Goal: Task Accomplishment & Management: Use online tool/utility

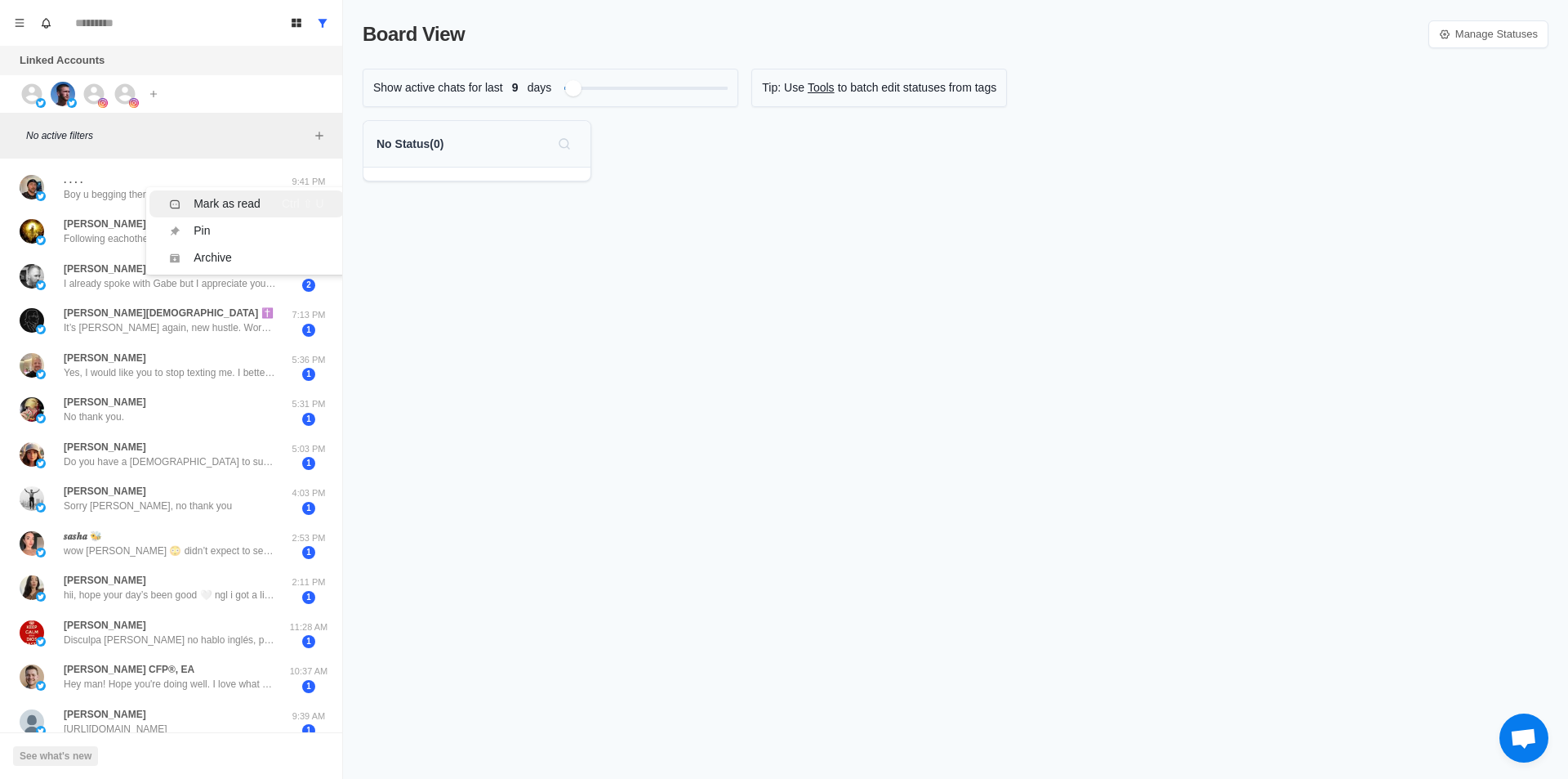
click at [250, 201] on div "Mark as read" at bounding box center [227, 204] width 67 height 18
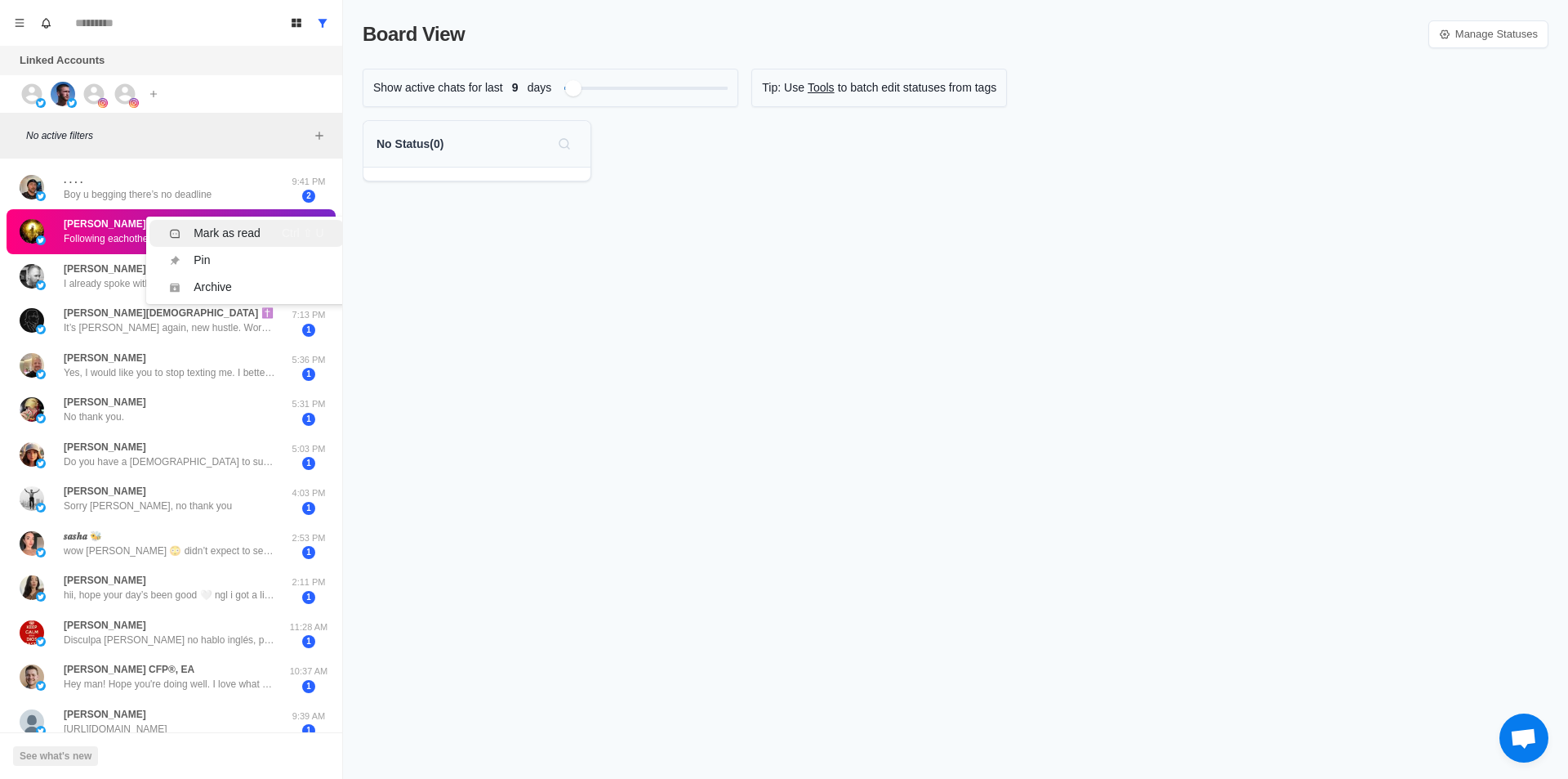
click at [251, 231] on div "Mark as read" at bounding box center [227, 234] width 67 height 18
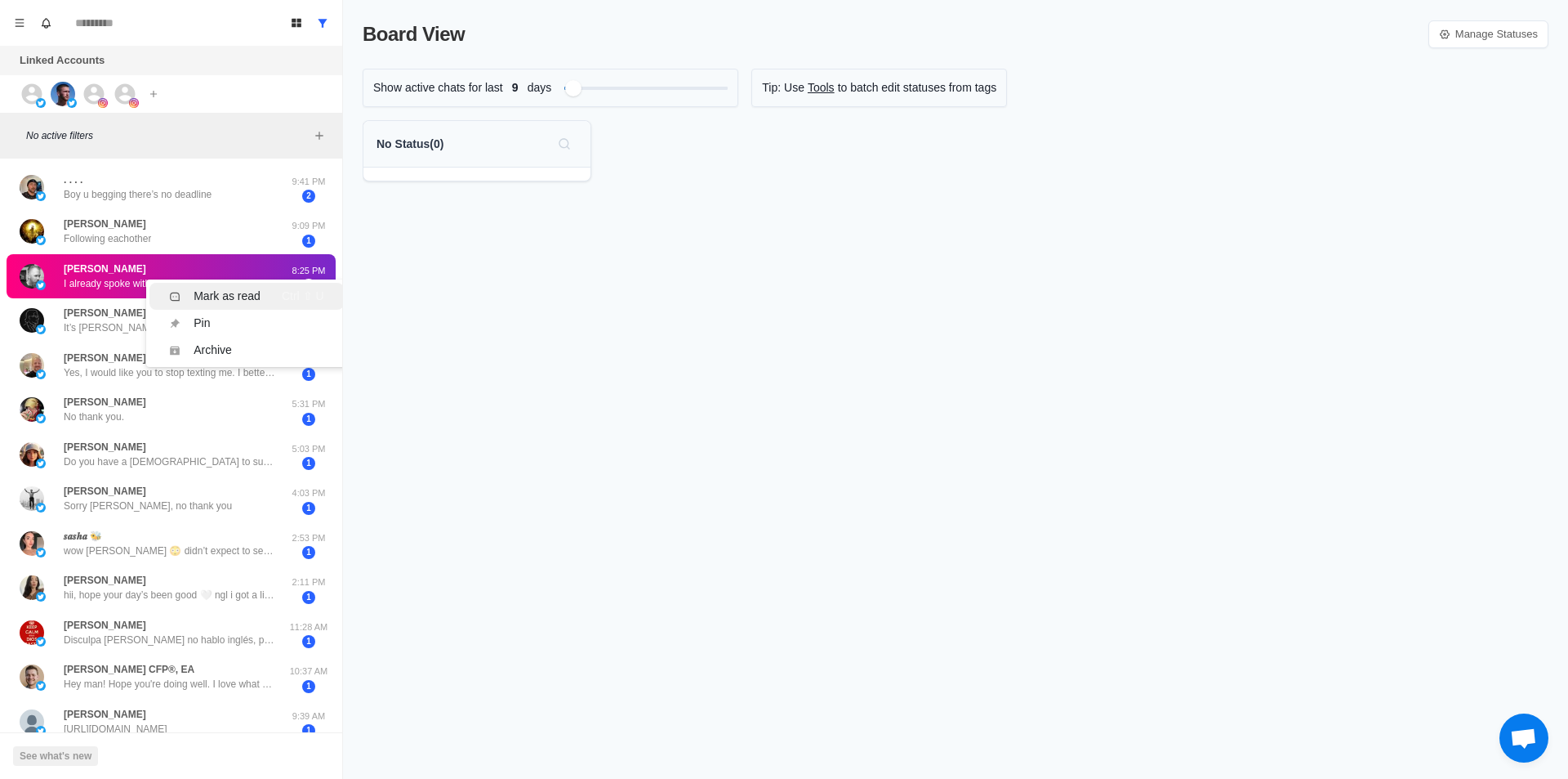
click at [242, 294] on div "Mark as read" at bounding box center [227, 296] width 67 height 18
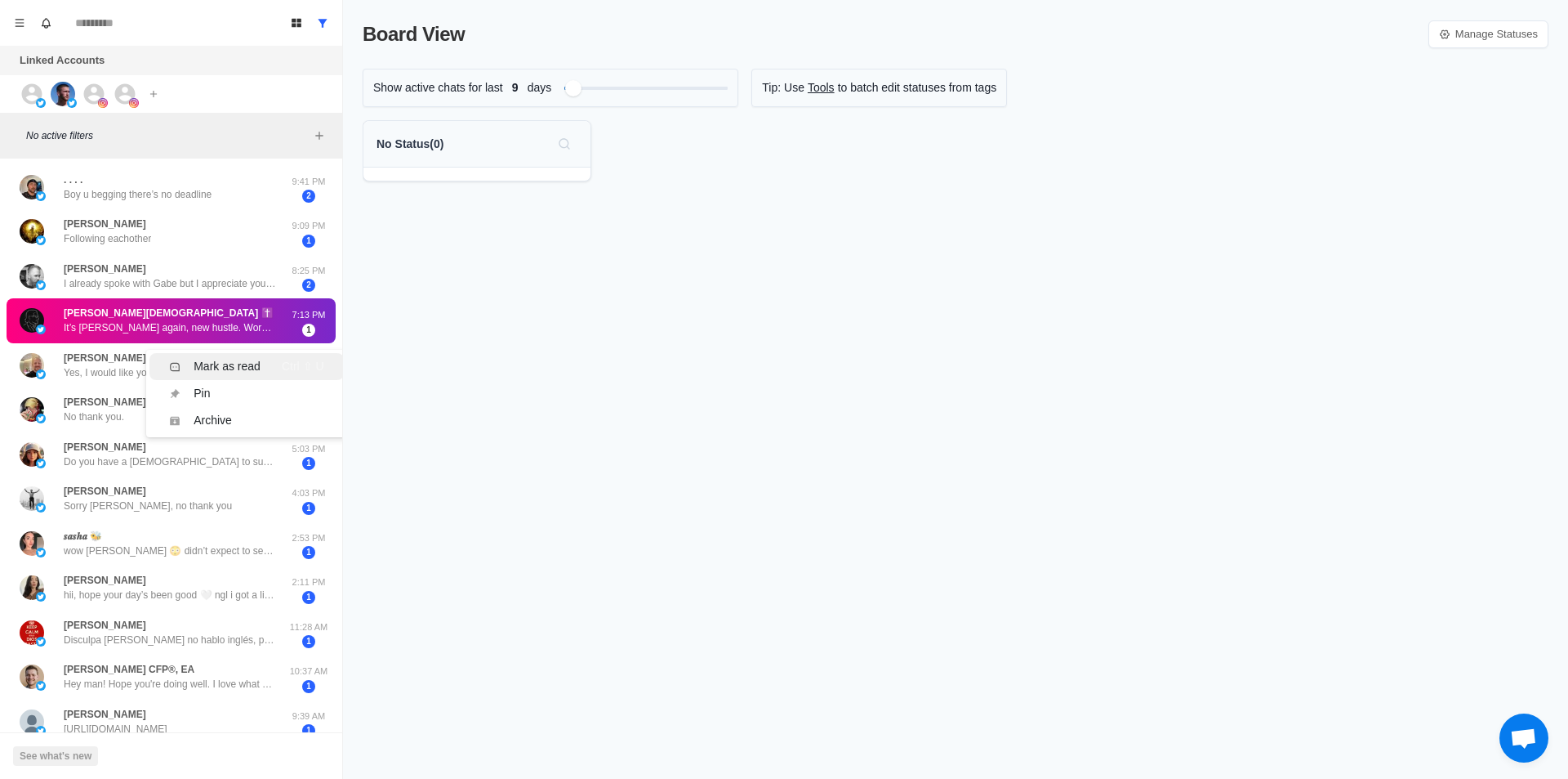
click at [252, 361] on div "Mark as read" at bounding box center [227, 367] width 67 height 18
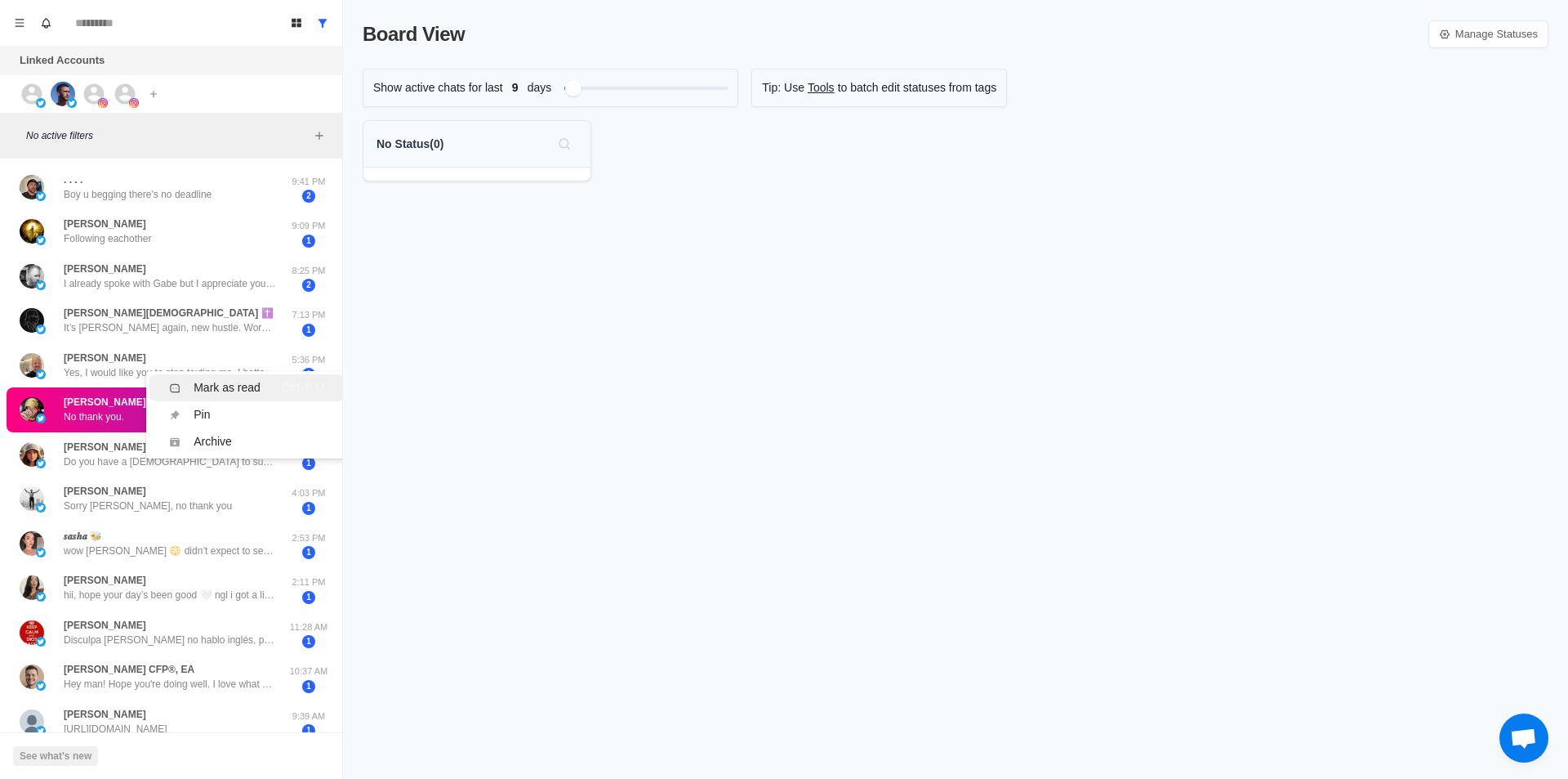
click at [246, 393] on div "Mark as read" at bounding box center [227, 388] width 67 height 18
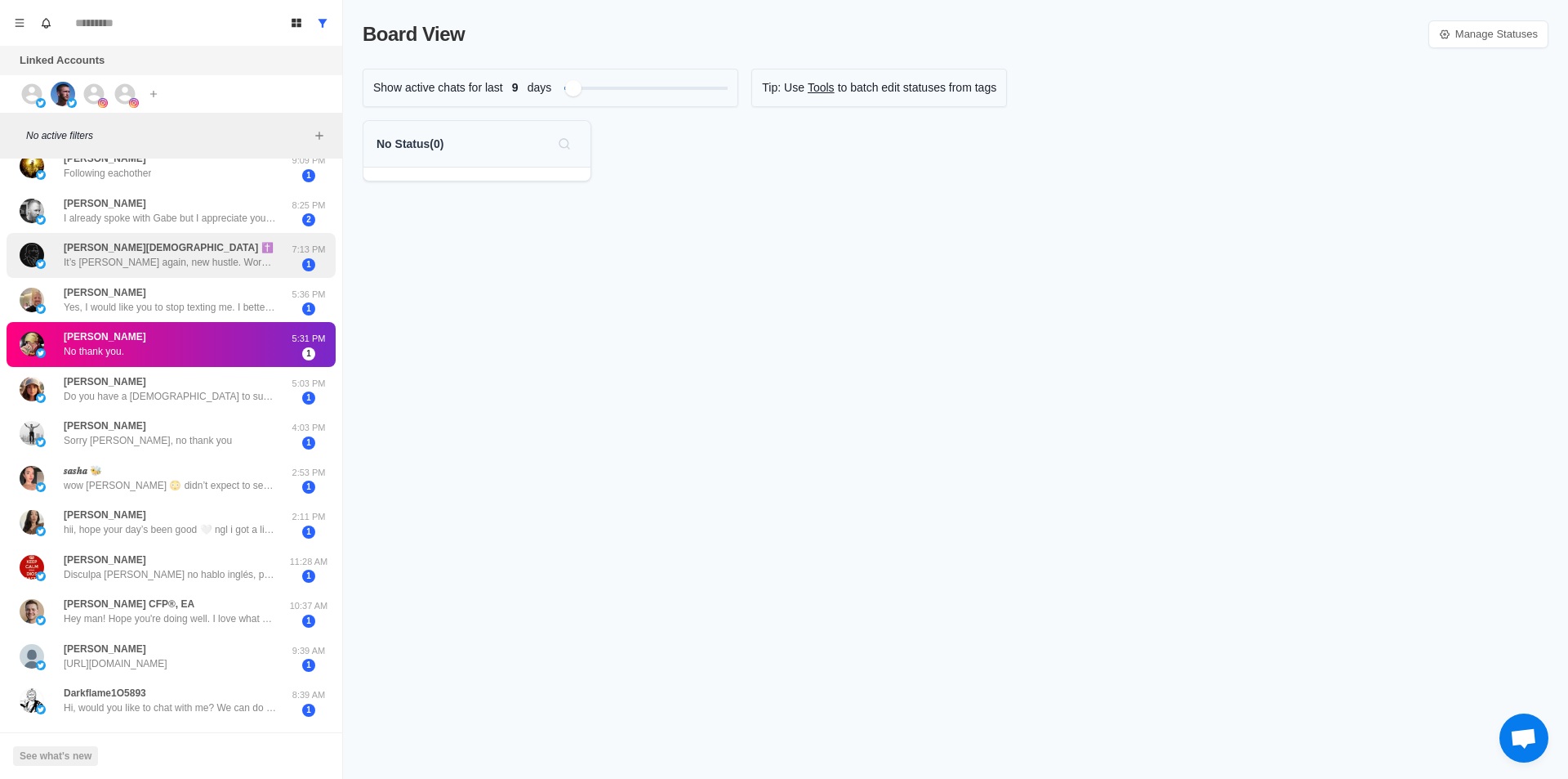
scroll to position [245, 0]
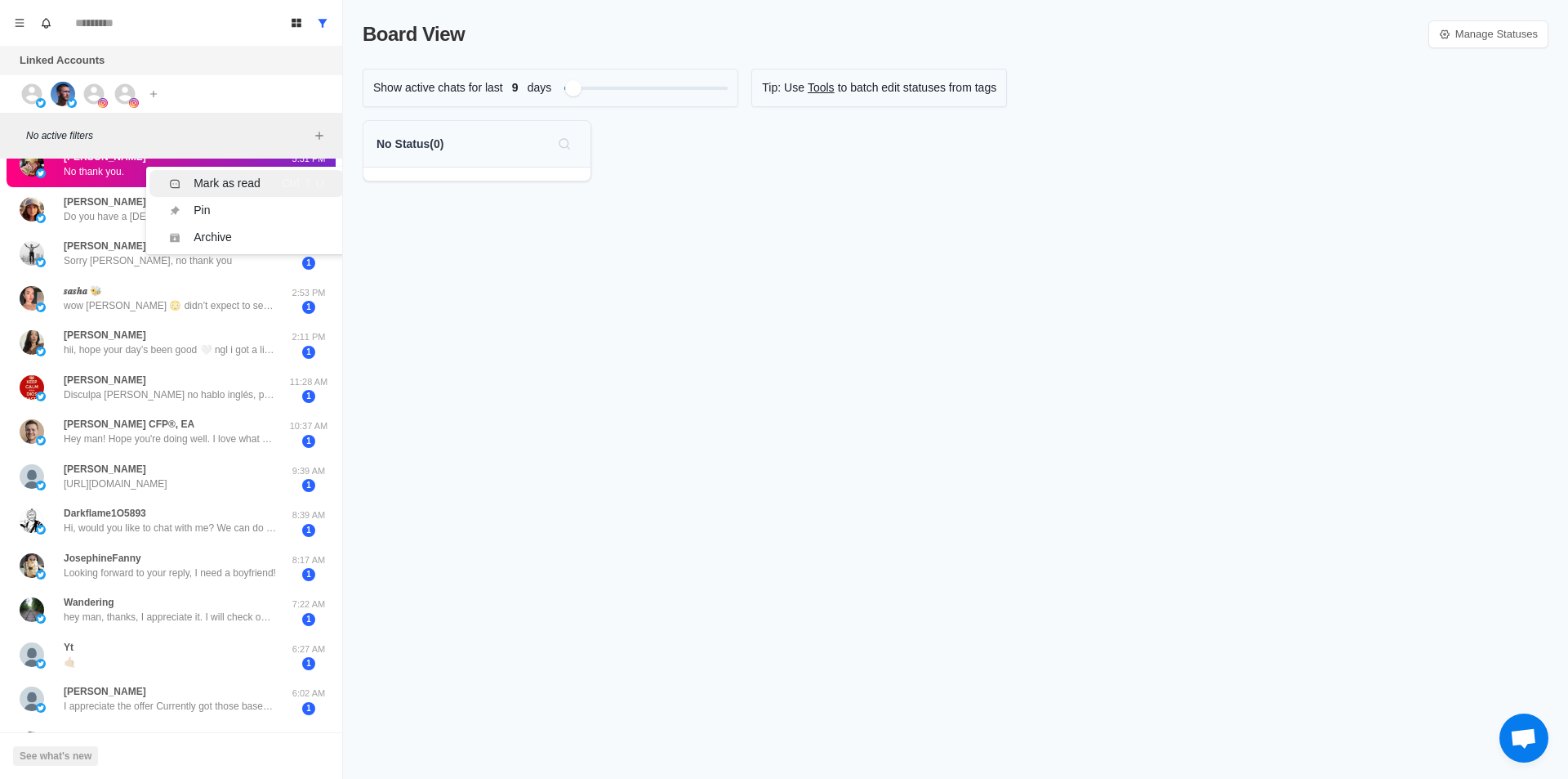
click at [221, 180] on div "Mark as read" at bounding box center [227, 184] width 67 height 18
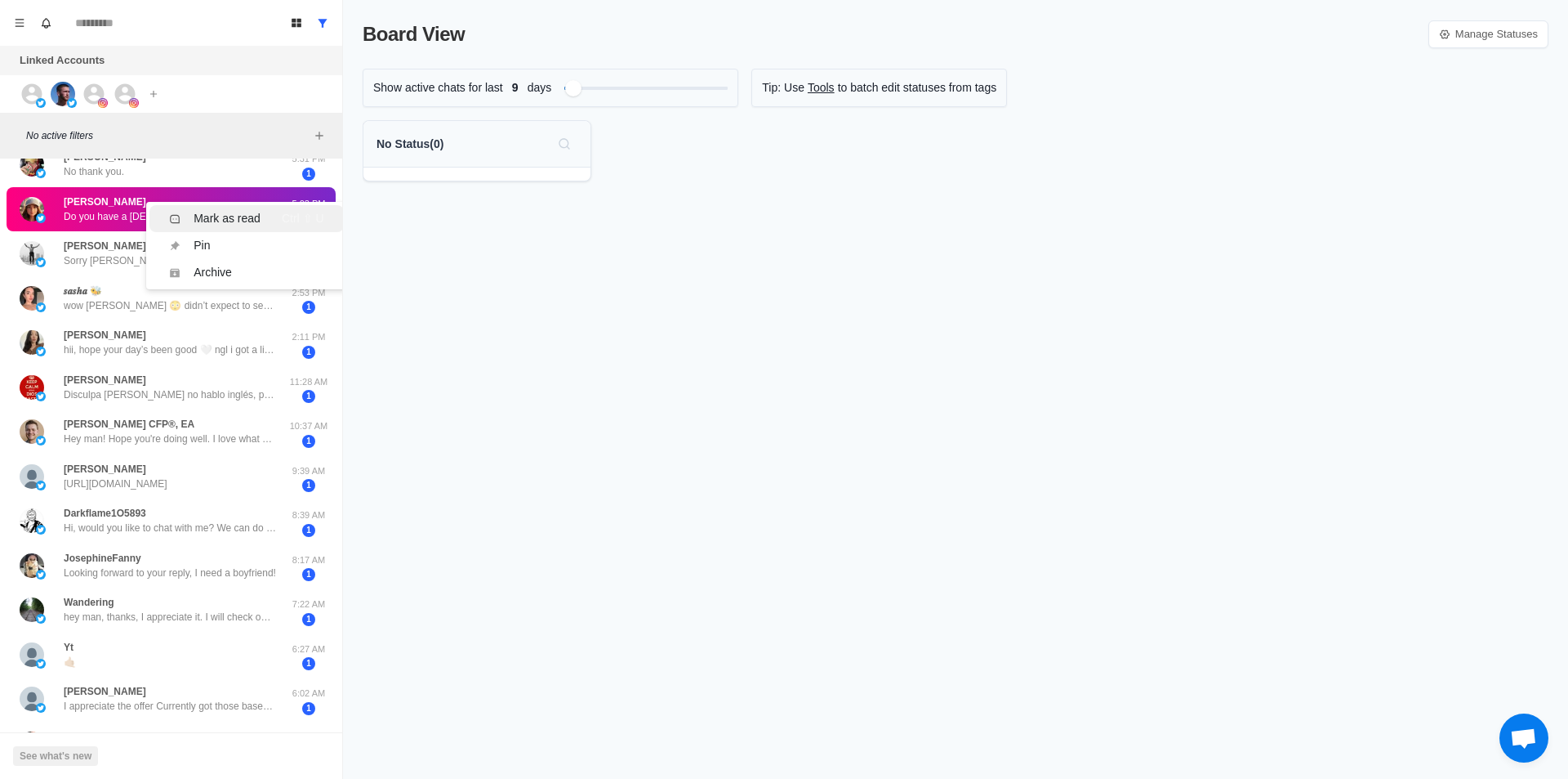
click at [257, 224] on div "Mark as read" at bounding box center [227, 219] width 67 height 18
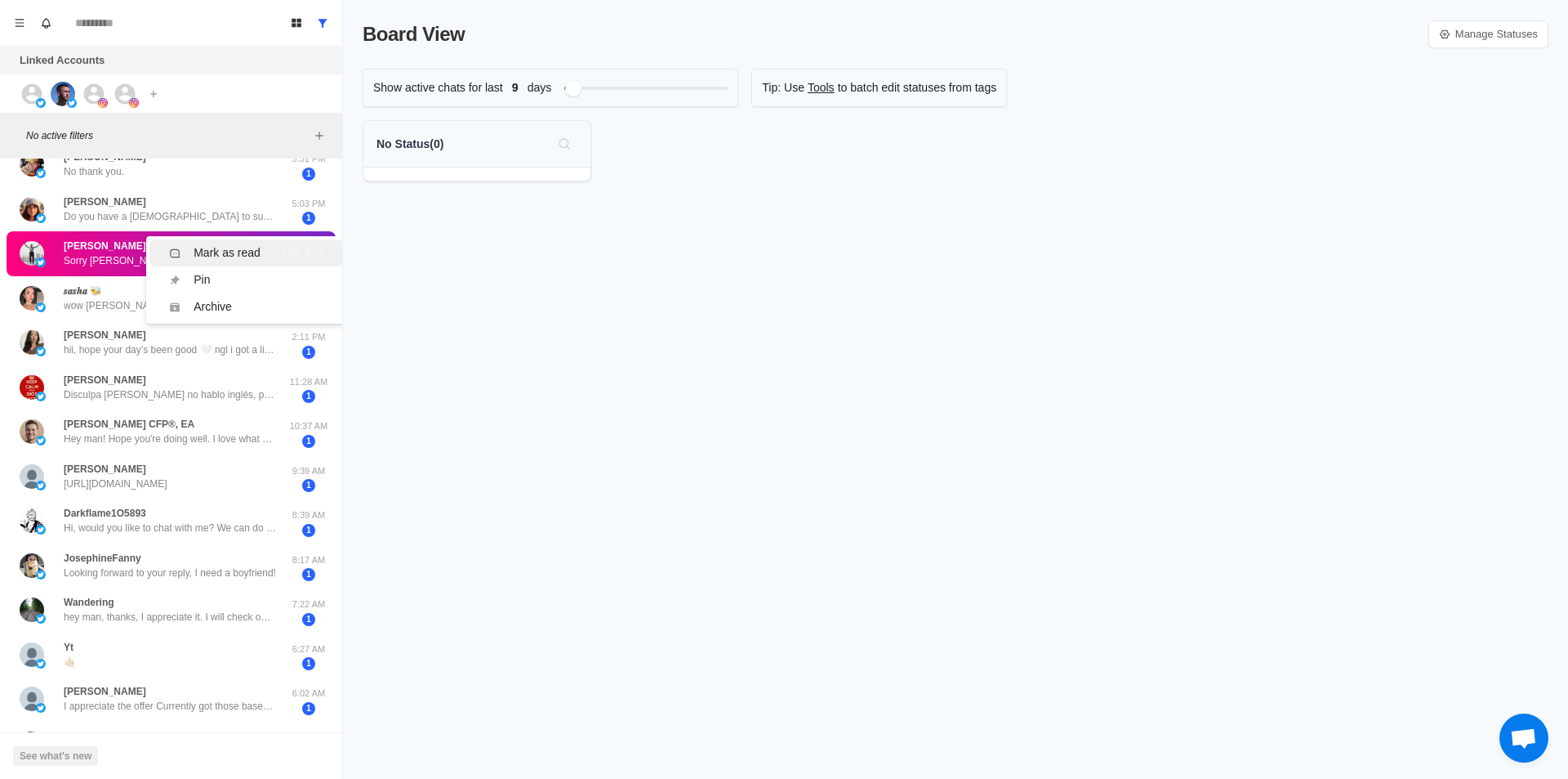
click at [258, 243] on li "Mark as read Ctrl ⇧ U" at bounding box center [246, 253] width 194 height 27
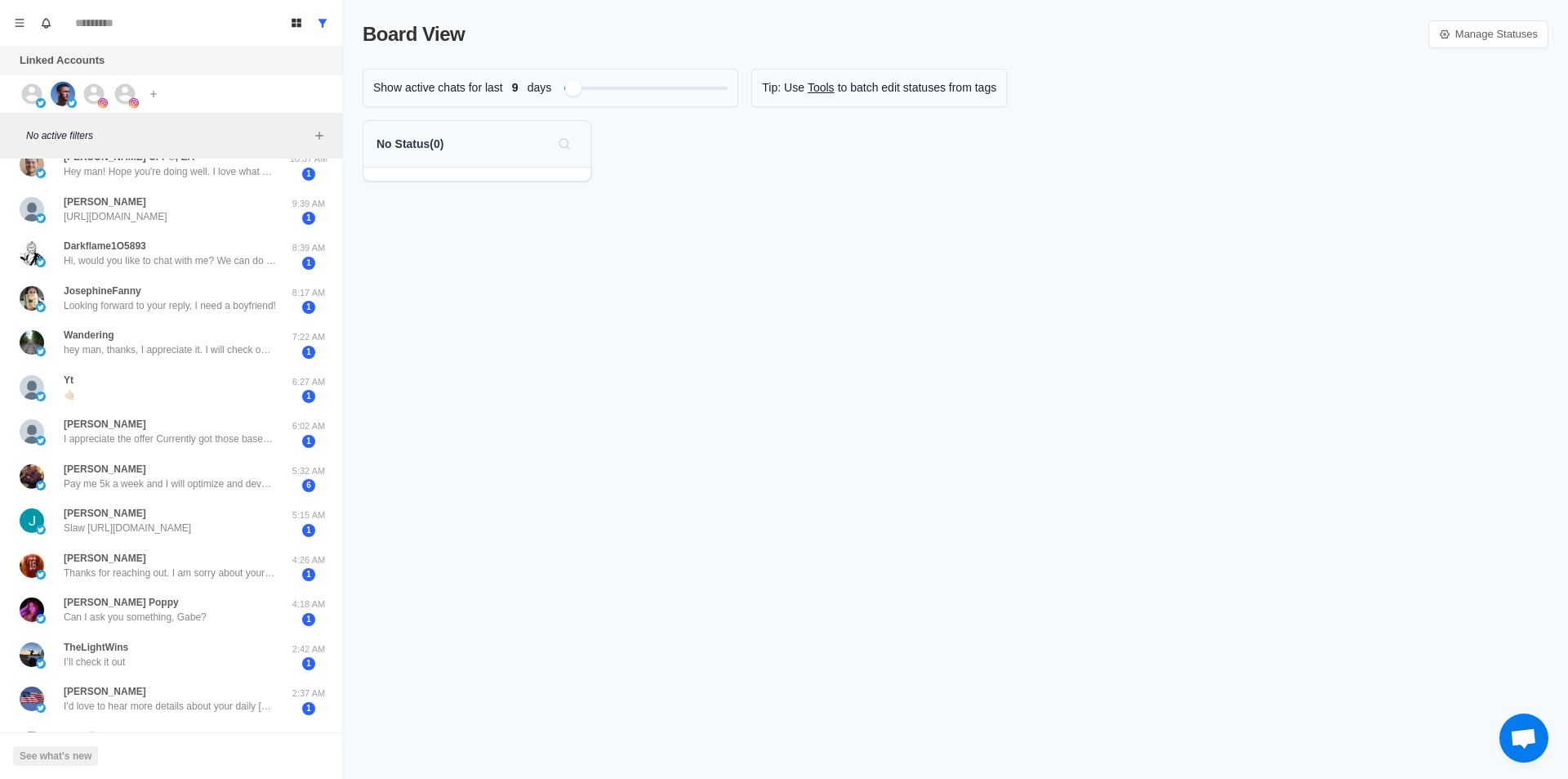
scroll to position [0, 0]
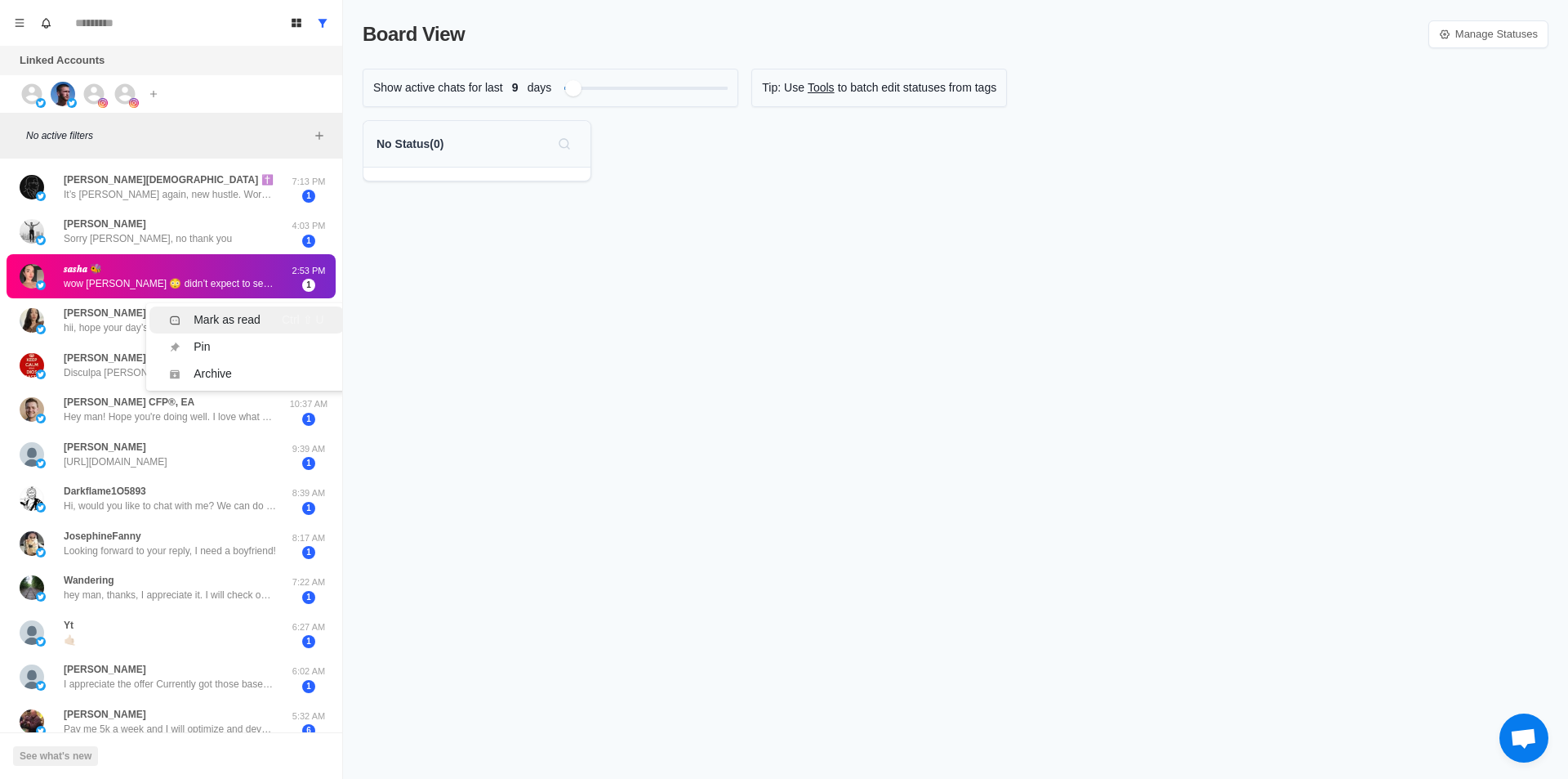
click at [254, 319] on div "Mark as read" at bounding box center [227, 320] width 67 height 18
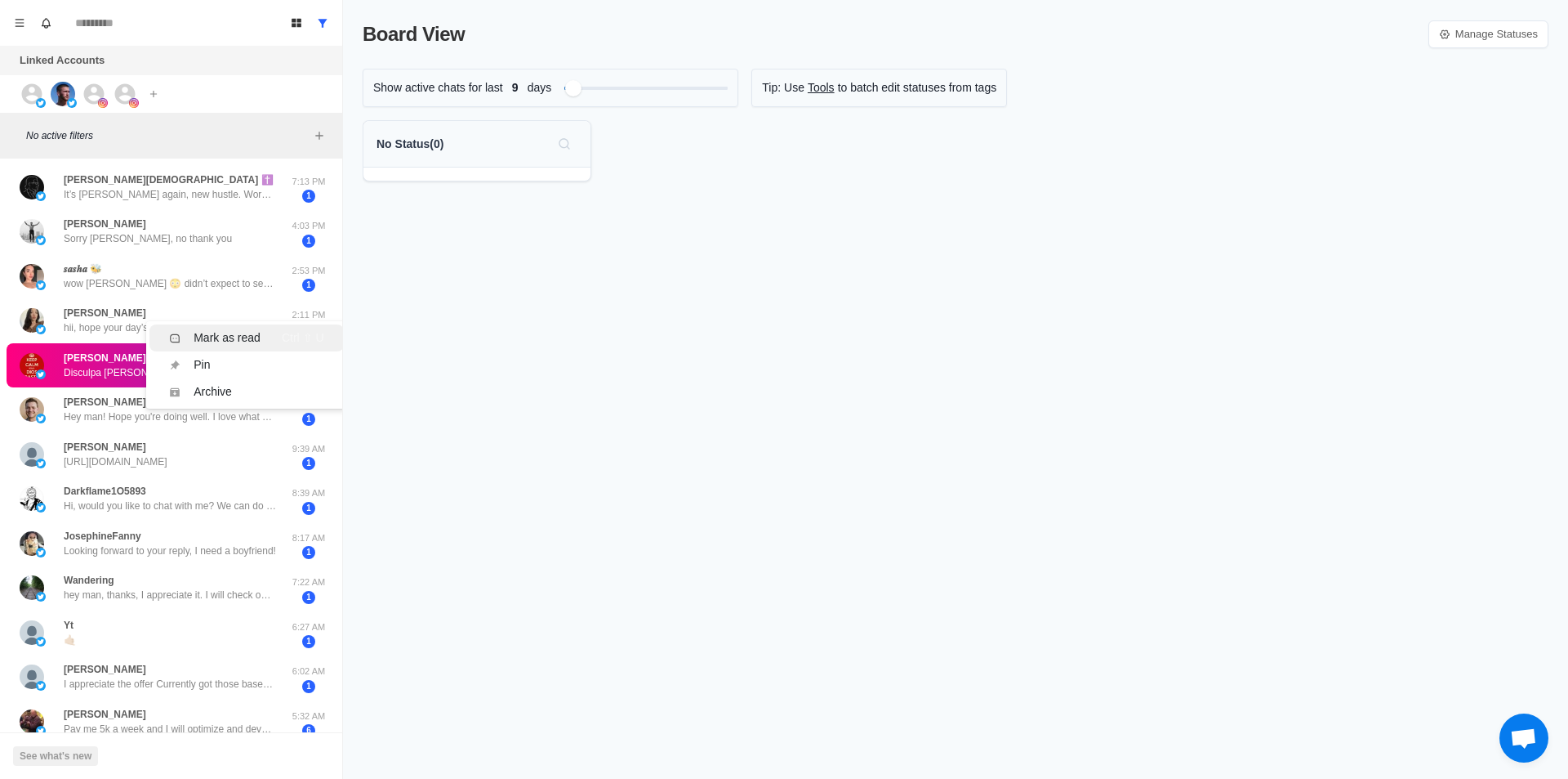
click at [245, 327] on li "Mark as read Ctrl ⇧ U" at bounding box center [246, 338] width 194 height 27
click at [237, 326] on div "Mark as read" at bounding box center [227, 334] width 67 height 18
click at [224, 325] on div "Mark as read" at bounding box center [227, 334] width 67 height 18
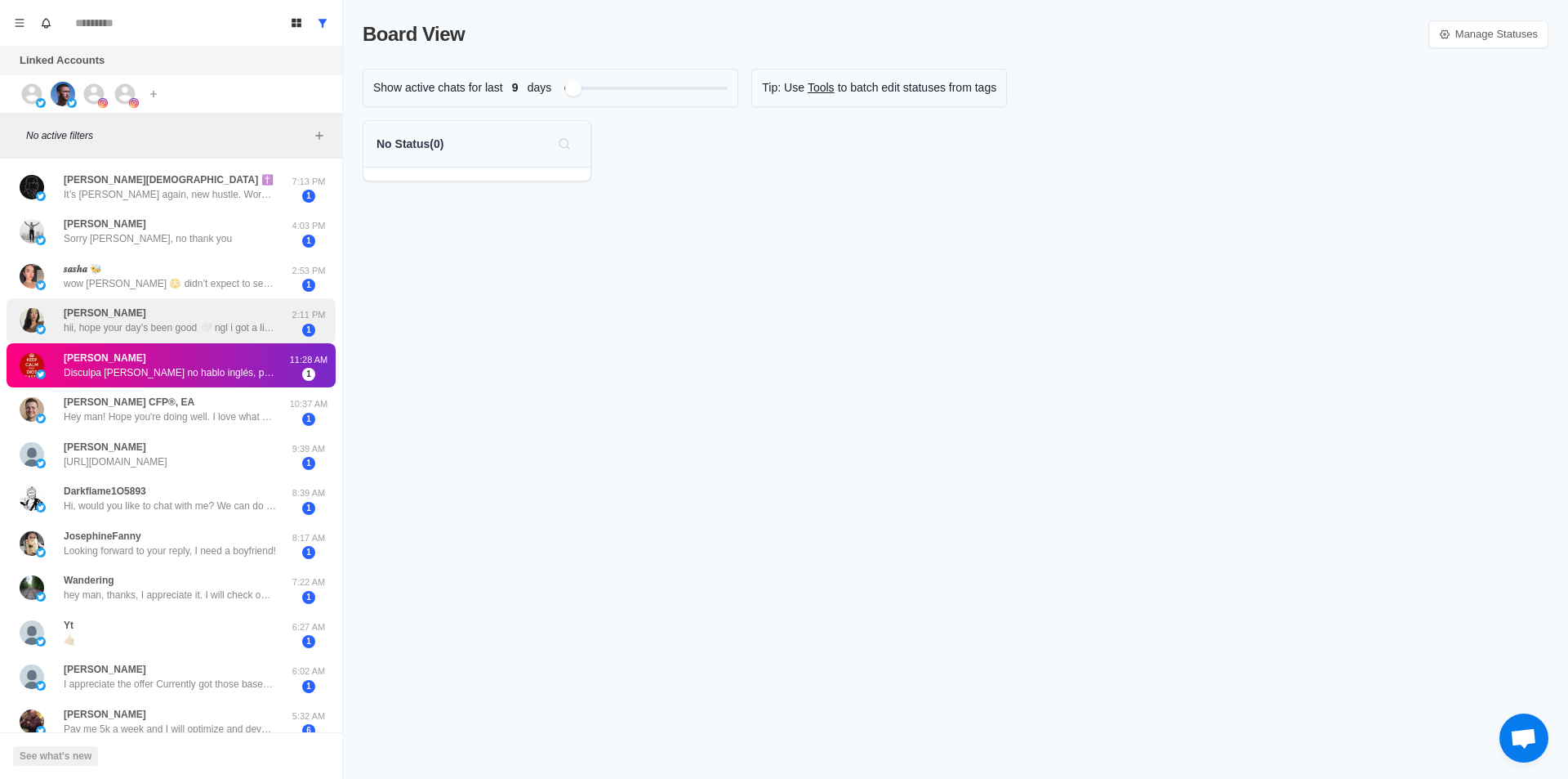
click at [211, 317] on div "Maria McKenzie hii, hope your day’s been good 🤍 ngl i got a lil excited seeing …" at bounding box center [169, 320] width 212 height 29
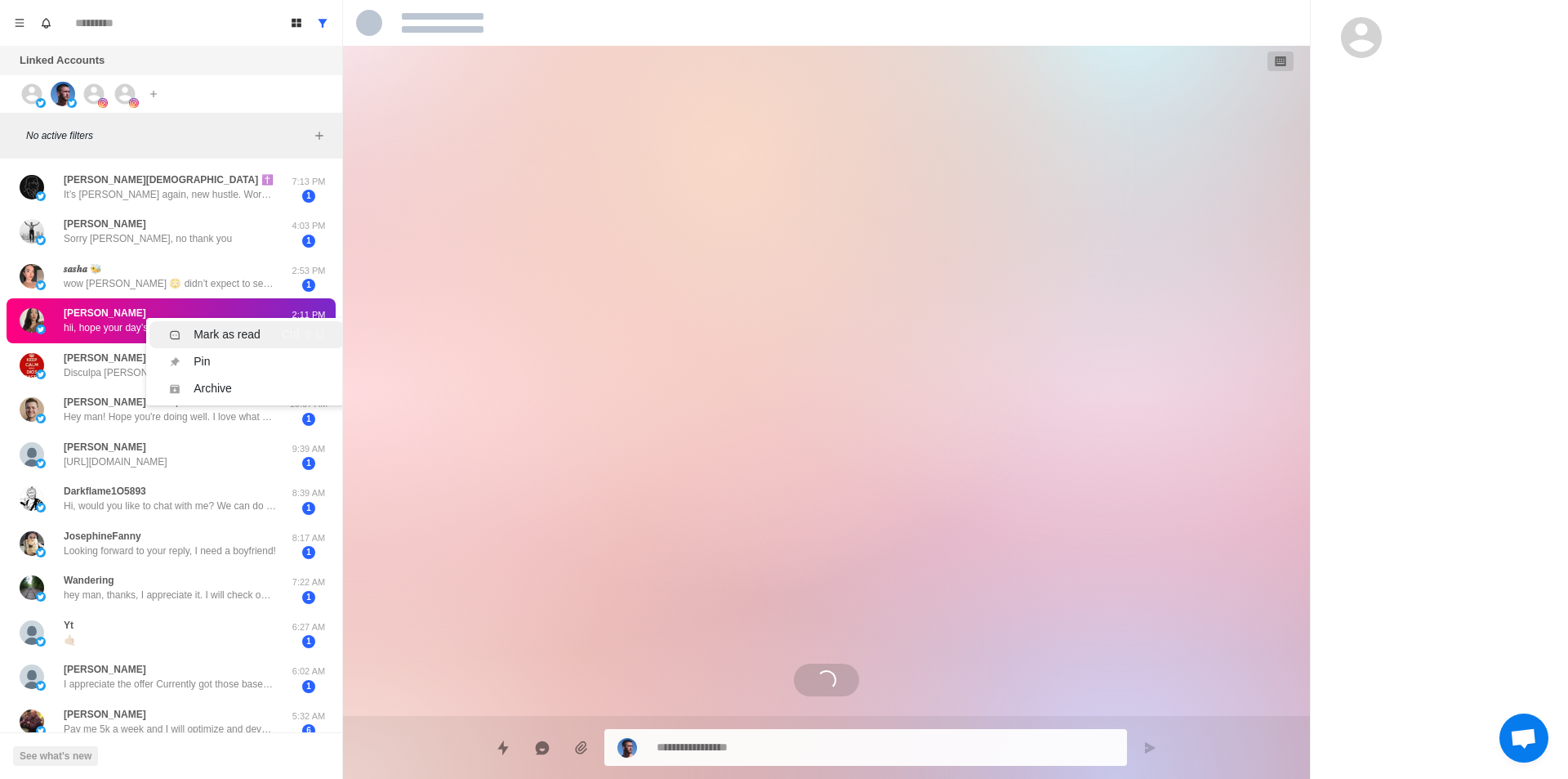
click at [239, 321] on li "Mark as read Ctrl ⇧ U" at bounding box center [246, 335] width 194 height 27
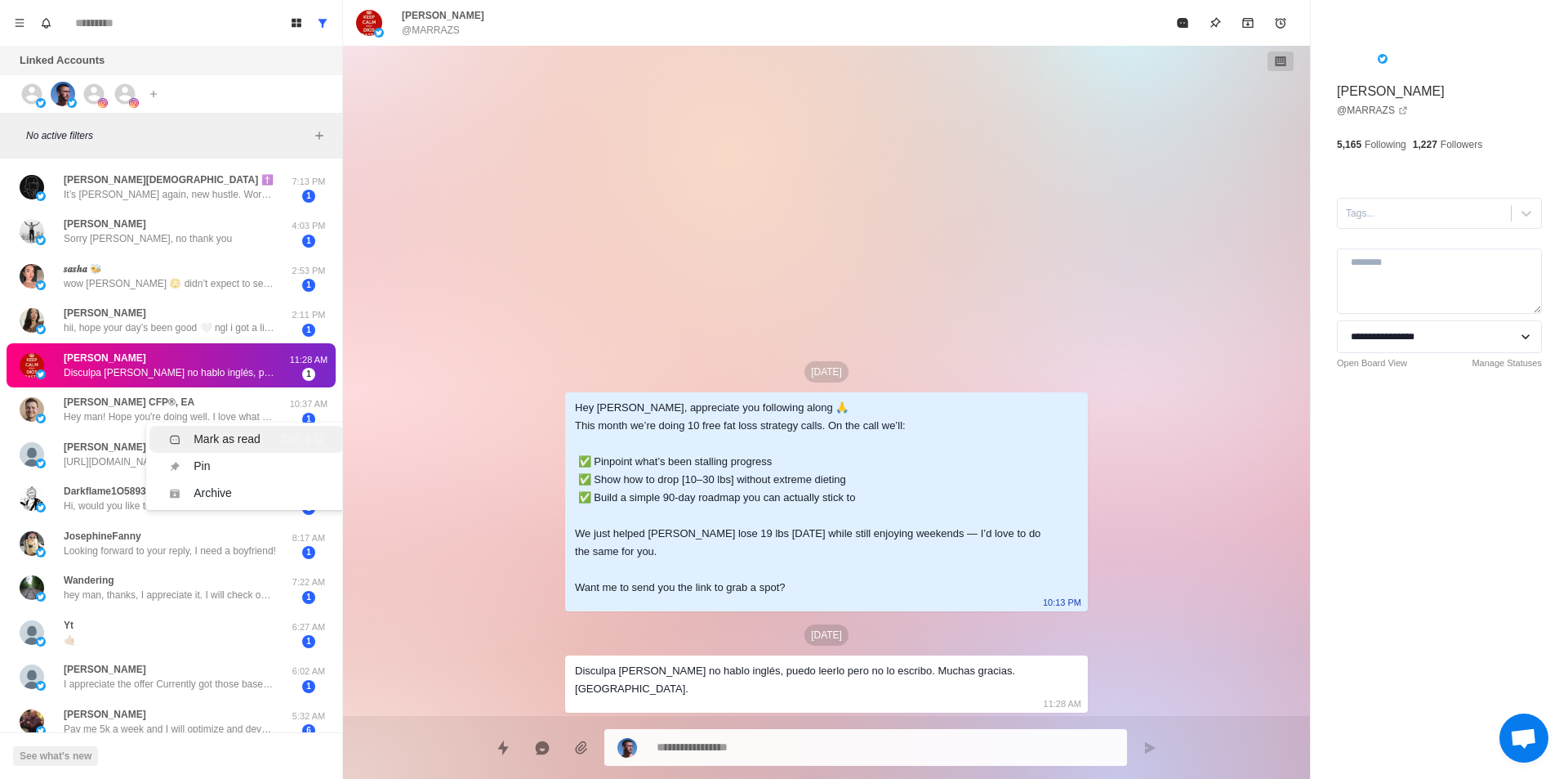
click at [208, 431] on div "Mark as read" at bounding box center [227, 439] width 67 height 18
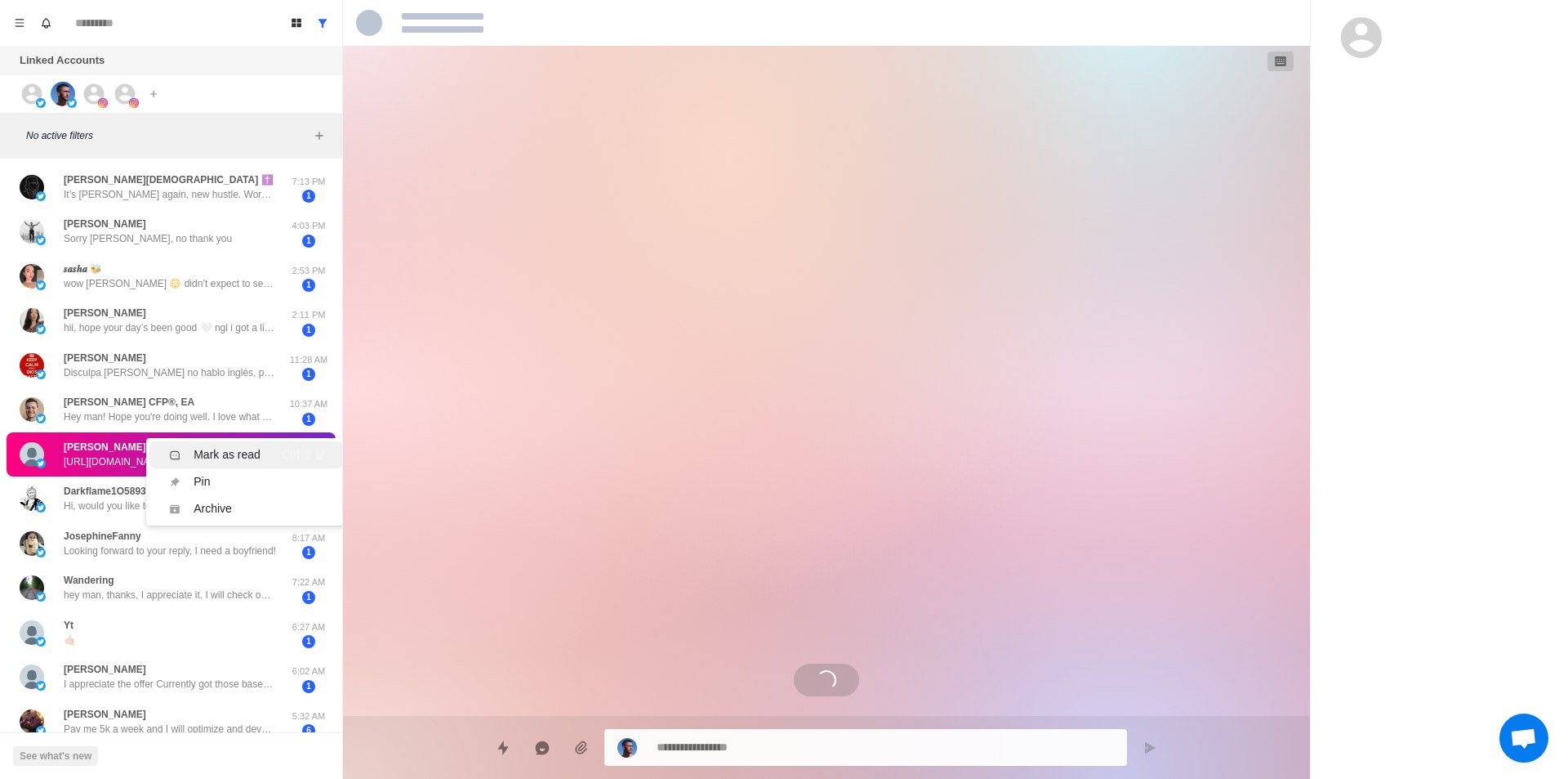
click at [226, 455] on div "Mark as read" at bounding box center [227, 455] width 67 height 18
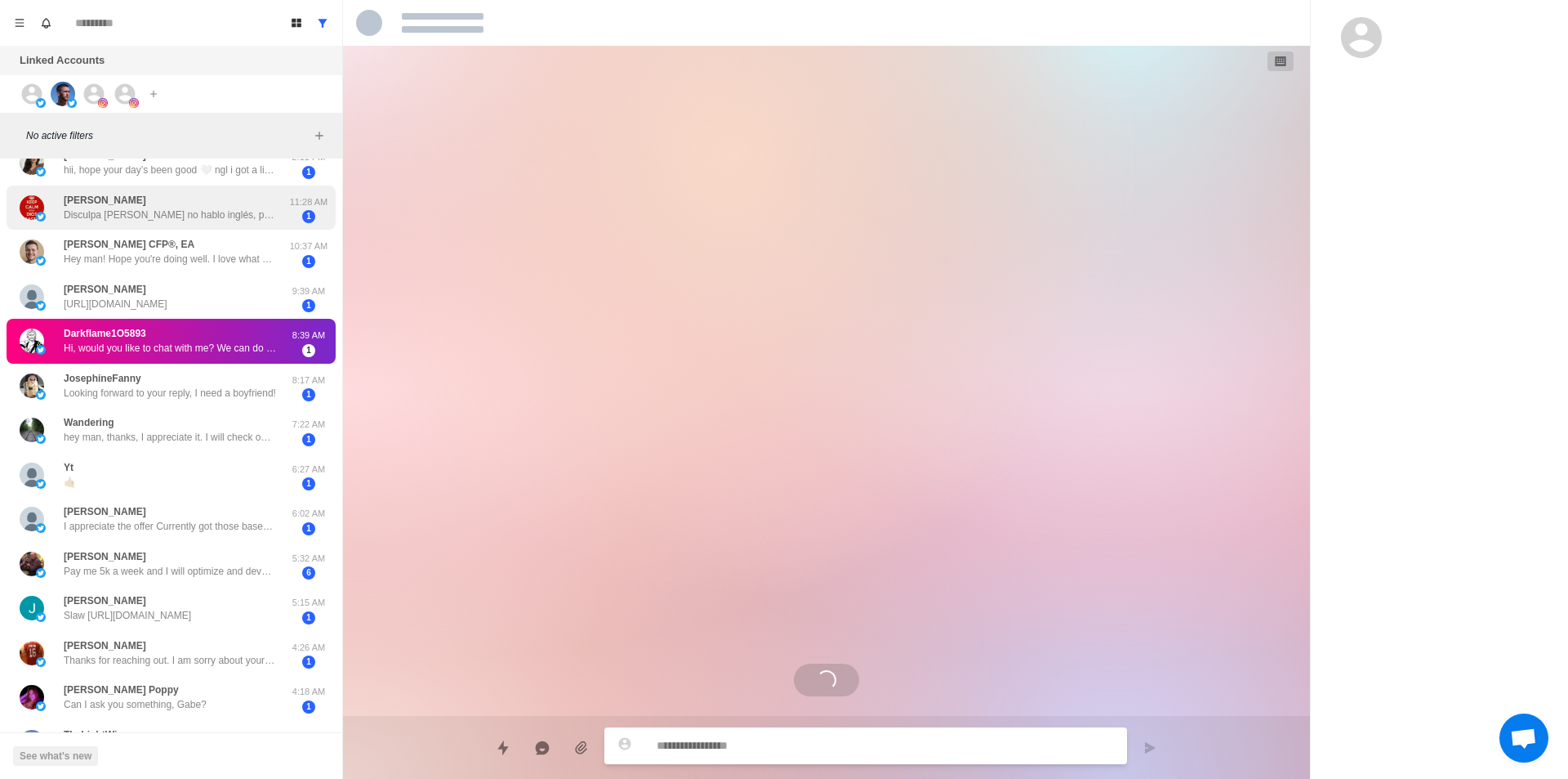
scroll to position [164, 0]
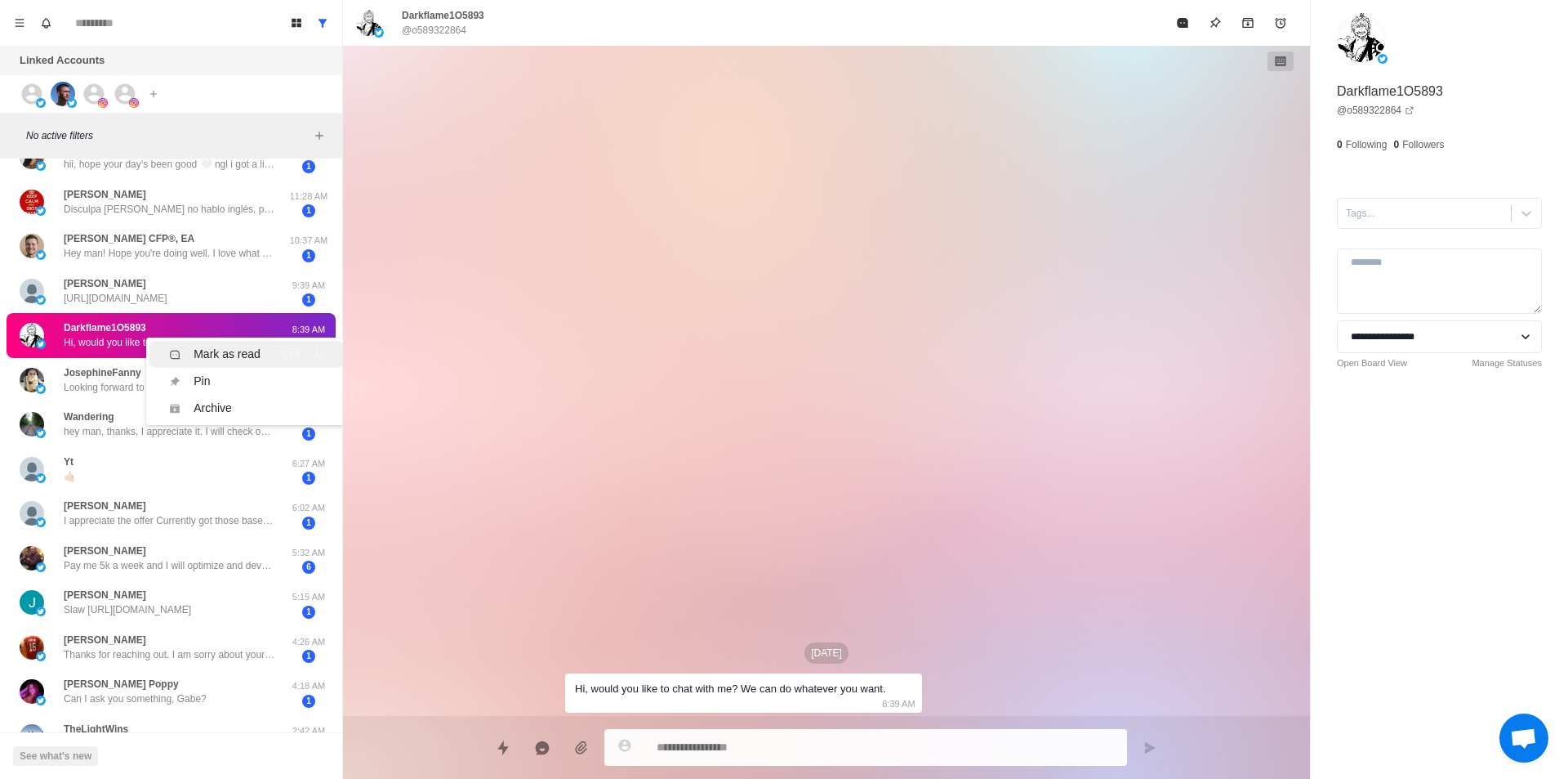
click at [231, 349] on div "Mark as read" at bounding box center [227, 354] width 67 height 18
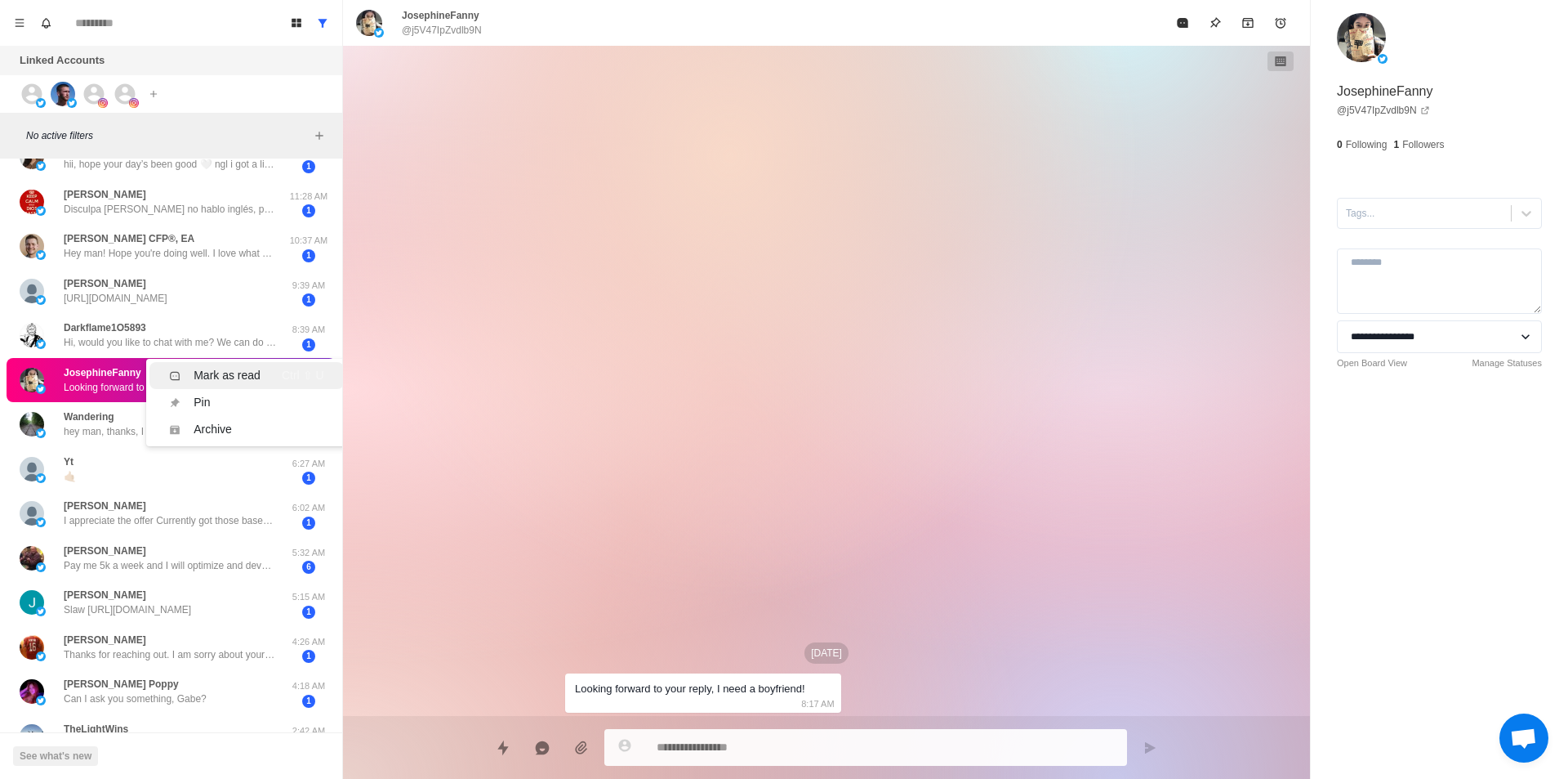
click at [237, 369] on div "Mark as read" at bounding box center [227, 376] width 67 height 18
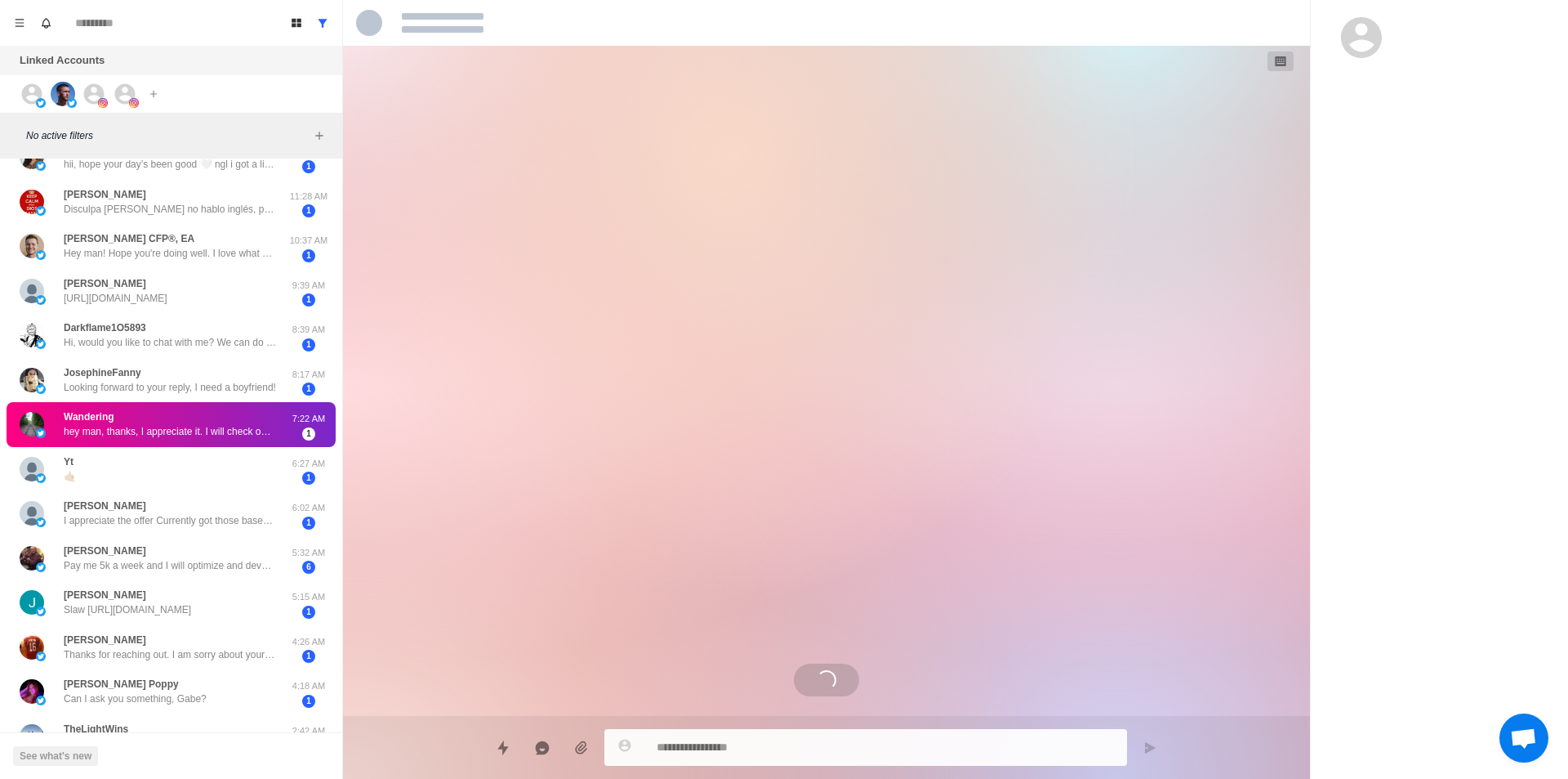
scroll to position [999, 0]
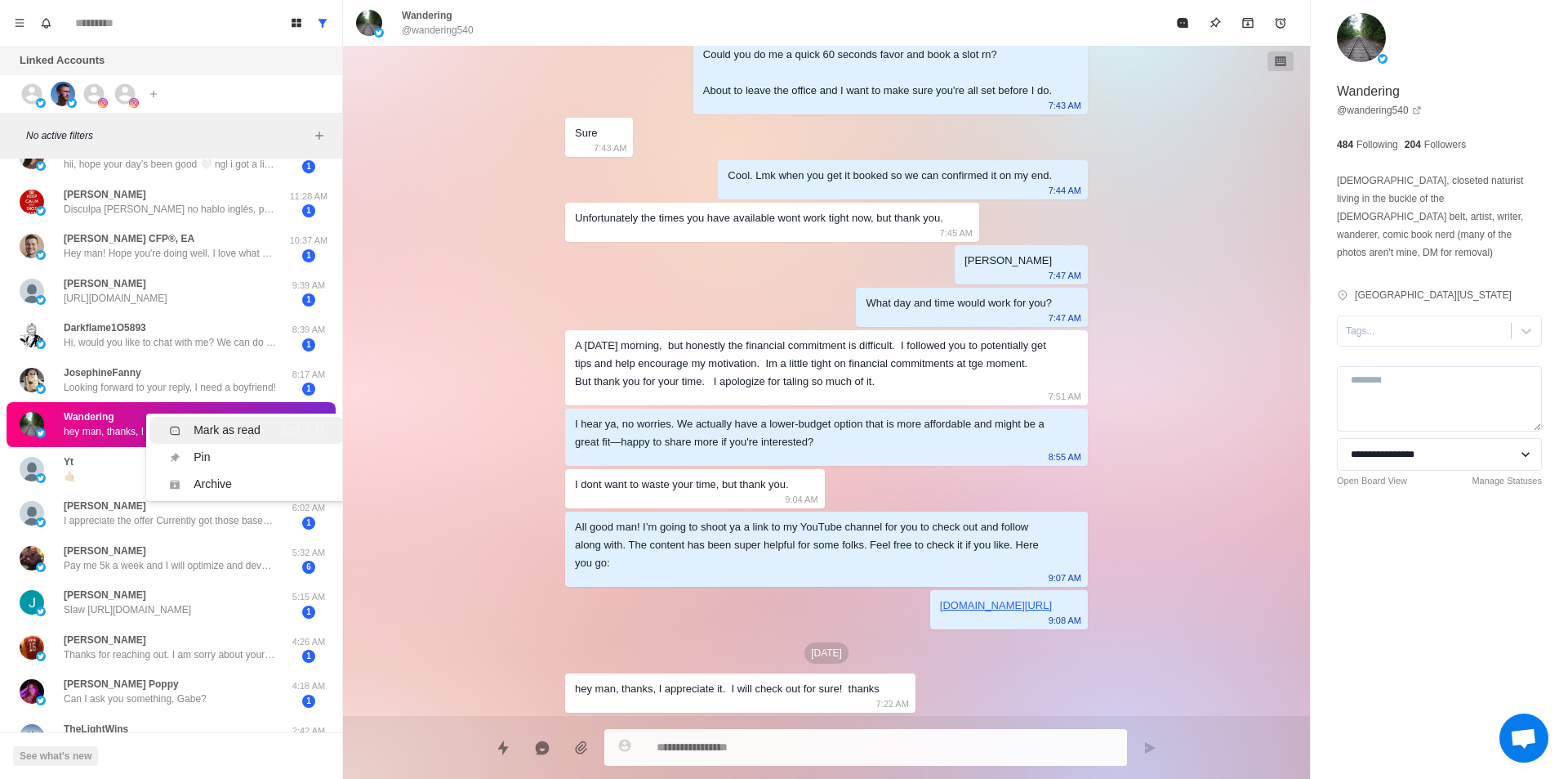
click at [220, 427] on div "Mark as read" at bounding box center [227, 430] width 67 height 18
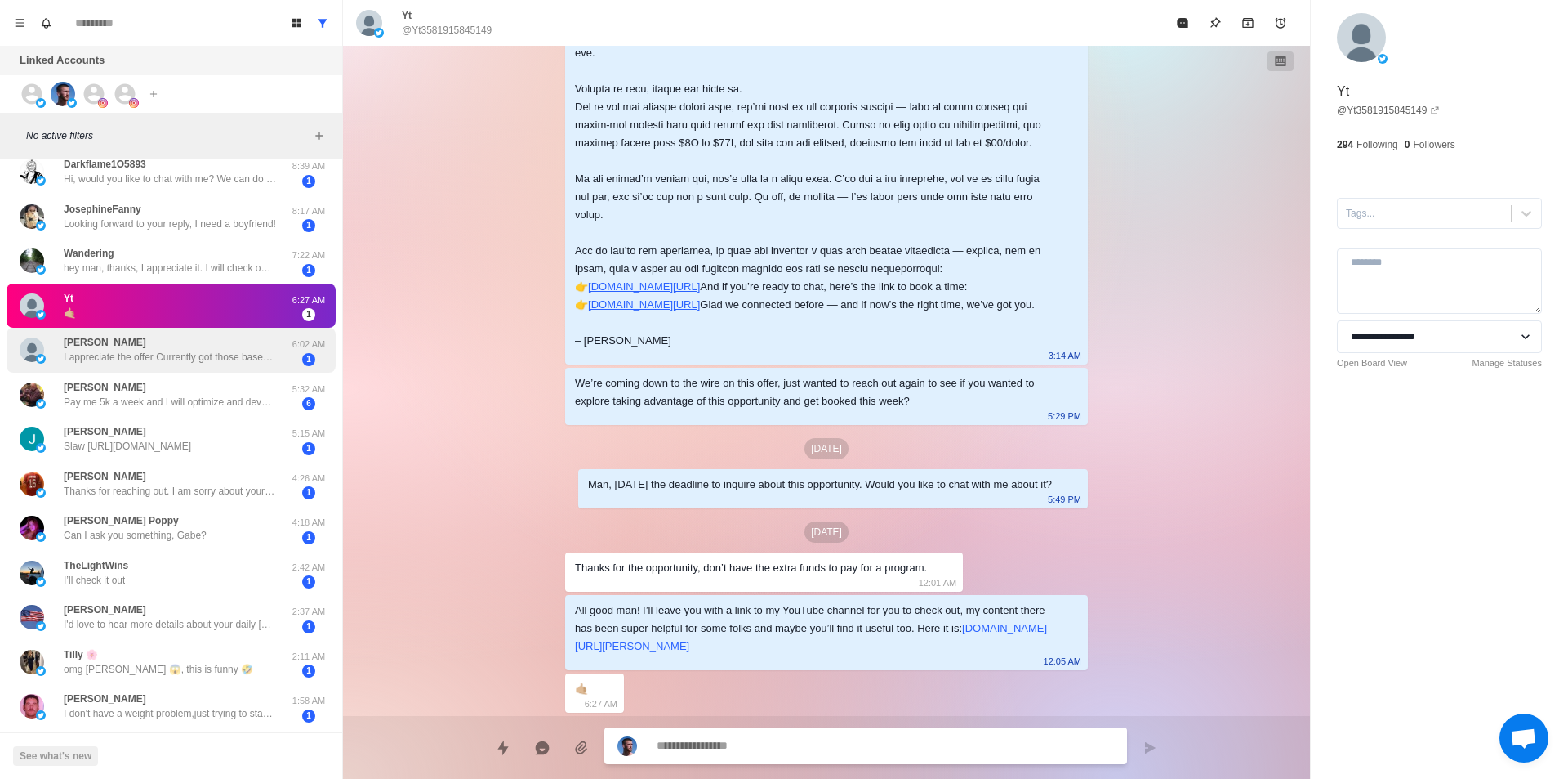
scroll to position [16, 0]
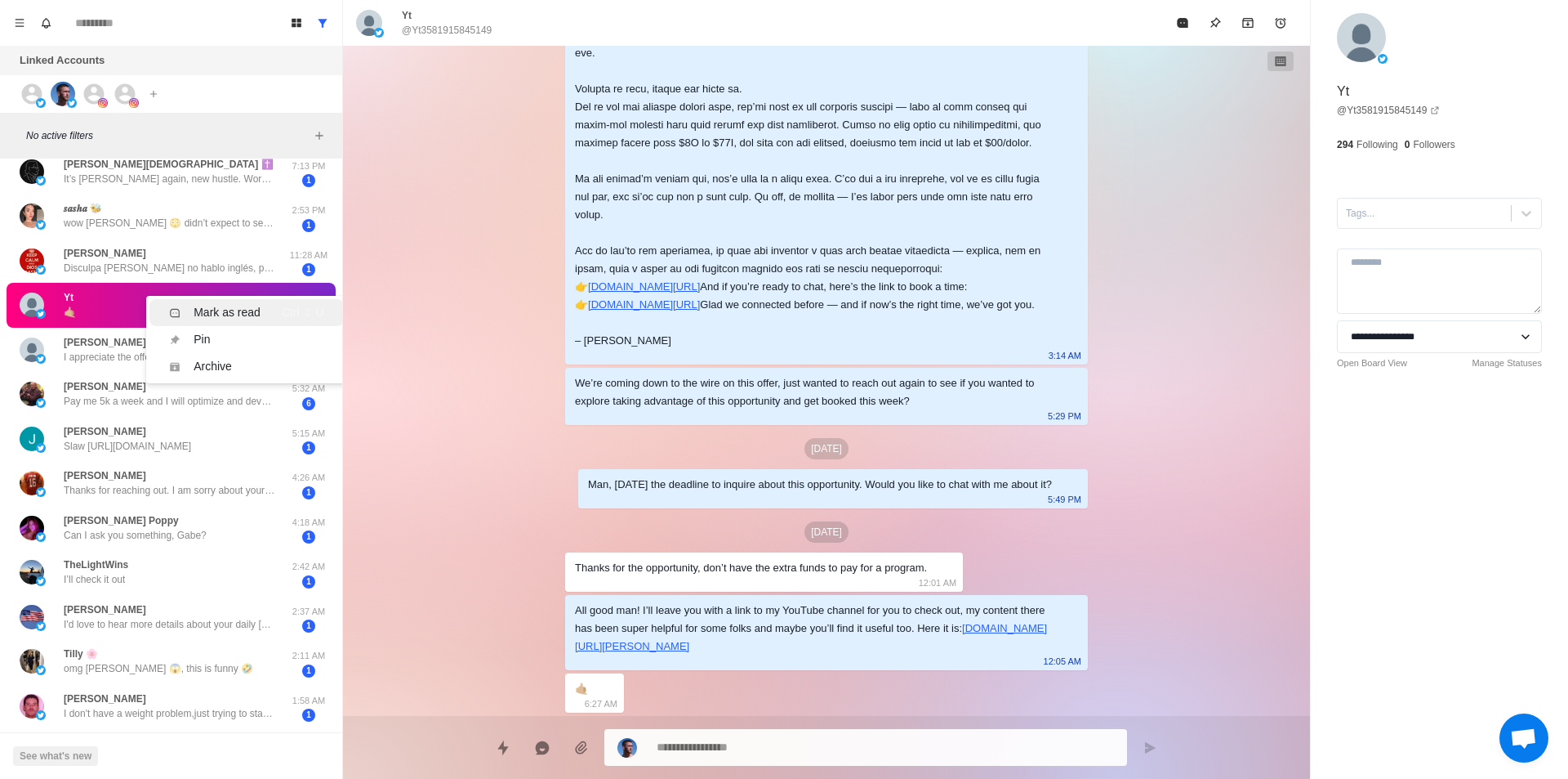
click at [223, 309] on div "Mark as read" at bounding box center [227, 313] width 67 height 18
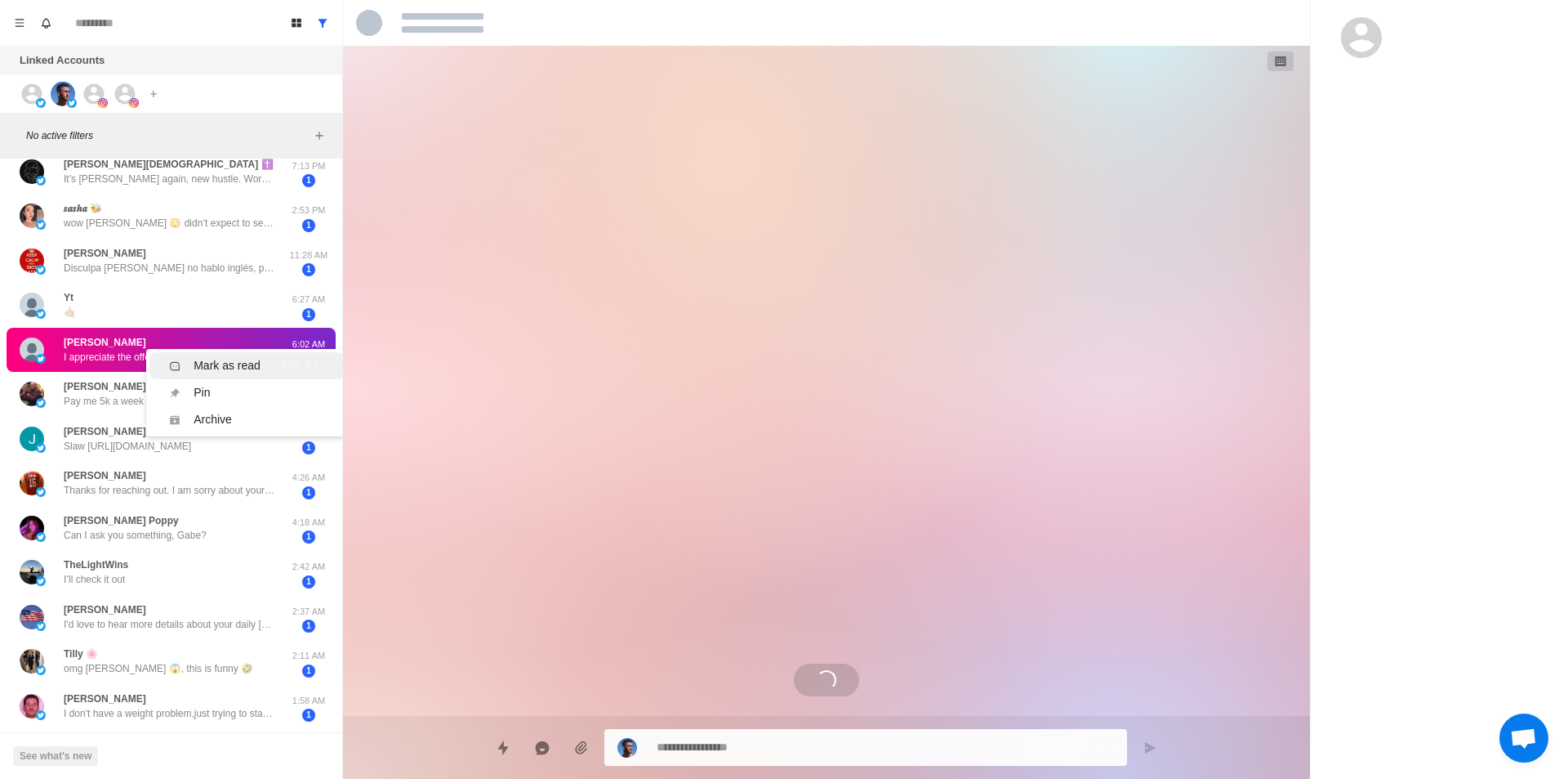
scroll to position [1870, 0]
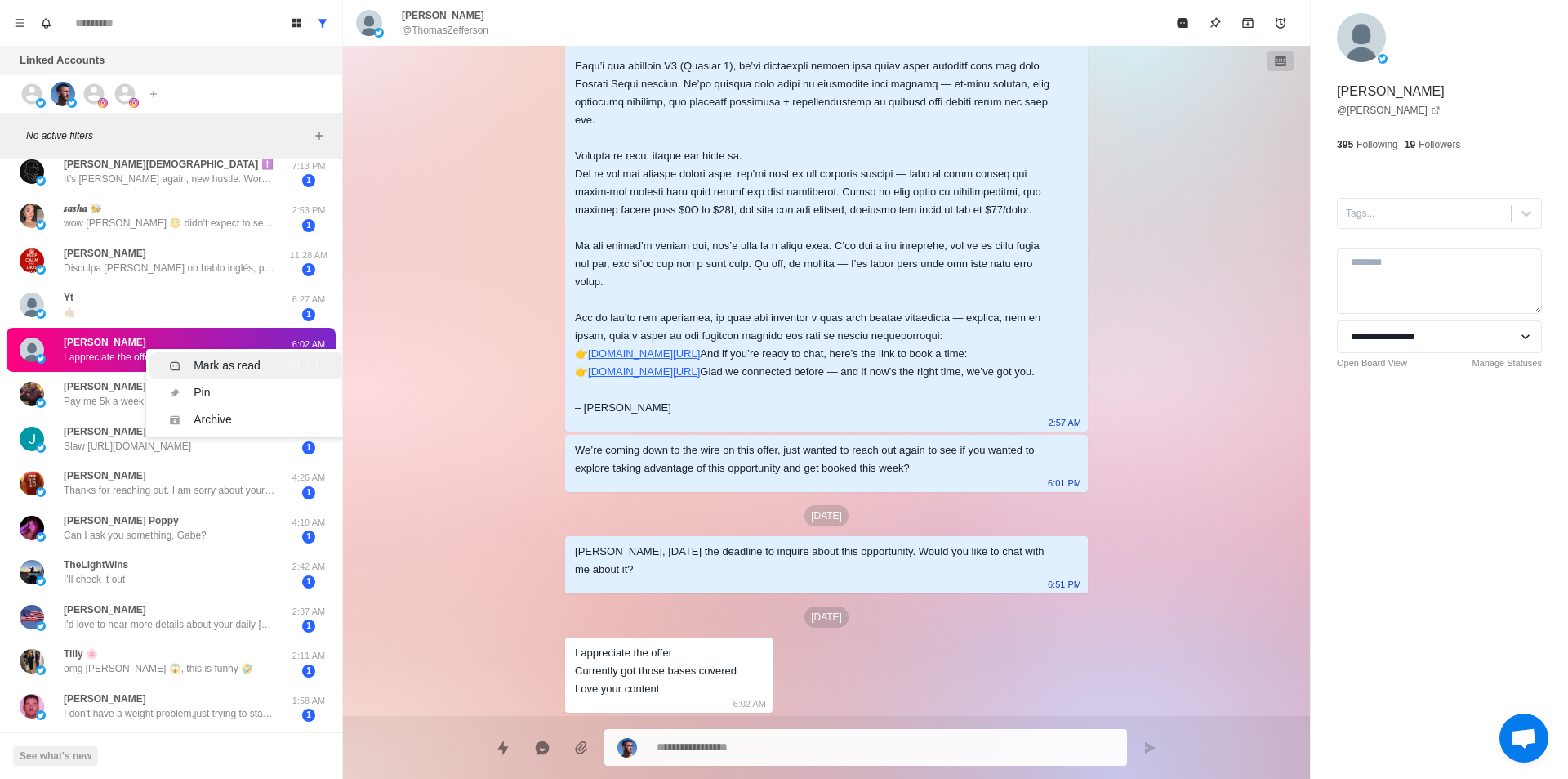
click at [213, 358] on div "Mark as read" at bounding box center [227, 366] width 67 height 18
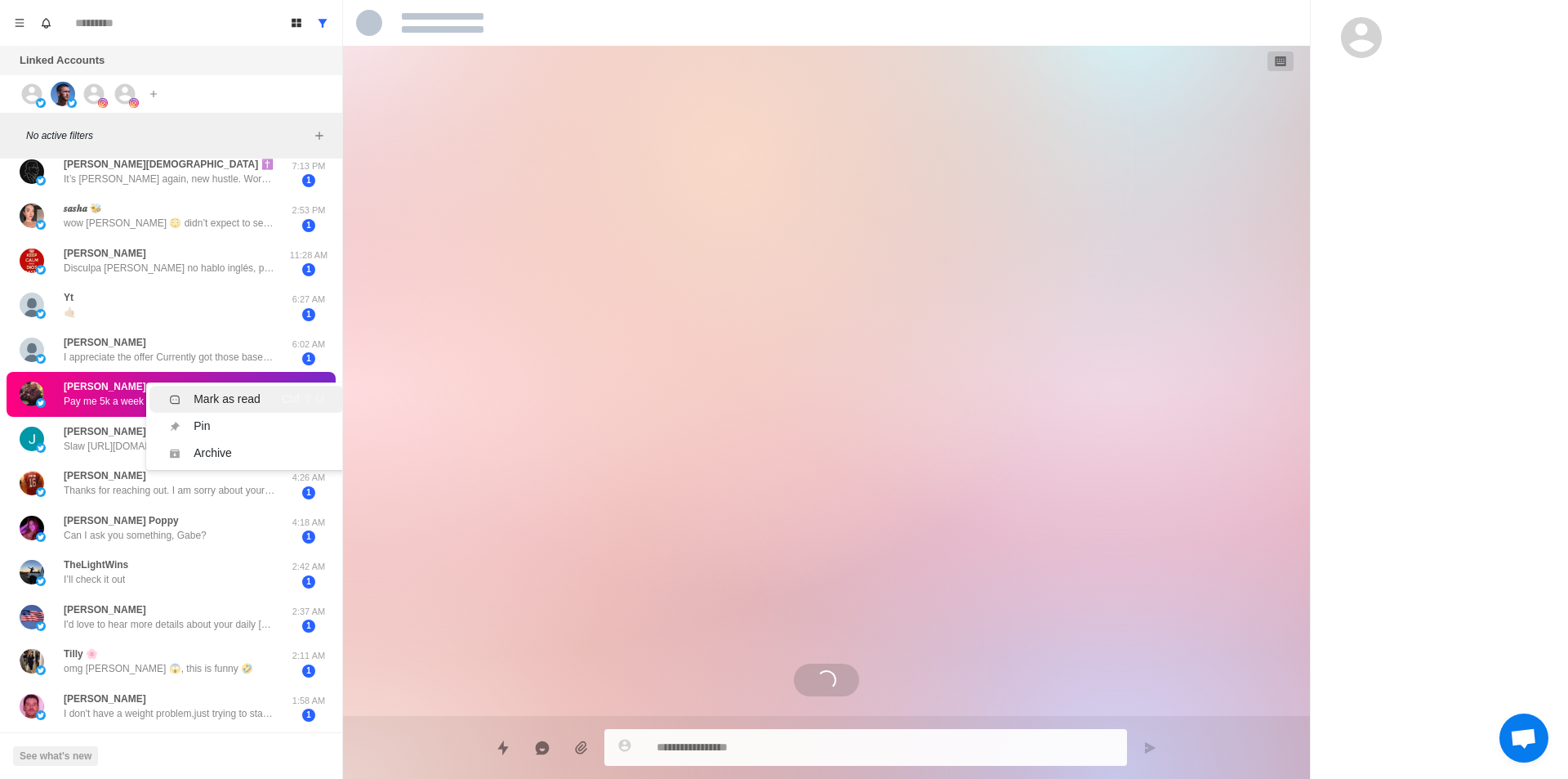
scroll to position [2698, 0]
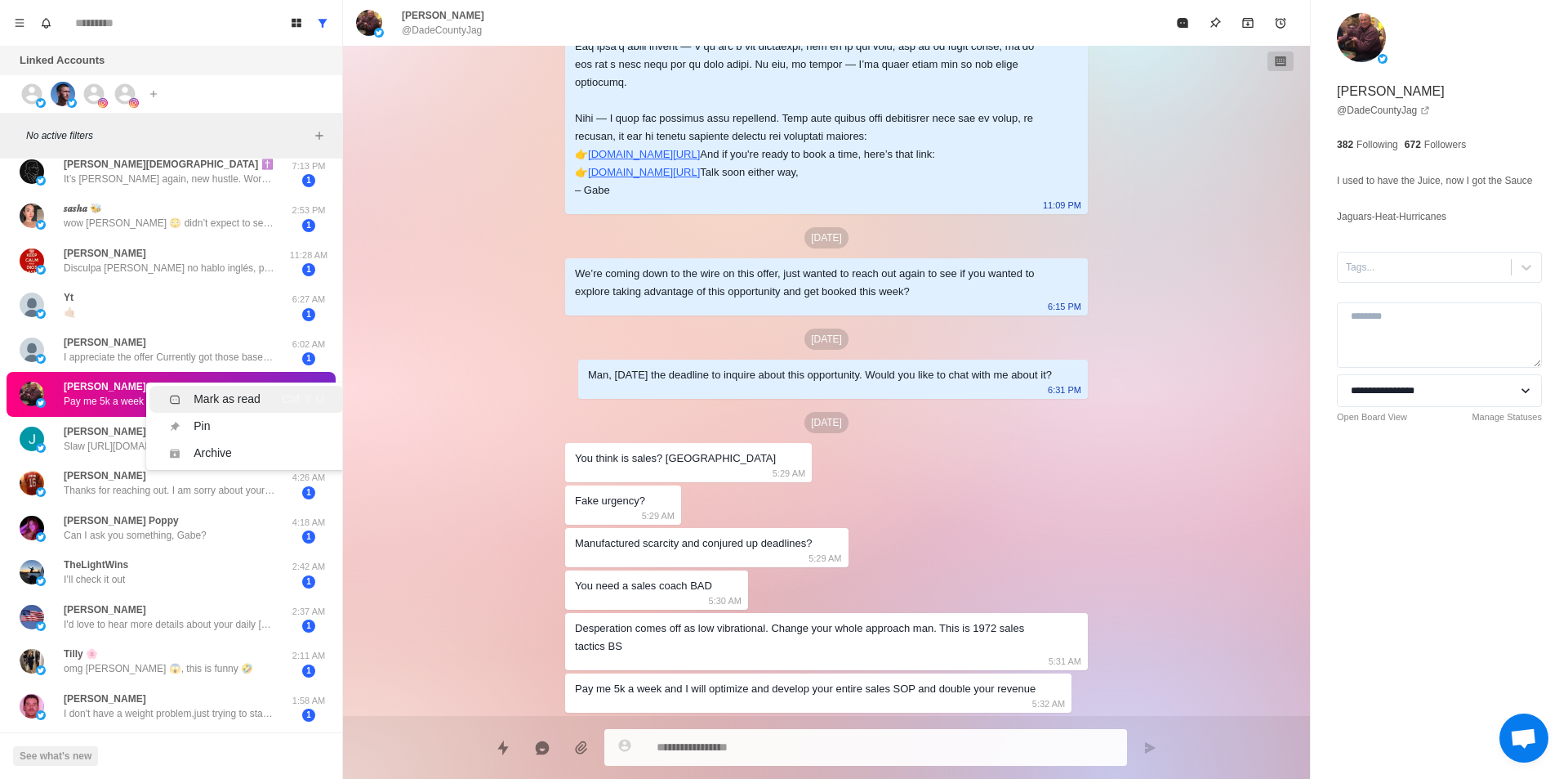
click at [242, 393] on div "Mark as read" at bounding box center [227, 399] width 67 height 18
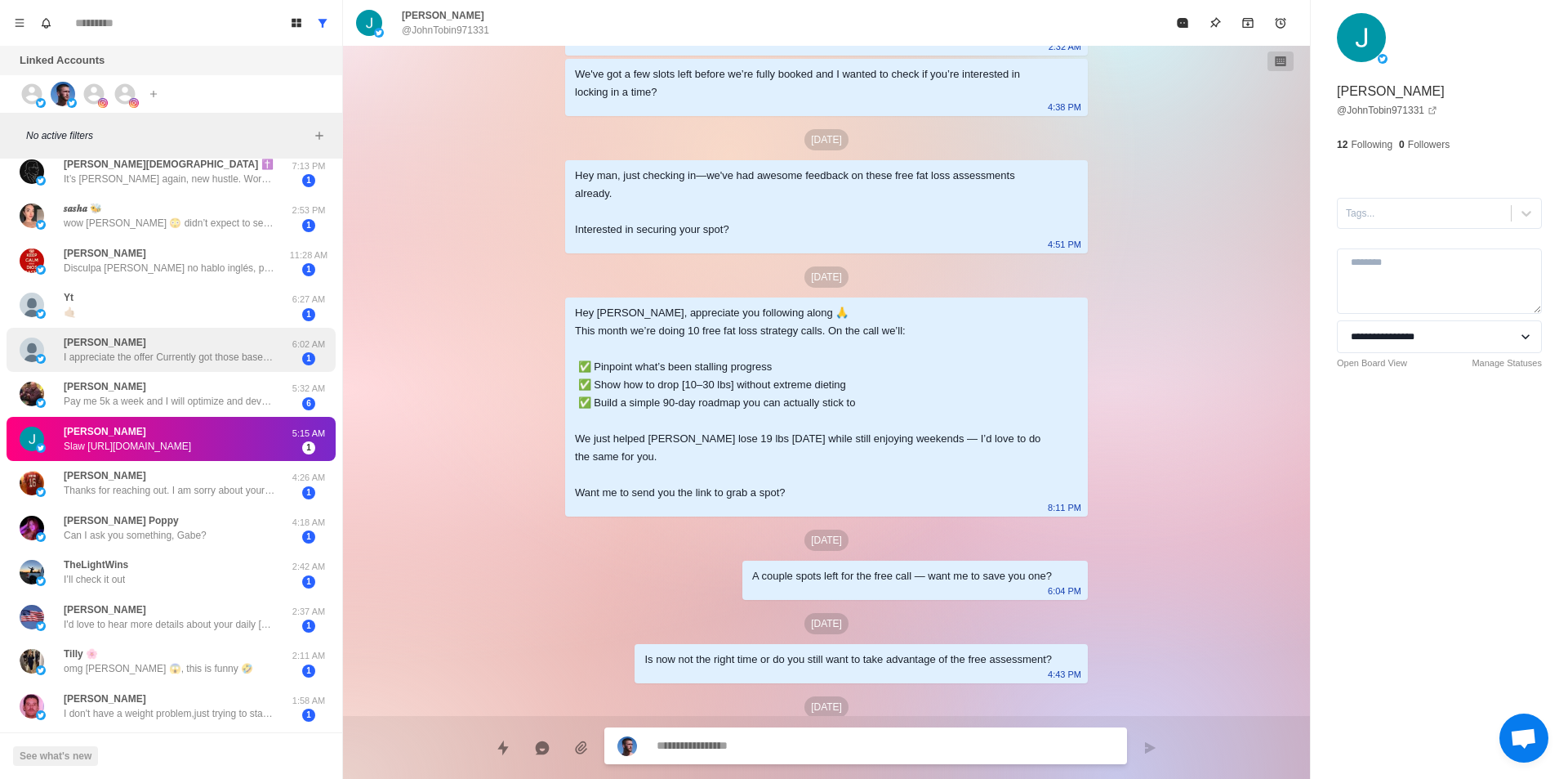
click at [206, 353] on p "I️ appreciate the offer Currently got those bases covered Love your content" at bounding box center [169, 356] width 212 height 15
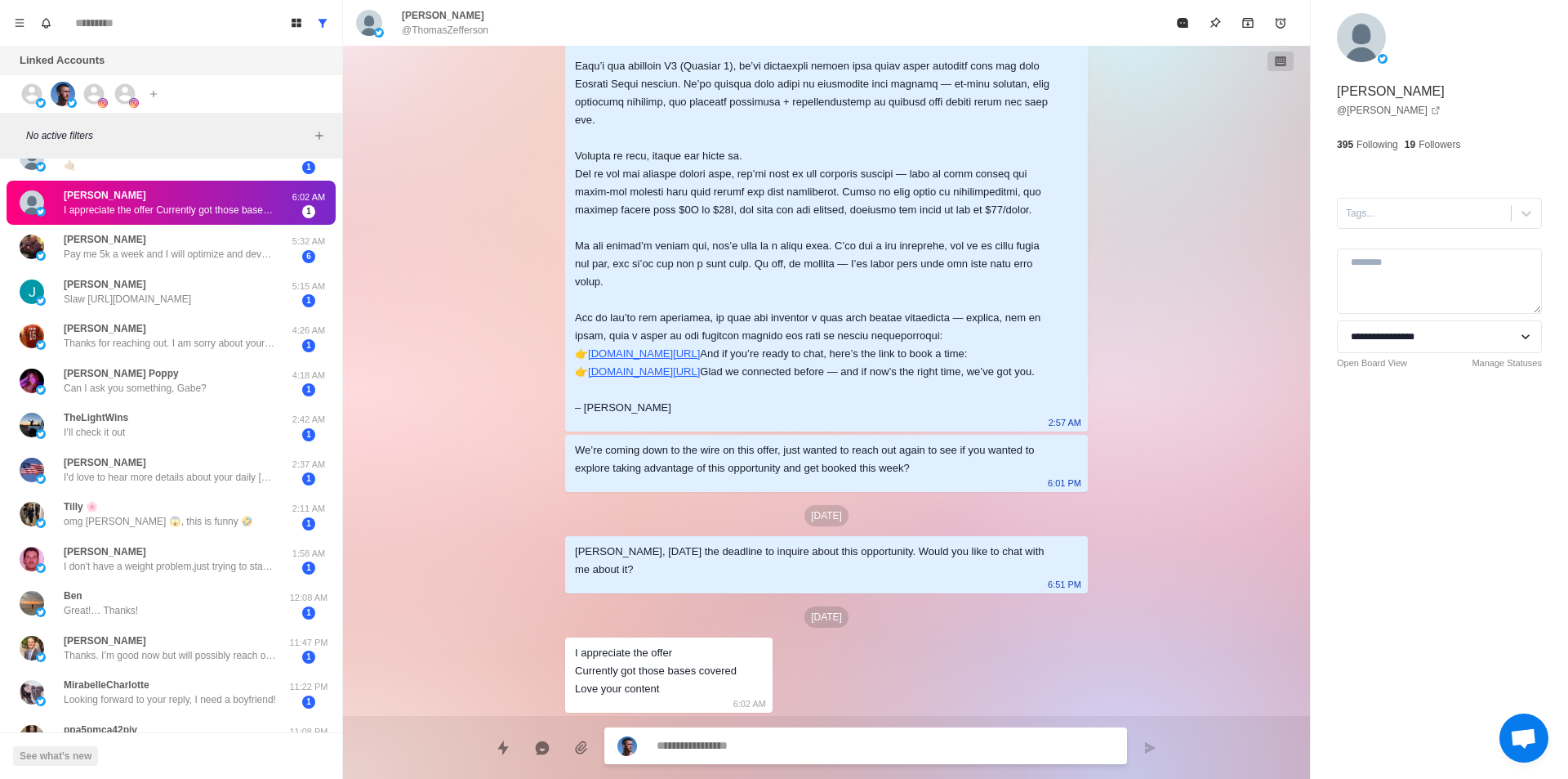
scroll to position [179, 0]
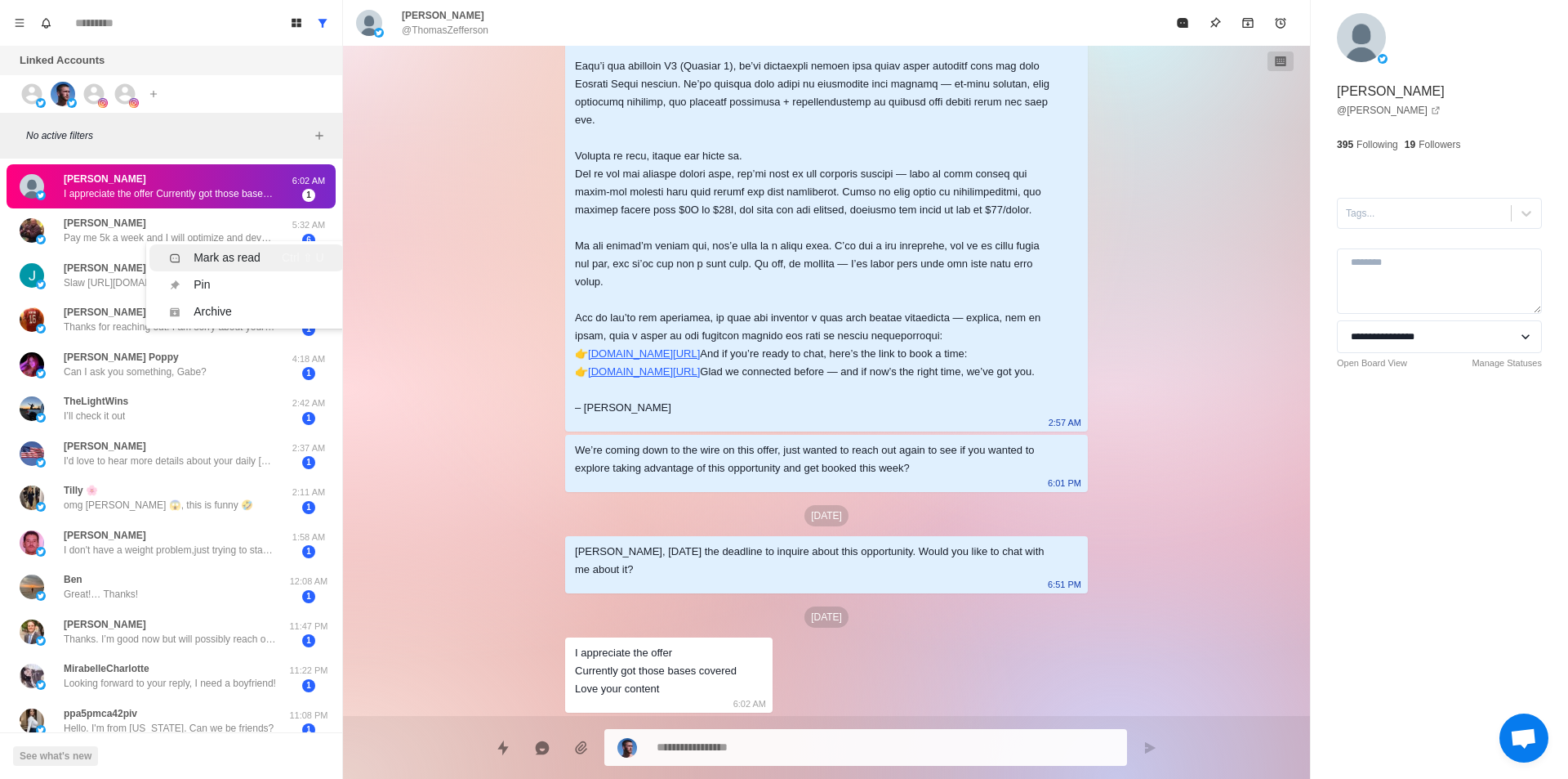
click at [247, 246] on li "Mark as read Ctrl ⇧ U" at bounding box center [246, 258] width 194 height 27
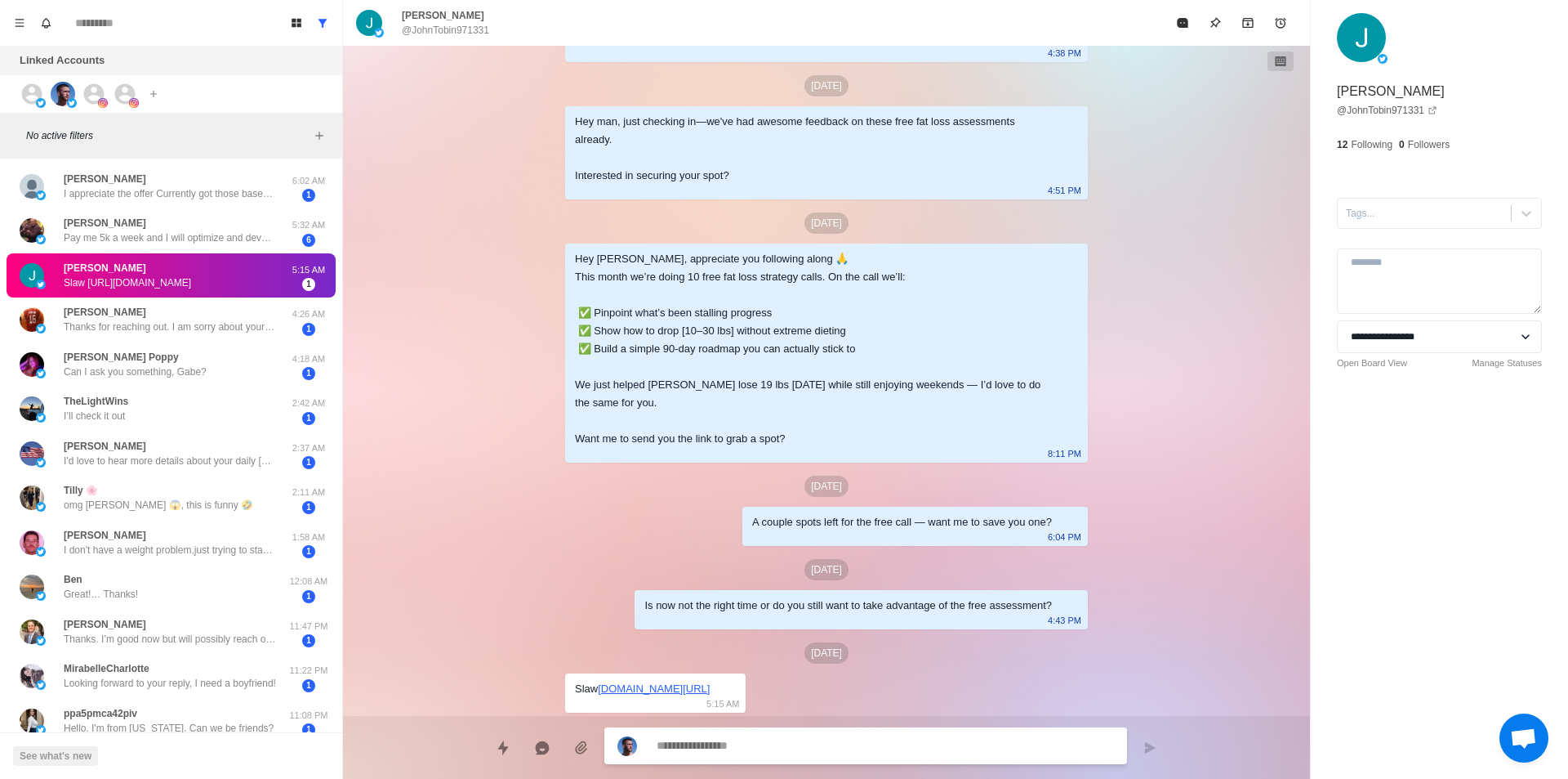
scroll to position [1309, 0]
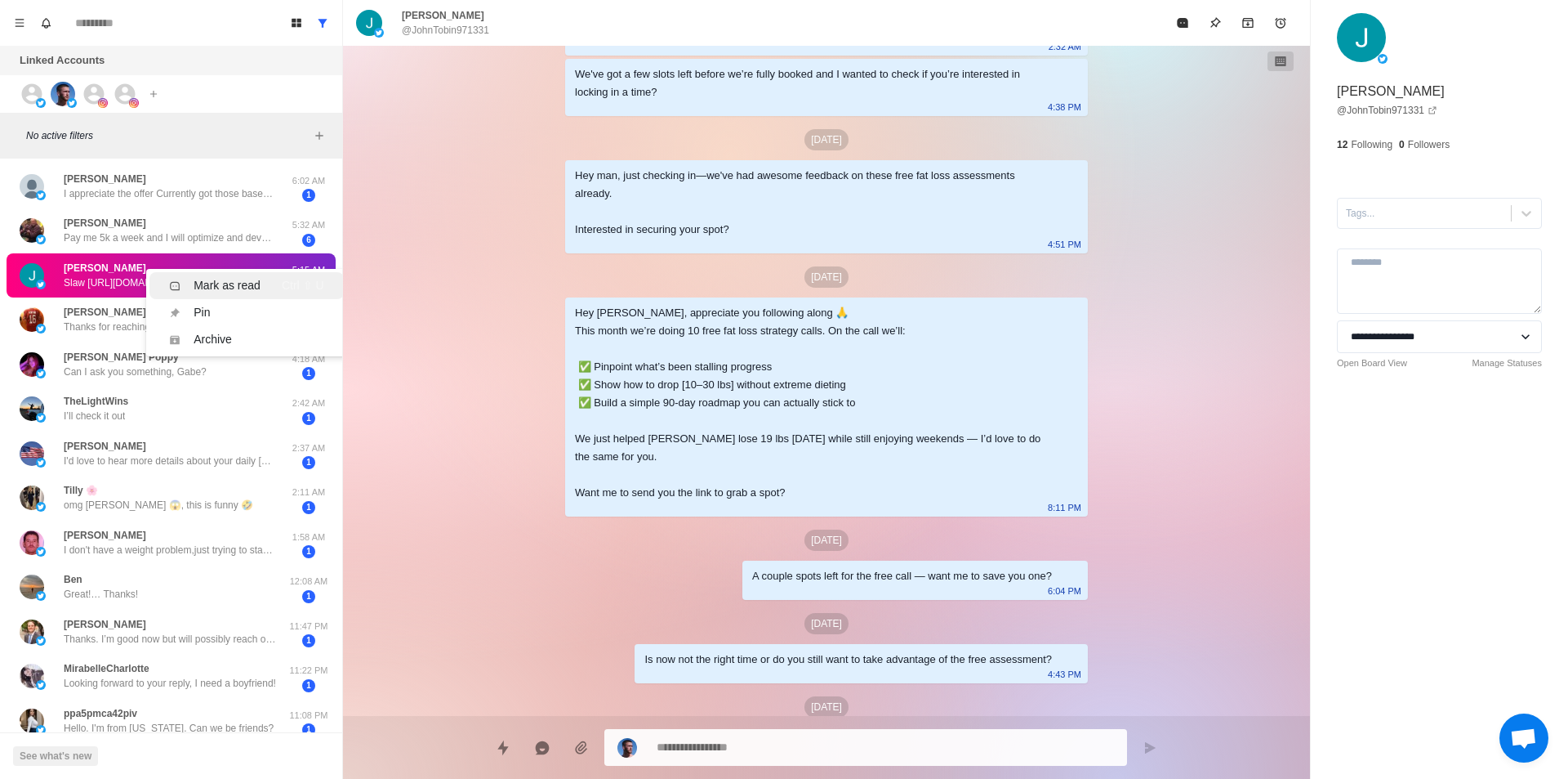
drag, startPoint x: 230, startPoint y: 277, endPoint x: 232, endPoint y: 288, distance: 11.2
click at [231, 277] on div "Mark as read" at bounding box center [227, 285] width 67 height 18
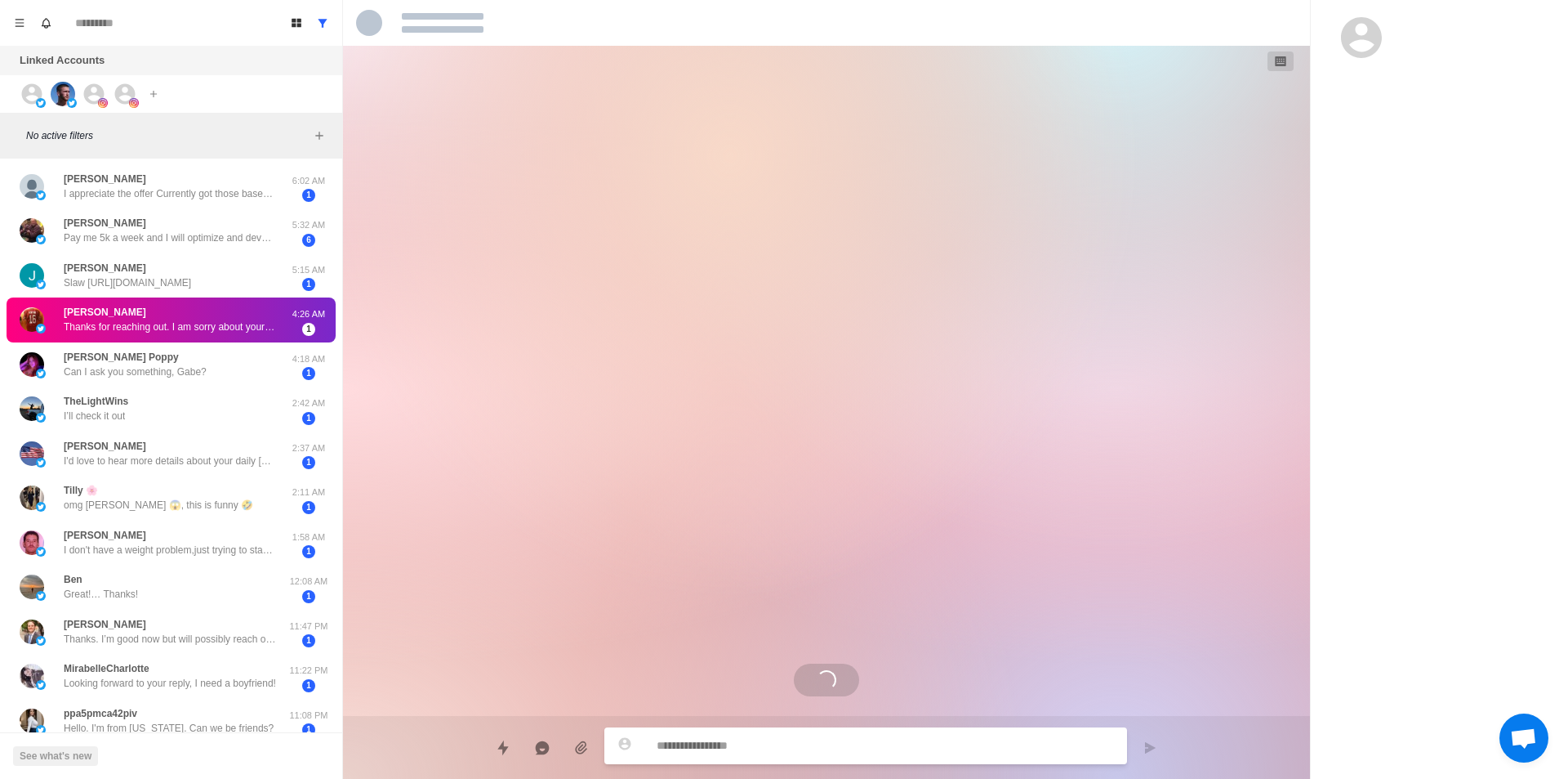
scroll to position [0, 0]
click at [237, 322] on div "Mark as read" at bounding box center [227, 324] width 67 height 18
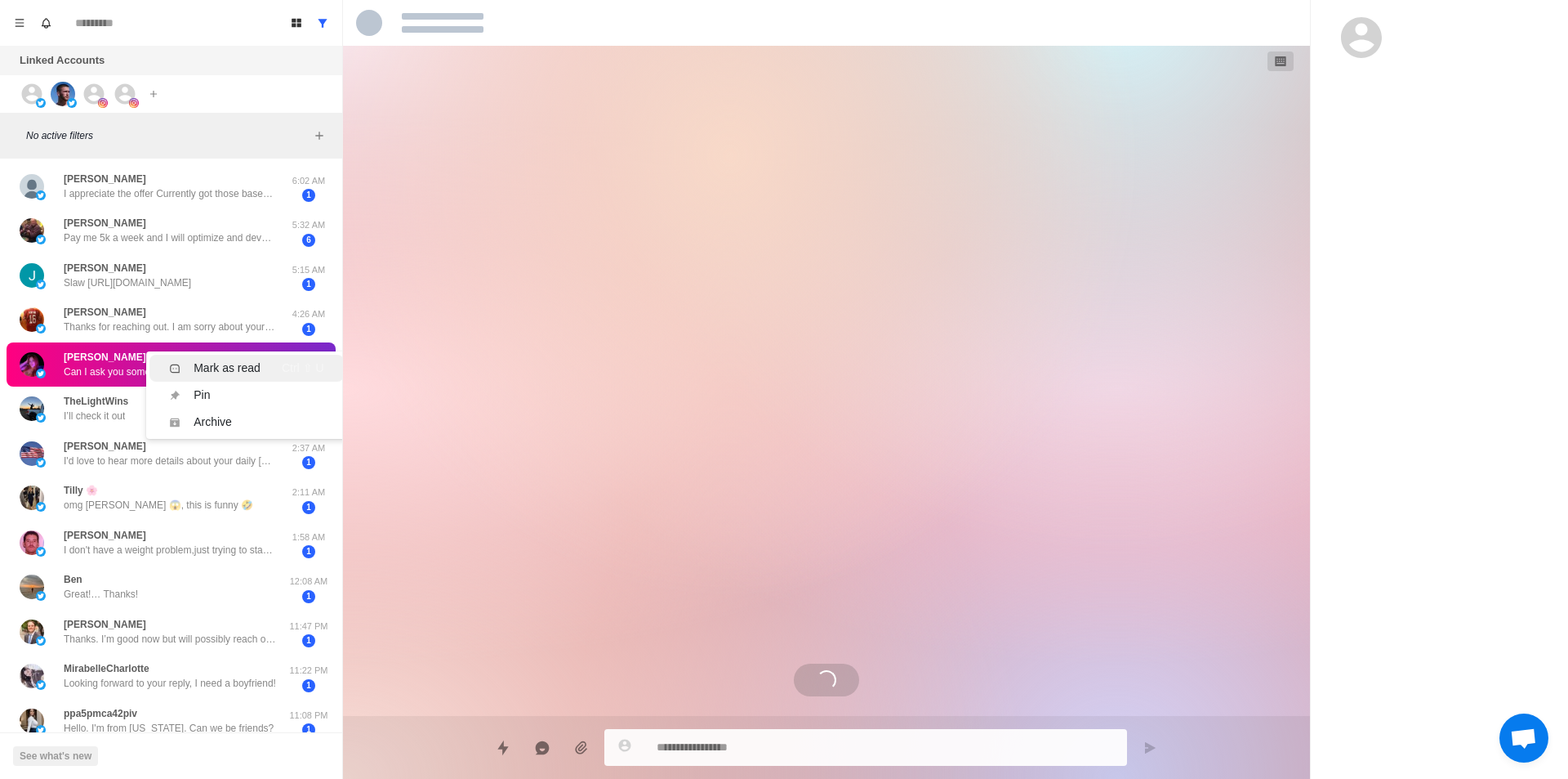
click at [228, 358] on li "Mark as read Ctrl ⇧ U" at bounding box center [246, 368] width 194 height 27
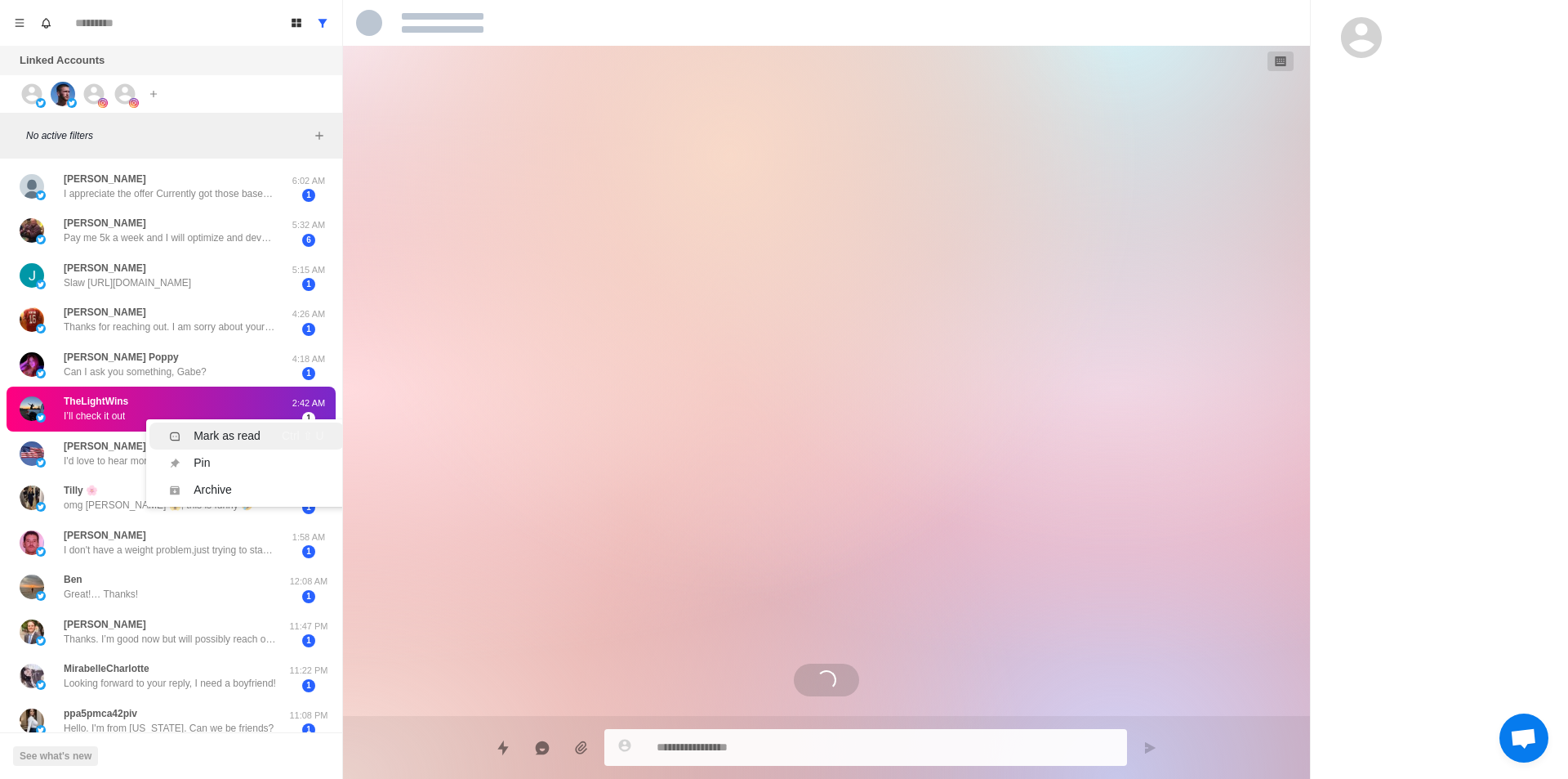
click at [233, 427] on div "Mark as read" at bounding box center [227, 436] width 67 height 18
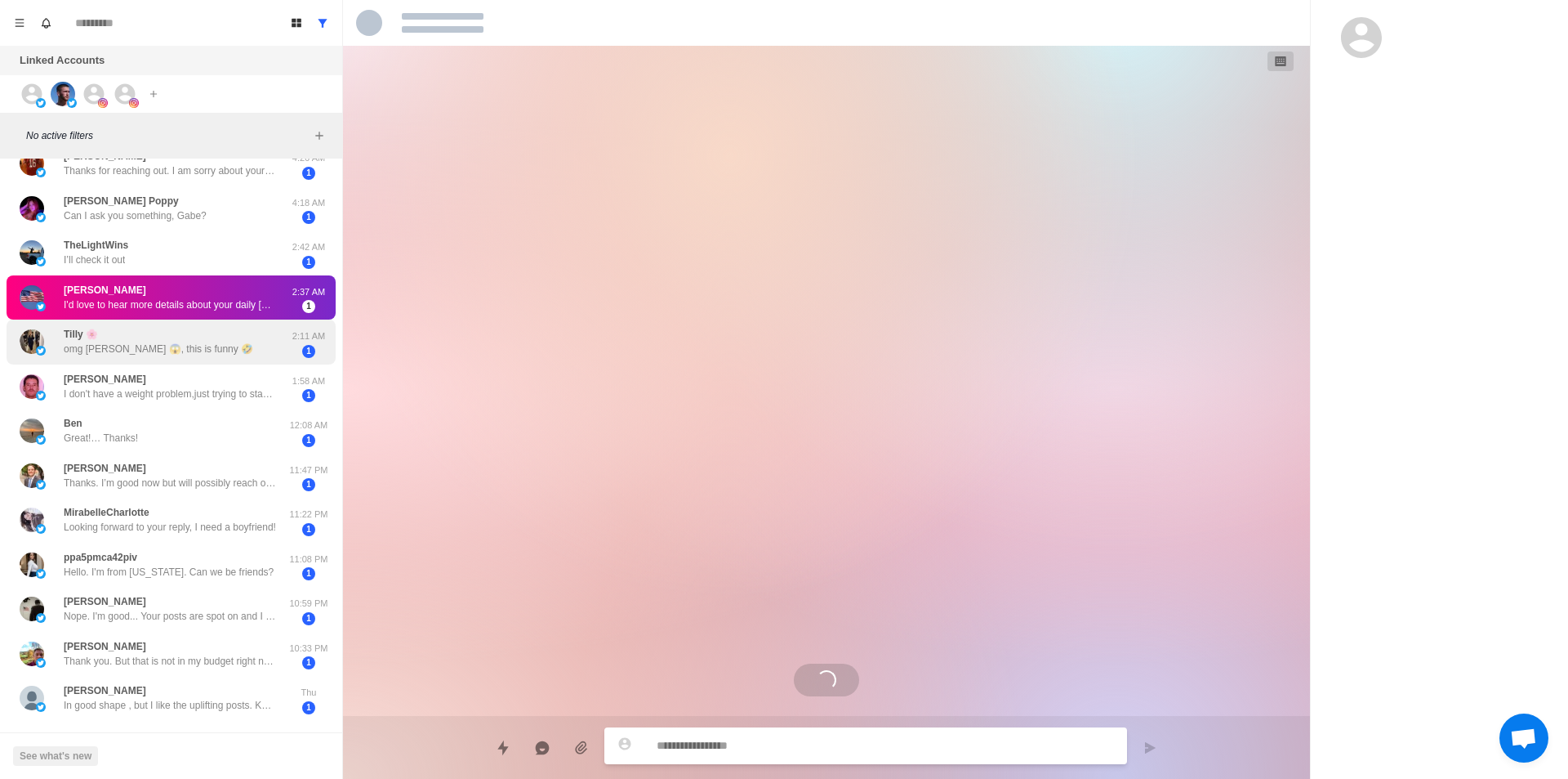
scroll to position [343, 0]
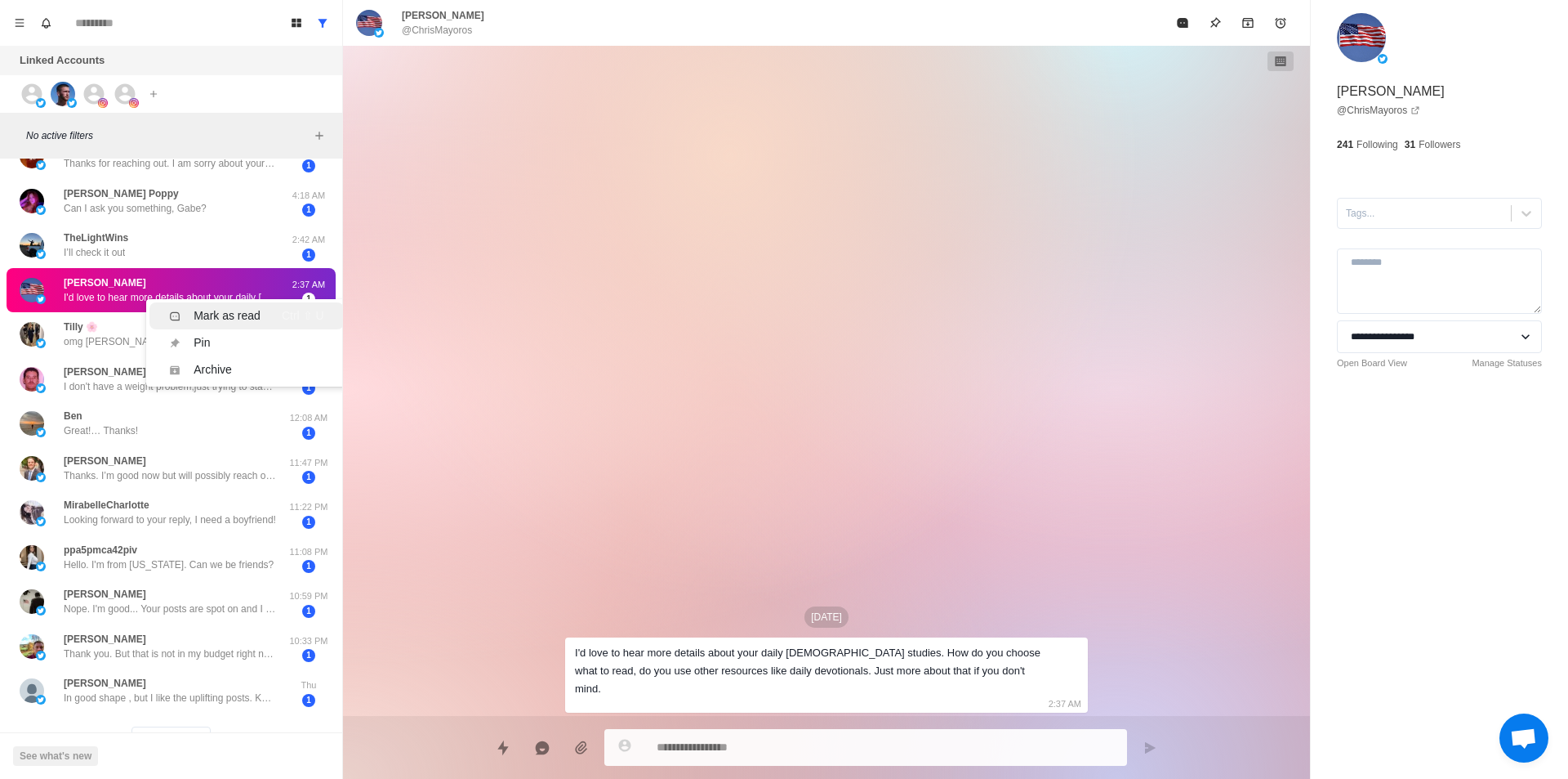
click at [222, 313] on div "Mr Daniel Zane ✝️ It’s Joe again, new hustle. Worked with you in vigor gains da…" at bounding box center [171, 327] width 343 height 1009
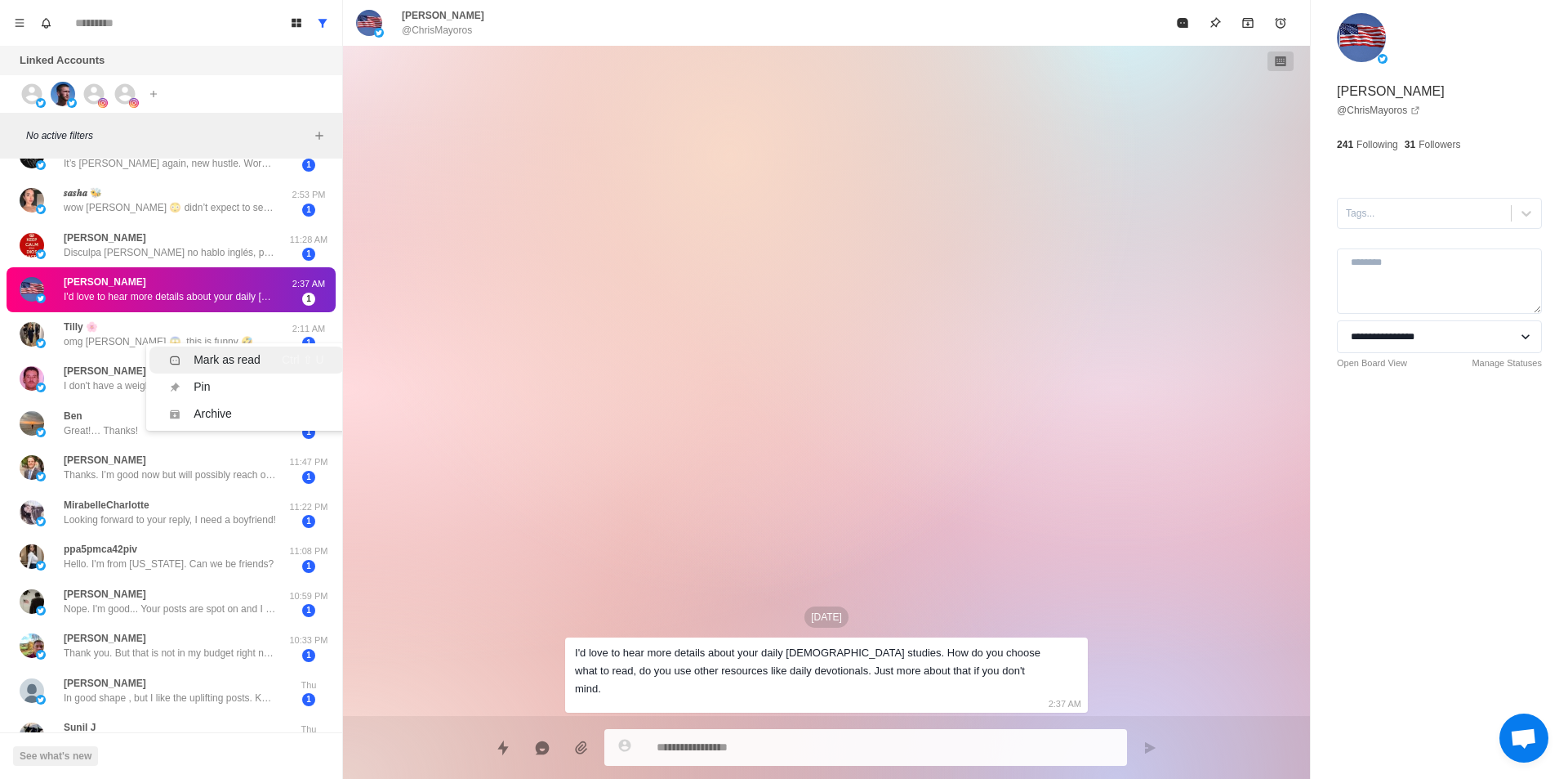
click at [231, 355] on div "Mark as read" at bounding box center [227, 360] width 67 height 18
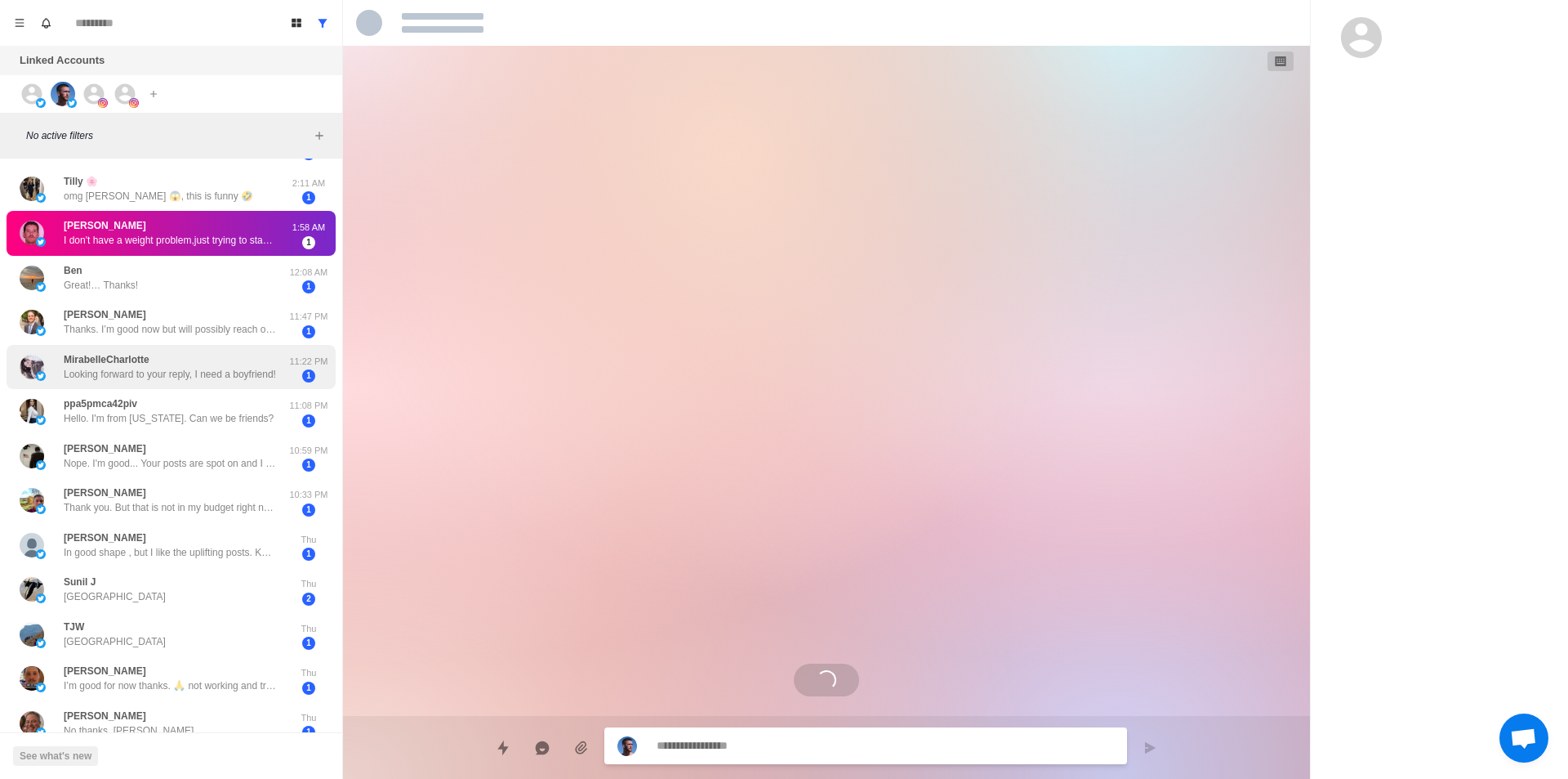
scroll to position [195, 0]
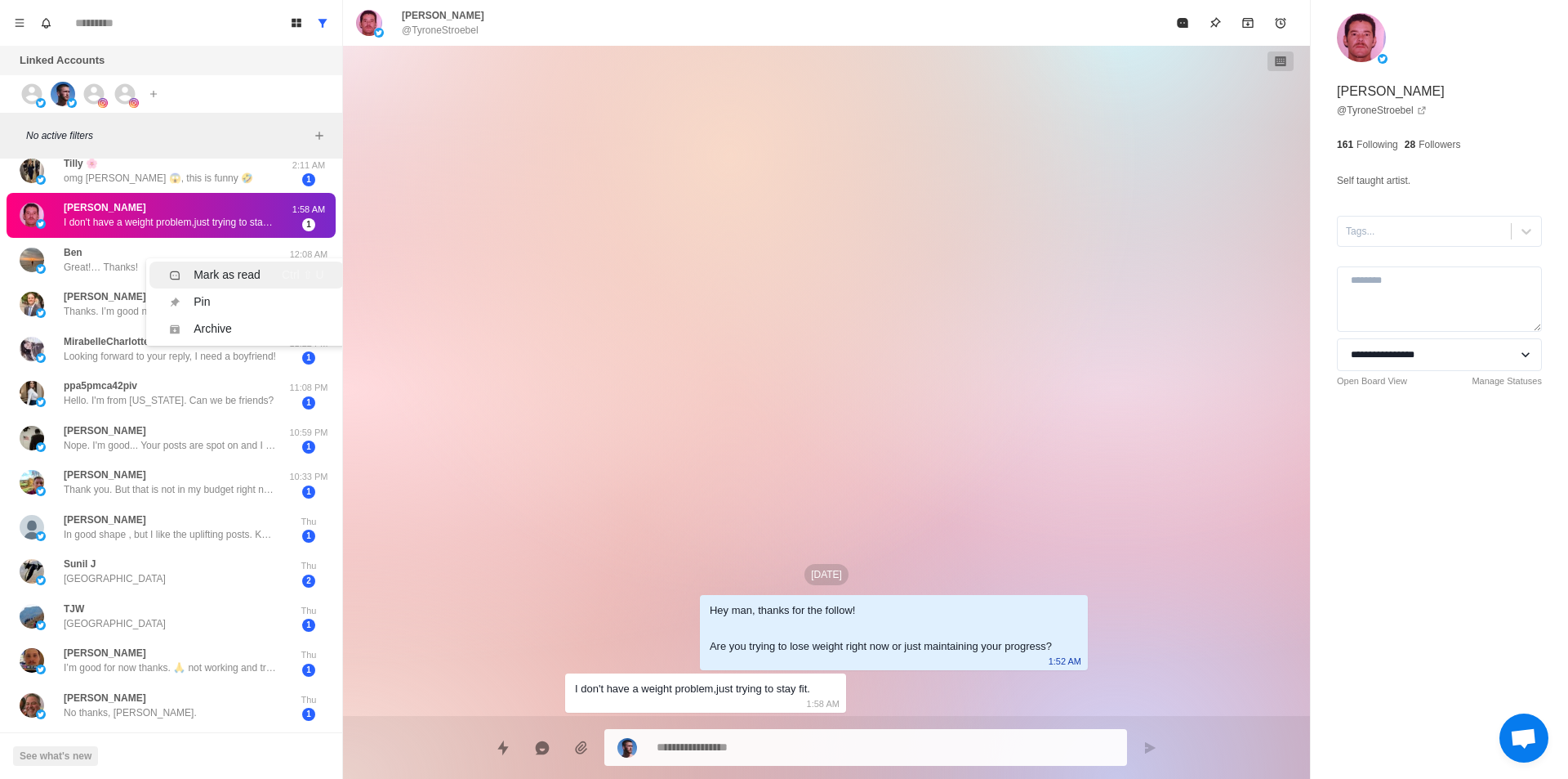
click at [218, 272] on div "Mark as read" at bounding box center [227, 276] width 67 height 18
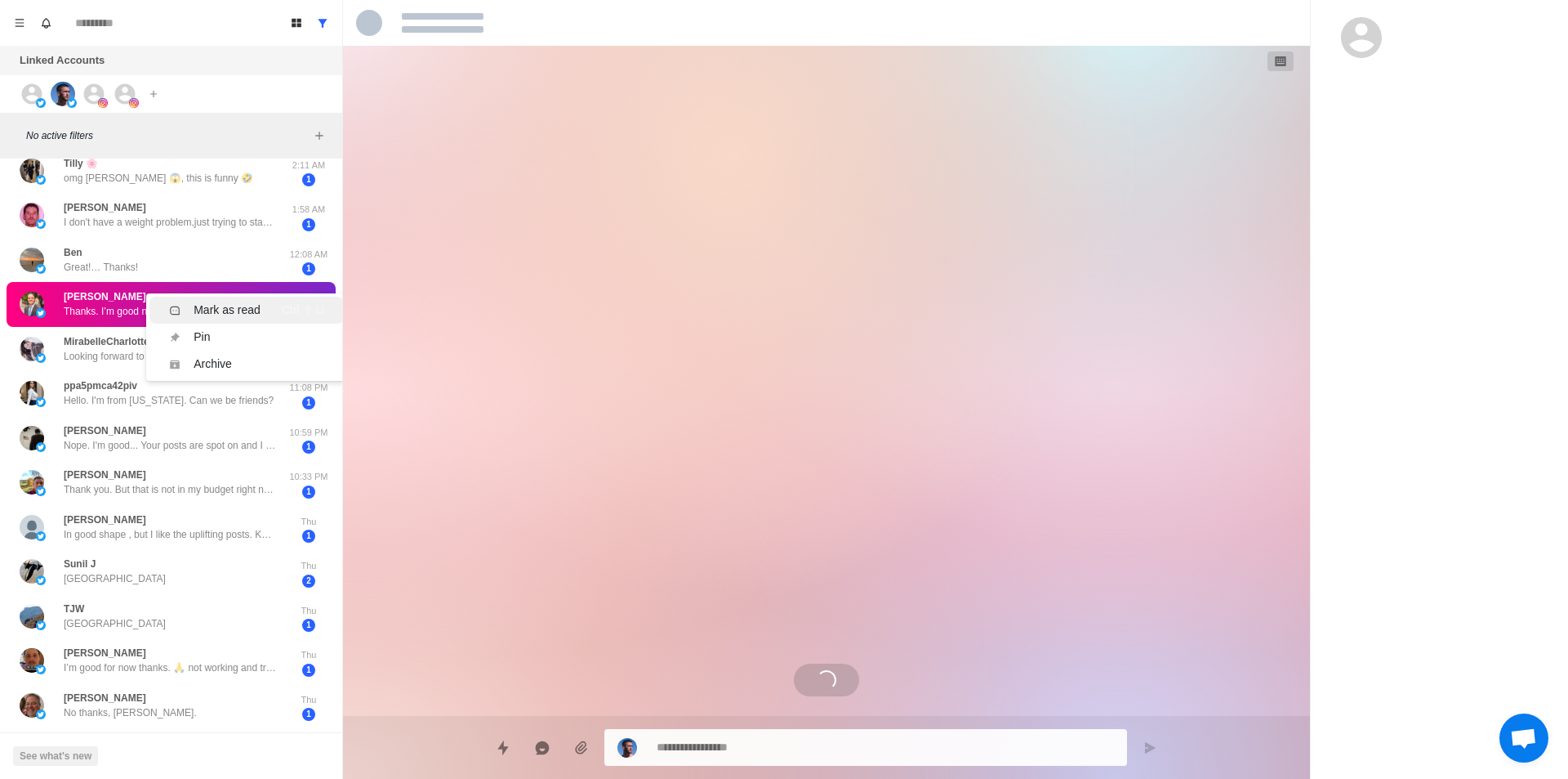
click at [245, 313] on div "Mark as read" at bounding box center [227, 311] width 67 height 18
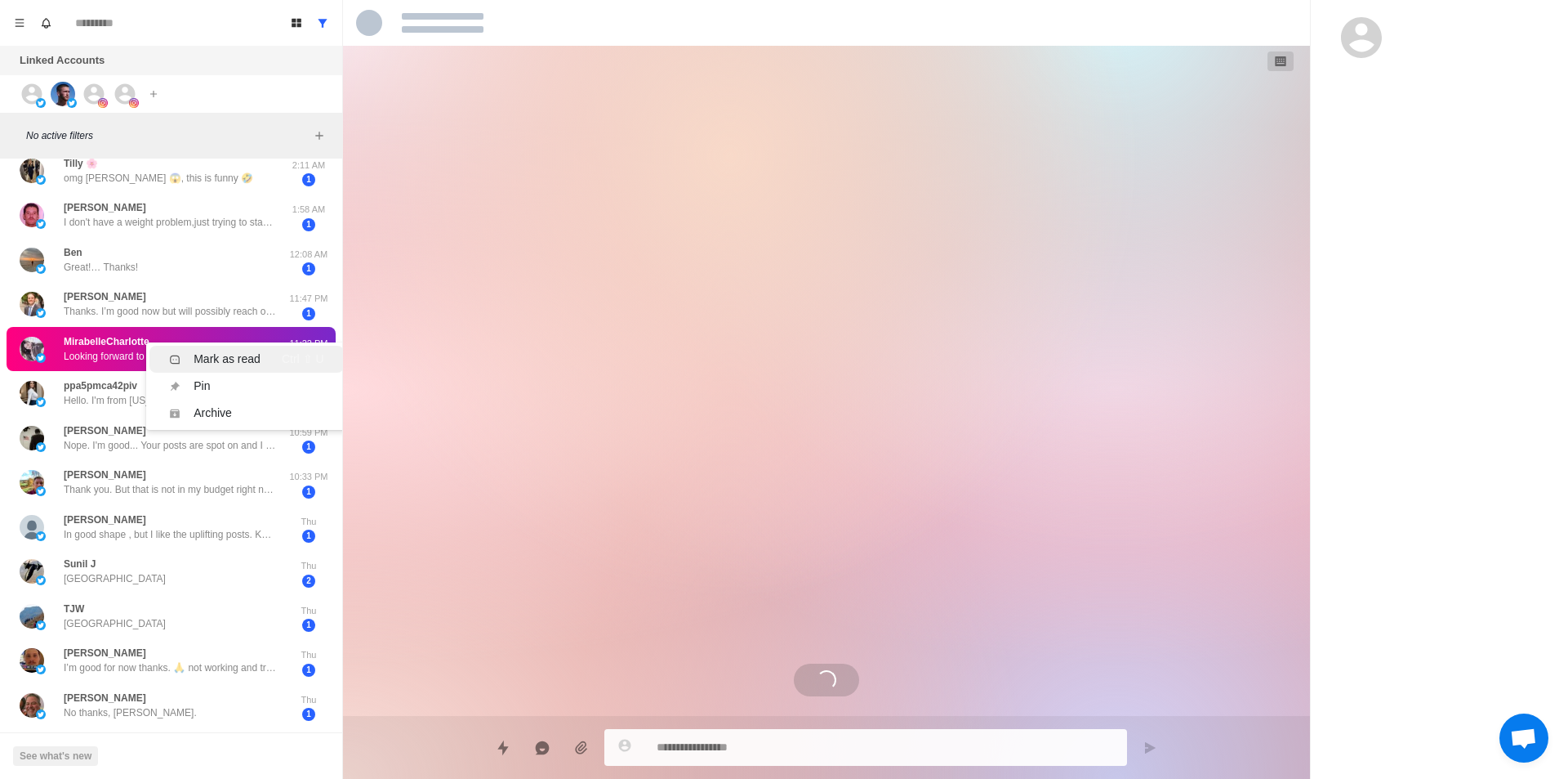
drag, startPoint x: 240, startPoint y: 350, endPoint x: 239, endPoint y: 360, distance: 10.0
click at [241, 350] on li "Mark as read Ctrl ⇧ U" at bounding box center [246, 359] width 194 height 27
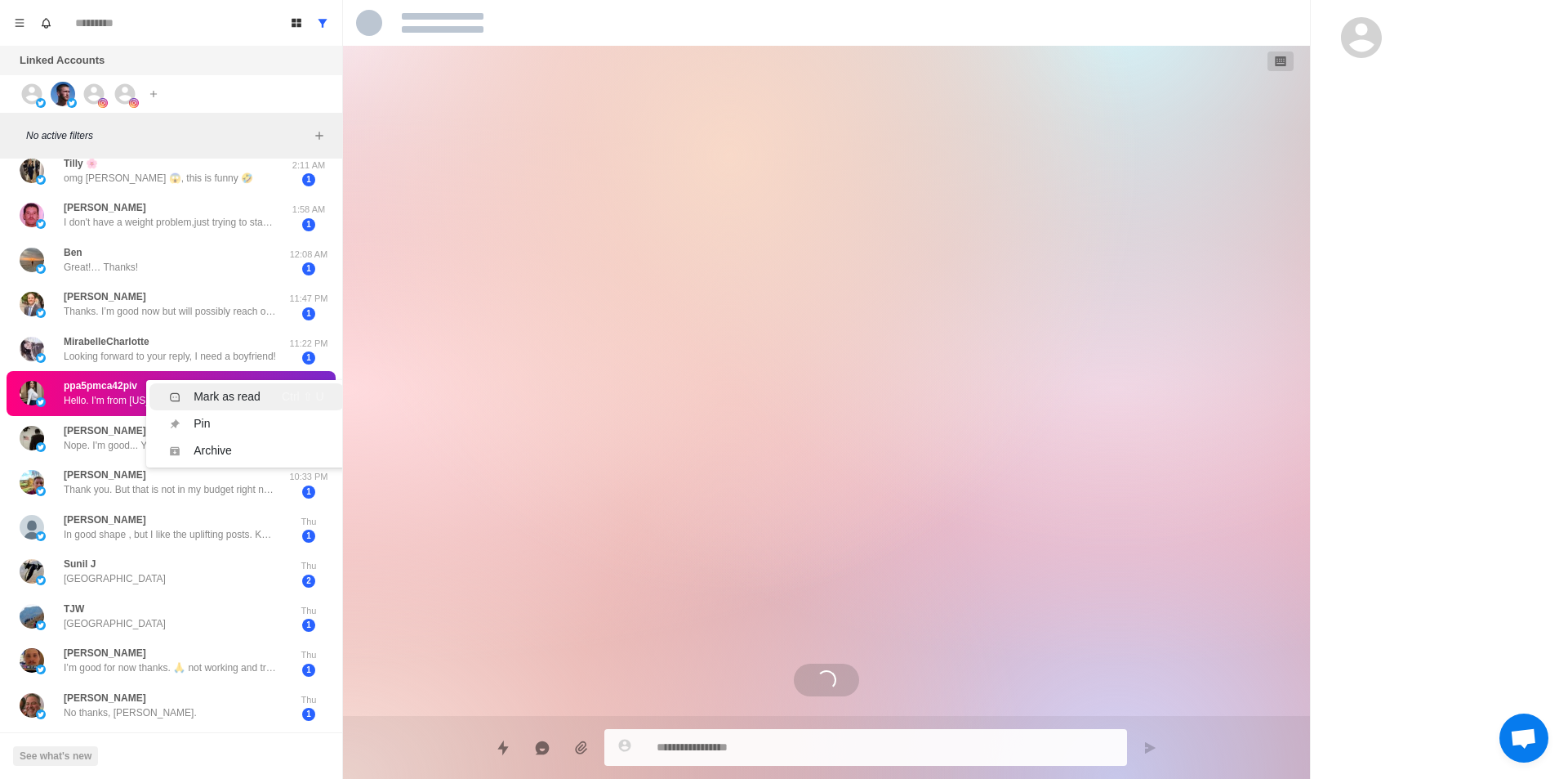
click at [241, 388] on li "Mark as read Ctrl ⇧ U" at bounding box center [246, 397] width 194 height 27
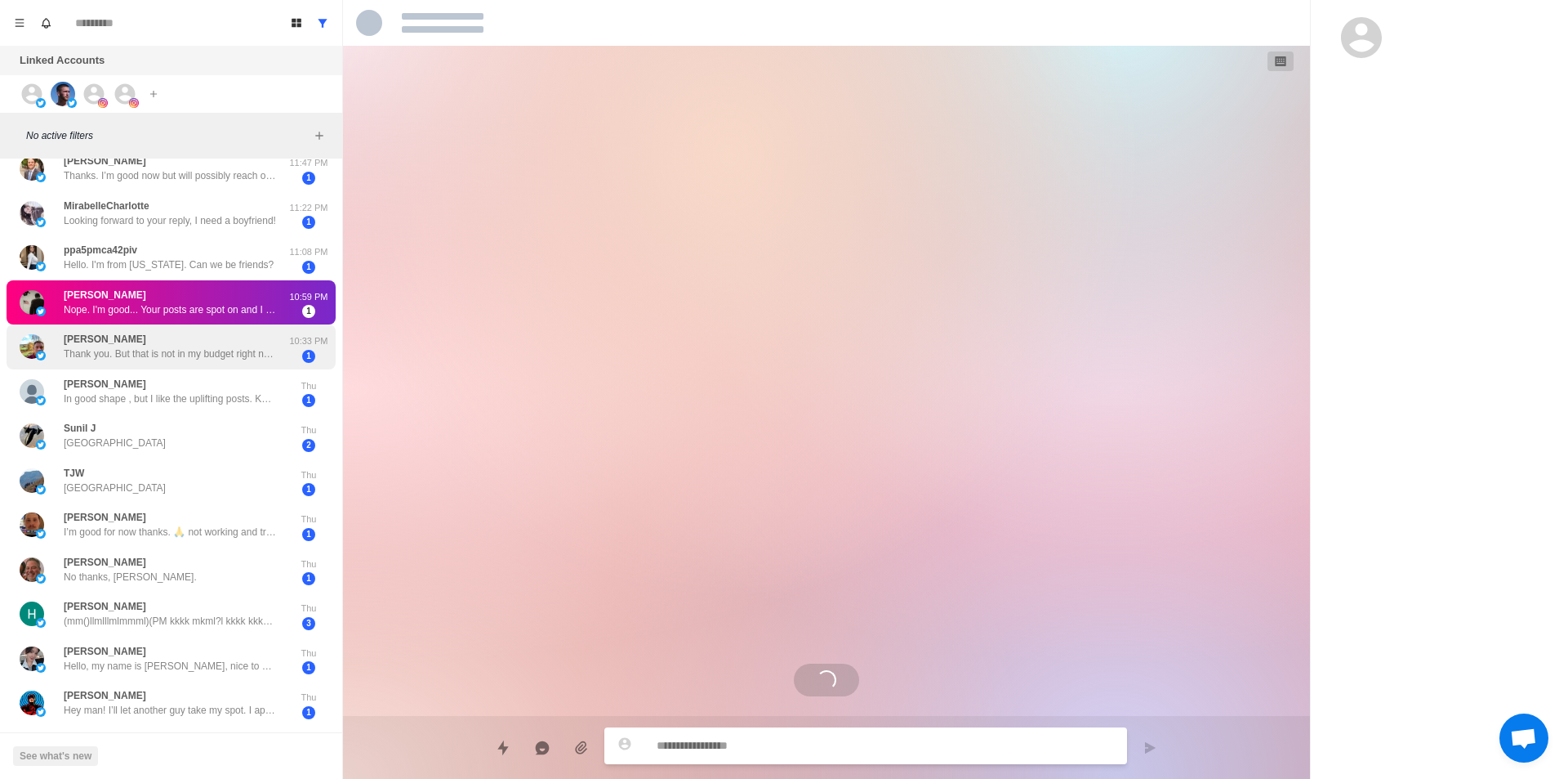
scroll to position [358, 0]
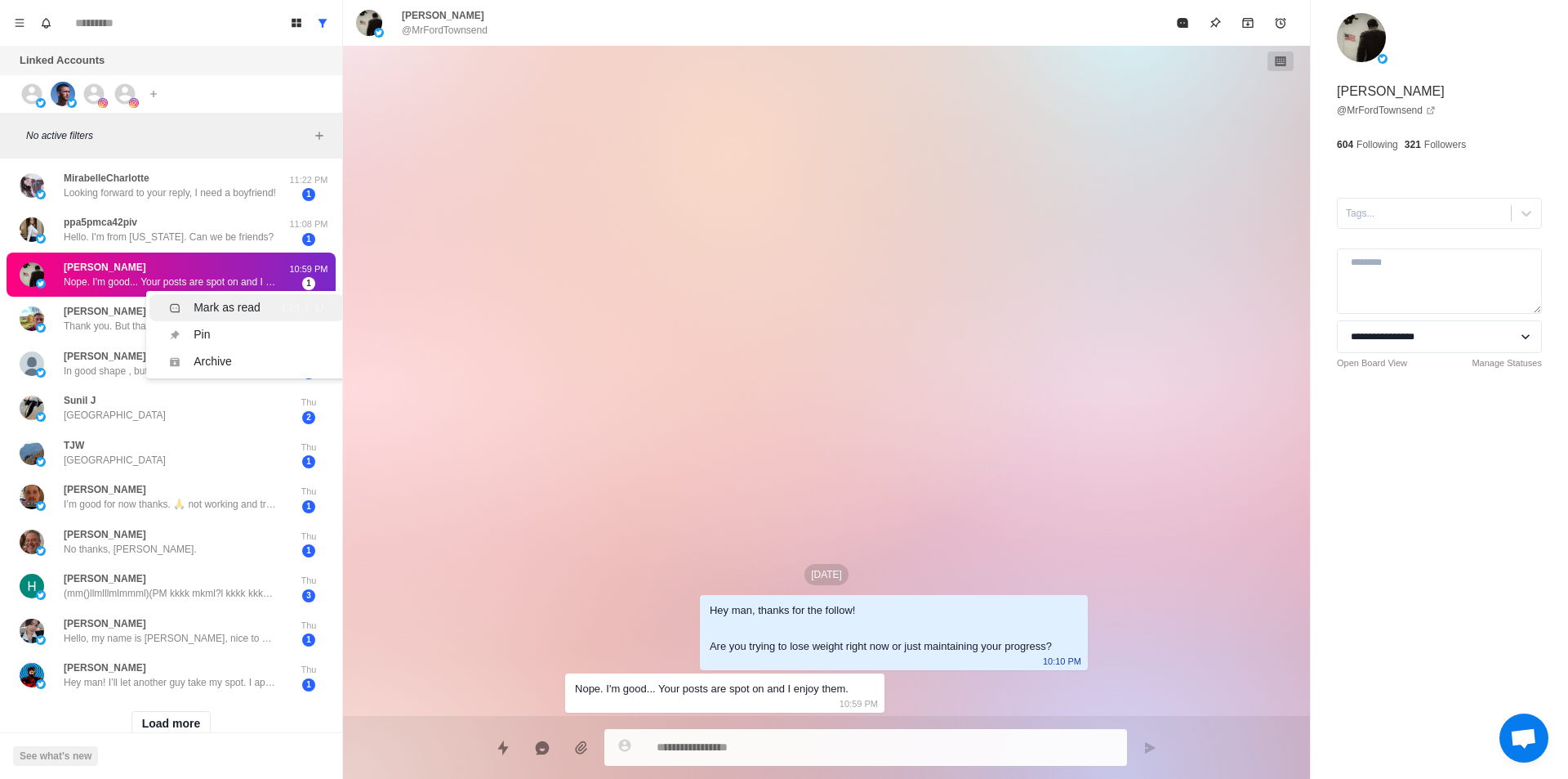
click at [215, 304] on div "Mark as read" at bounding box center [227, 308] width 67 height 18
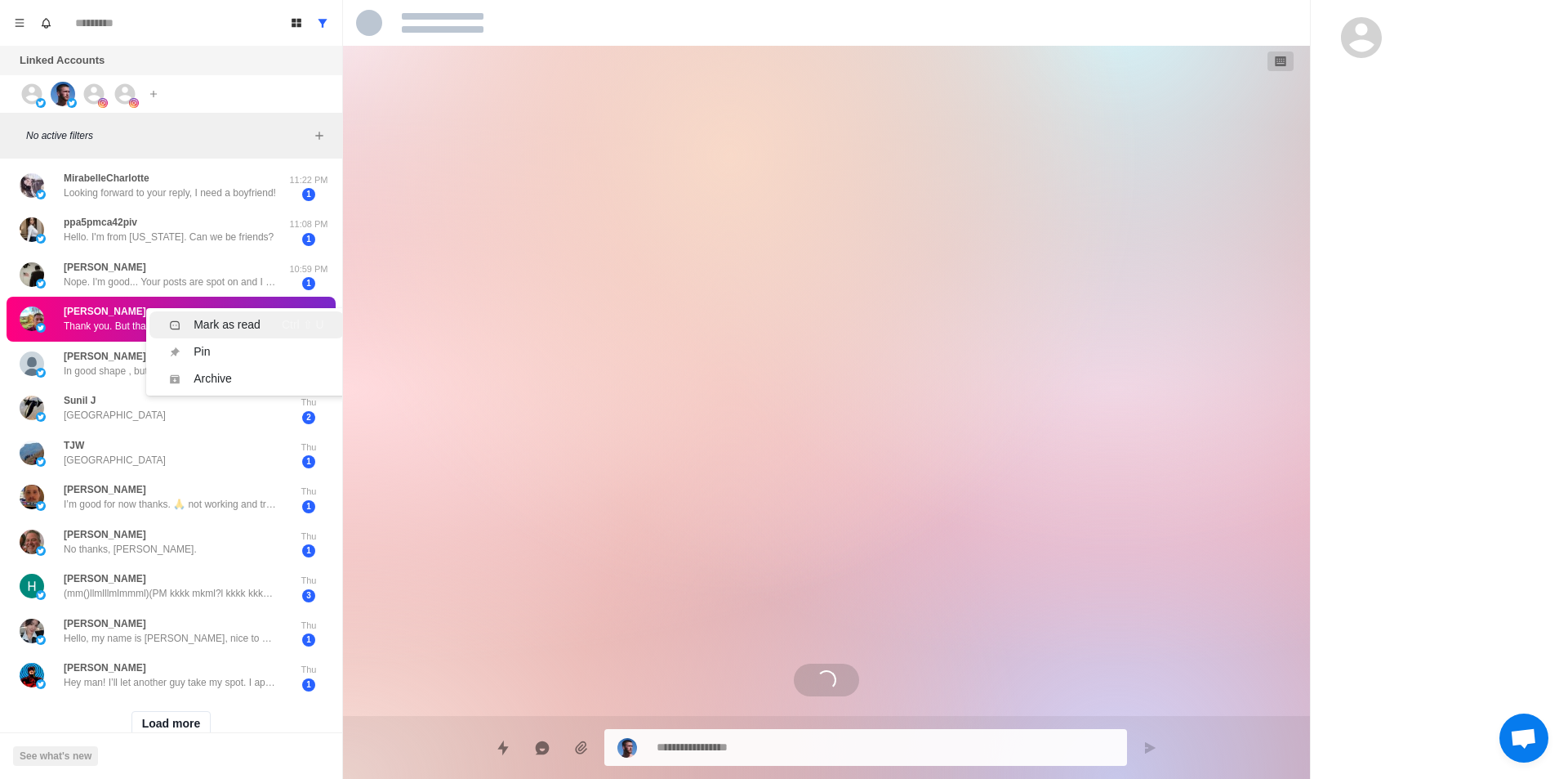
click at [234, 317] on div "Mark as read" at bounding box center [227, 325] width 67 height 18
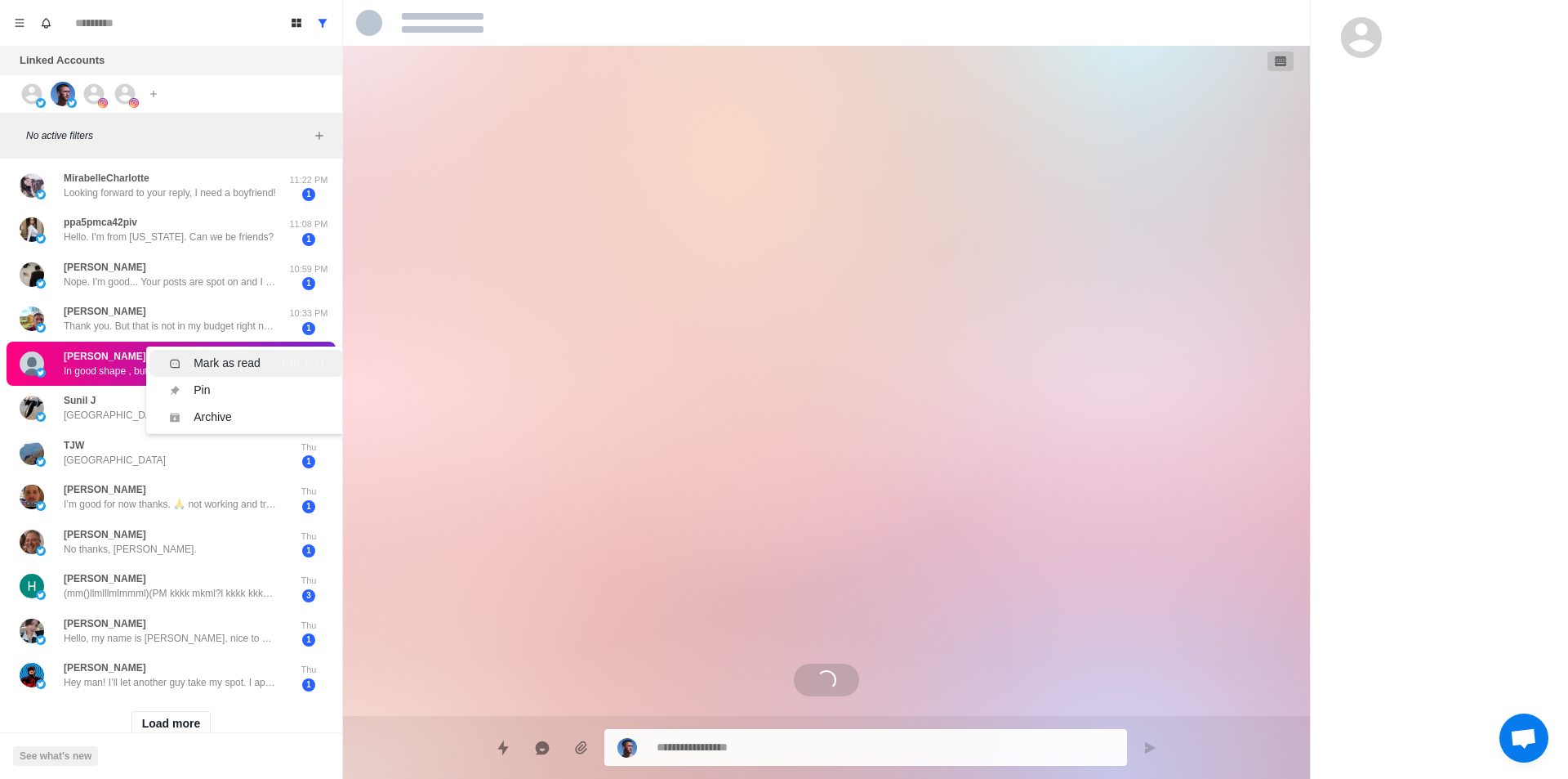
click at [237, 354] on div "Mark as read" at bounding box center [227, 363] width 67 height 18
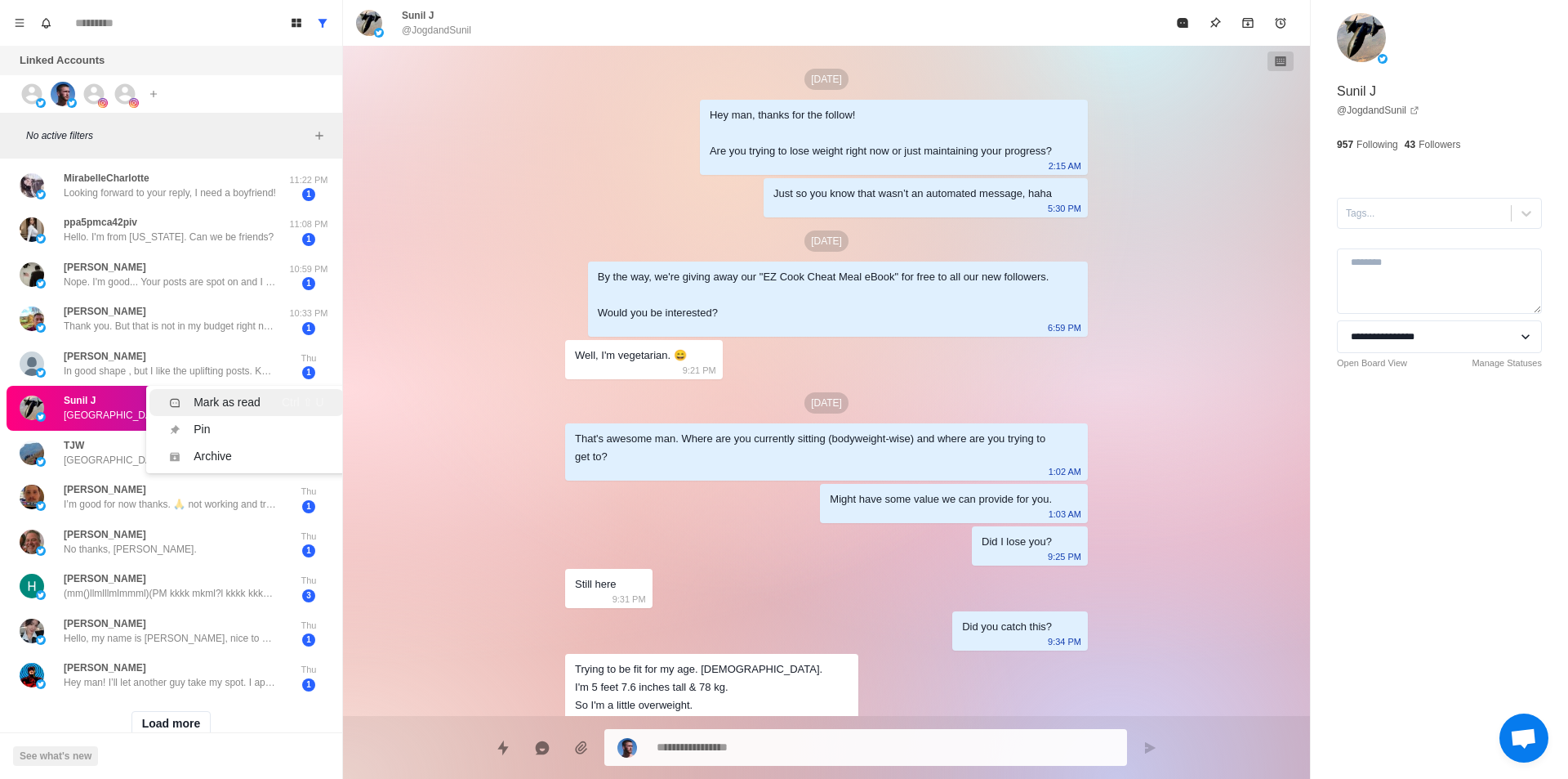
click at [233, 404] on div "Mark as read" at bounding box center [227, 402] width 67 height 18
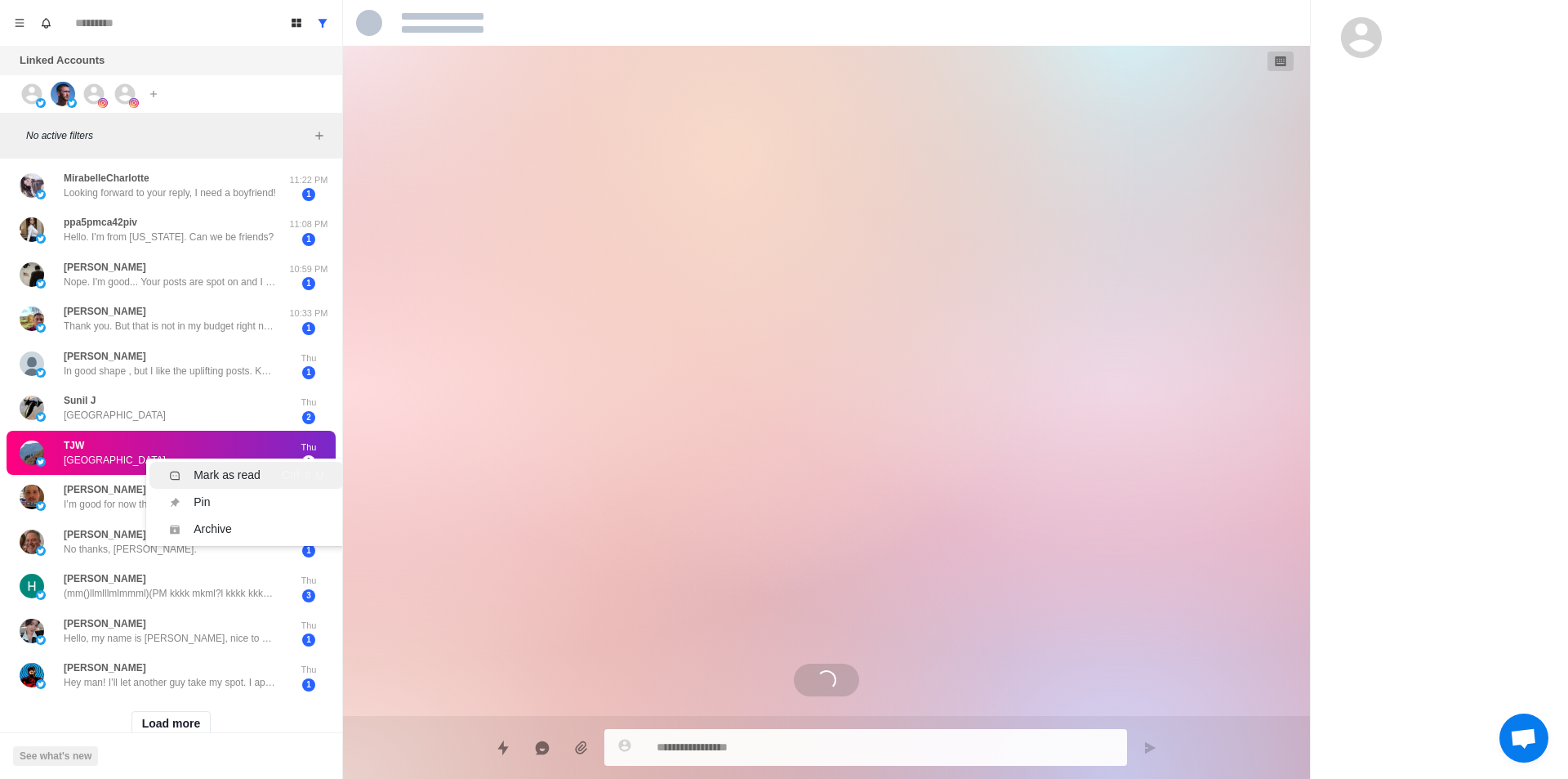
click at [225, 470] on div "Mark as read" at bounding box center [227, 475] width 67 height 18
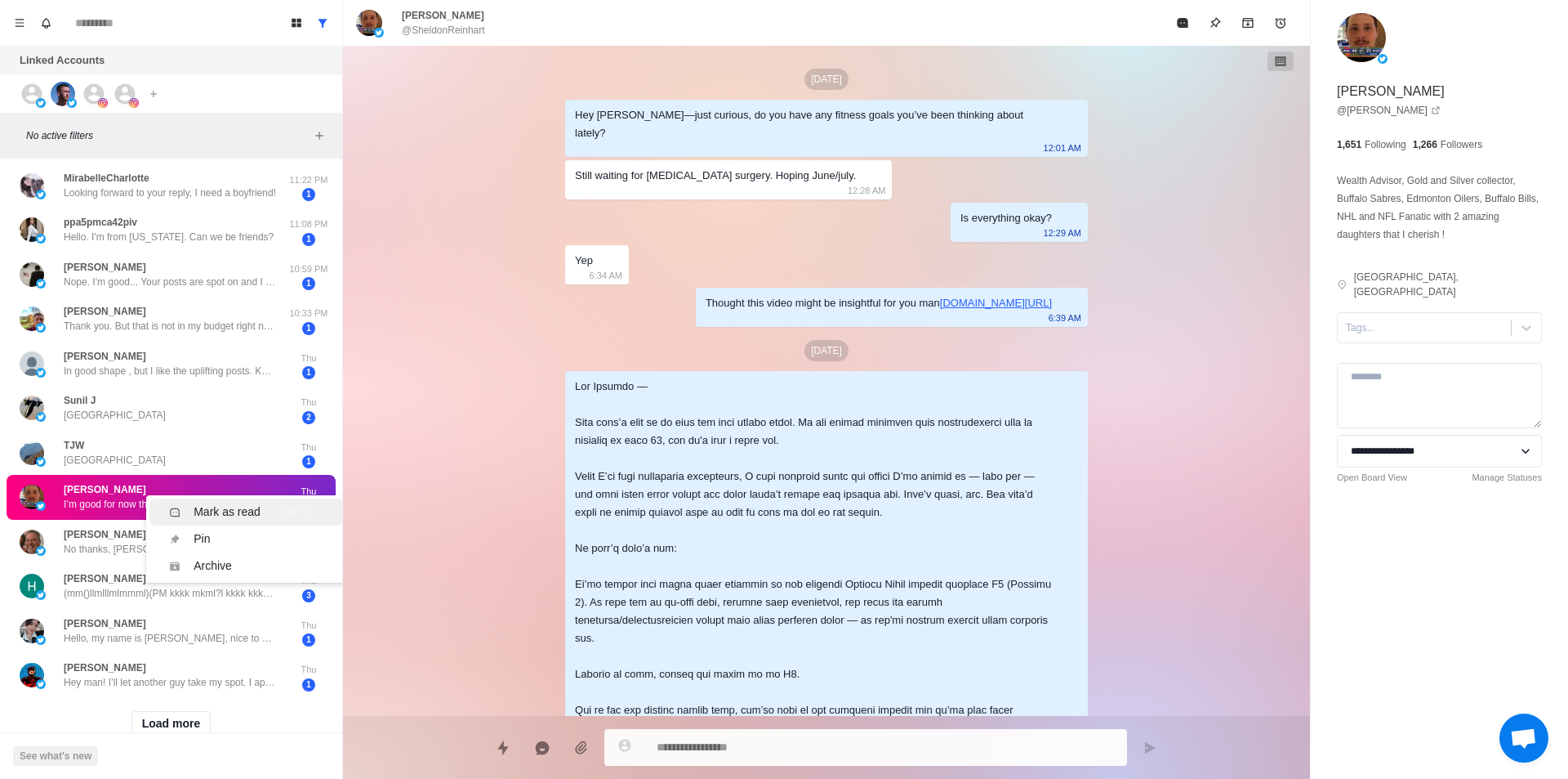
scroll to position [585, 0]
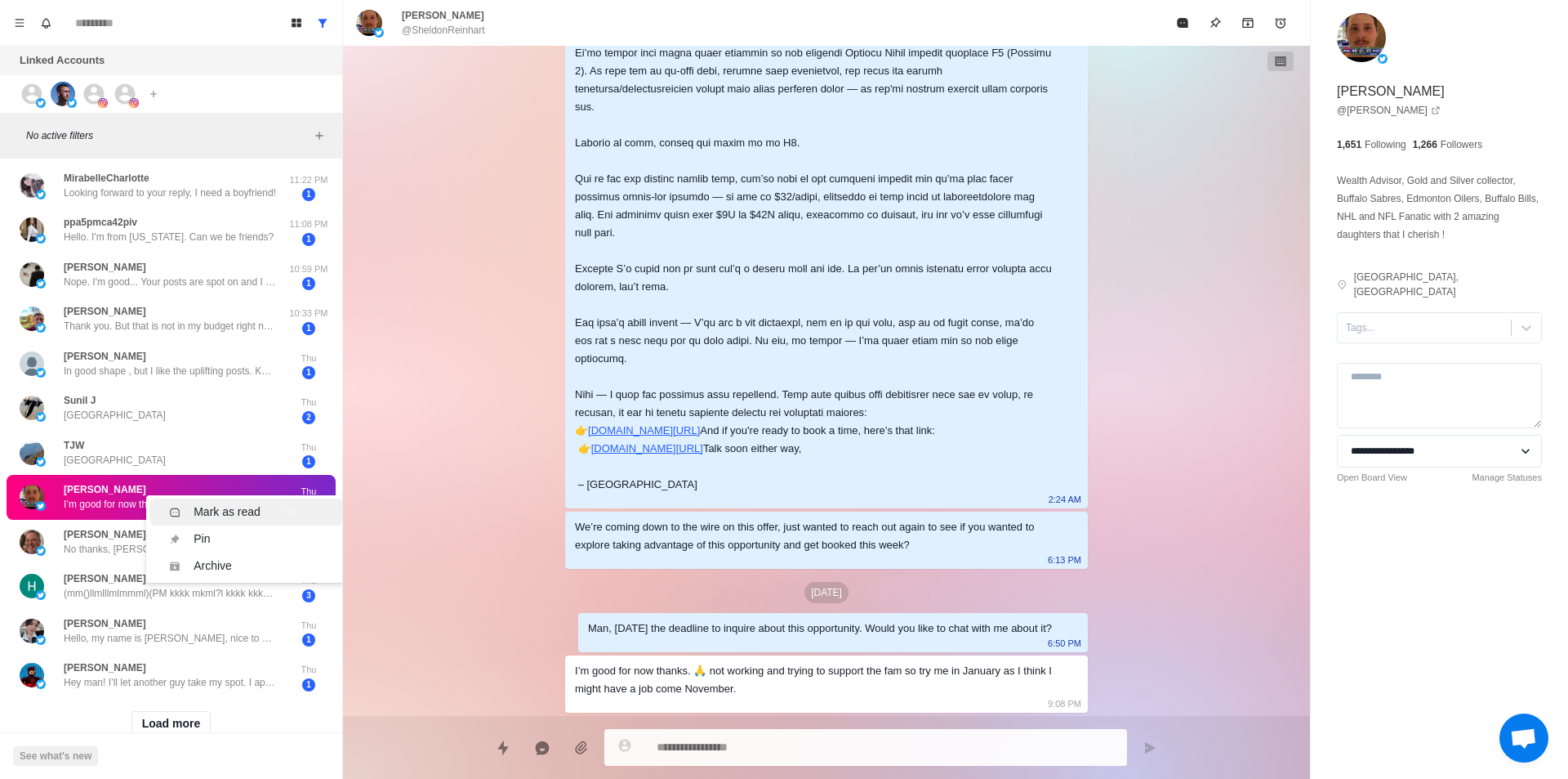
click at [251, 504] on div "Mark as read" at bounding box center [227, 512] width 67 height 18
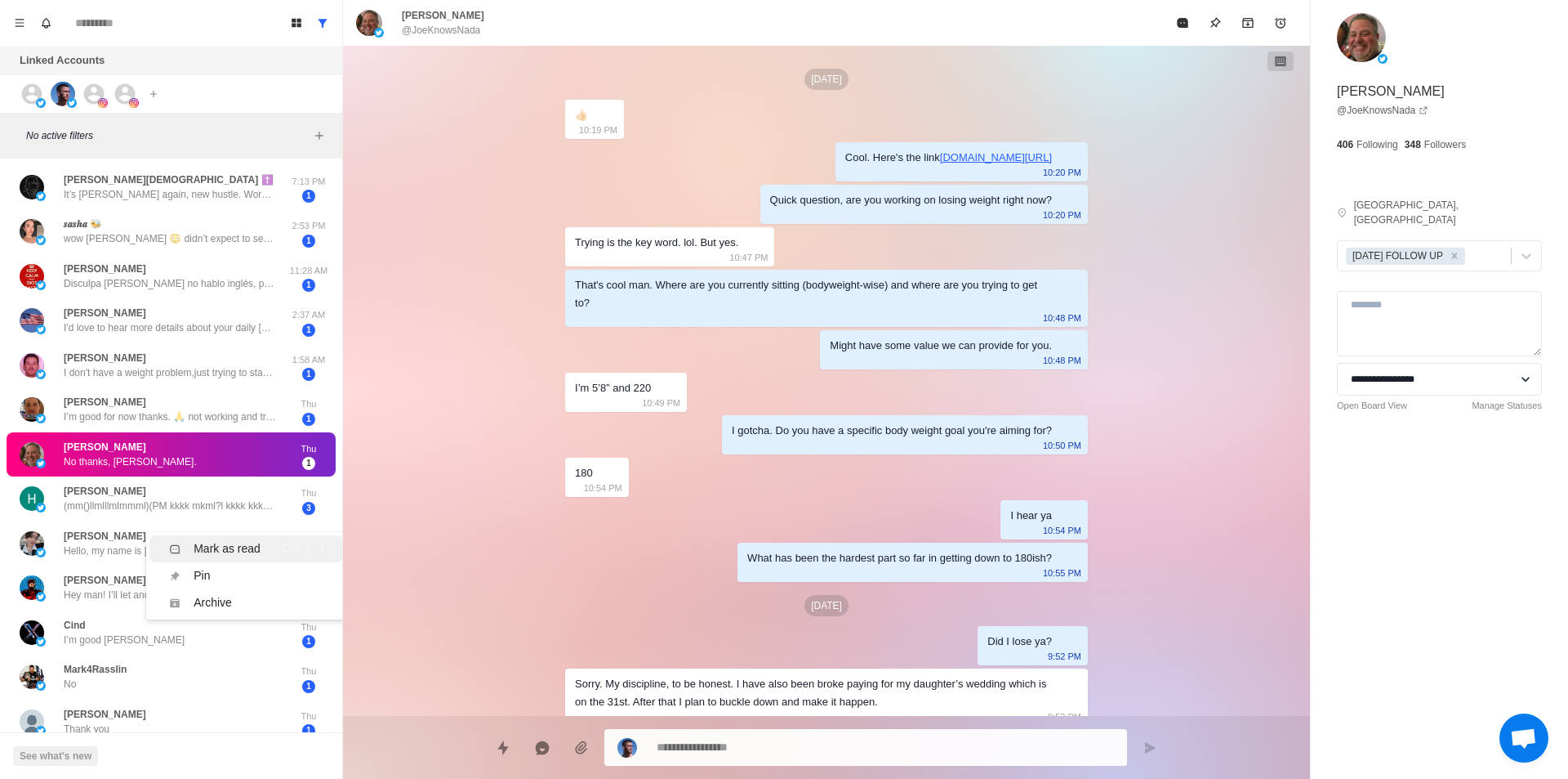
scroll to position [3759, 0]
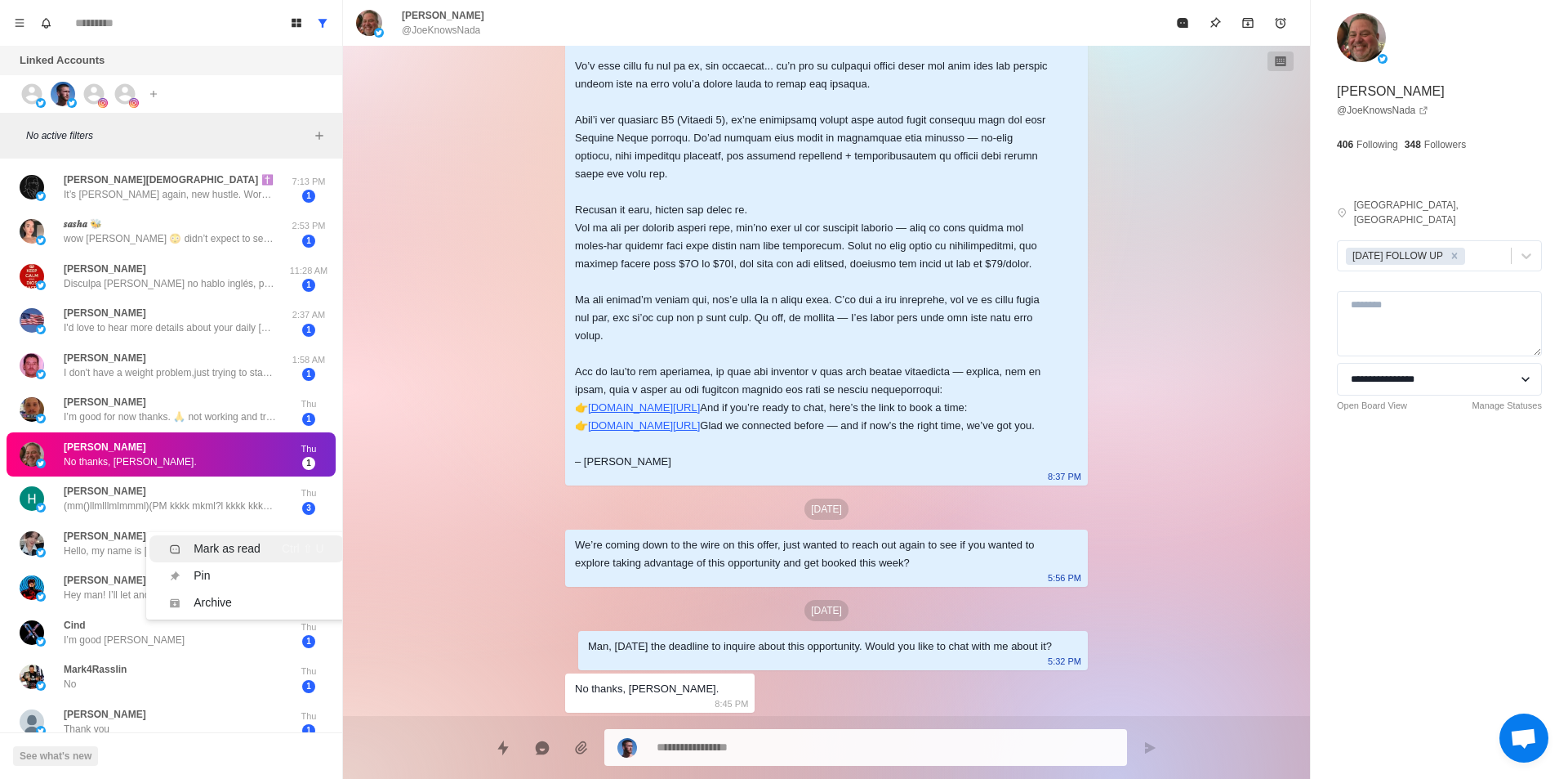
click at [251, 552] on div "Mark as read" at bounding box center [227, 549] width 67 height 18
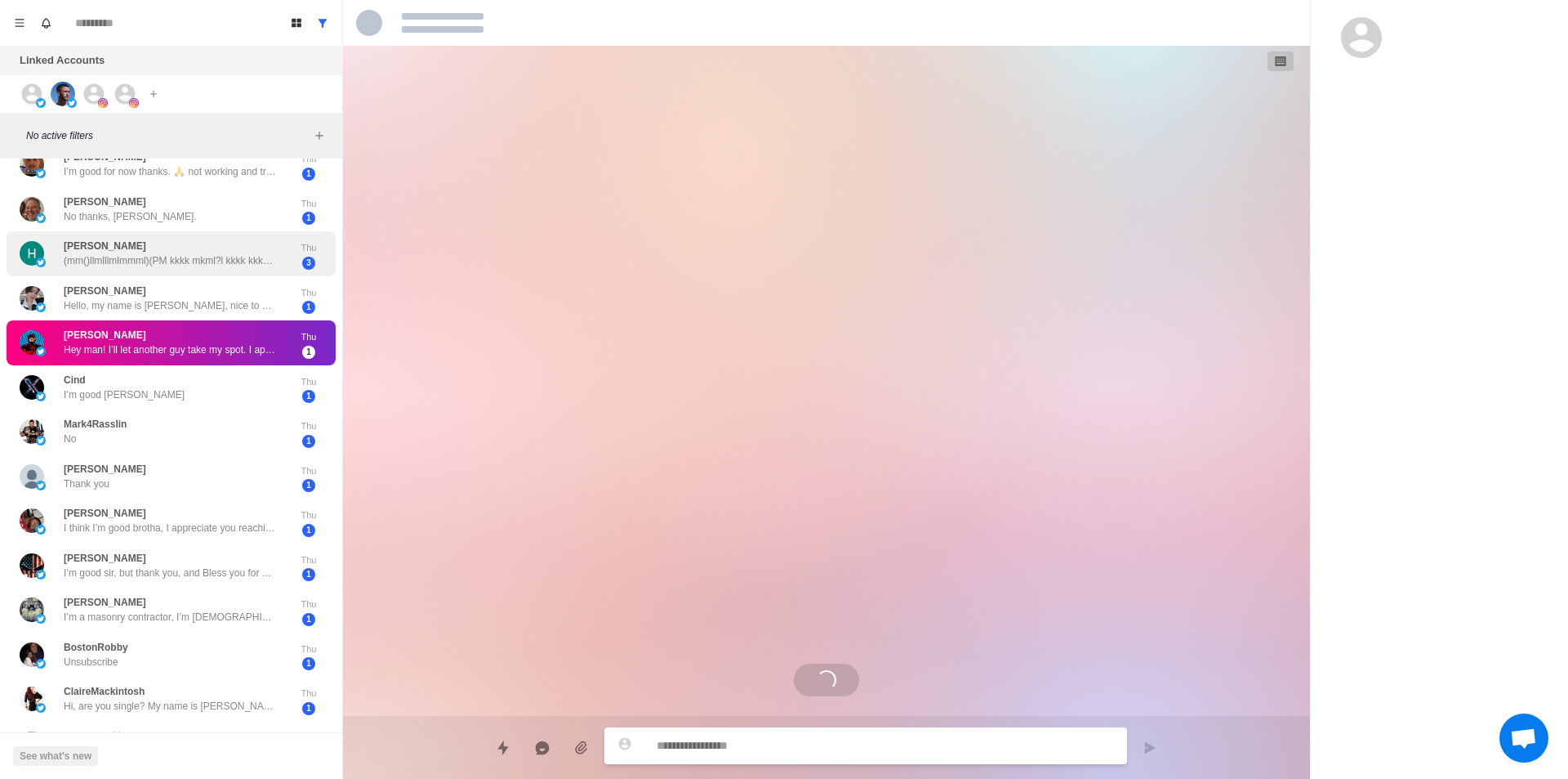
scroll to position [3881, 0]
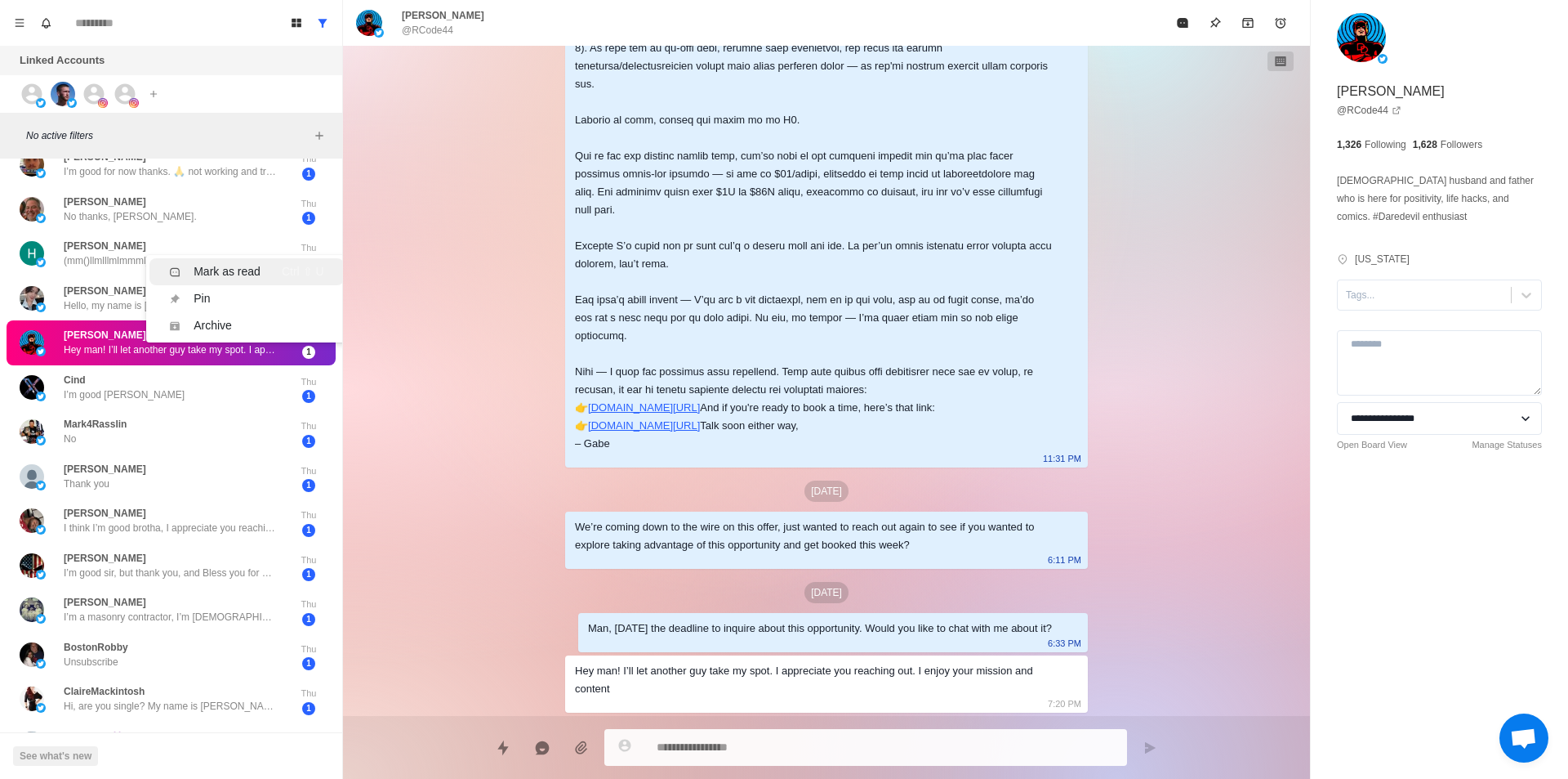
click at [210, 273] on div "Mark as read" at bounding box center [227, 272] width 67 height 18
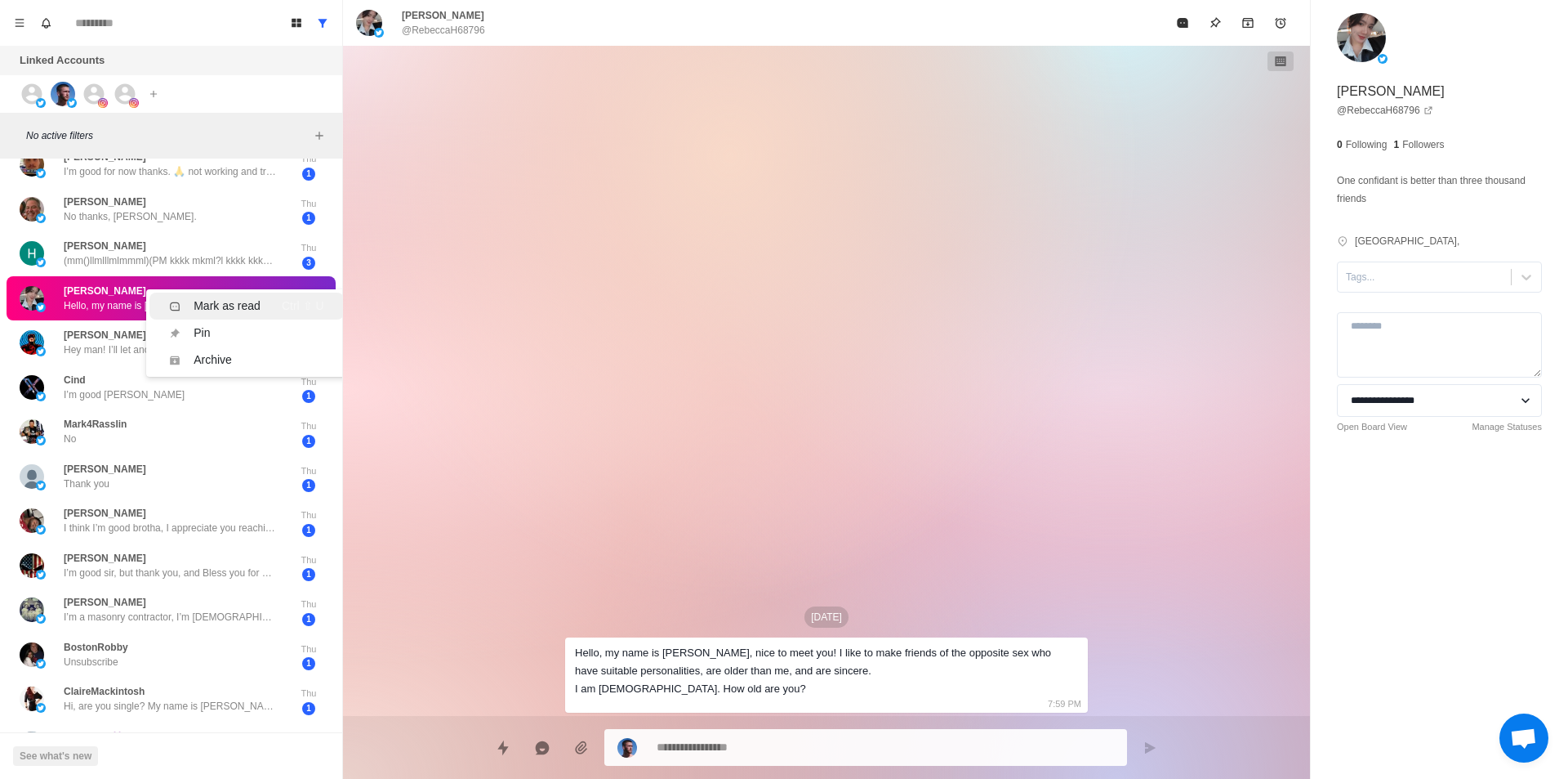
click at [227, 310] on div "Mark as read" at bounding box center [227, 306] width 67 height 18
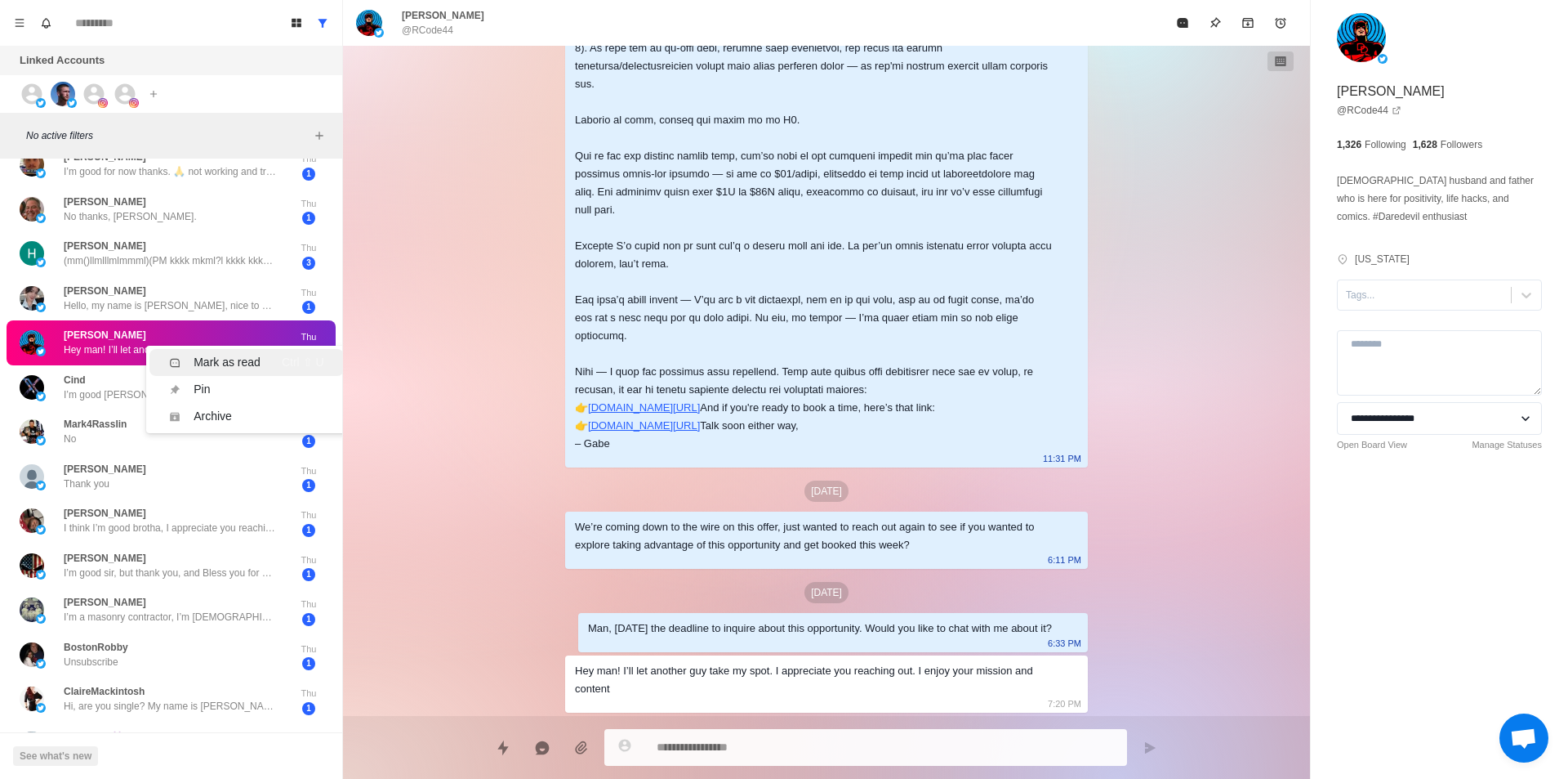
click at [237, 356] on div "Mark as read" at bounding box center [227, 362] width 67 height 18
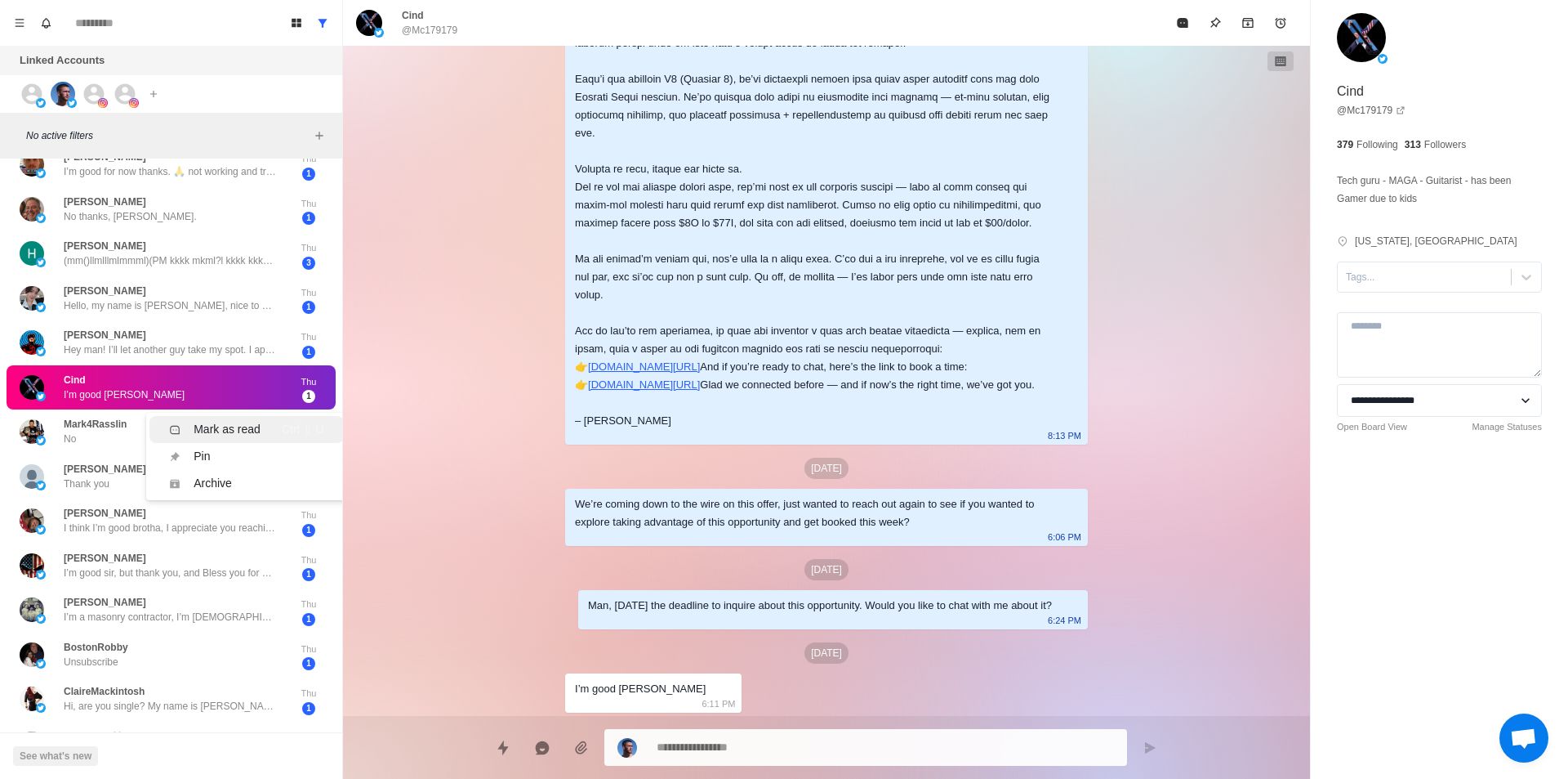
click at [239, 425] on div "Mark as read" at bounding box center [227, 429] width 67 height 18
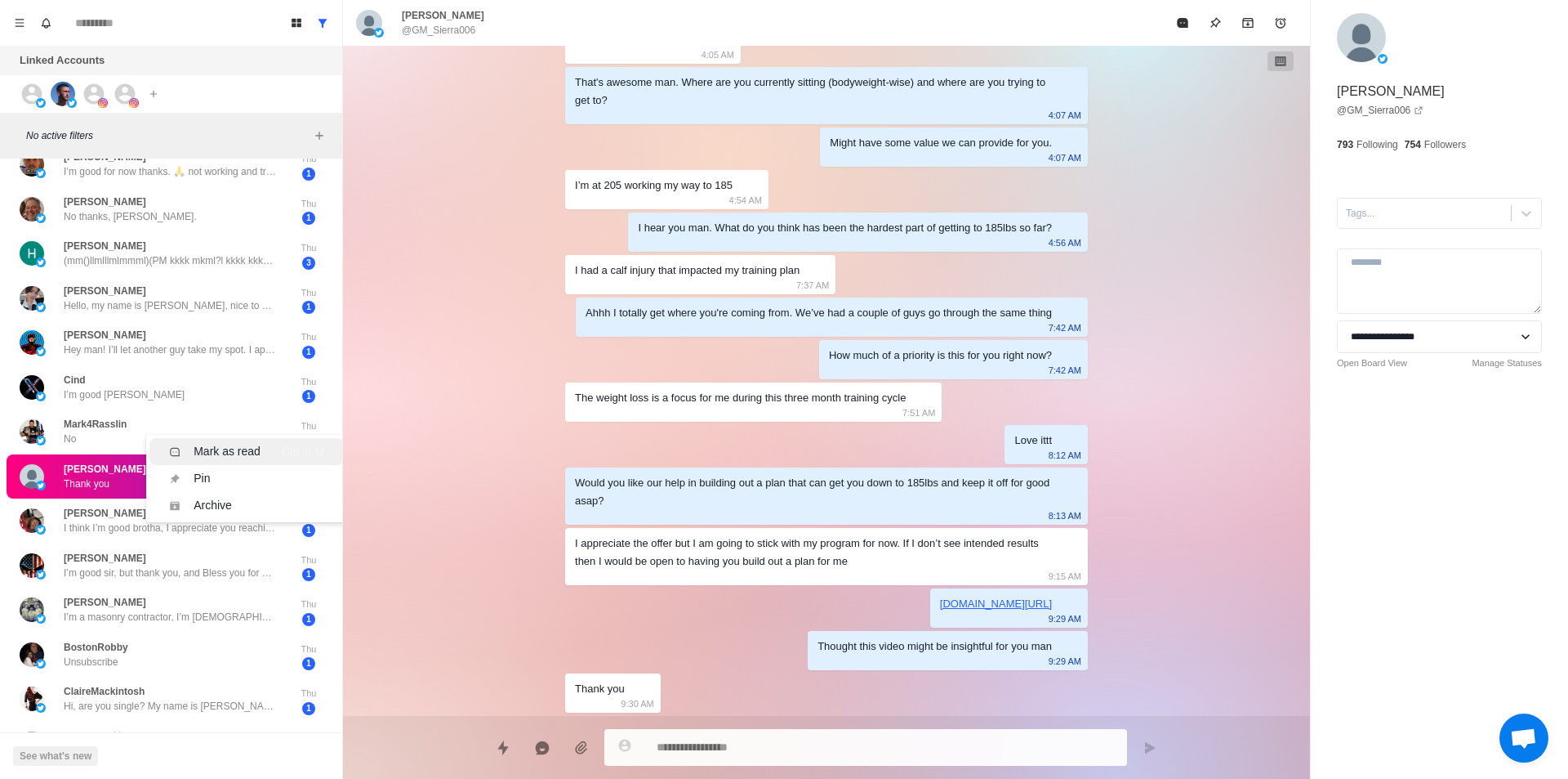
click at [205, 445] on div "Mark as read" at bounding box center [227, 452] width 67 height 18
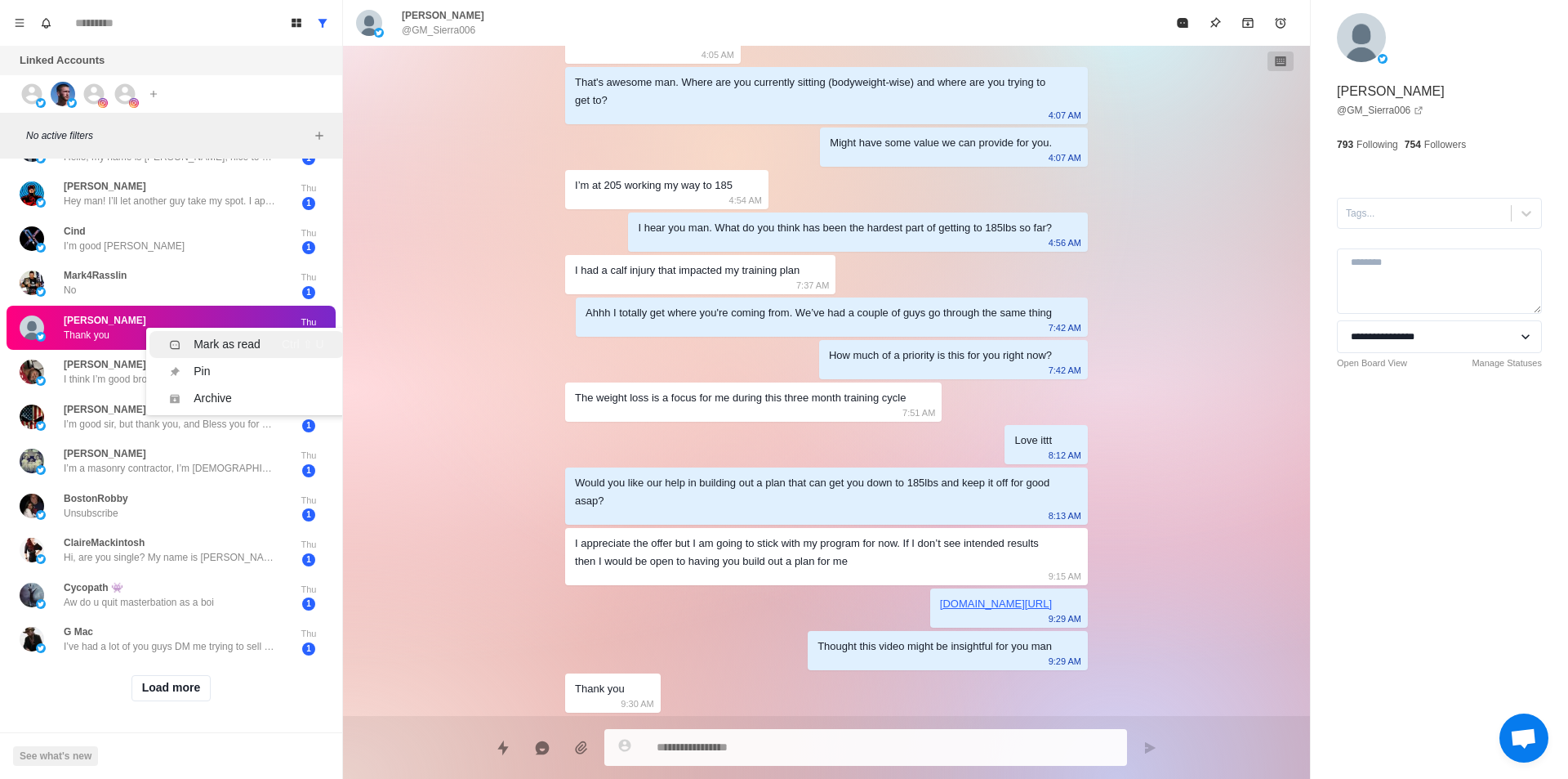
click at [201, 342] on li "Mark as read Ctrl ⇧ U" at bounding box center [246, 345] width 194 height 27
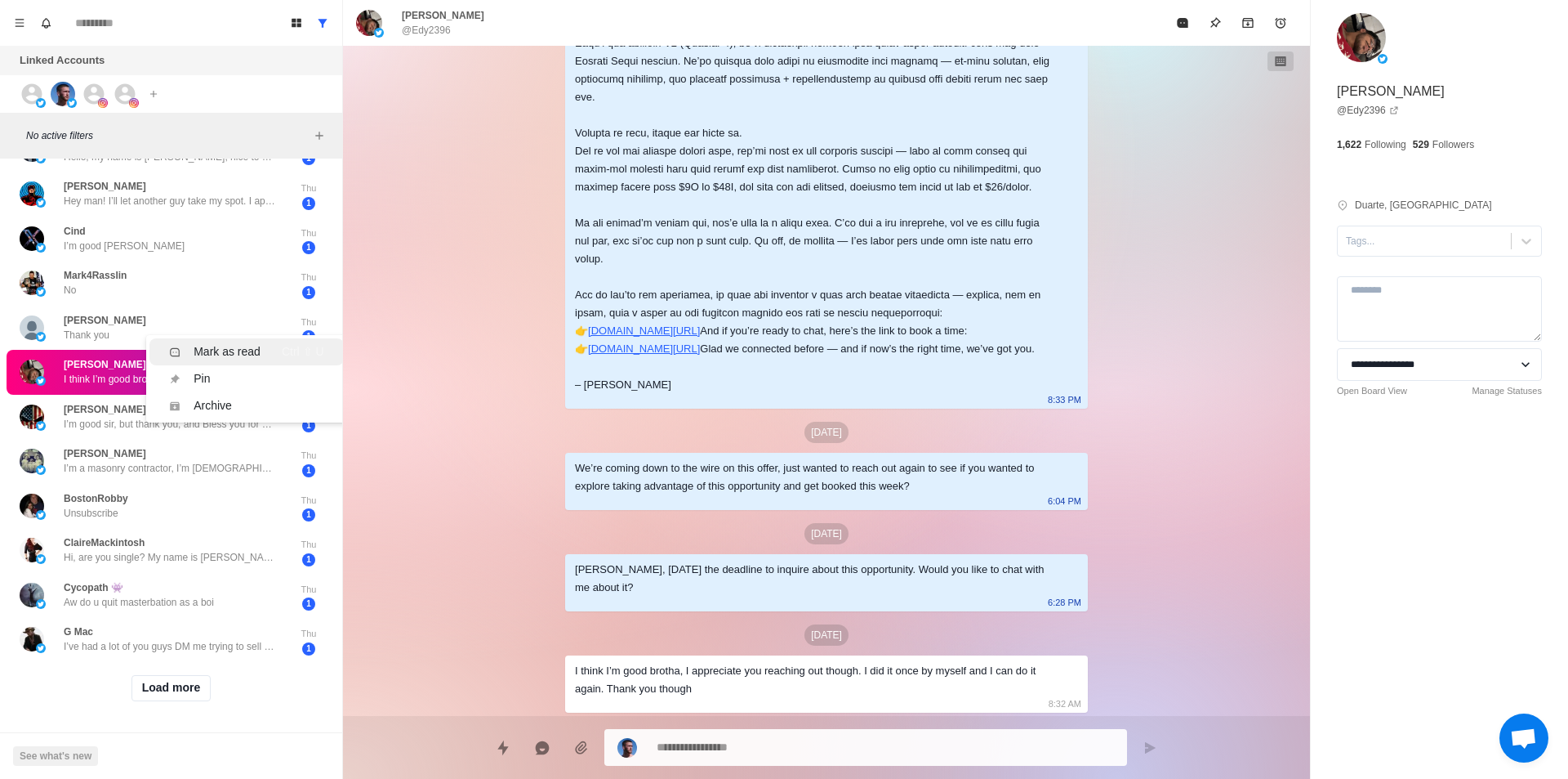
click at [221, 343] on div "Mark as read" at bounding box center [227, 352] width 67 height 18
click at [227, 377] on li "Mark as read Ctrl ⇧ U" at bounding box center [246, 390] width 194 height 27
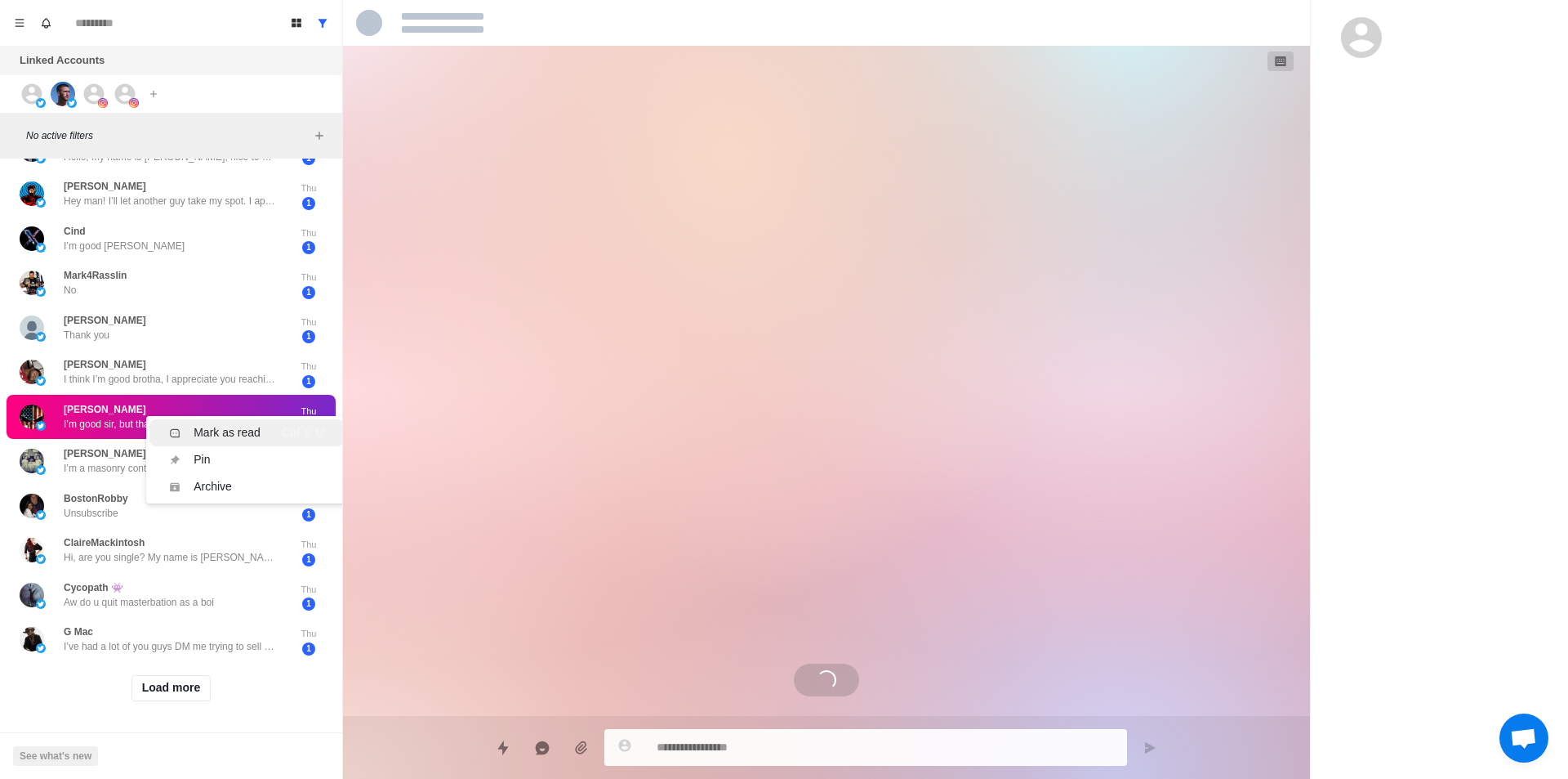
click at [221, 420] on li "Mark as read Ctrl ⇧ U" at bounding box center [246, 433] width 194 height 27
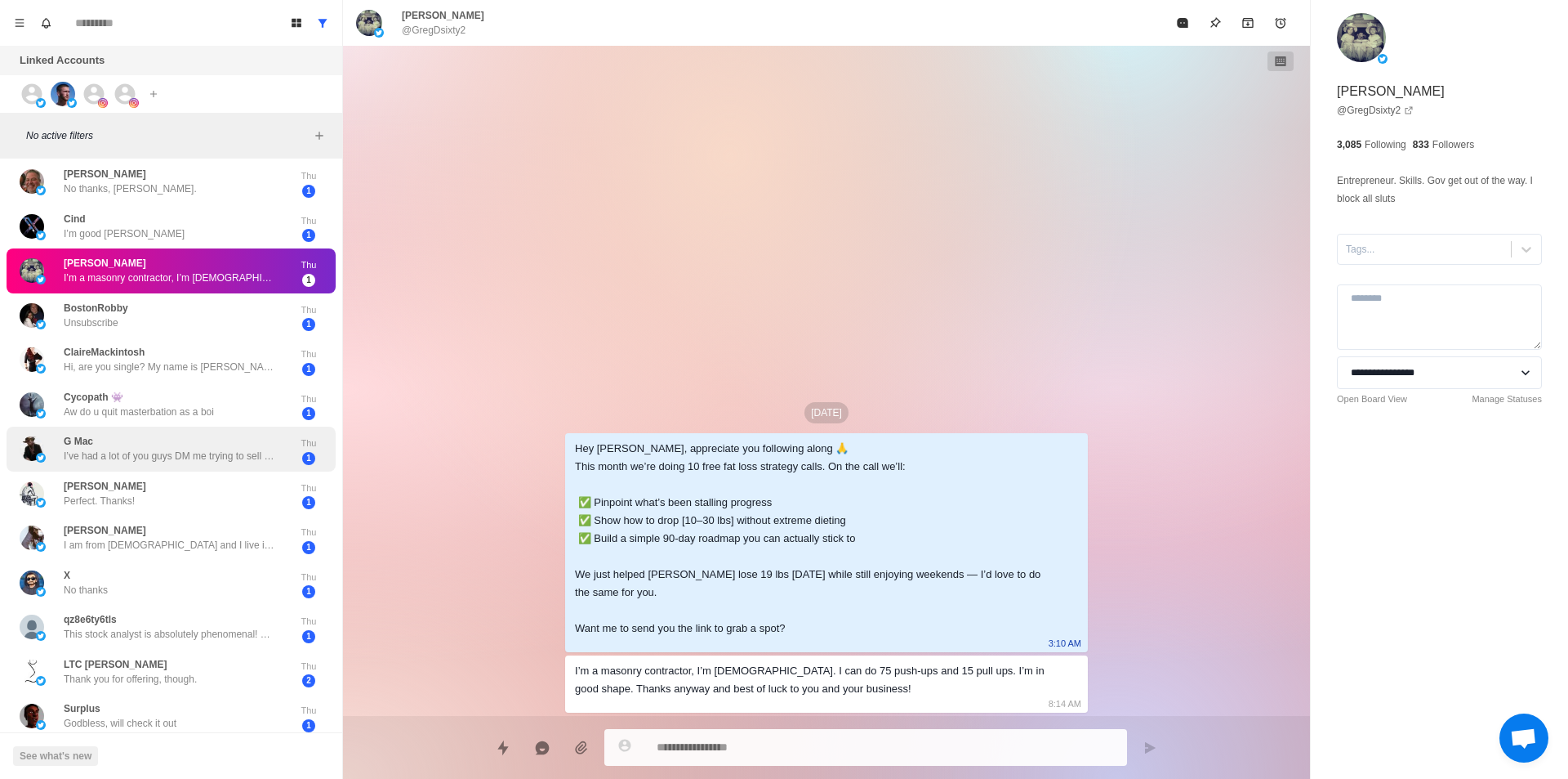
click at [242, 429] on div "G Mac I’ve had a lot of you guys DM me trying to sell product. Again, just enjo…" at bounding box center [171, 449] width 329 height 45
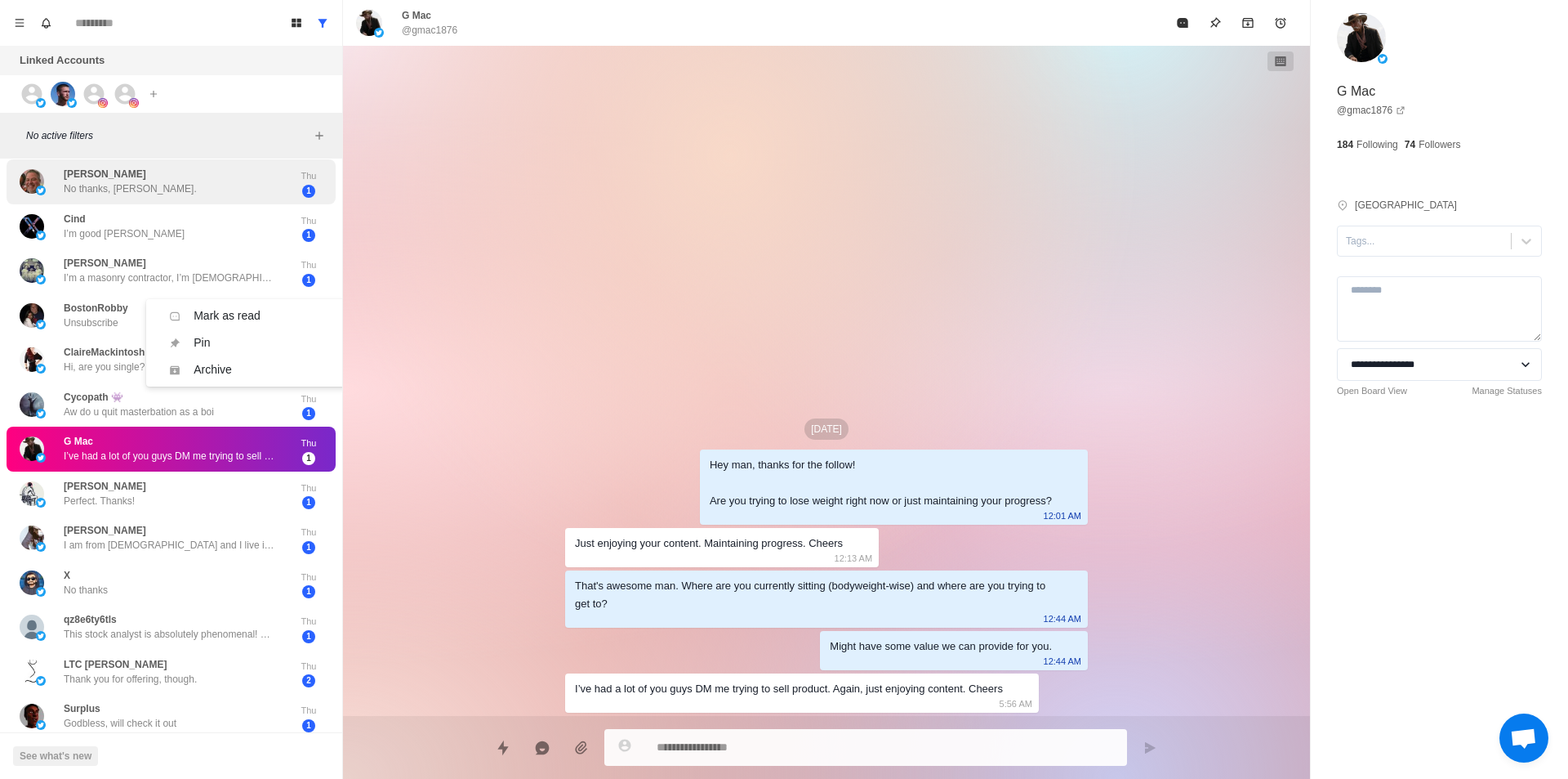
click at [237, 196] on div "Joseph Raykiewicz No thanks, bud." at bounding box center [154, 181] width 269 height 32
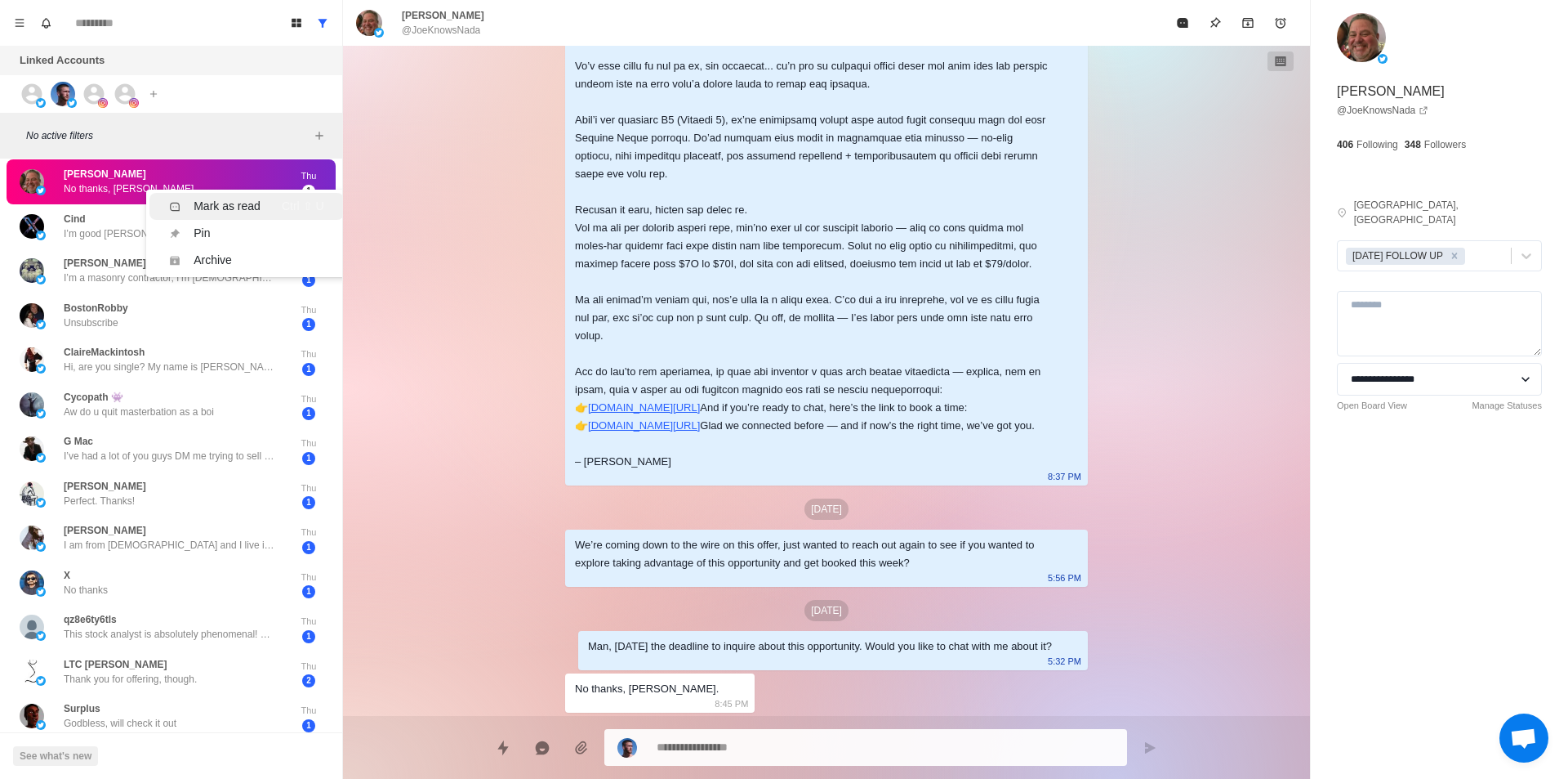
click at [257, 199] on div "Mark as read" at bounding box center [227, 206] width 67 height 18
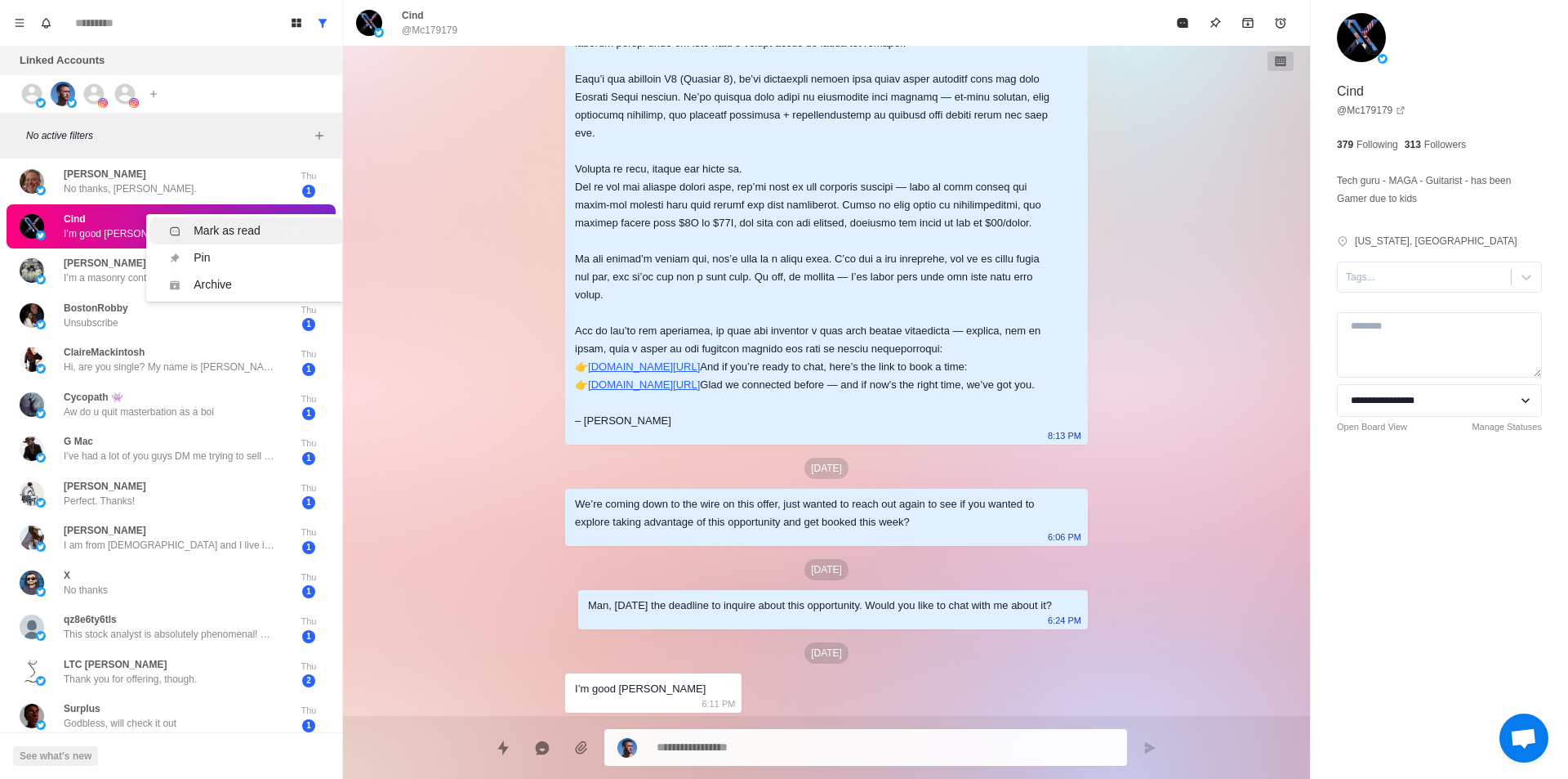
click at [242, 226] on div "Mark as read" at bounding box center [227, 231] width 67 height 18
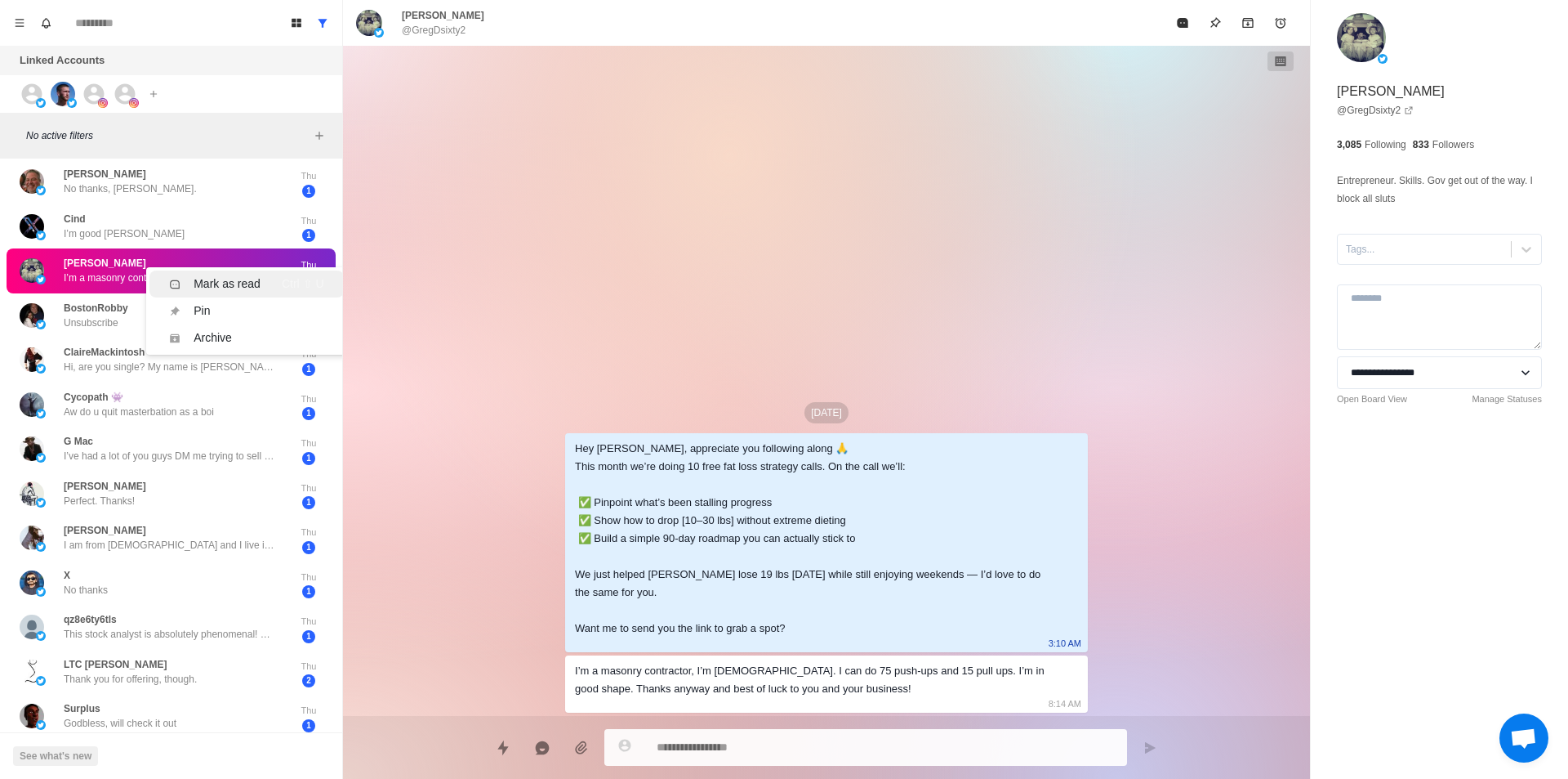
click at [227, 285] on div "Mark as read" at bounding box center [227, 284] width 67 height 18
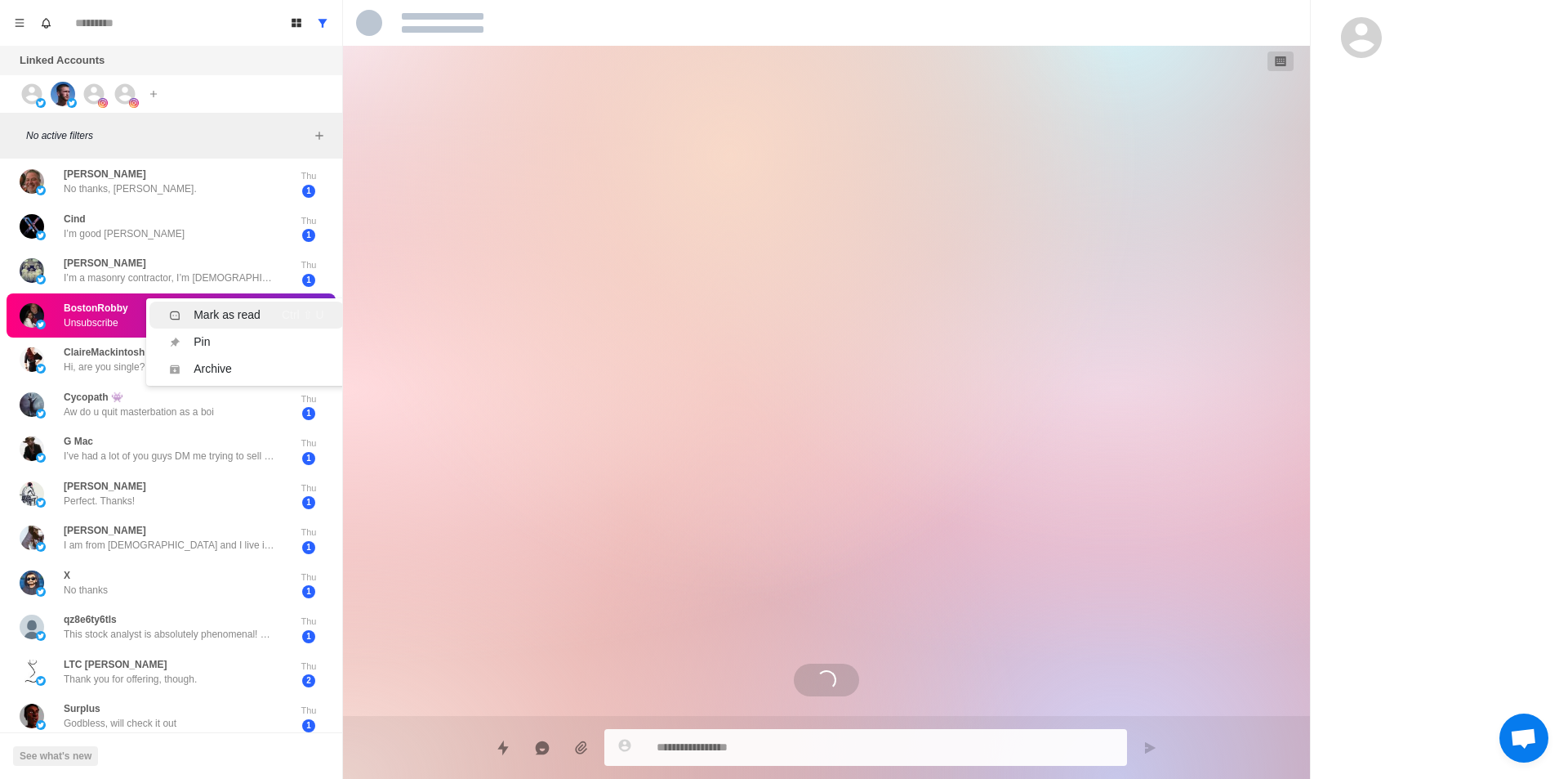
click at [248, 315] on div "Mark as read" at bounding box center [227, 315] width 67 height 18
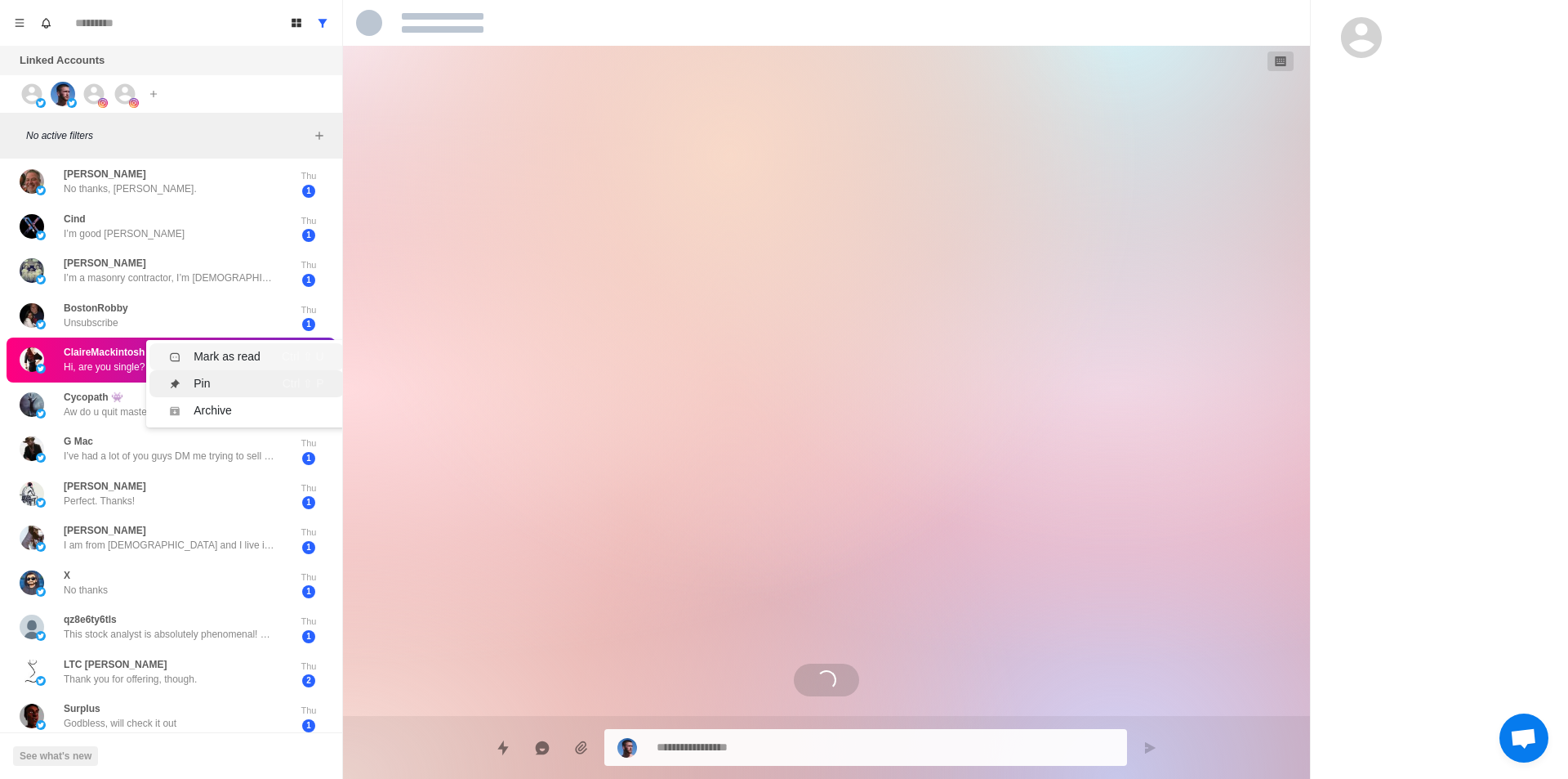
drag, startPoint x: 231, startPoint y: 353, endPoint x: 217, endPoint y: 372, distance: 23.6
click at [231, 353] on div "Mark as read" at bounding box center [227, 357] width 67 height 18
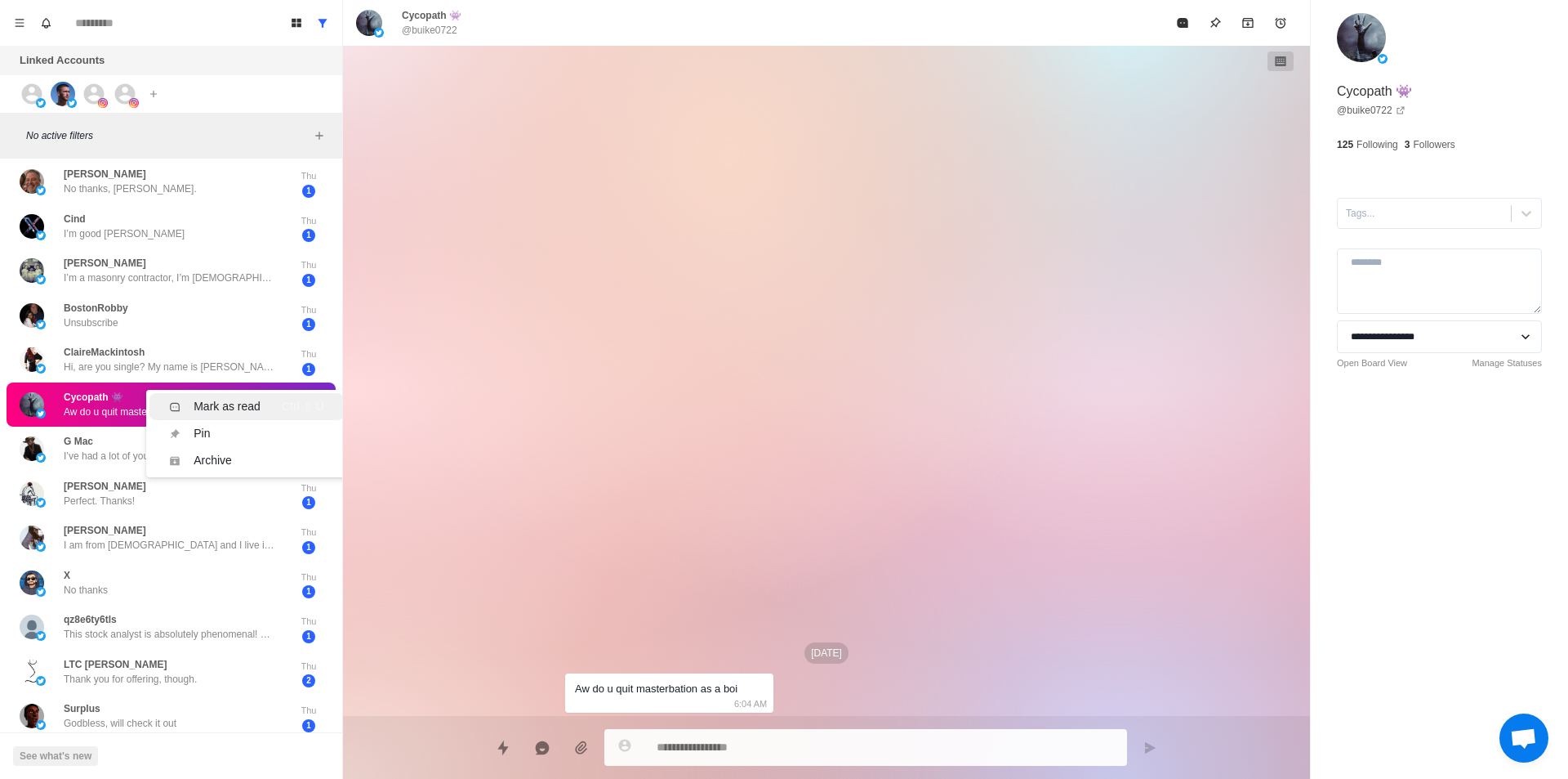
click at [229, 406] on div "Mark as read" at bounding box center [227, 407] width 67 height 18
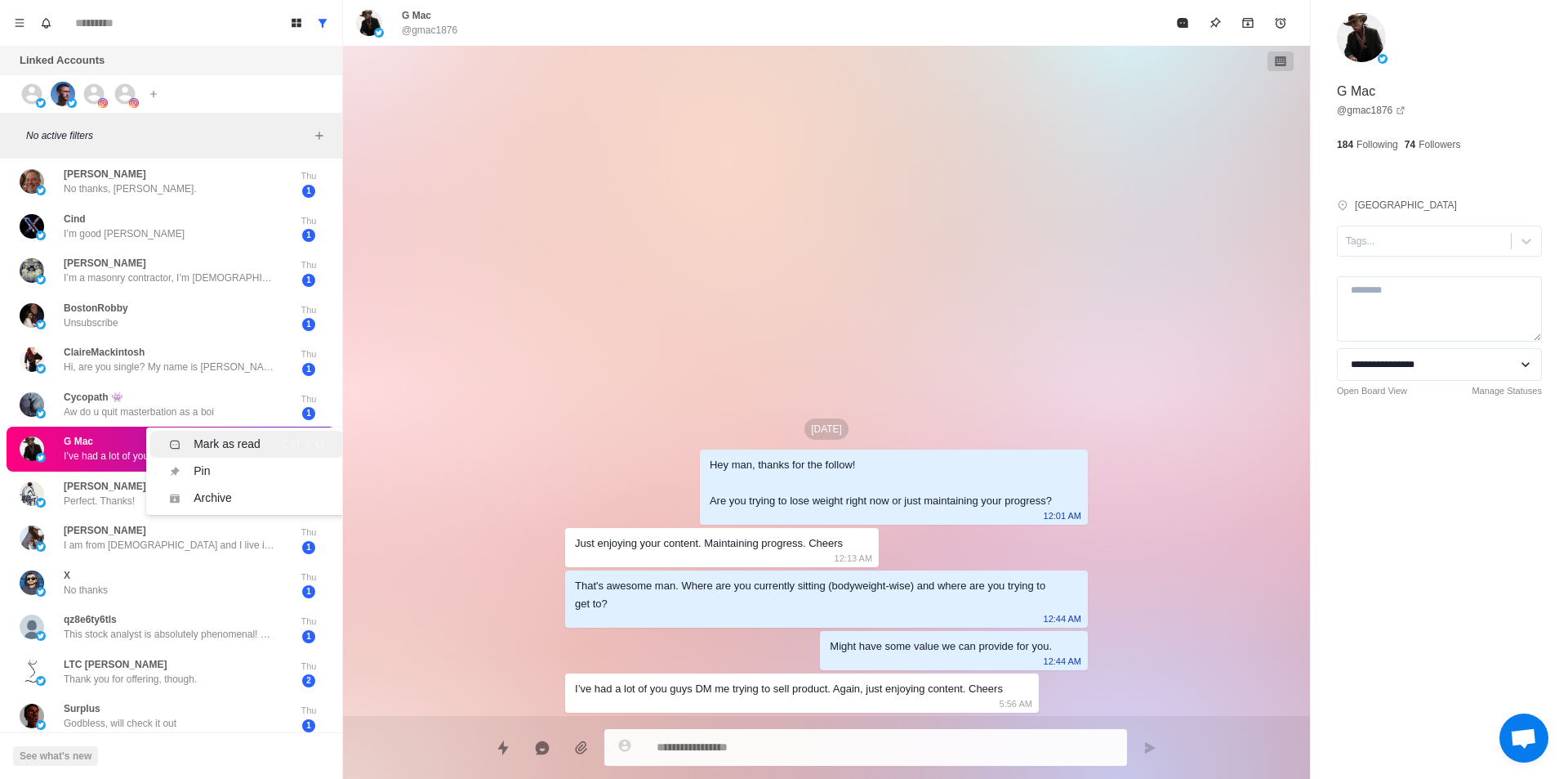
click at [241, 442] on div "Mark as read" at bounding box center [227, 444] width 67 height 18
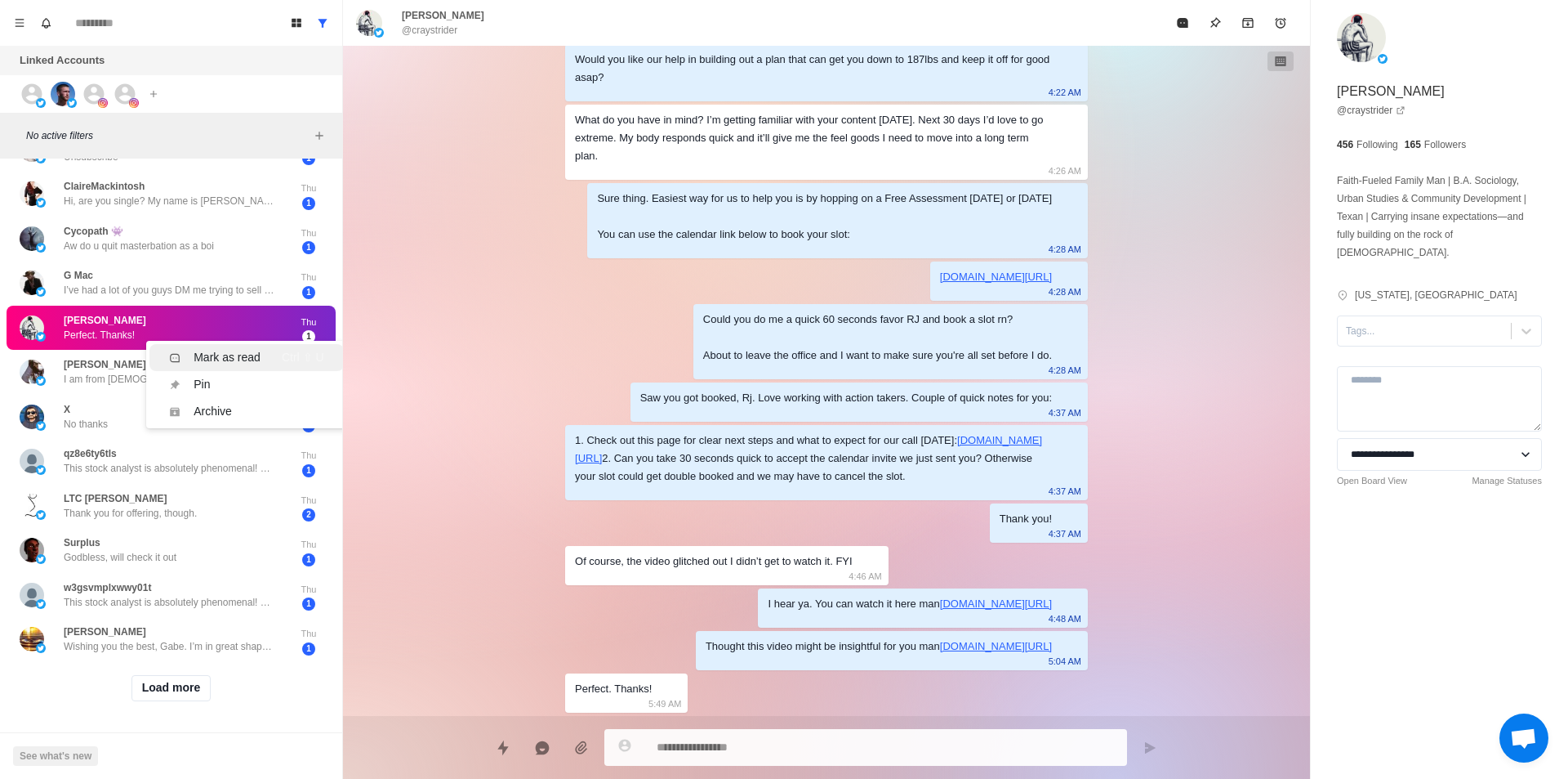
click at [185, 349] on div "Mark as read" at bounding box center [215, 357] width 91 height 18
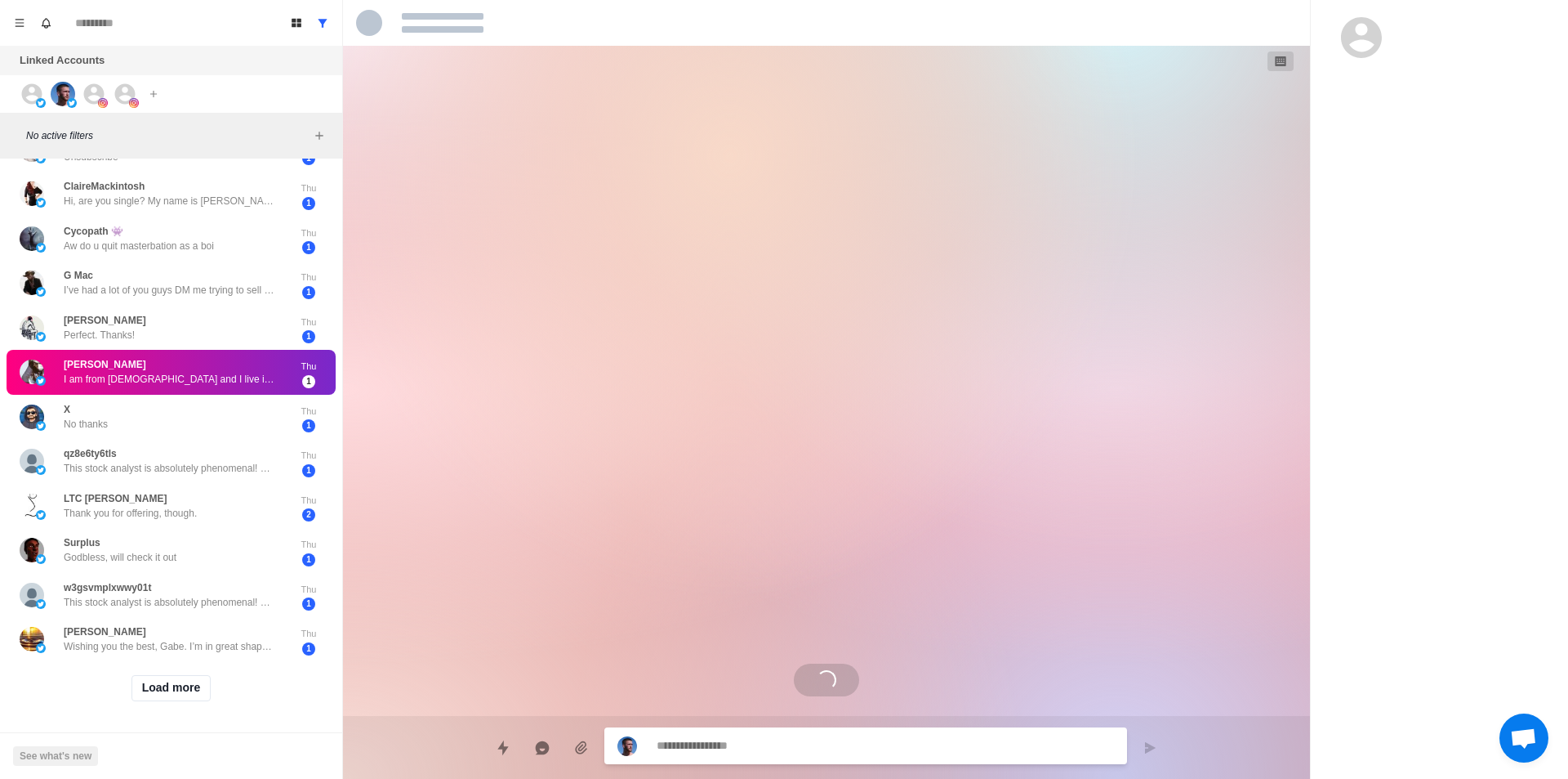
drag, startPoint x: 186, startPoint y: 367, endPoint x: 206, endPoint y: 378, distance: 22.8
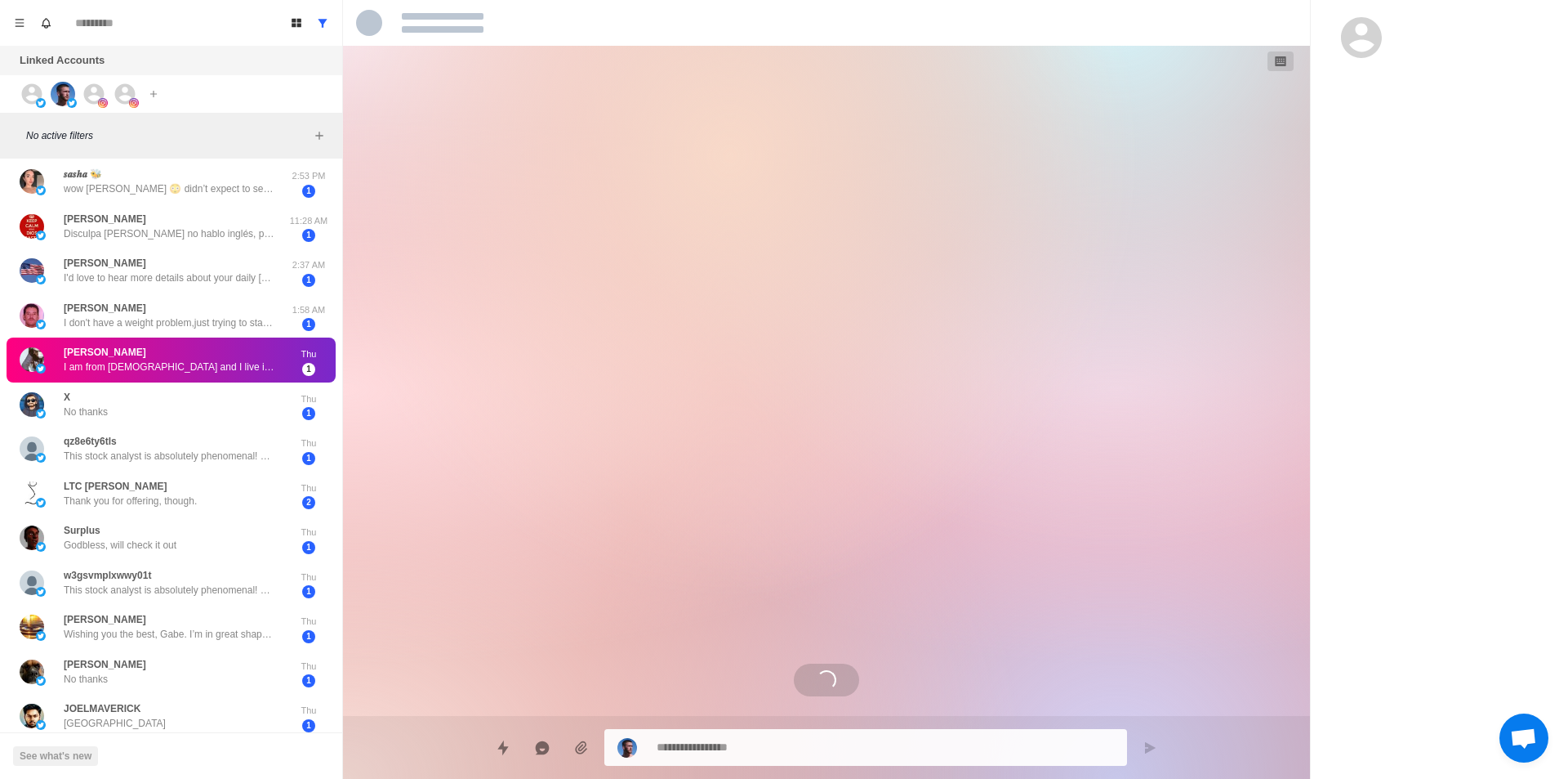
click at [223, 385] on div "X No thanks Thu 1" at bounding box center [171, 405] width 329 height 45
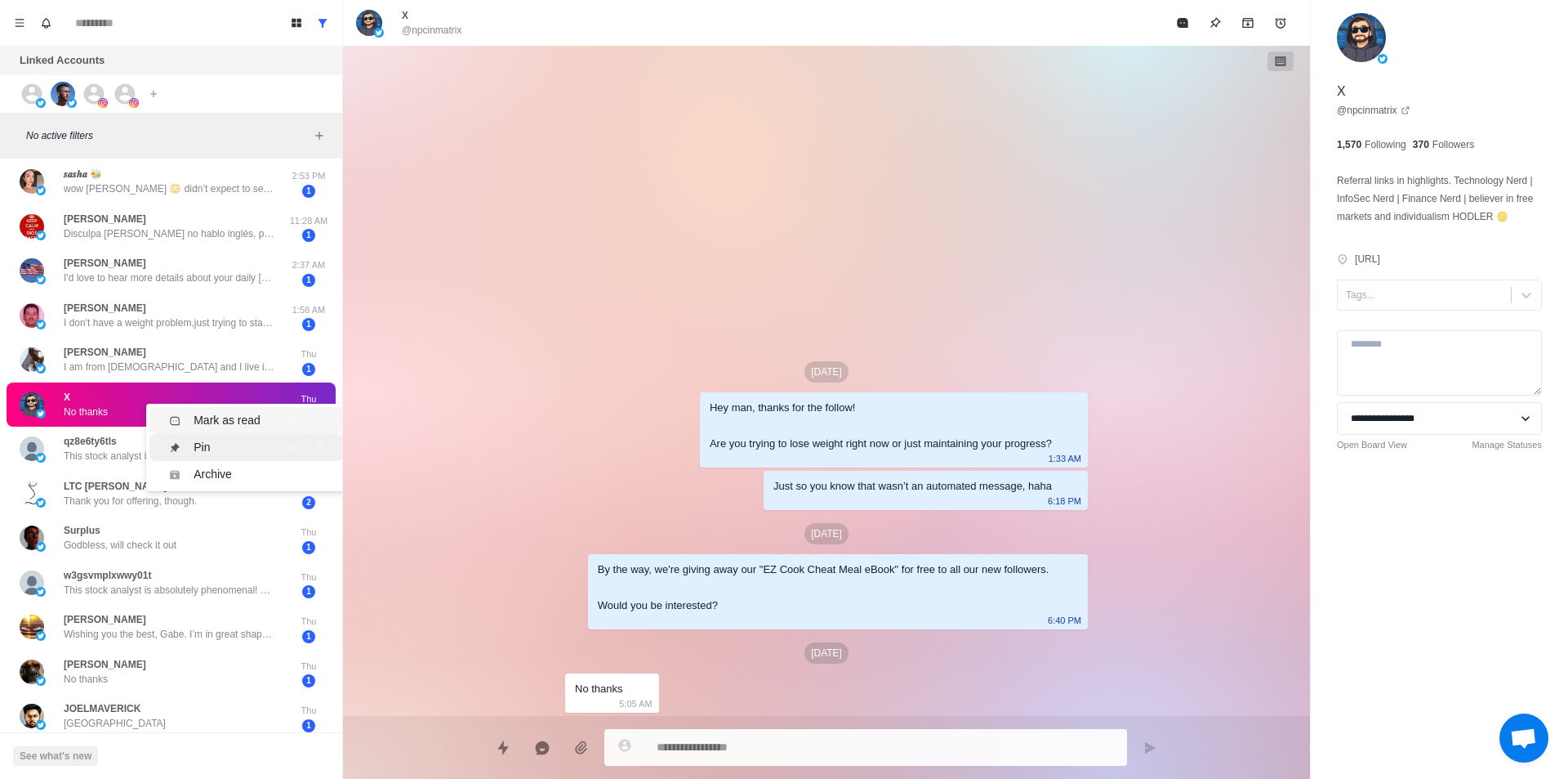
click at [226, 419] on div "Mark as read" at bounding box center [227, 421] width 67 height 18
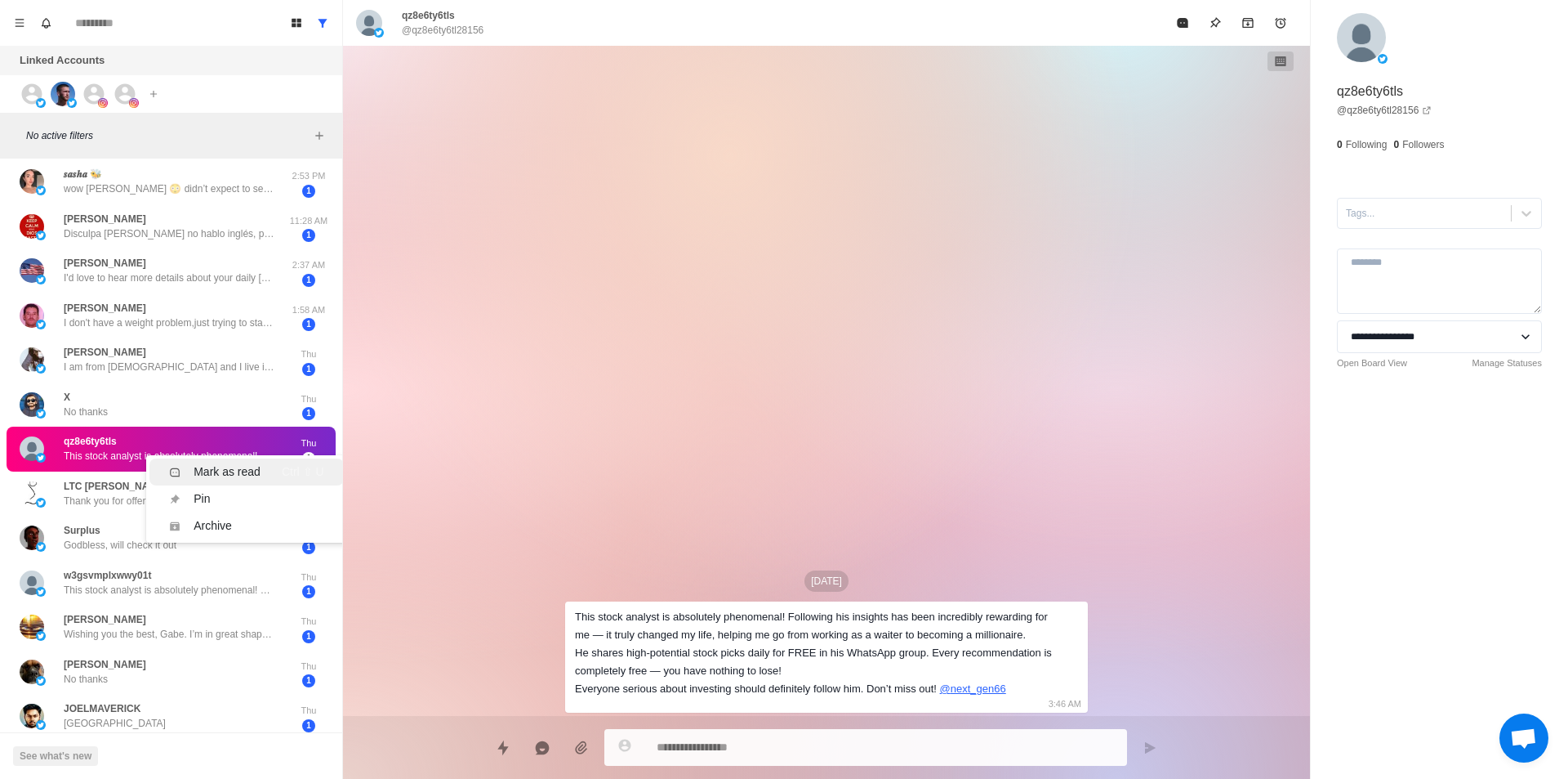
click at [234, 462] on li "Mark as read Ctrl ⇧ U" at bounding box center [246, 472] width 194 height 27
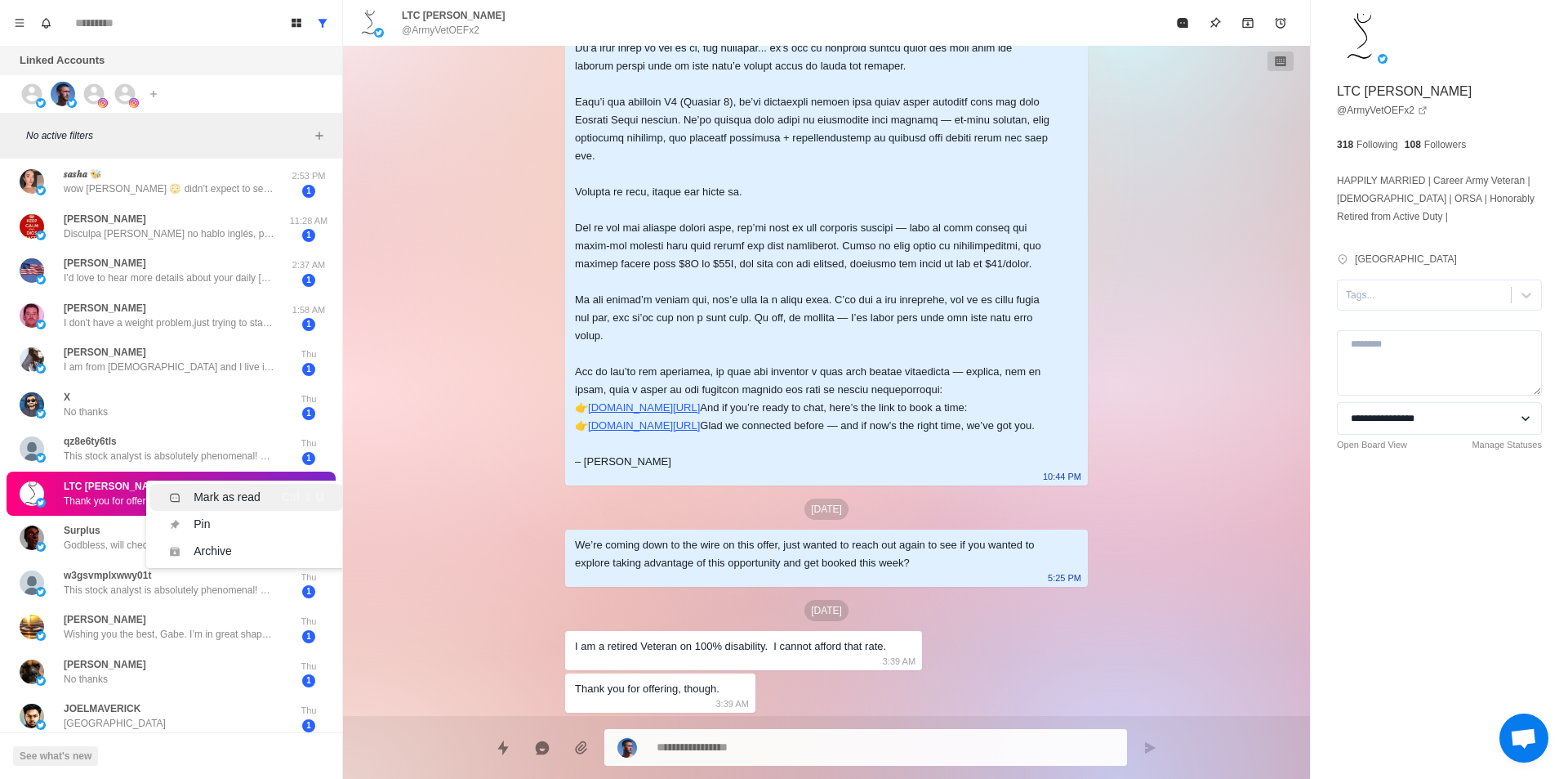
click at [249, 496] on div "Mark as read" at bounding box center [227, 498] width 67 height 18
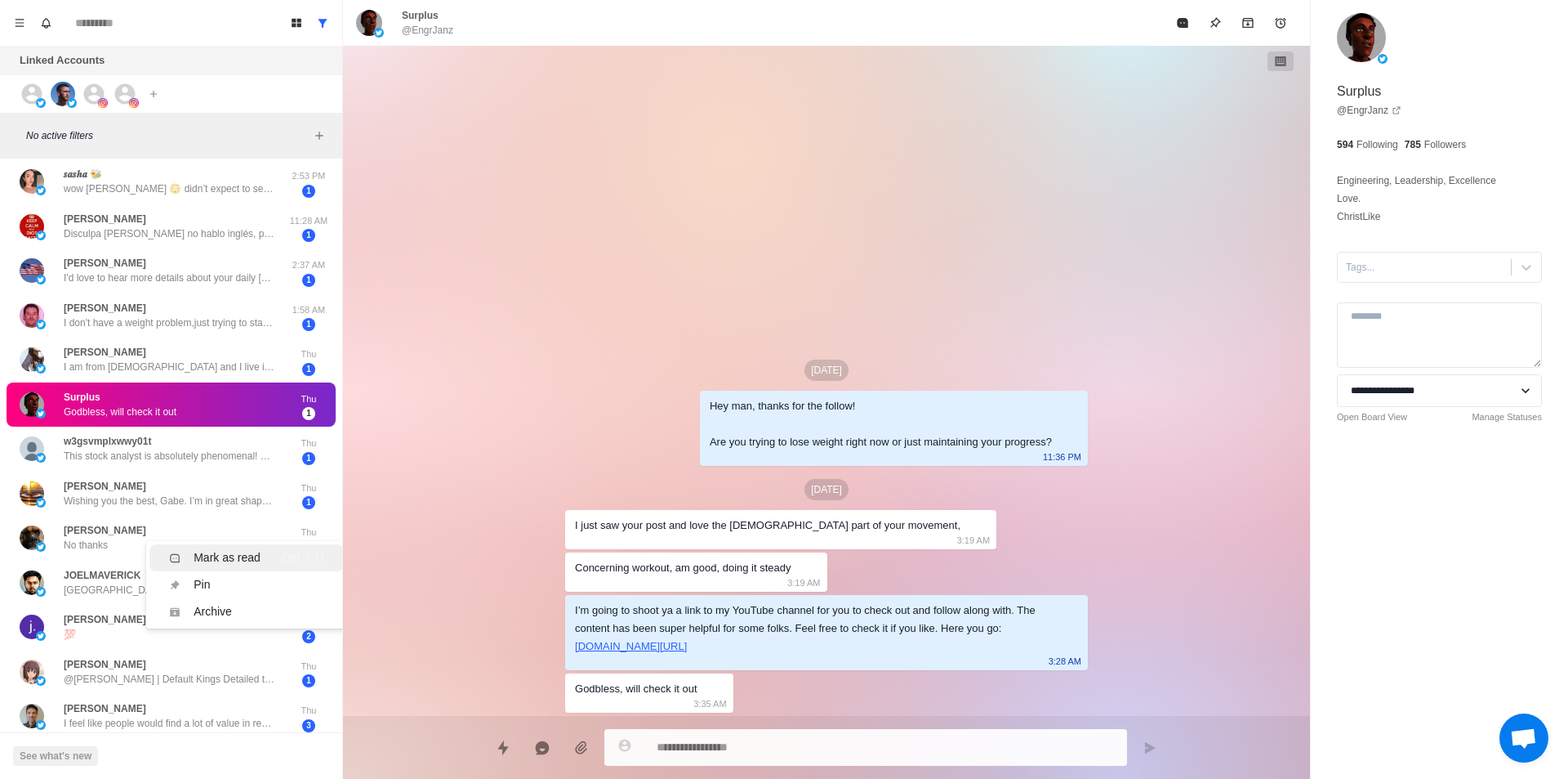
click at [250, 555] on div "Mark as read" at bounding box center [227, 558] width 67 height 18
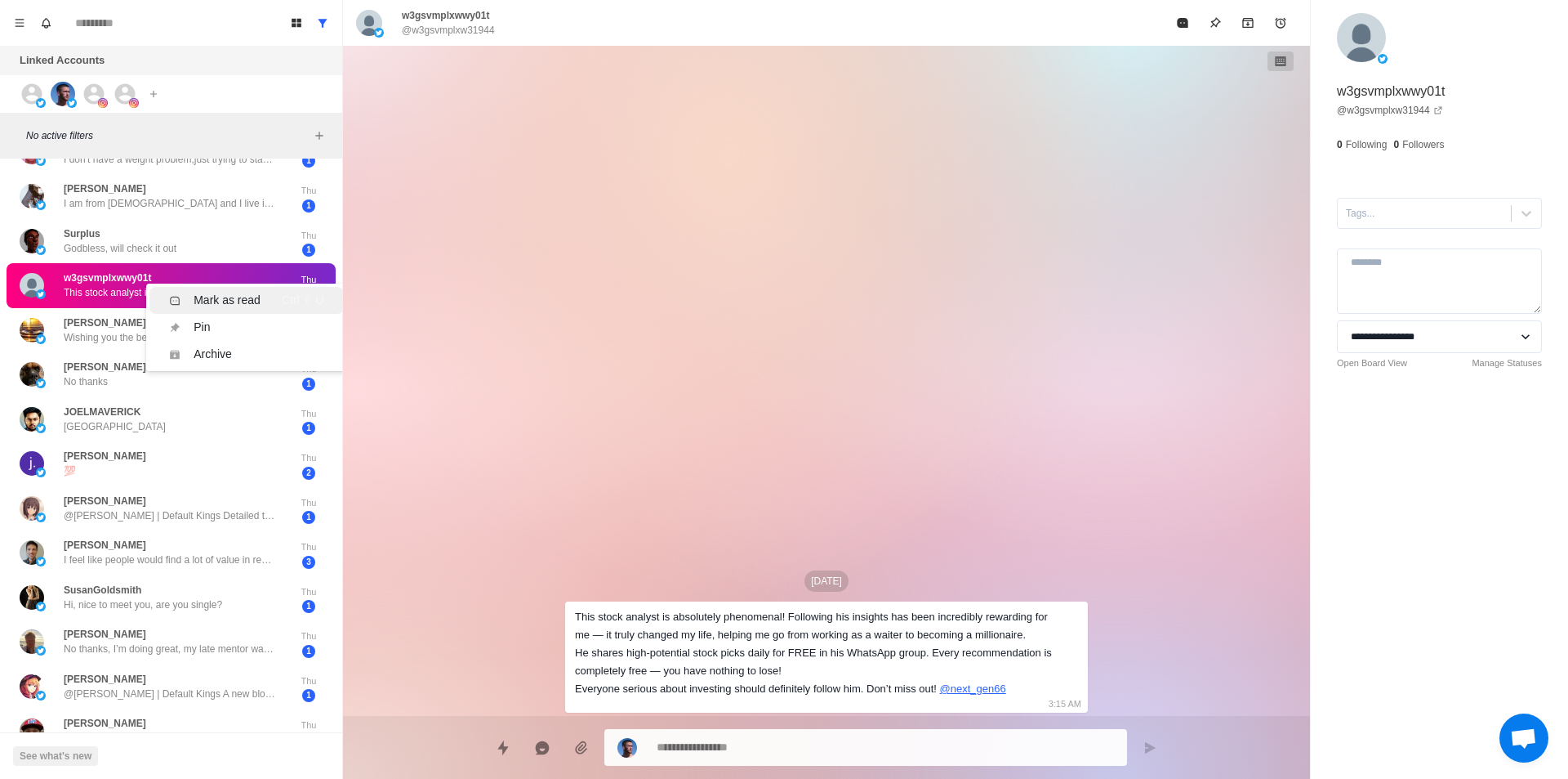
click at [225, 307] on div "Mark as read" at bounding box center [227, 301] width 67 height 18
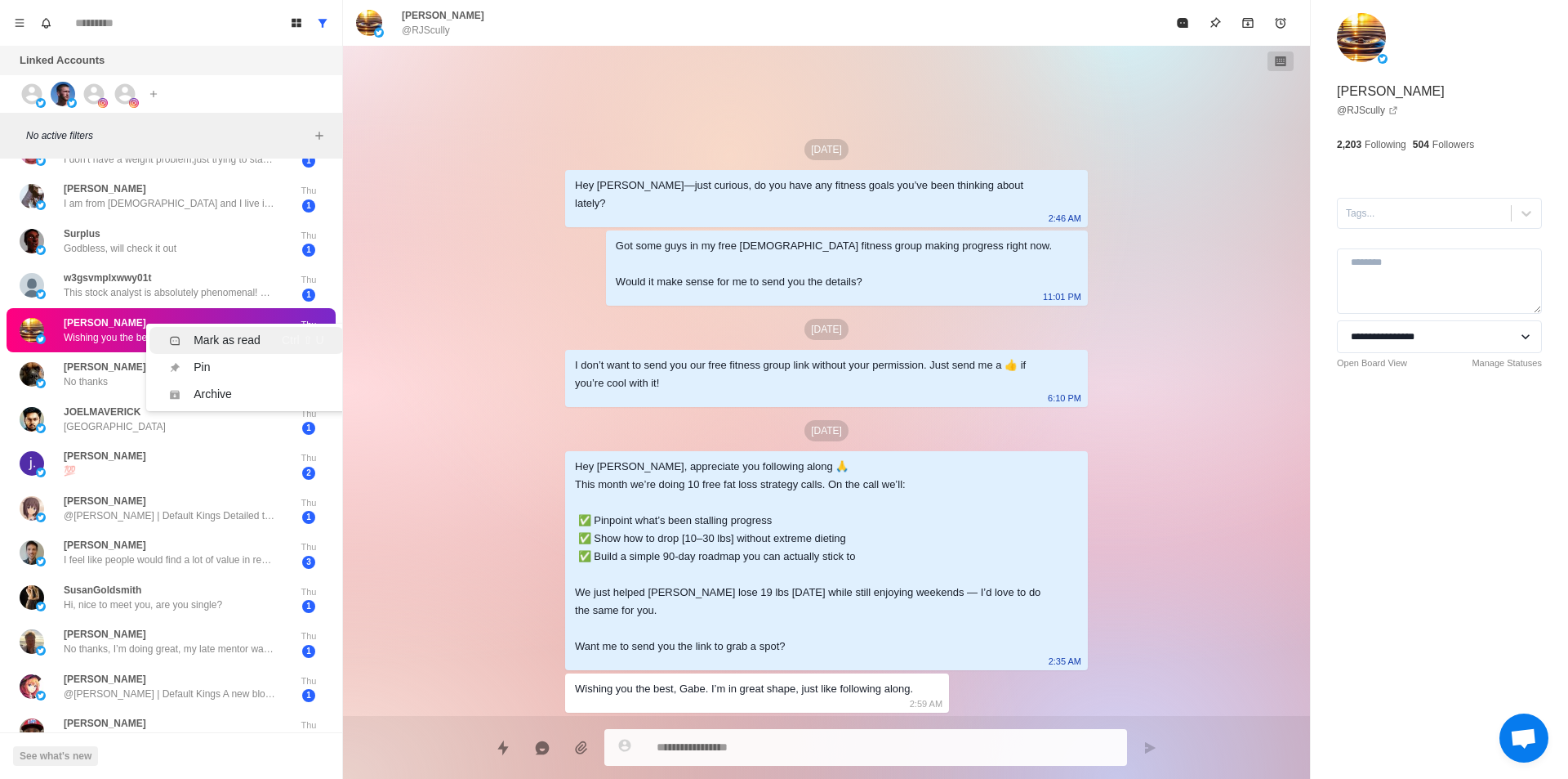
click at [223, 335] on div "Mark as read" at bounding box center [227, 341] width 67 height 18
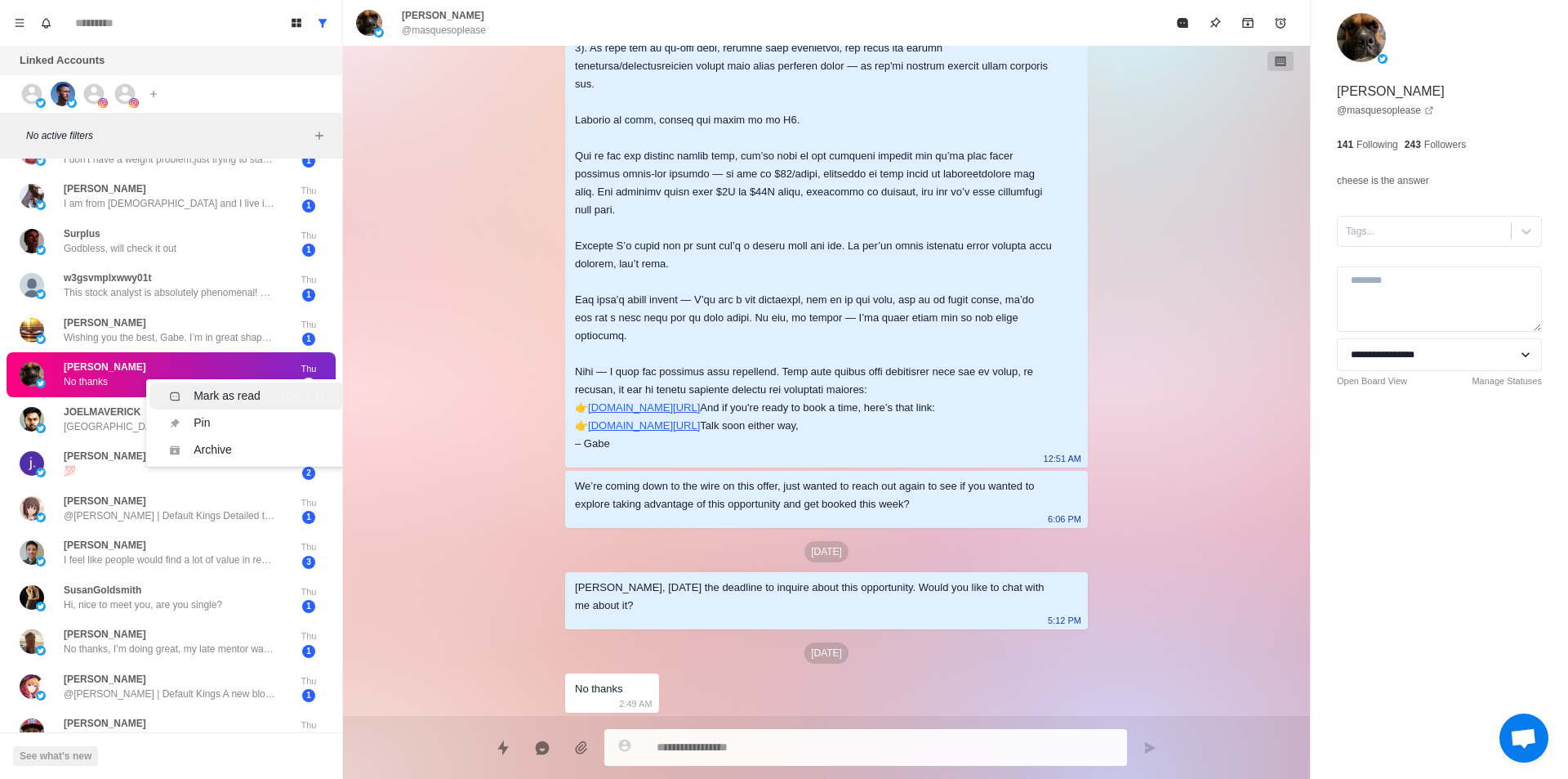
click at [226, 386] on li "Mark as read Ctrl ⇧ U" at bounding box center [246, 396] width 194 height 27
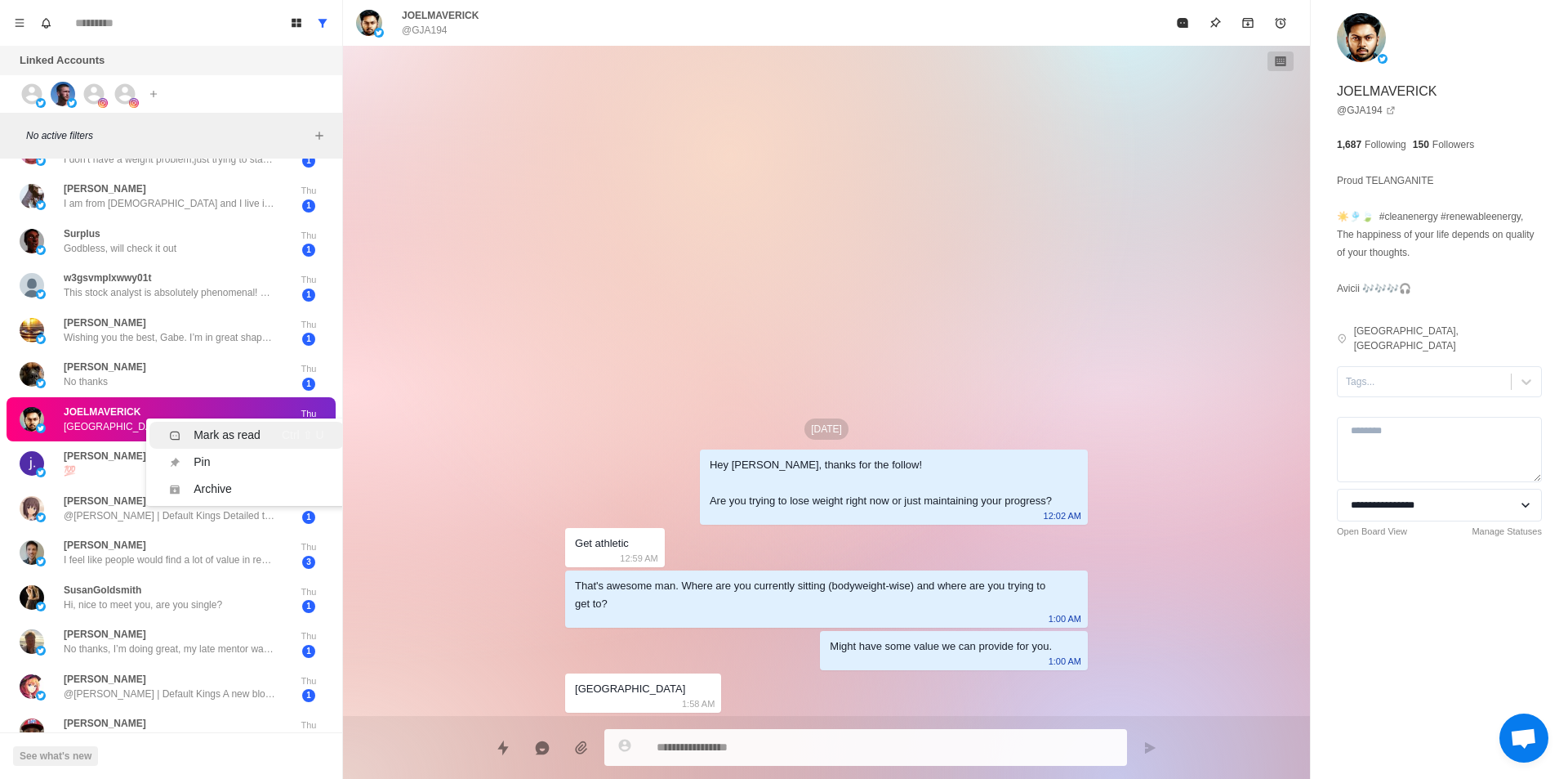
click at [226, 424] on li "Mark as read Ctrl ⇧ U" at bounding box center [246, 435] width 194 height 27
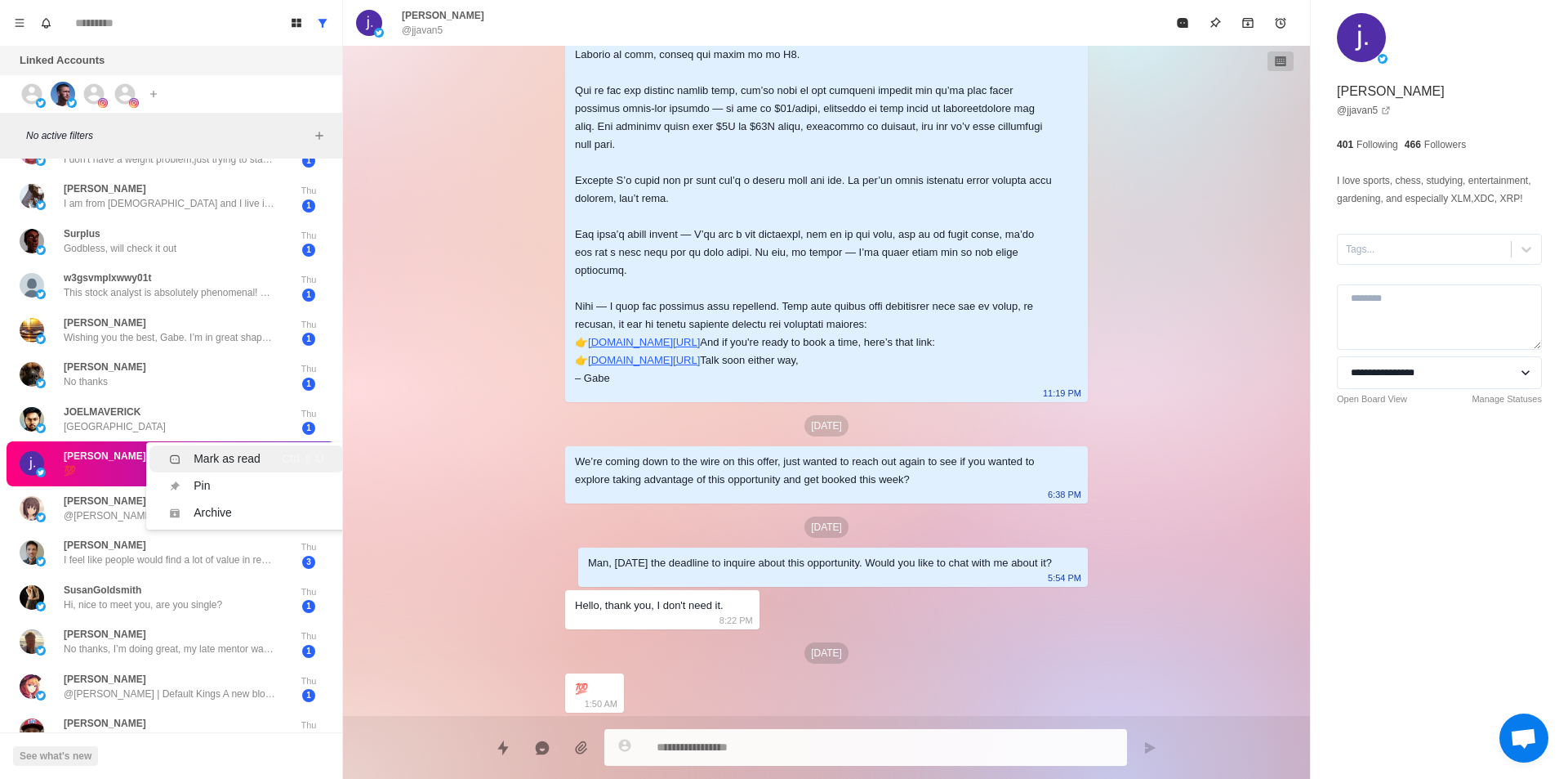
click at [238, 459] on div "Mark as read" at bounding box center [227, 459] width 67 height 18
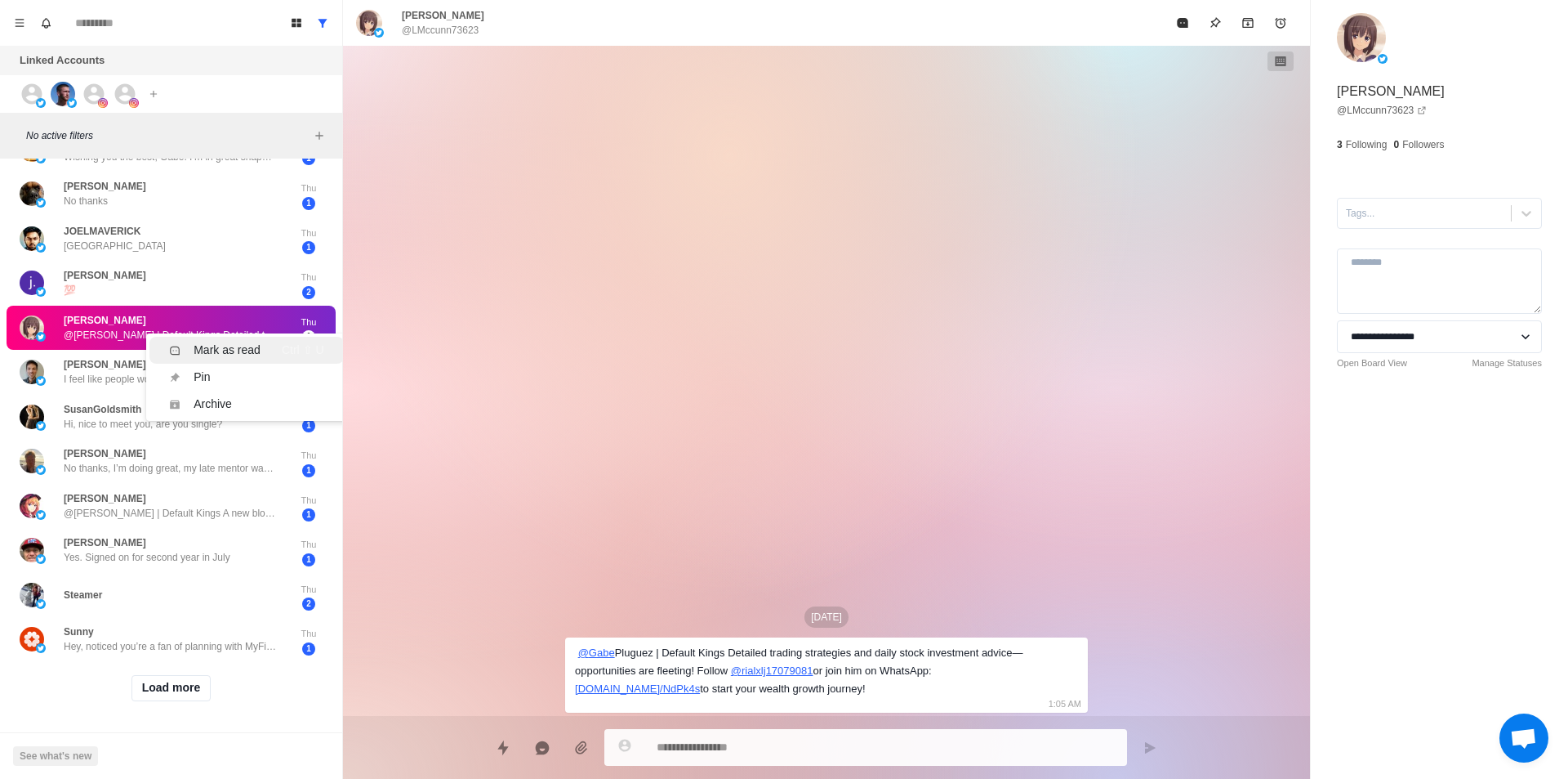
click at [220, 342] on div "Mark as read" at bounding box center [227, 351] width 67 height 18
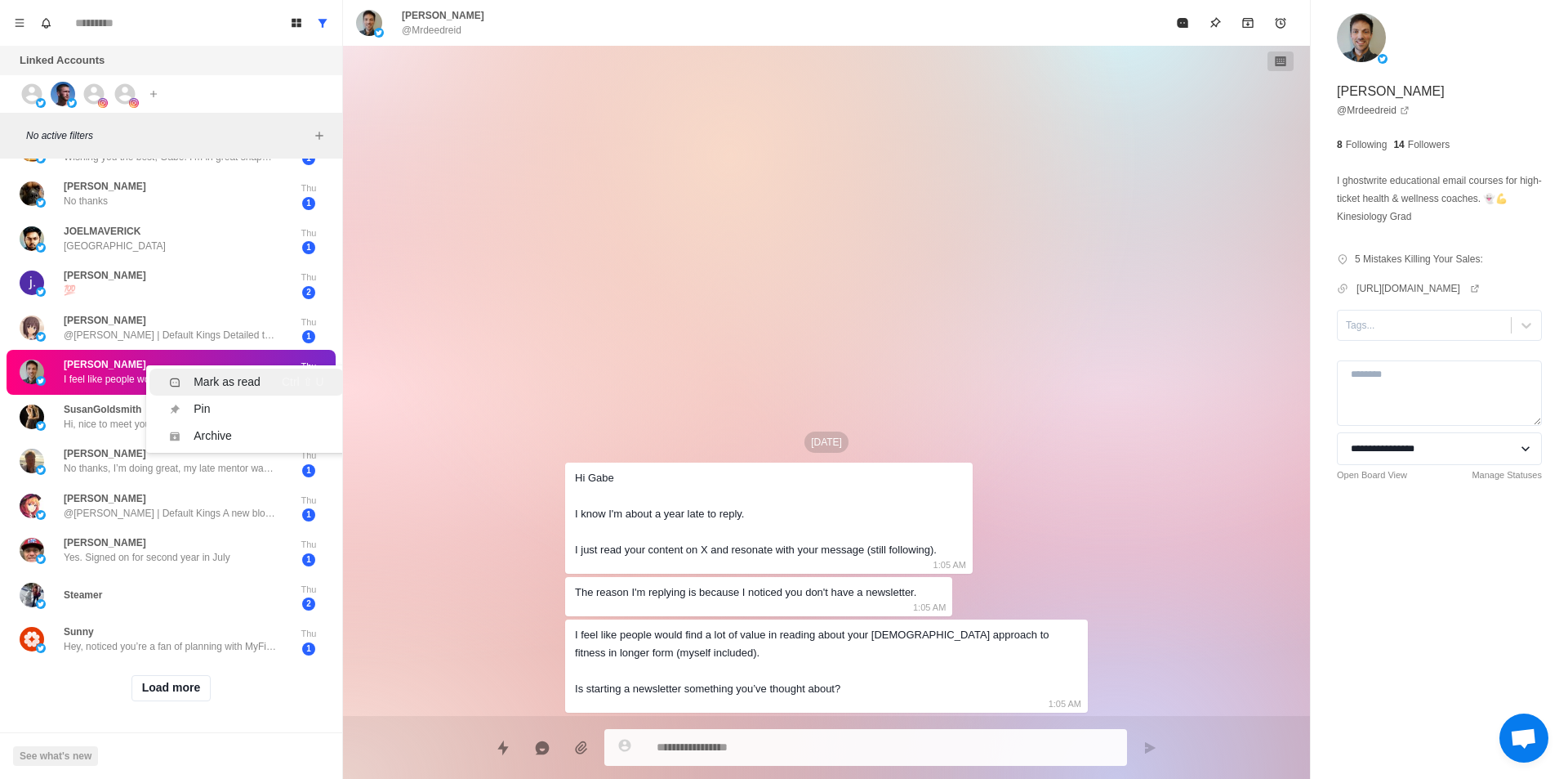
click at [228, 374] on div "Mark as read" at bounding box center [227, 383] width 67 height 18
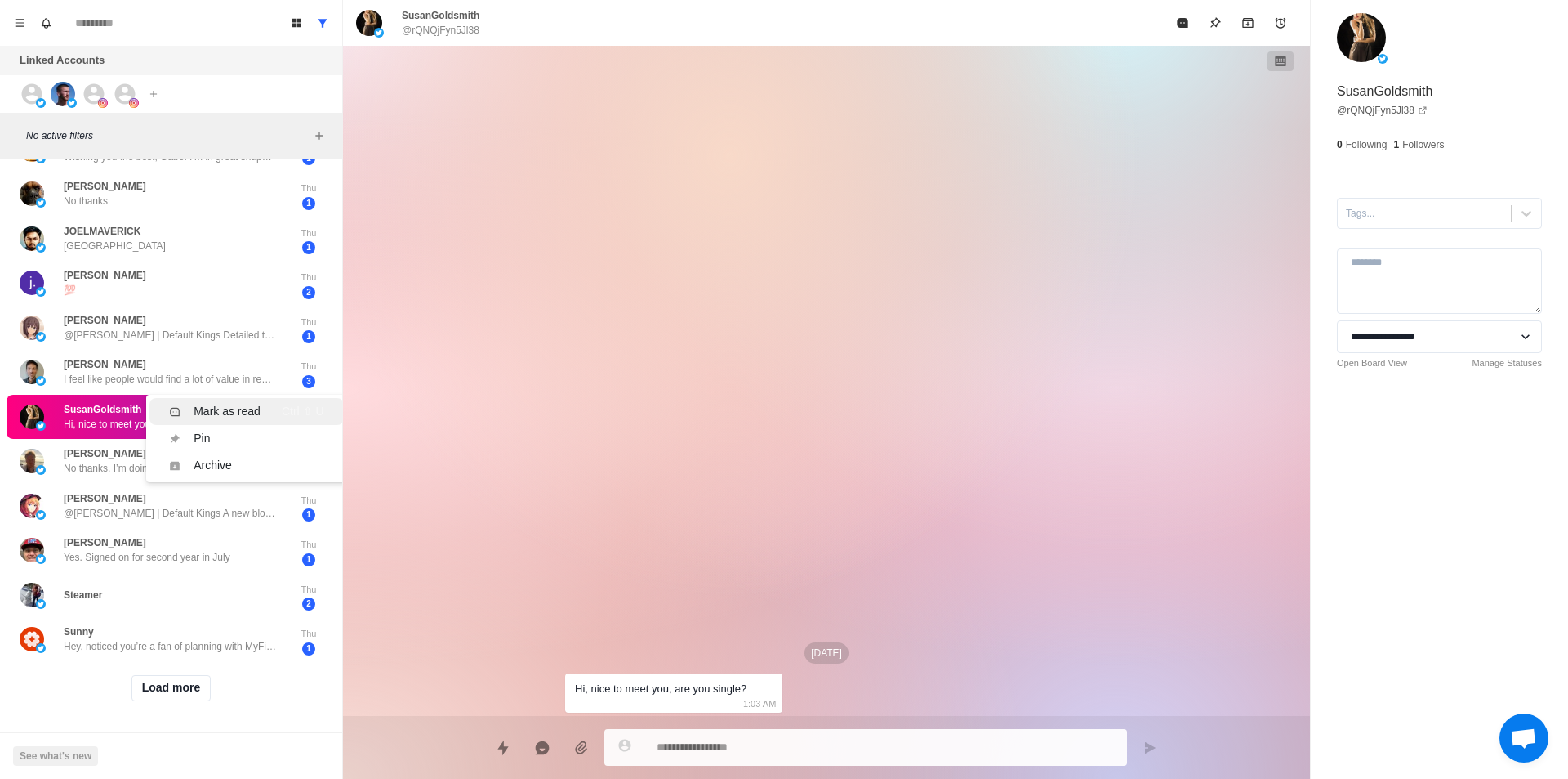
click at [258, 404] on div "Mark as read" at bounding box center [227, 412] width 67 height 18
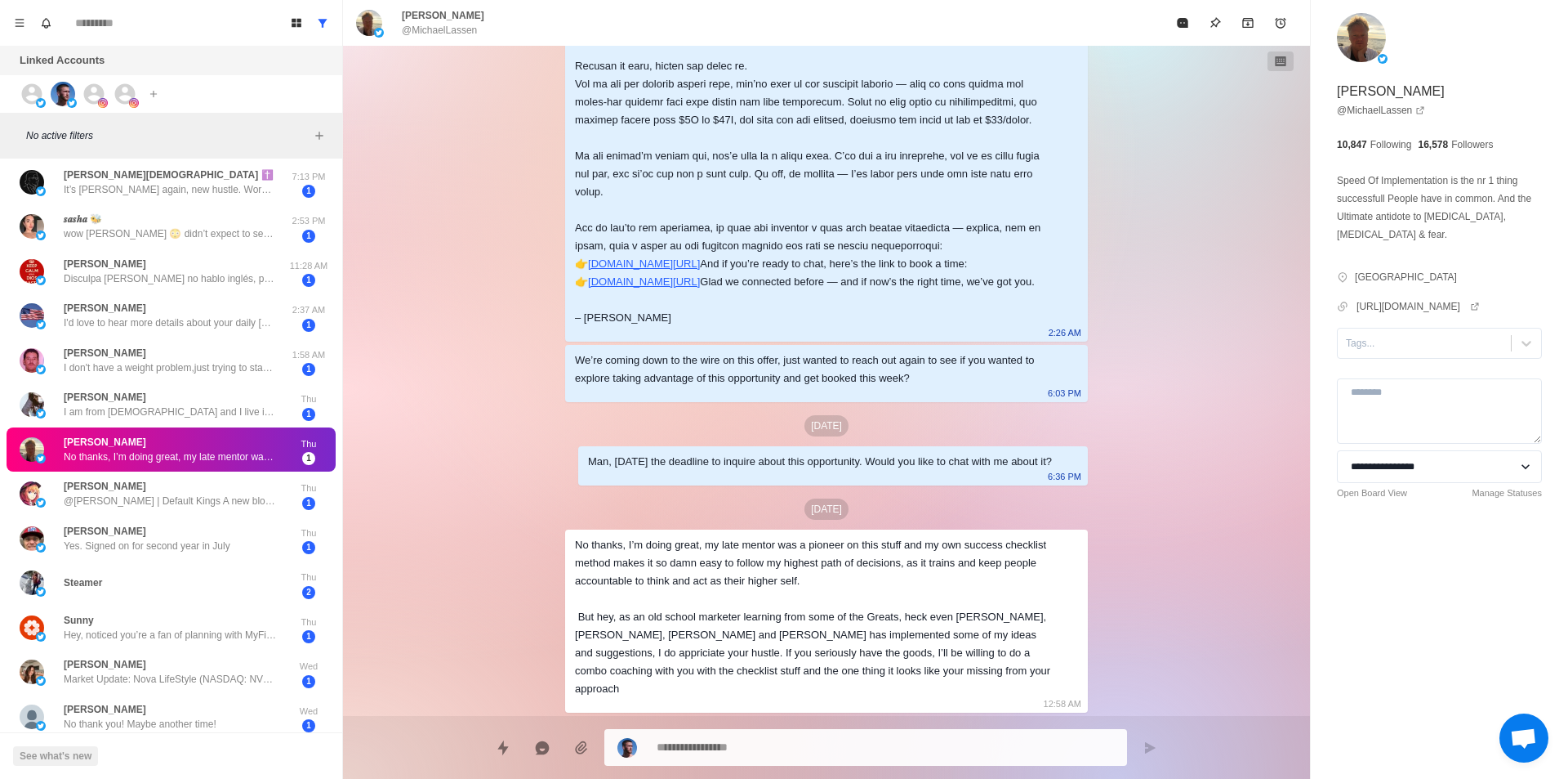
click at [247, 451] on p "No thanks, I’m doing great, my late mentor was a pioneer on this stuff and my o…" at bounding box center [169, 457] width 212 height 15
click at [255, 464] on div "Mark as read" at bounding box center [227, 471] width 67 height 18
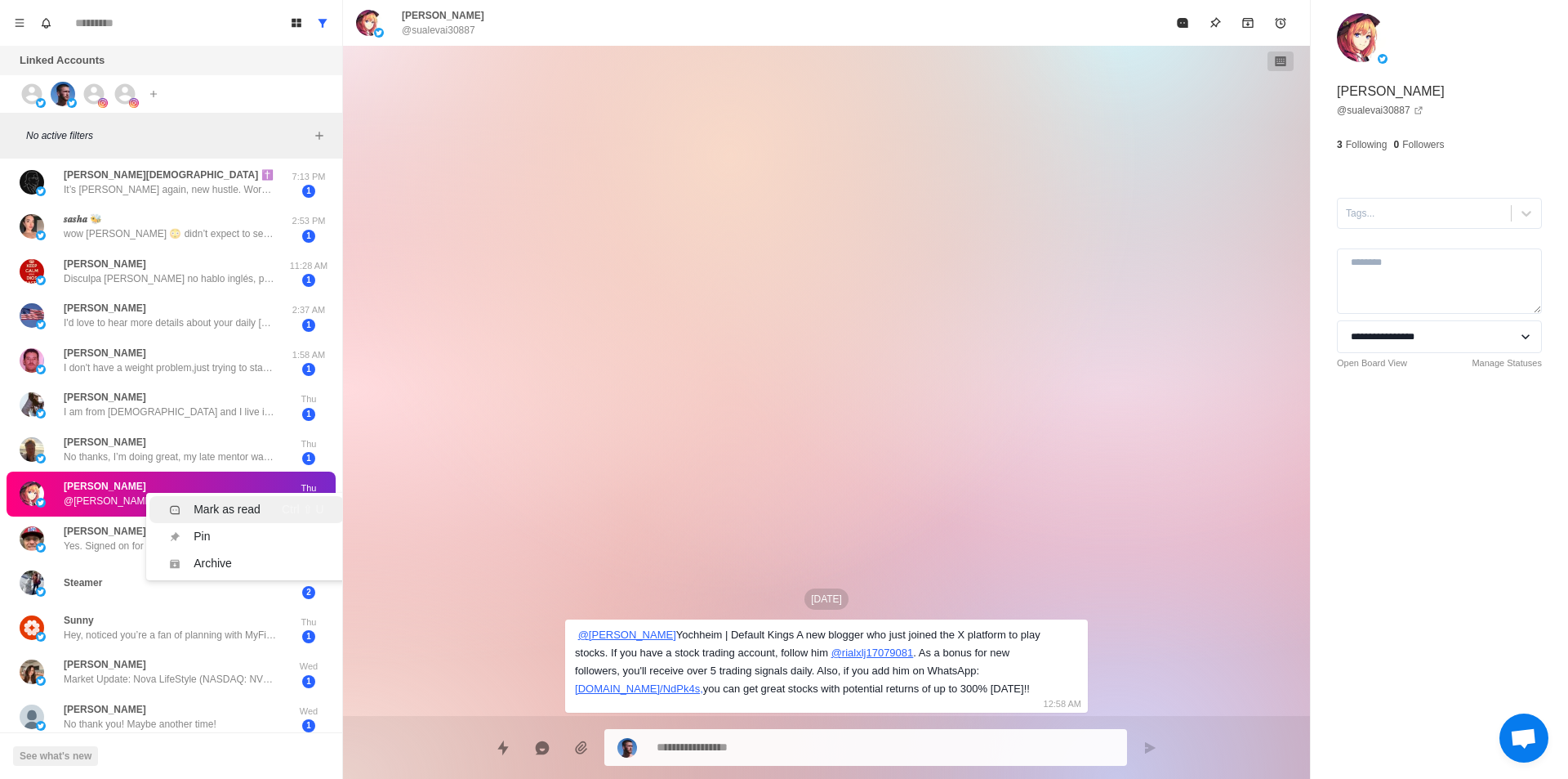
click at [232, 500] on li "Mark as read Ctrl ⇧ U" at bounding box center [246, 509] width 194 height 27
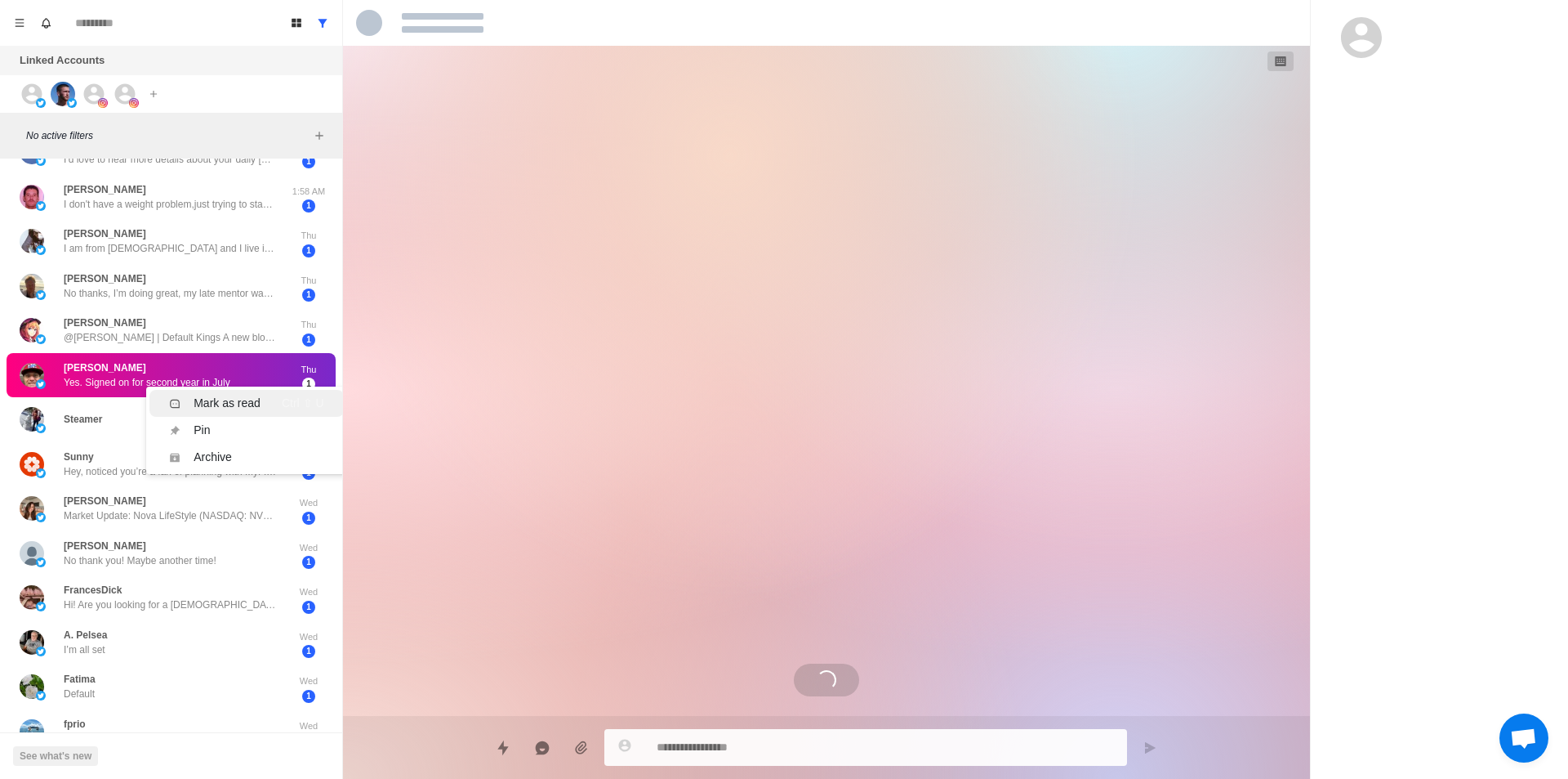
click at [247, 406] on div "Mark as read" at bounding box center [227, 403] width 67 height 18
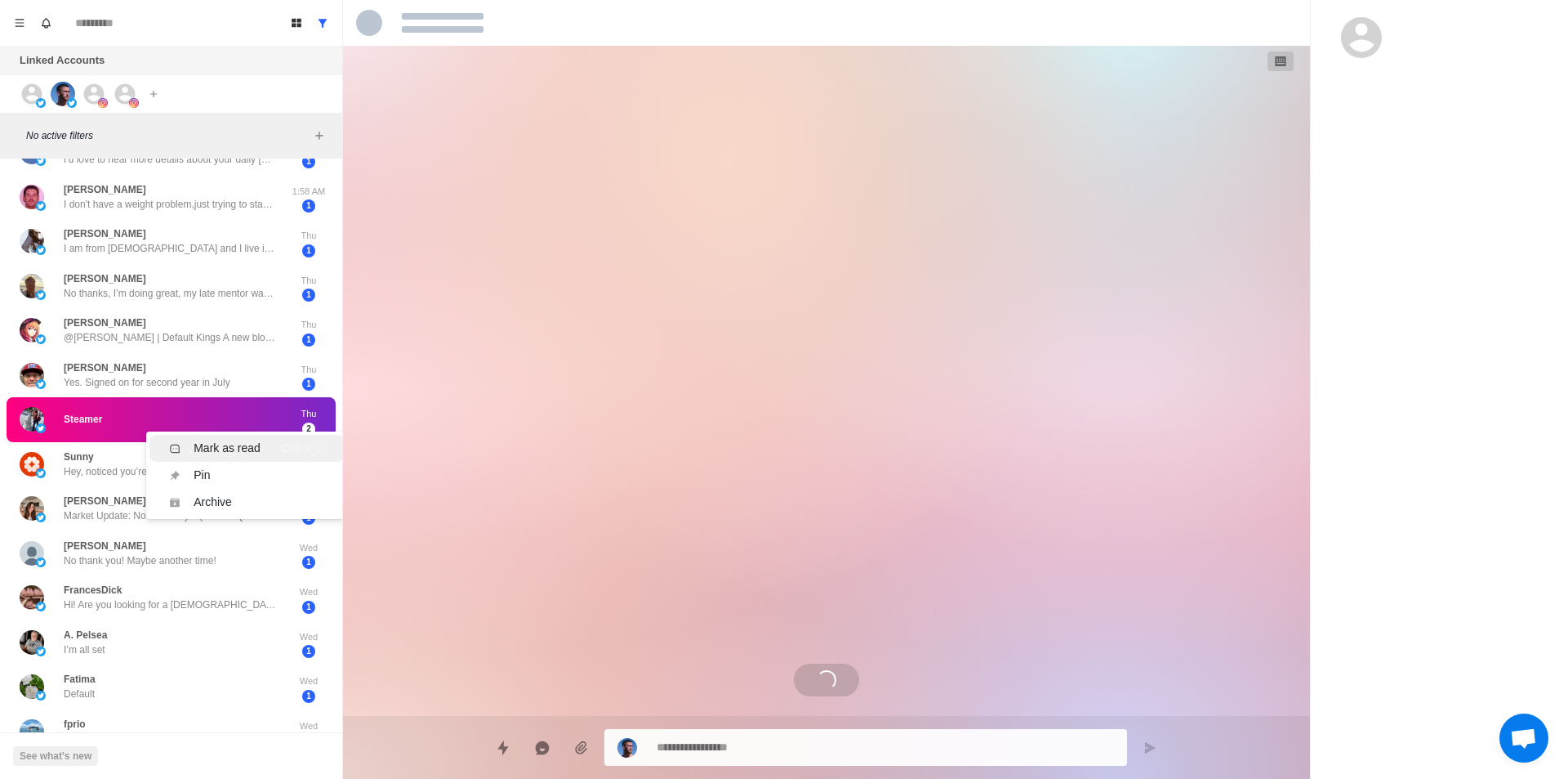
click at [226, 435] on li "Mark as read Ctrl ⇧ U" at bounding box center [246, 448] width 194 height 27
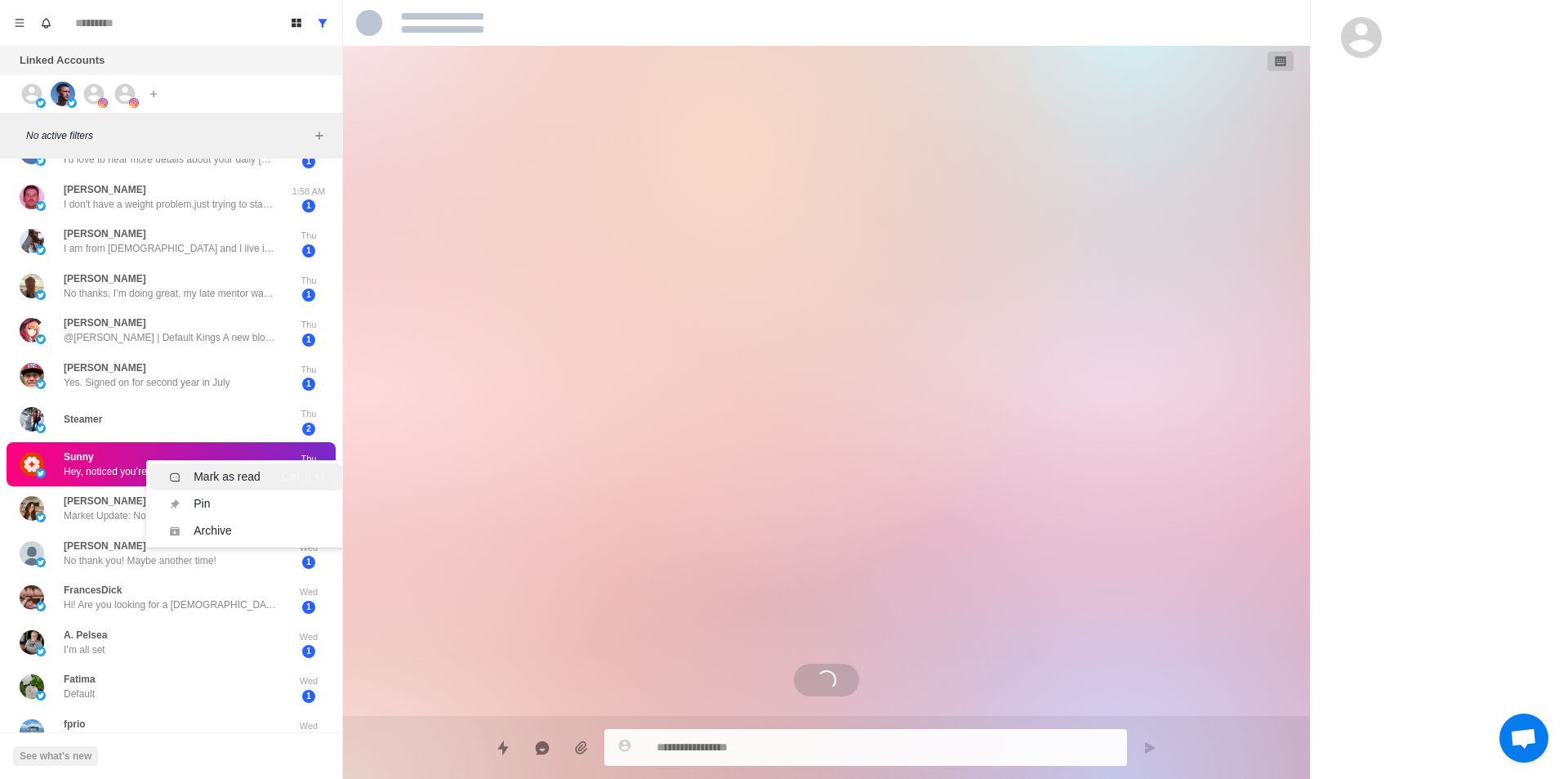
click at [236, 473] on div "Mark as read" at bounding box center [227, 477] width 67 height 18
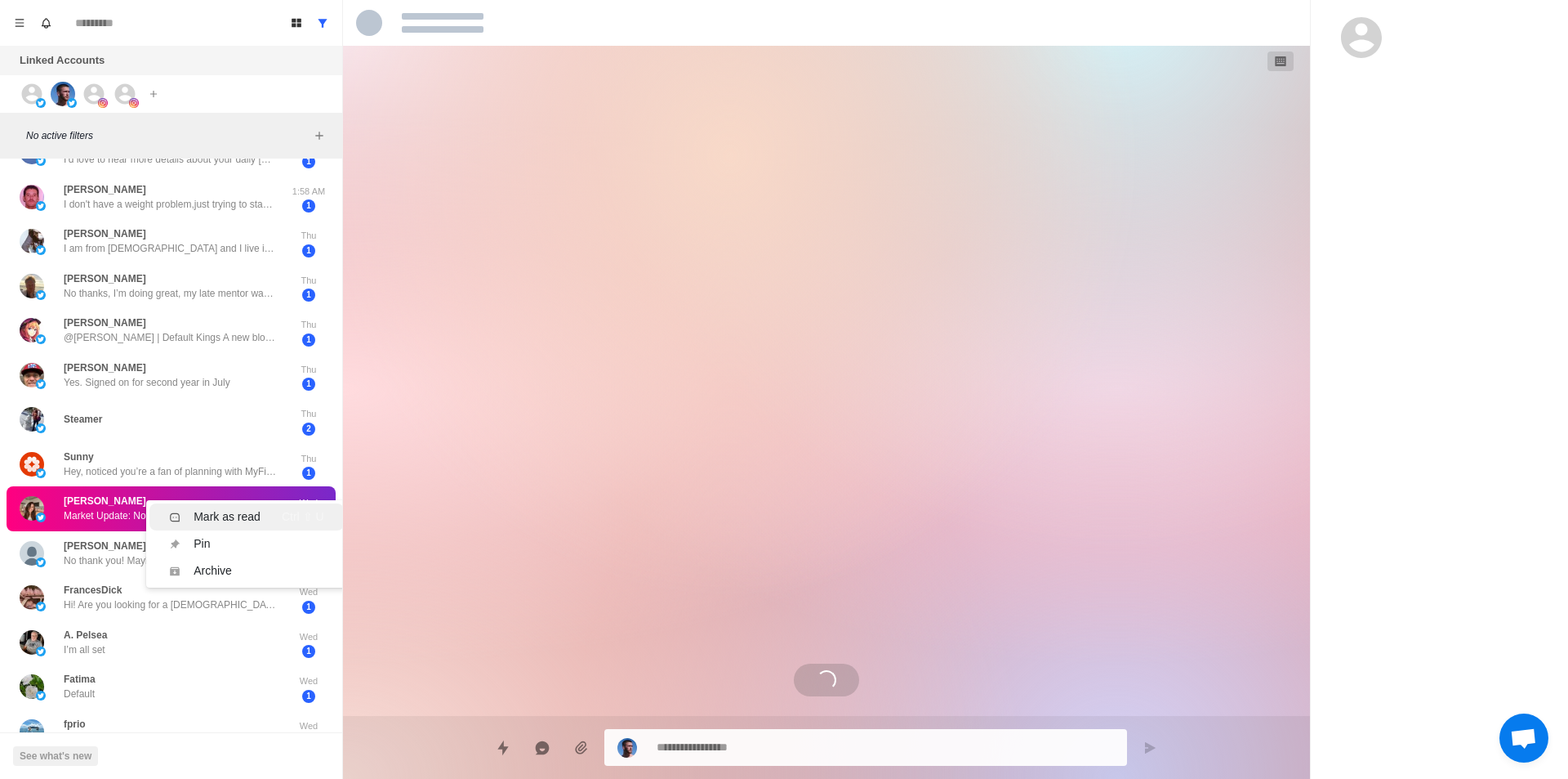
click at [224, 518] on div "Mark as read" at bounding box center [227, 517] width 67 height 18
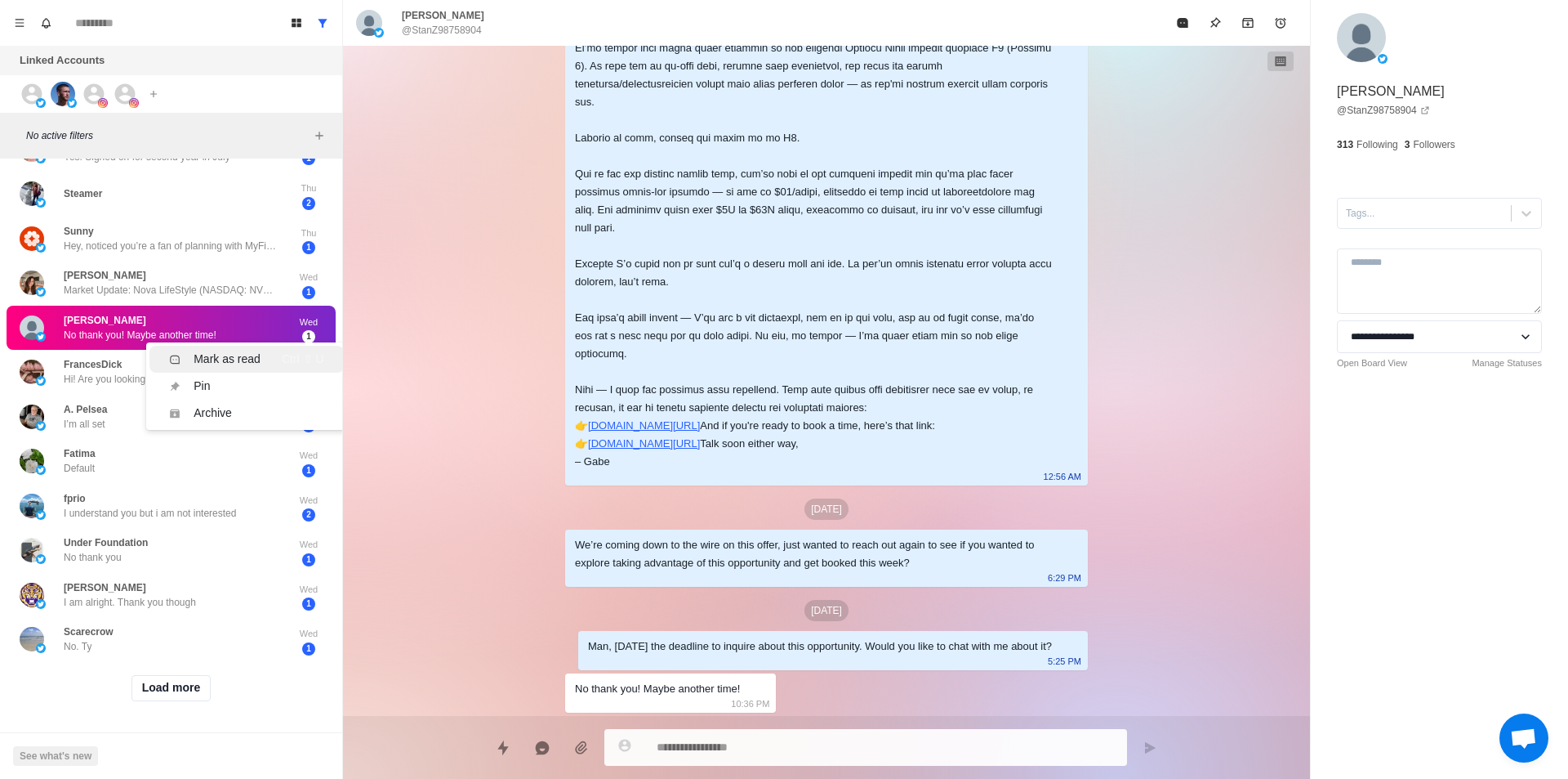
click at [231, 351] on div "Mark as read" at bounding box center [227, 359] width 67 height 18
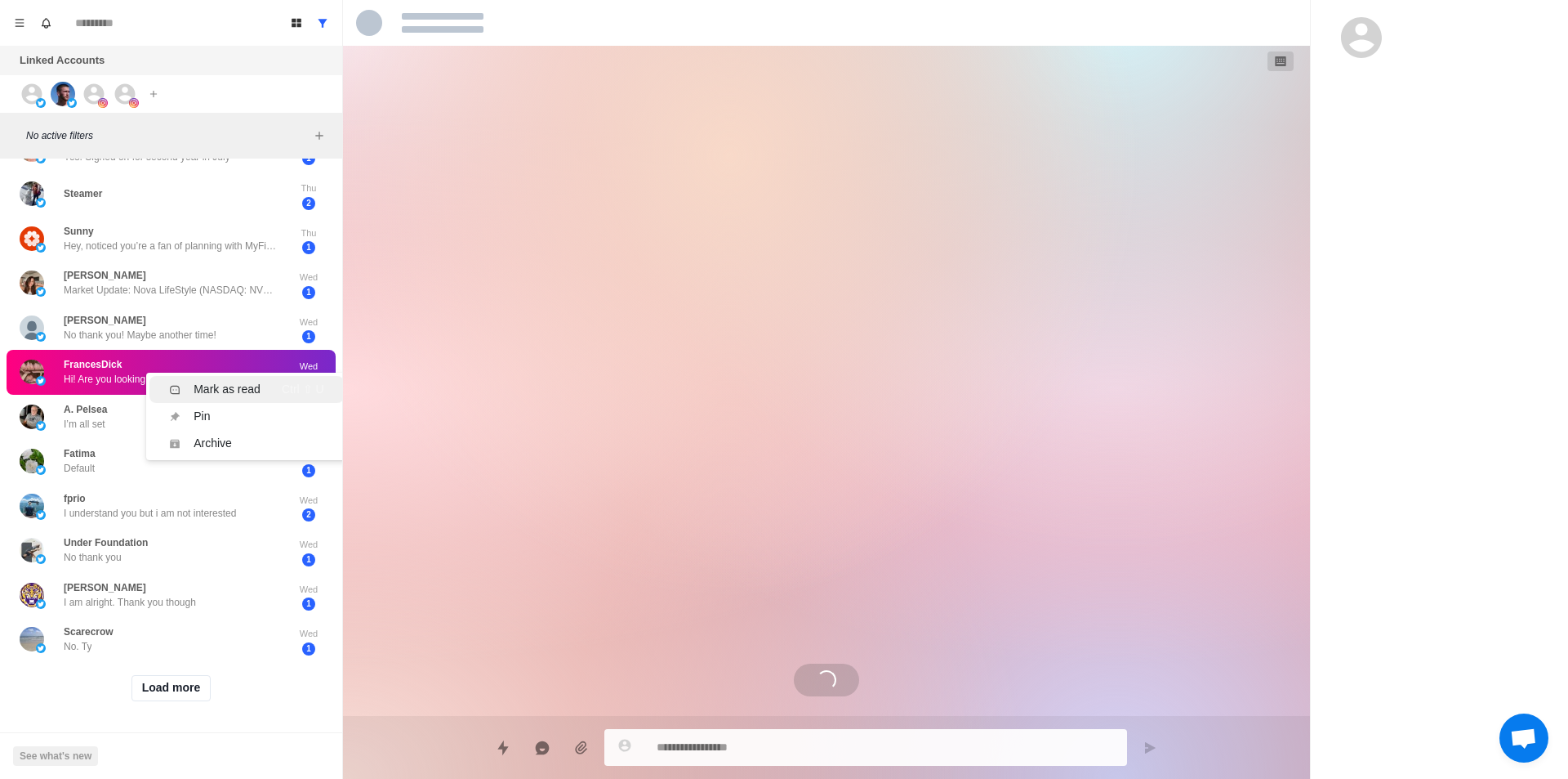
click at [237, 383] on div "Mark as read" at bounding box center [227, 390] width 67 height 18
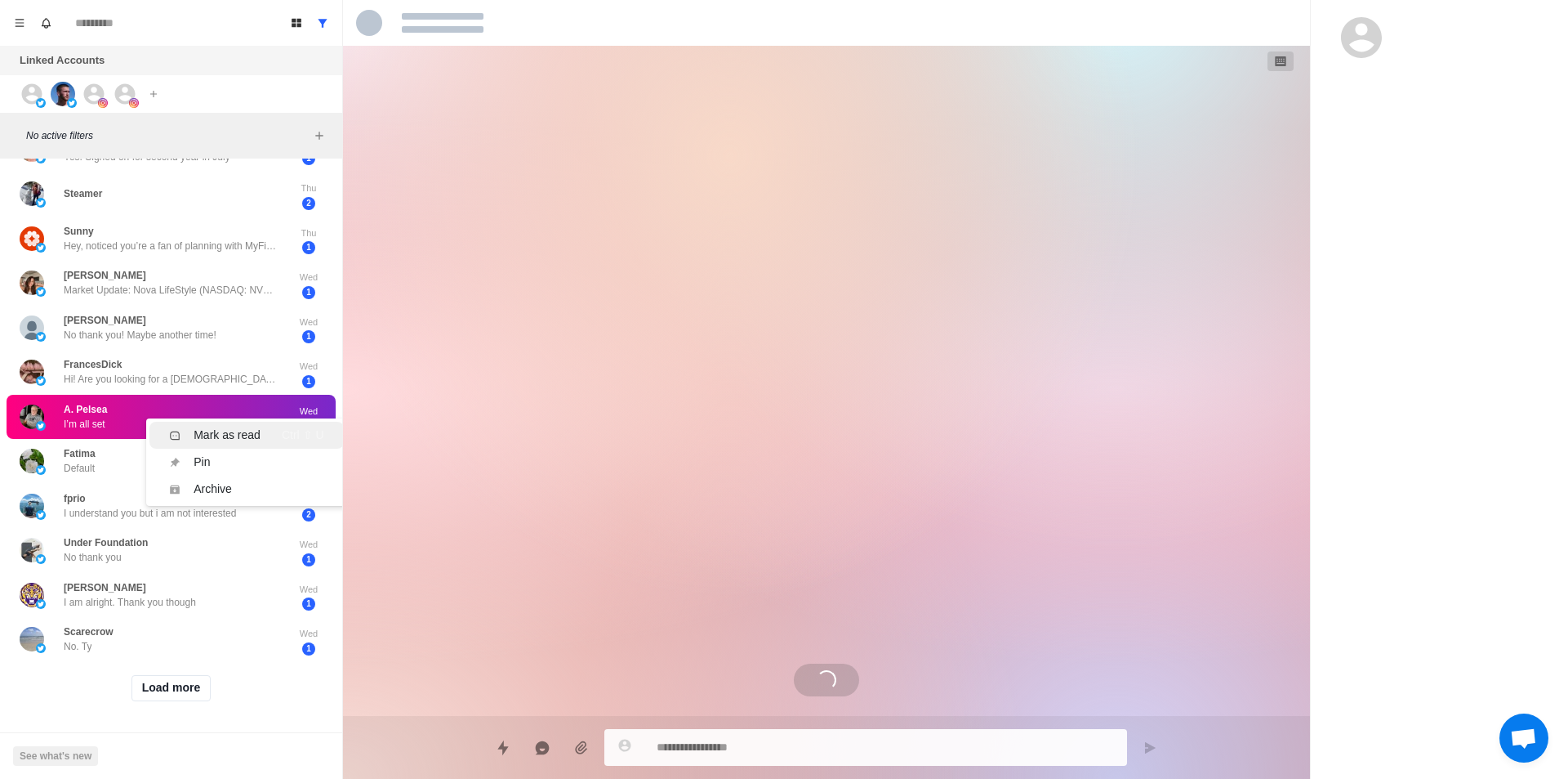
click at [246, 427] on div "Mark as read" at bounding box center [227, 435] width 67 height 18
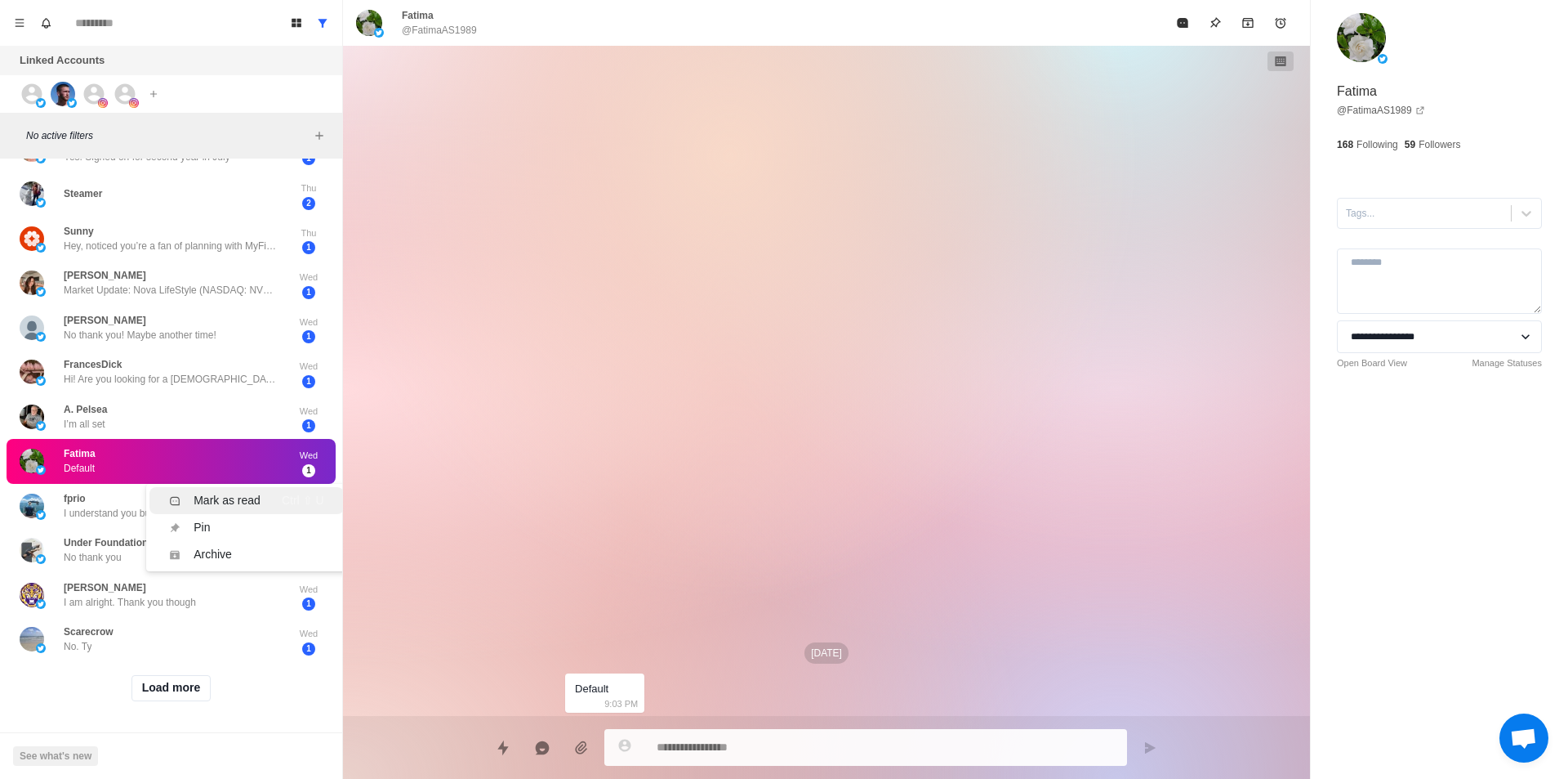
click at [216, 494] on div "Mark as read" at bounding box center [227, 501] width 67 height 18
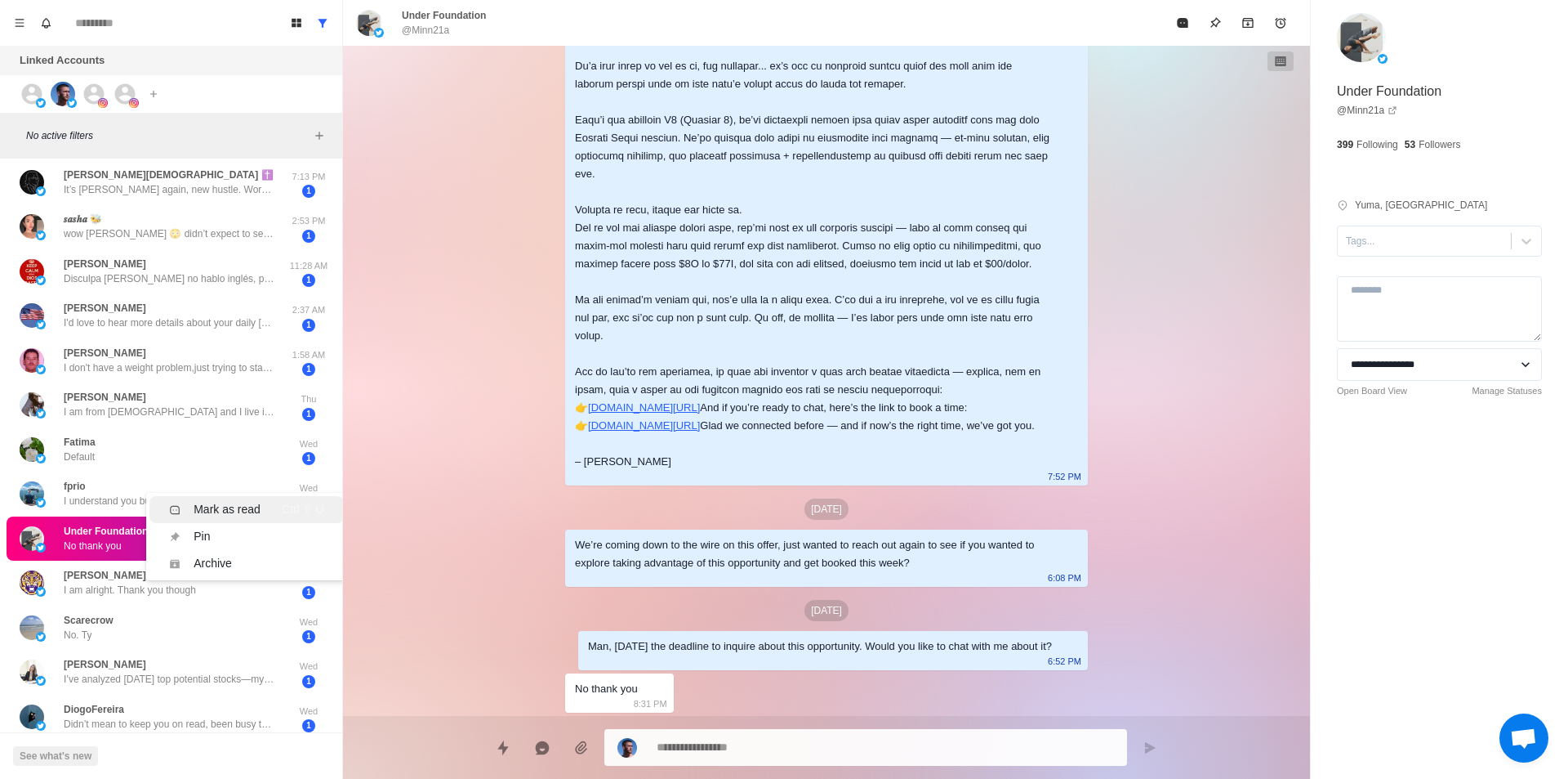
click at [236, 511] on div "Mark as read" at bounding box center [227, 509] width 67 height 18
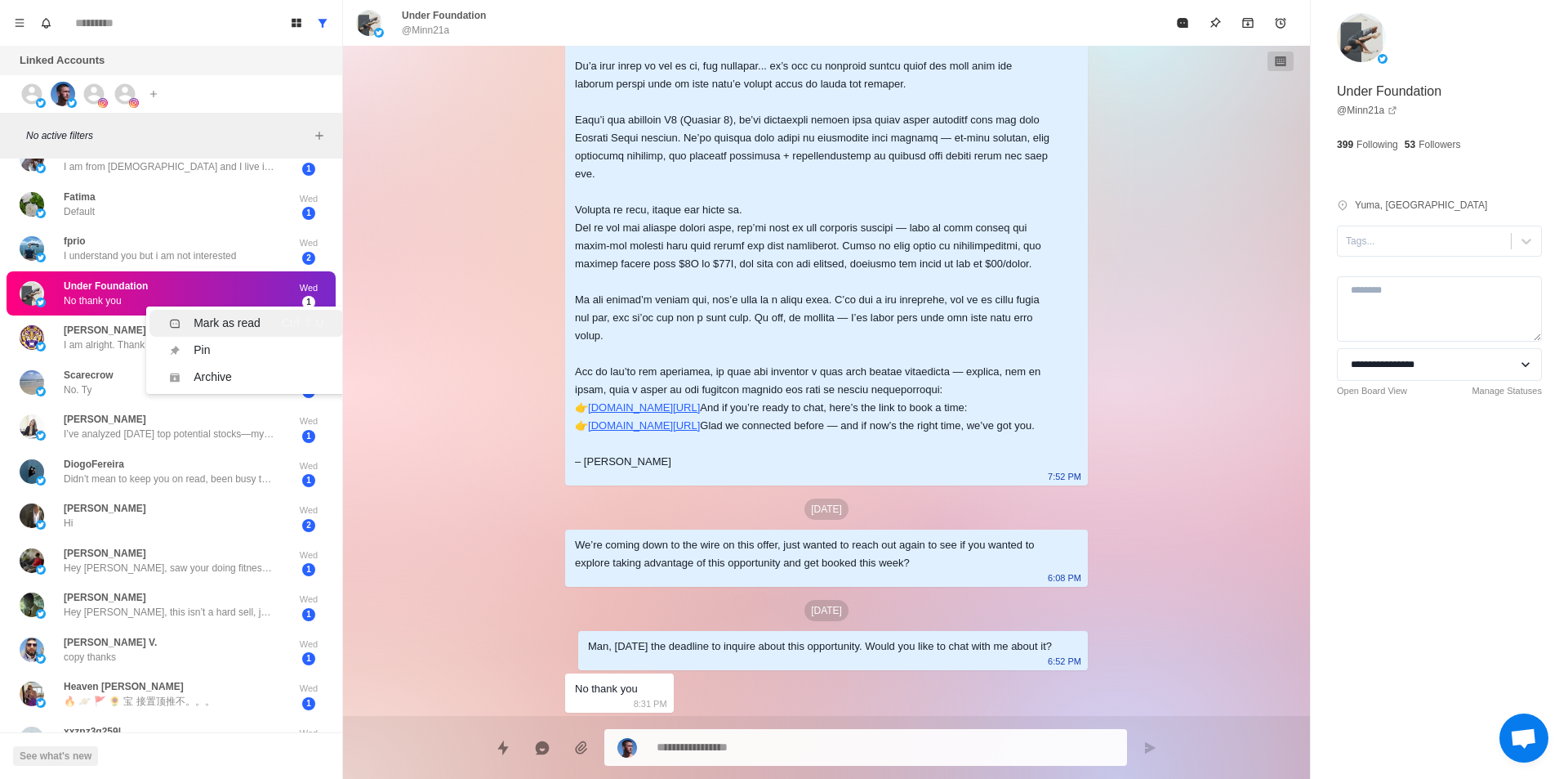
click at [221, 324] on div "Mark as read" at bounding box center [227, 323] width 67 height 18
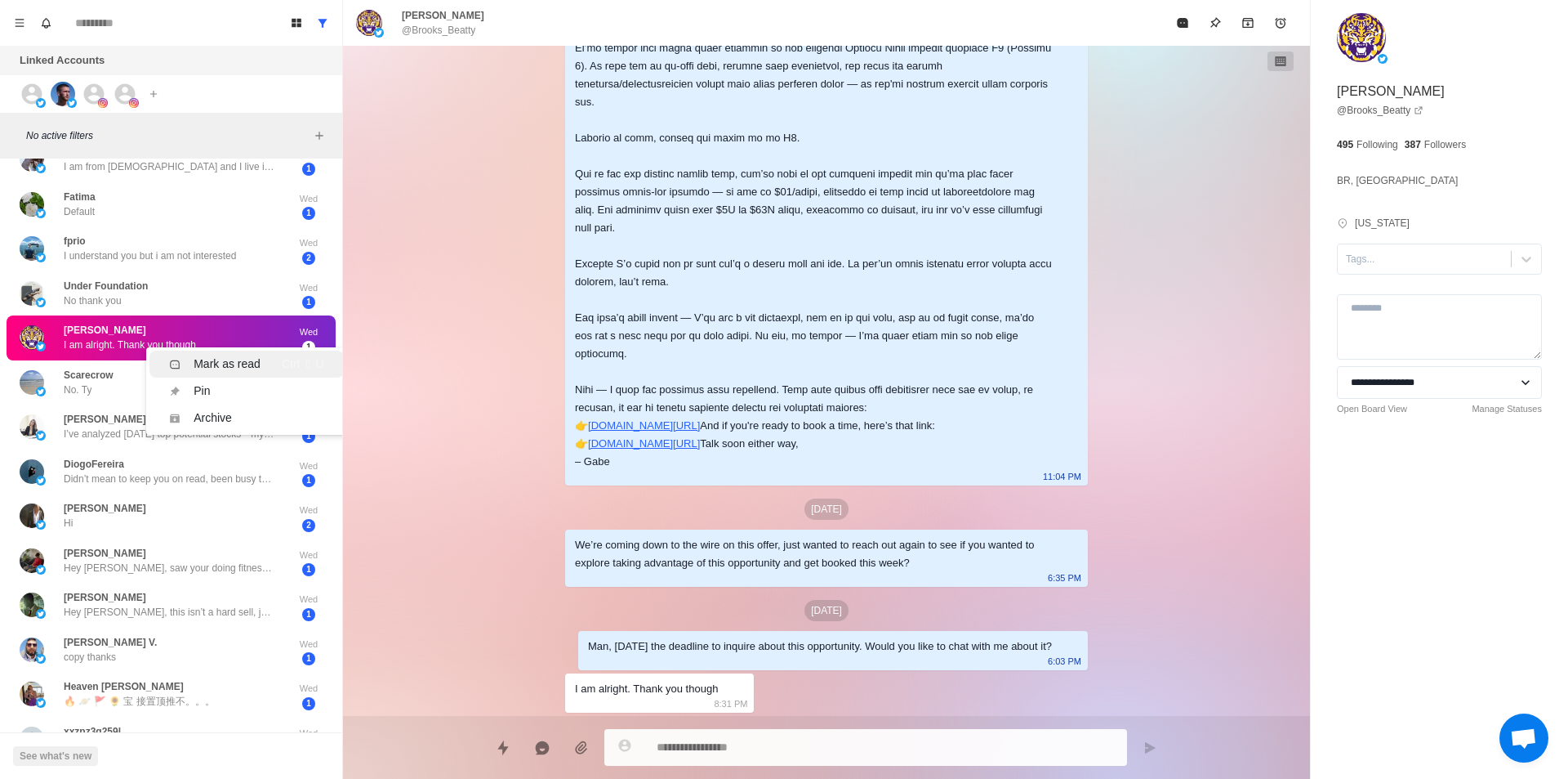
click at [235, 367] on div "Mark as read" at bounding box center [227, 364] width 67 height 18
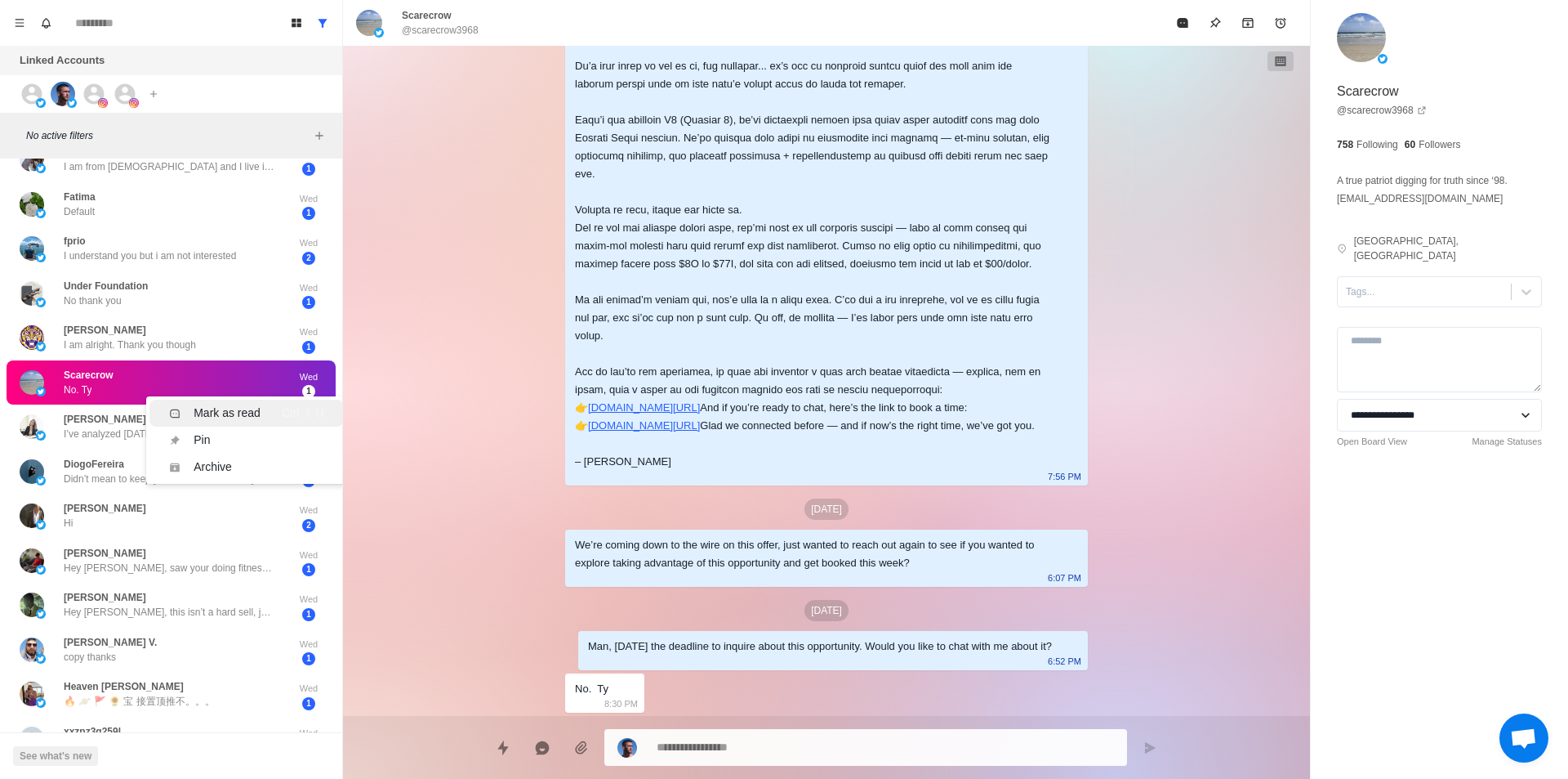
click at [231, 409] on div "Mark as read" at bounding box center [227, 413] width 67 height 18
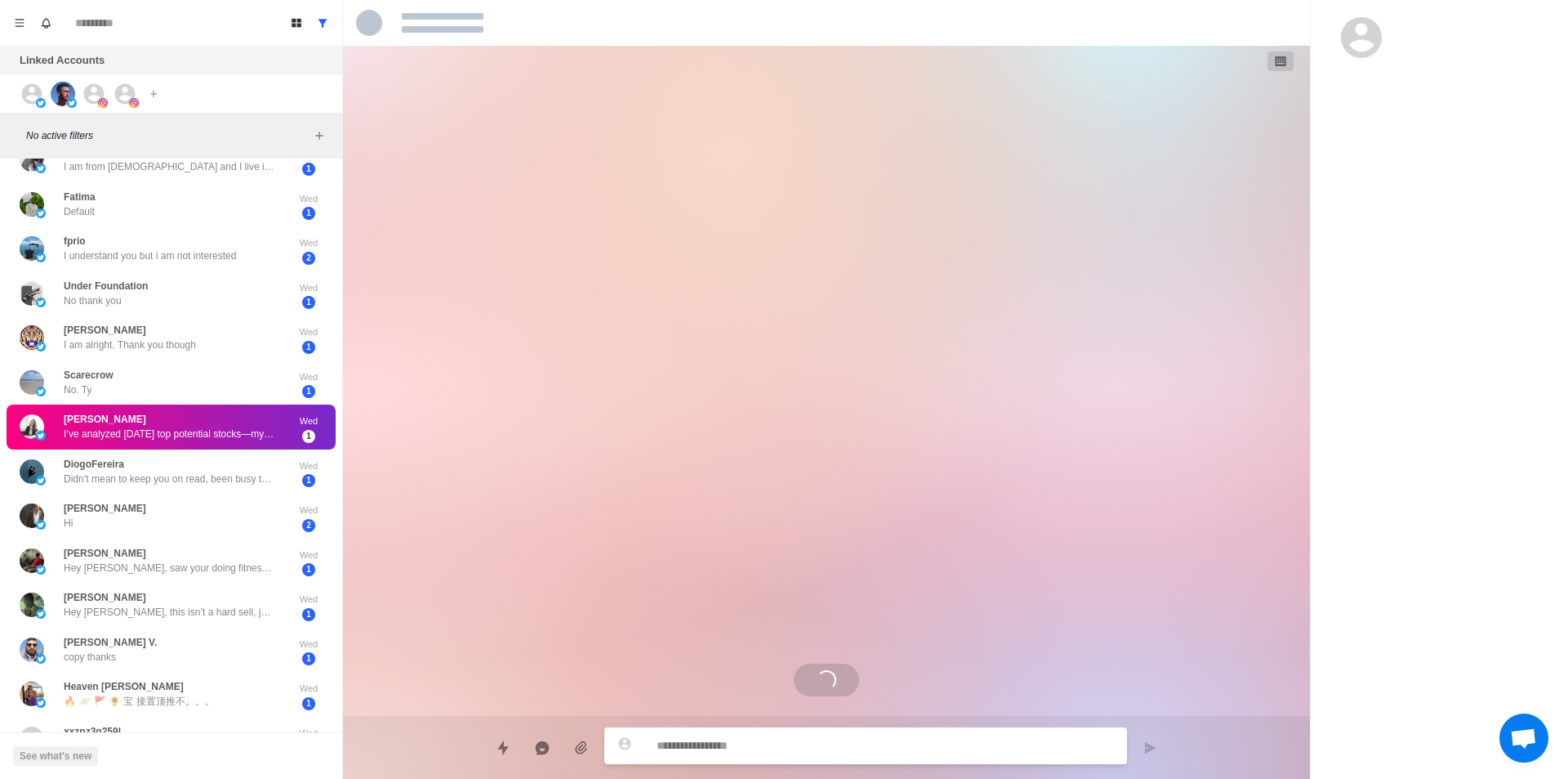
drag, startPoint x: 211, startPoint y: 425, endPoint x: 230, endPoint y: 438, distance: 23.0
click at [241, 445] on div "Mark as read" at bounding box center [227, 443] width 67 height 18
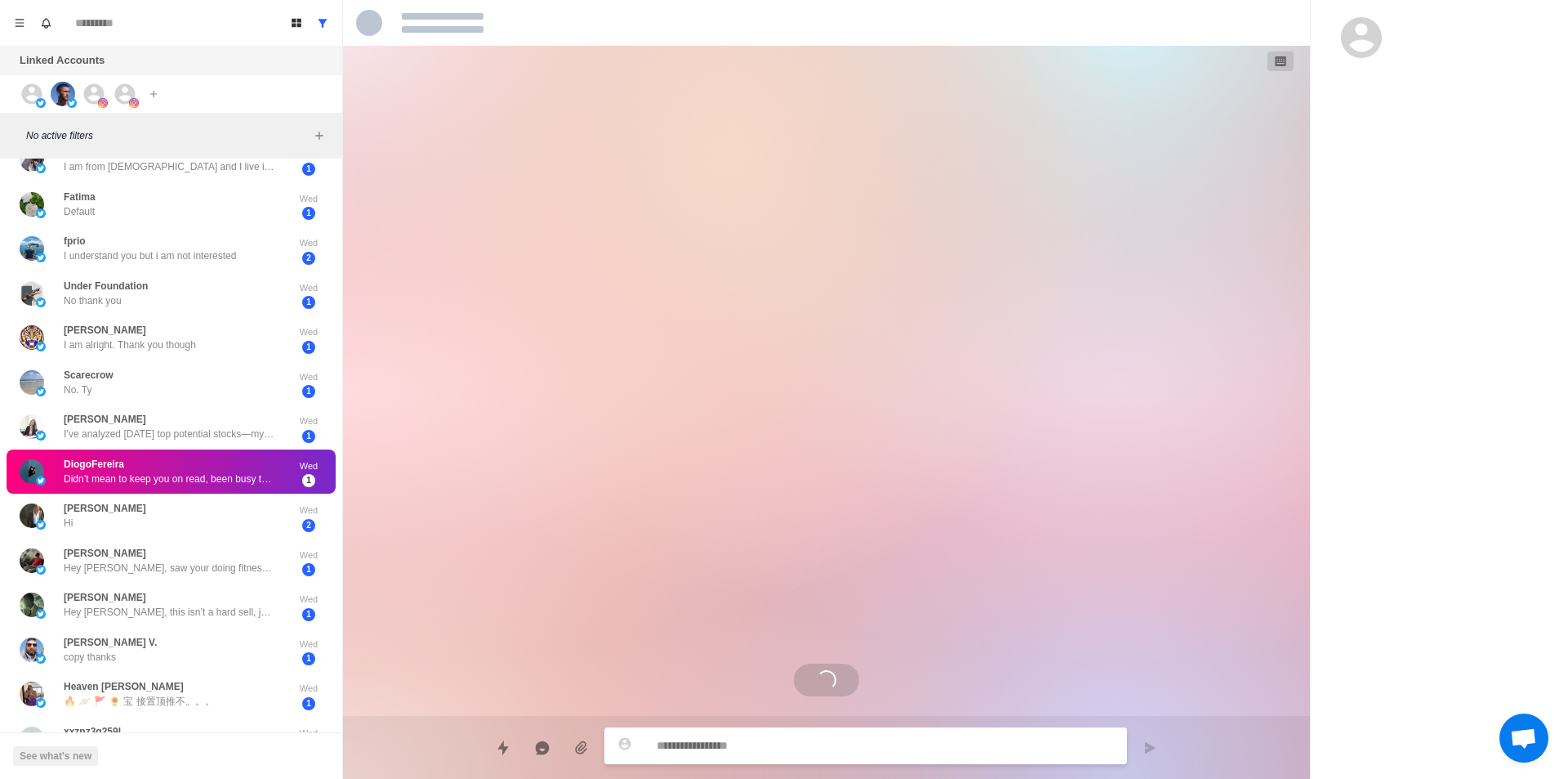
drag, startPoint x: 225, startPoint y: 464, endPoint x: 237, endPoint y: 470, distance: 13.4
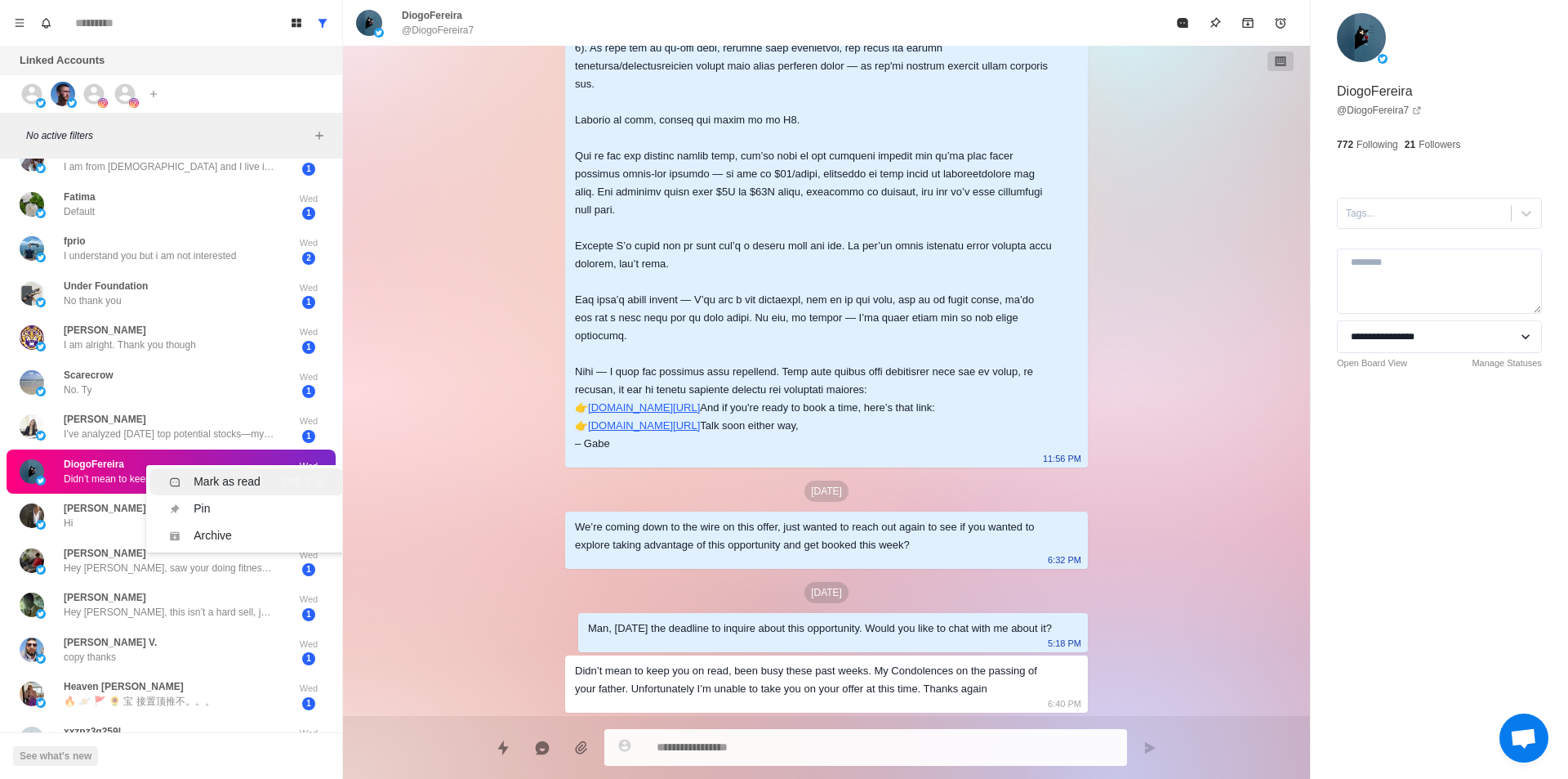
click at [253, 476] on div "Mark as read" at bounding box center [227, 482] width 67 height 18
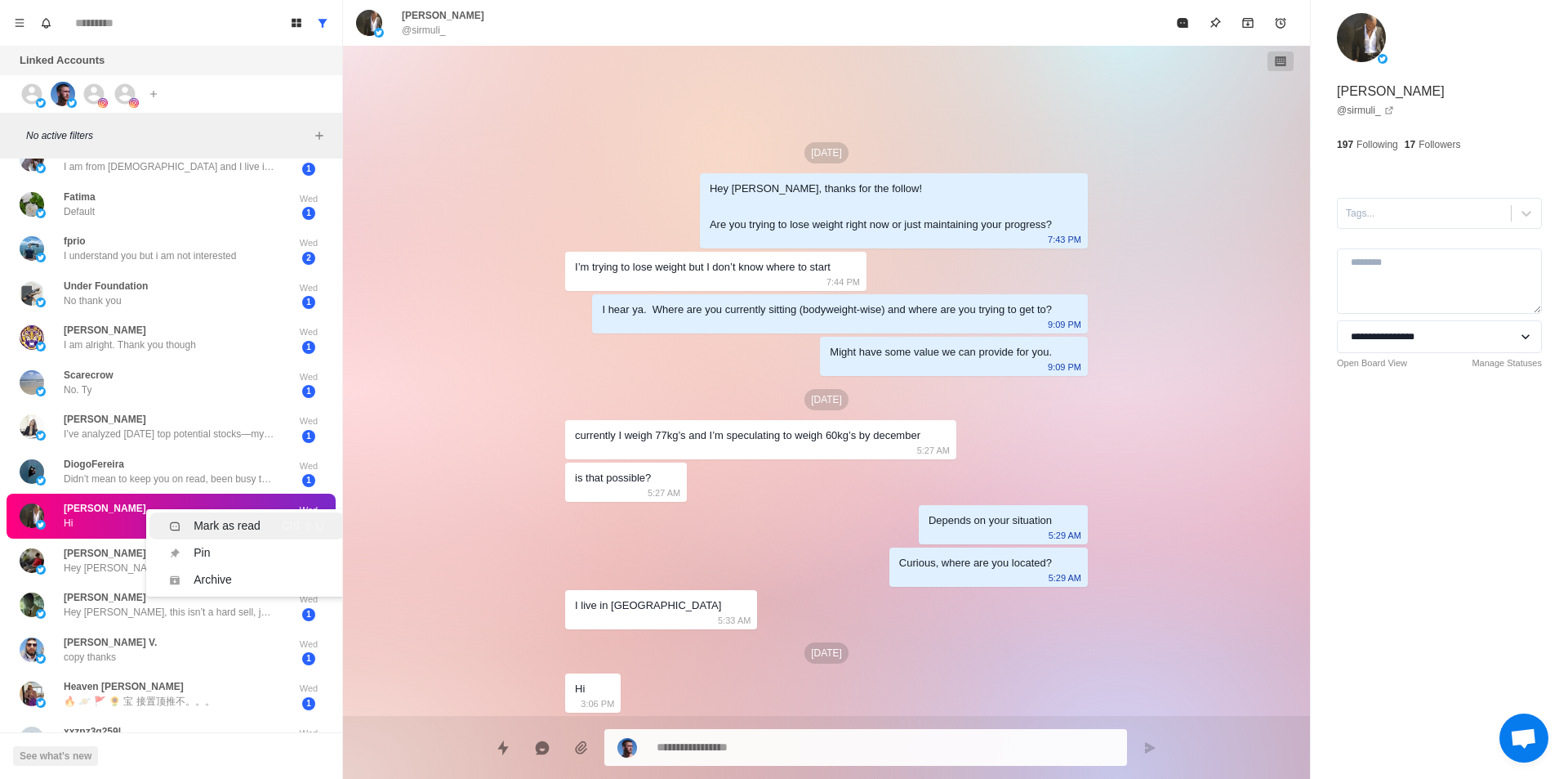
click at [246, 516] on li "Mark as read Ctrl ⇧ U" at bounding box center [246, 526] width 194 height 27
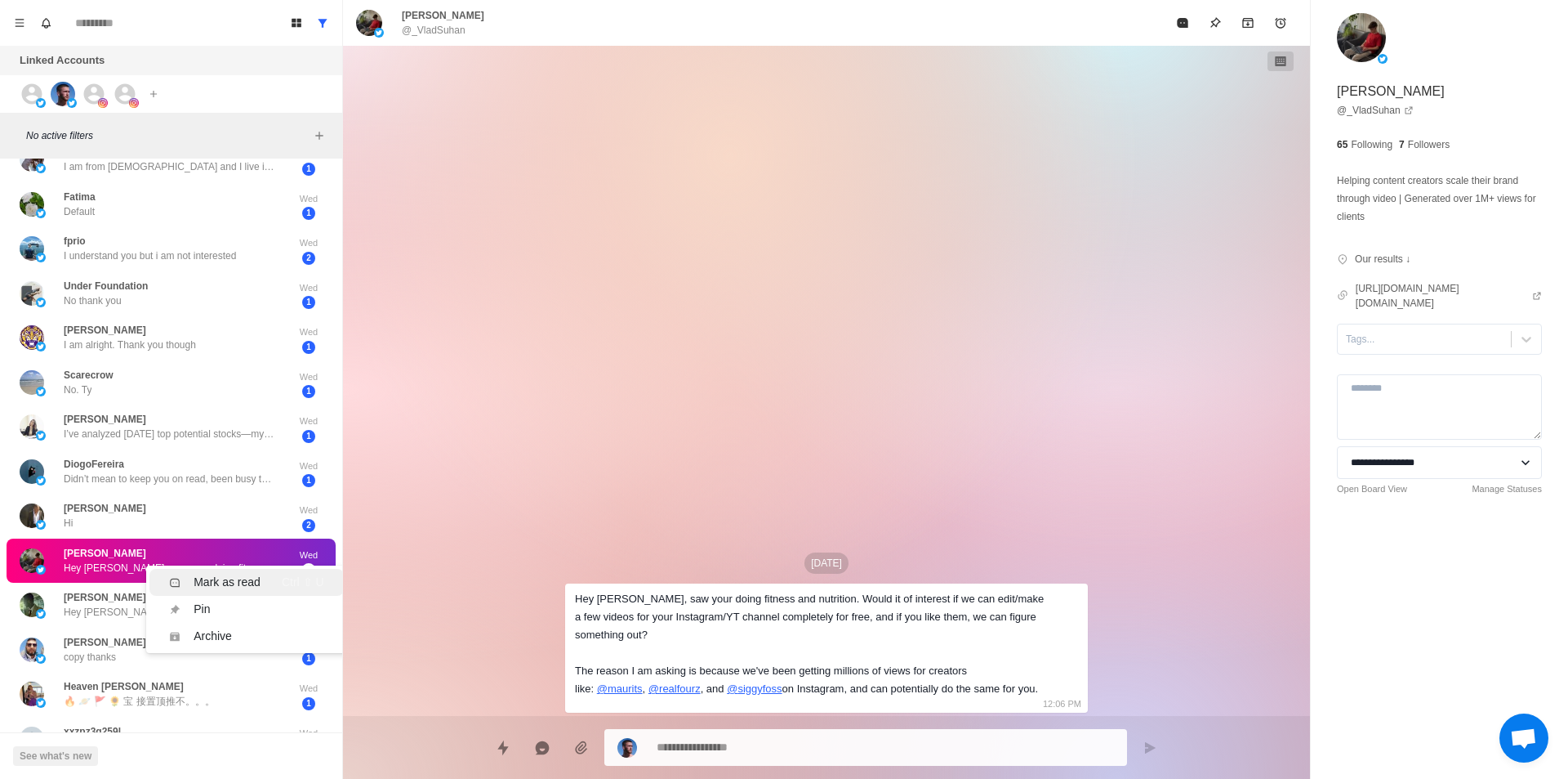
drag, startPoint x: 231, startPoint y: 581, endPoint x: 226, endPoint y: 541, distance: 40.3
click at [231, 580] on div "Mark as read" at bounding box center [227, 582] width 67 height 18
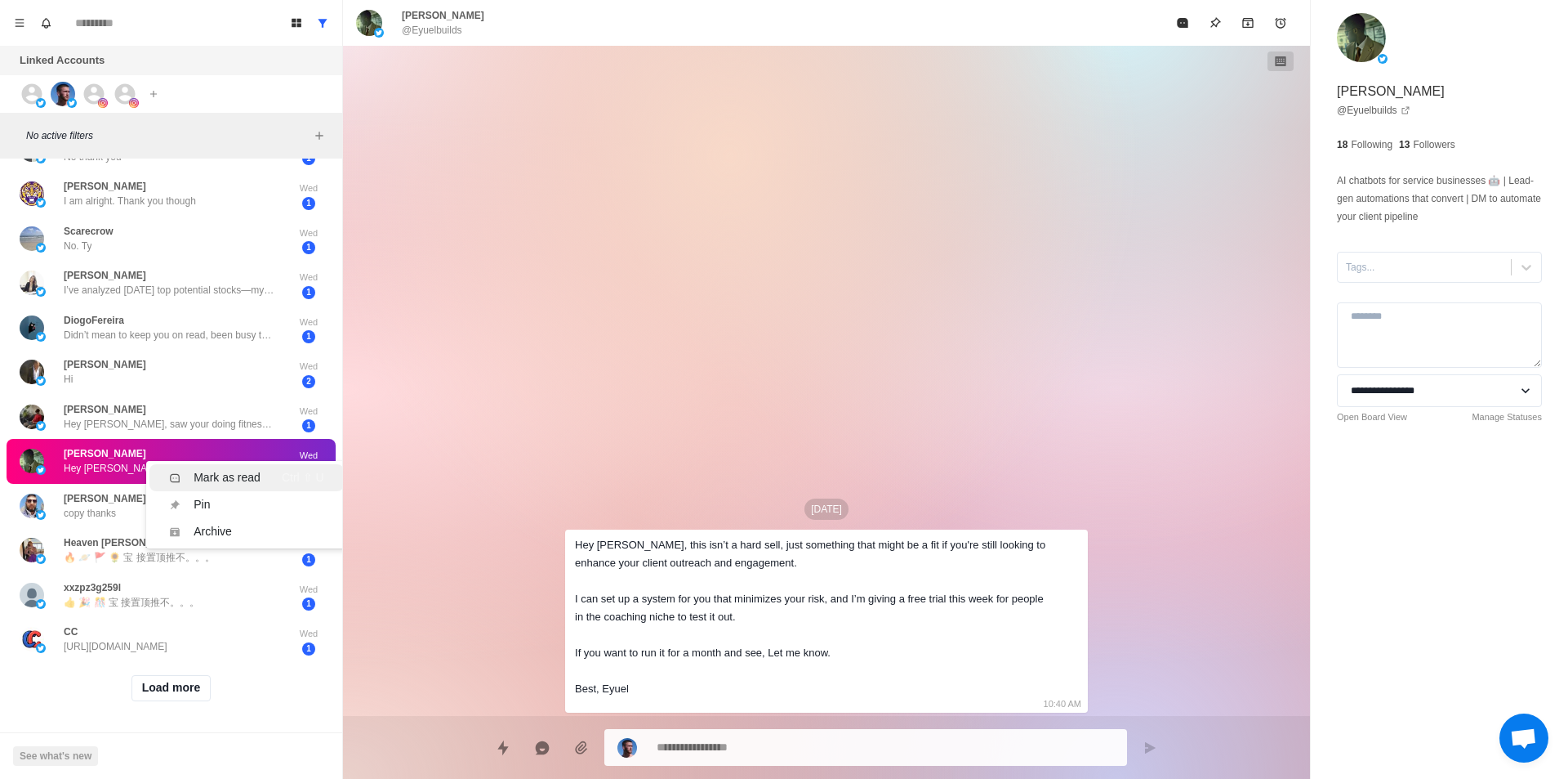
click at [236, 469] on div "Mark as read" at bounding box center [227, 478] width 67 height 18
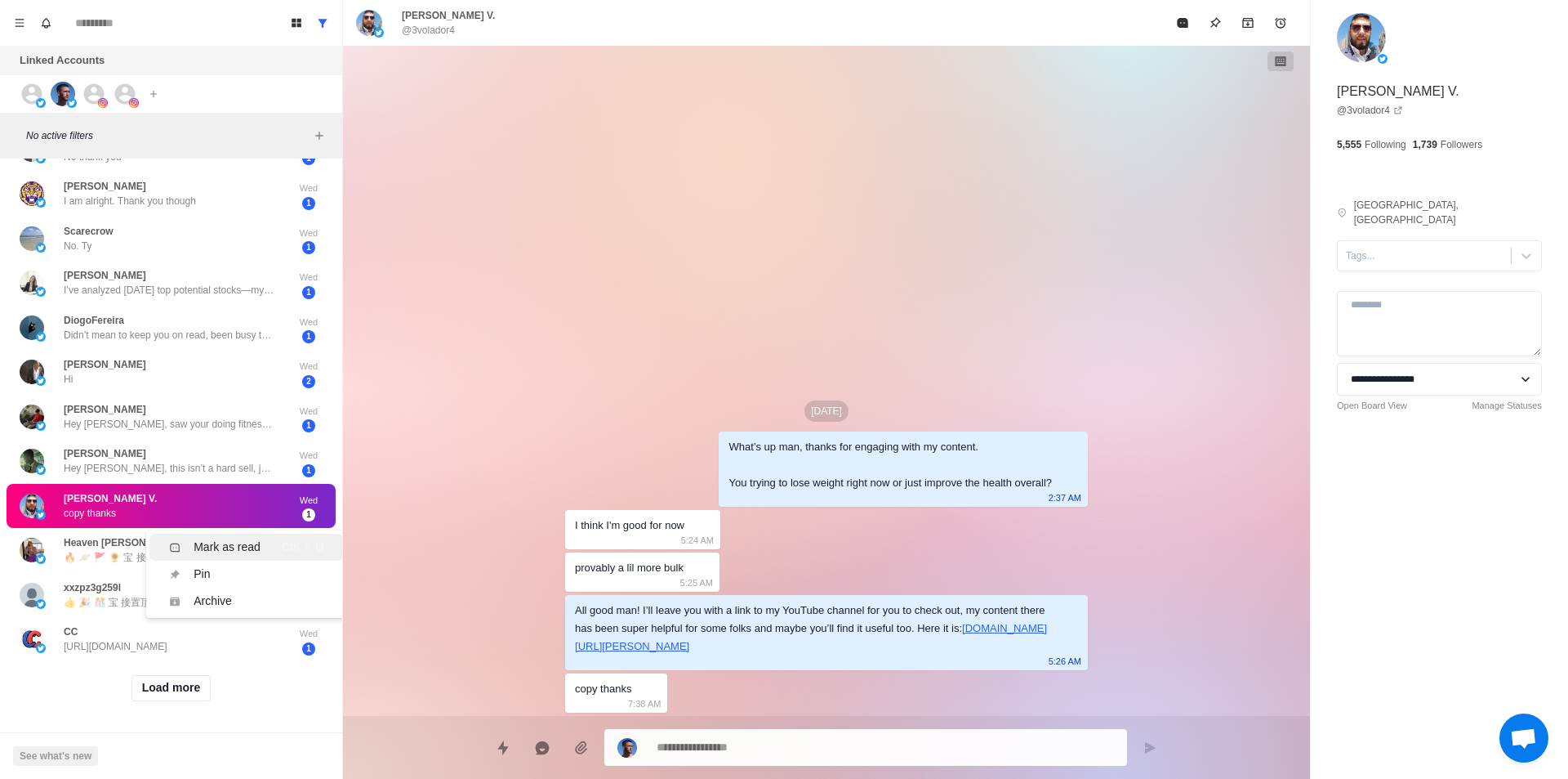
click at [236, 534] on li "Mark as read Ctrl ⇧ U" at bounding box center [246, 547] width 194 height 27
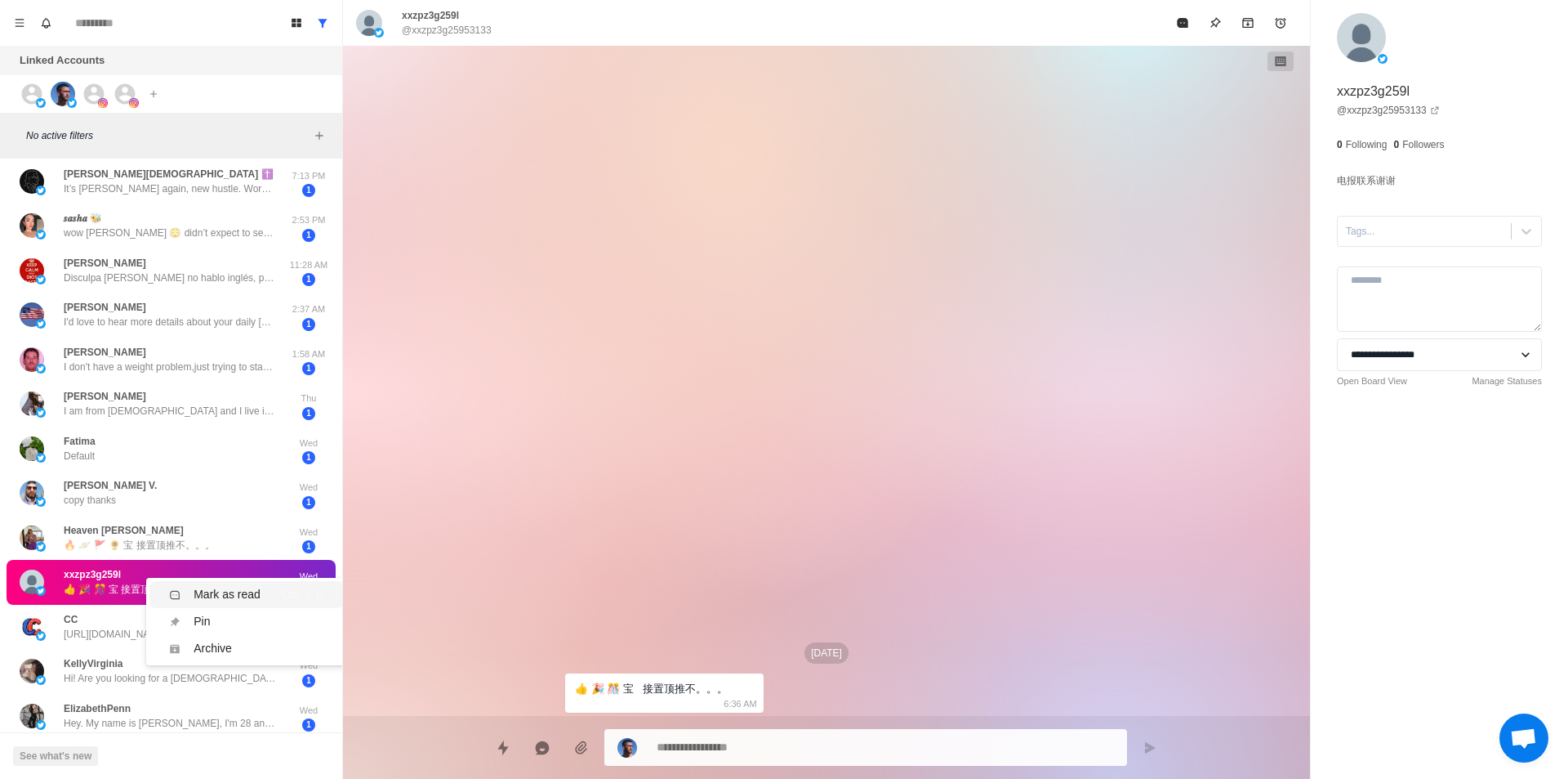
drag, startPoint x: 231, startPoint y: 594, endPoint x: 230, endPoint y: 575, distance: 19.0
click at [233, 594] on div "Mark as read" at bounding box center [227, 595] width 67 height 18
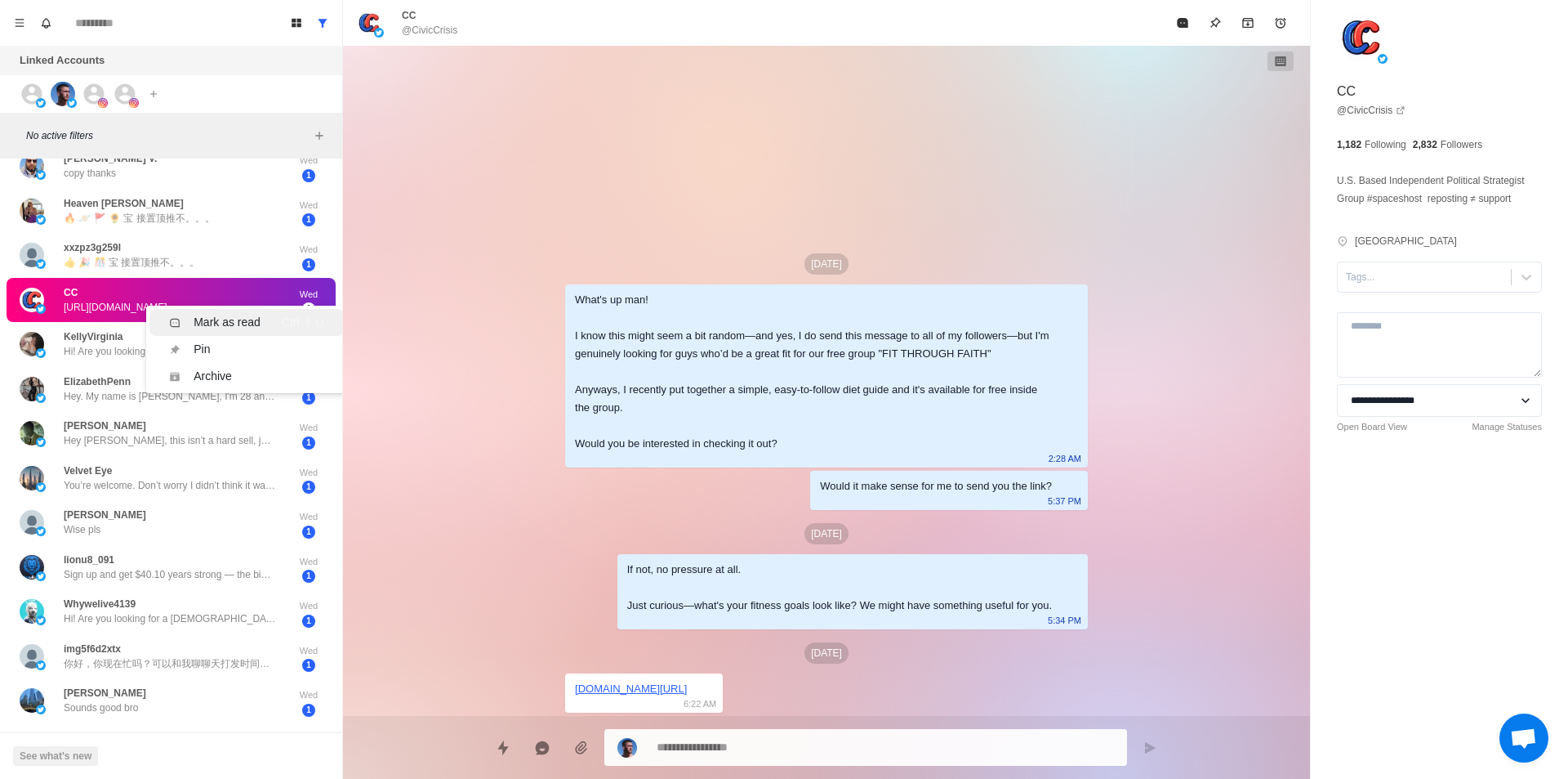
click at [246, 318] on div "Mark as read" at bounding box center [227, 322] width 67 height 18
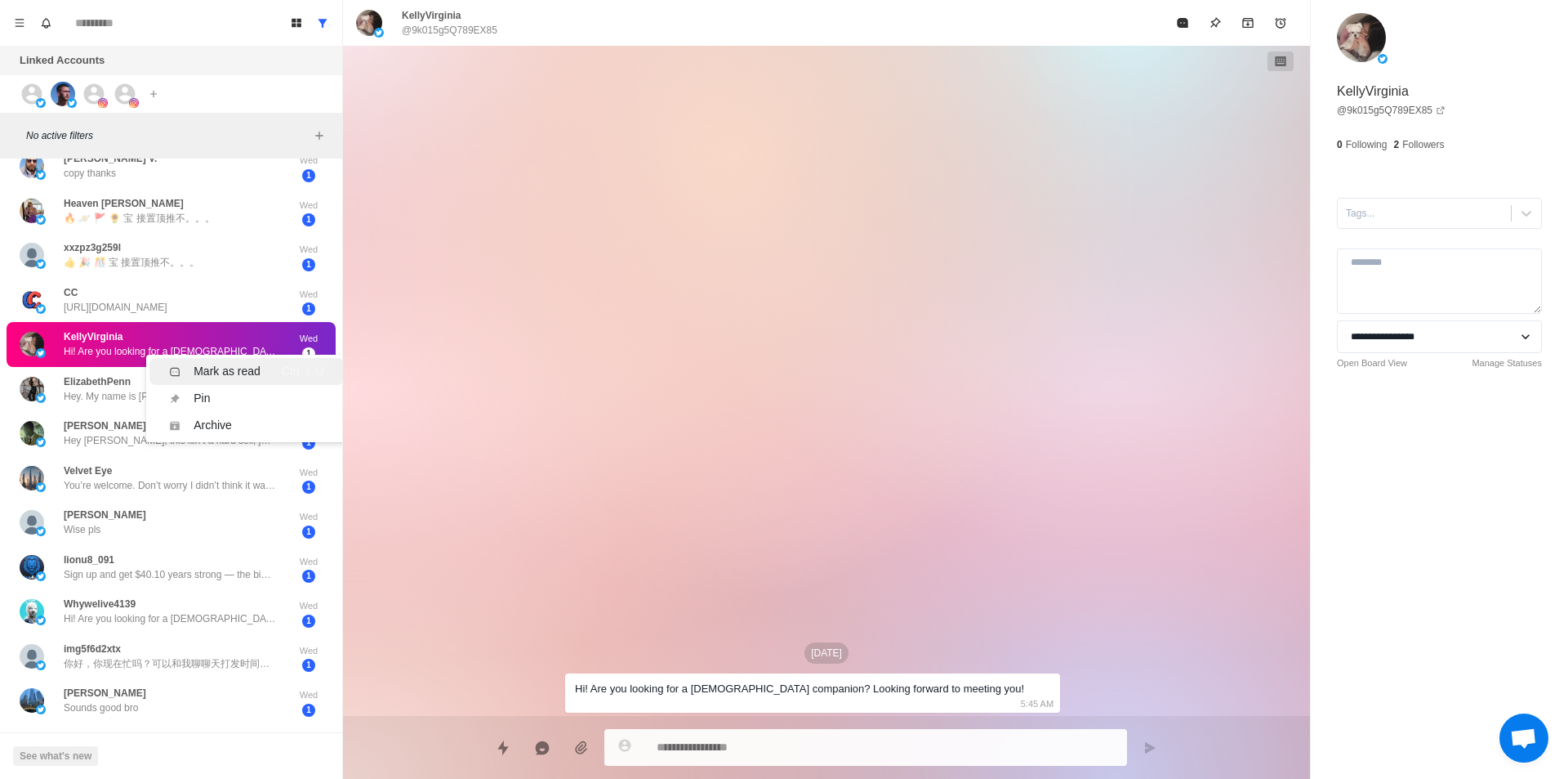
click at [234, 377] on div "Mark as read" at bounding box center [227, 372] width 67 height 18
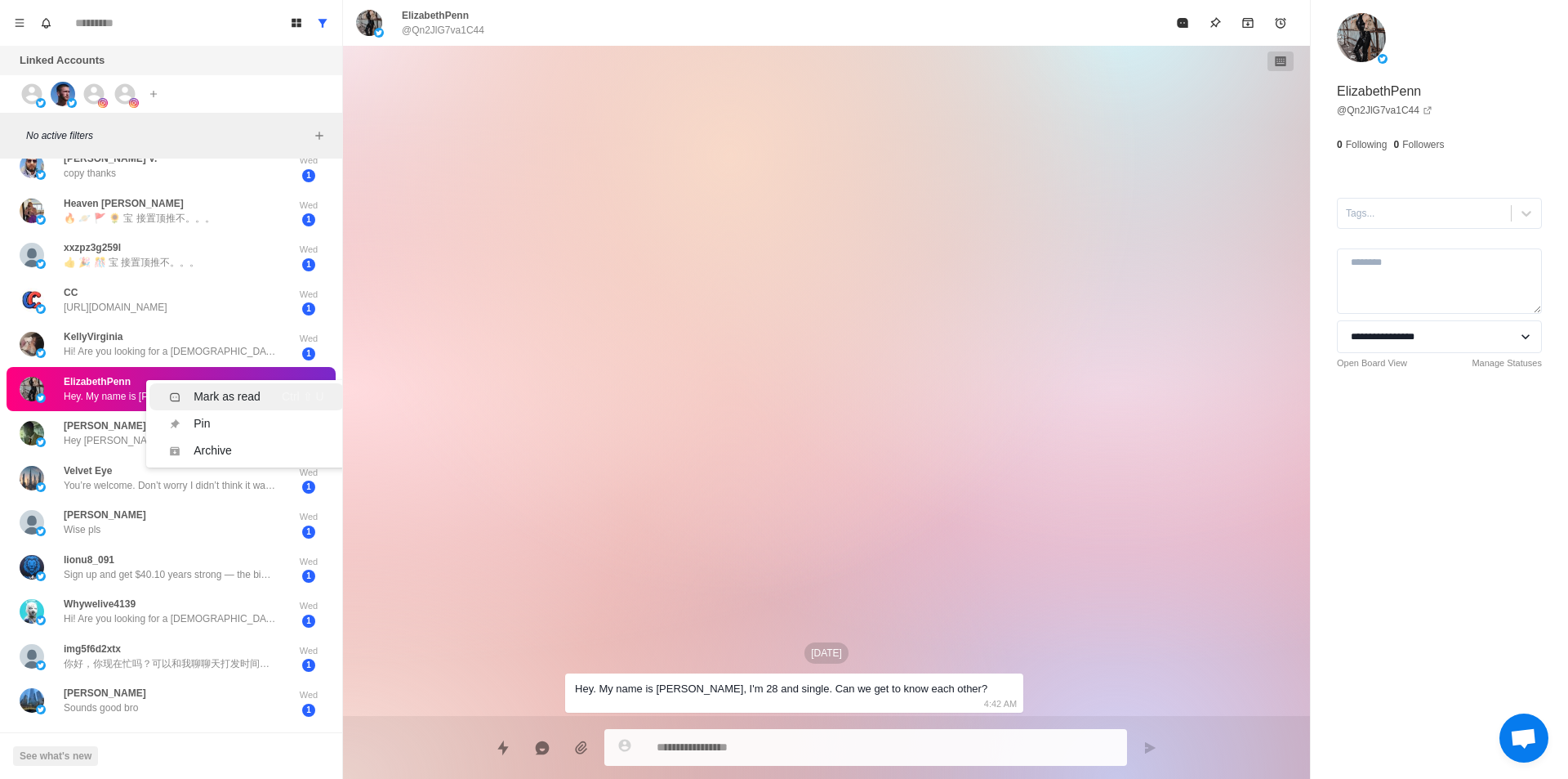
click at [249, 385] on li "Mark as read Ctrl ⇧ U" at bounding box center [246, 397] width 194 height 27
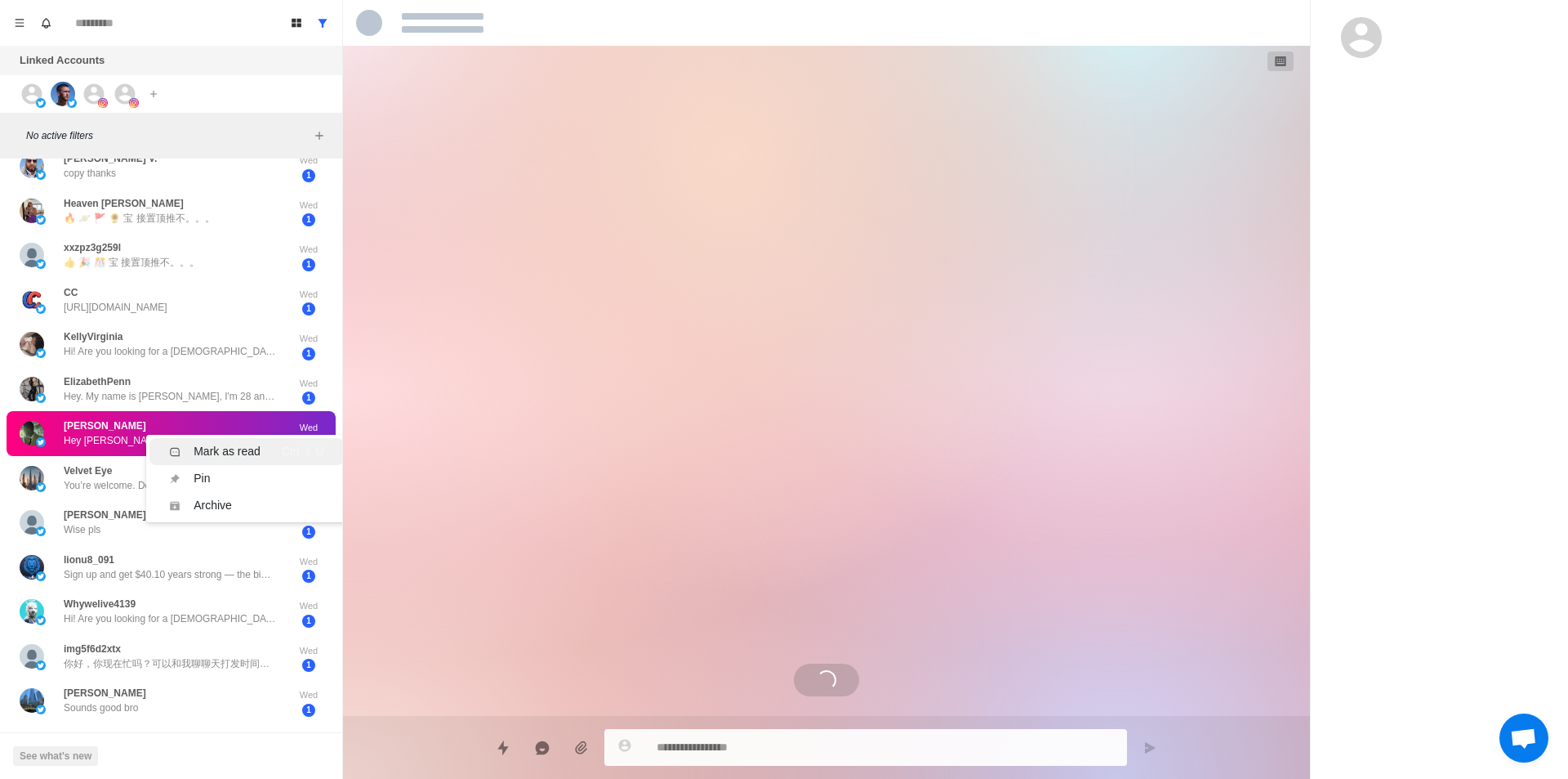
click at [242, 445] on div "Mark as read" at bounding box center [227, 452] width 67 height 18
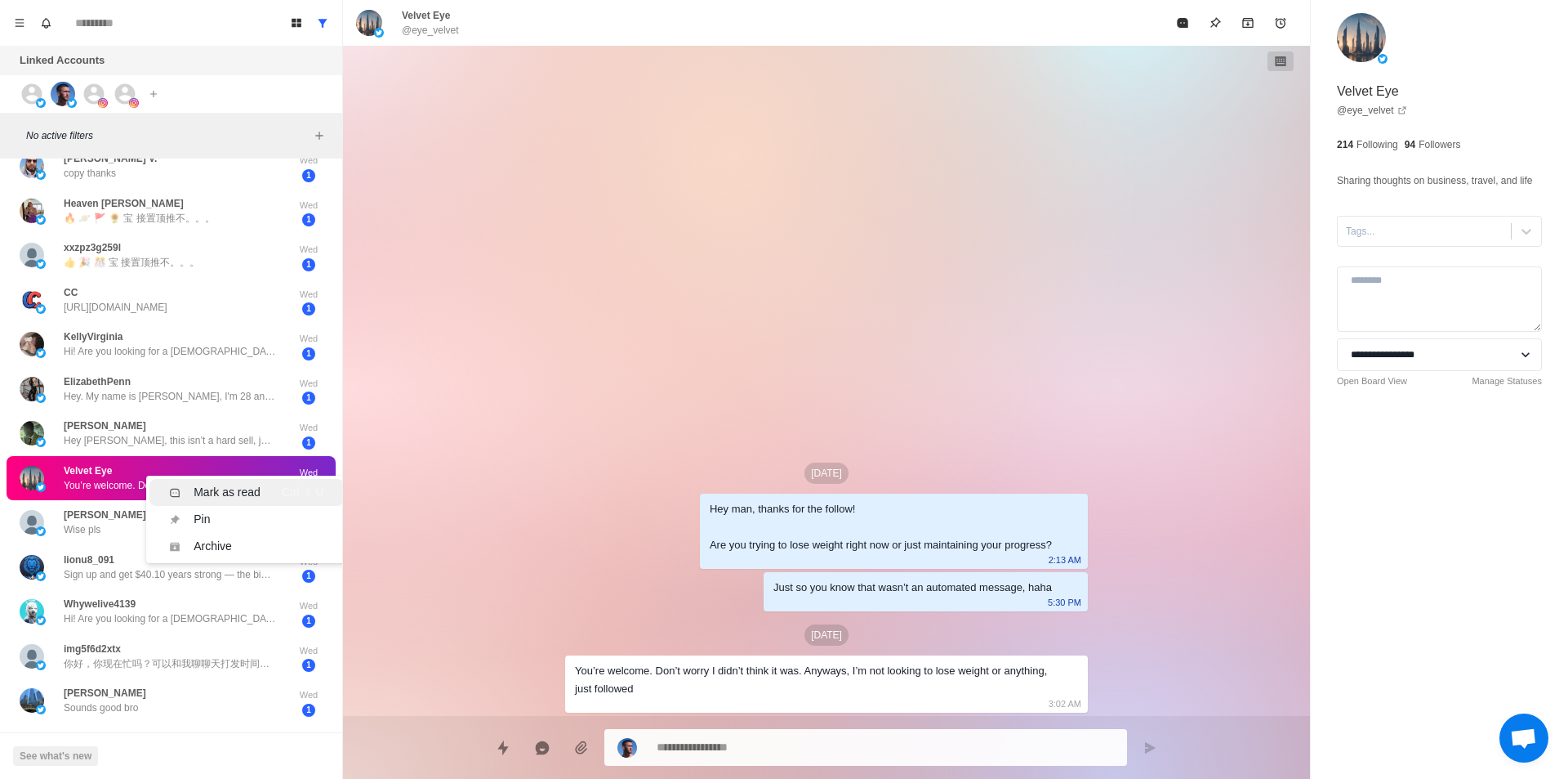
click at [228, 484] on div "Mark as read" at bounding box center [227, 493] width 67 height 18
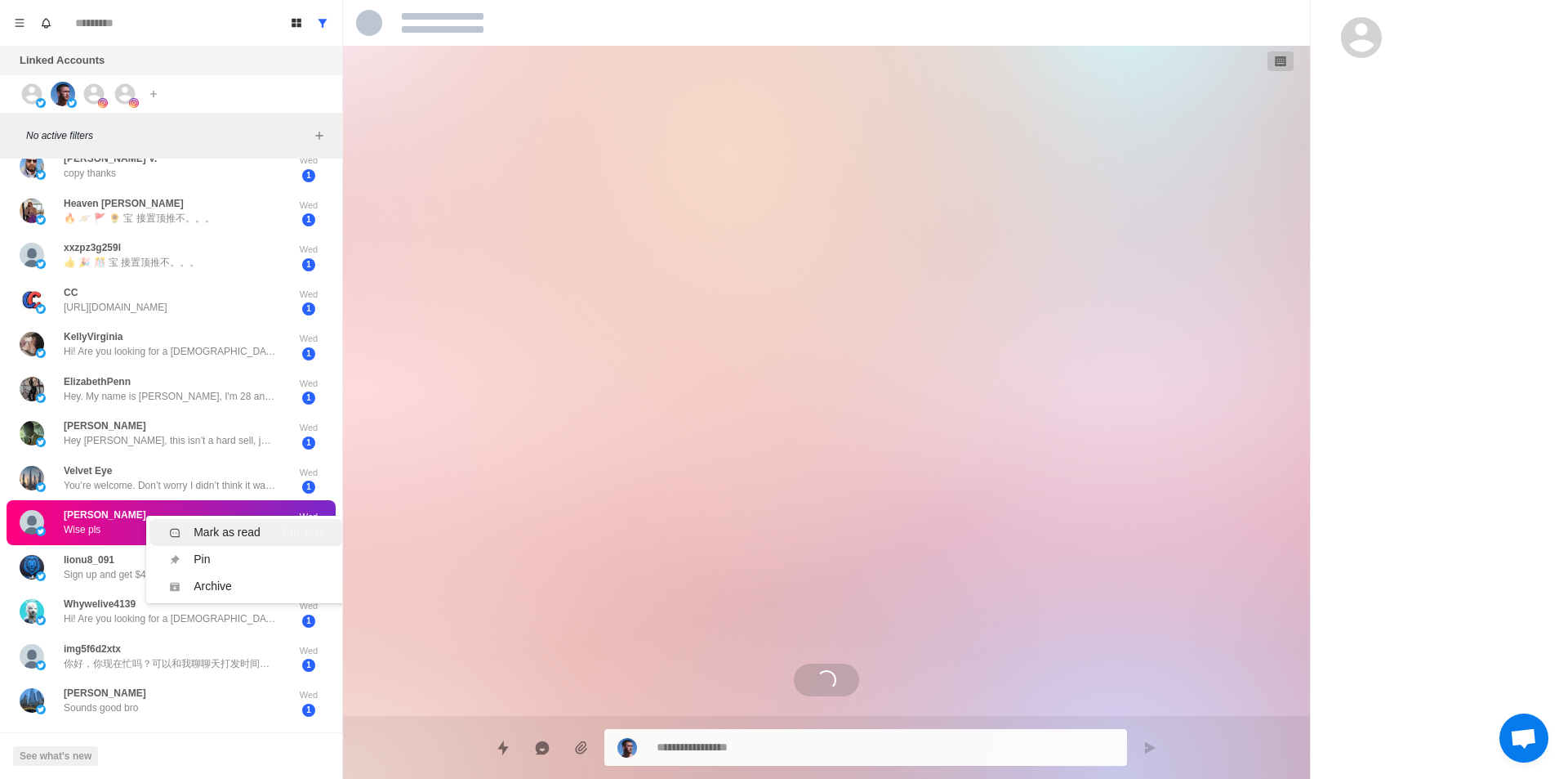
click at [230, 523] on li "Mark as read Ctrl ⇧ U" at bounding box center [246, 533] width 194 height 27
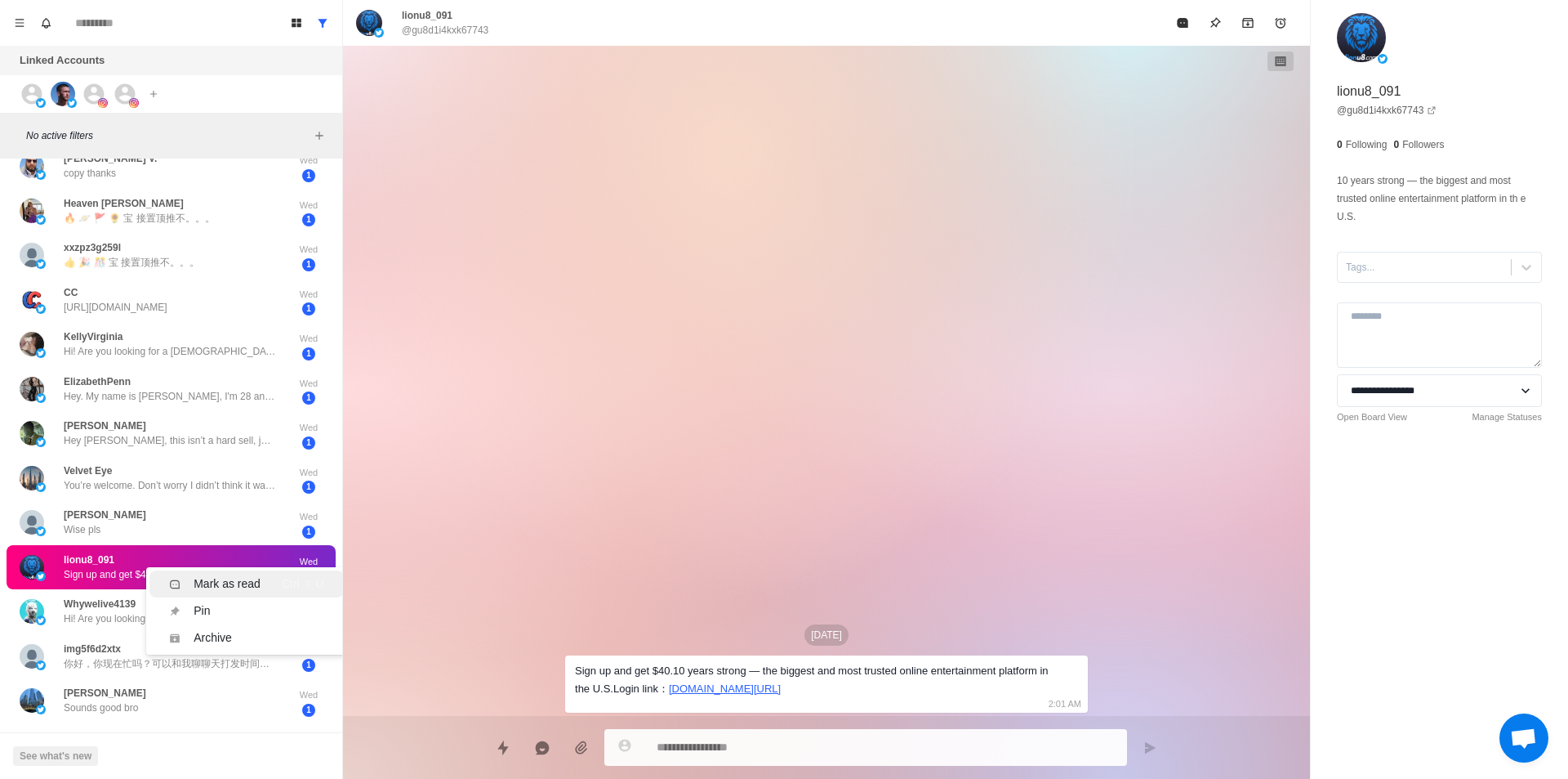
click at [258, 588] on div "Mark as read" at bounding box center [227, 584] width 67 height 18
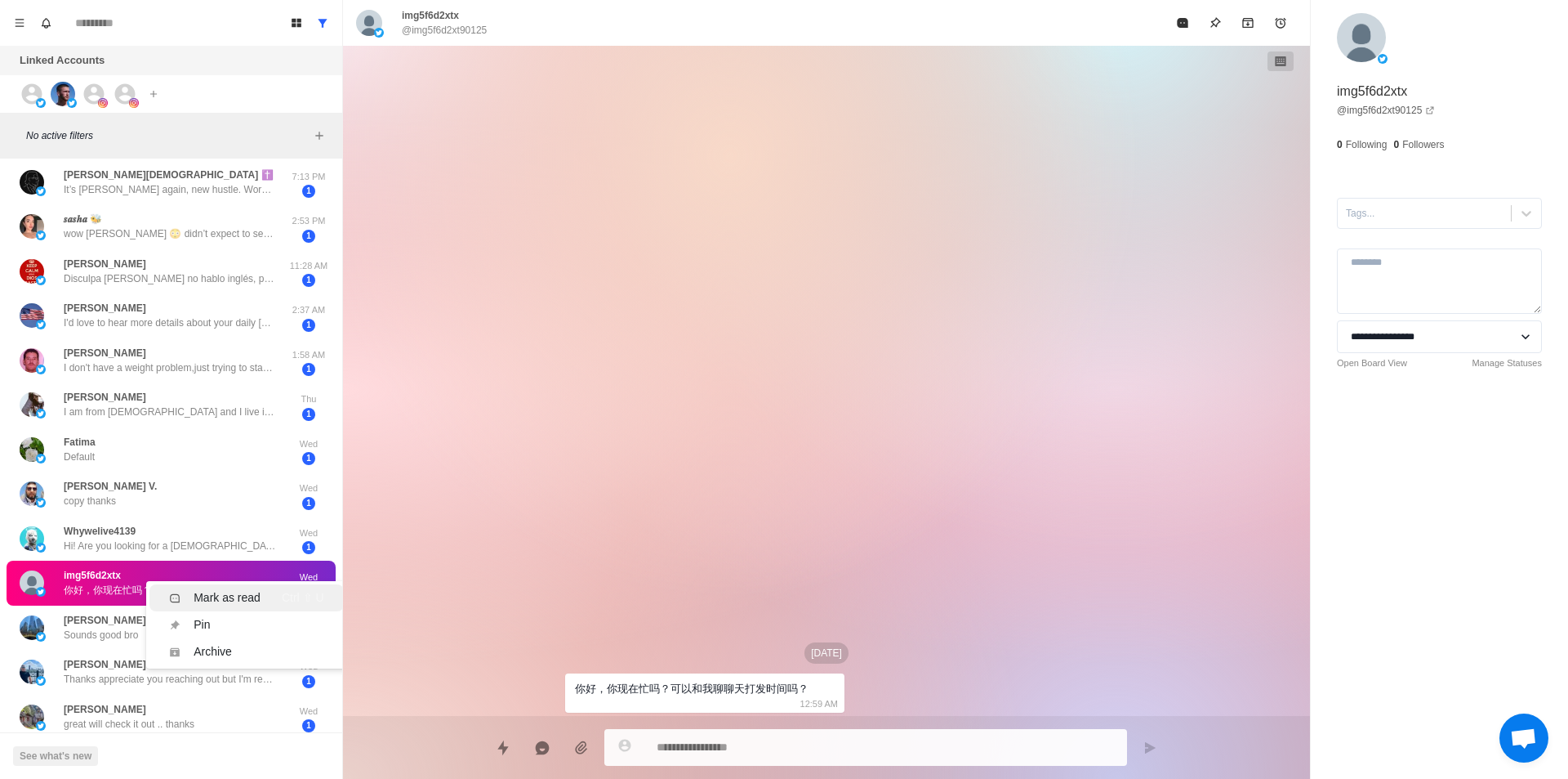
click at [273, 602] on div "Mark as read Ctrl ⇧ U" at bounding box center [246, 598] width 155 height 18
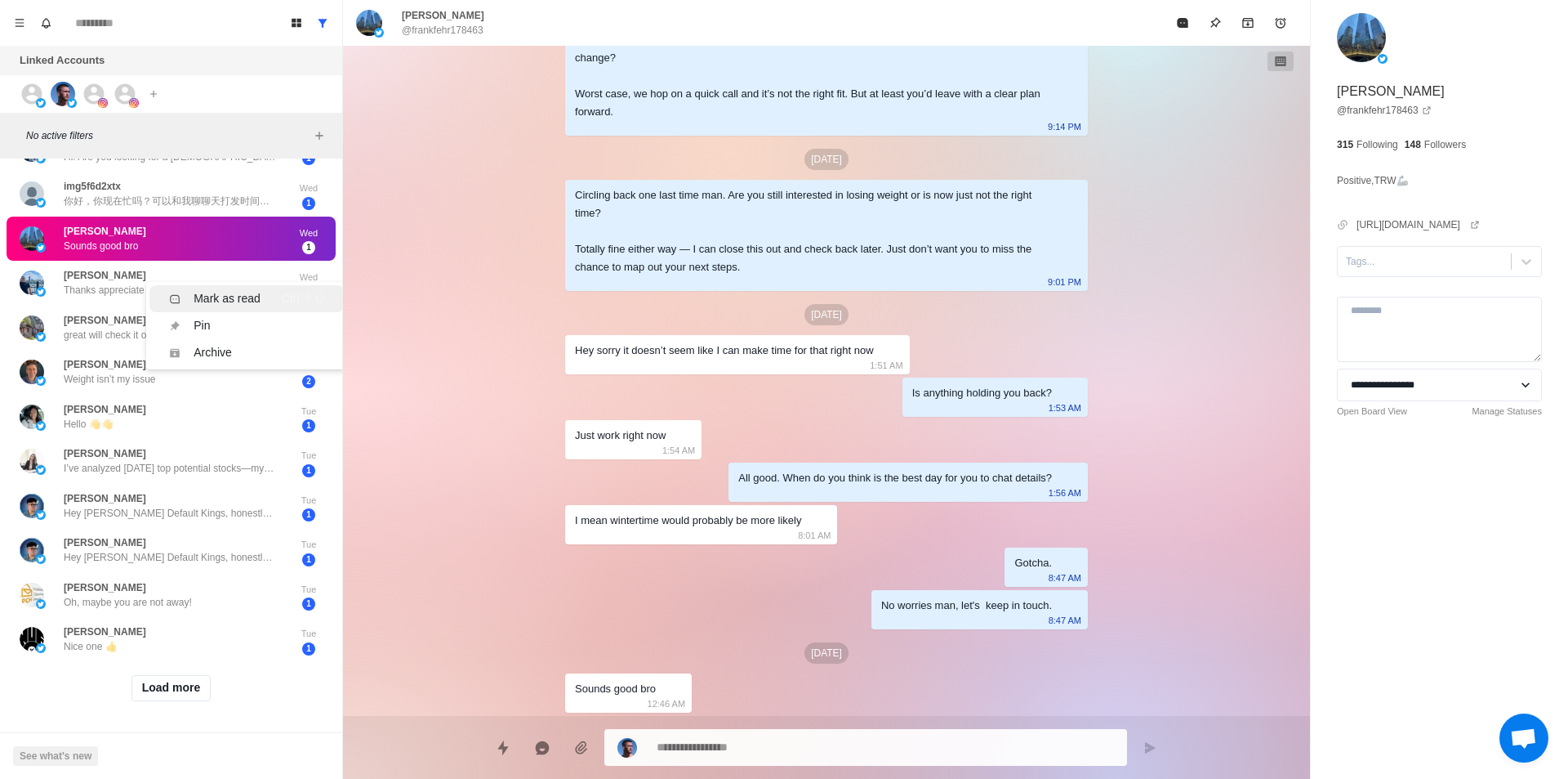
click at [249, 290] on div "Mark as read" at bounding box center [227, 299] width 67 height 18
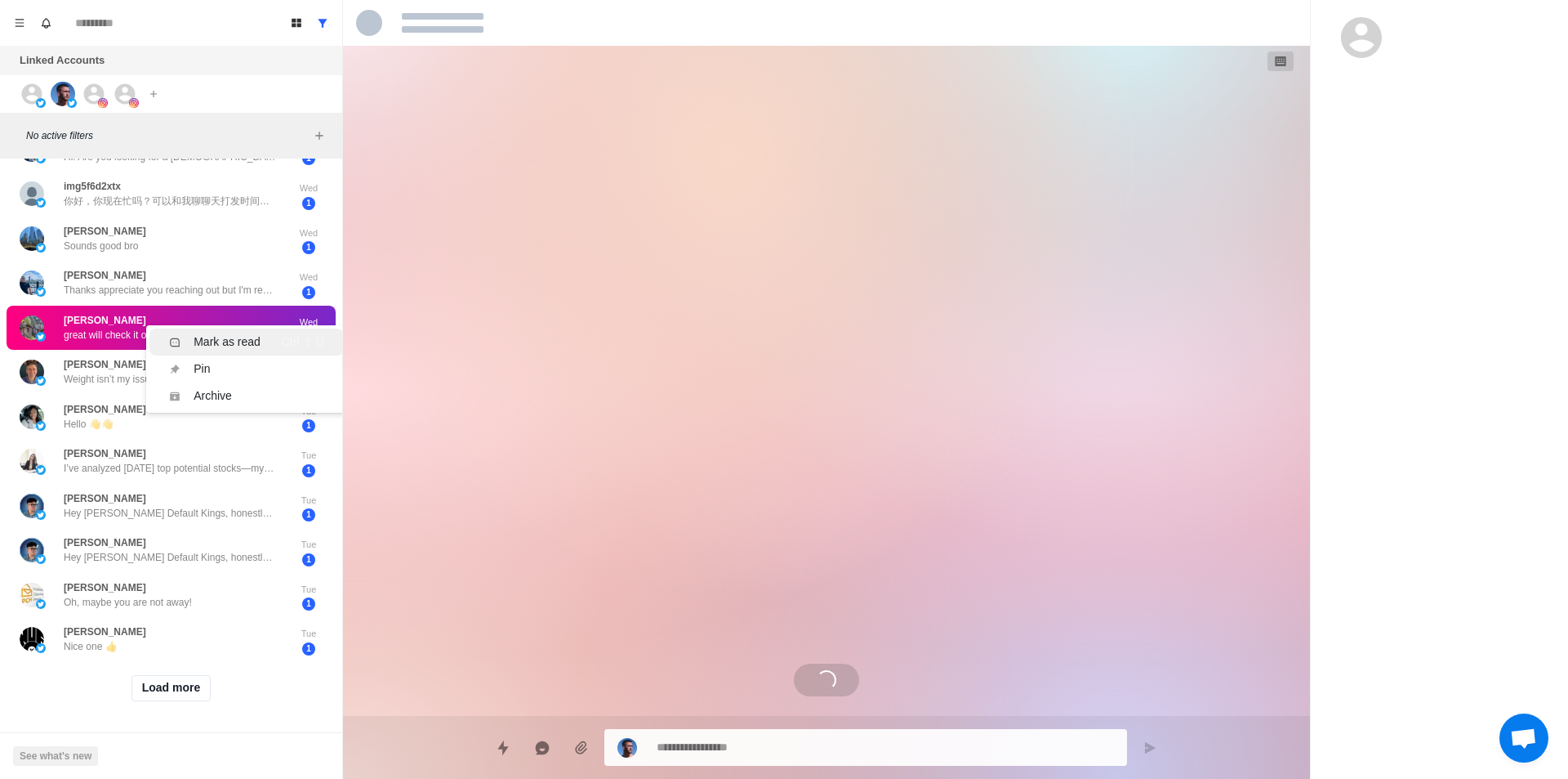
click at [232, 333] on div "Mark as read" at bounding box center [227, 342] width 67 height 18
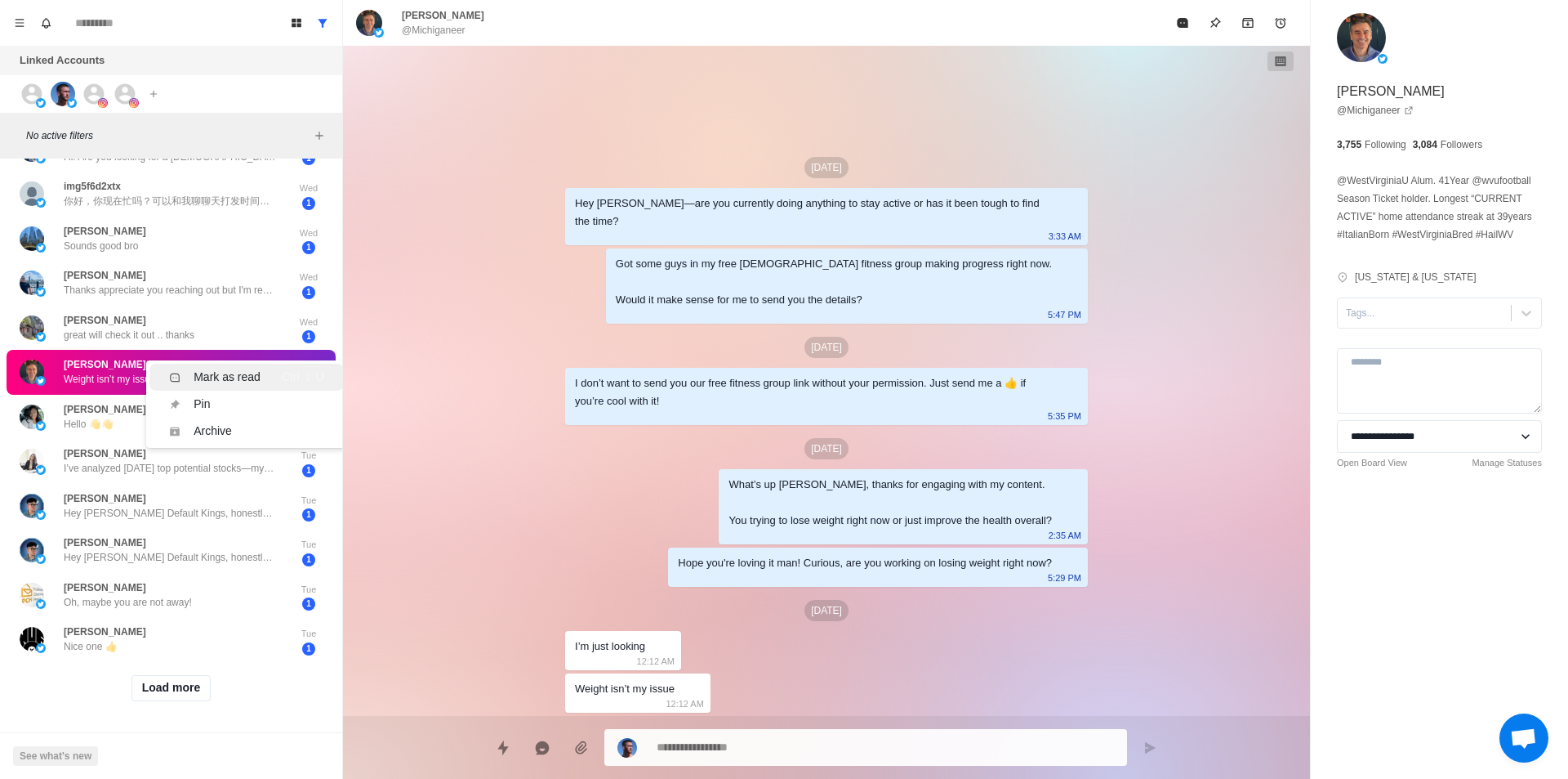
click at [238, 368] on div "Mark as read" at bounding box center [227, 377] width 67 height 18
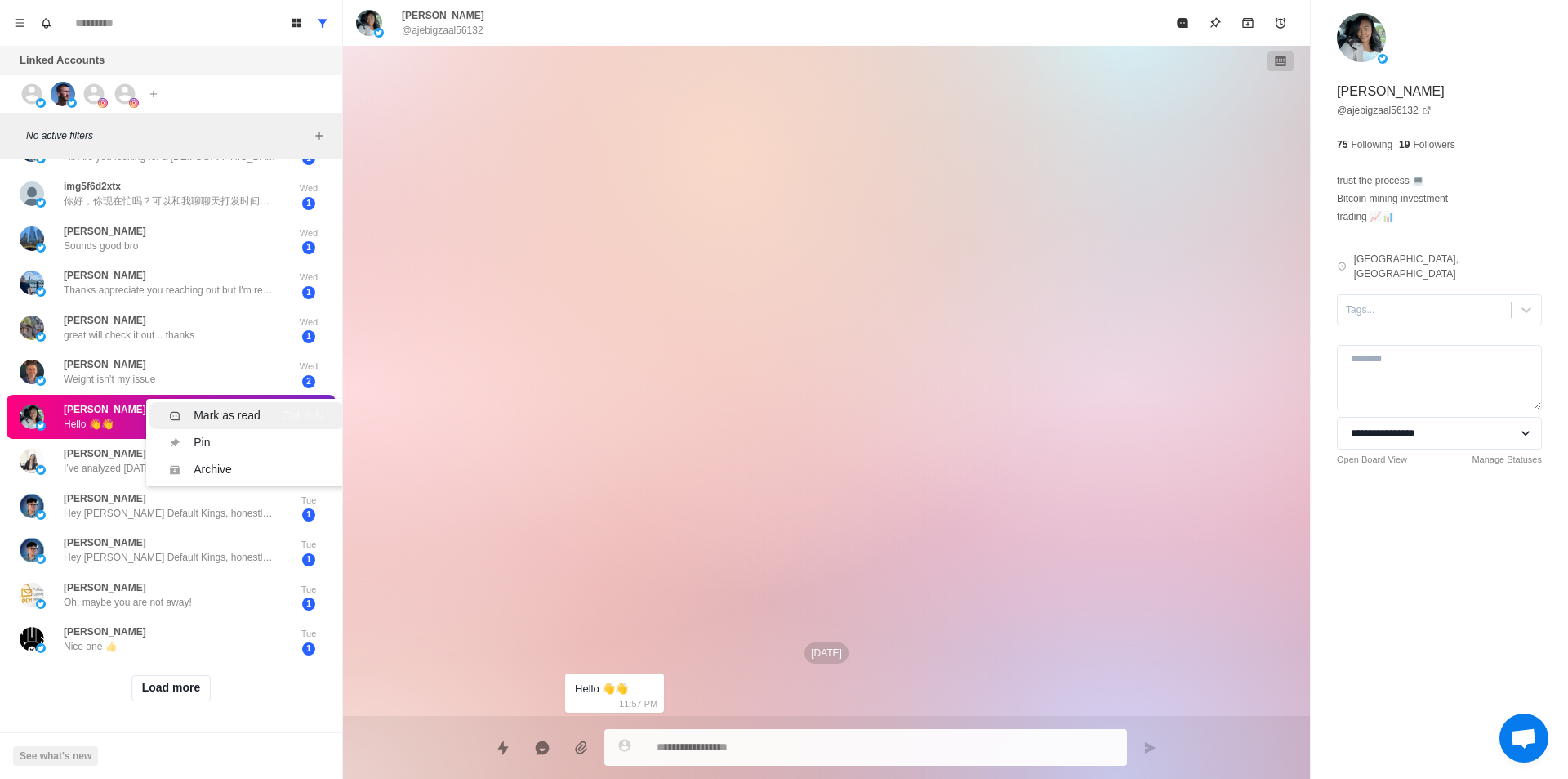
click at [246, 407] on div "Mark as read" at bounding box center [227, 416] width 67 height 18
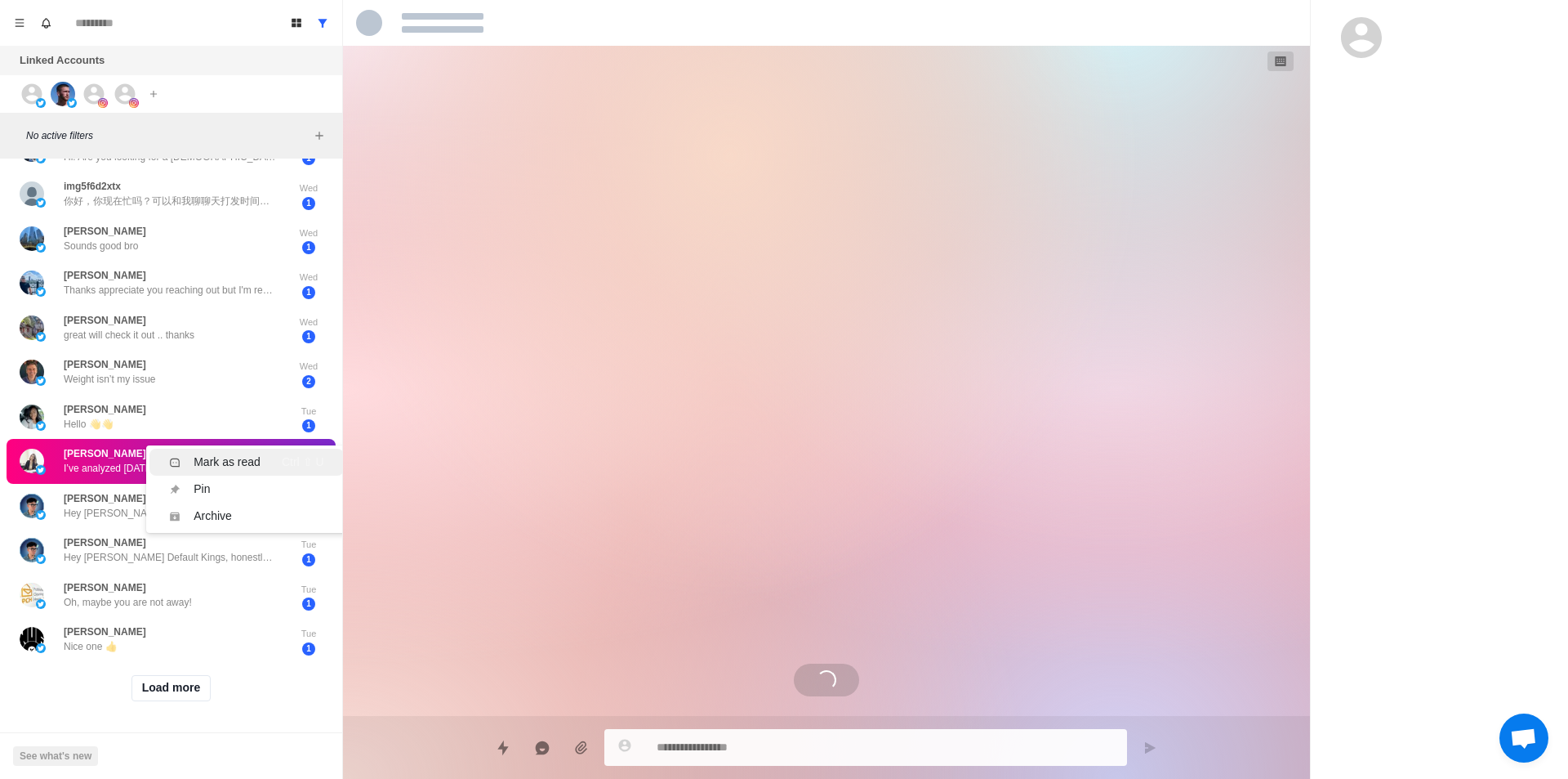
click at [241, 454] on div "Mark as read" at bounding box center [227, 463] width 67 height 18
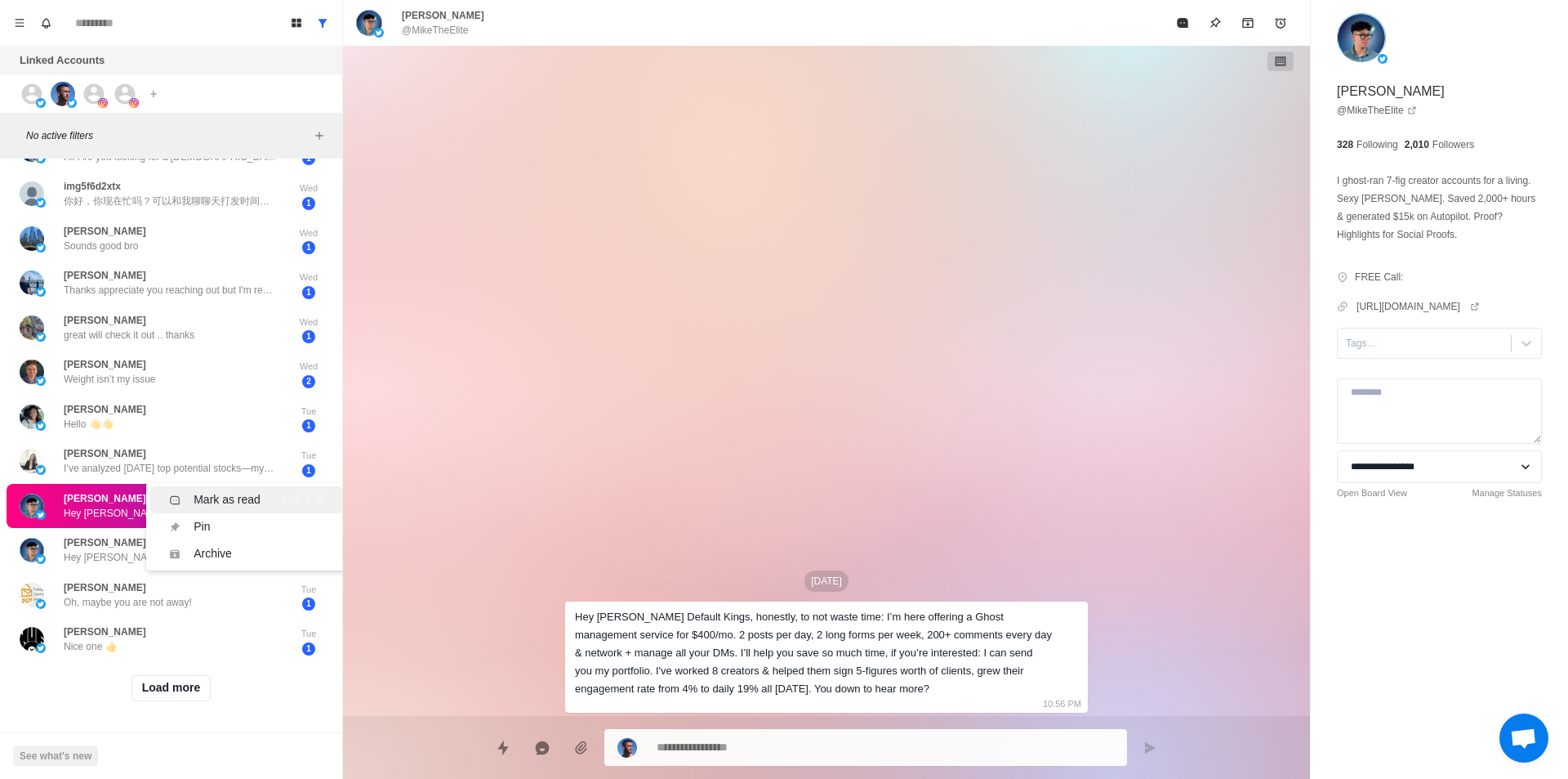
click at [246, 494] on div "Mark as read" at bounding box center [227, 500] width 67 height 18
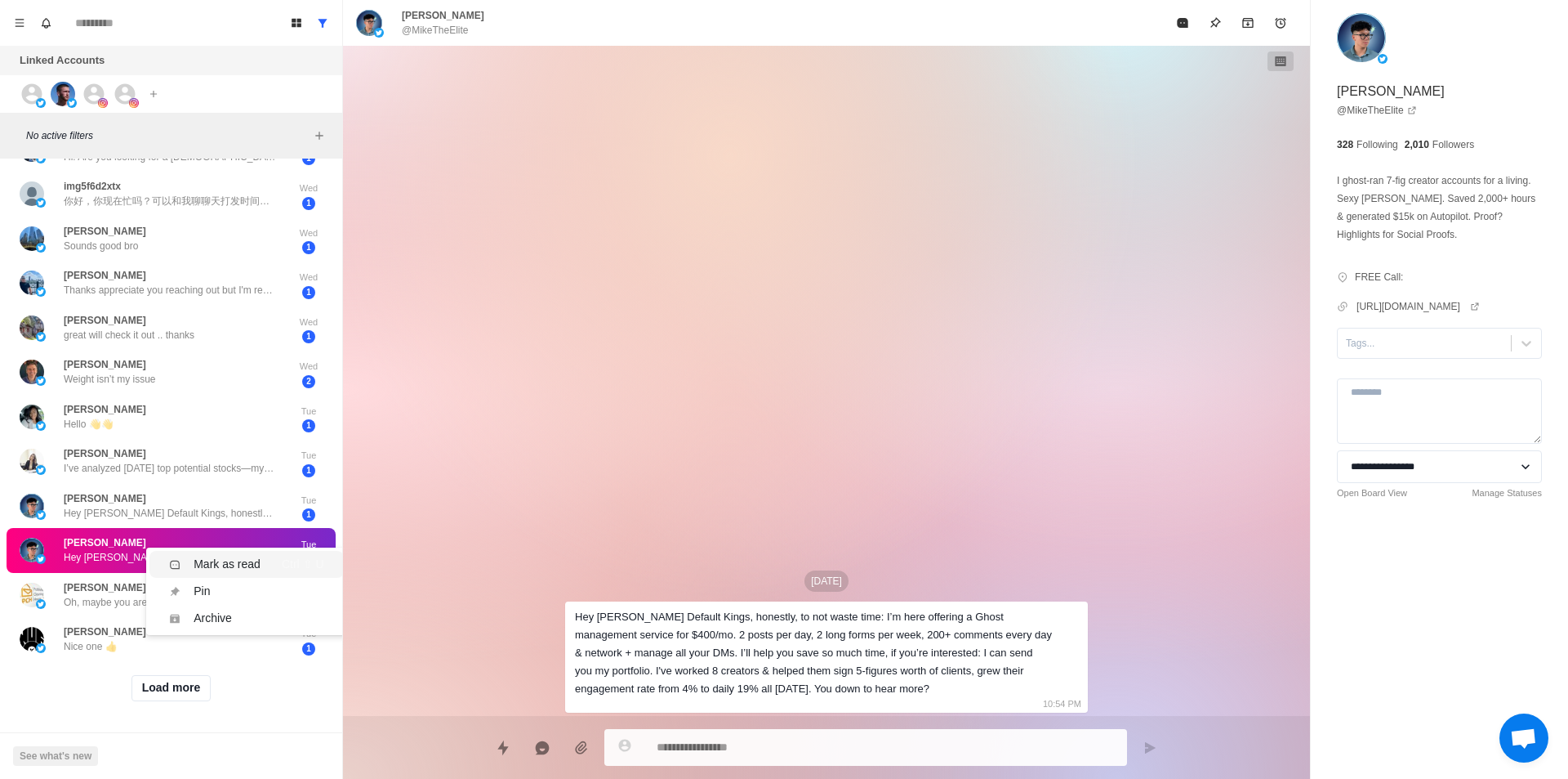
click at [246, 556] on div "Mark as read" at bounding box center [227, 565] width 67 height 18
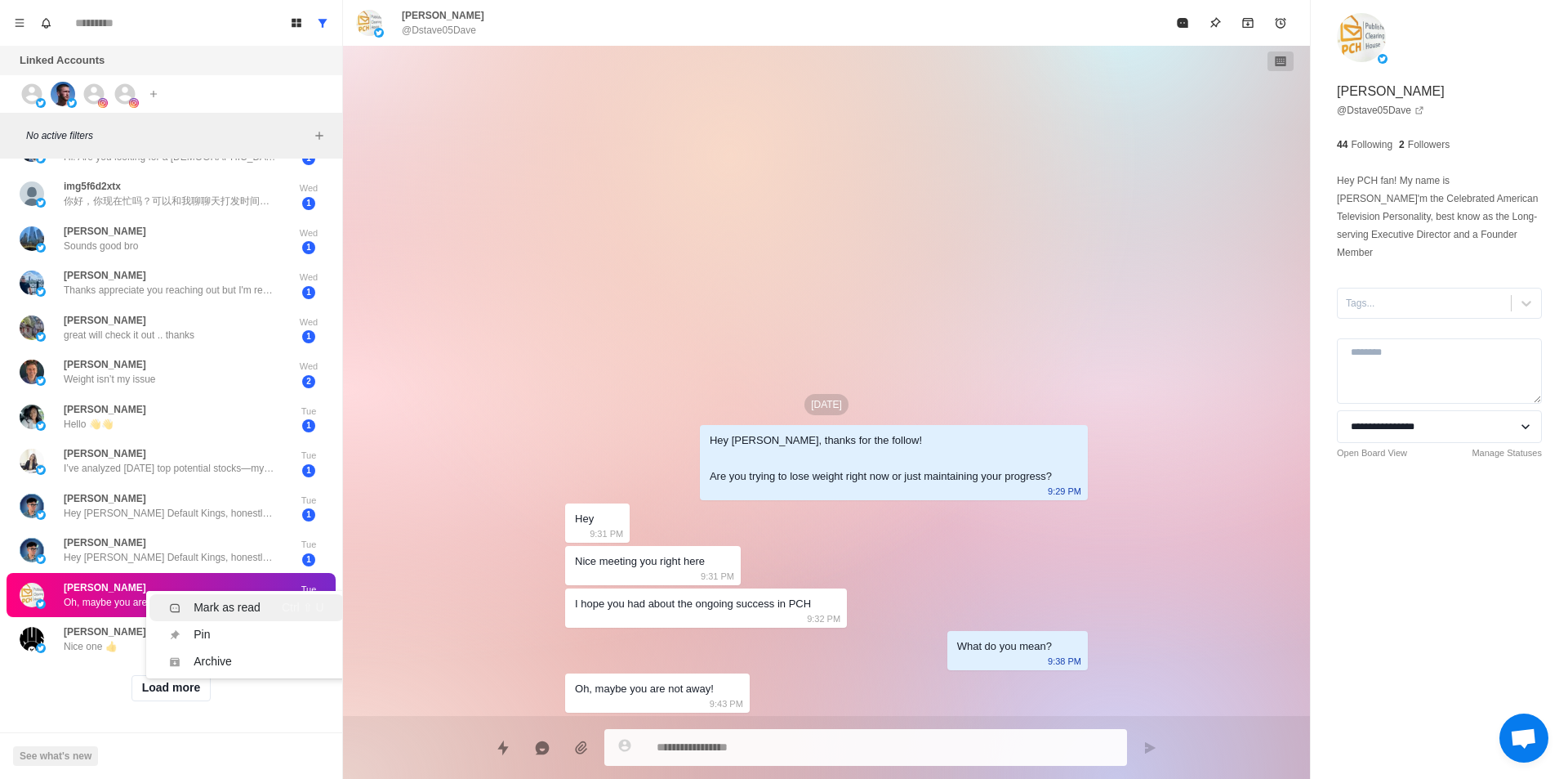
click at [216, 599] on div "Mark as read" at bounding box center [227, 608] width 67 height 18
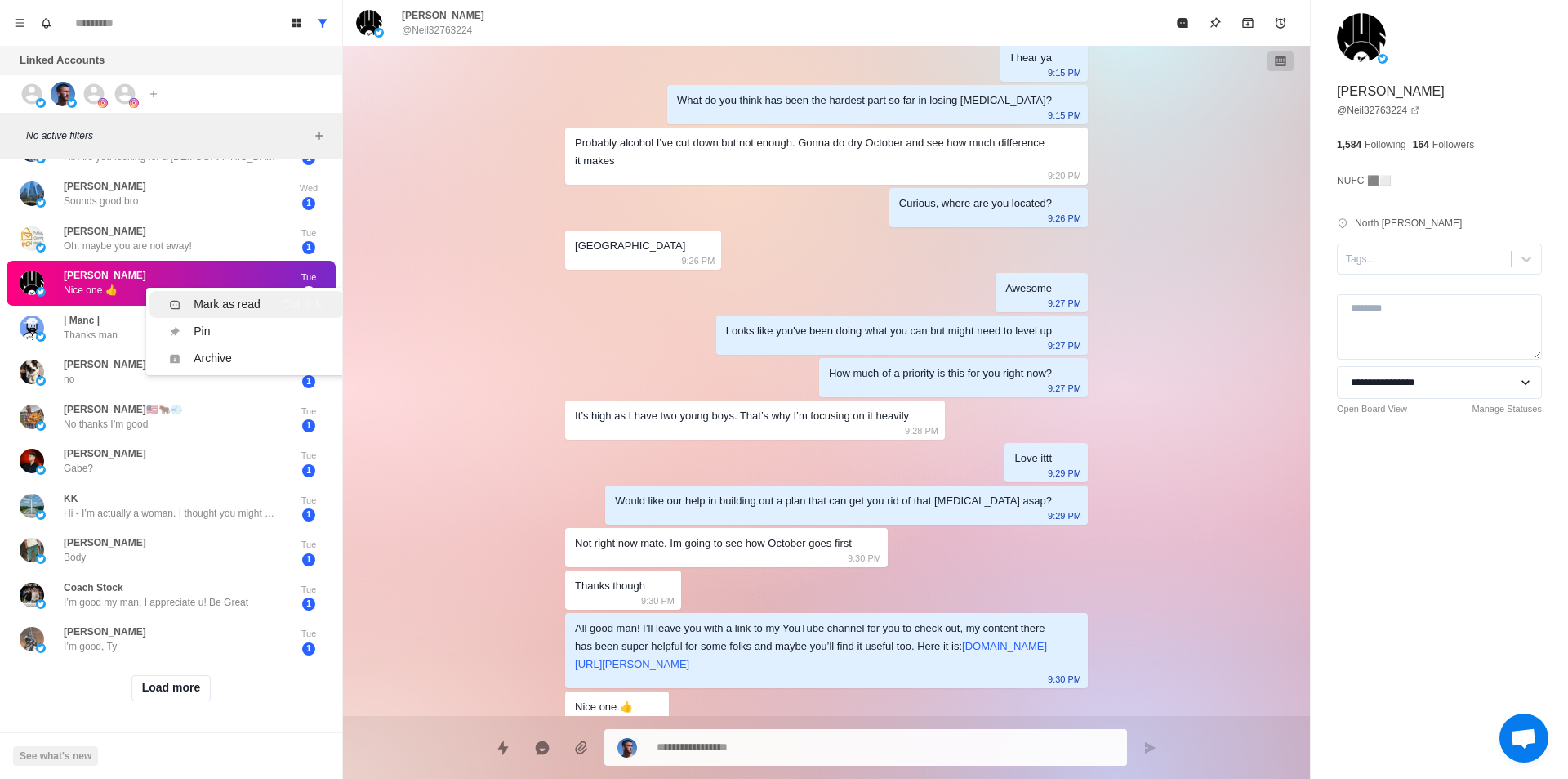
click at [227, 296] on div "Mark as read" at bounding box center [227, 305] width 67 height 18
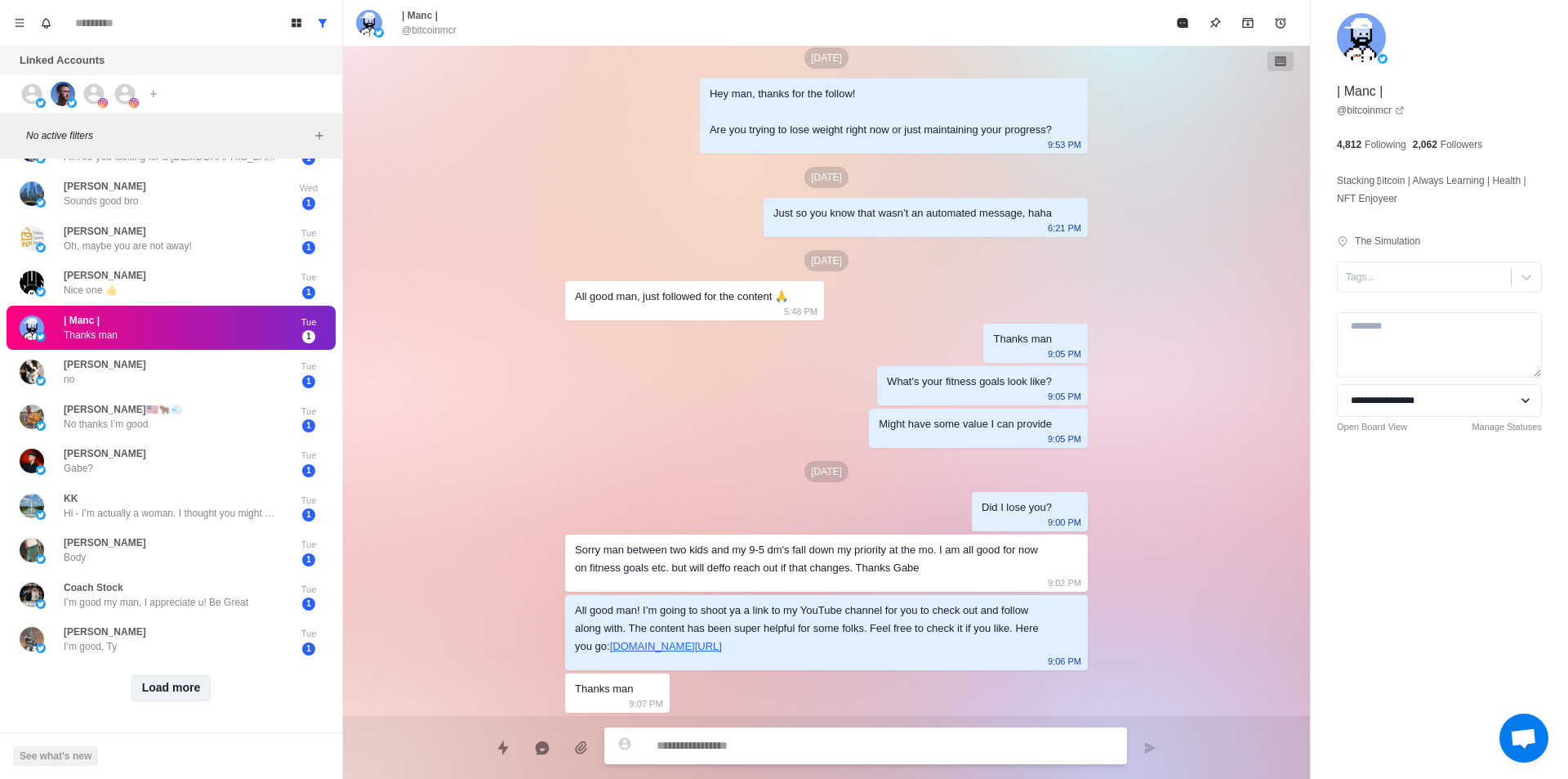
click at [174, 675] on button "Load more" at bounding box center [171, 687] width 80 height 26
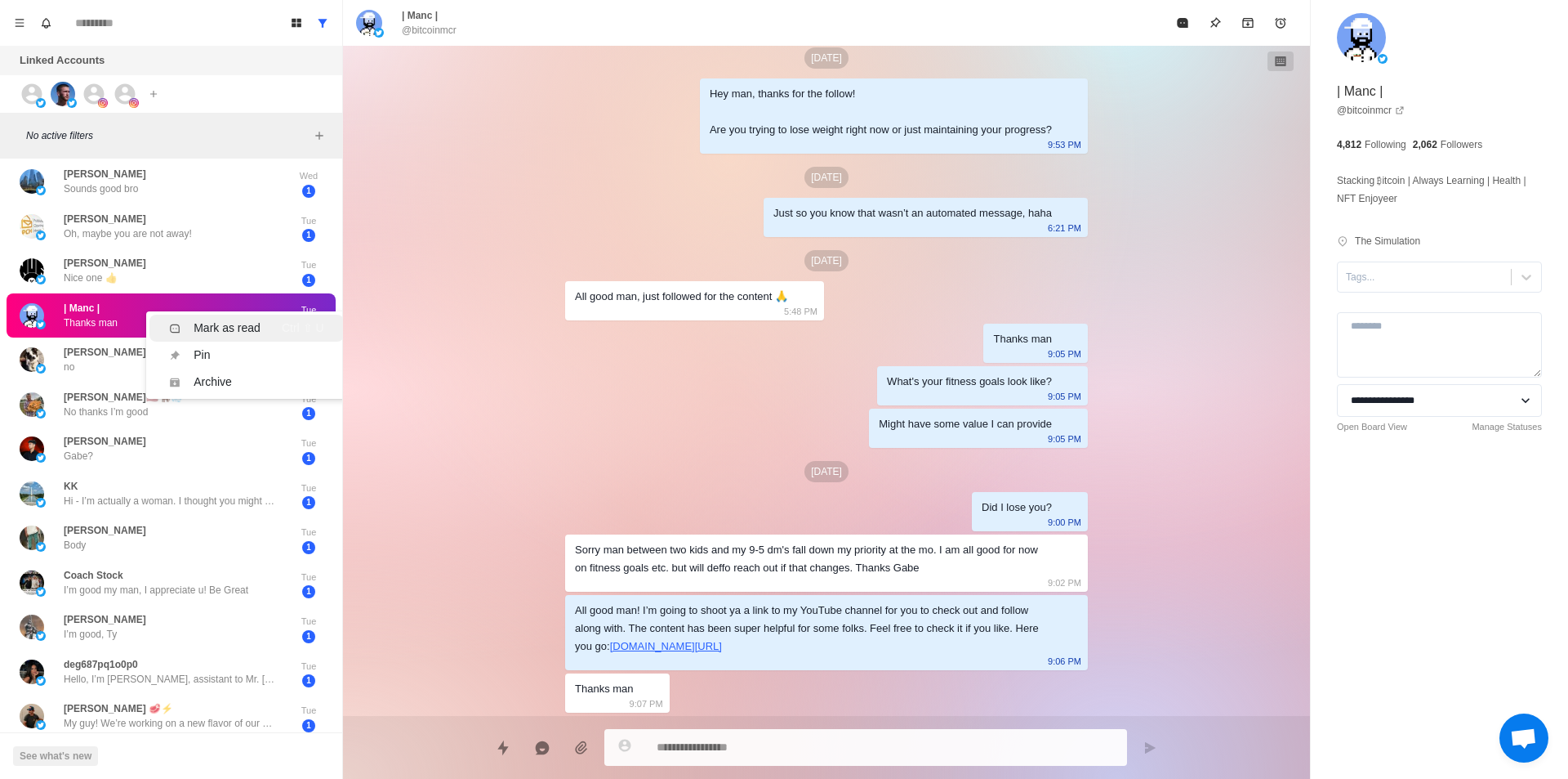
click at [214, 328] on div "Mark as read" at bounding box center [227, 328] width 67 height 18
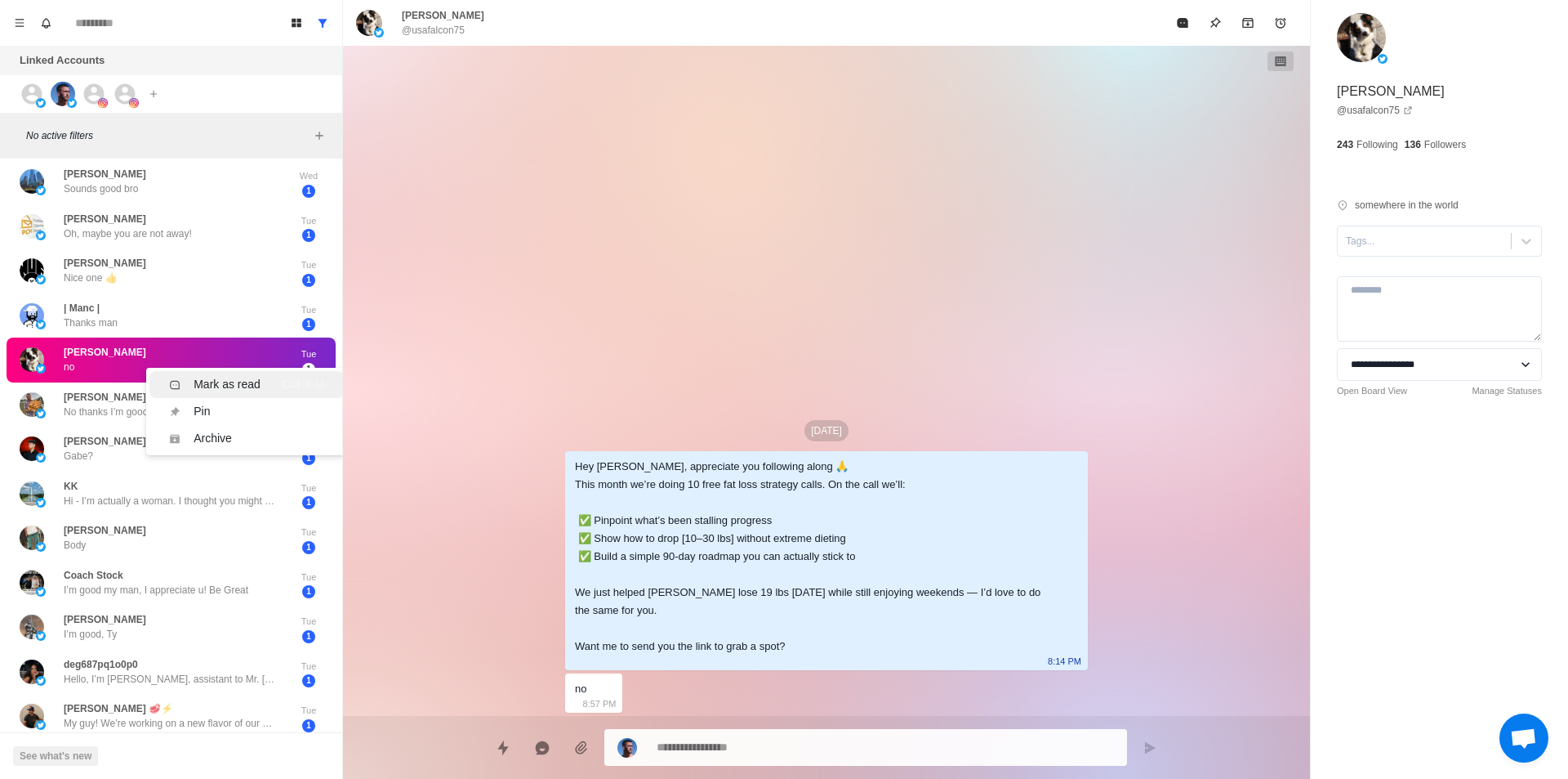
click at [232, 381] on div "Mark as read" at bounding box center [227, 385] width 67 height 18
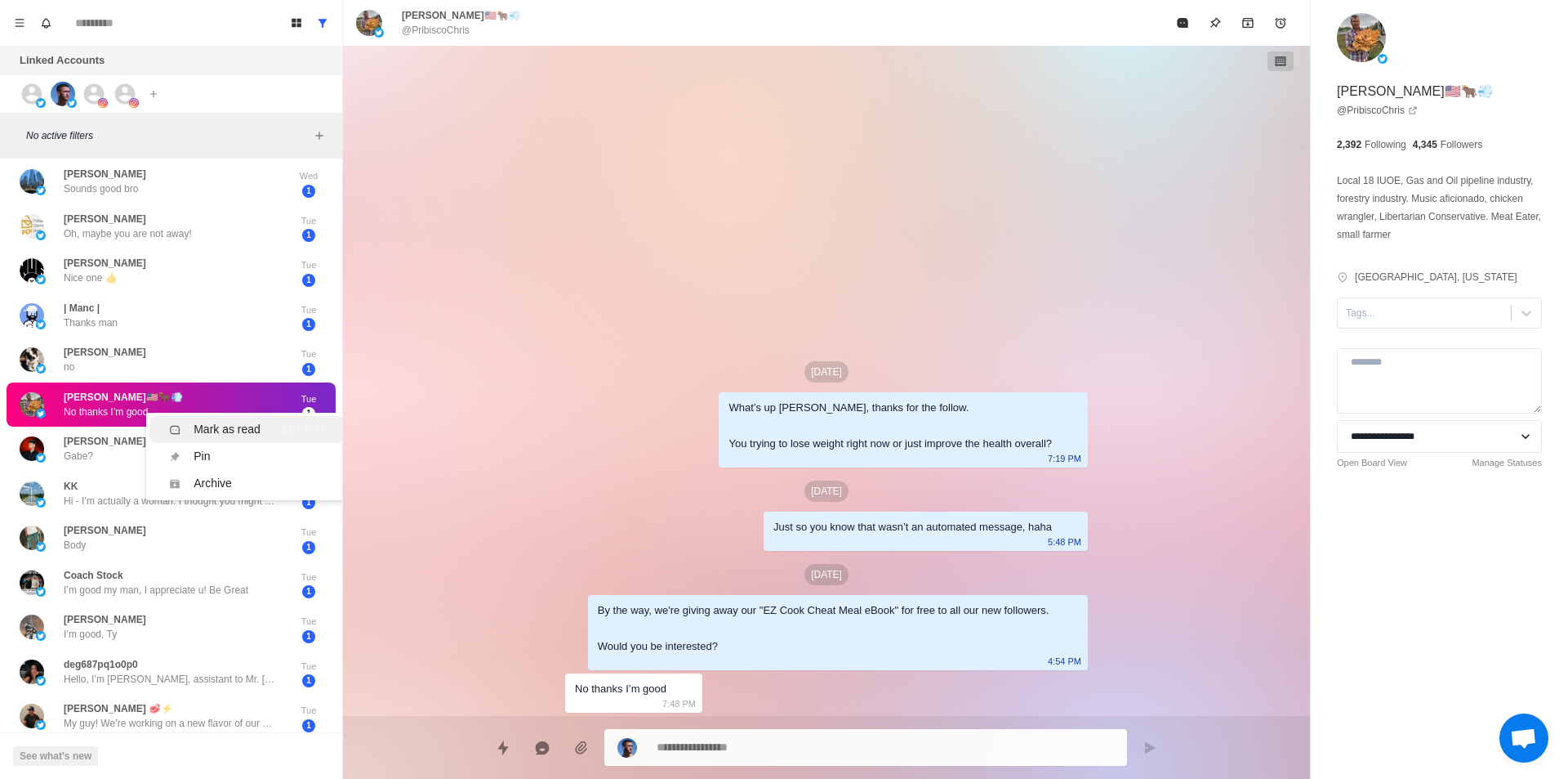
click at [241, 439] on li "Mark as read Ctrl ⇧ U" at bounding box center [246, 429] width 194 height 27
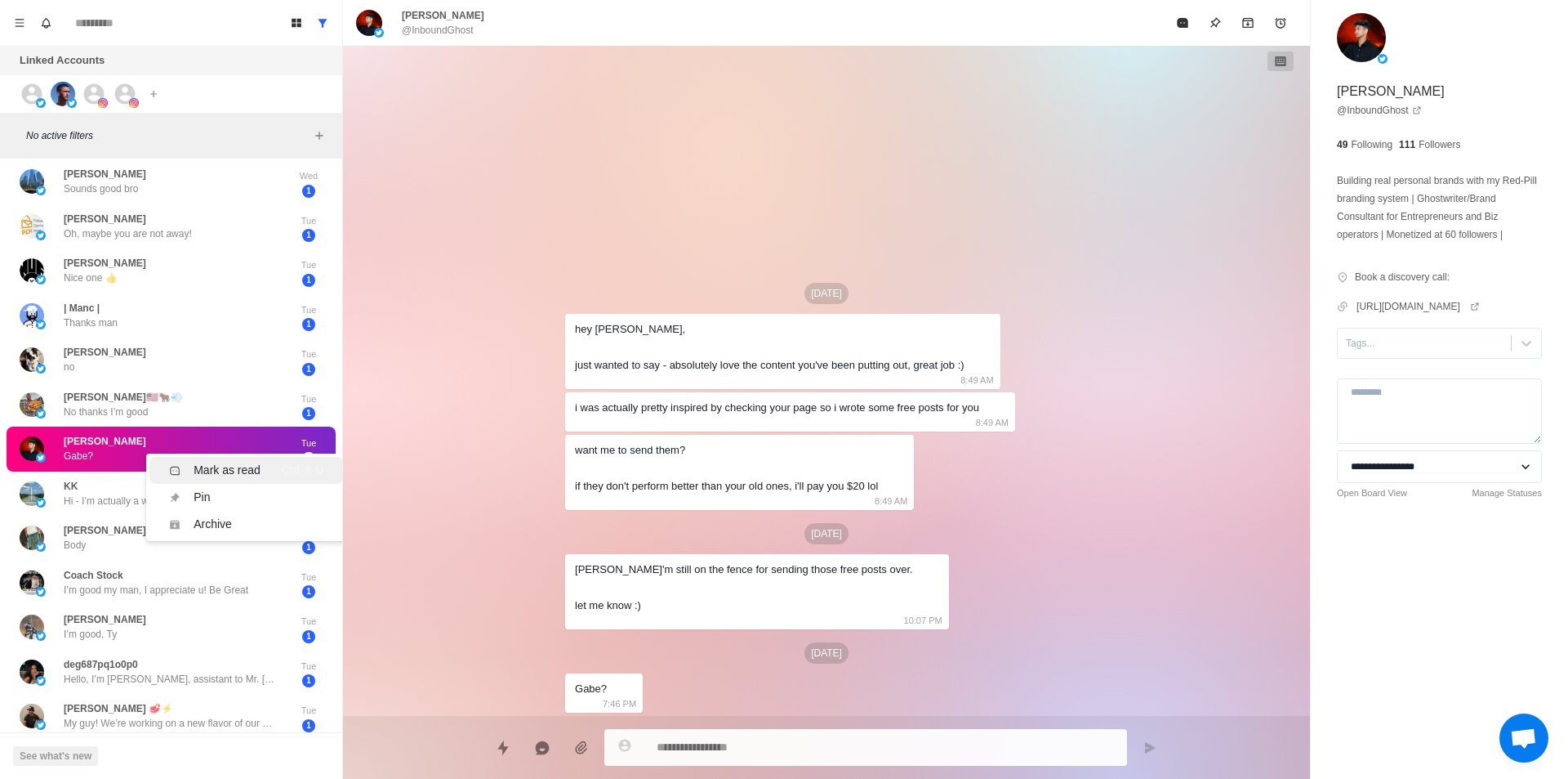
click at [241, 468] on div "Mark as read" at bounding box center [227, 470] width 67 height 18
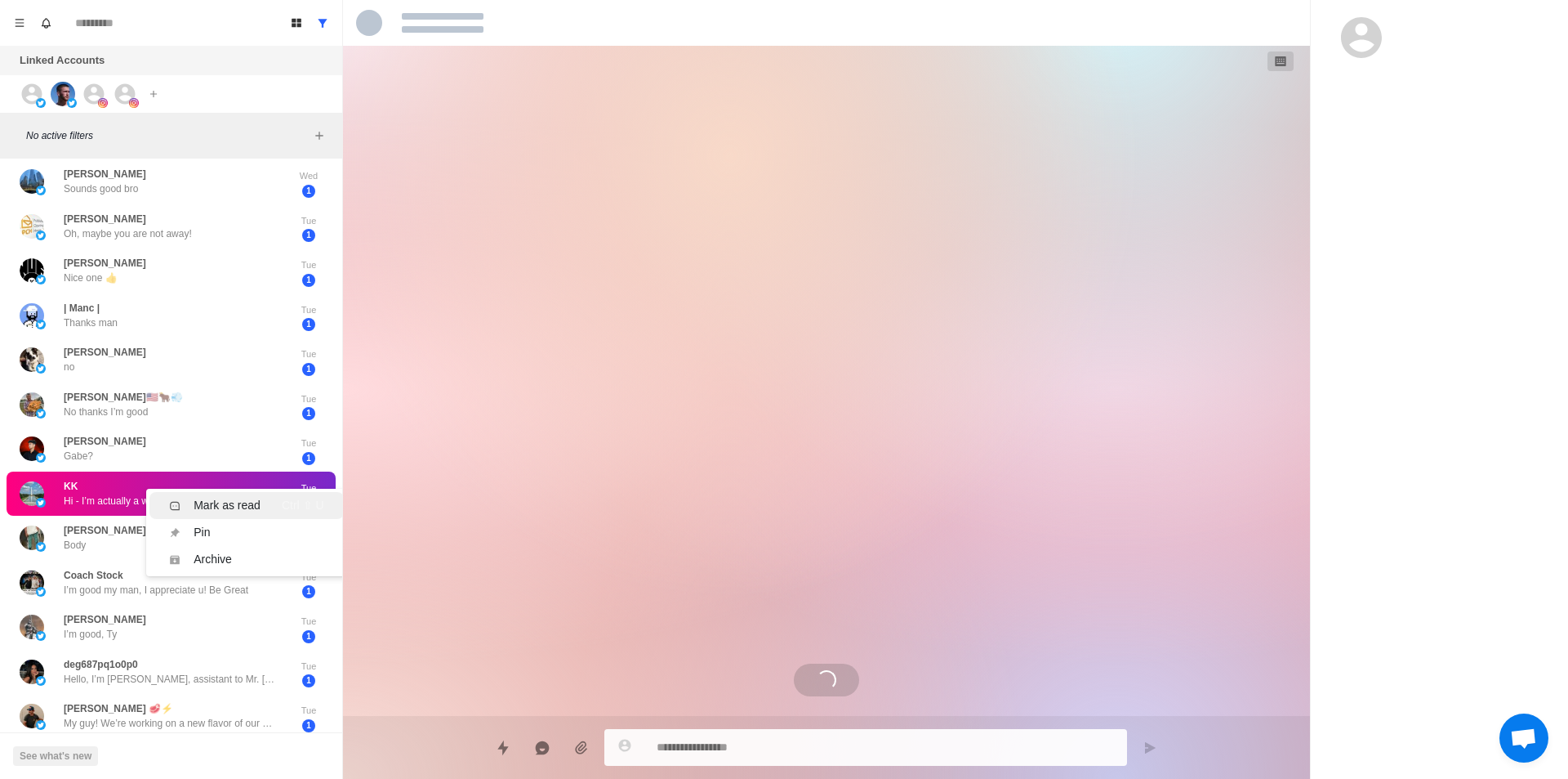
click at [241, 504] on div "Mark as read" at bounding box center [227, 505] width 67 height 18
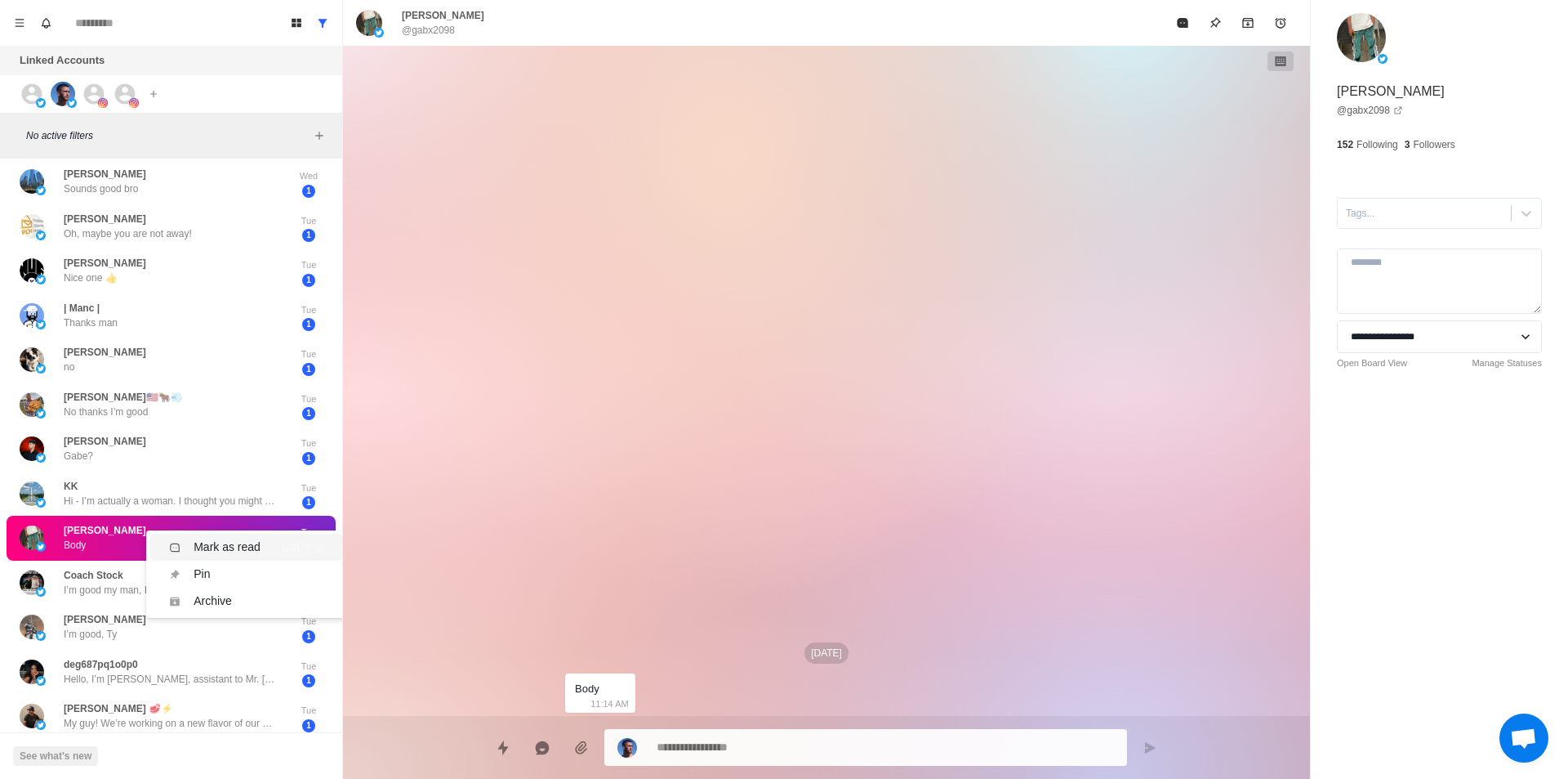
click at [248, 535] on li "Mark as read Ctrl ⇧ U" at bounding box center [246, 547] width 194 height 27
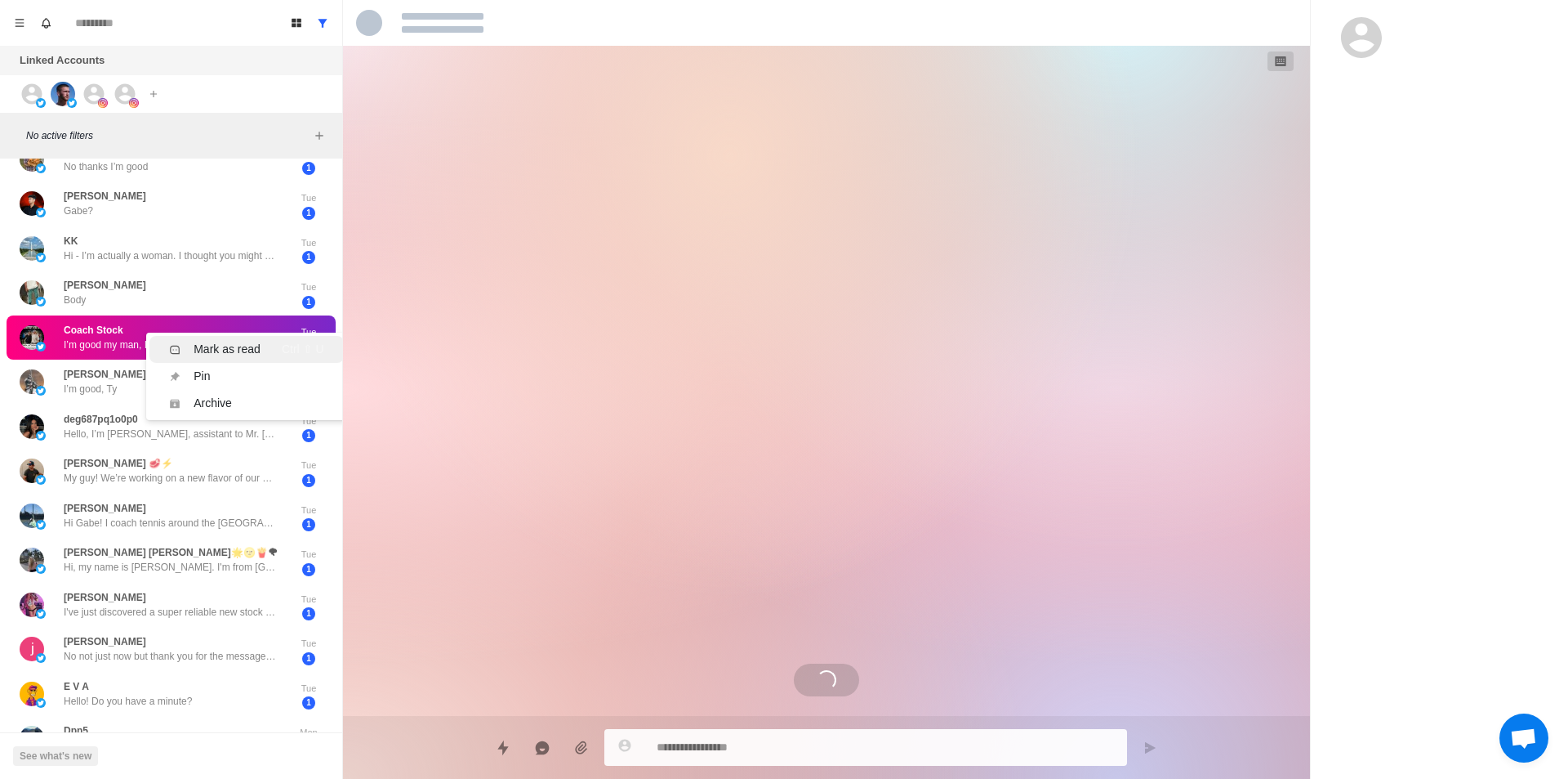
click at [225, 352] on div "Mark as read" at bounding box center [227, 350] width 67 height 18
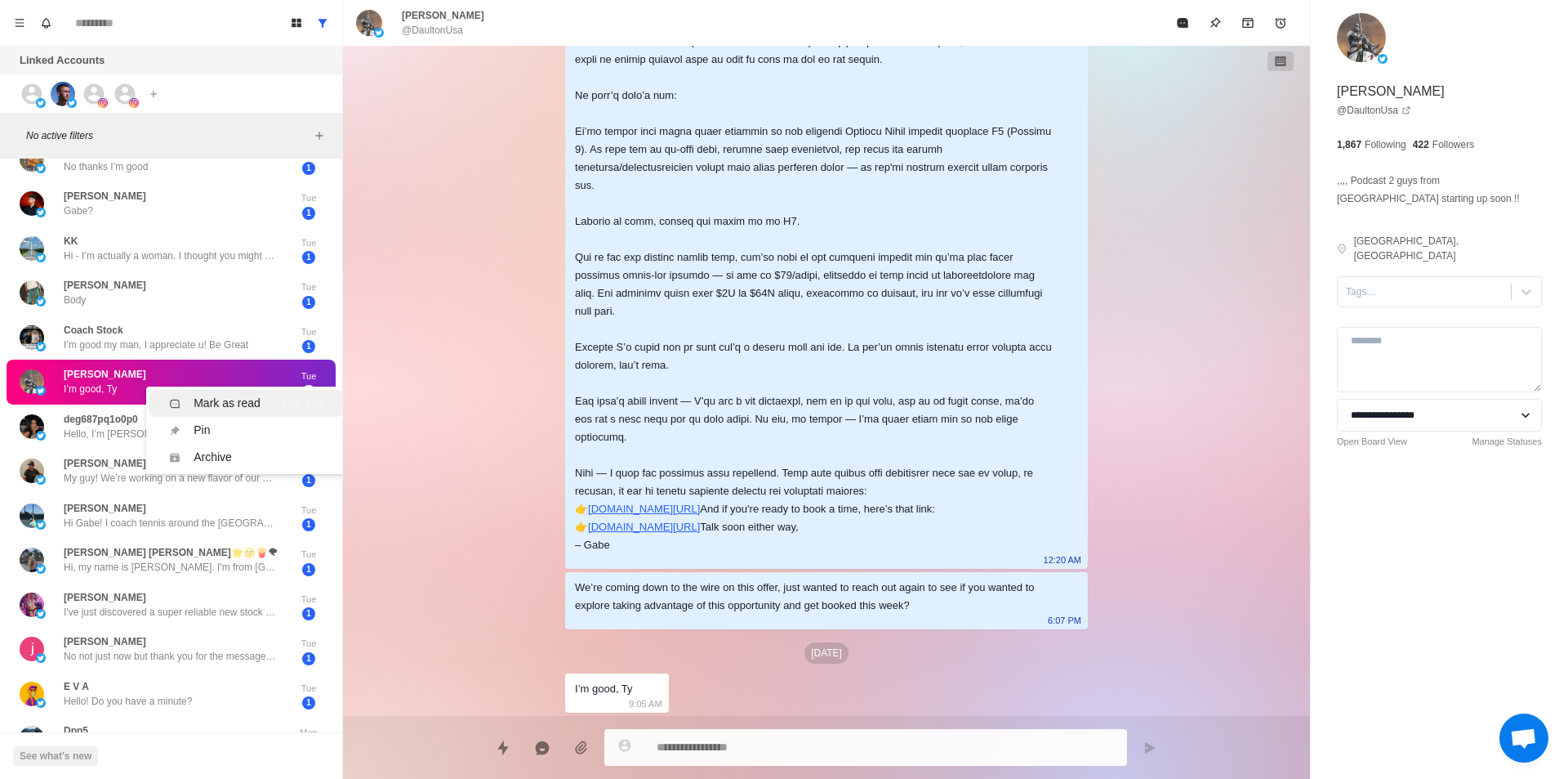
click at [253, 409] on div "Mark as read" at bounding box center [227, 403] width 67 height 18
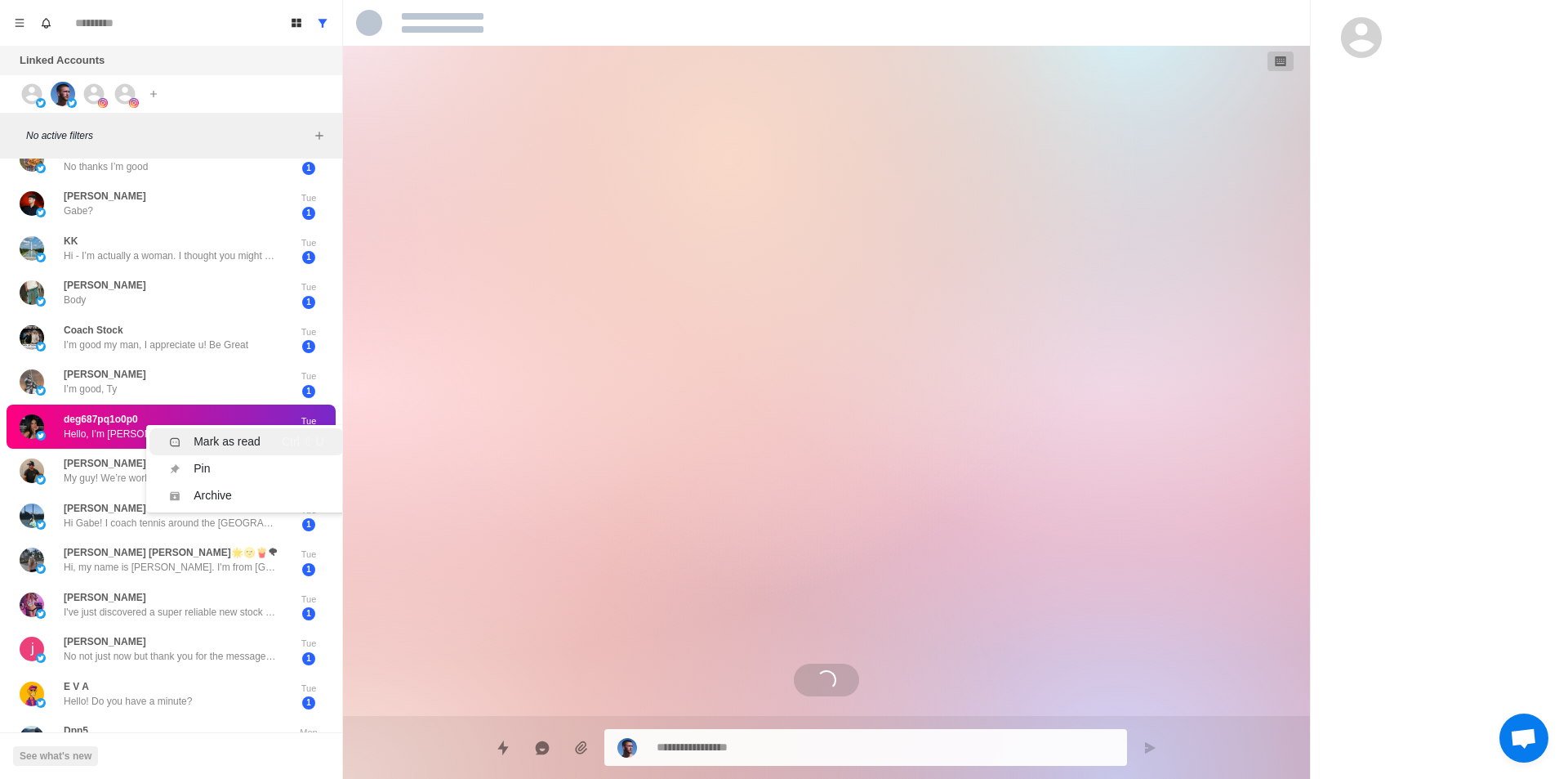
click at [267, 439] on div "Mark as read Ctrl ⇧ U" at bounding box center [246, 442] width 155 height 18
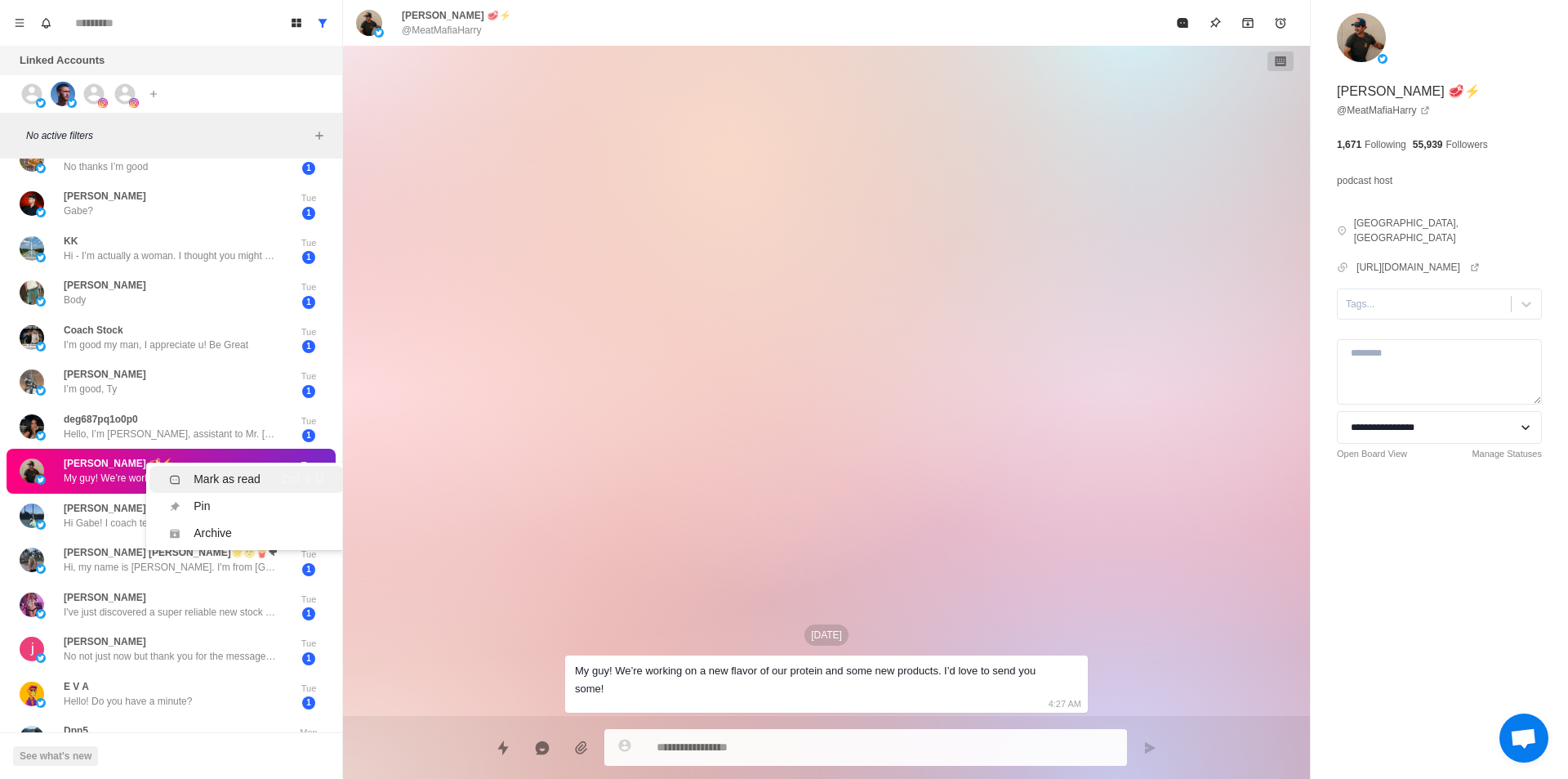
click at [262, 475] on div "Mark as read Ctrl ⇧ U" at bounding box center [246, 479] width 155 height 18
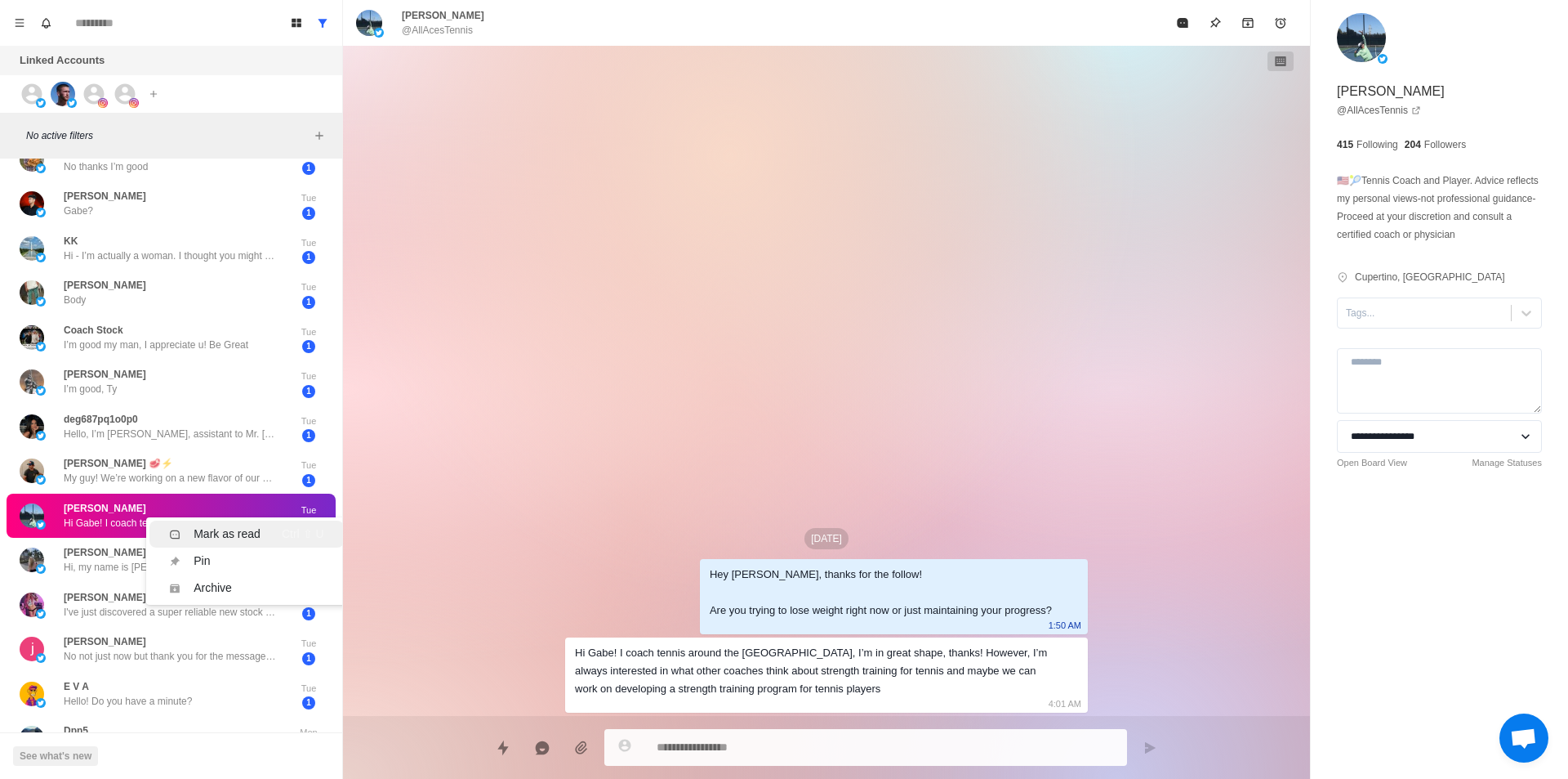
click at [258, 529] on div "Mark as read" at bounding box center [227, 535] width 67 height 18
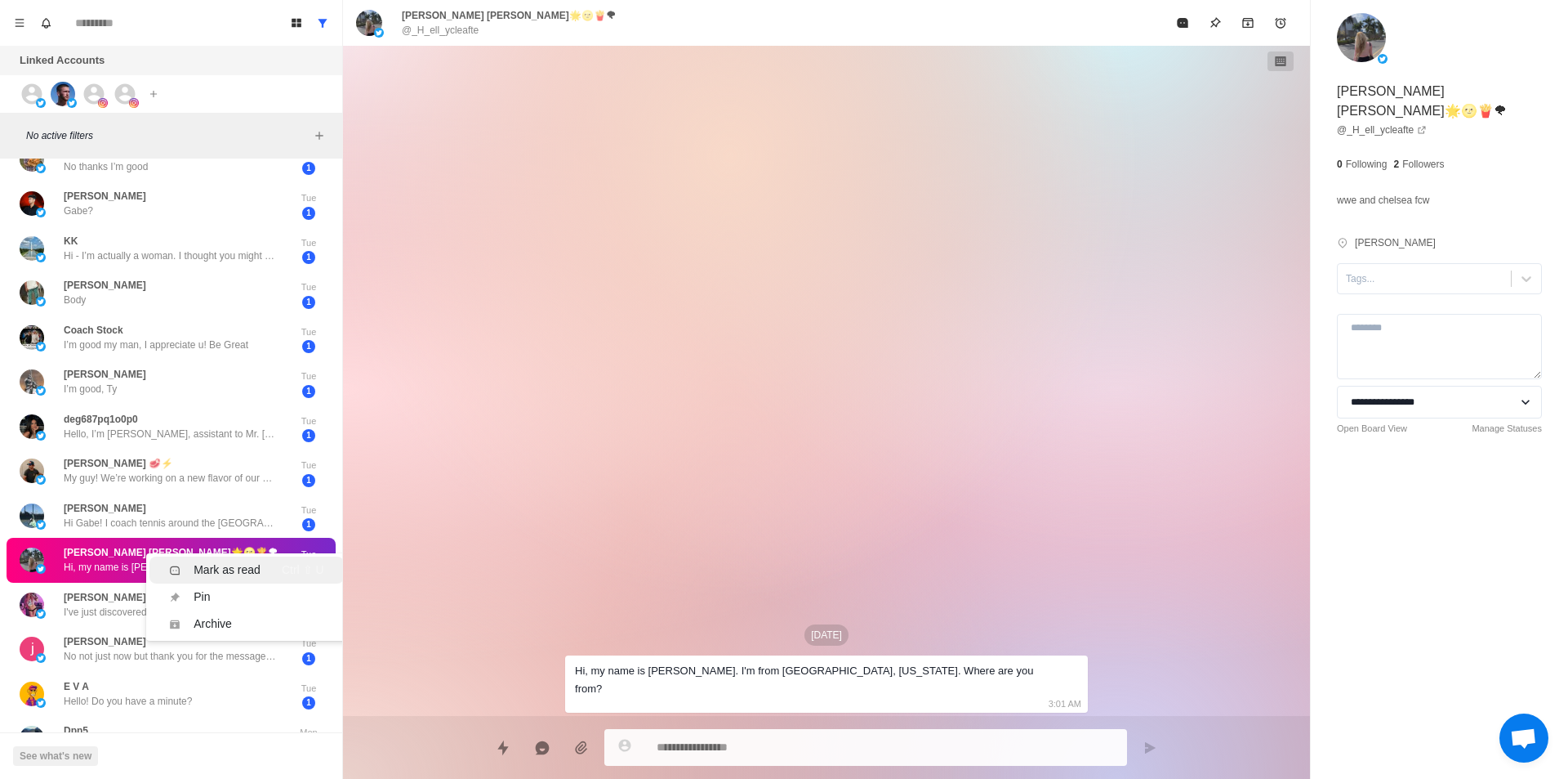
click at [241, 558] on li "Mark as read Ctrl ⇧ U" at bounding box center [246, 570] width 194 height 27
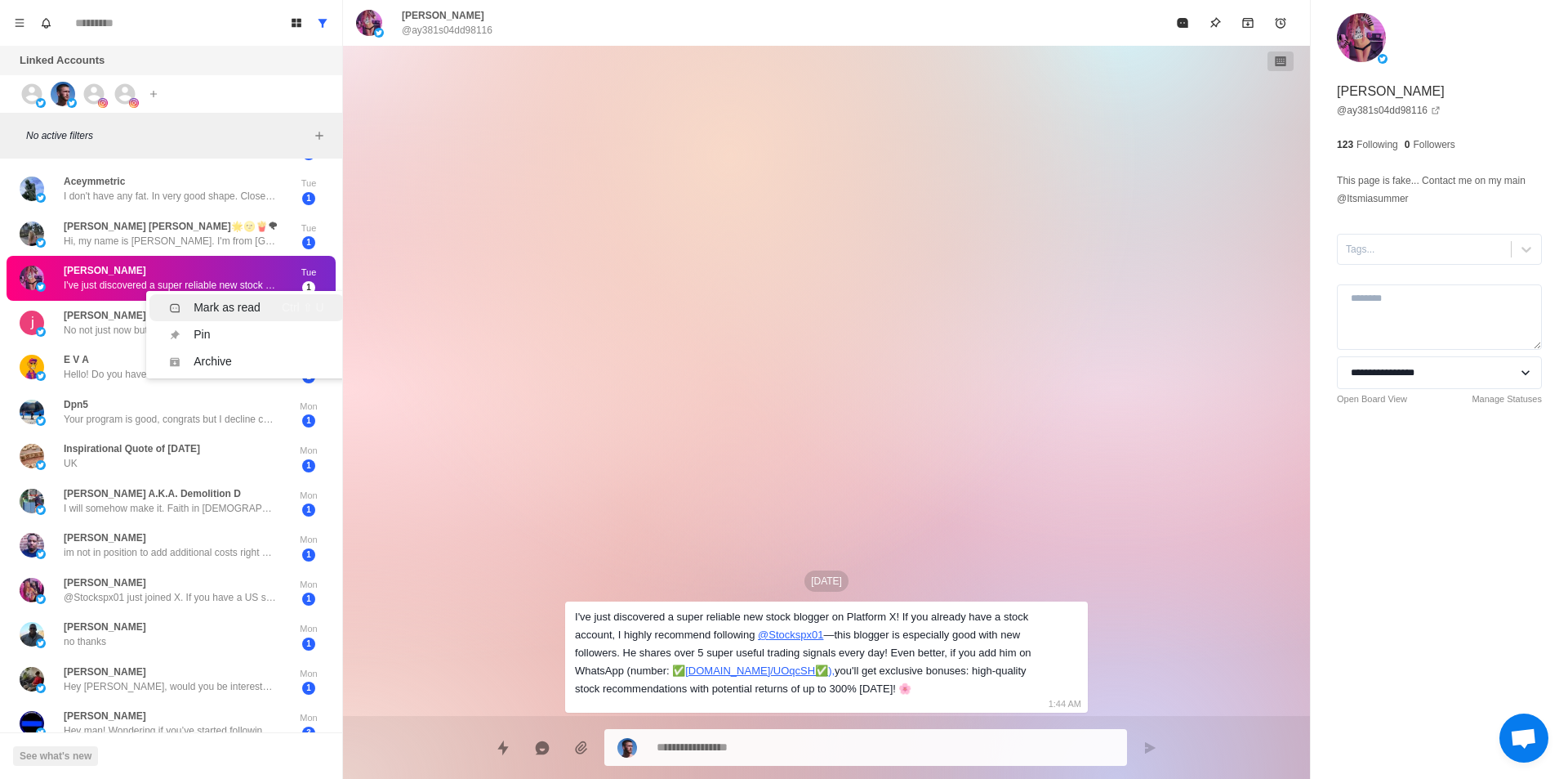
click at [227, 308] on div "Mark as read" at bounding box center [227, 308] width 67 height 18
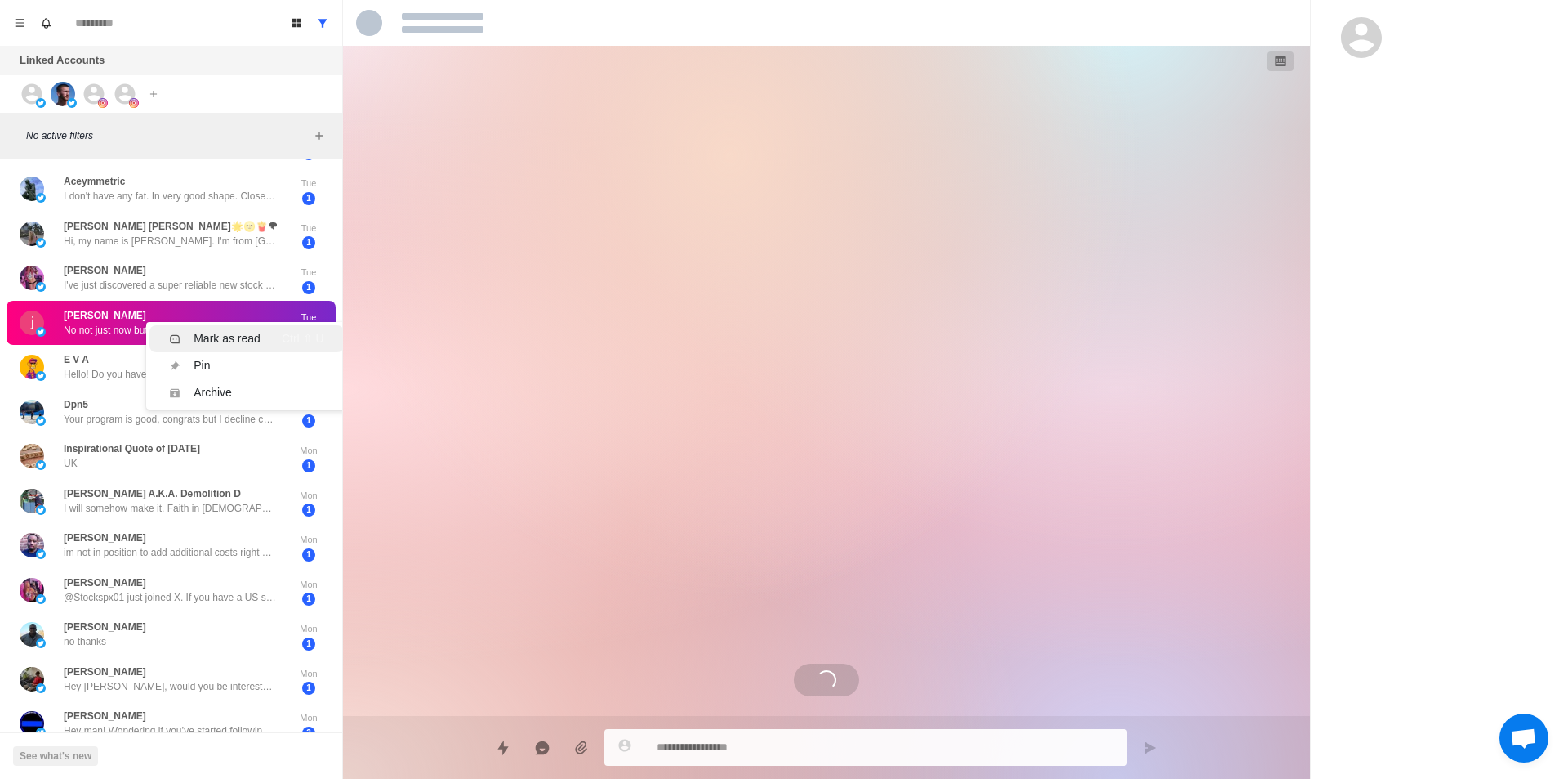
click at [223, 334] on div "Mark as read" at bounding box center [227, 339] width 67 height 18
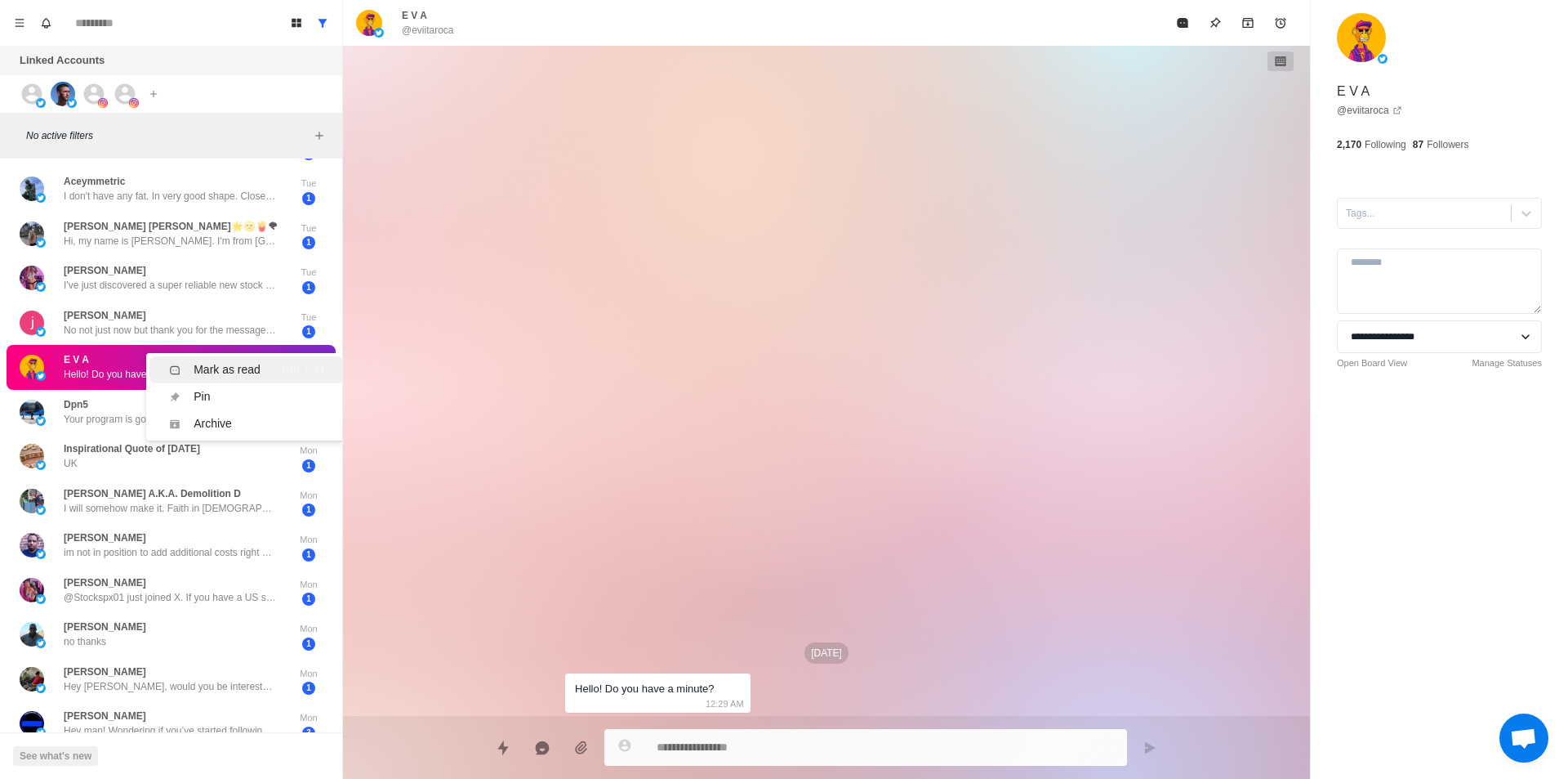
click at [228, 363] on div "Mark as read" at bounding box center [227, 370] width 67 height 18
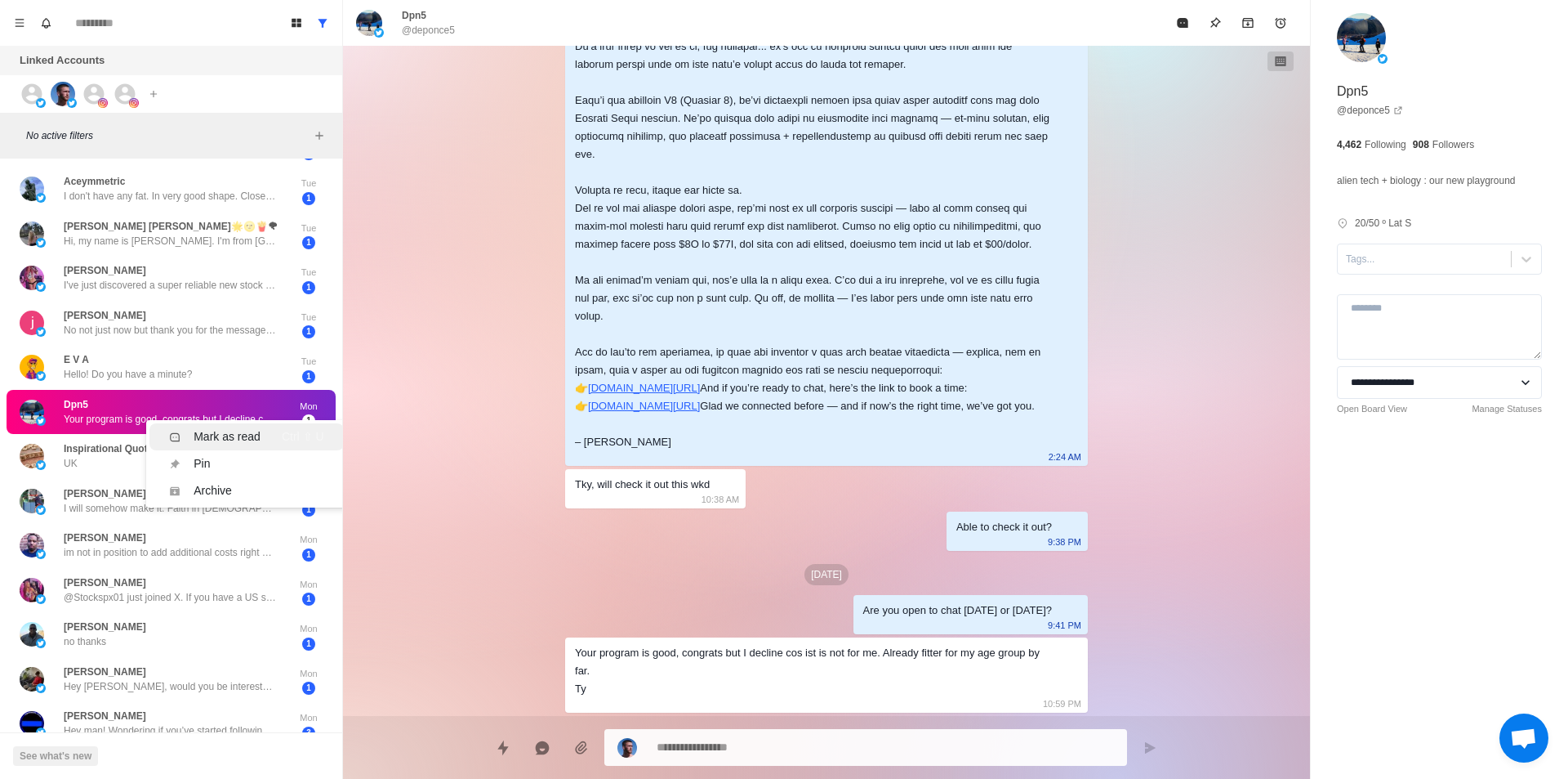
click at [220, 426] on li "Mark as read Ctrl ⇧ U" at bounding box center [246, 437] width 194 height 27
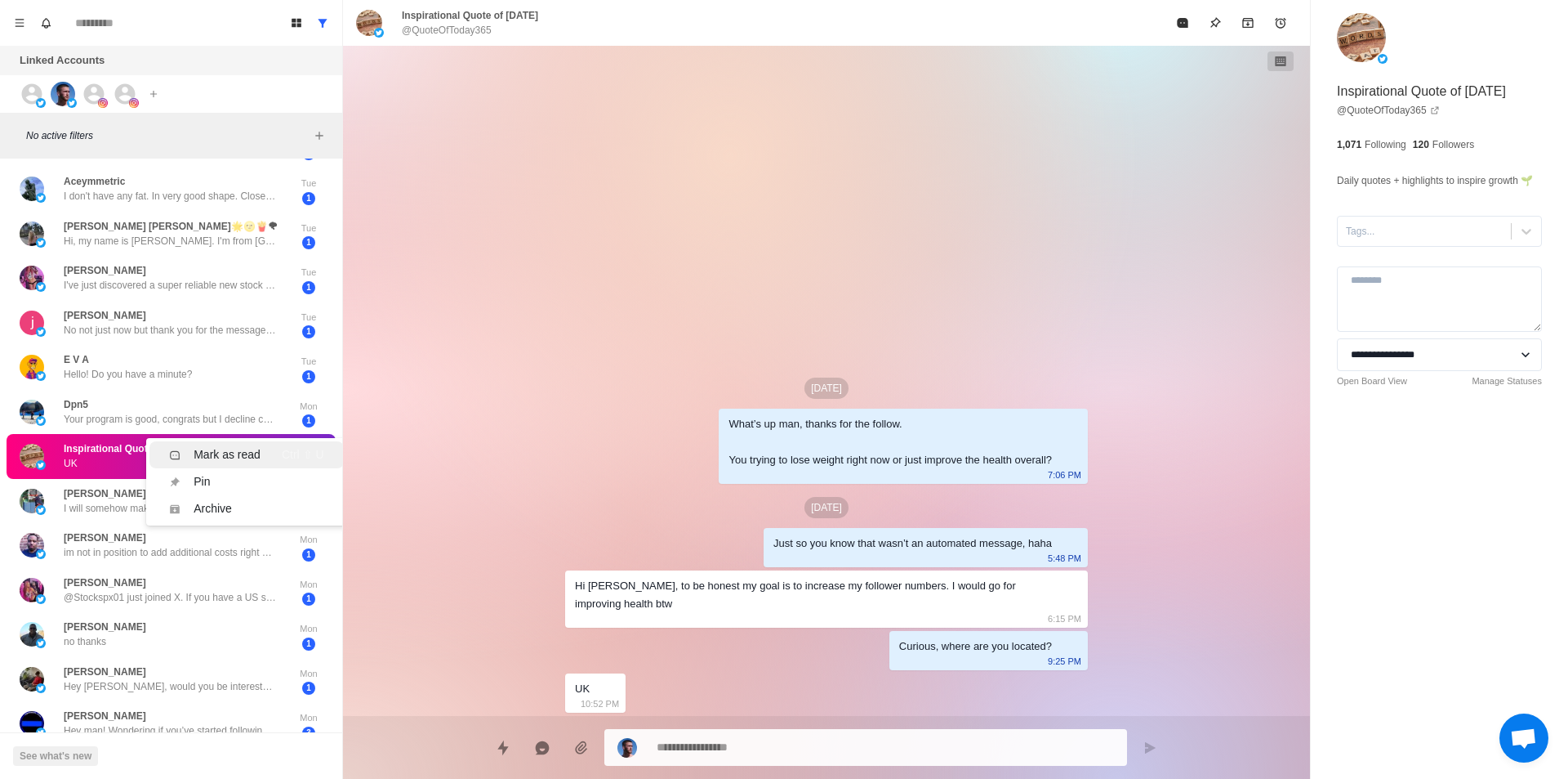
click at [227, 447] on div "Mark as read" at bounding box center [227, 455] width 67 height 18
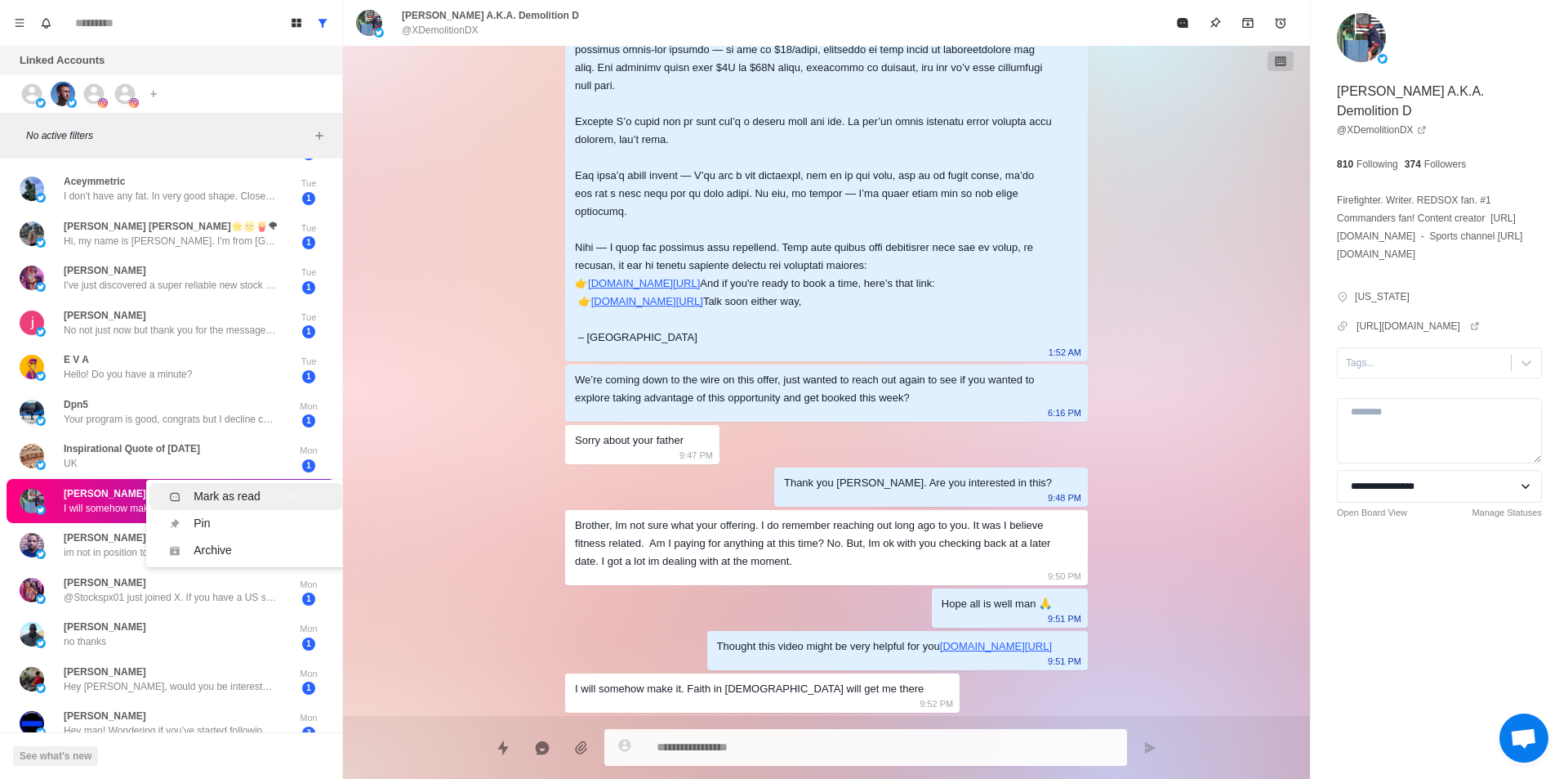
click at [264, 491] on div "Mark as read Ctrl ⇧ U" at bounding box center [246, 497] width 155 height 18
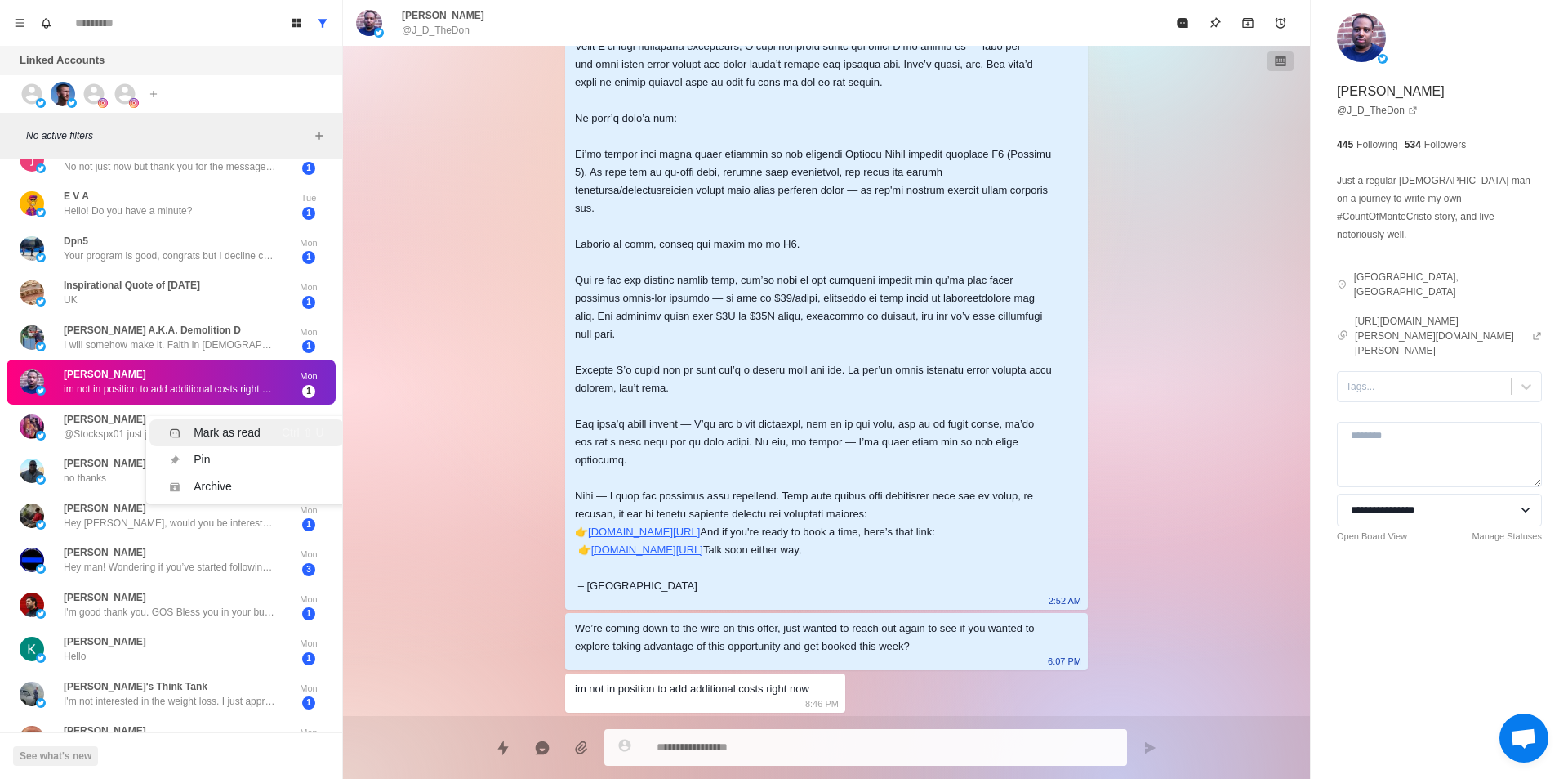
click at [212, 439] on div "Mark as read" at bounding box center [227, 433] width 67 height 18
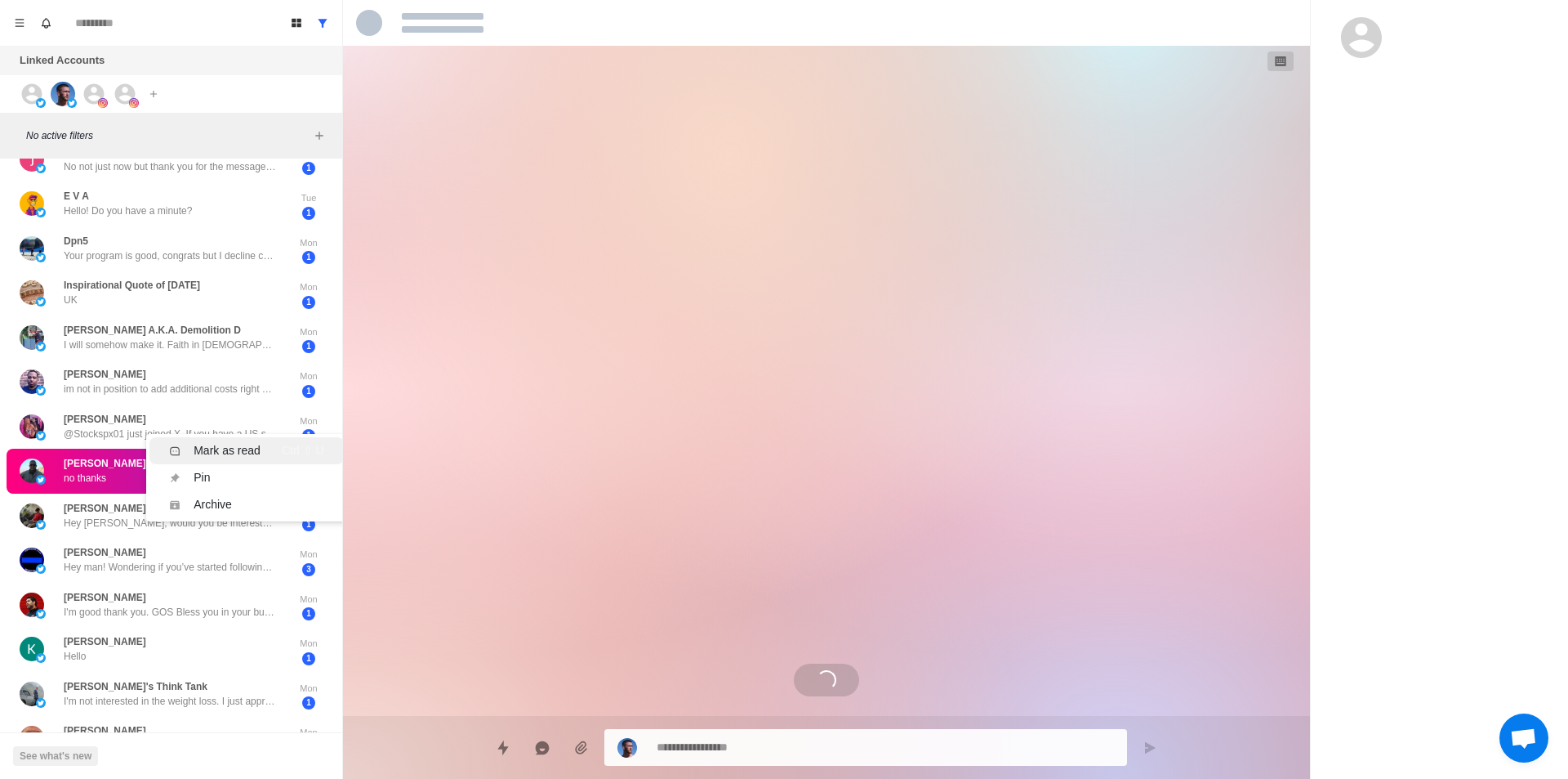
click at [225, 451] on div "Mark as read" at bounding box center [227, 451] width 67 height 18
click at [231, 481] on div "Mark as read" at bounding box center [227, 490] width 67 height 18
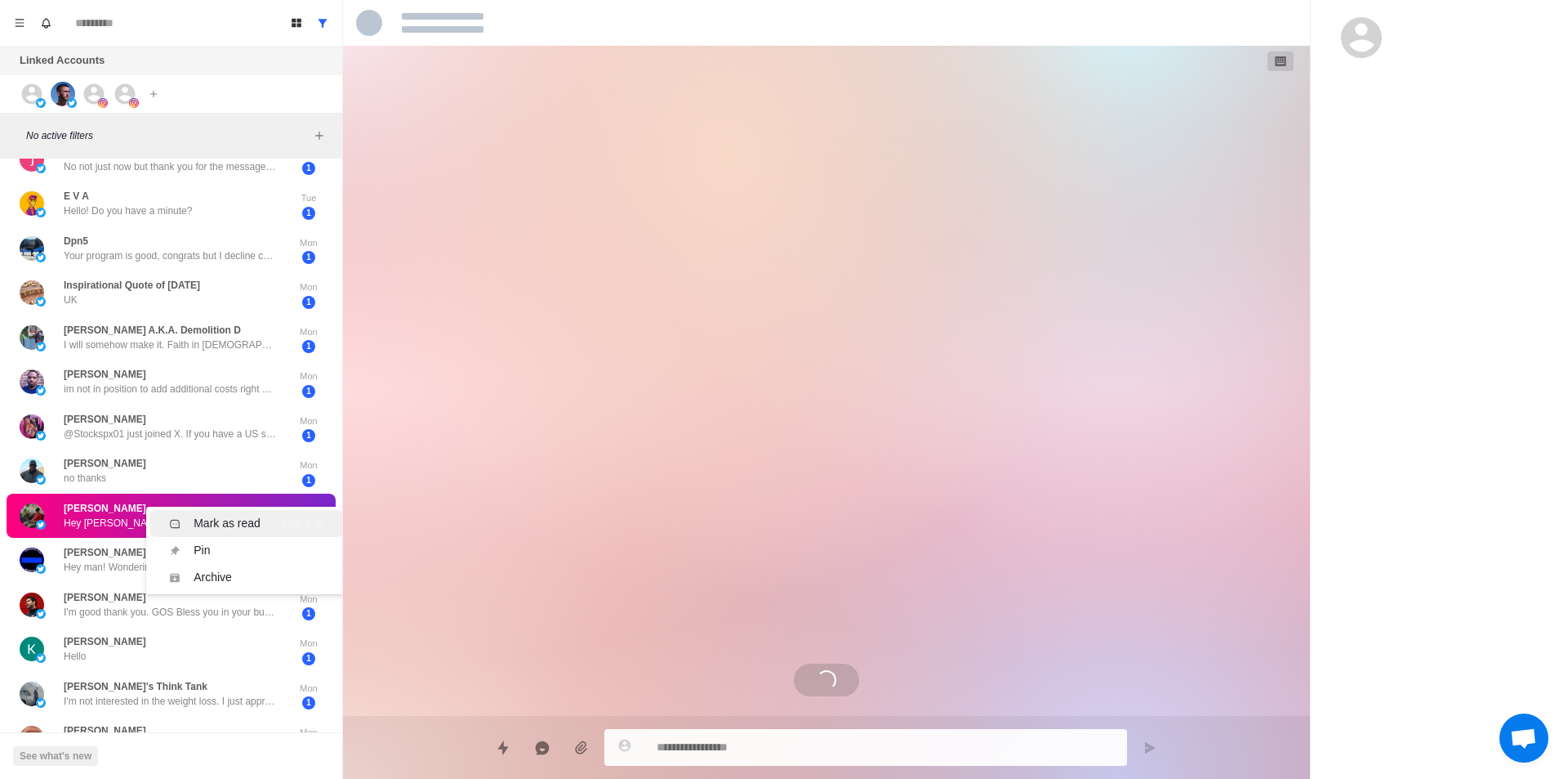
click at [236, 516] on div "Mark as read" at bounding box center [227, 524] width 67 height 18
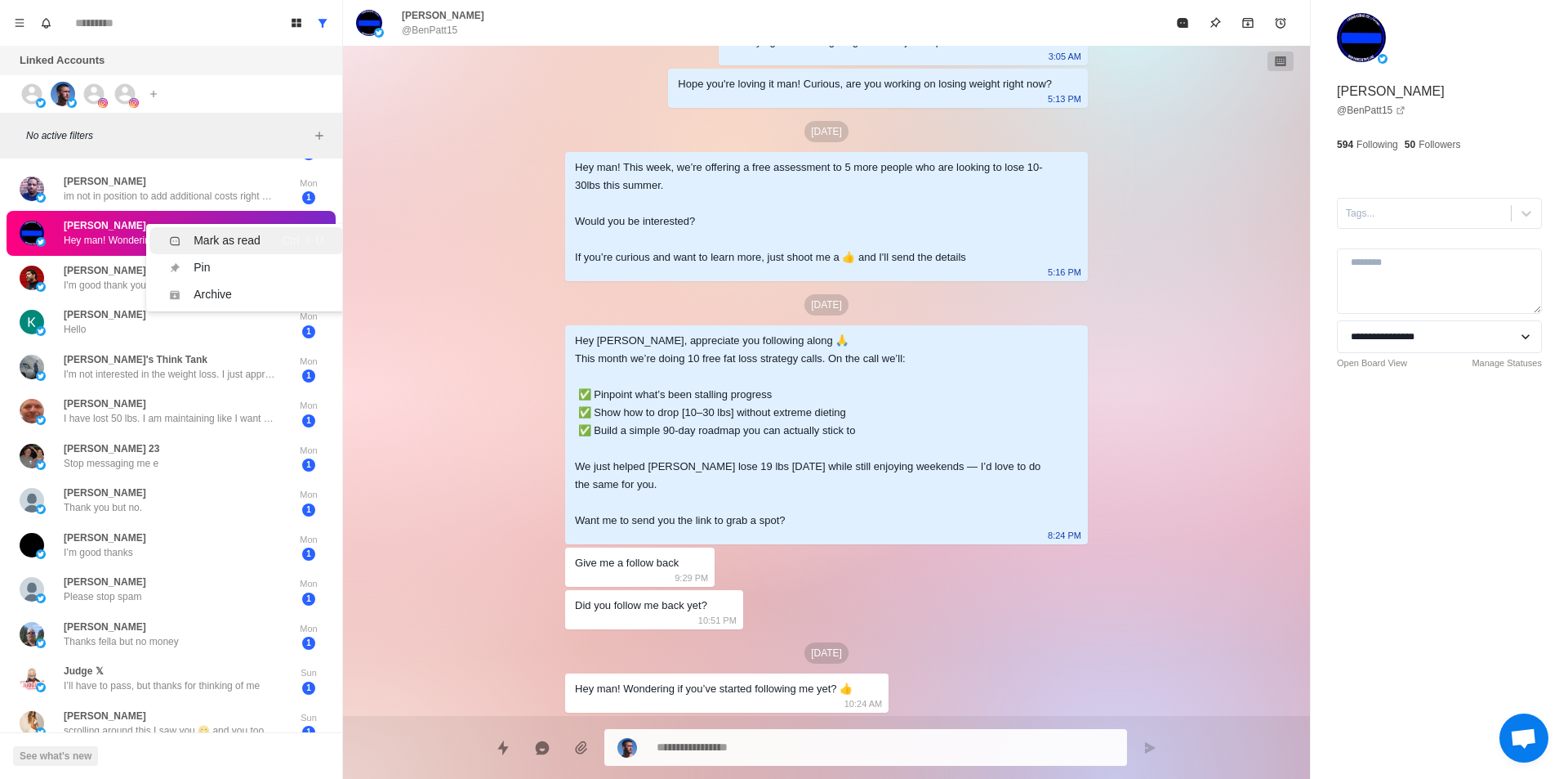
click at [223, 242] on div "Mark as read" at bounding box center [227, 241] width 67 height 18
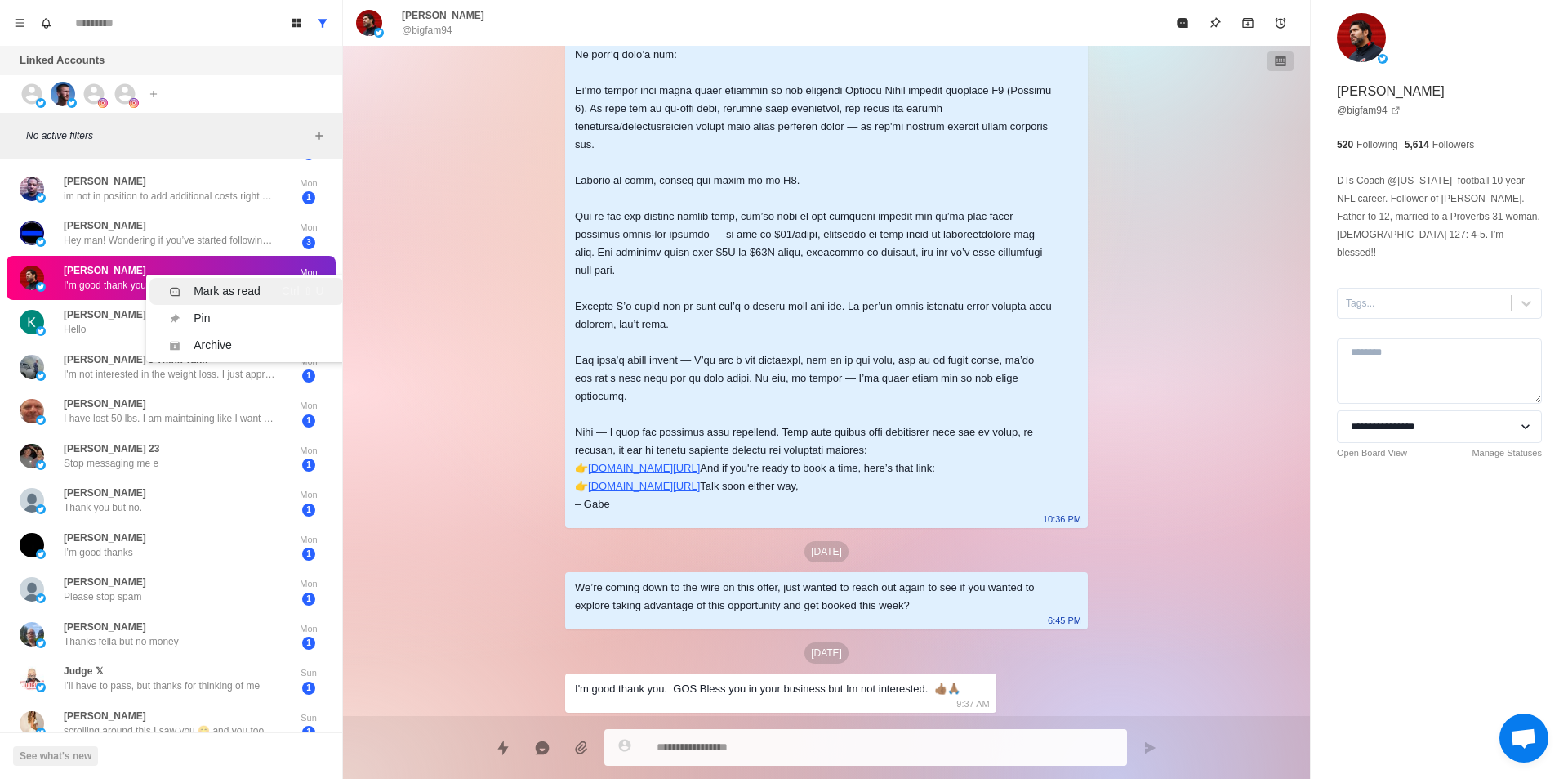
click at [239, 300] on li "Mark as read Ctrl ⇧ U" at bounding box center [246, 291] width 194 height 27
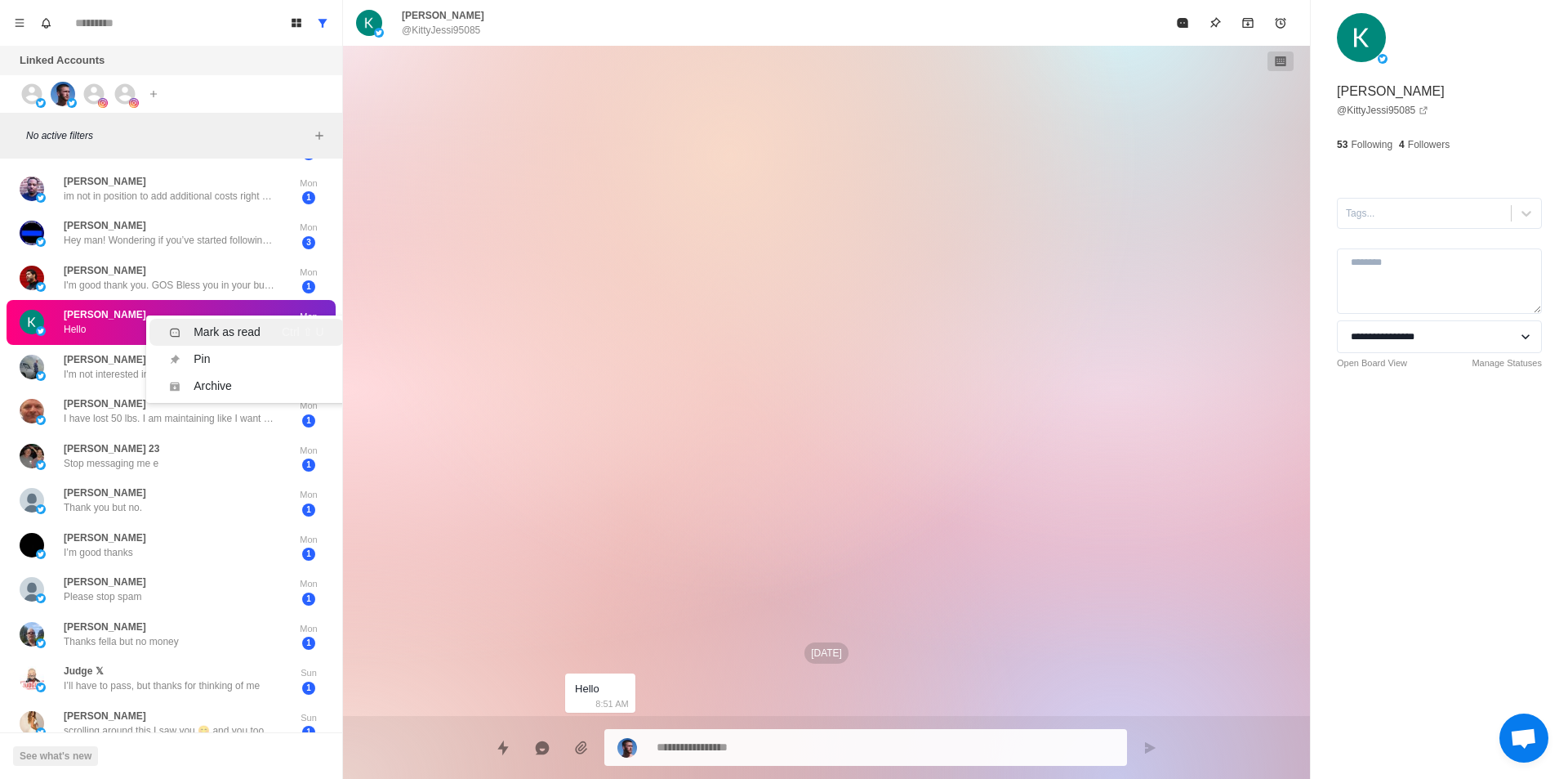
click at [229, 332] on div "Mark as read" at bounding box center [227, 332] width 67 height 18
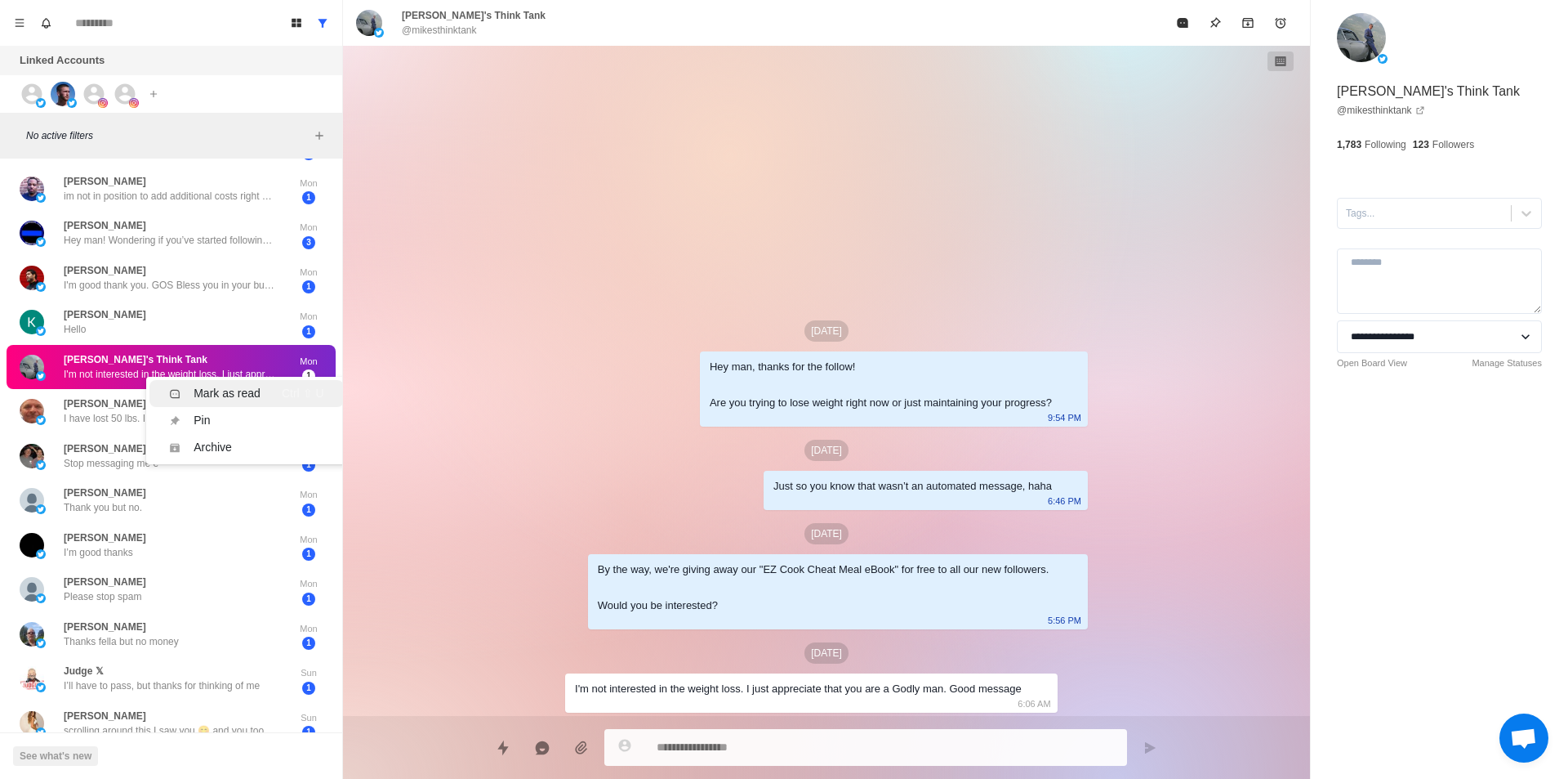
click at [227, 393] on div "Mark as read" at bounding box center [227, 393] width 67 height 18
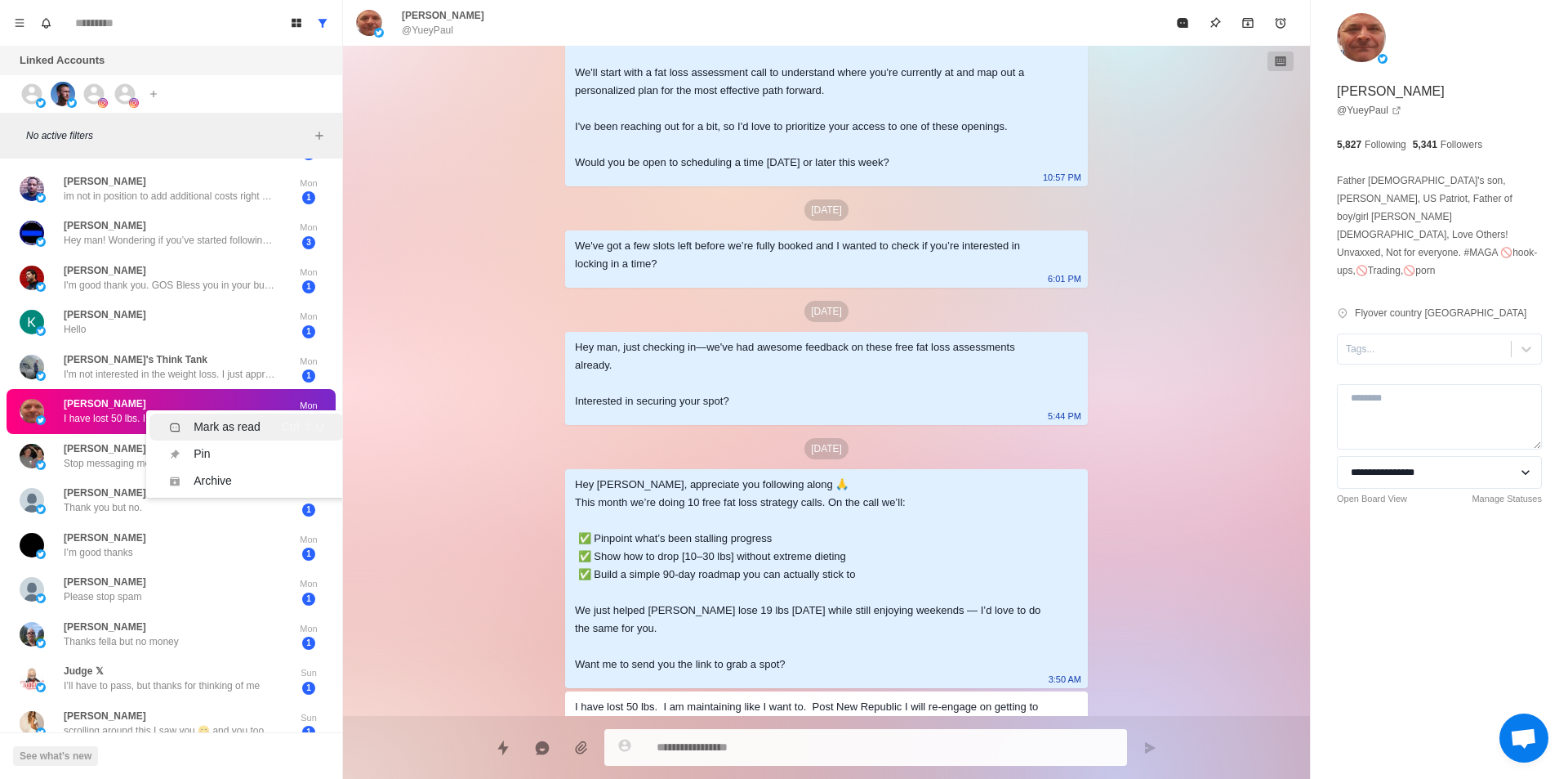
click at [240, 420] on div "Mark as read" at bounding box center [227, 427] width 67 height 18
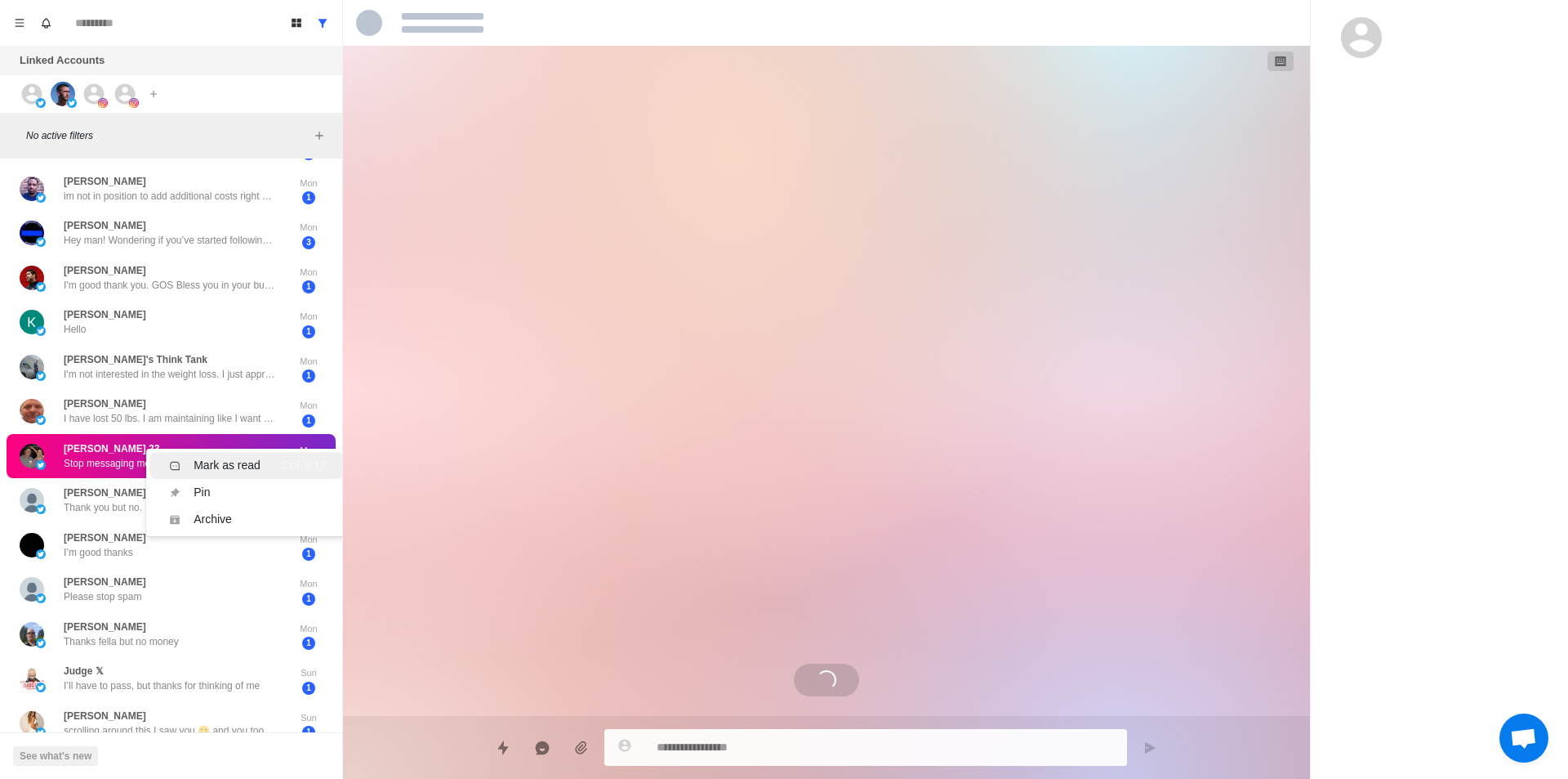
click at [232, 457] on div "Mark as read" at bounding box center [227, 465] width 67 height 18
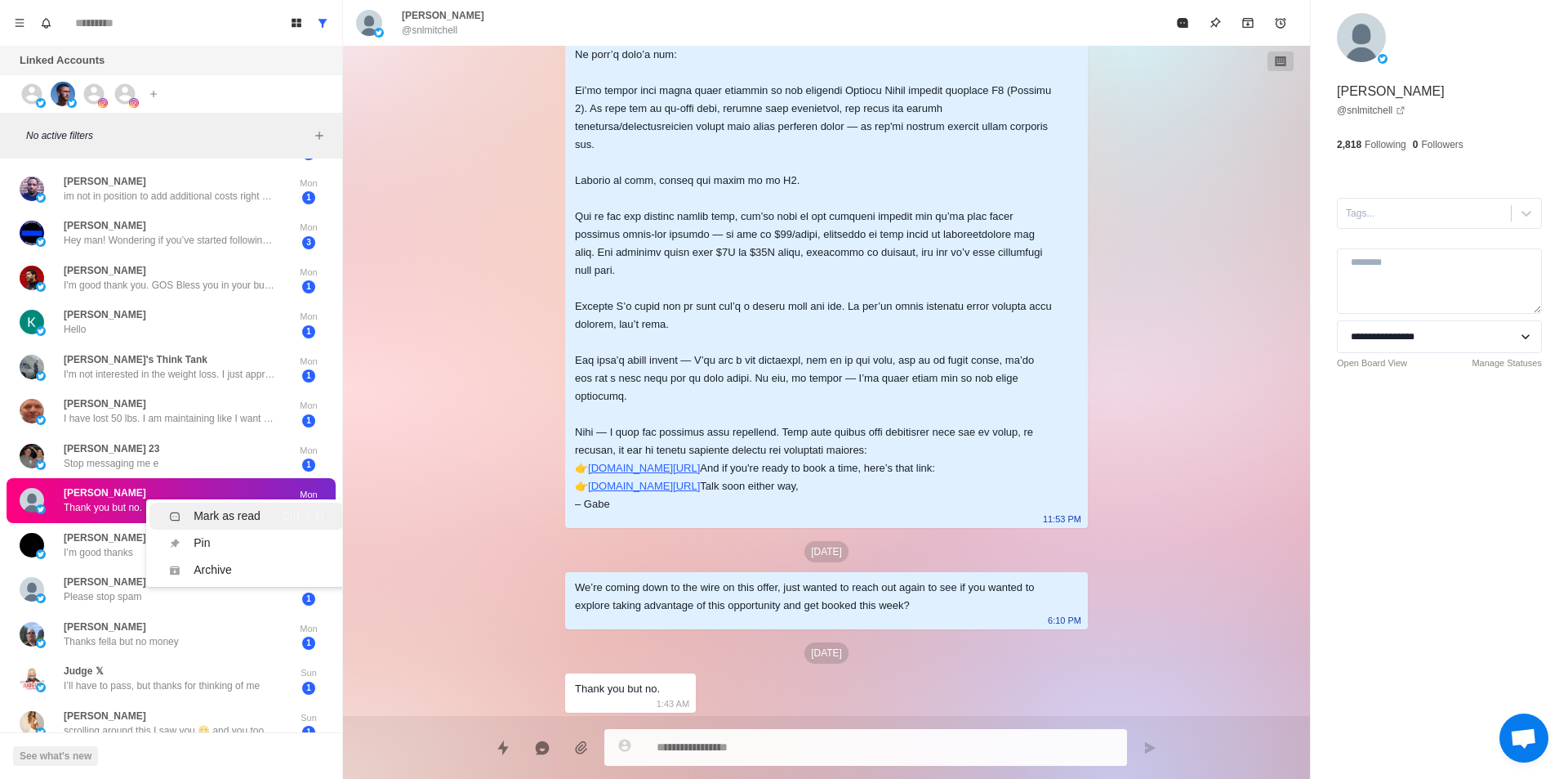
click at [249, 512] on div "Mark as read" at bounding box center [227, 516] width 67 height 18
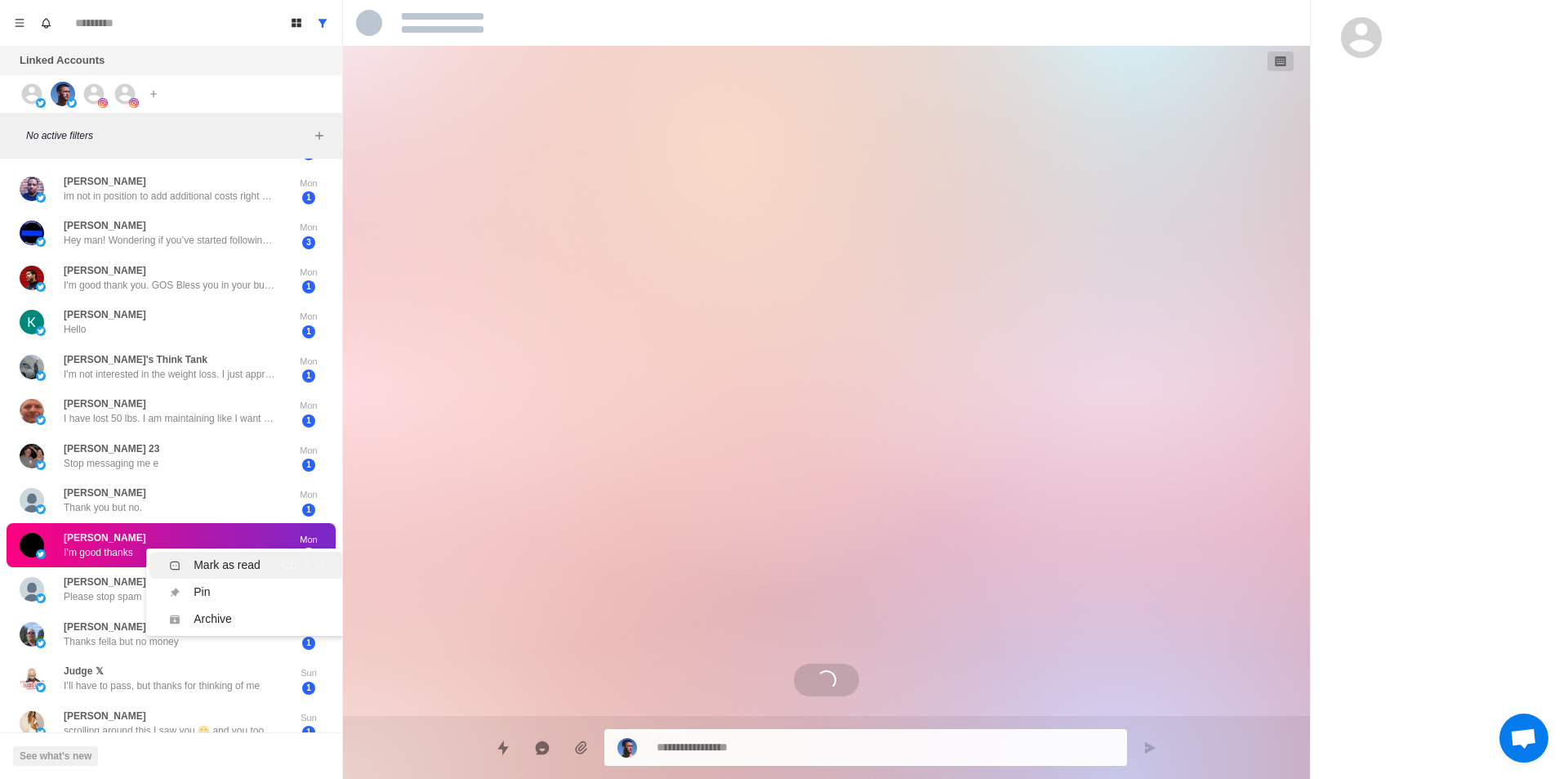
click at [244, 556] on div "Mark as read" at bounding box center [227, 565] width 67 height 18
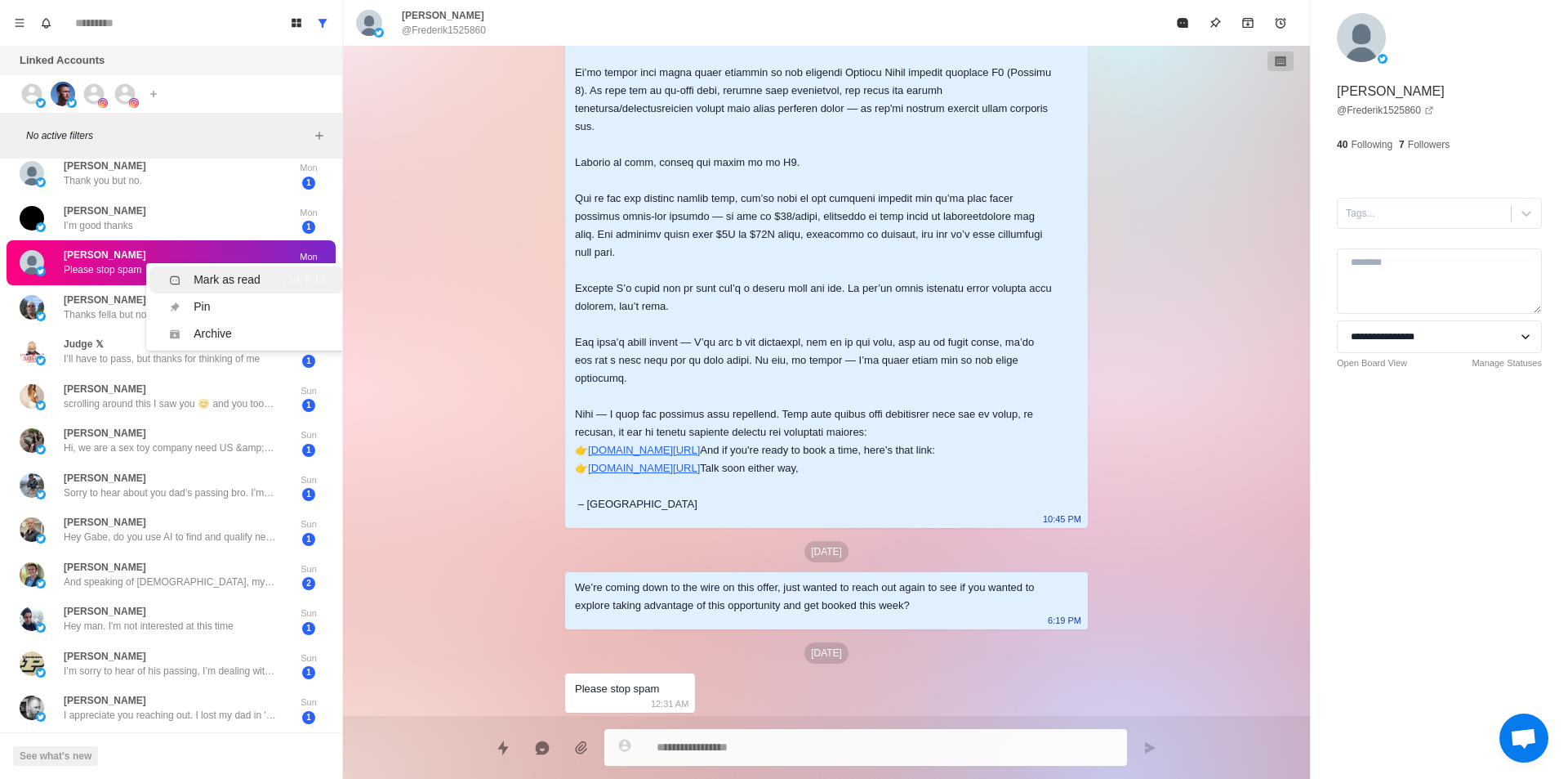
click at [196, 276] on div "Mark as read" at bounding box center [227, 280] width 67 height 18
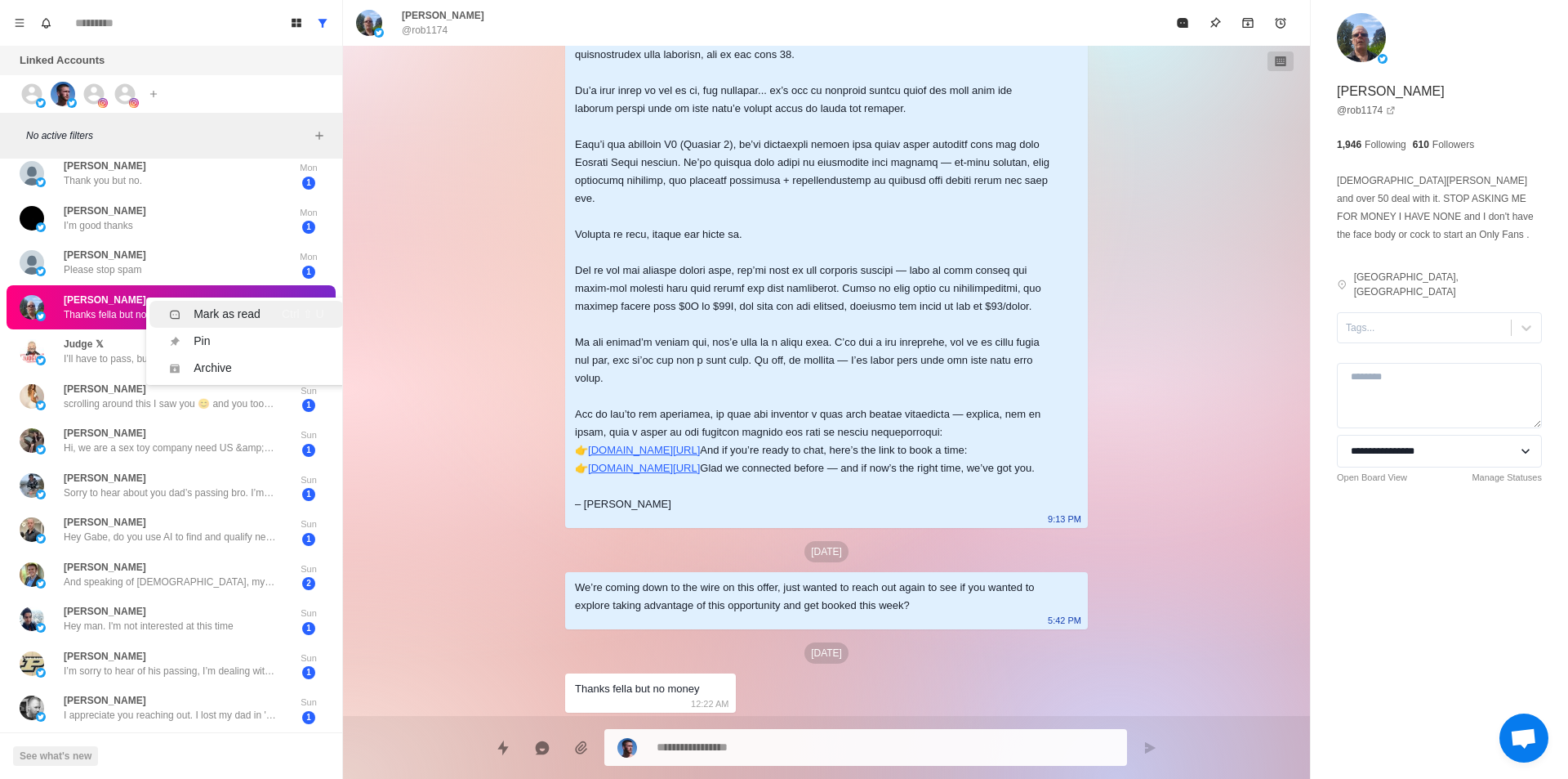
click at [241, 321] on div "Mark as read" at bounding box center [227, 315] width 67 height 18
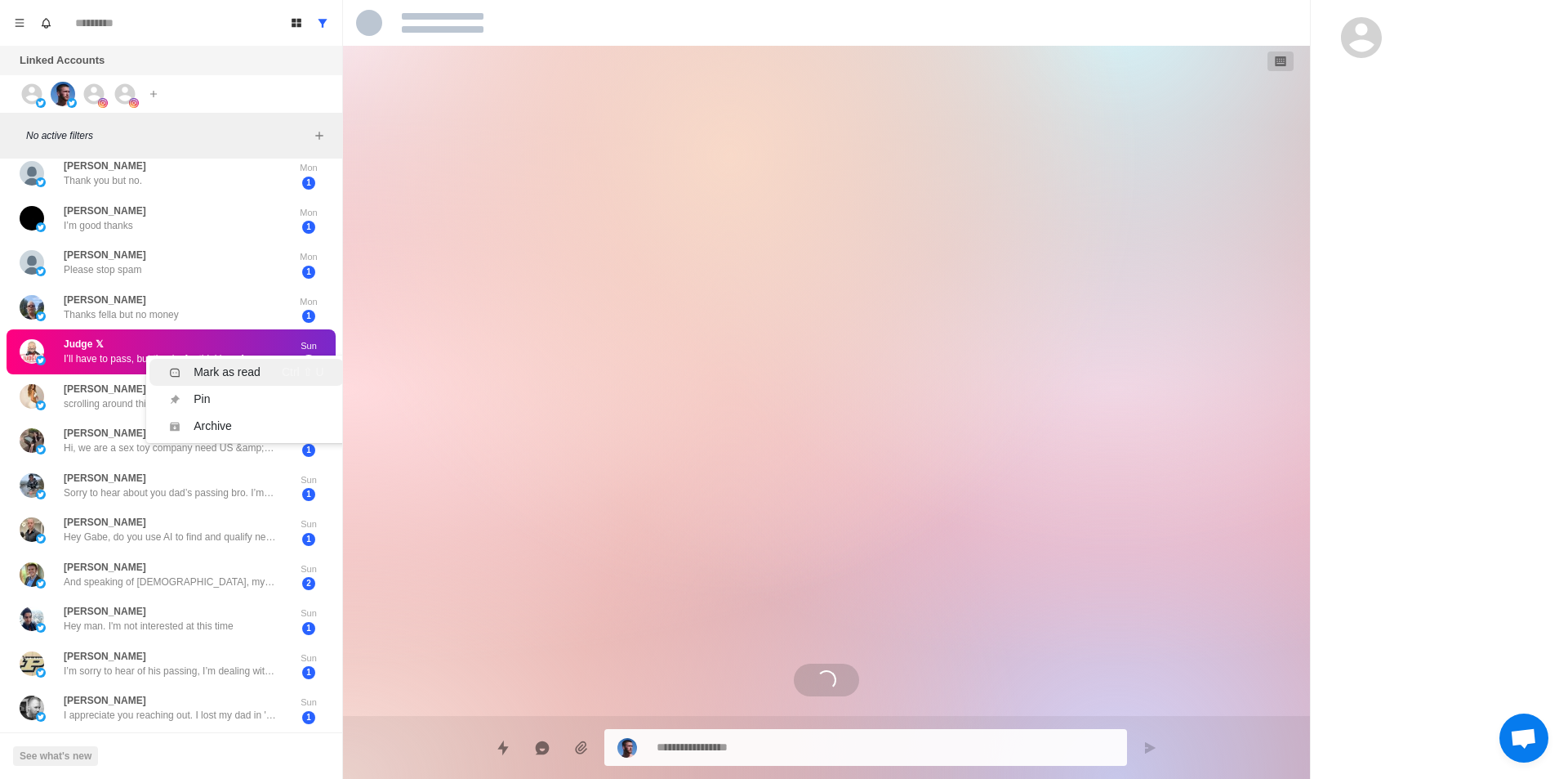
drag, startPoint x: 251, startPoint y: 367, endPoint x: 241, endPoint y: 376, distance: 13.5
click at [252, 367] on div "Mark as read" at bounding box center [227, 372] width 67 height 18
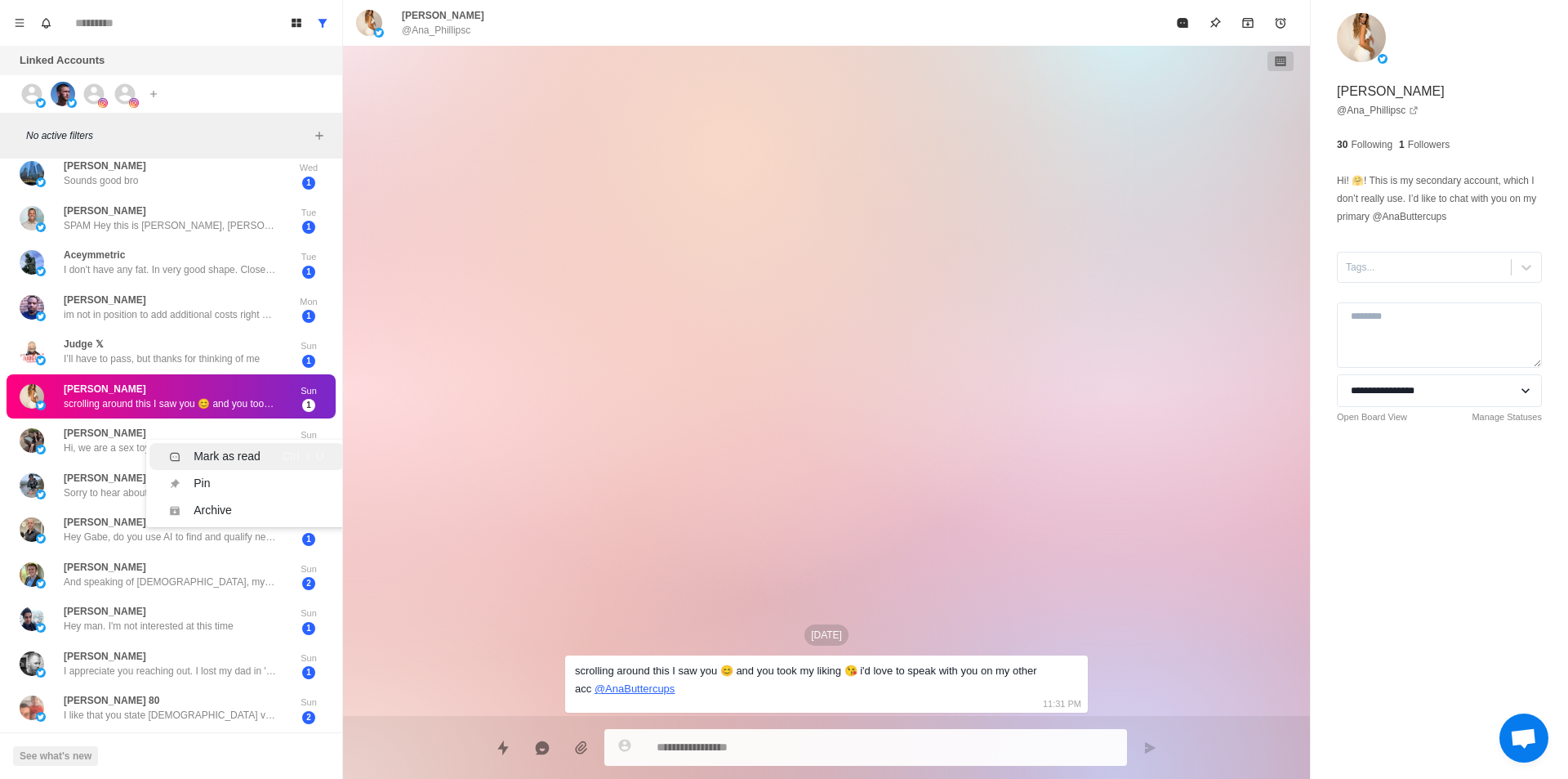
click at [239, 452] on div "Mark as read" at bounding box center [227, 457] width 67 height 18
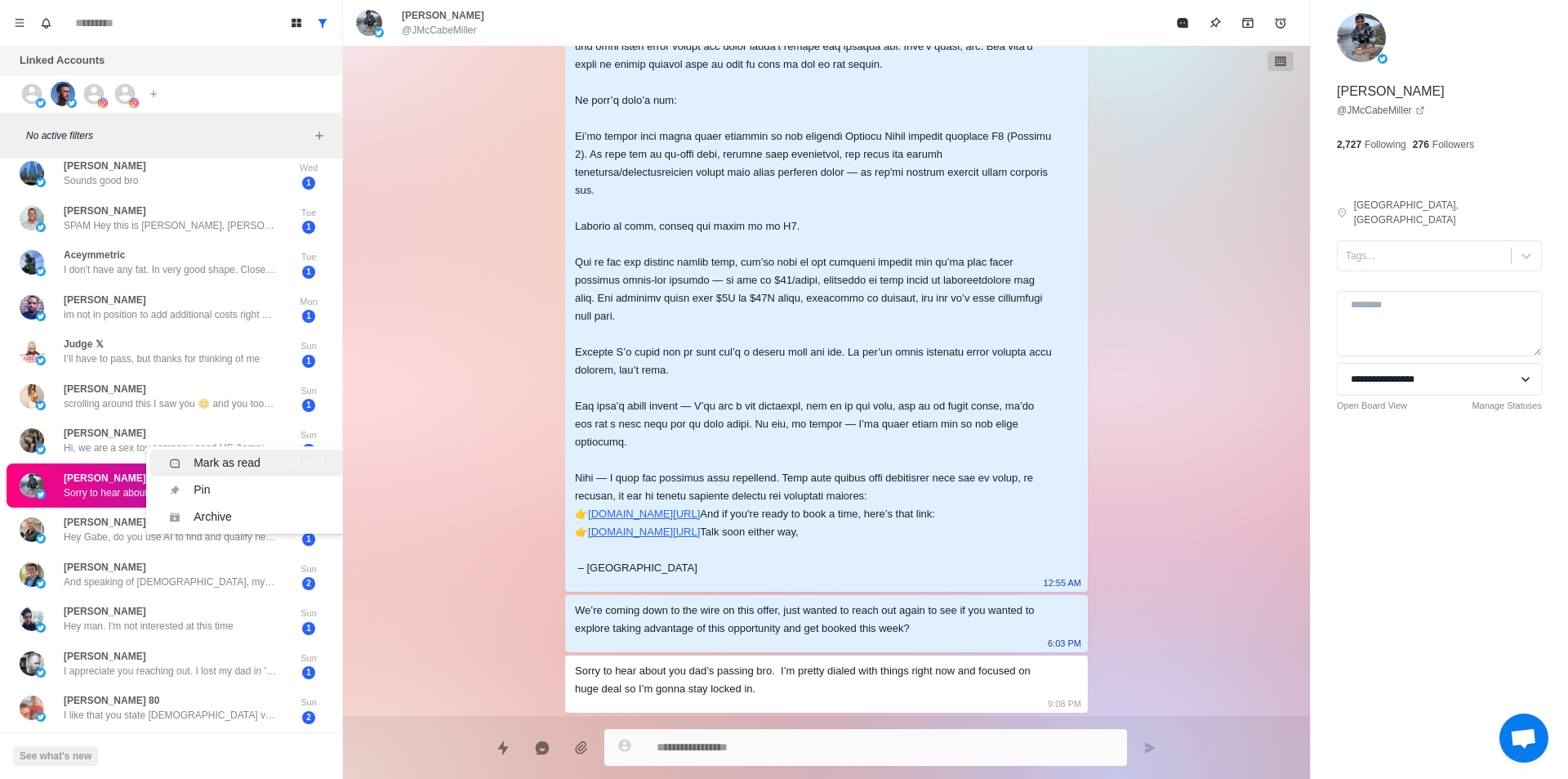
click at [241, 459] on div "Mark as read" at bounding box center [227, 464] width 67 height 18
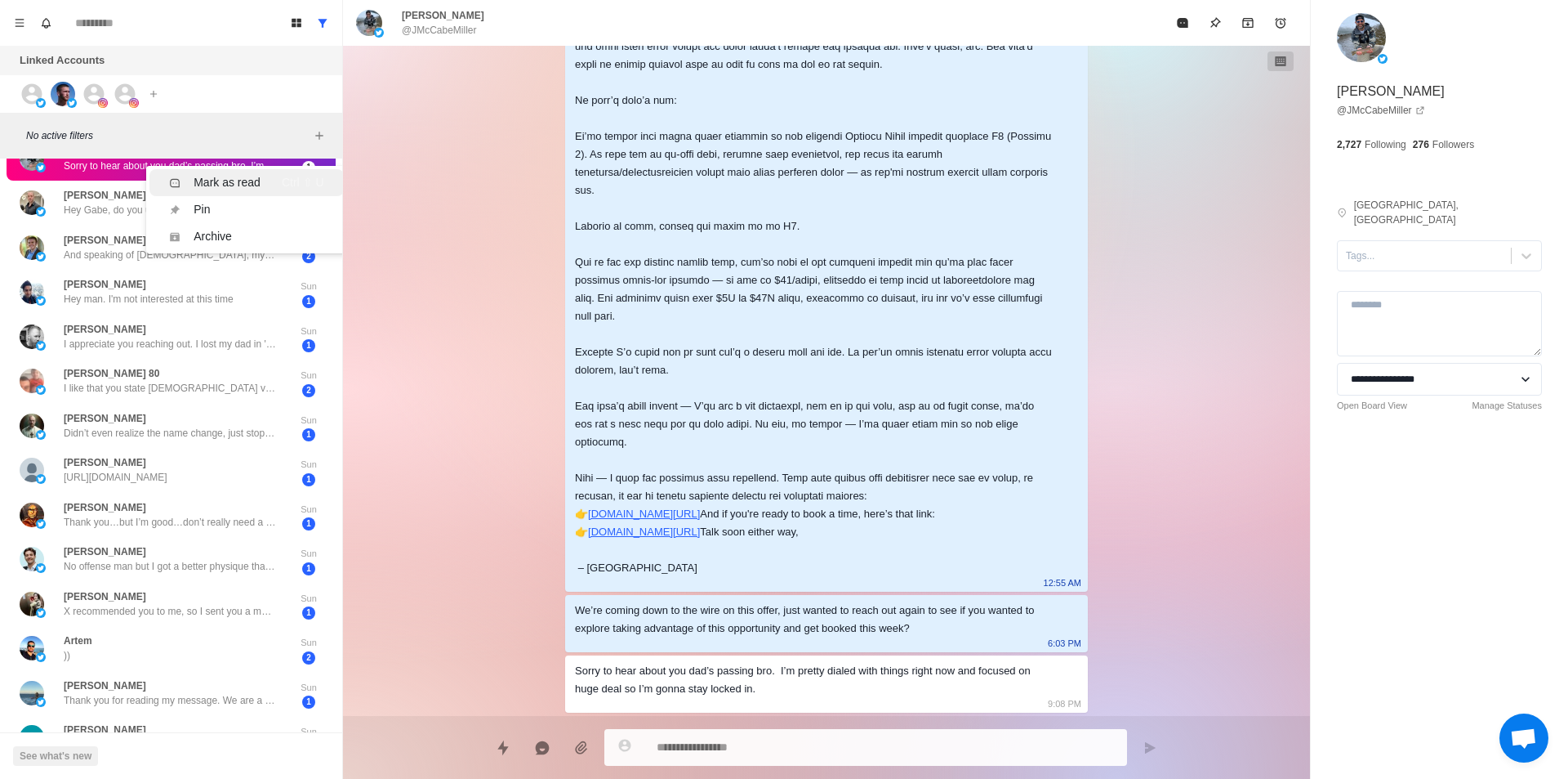
click at [234, 188] on div "Mark as read" at bounding box center [227, 183] width 67 height 18
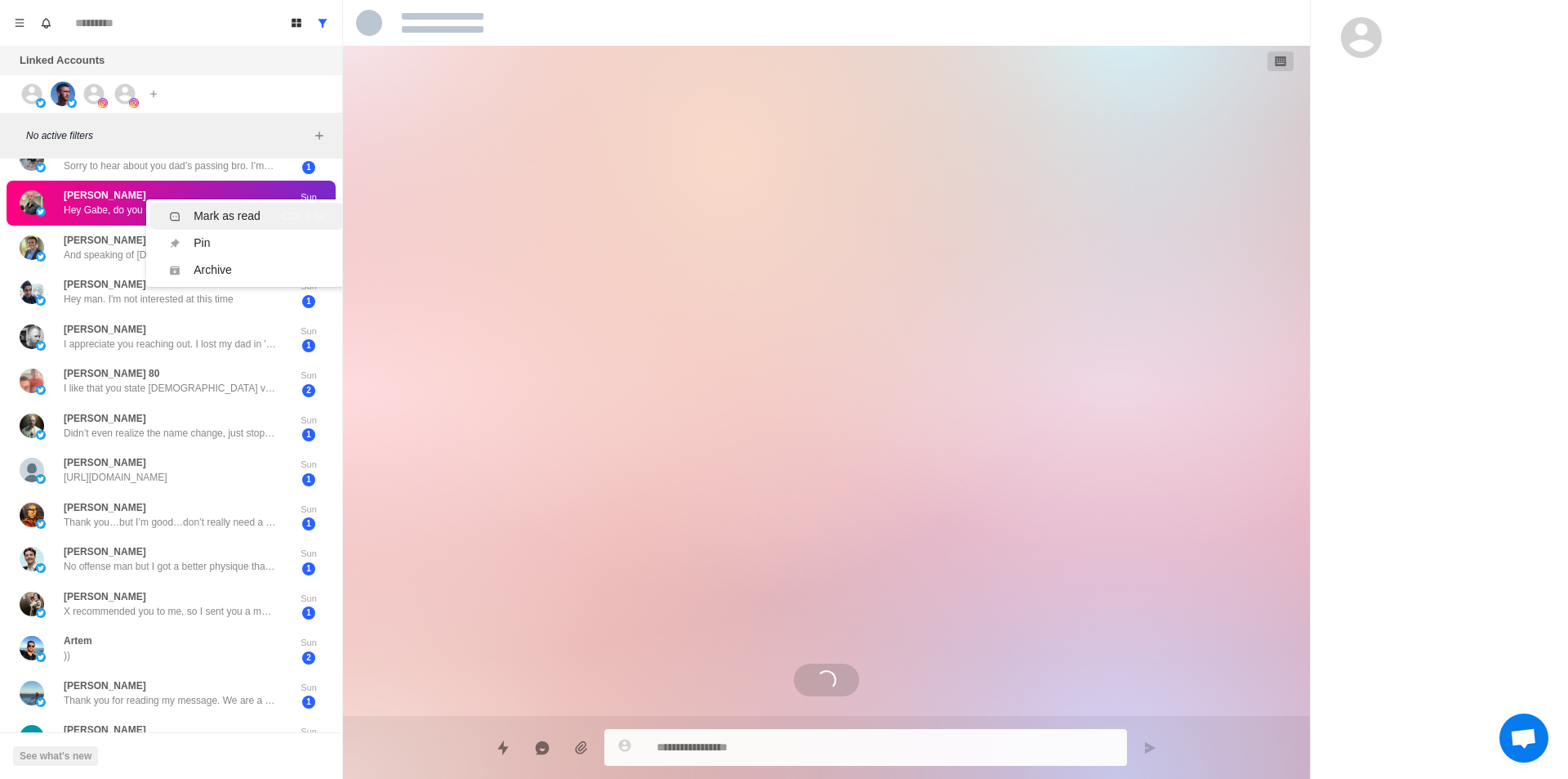
click at [237, 217] on div "Mark as read" at bounding box center [227, 216] width 67 height 18
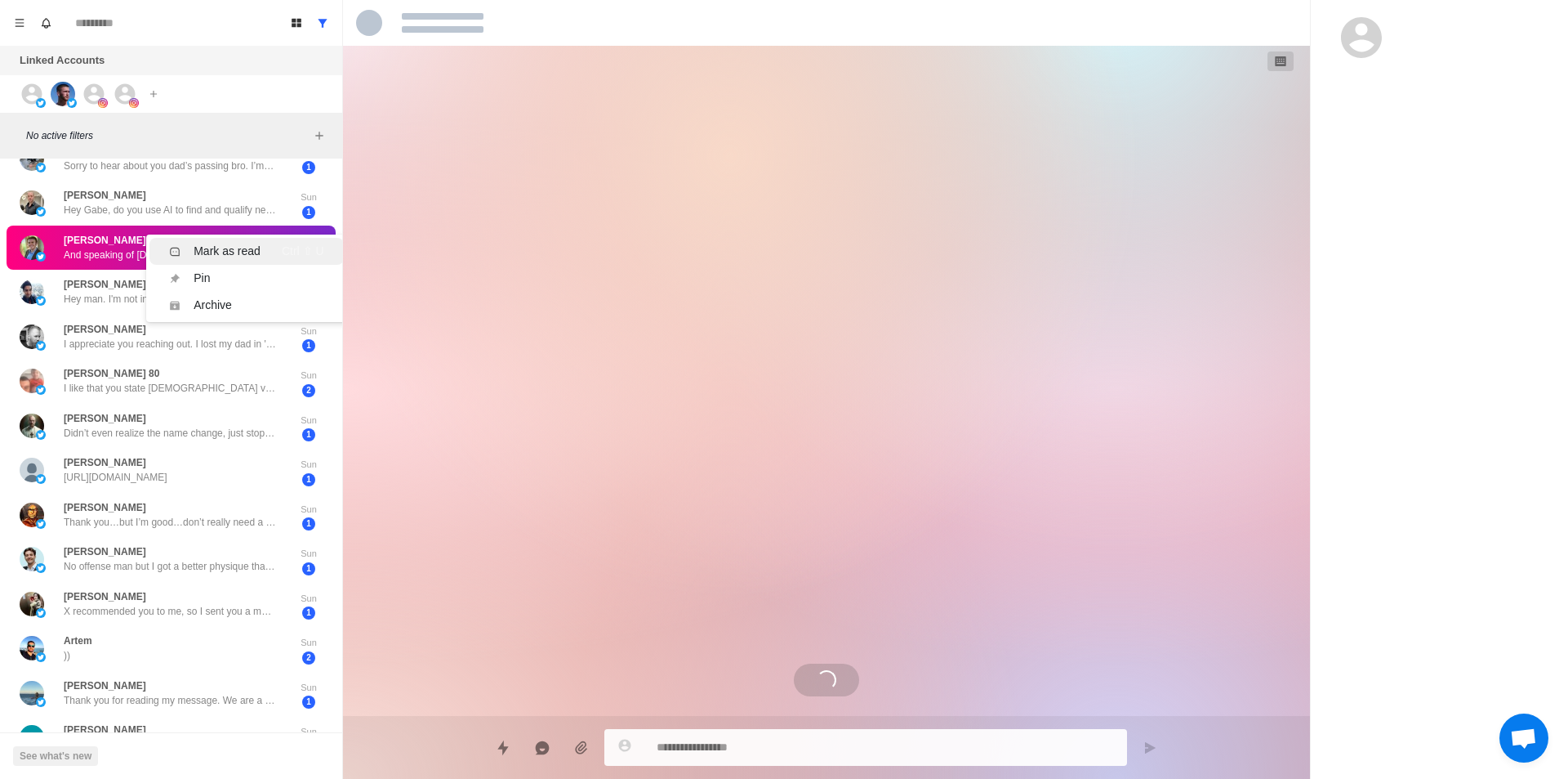
click at [248, 247] on div "Mark as read" at bounding box center [227, 251] width 67 height 18
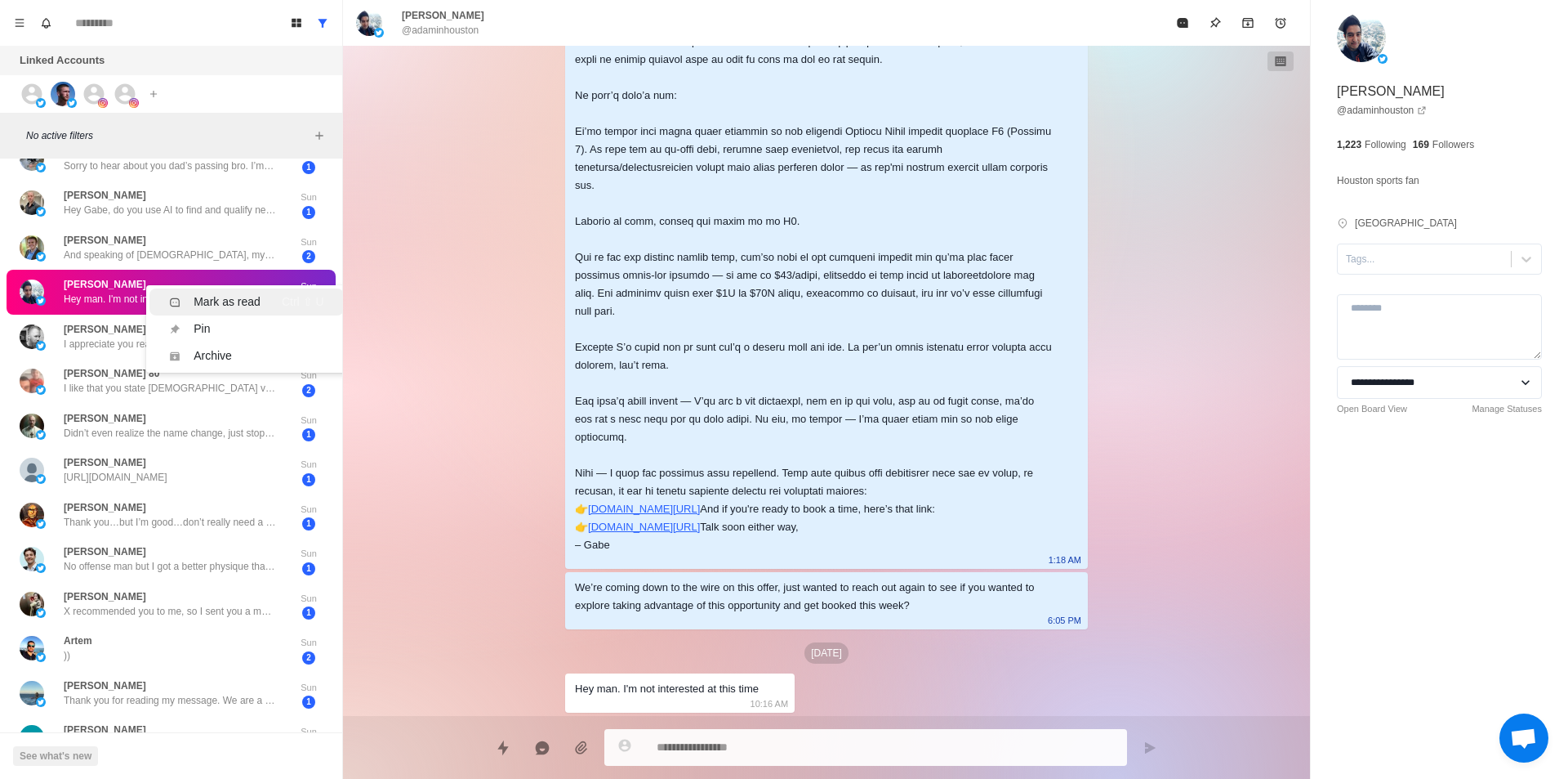
click at [246, 291] on li "Mark as read Ctrl ⇧ U" at bounding box center [246, 302] width 194 height 27
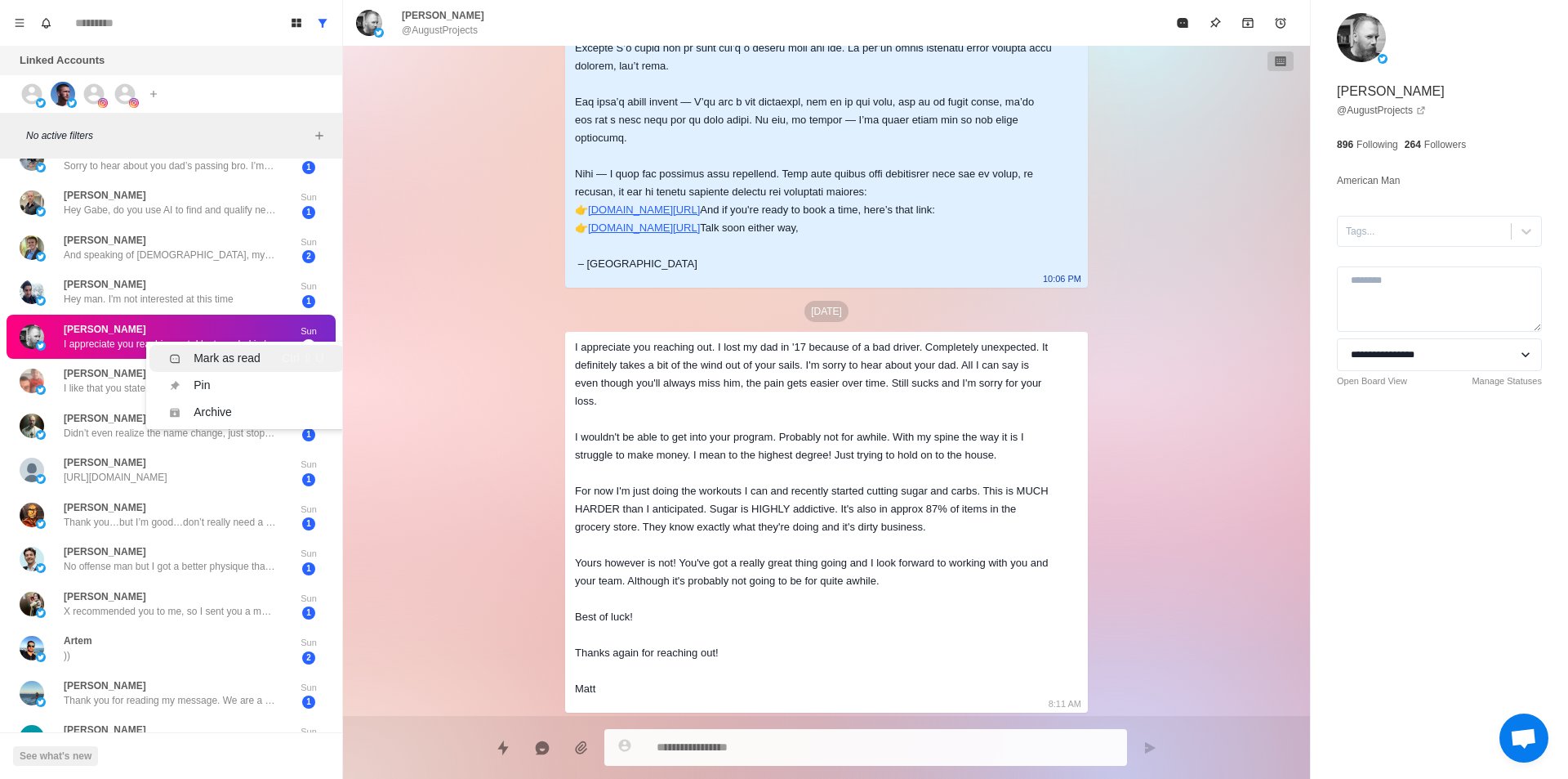
drag, startPoint x: 255, startPoint y: 367, endPoint x: 244, endPoint y: 368, distance: 11.0
click at [256, 367] on li "Mark as read Ctrl ⇧ U" at bounding box center [246, 358] width 194 height 27
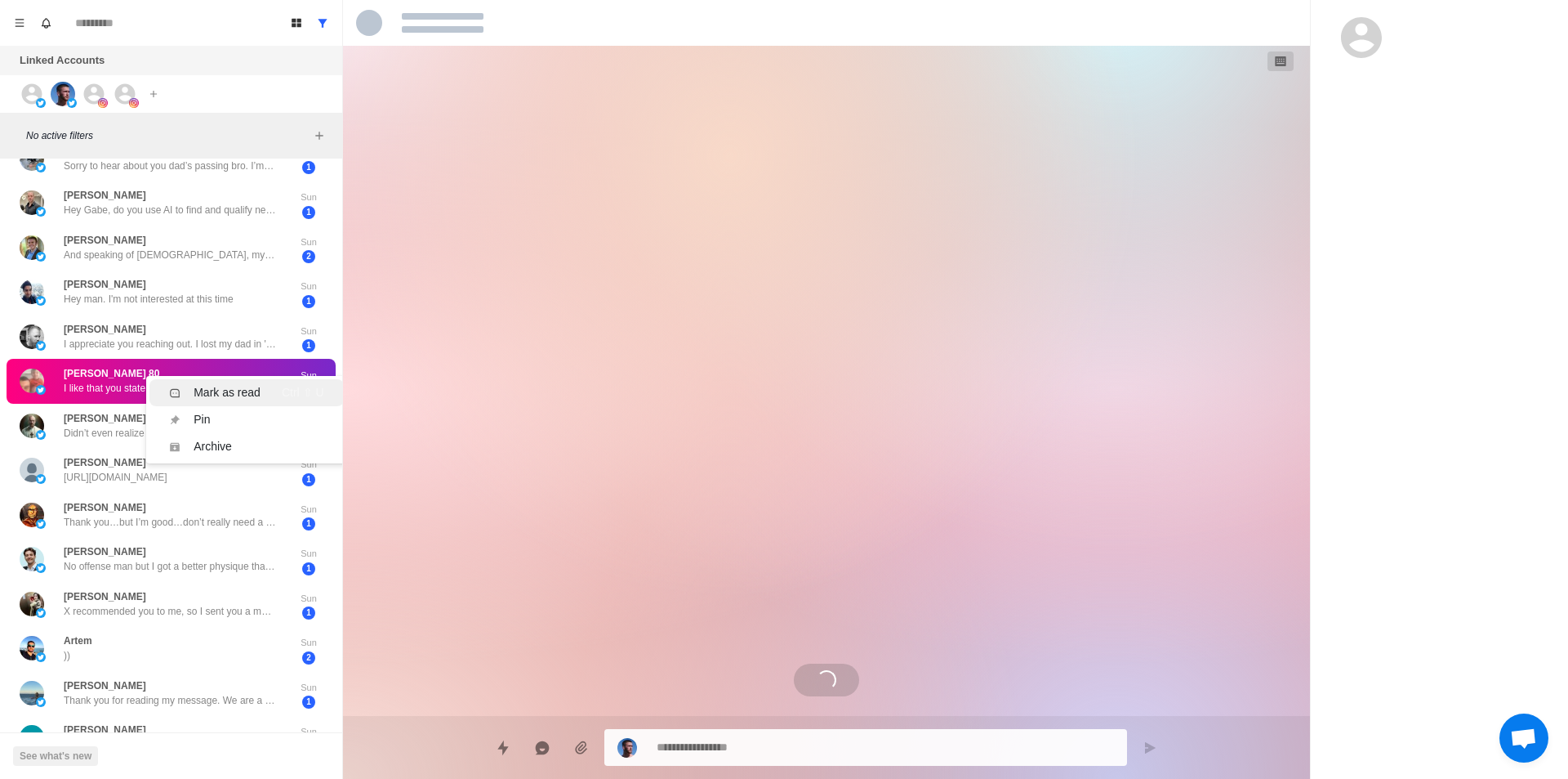
click at [246, 384] on li "Mark as read Ctrl ⇧ U" at bounding box center [246, 392] width 194 height 27
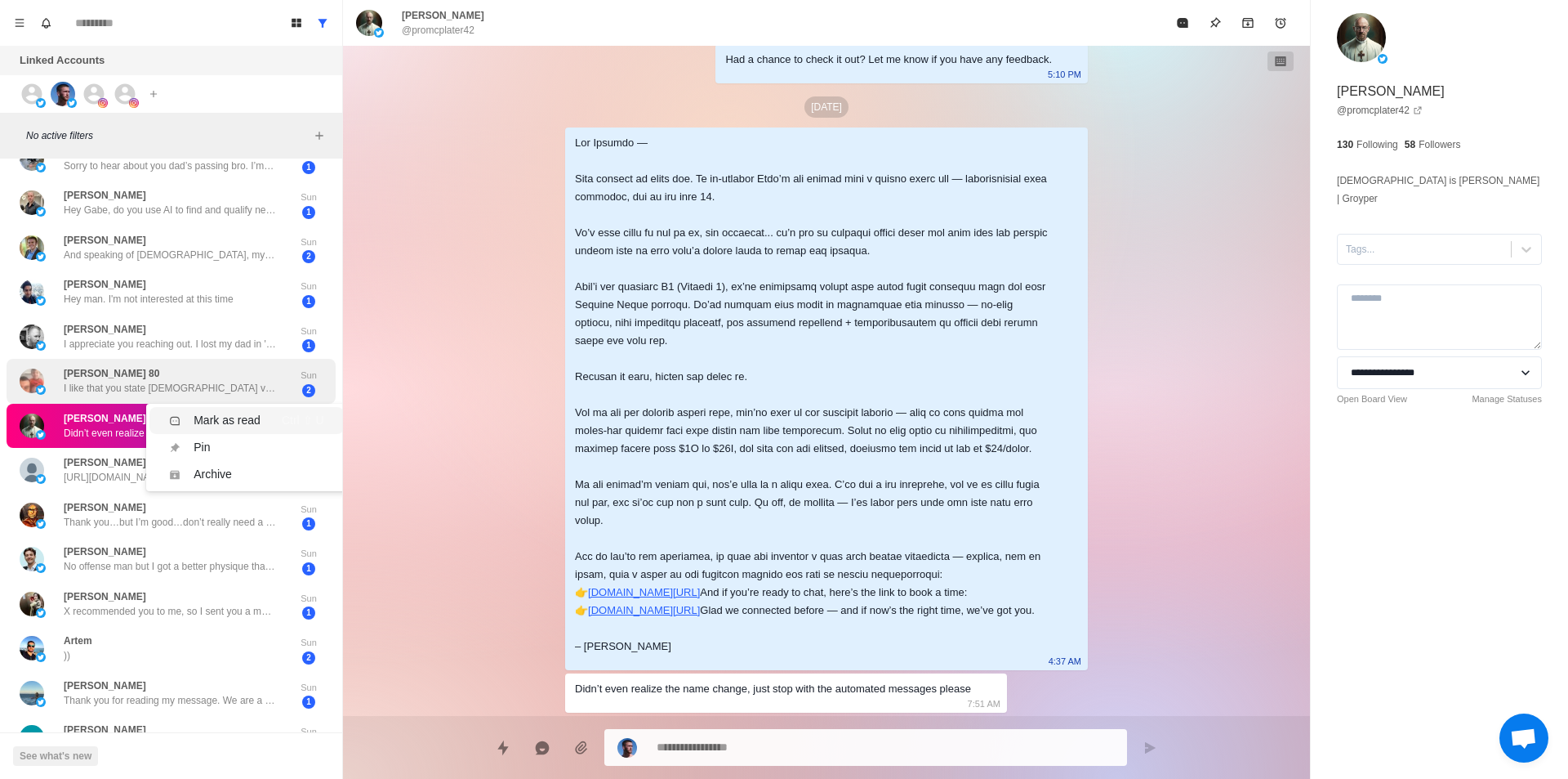
drag, startPoint x: 231, startPoint y: 415, endPoint x: 229, endPoint y: 401, distance: 14.1
click at [232, 415] on div "Mark as read" at bounding box center [227, 421] width 67 height 18
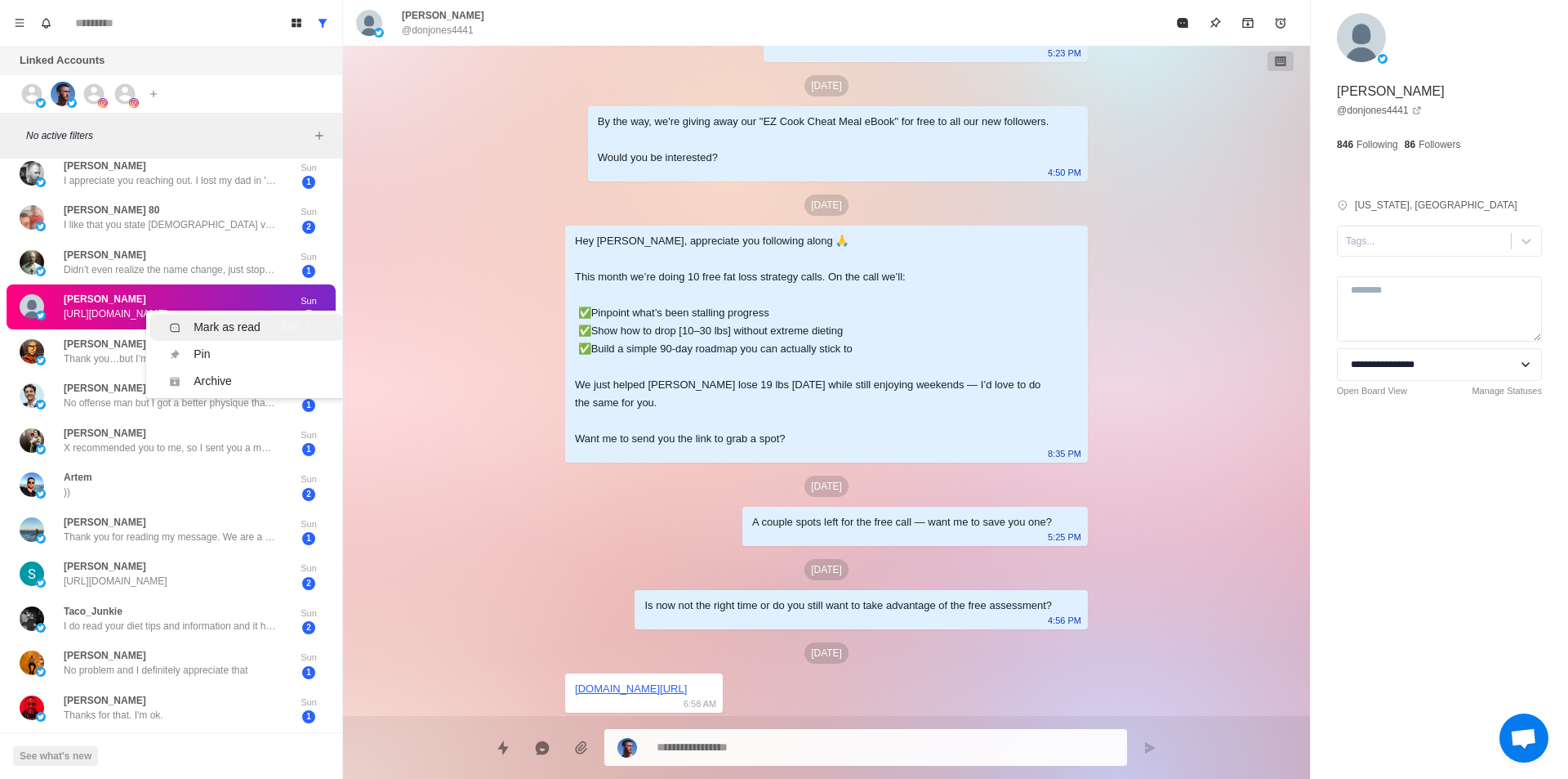
click at [219, 337] on li "Mark as read Ctrl ⇧ U" at bounding box center [246, 327] width 194 height 27
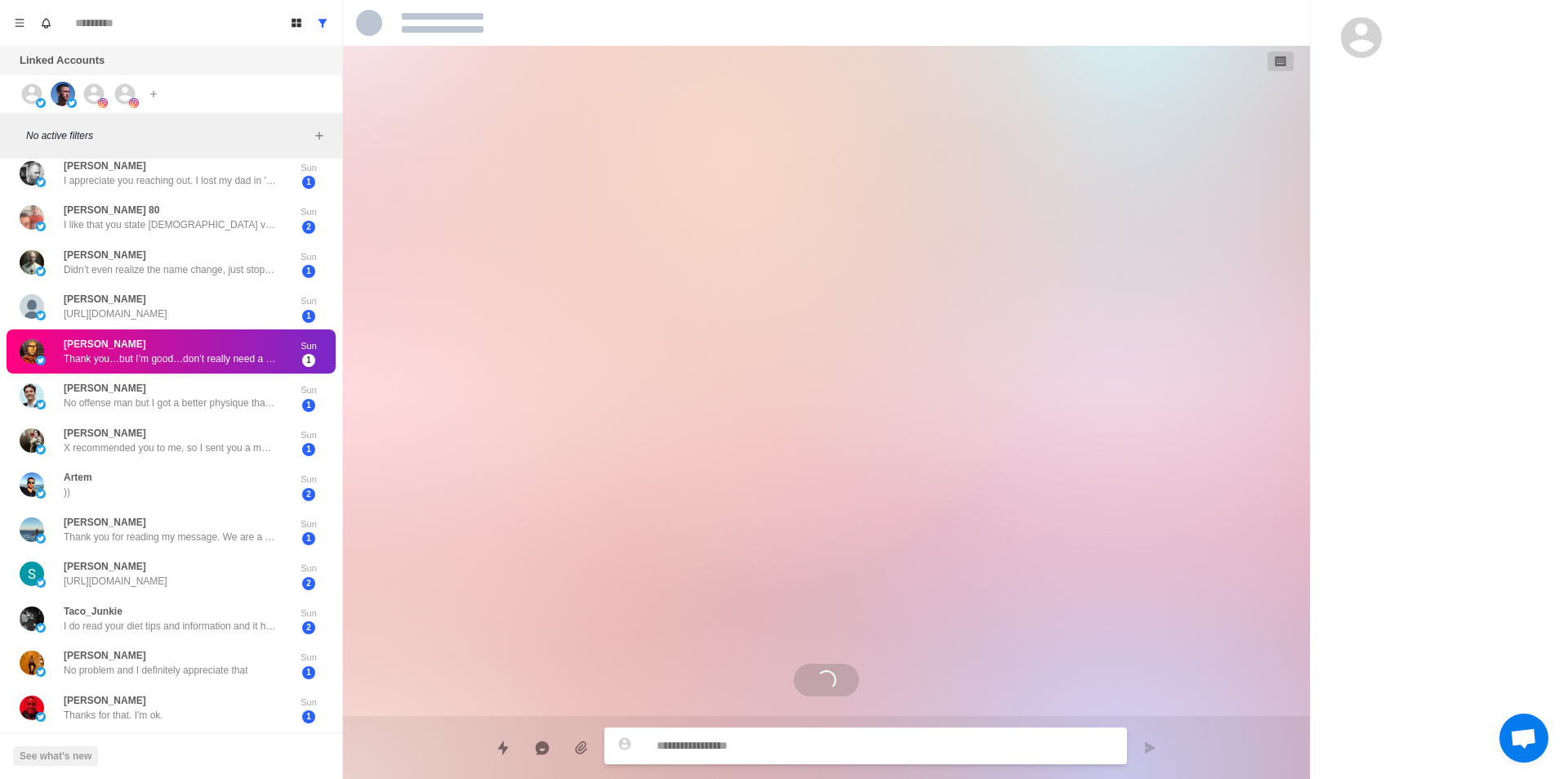
drag, startPoint x: 192, startPoint y: 364, endPoint x: 201, endPoint y: 368, distance: 9.8
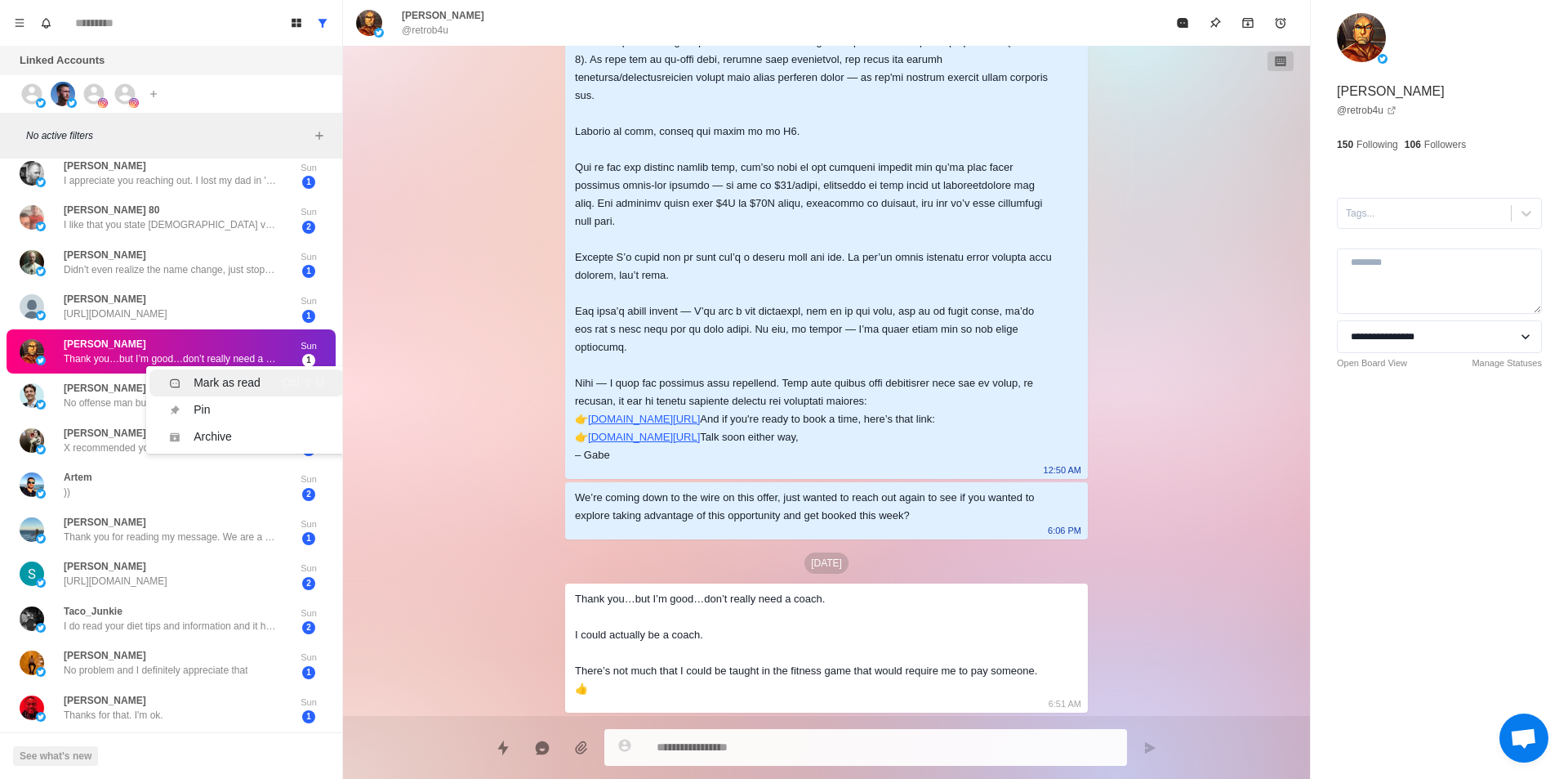
click at [224, 373] on li "Mark as read Ctrl ⇧ U" at bounding box center [246, 383] width 194 height 27
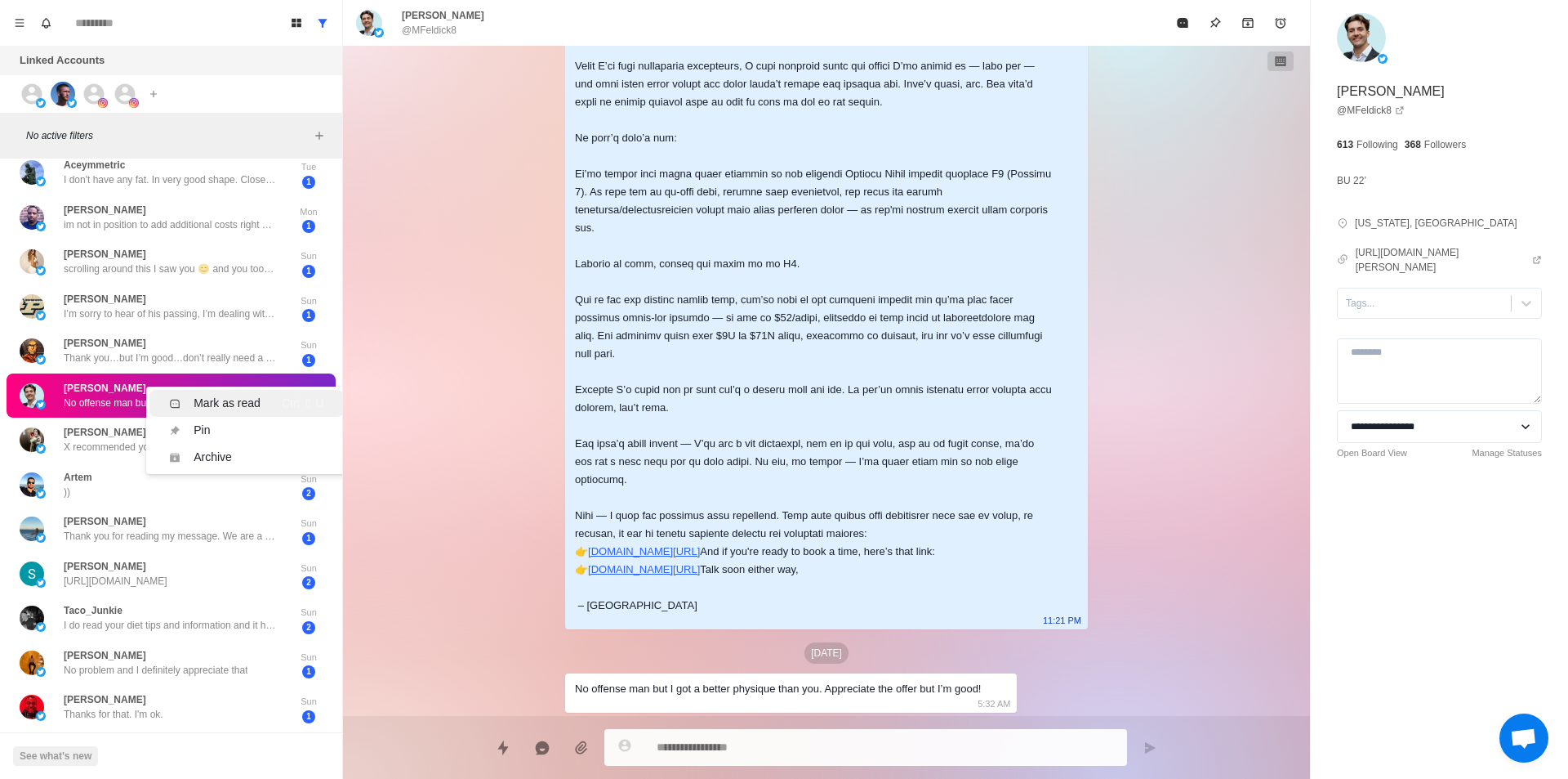
click at [221, 403] on div "Mark as read" at bounding box center [227, 403] width 67 height 18
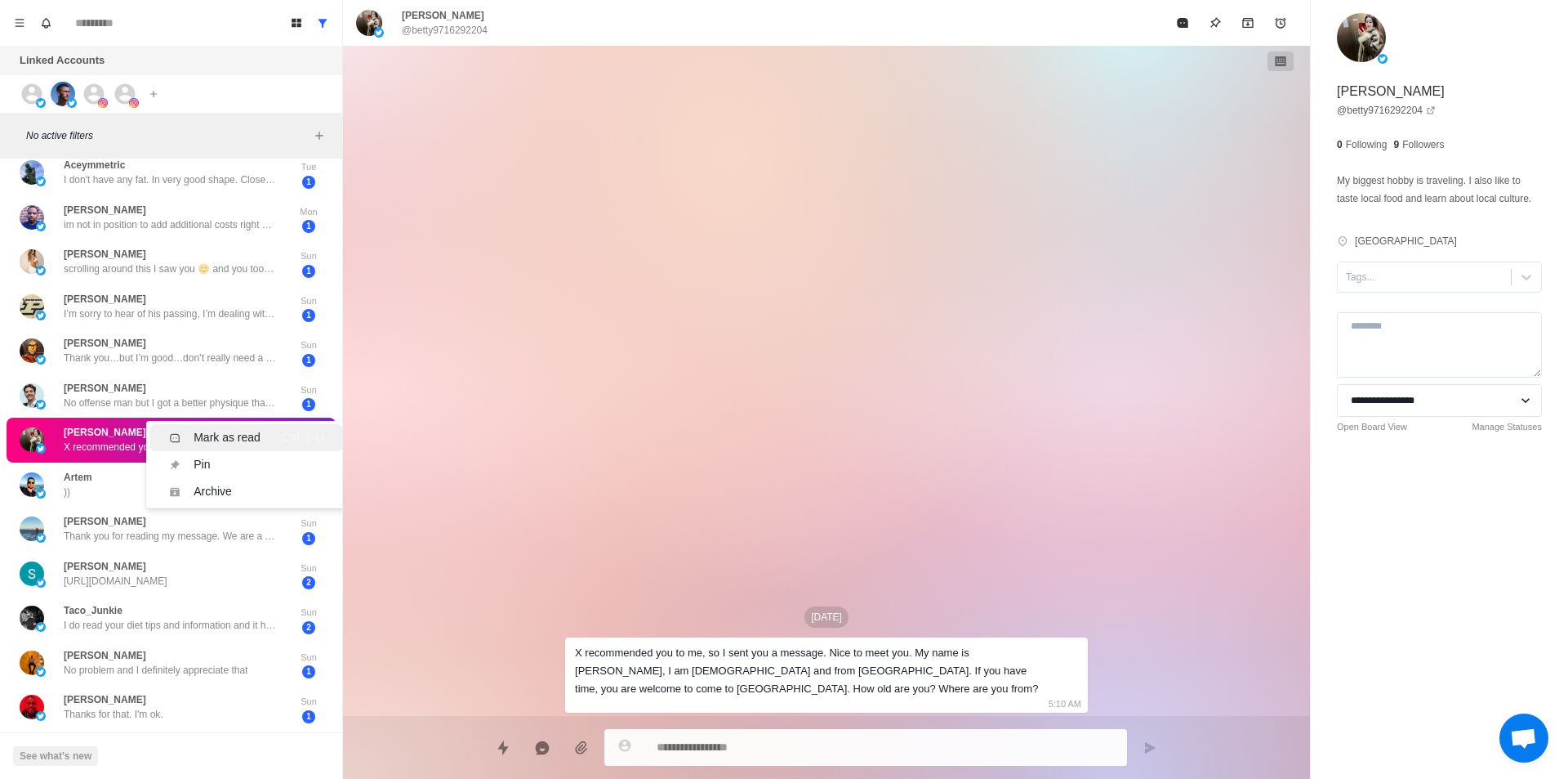
click at [237, 435] on div "Mark as read" at bounding box center [227, 438] width 67 height 18
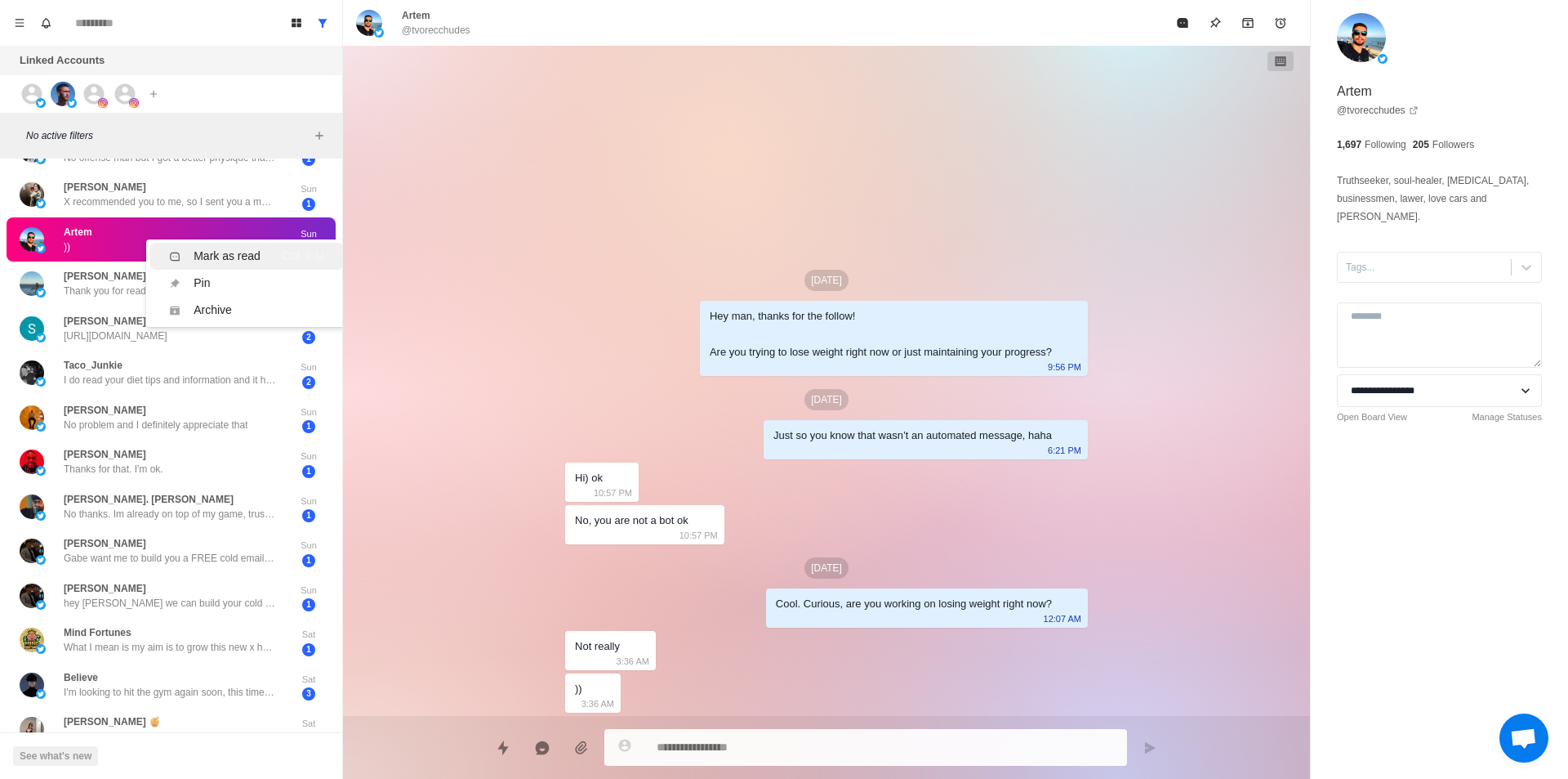
click at [212, 267] on li "Mark as read Ctrl ⇧ U" at bounding box center [246, 256] width 194 height 27
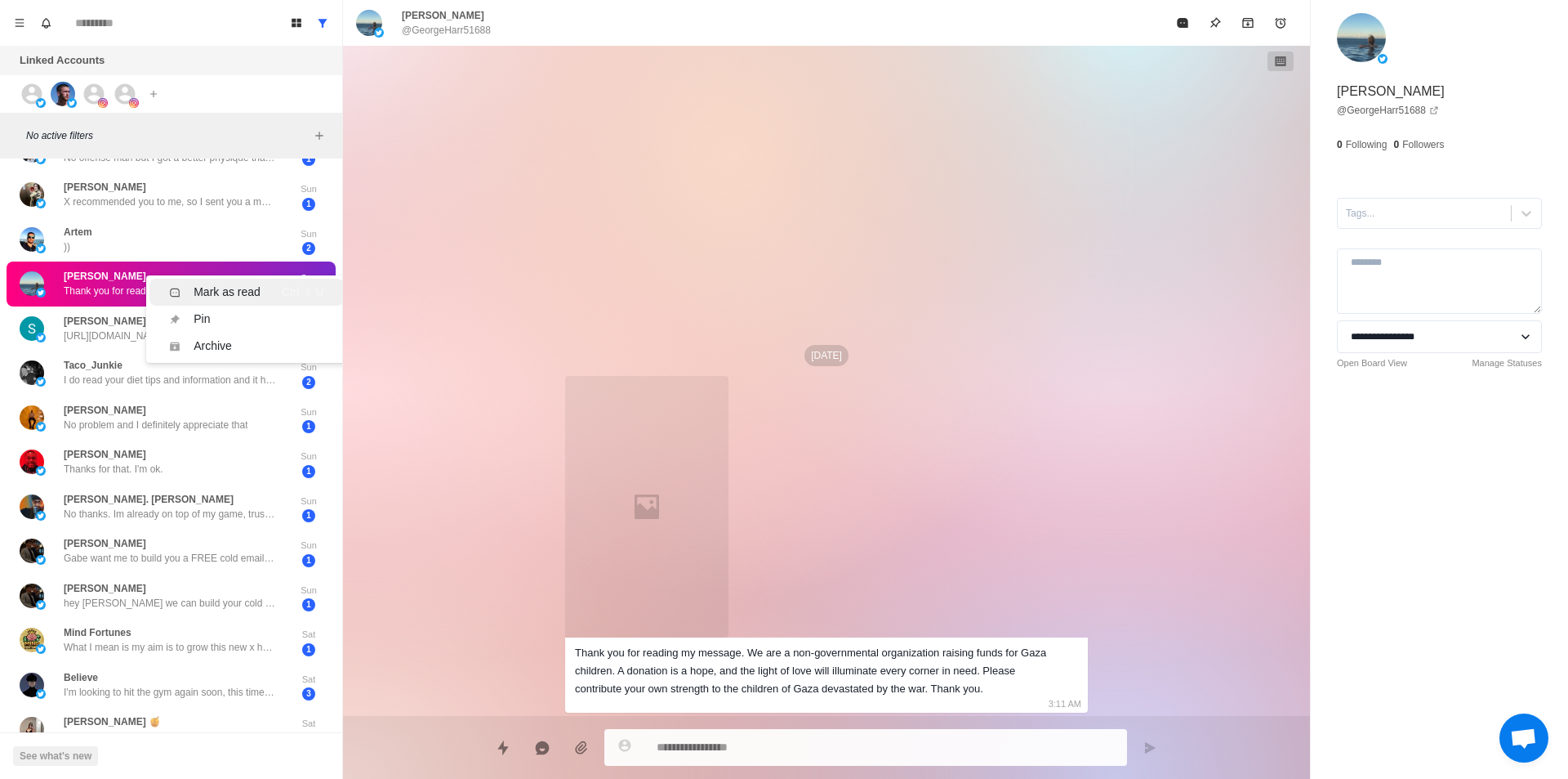
click at [237, 290] on div "Mark as read" at bounding box center [227, 292] width 67 height 18
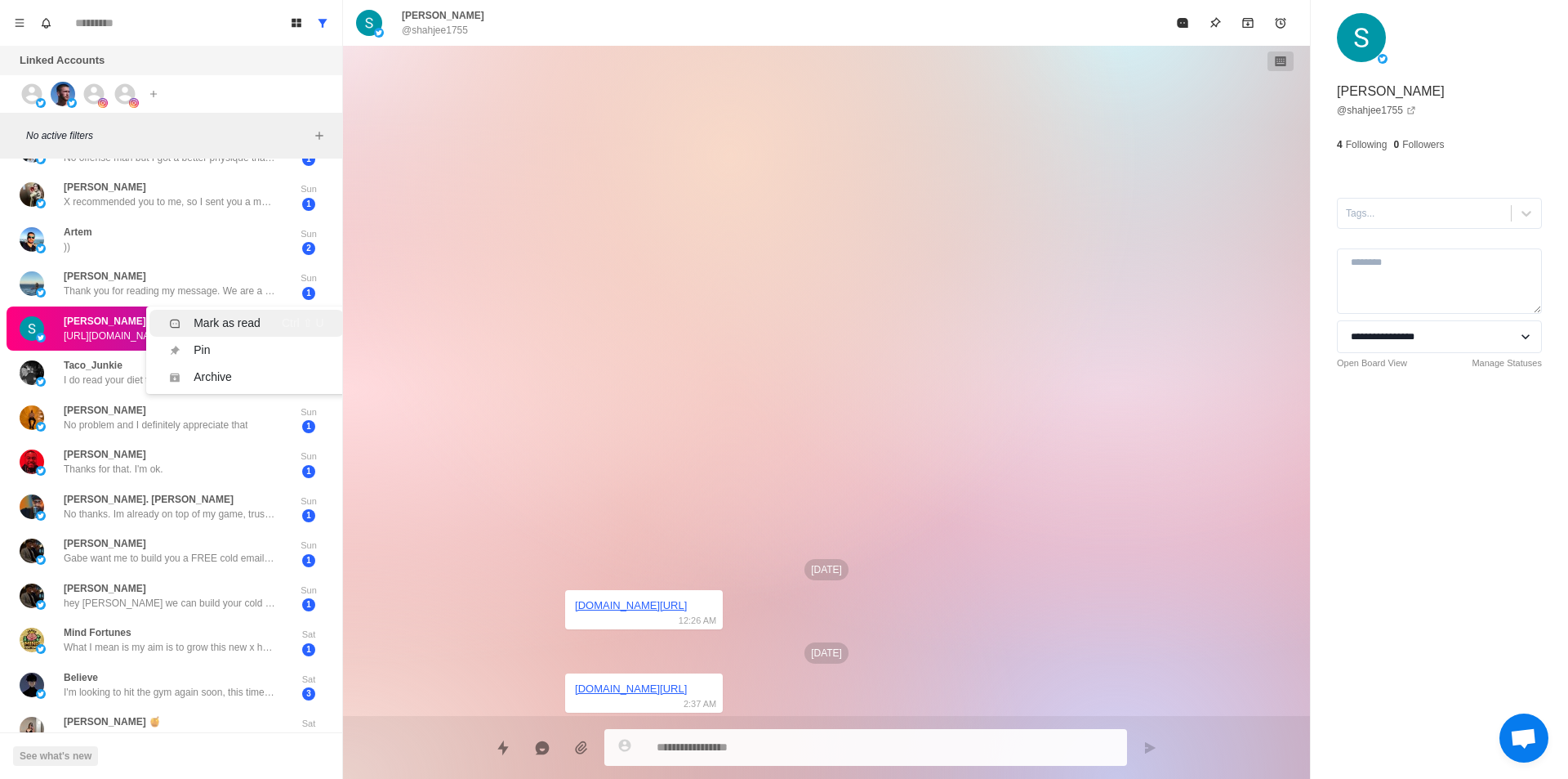
click at [237, 324] on div "Mark as read" at bounding box center [227, 323] width 67 height 18
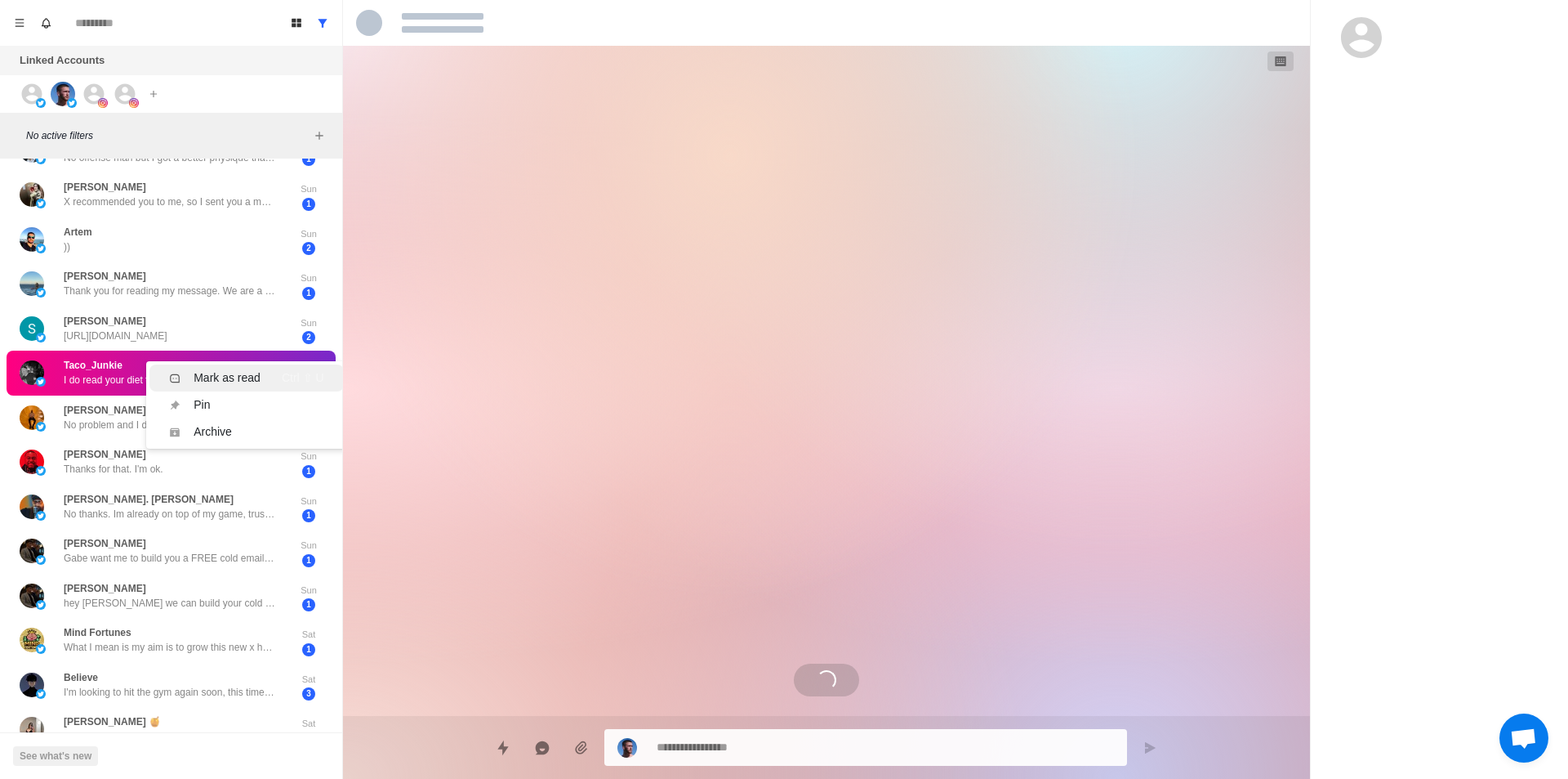
click at [231, 372] on div "Mark as read" at bounding box center [227, 378] width 67 height 18
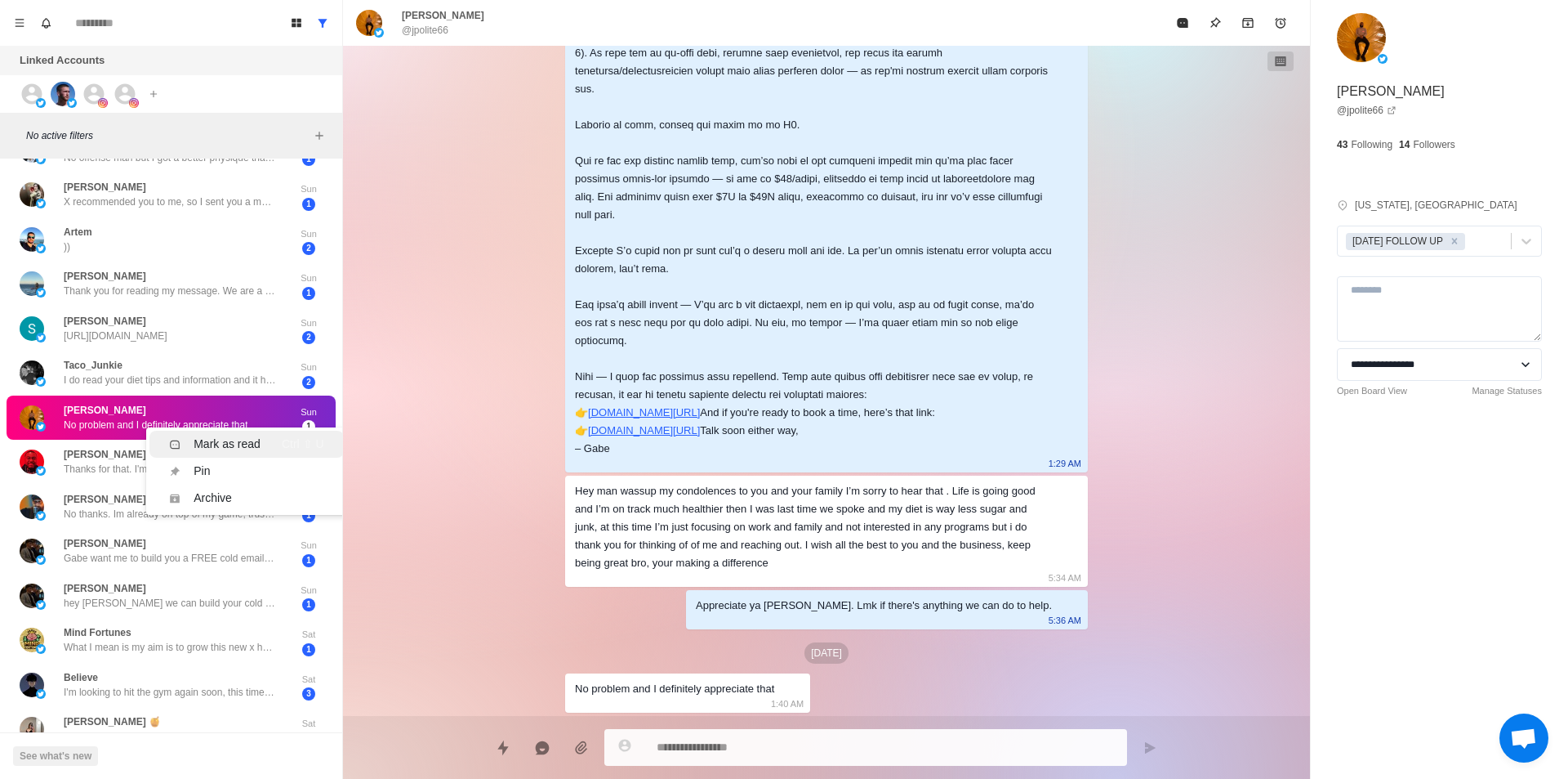
click at [232, 434] on li "Mark as read Ctrl ⇧ U" at bounding box center [246, 444] width 194 height 27
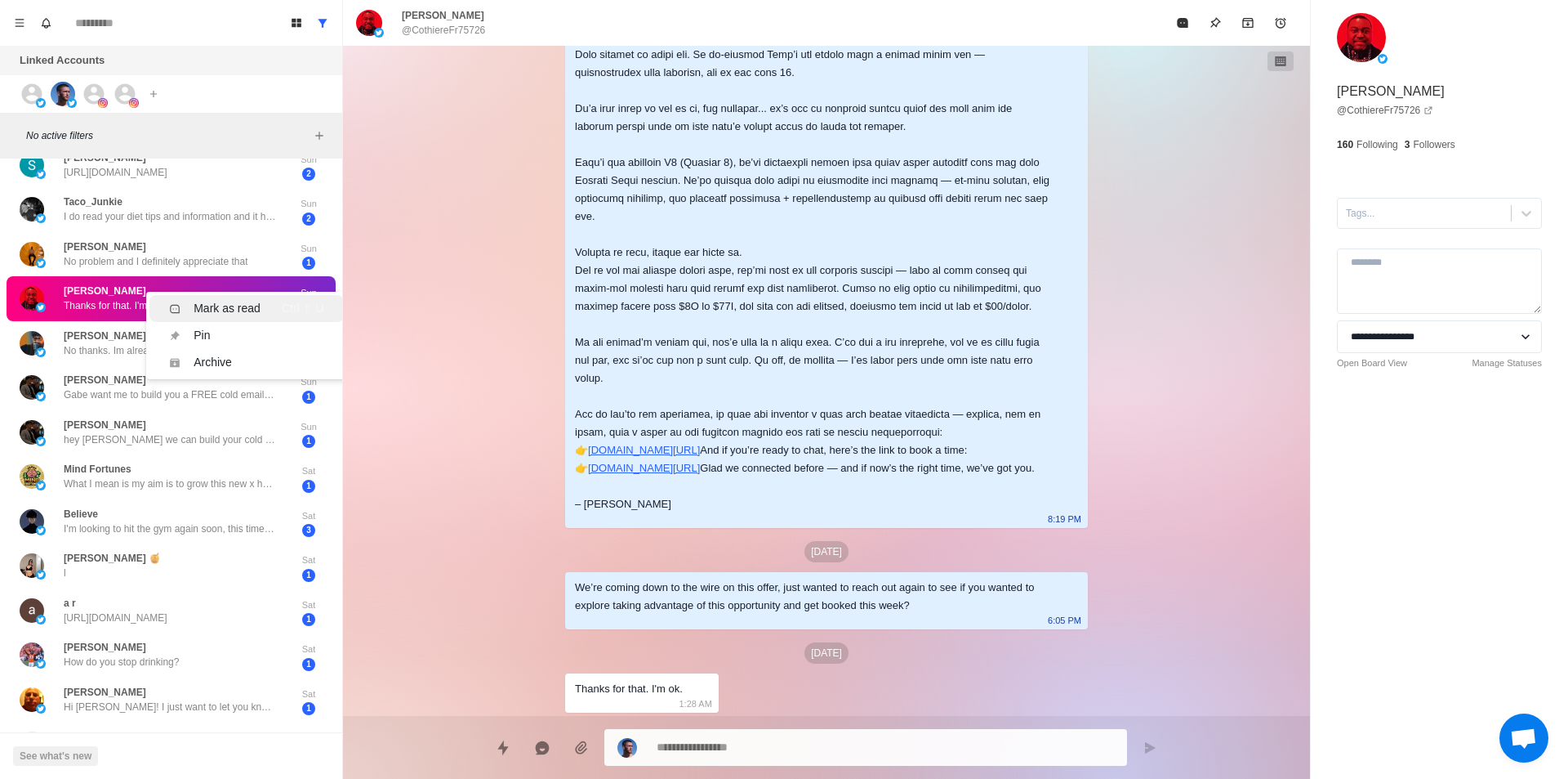
click at [229, 306] on div "Mark as read" at bounding box center [227, 309] width 67 height 18
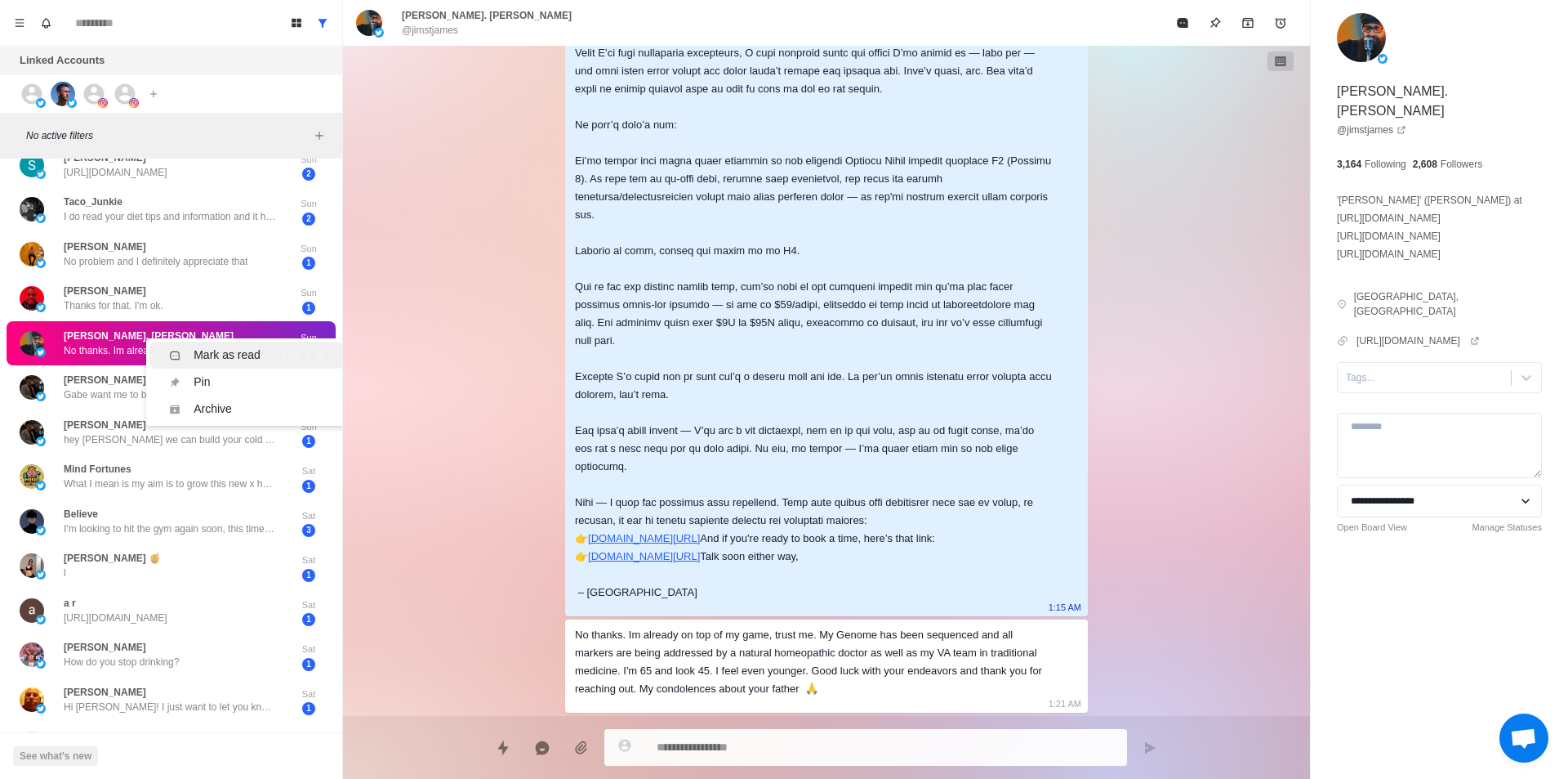
click at [228, 343] on li "Mark as read Ctrl ⇧ U" at bounding box center [246, 355] width 194 height 27
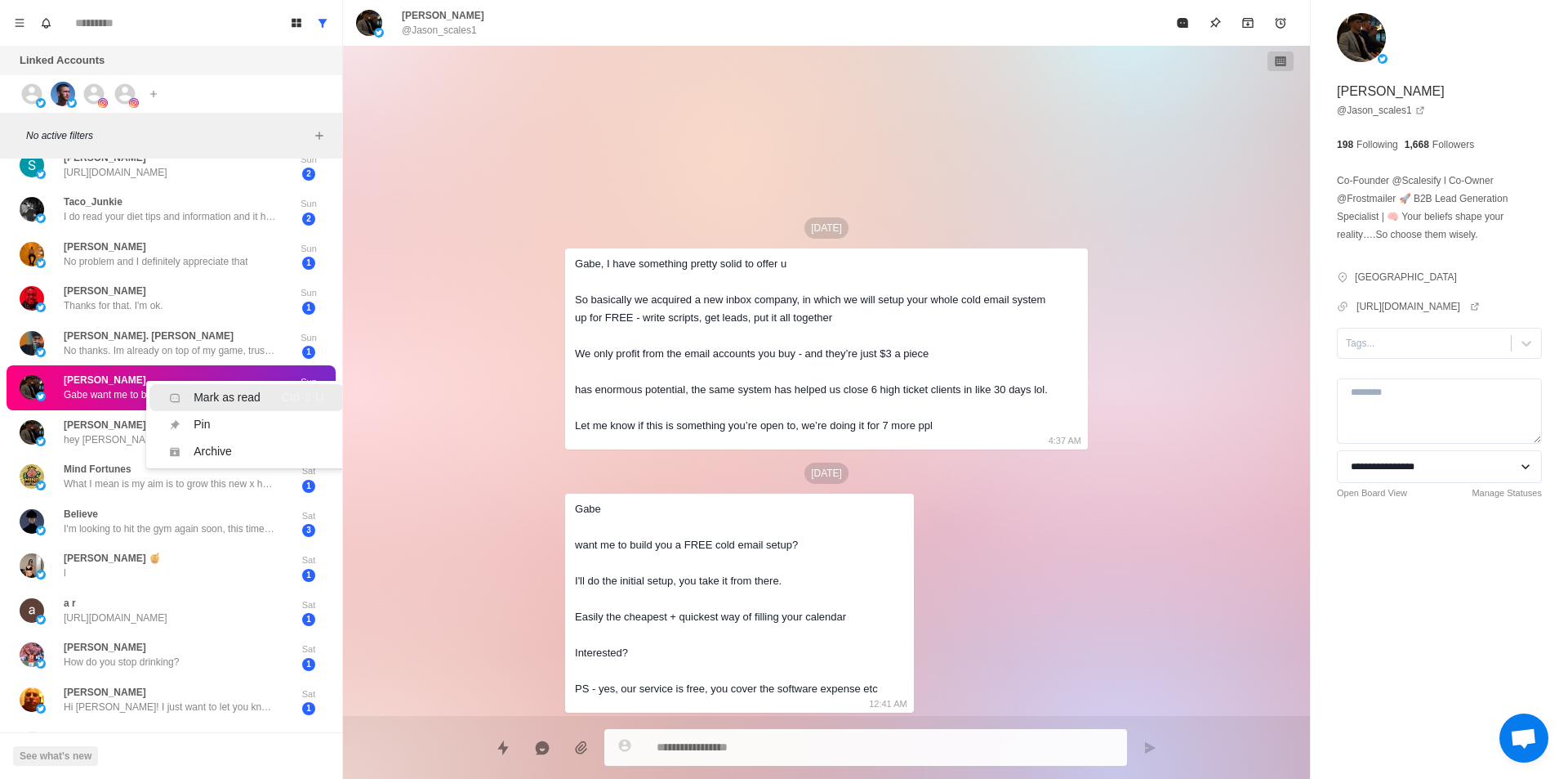
drag, startPoint x: 236, startPoint y: 394, endPoint x: 246, endPoint y: 406, distance: 15.6
click at [236, 393] on p "Gabe want me to build you a FREE cold email setup? I'll do the initial setup, y…" at bounding box center [169, 394] width 212 height 15
click at [214, 390] on li "Mark as read Ctrl ⇧ U" at bounding box center [246, 402] width 194 height 27
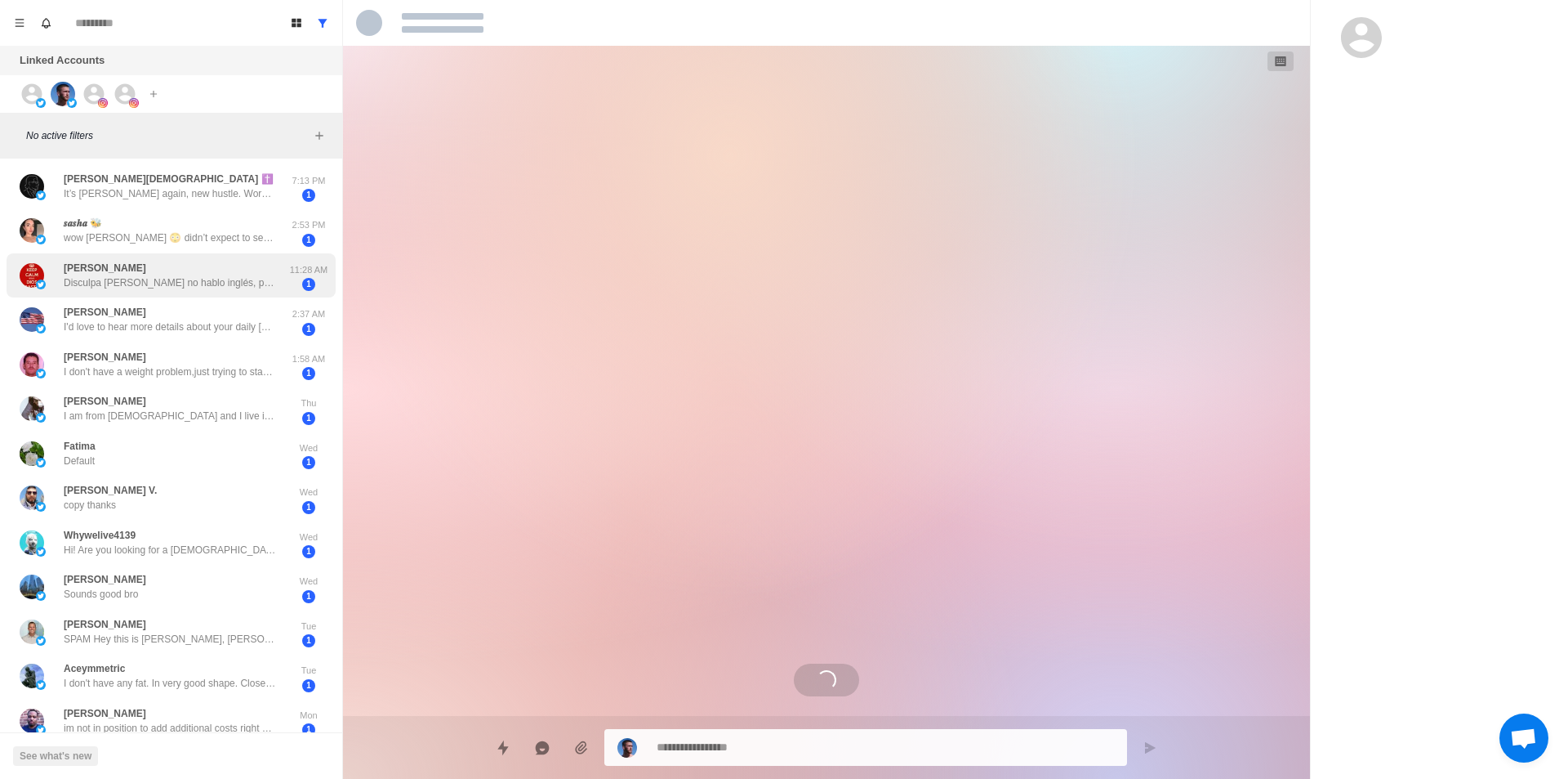
type textarea "*"
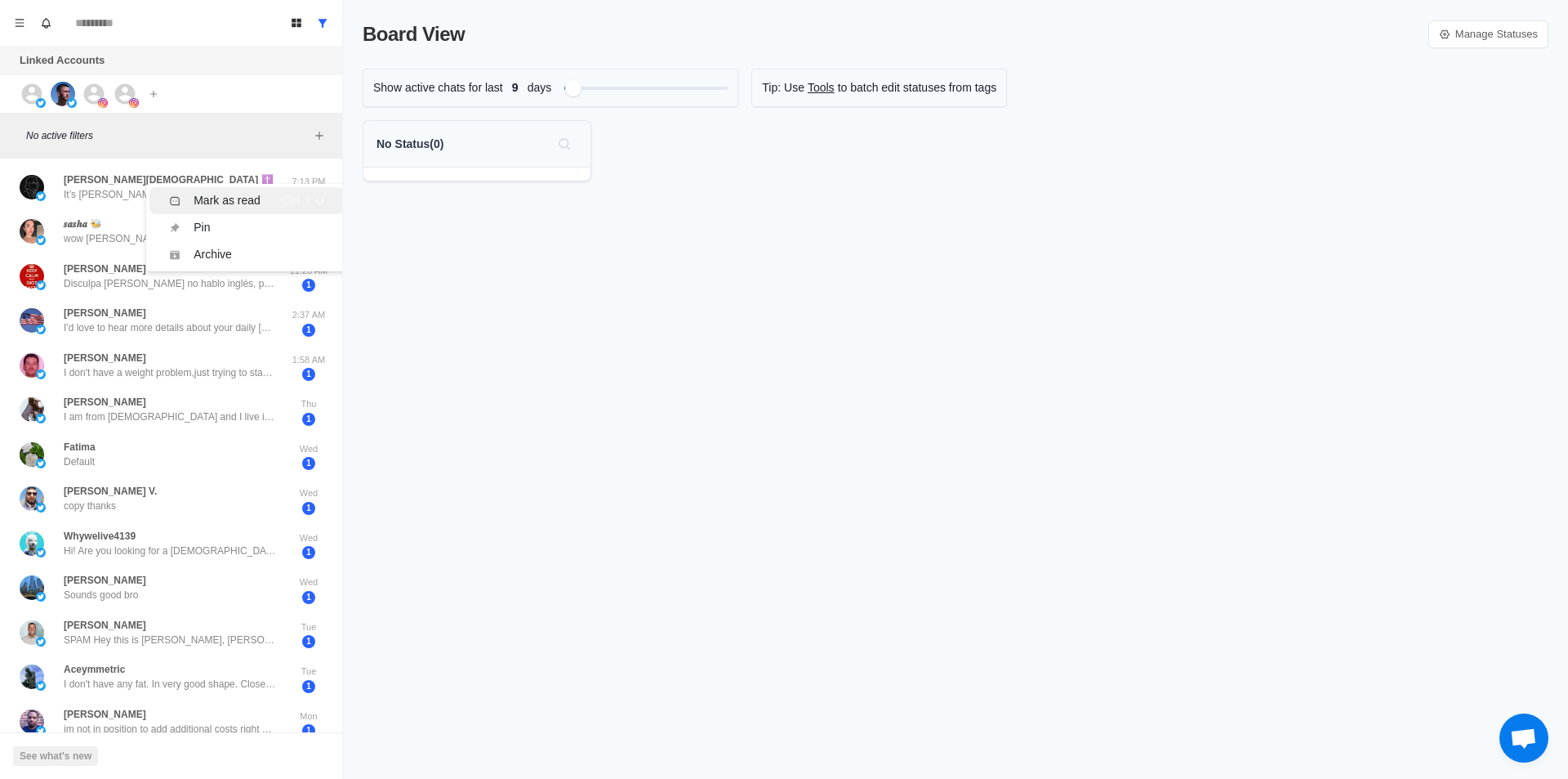
click at [247, 200] on div "Mark as read" at bounding box center [227, 201] width 67 height 18
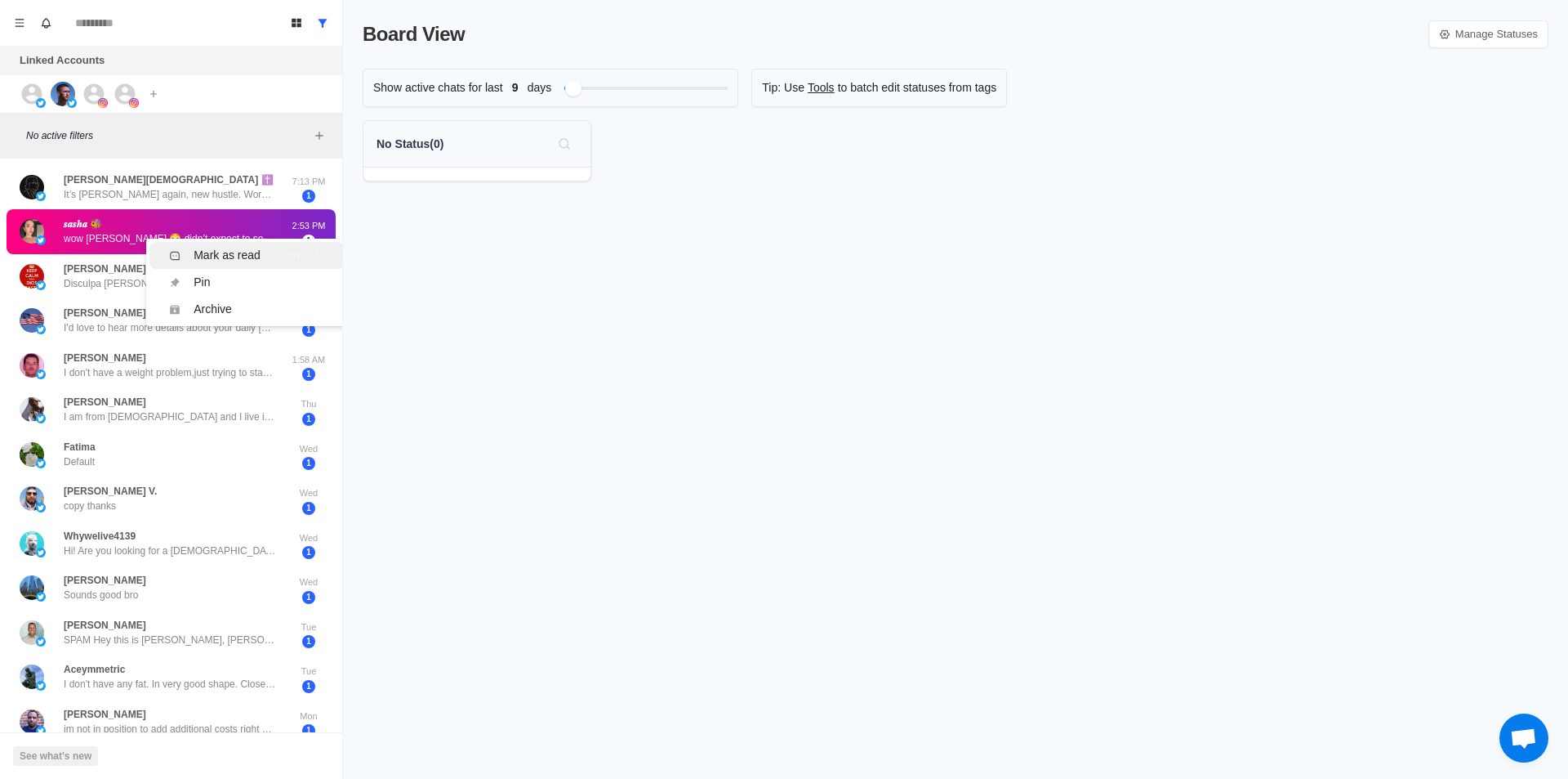
click at [253, 254] on div "Mark as read" at bounding box center [227, 255] width 67 height 18
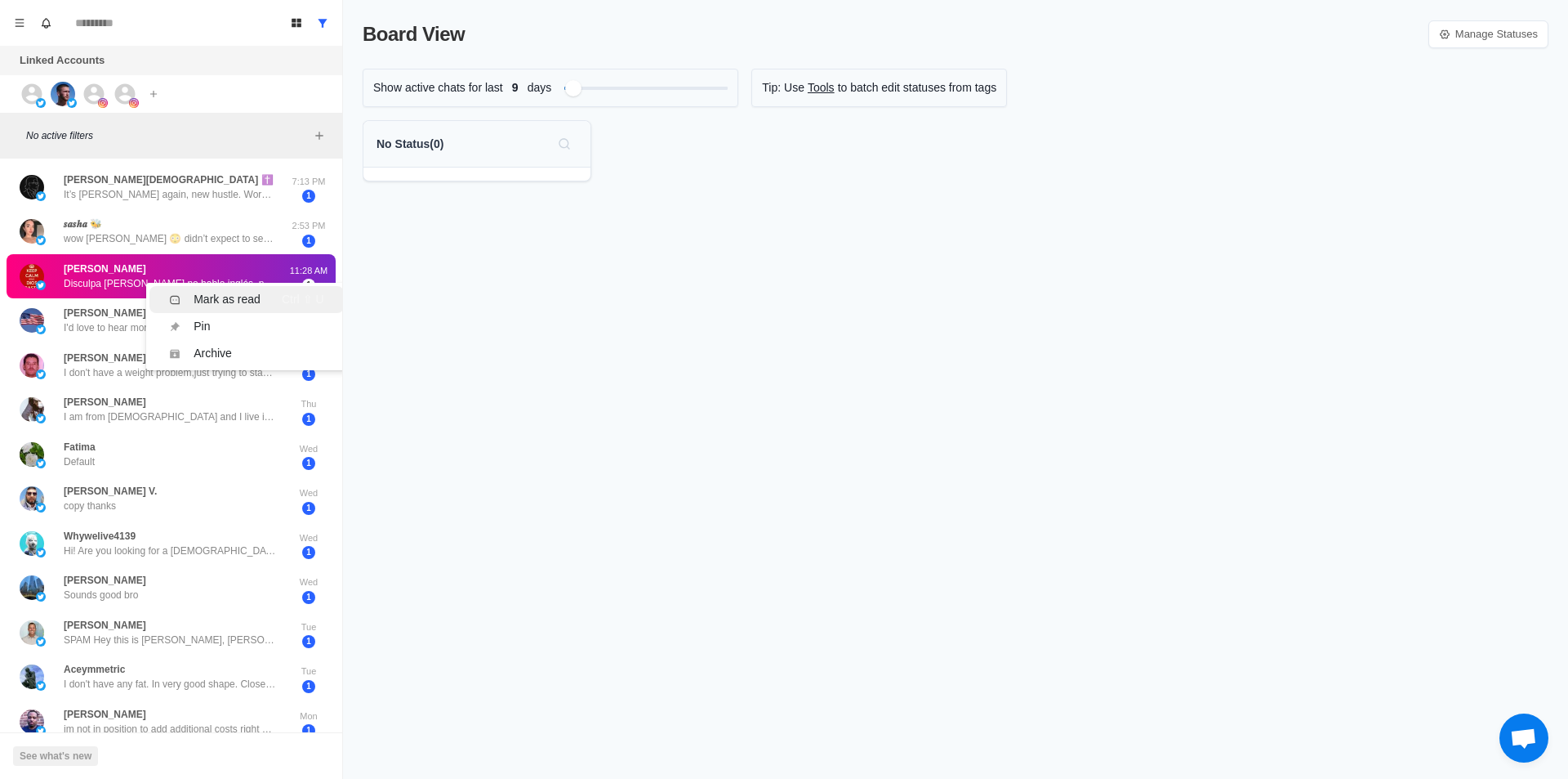
click at [254, 301] on div "Mark as read" at bounding box center [227, 300] width 67 height 18
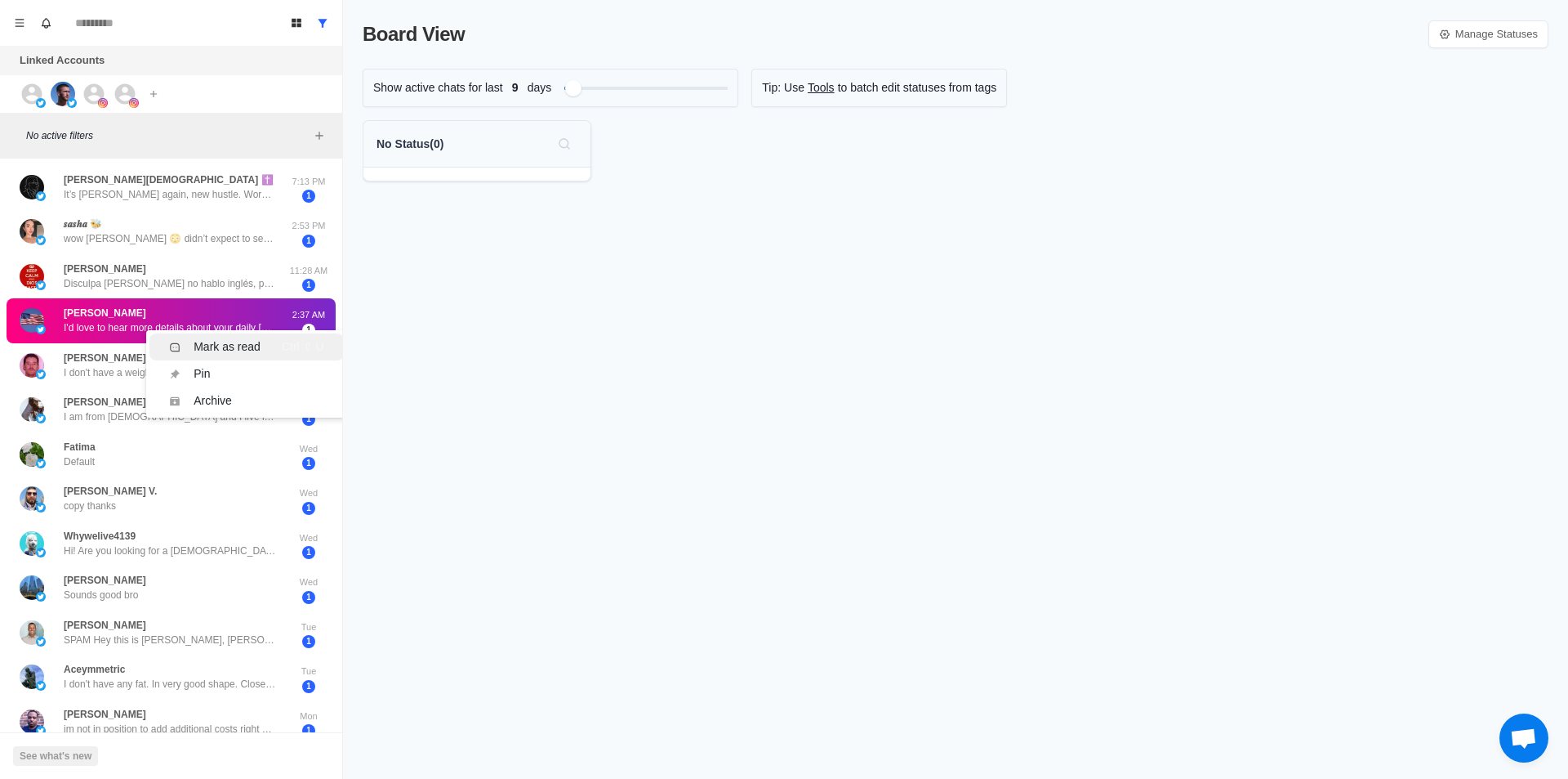
click at [273, 347] on div "Mark as read Ctrl ⇧ U" at bounding box center [246, 347] width 155 height 18
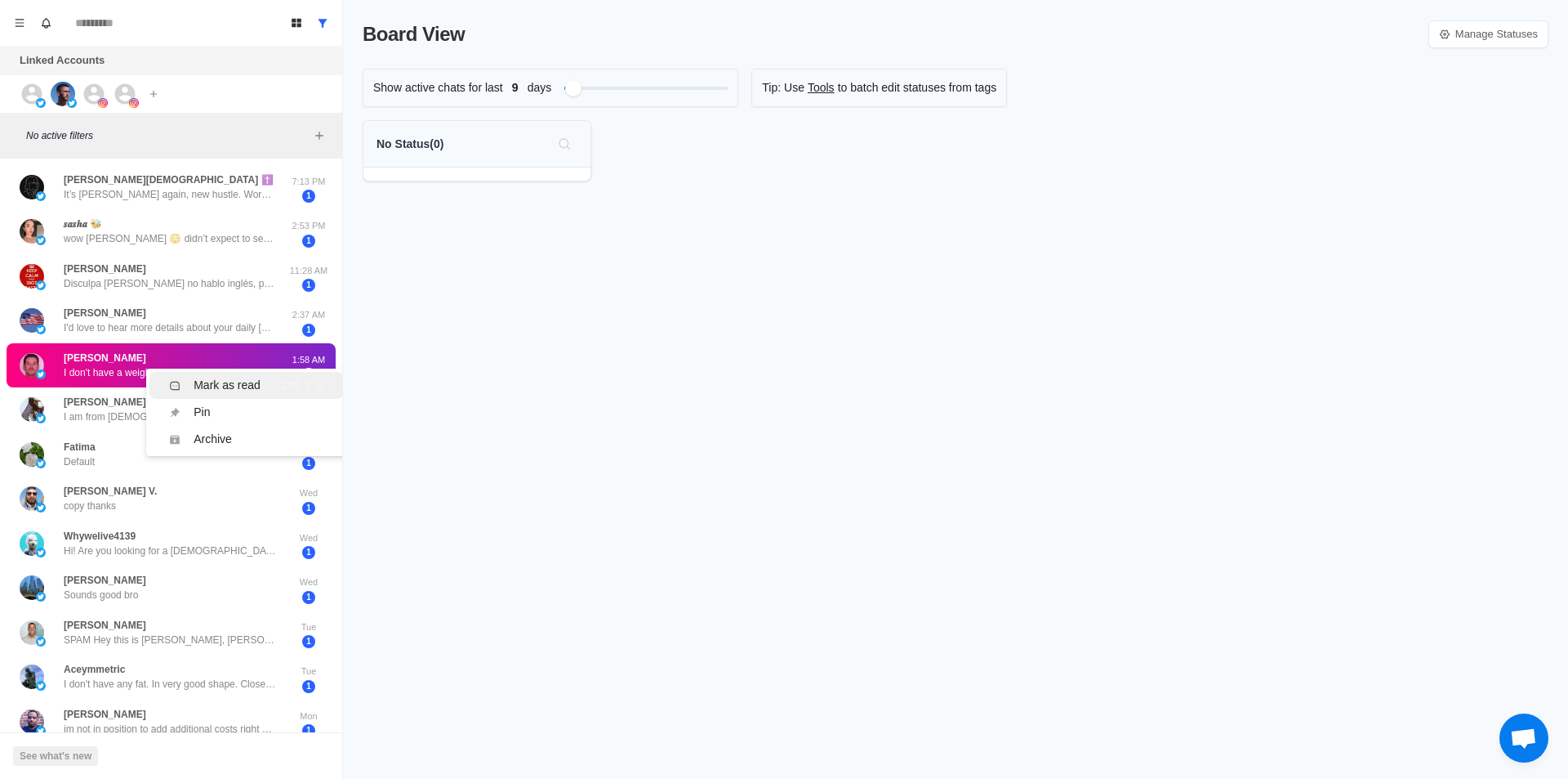
click at [263, 389] on div "Mark as read Ctrl ⇧ U" at bounding box center [246, 386] width 155 height 18
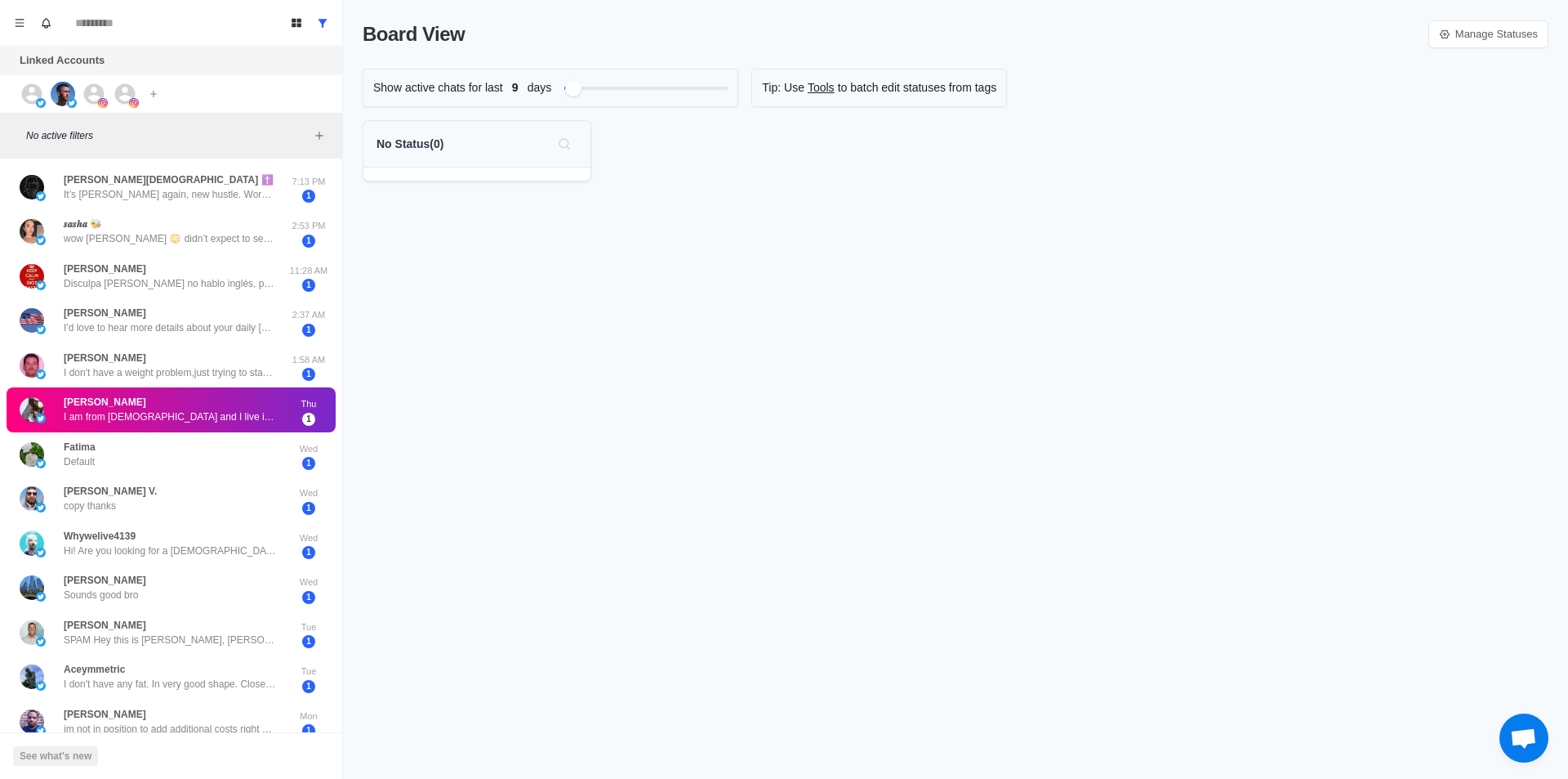
drag, startPoint x: 227, startPoint y: 428, endPoint x: 246, endPoint y: 435, distance: 20.2
click at [251, 436] on div "Mark as read" at bounding box center [227, 444] width 67 height 18
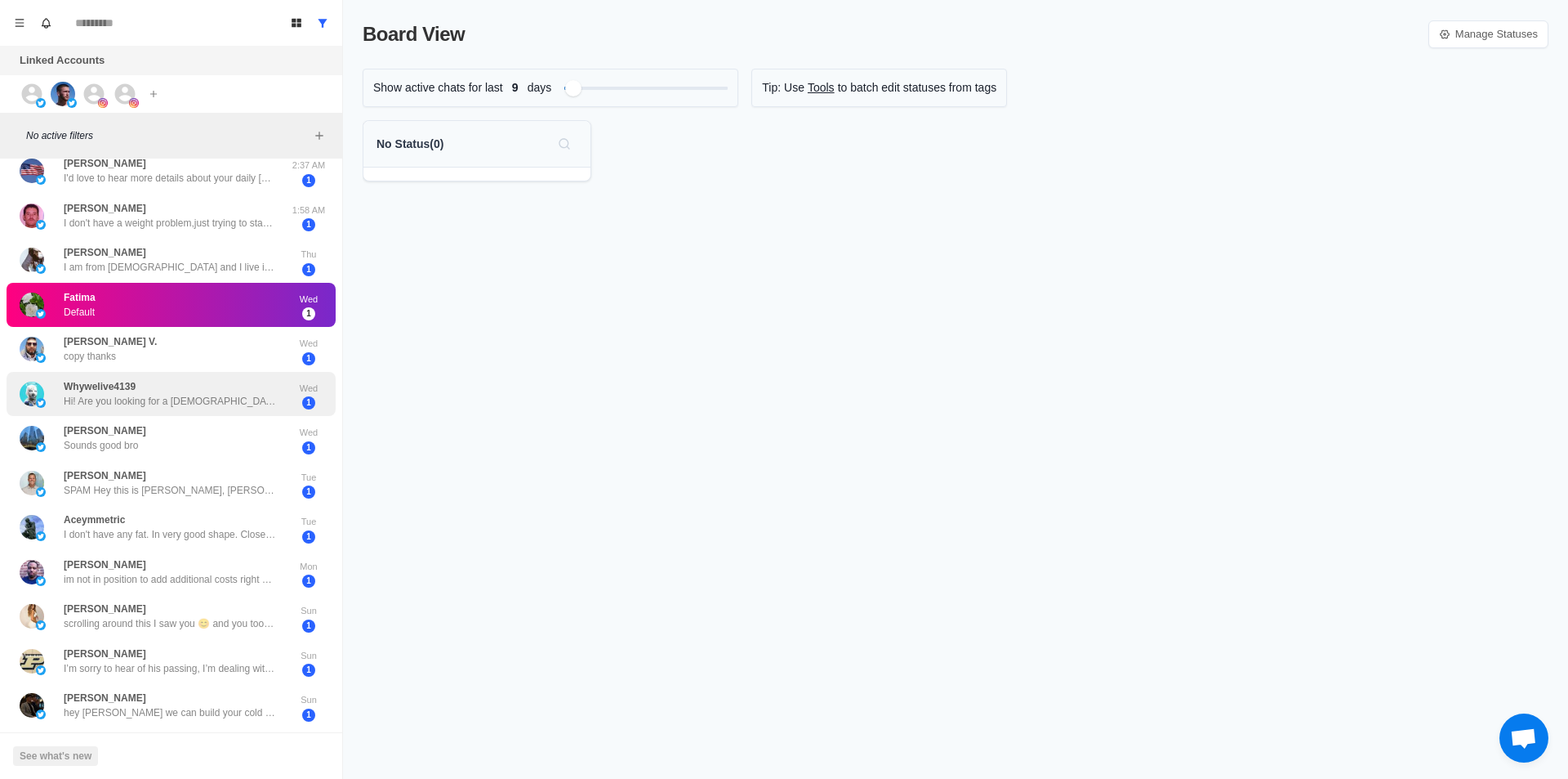
scroll to position [164, 0]
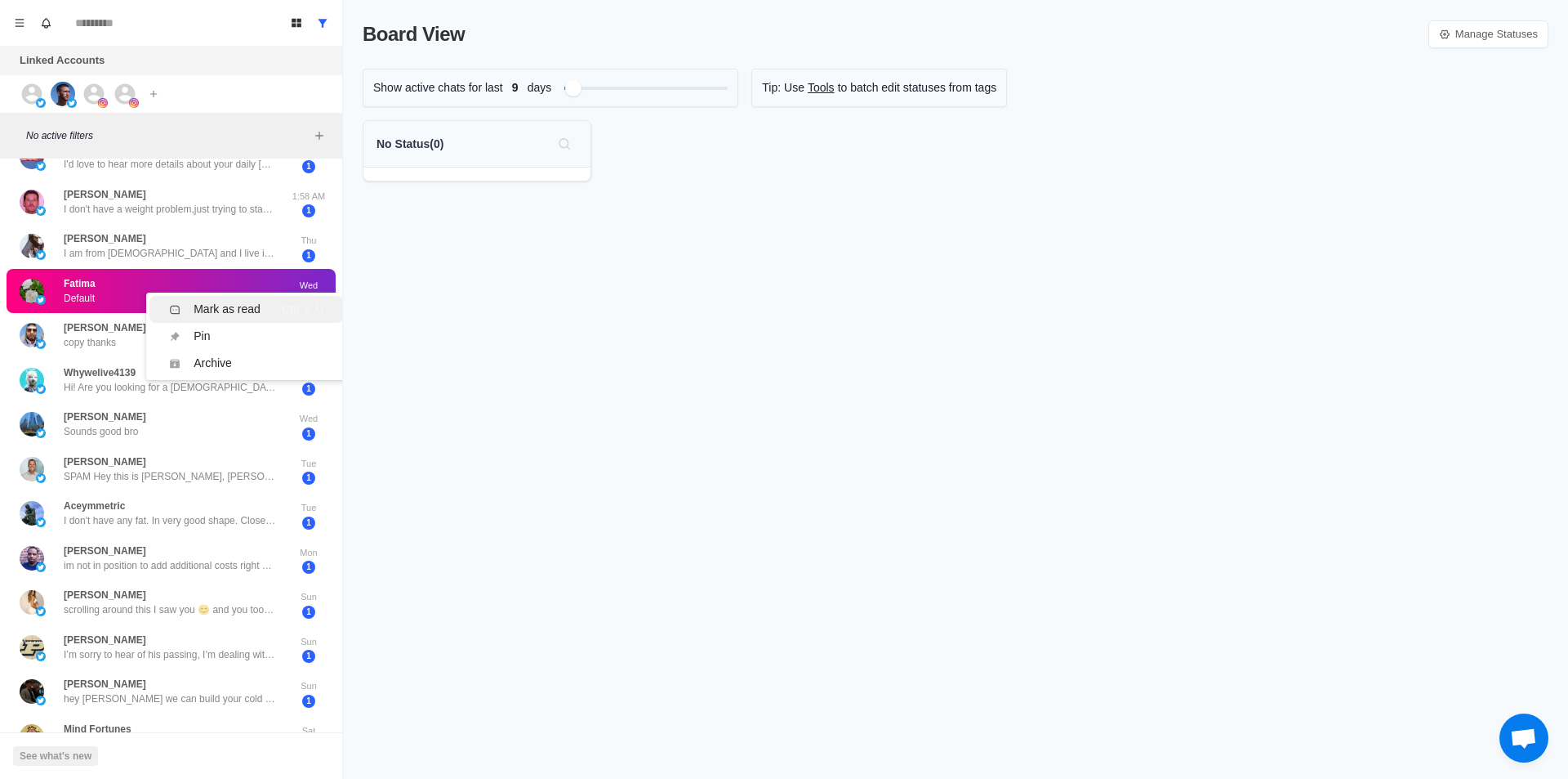
click at [244, 318] on li "Mark as read Ctrl ⇧ U" at bounding box center [246, 310] width 194 height 27
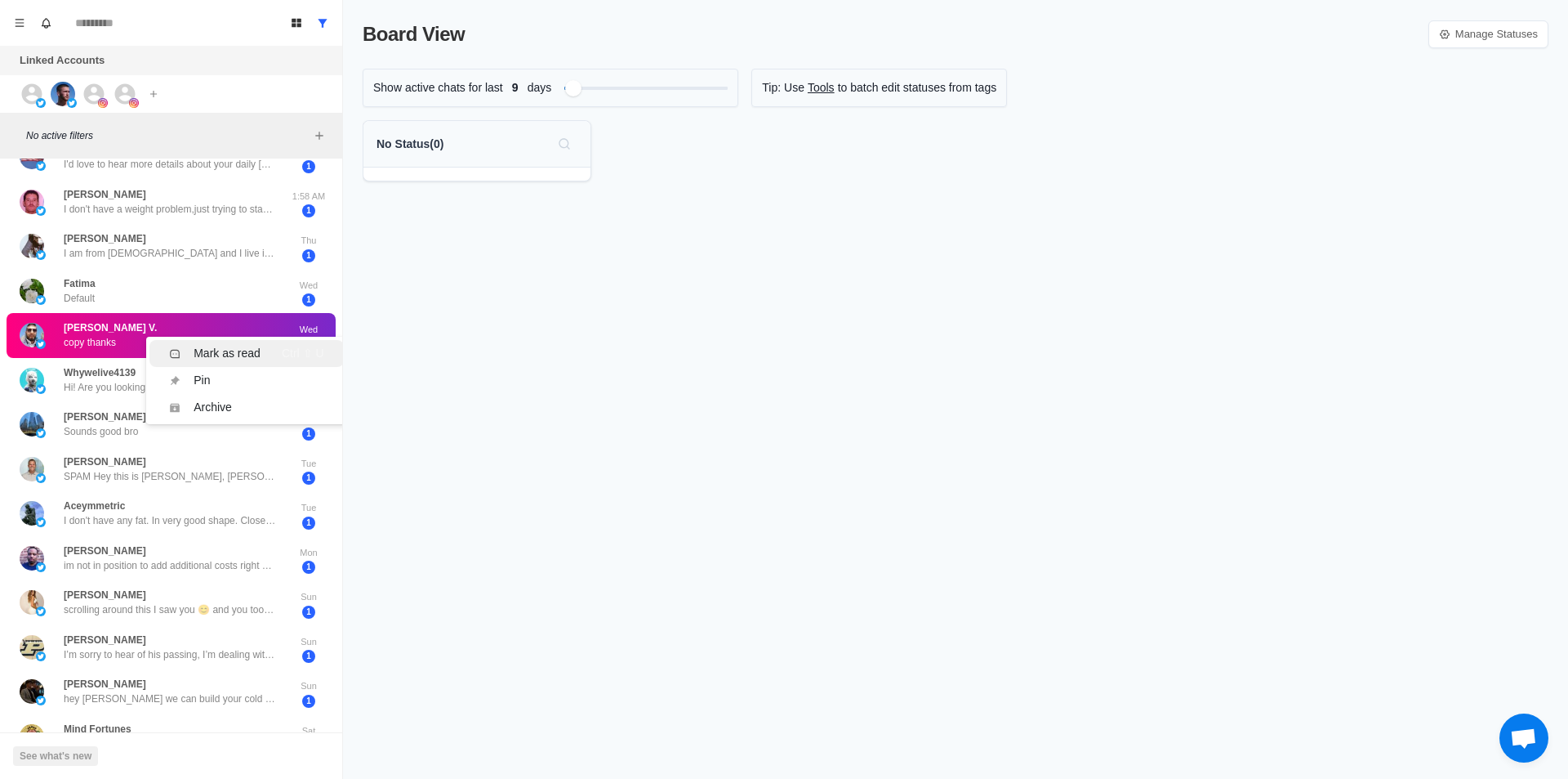
click at [258, 344] on li "Mark as read Ctrl ⇧ U" at bounding box center [246, 353] width 194 height 27
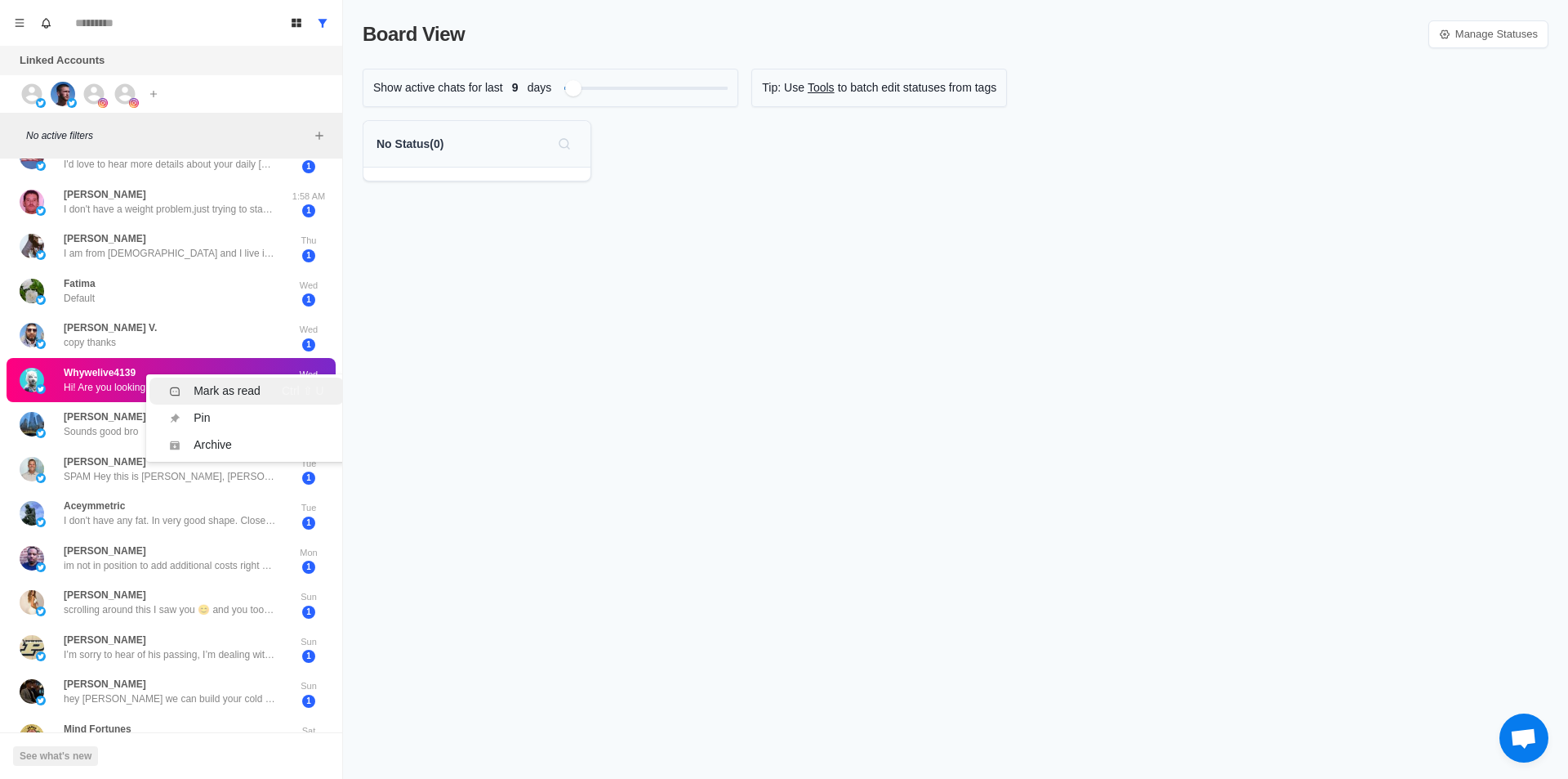
click at [273, 386] on div "Mark as read Ctrl ⇧ U" at bounding box center [246, 391] width 155 height 18
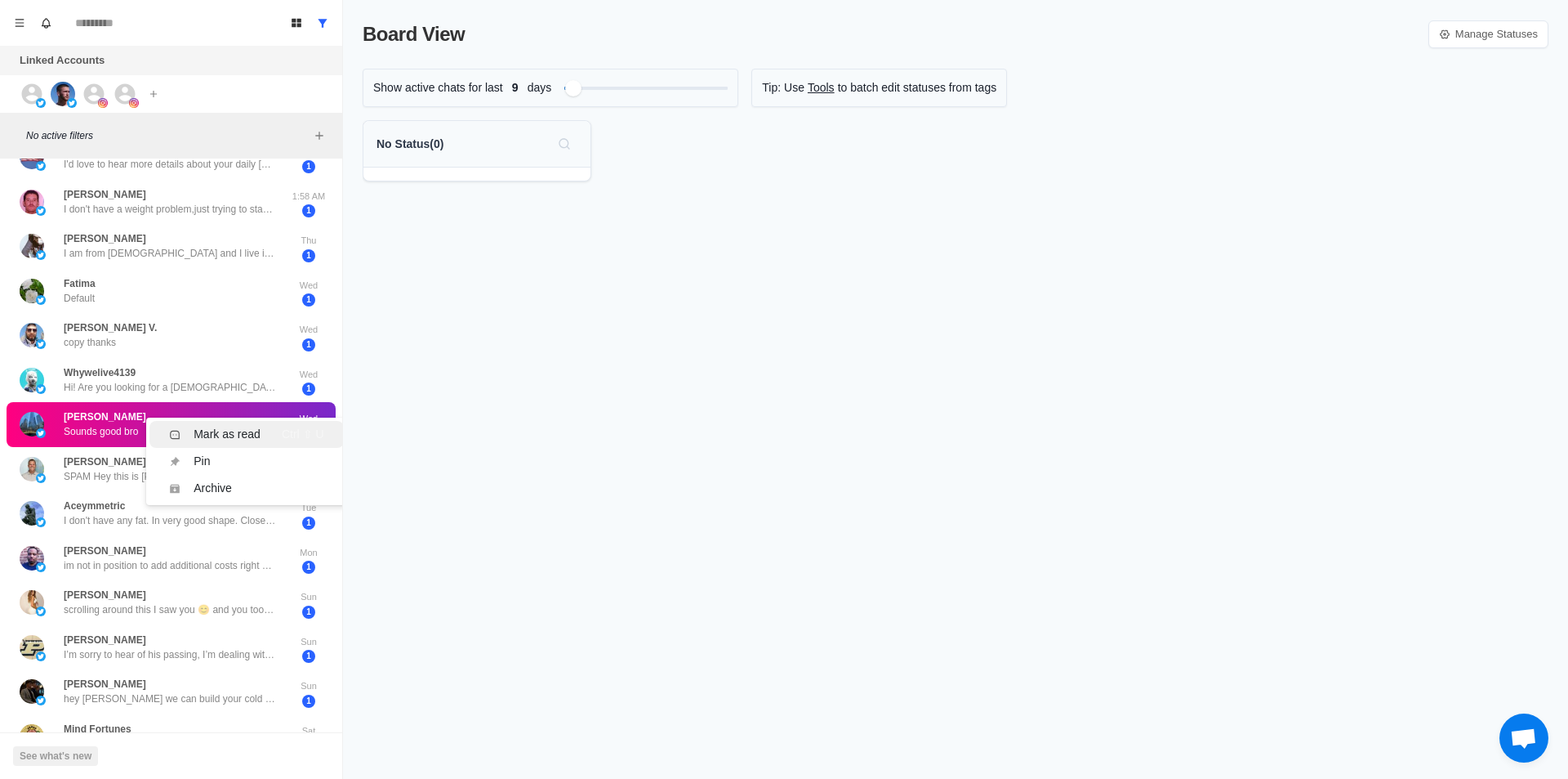
click at [254, 422] on li "Mark as read Ctrl ⇧ U" at bounding box center [246, 434] width 194 height 27
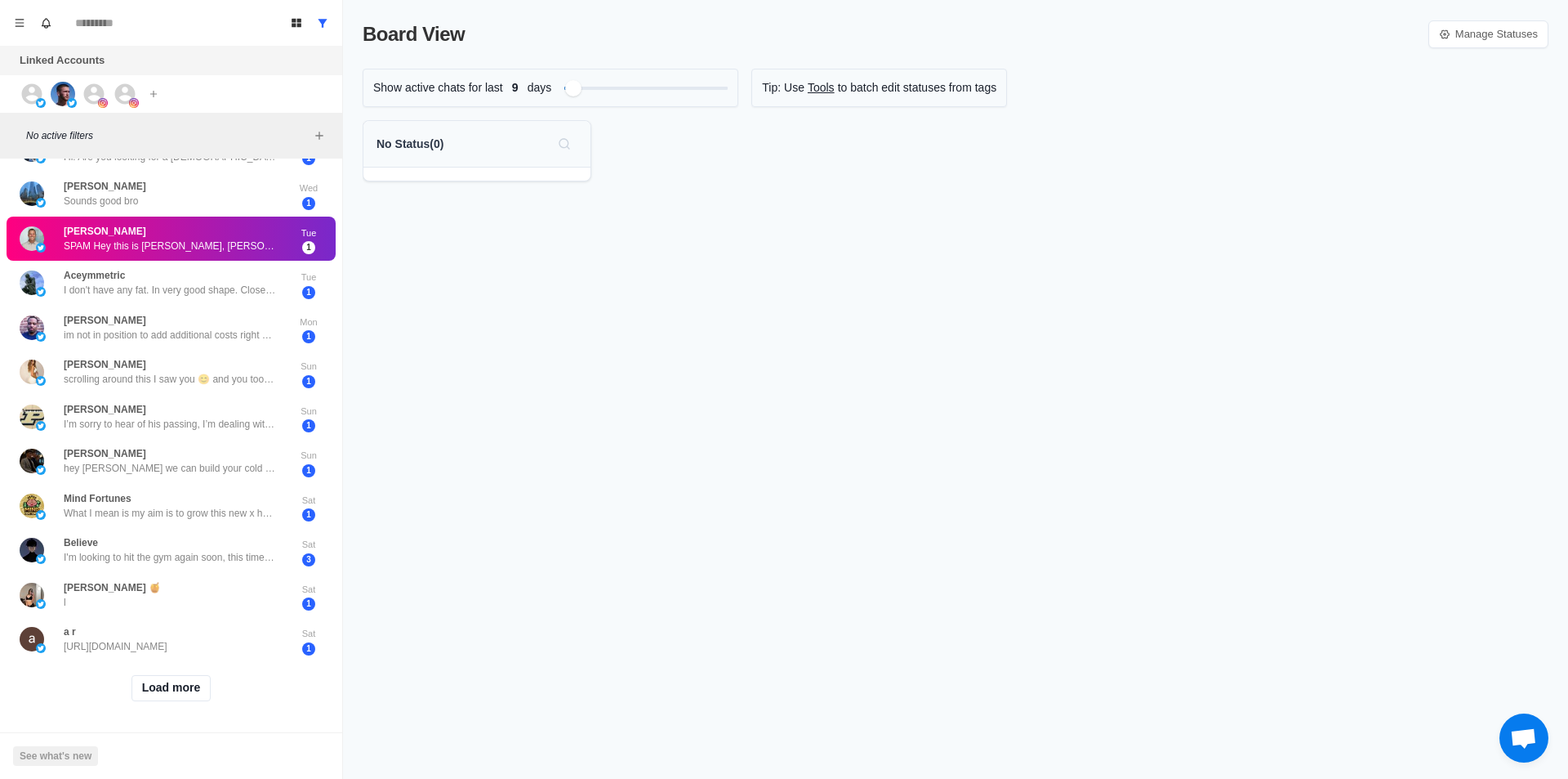
scroll to position [0, 0]
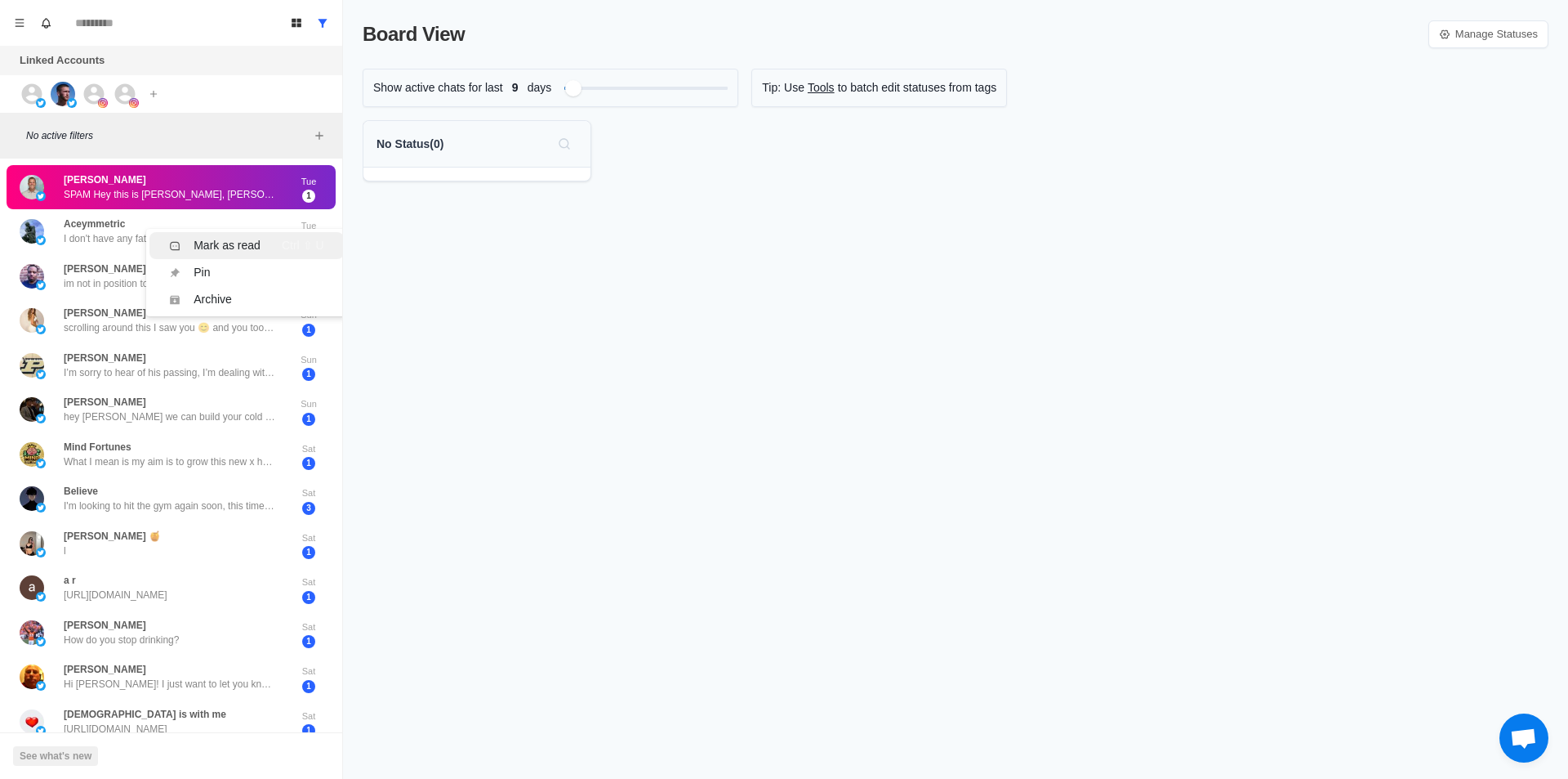
click at [241, 246] on div "Mark as read" at bounding box center [227, 245] width 67 height 18
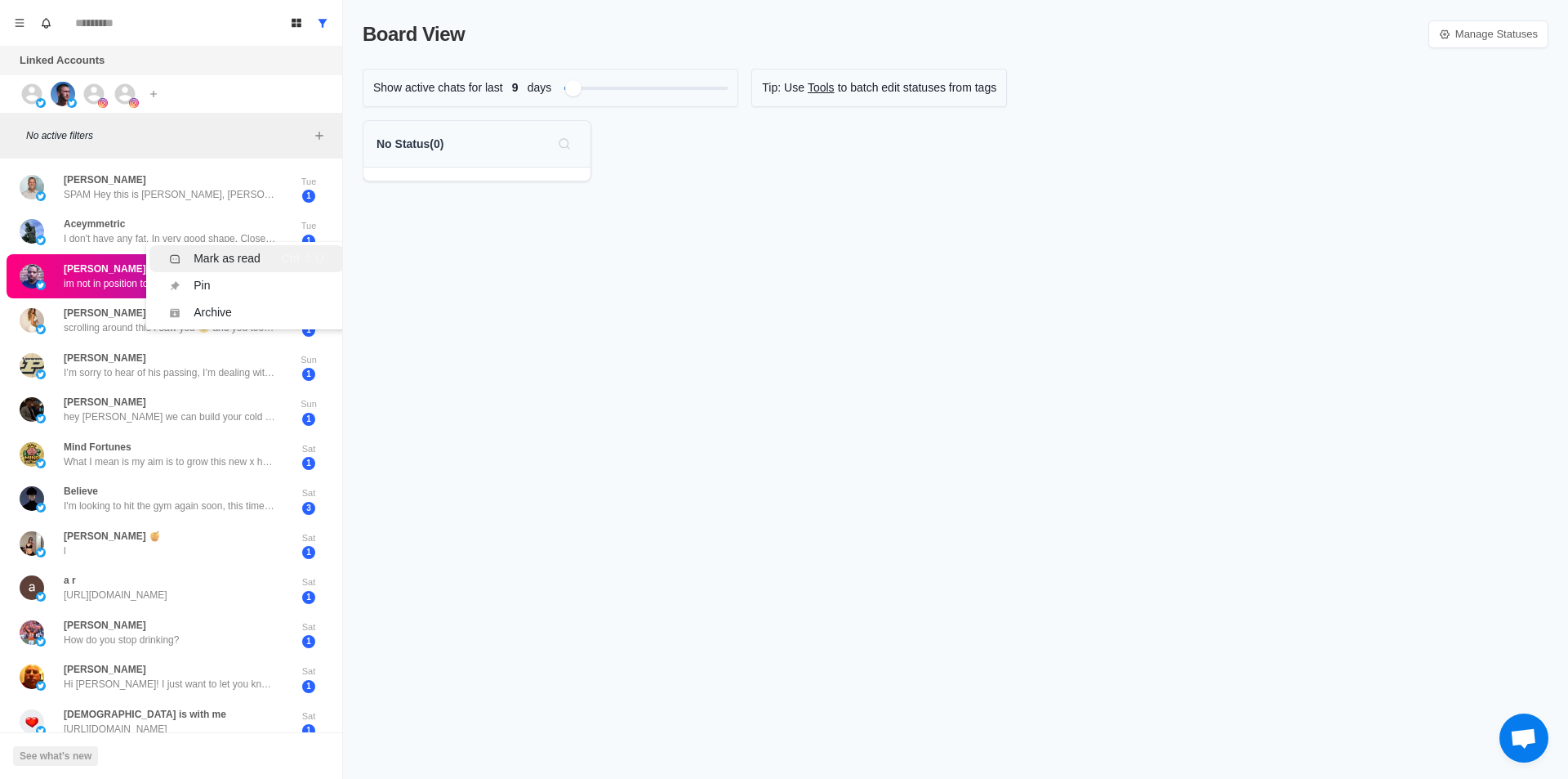
click at [248, 261] on div "Mark as read" at bounding box center [227, 259] width 67 height 18
click at [253, 308] on div "Mark as read" at bounding box center [227, 301] width 67 height 18
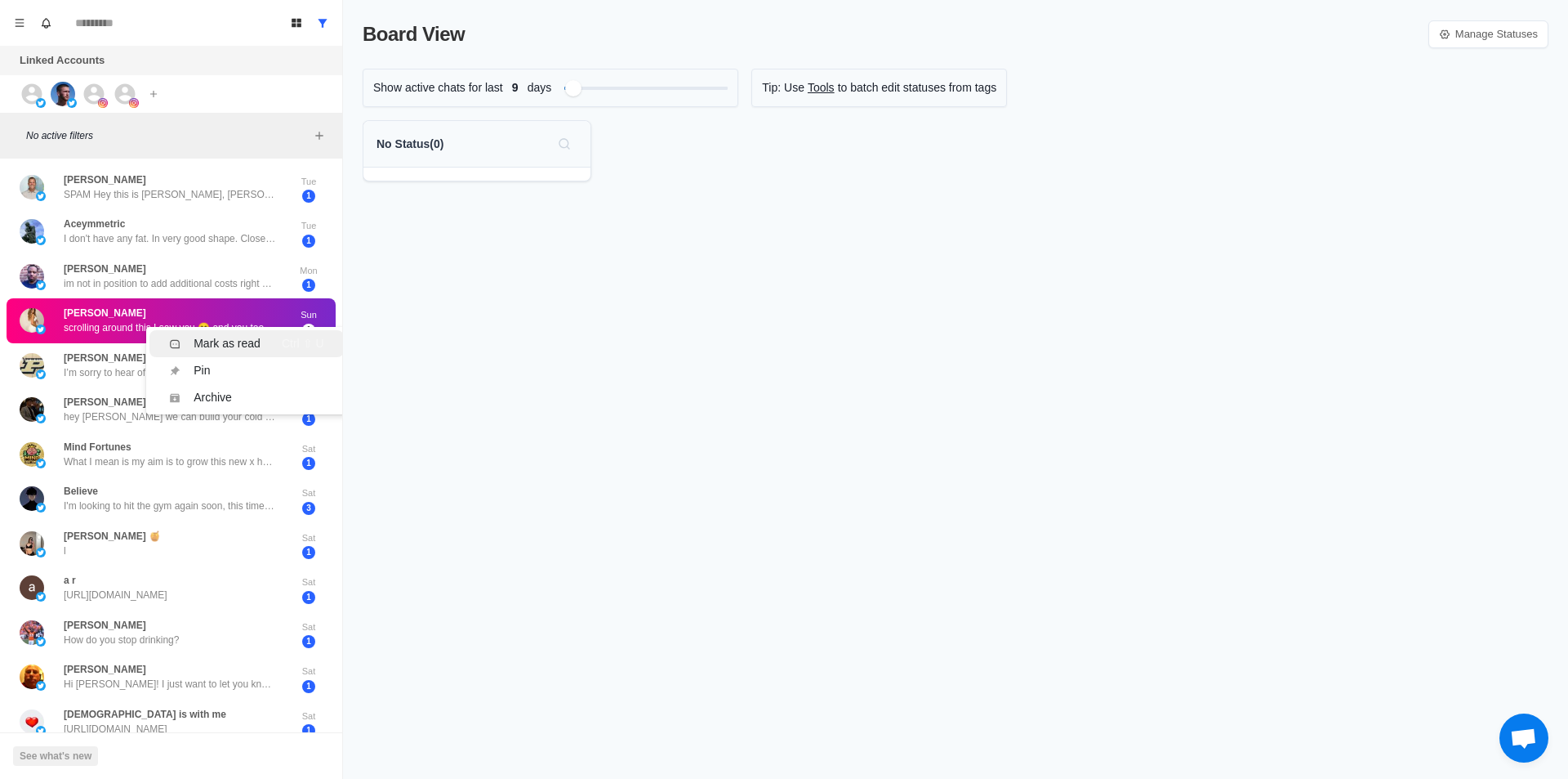
click at [273, 339] on div "Mark as read Ctrl ⇧ U" at bounding box center [246, 344] width 155 height 18
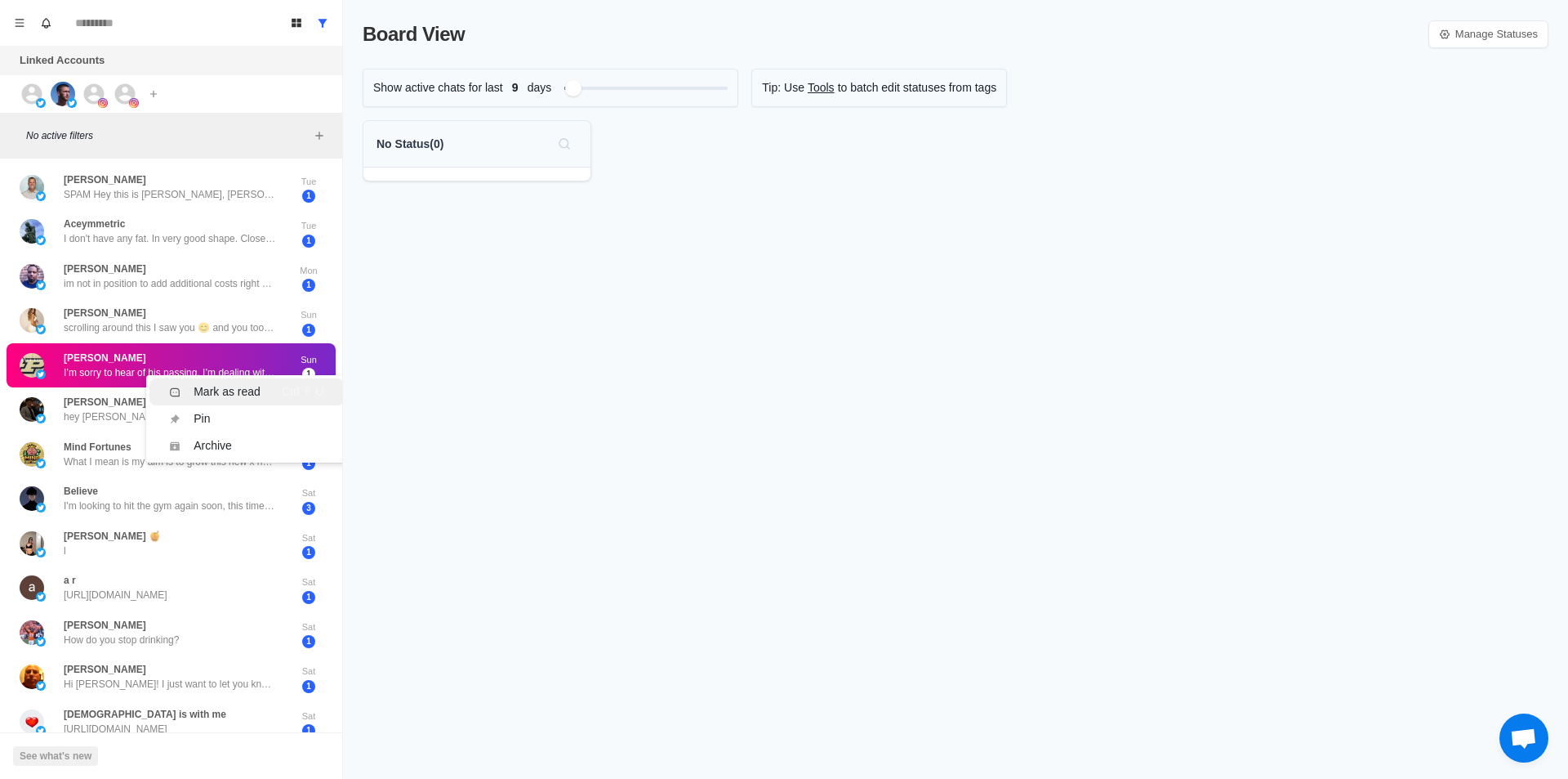
click at [244, 389] on div "Mark as read" at bounding box center [227, 392] width 67 height 18
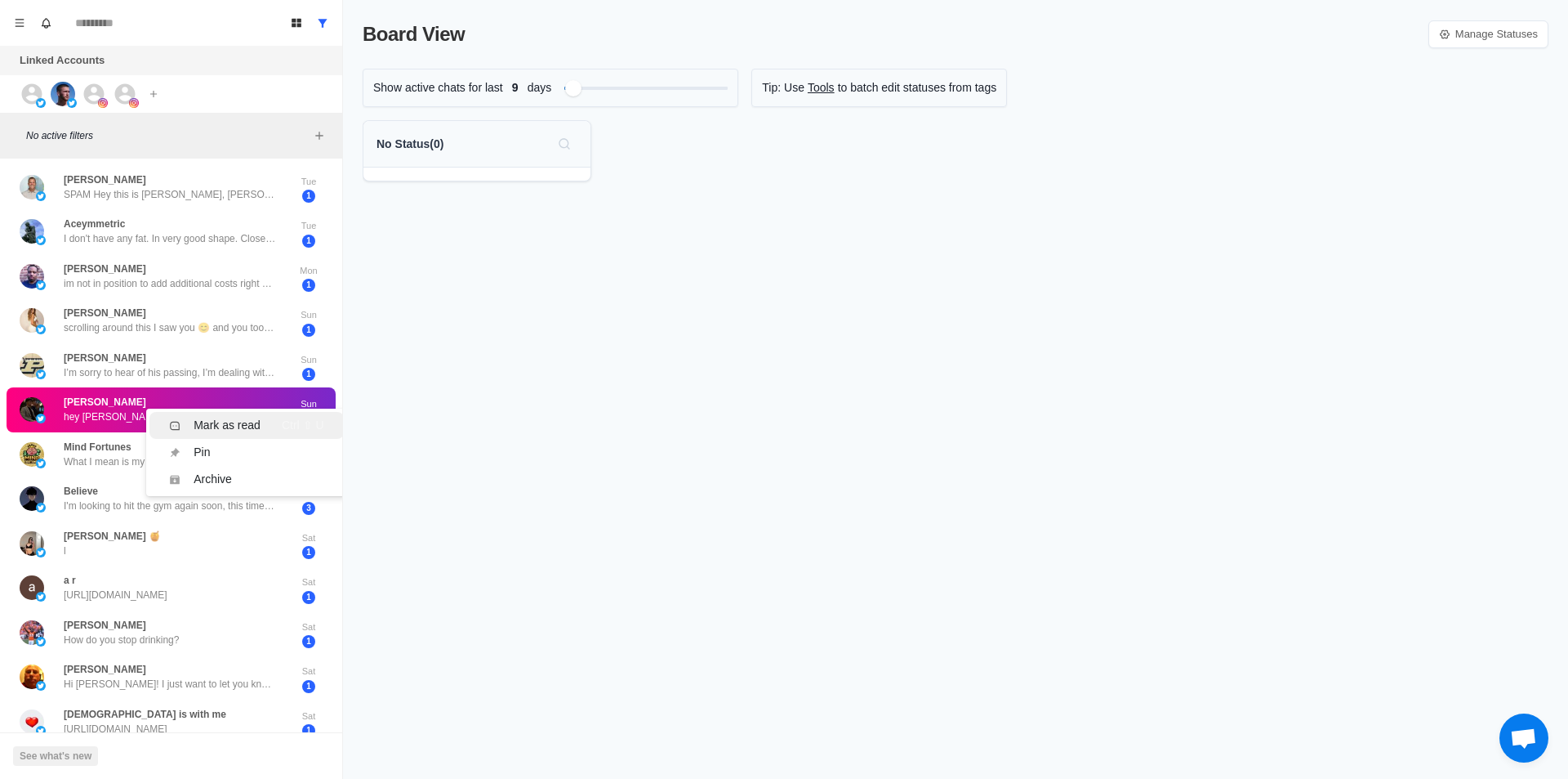
click at [260, 425] on div "Mark as read Ctrl ⇧ U" at bounding box center [246, 426] width 155 height 18
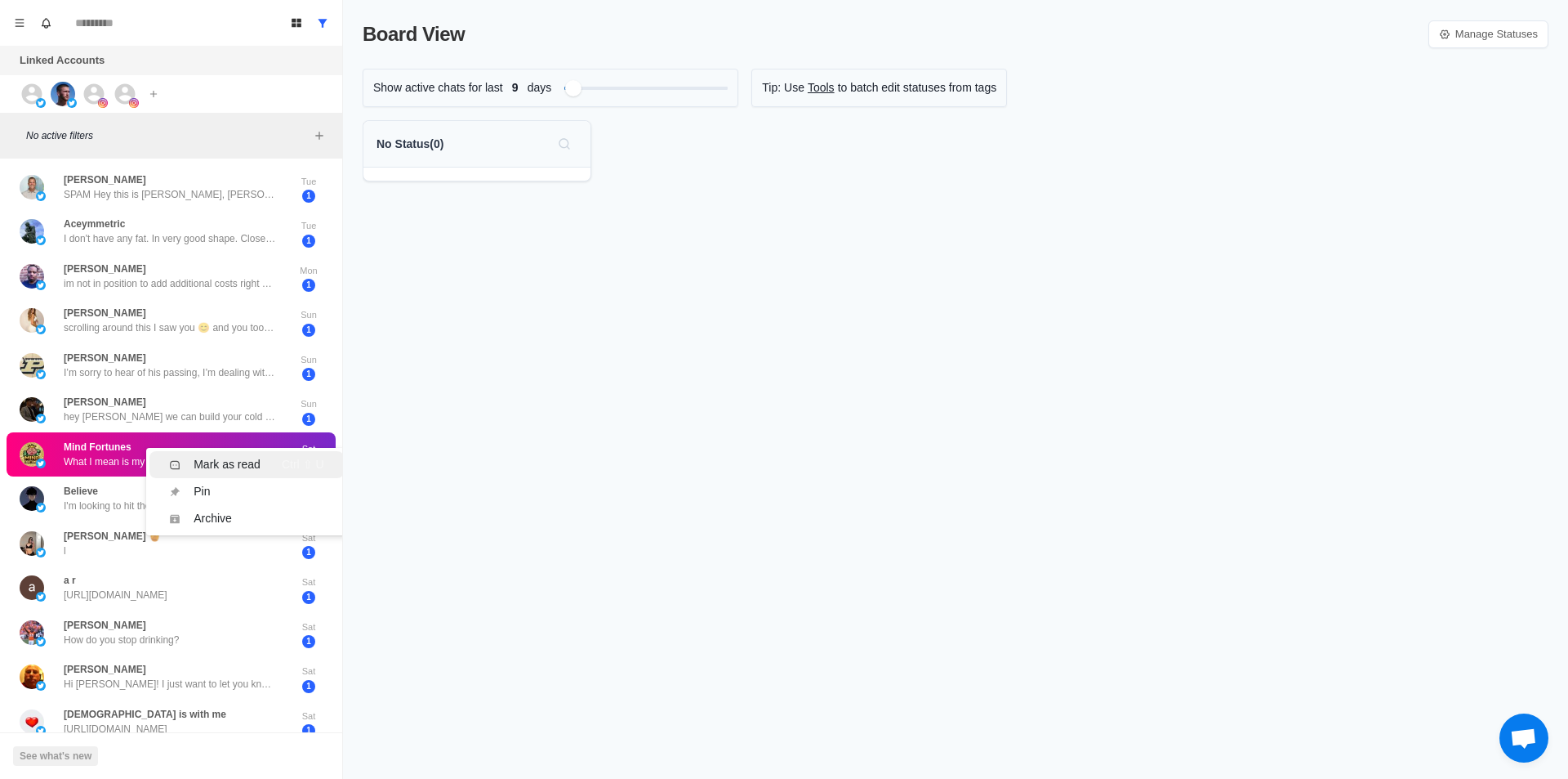
click at [273, 465] on div "Mark as read Ctrl ⇧ U" at bounding box center [246, 464] width 155 height 18
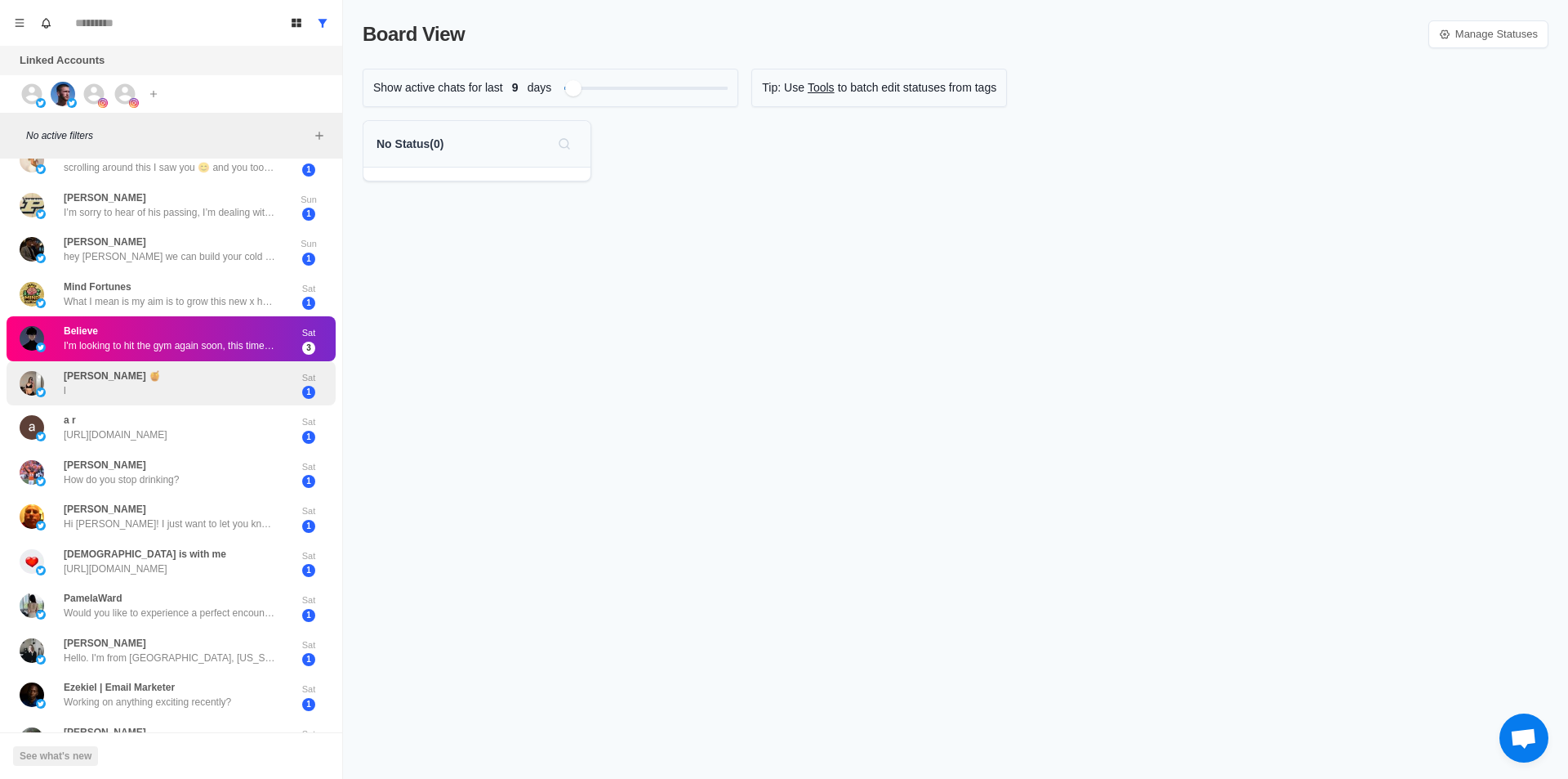
scroll to position [164, 0]
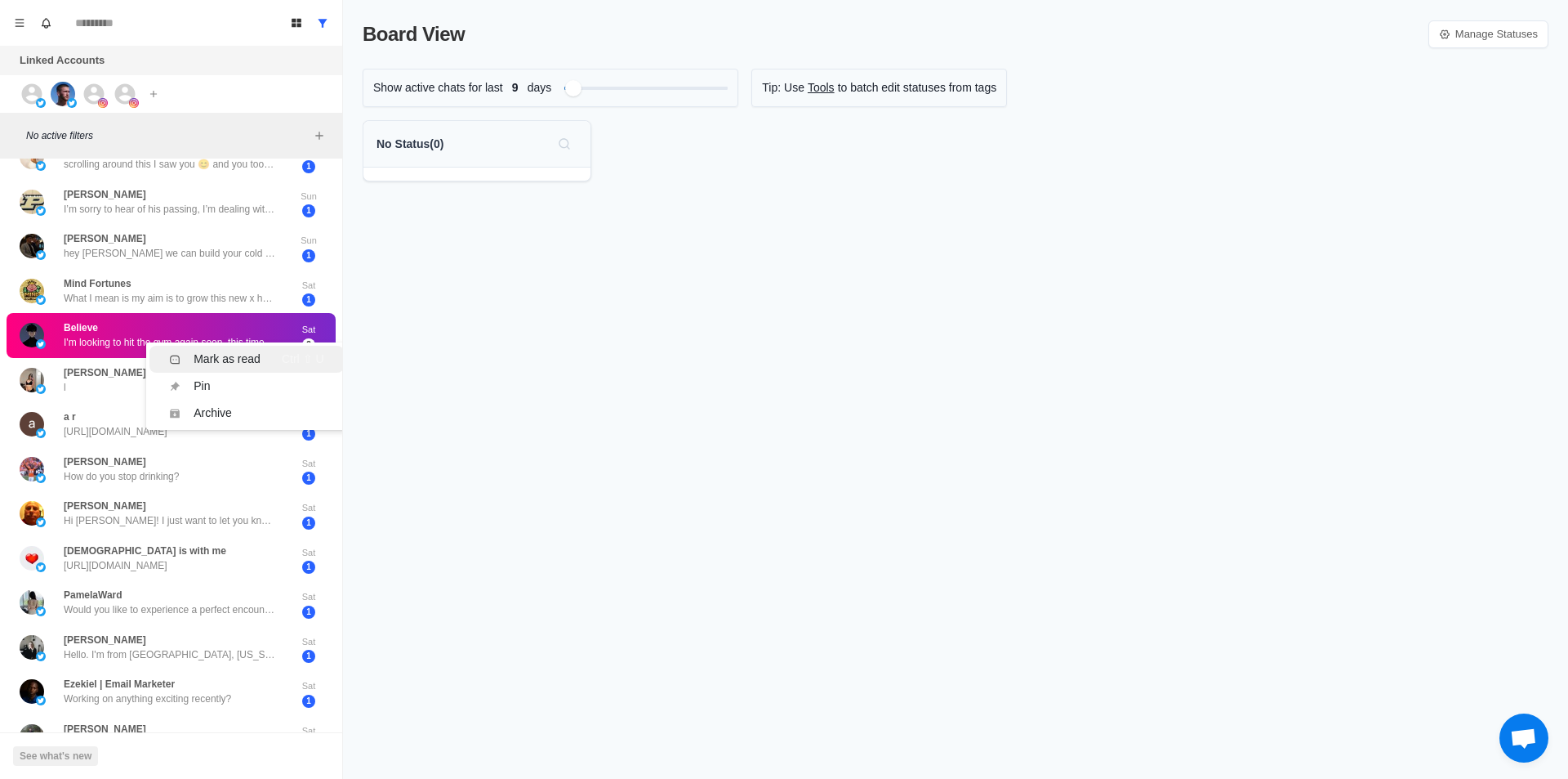
click at [223, 353] on div "Mark as read" at bounding box center [227, 359] width 67 height 18
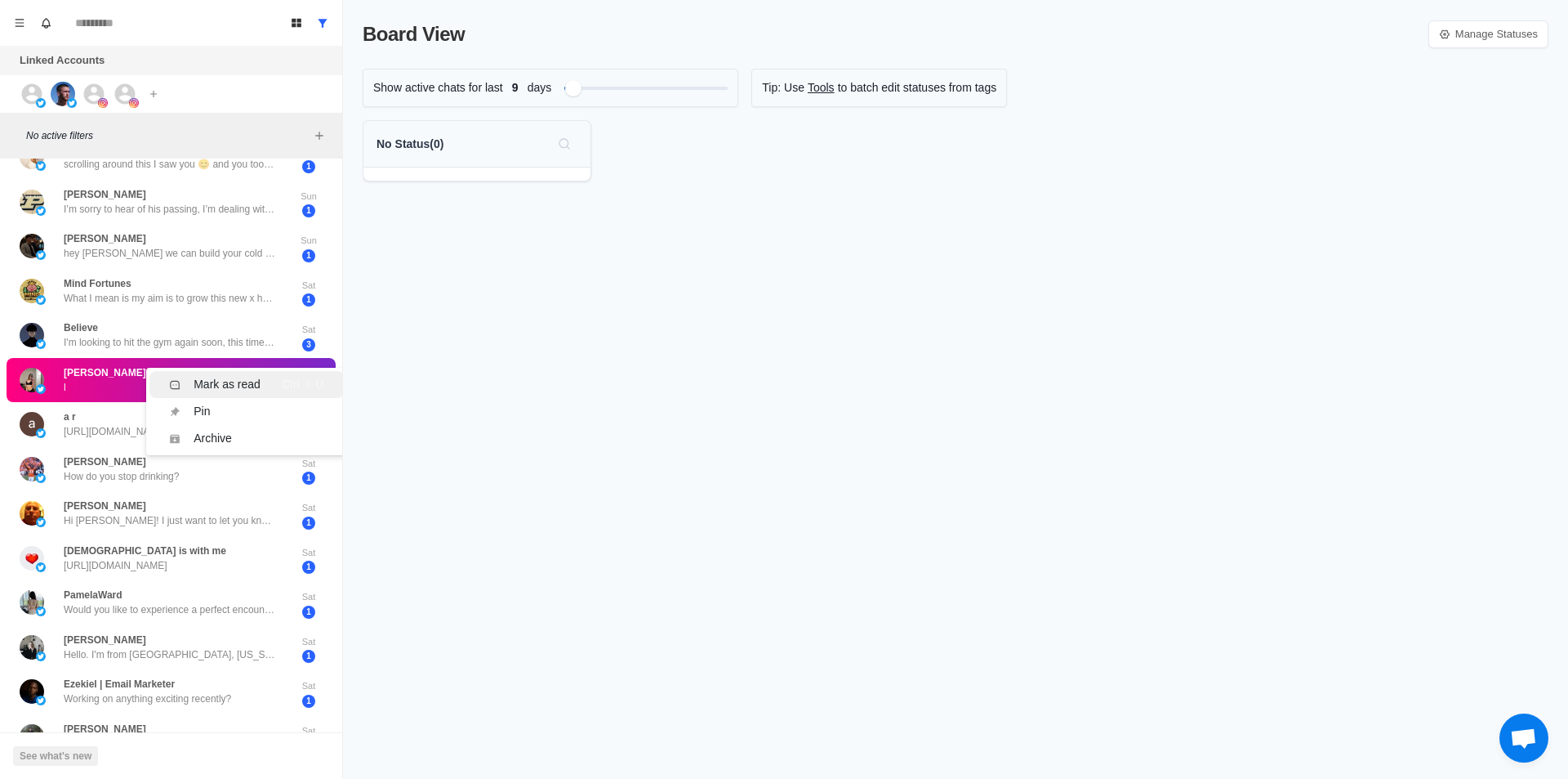
click at [238, 390] on div "Mark as read" at bounding box center [227, 385] width 67 height 18
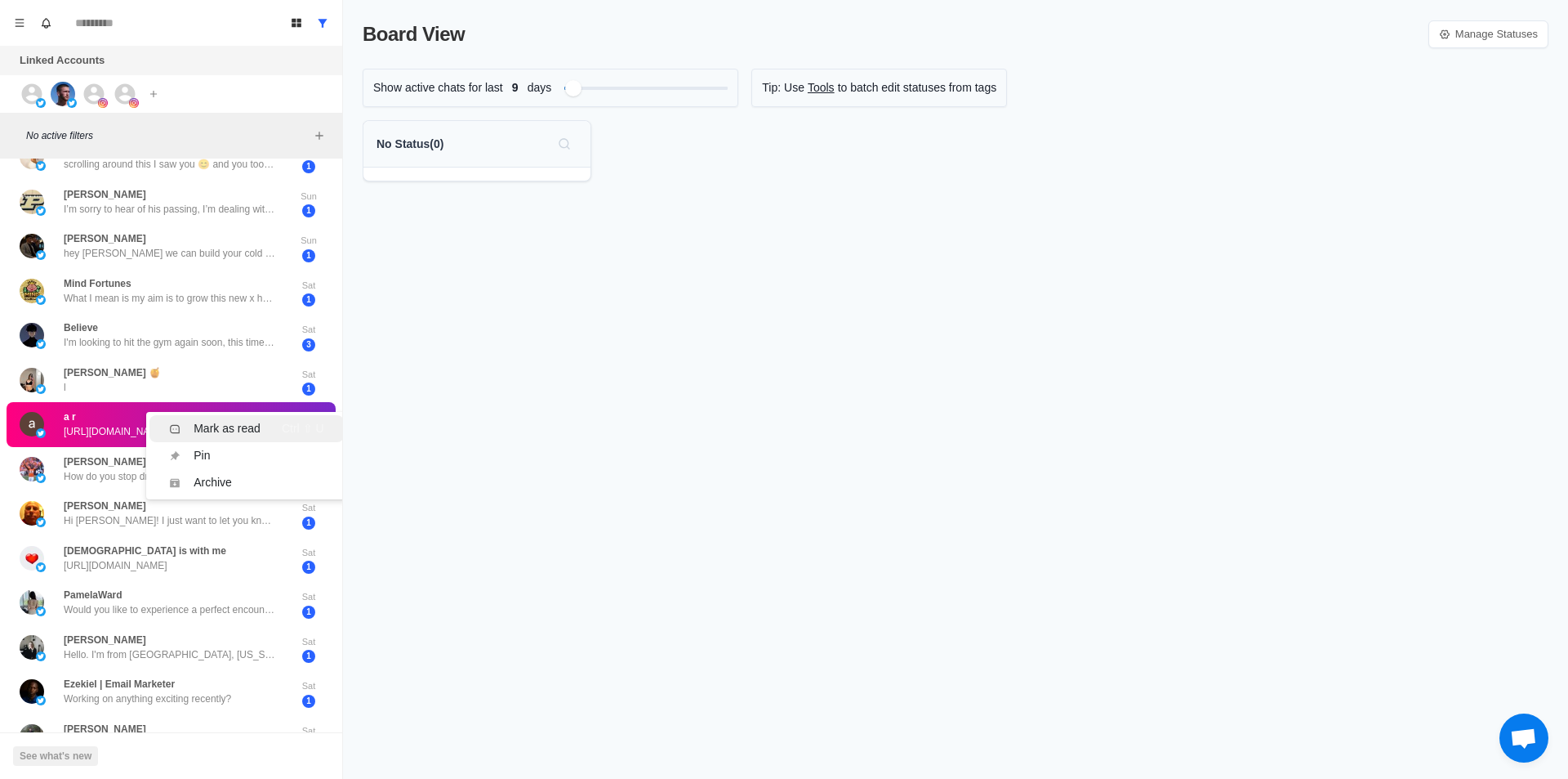
click at [242, 432] on div "Mark as read" at bounding box center [227, 428] width 67 height 18
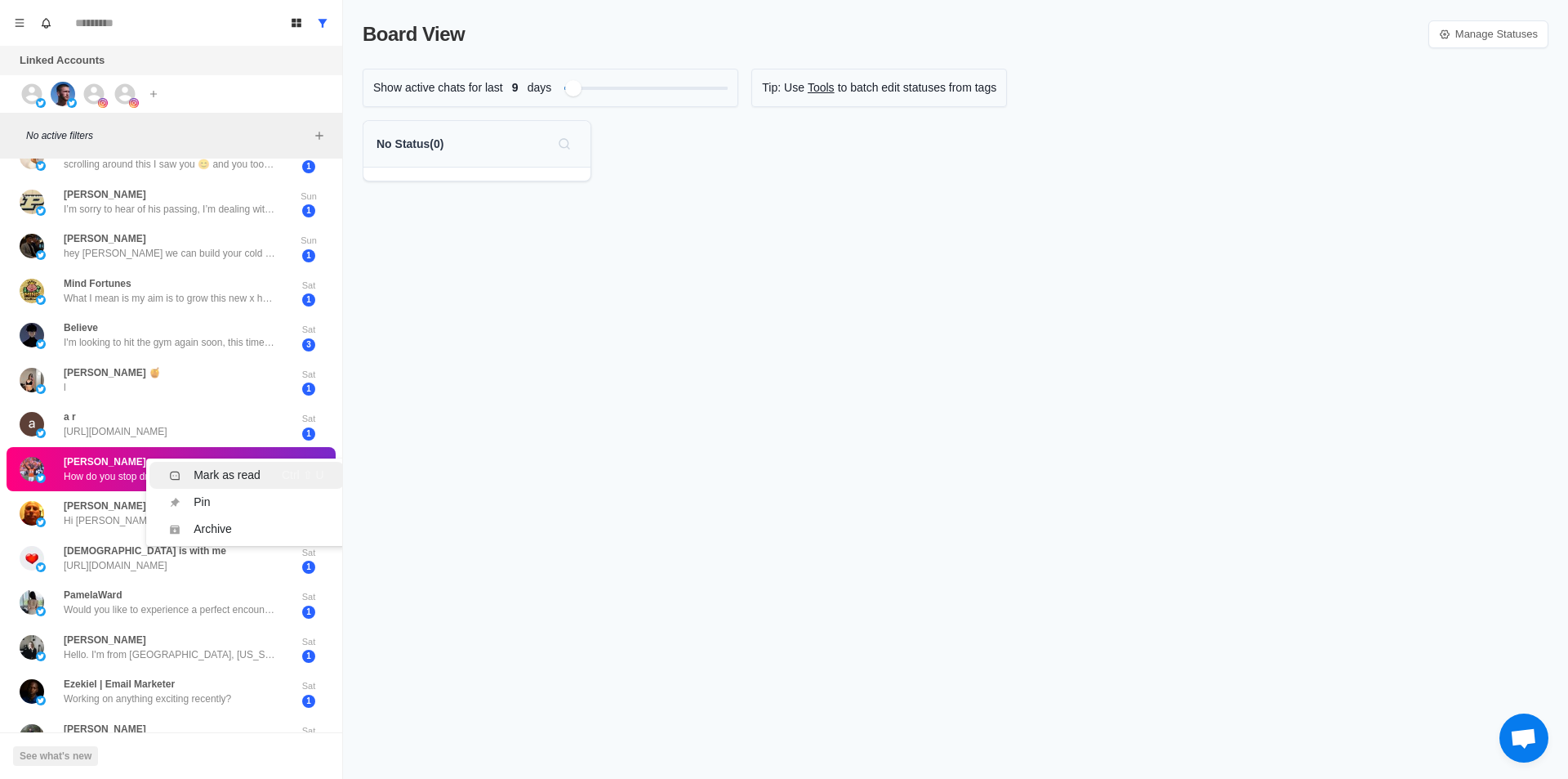
click at [270, 482] on li "Mark as read Ctrl ⇧ U" at bounding box center [246, 475] width 194 height 27
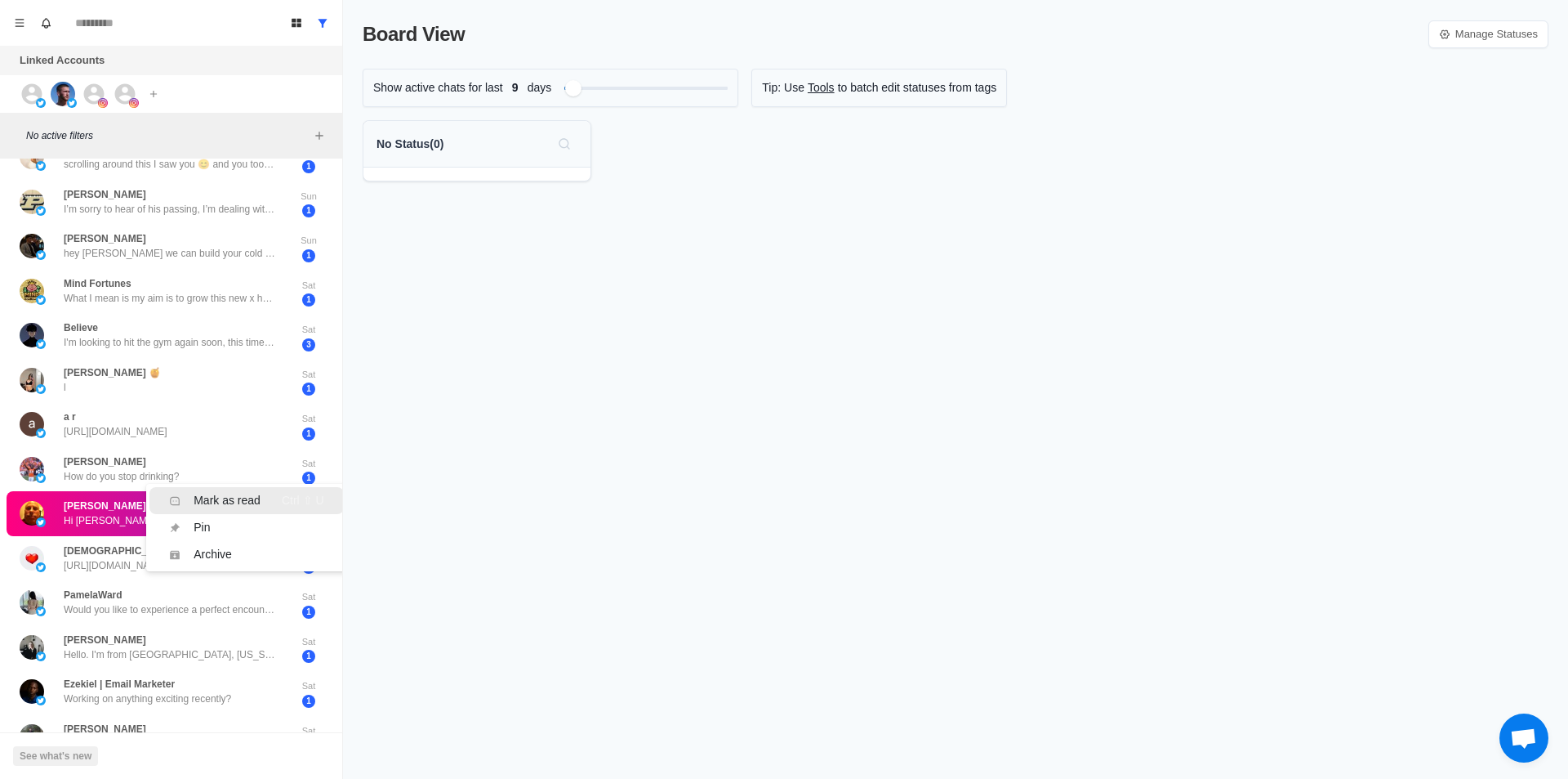
click at [261, 764] on div "[PERSON_NAME] Thanks, I'll watch after dinner." at bounding box center [154, 780] width 269 height 32
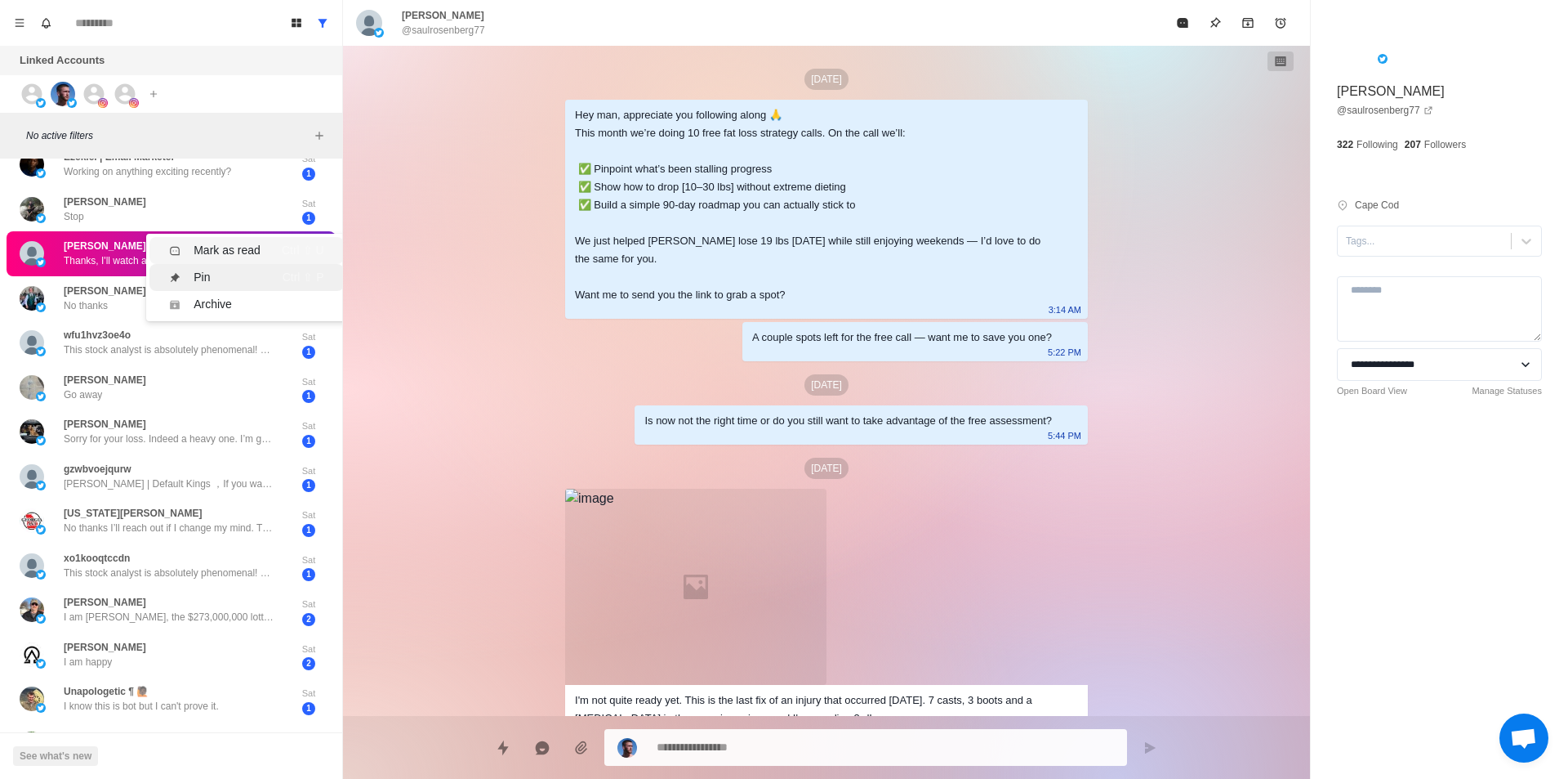
scroll to position [969, 0]
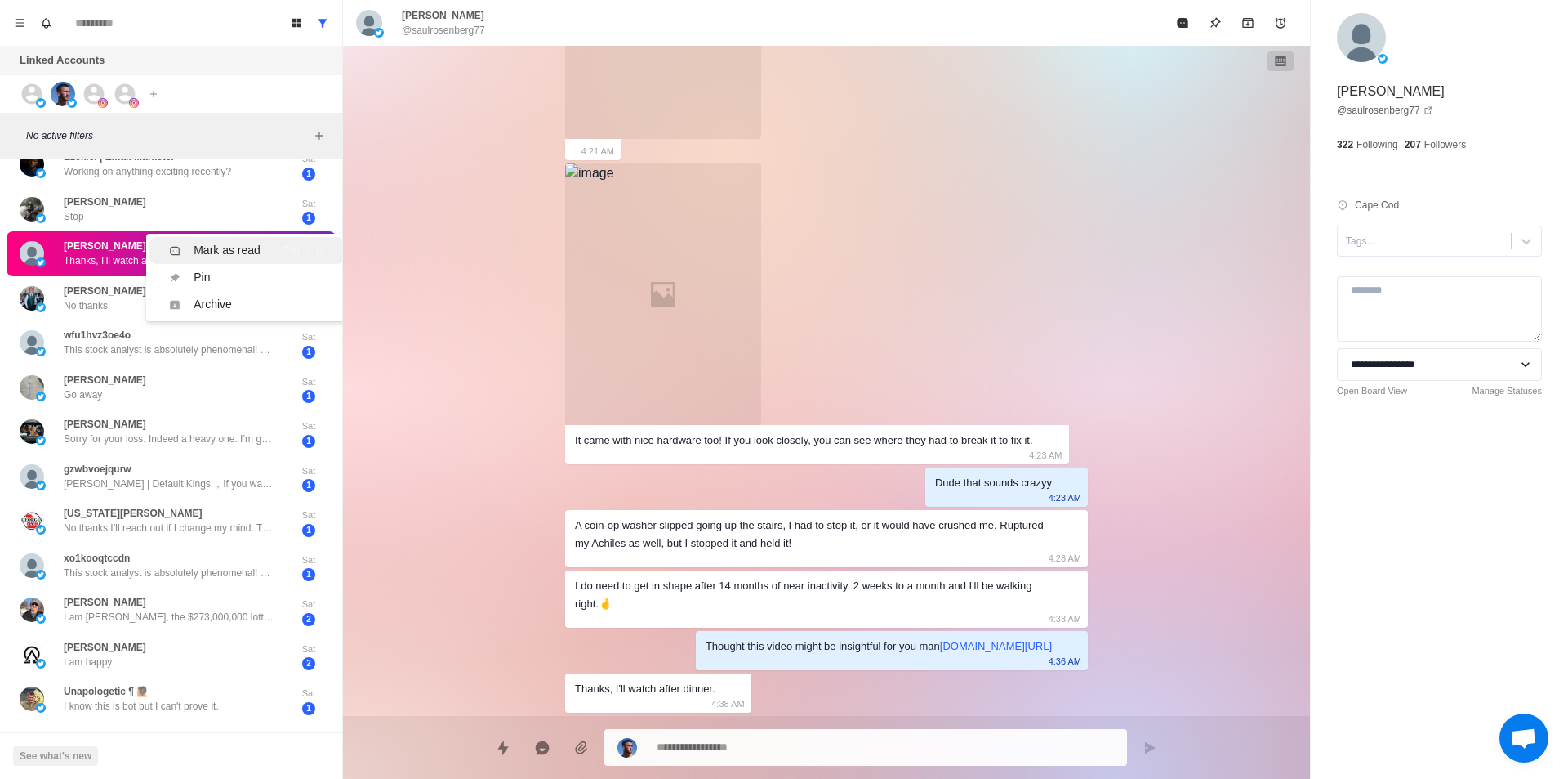
click at [261, 246] on div "Mark as read Ctrl ⇧ U" at bounding box center [246, 250] width 155 height 18
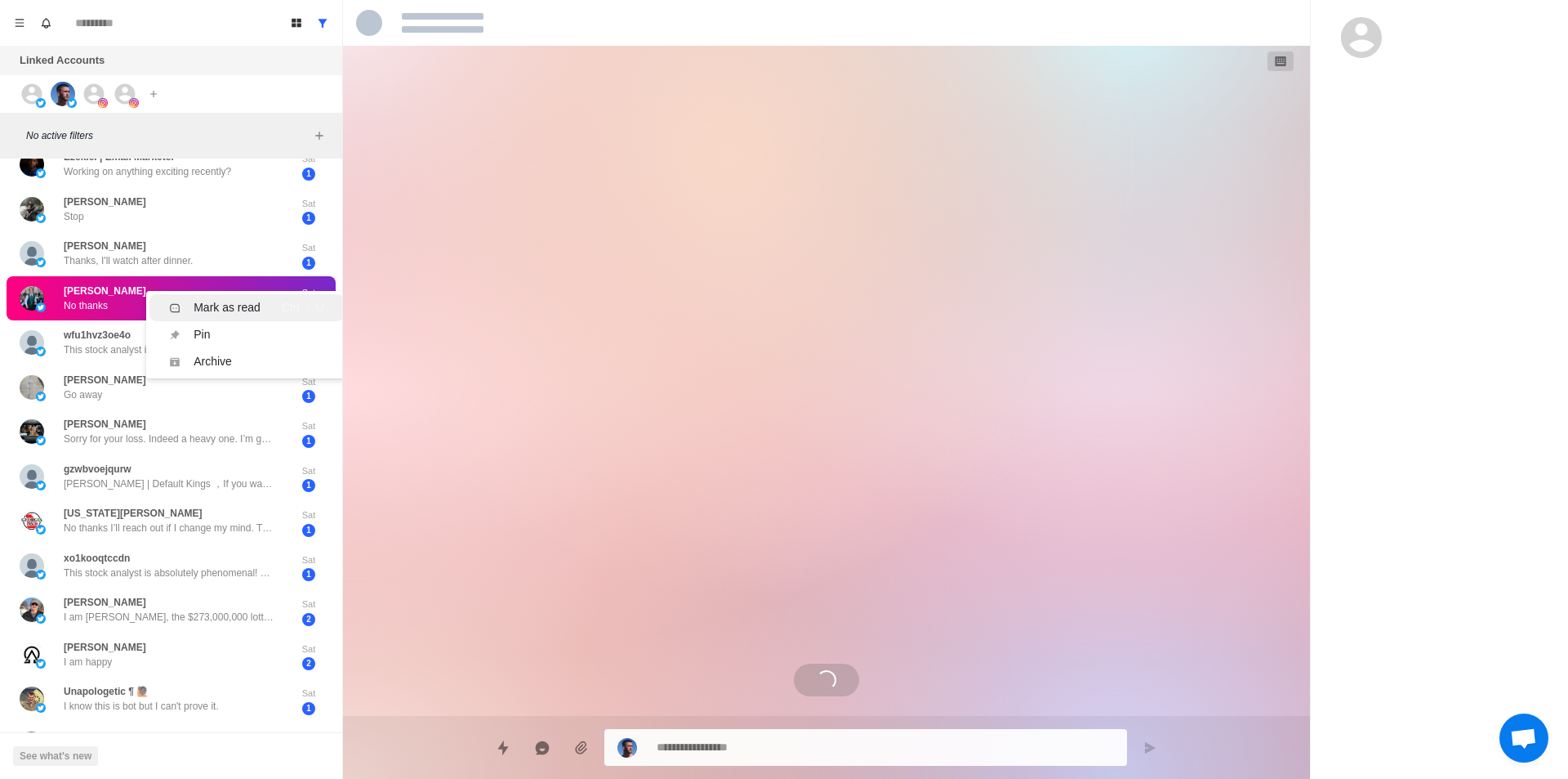
click at [257, 300] on div "Mark as read" at bounding box center [227, 308] width 67 height 18
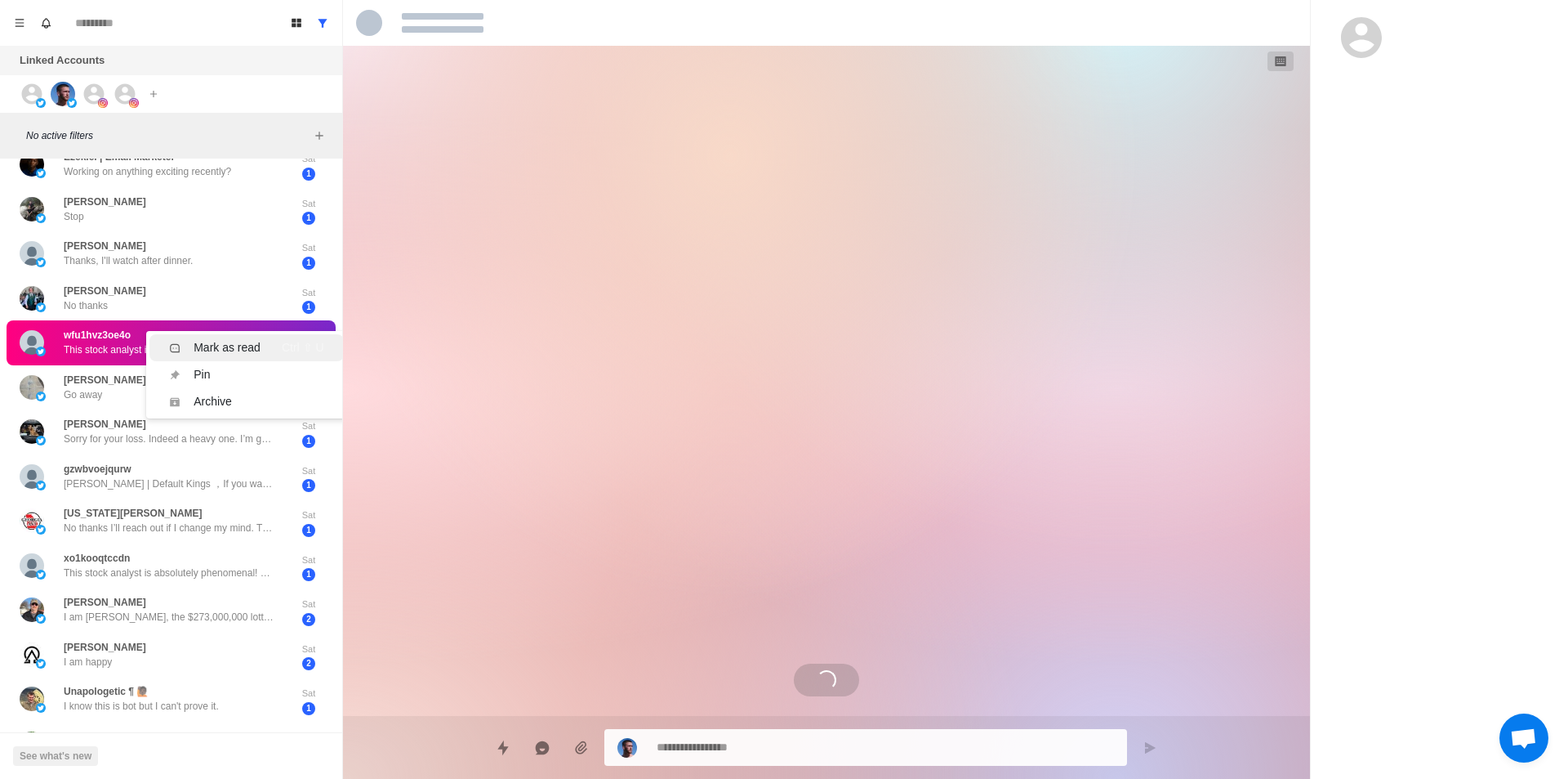
click at [263, 353] on div "Mark as read Ctrl ⇧ U" at bounding box center [246, 348] width 155 height 18
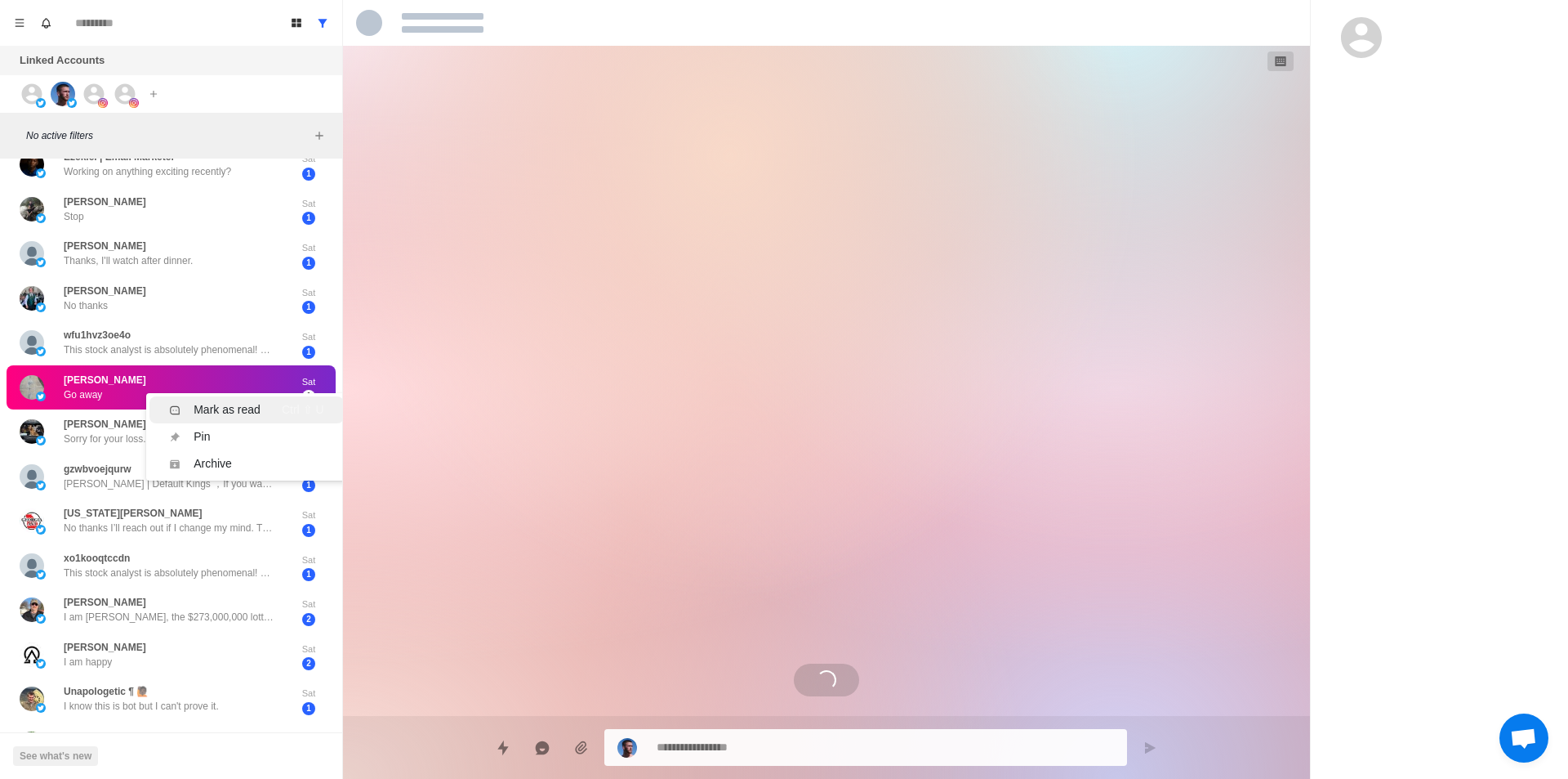
click at [240, 420] on li "Mark as read Ctrl ⇧ U" at bounding box center [246, 410] width 194 height 27
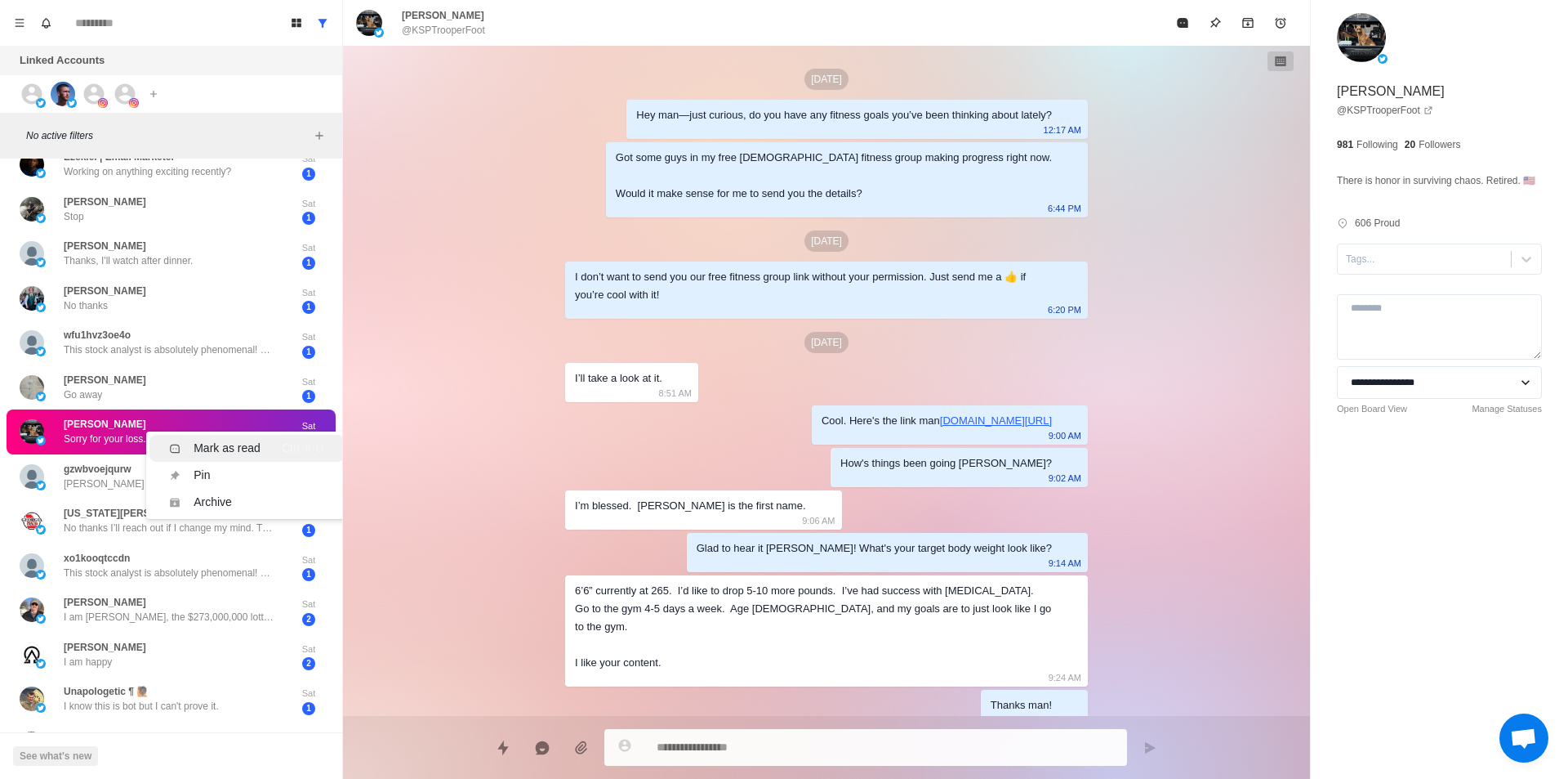
scroll to position [3226, 0]
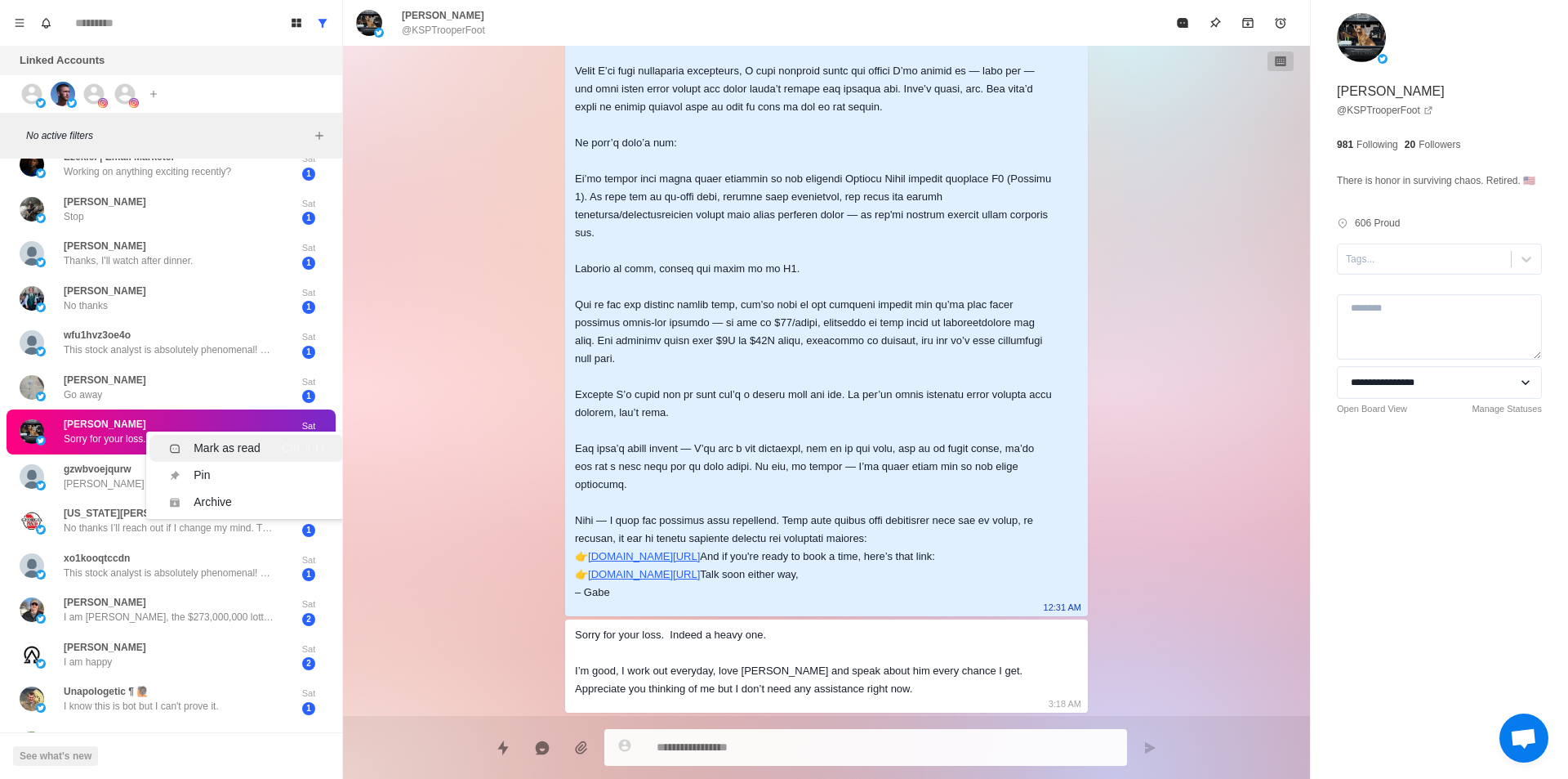
click at [243, 439] on div "Mark as read" at bounding box center [227, 448] width 67 height 18
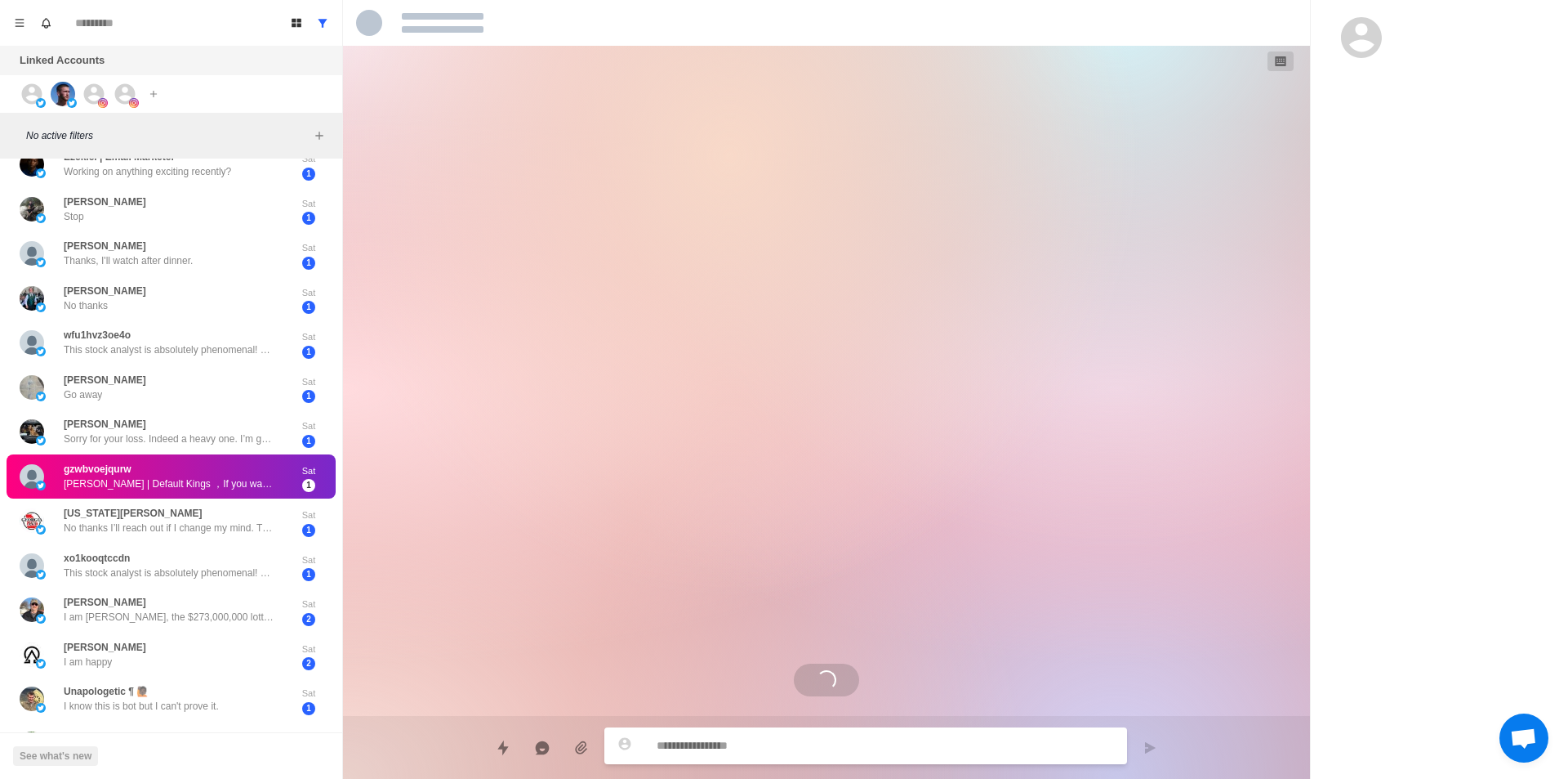
scroll to position [0, 0]
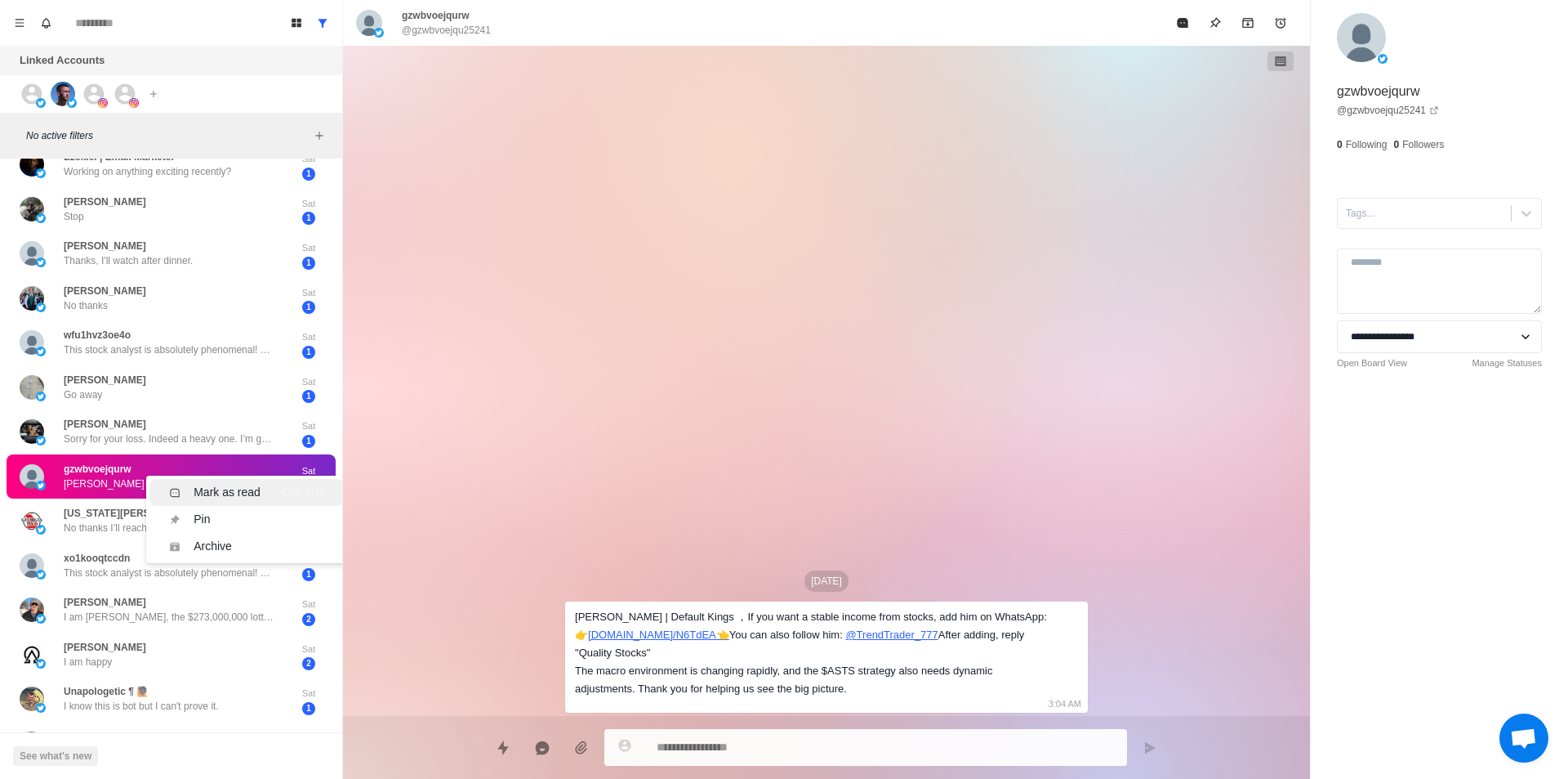
click at [230, 486] on div "Mark as read" at bounding box center [227, 493] width 67 height 18
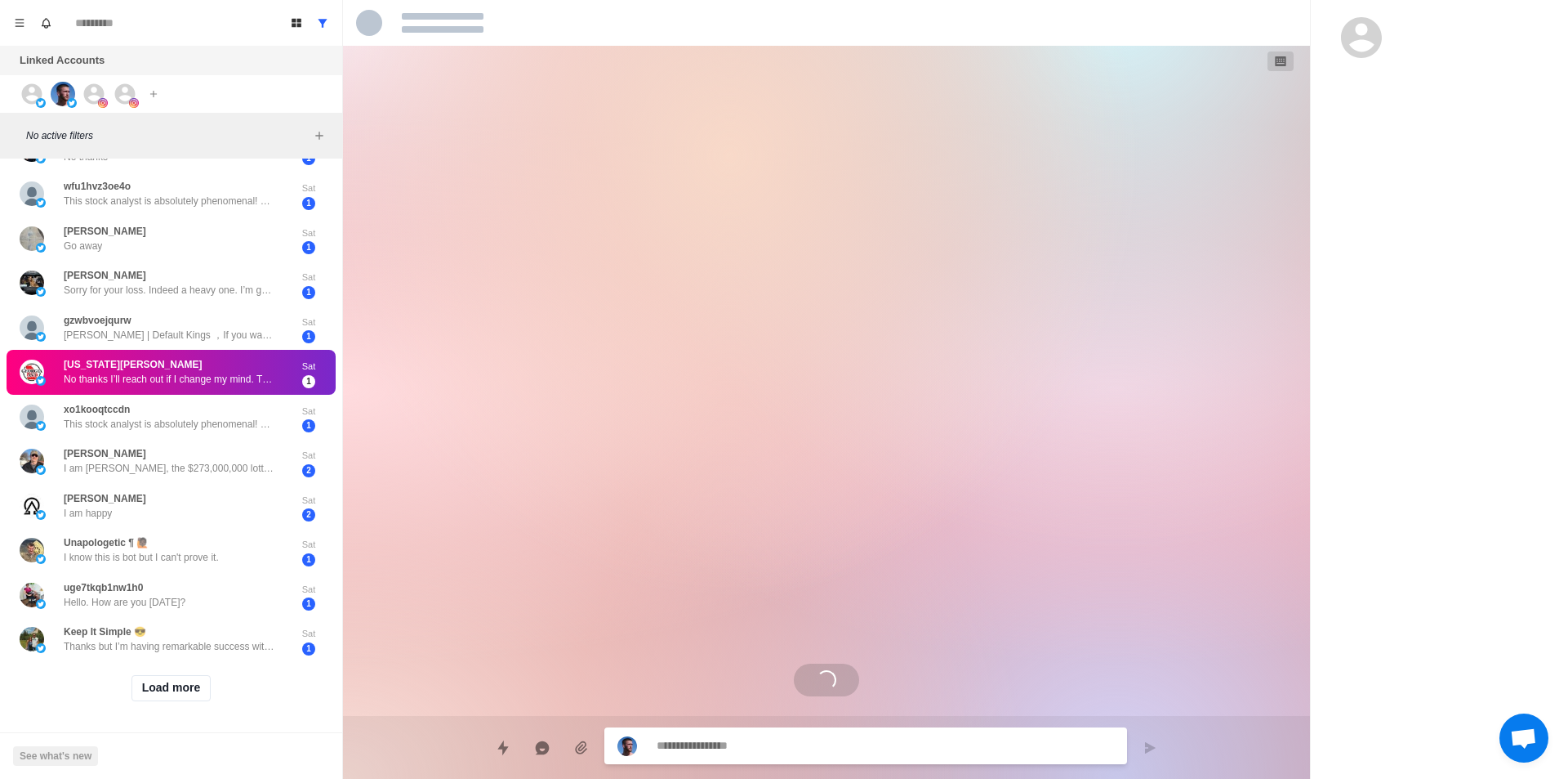
scroll to position [3910, 0]
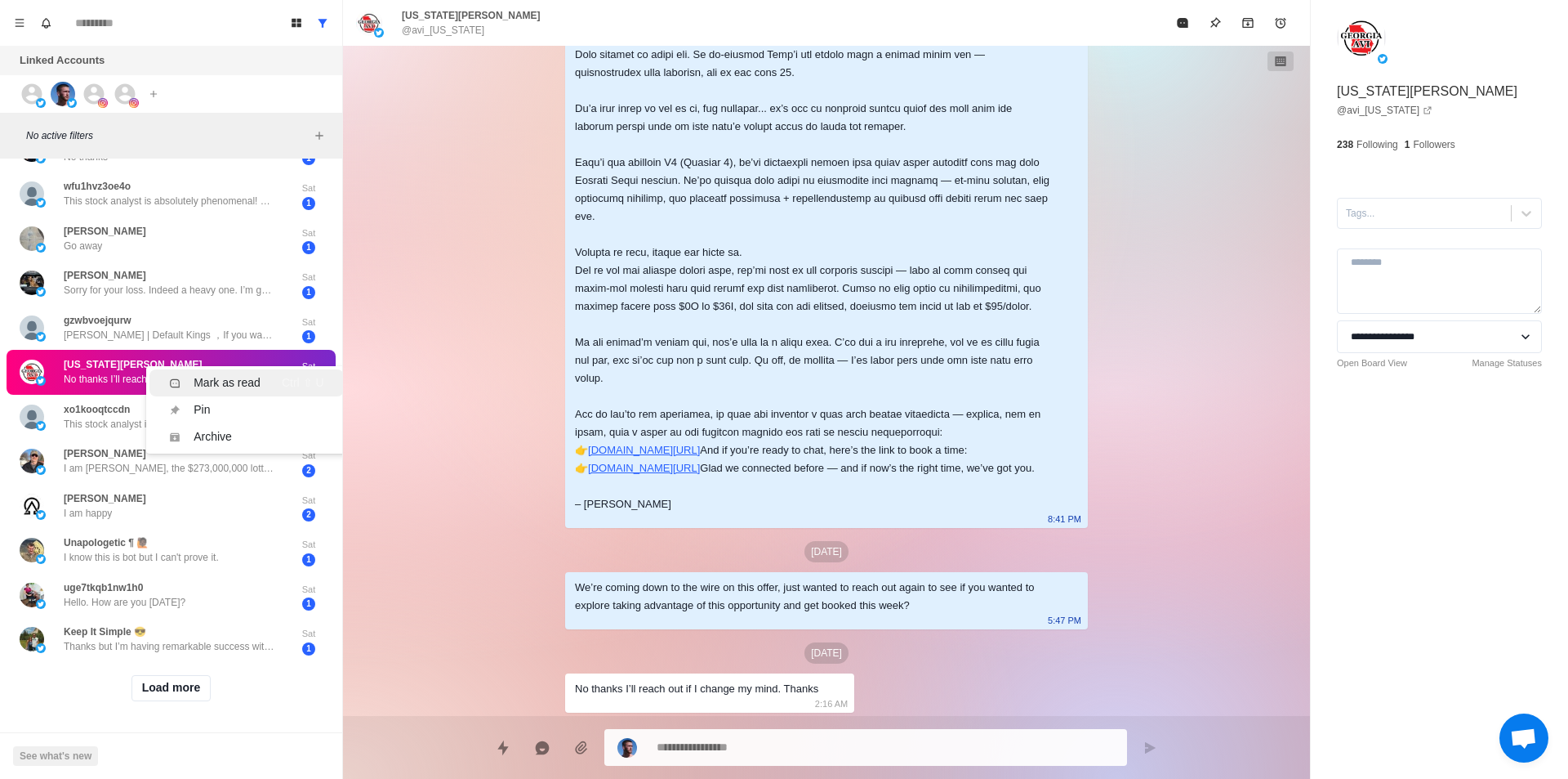
click at [229, 374] on div "Mark as read" at bounding box center [227, 383] width 67 height 18
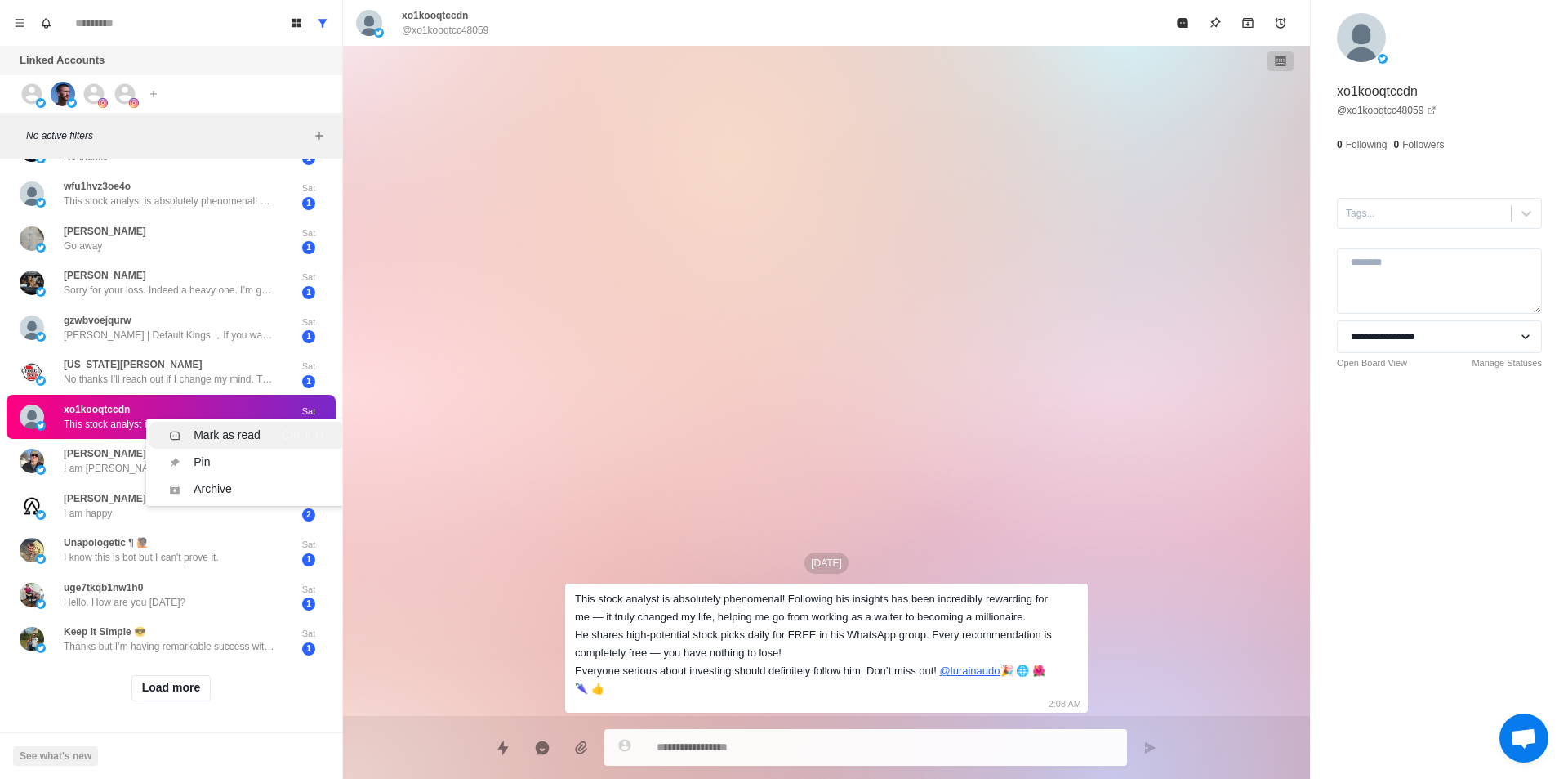
drag, startPoint x: 241, startPoint y: 413, endPoint x: 204, endPoint y: 438, distance: 44.7
click at [240, 422] on li "Mark as read Ctrl ⇧ U" at bounding box center [246, 435] width 194 height 27
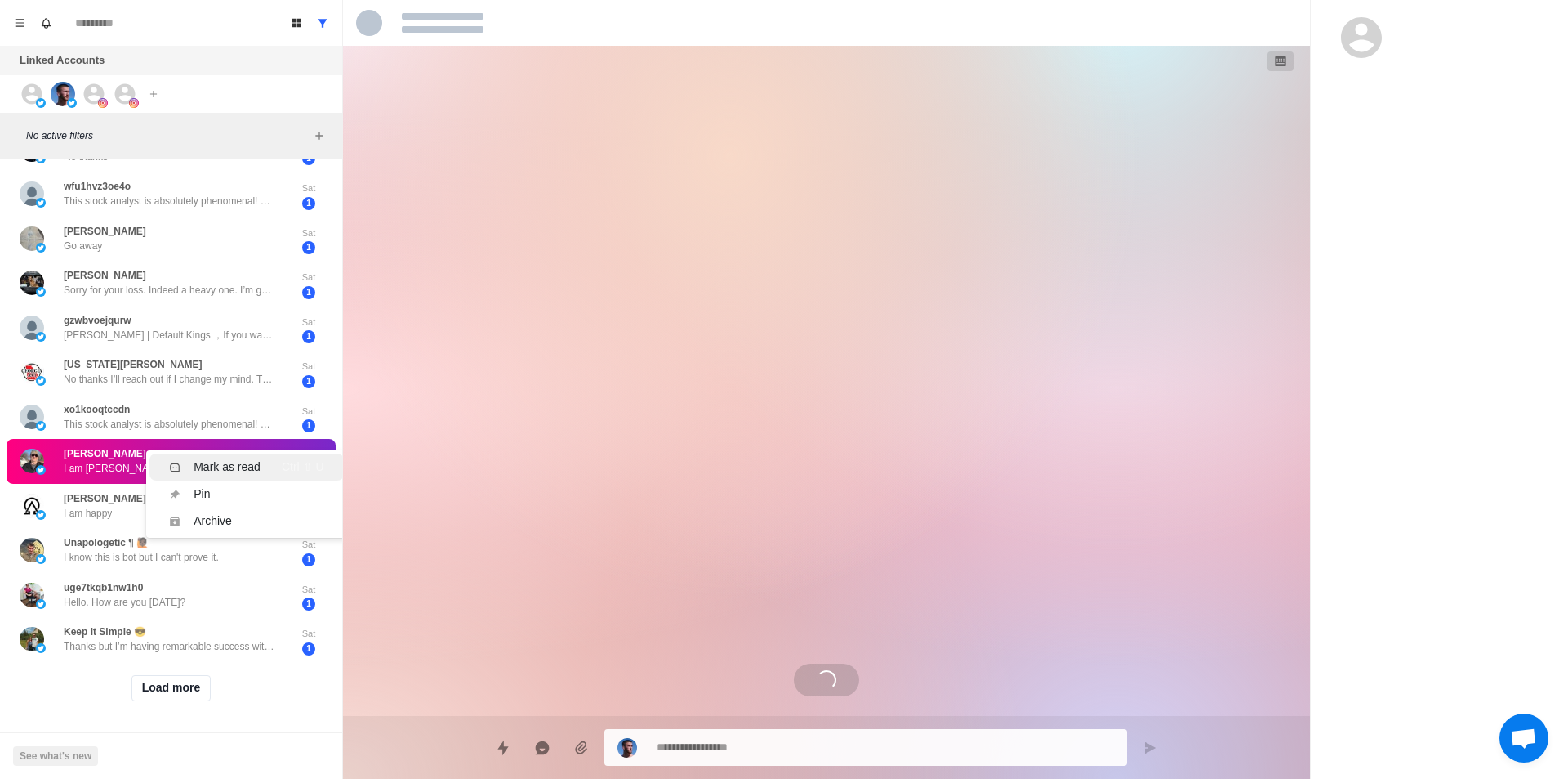
click at [236, 459] on div "Mark as read" at bounding box center [227, 467] width 67 height 18
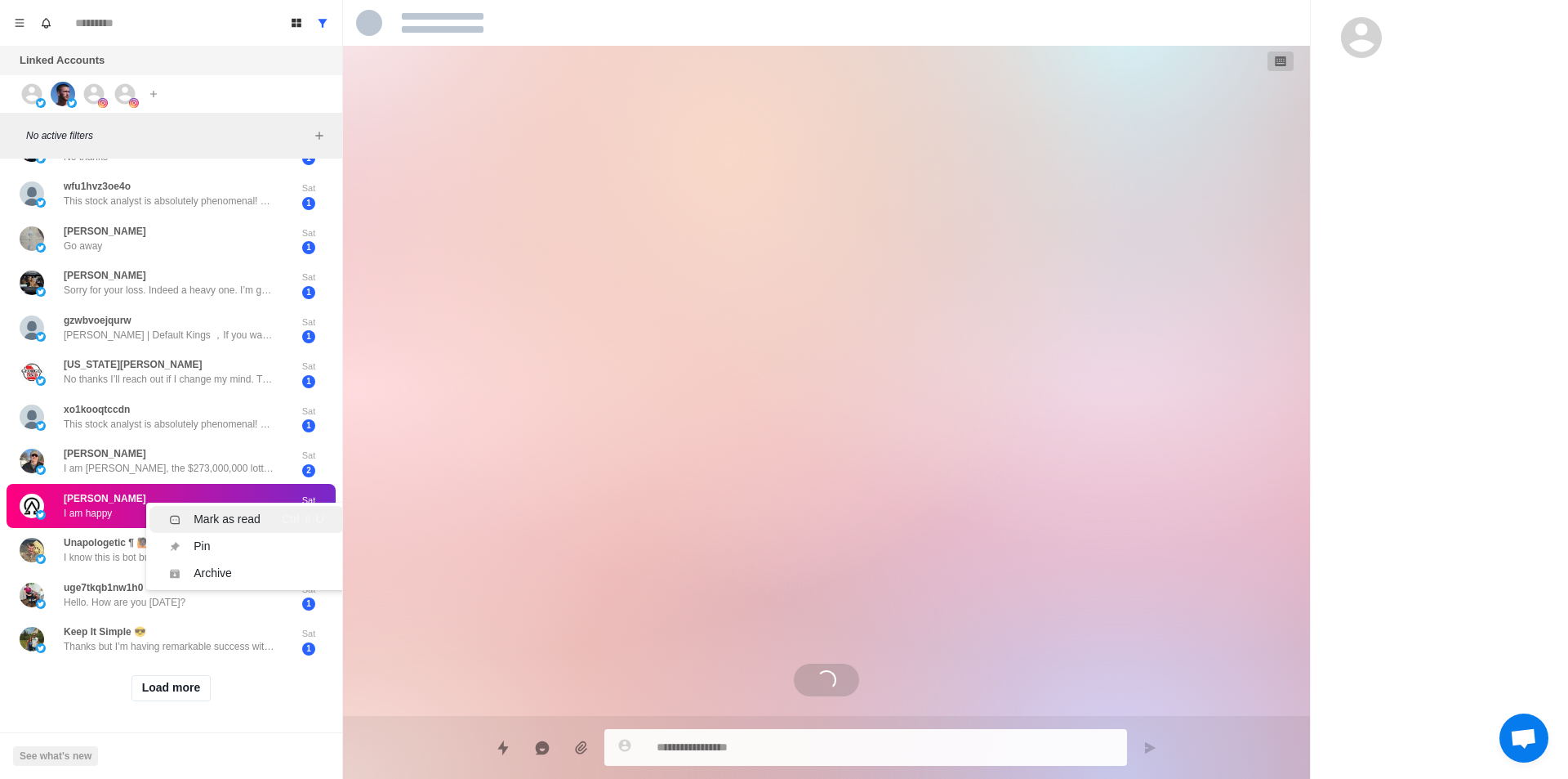
click at [228, 511] on div "Mark as read" at bounding box center [227, 520] width 67 height 18
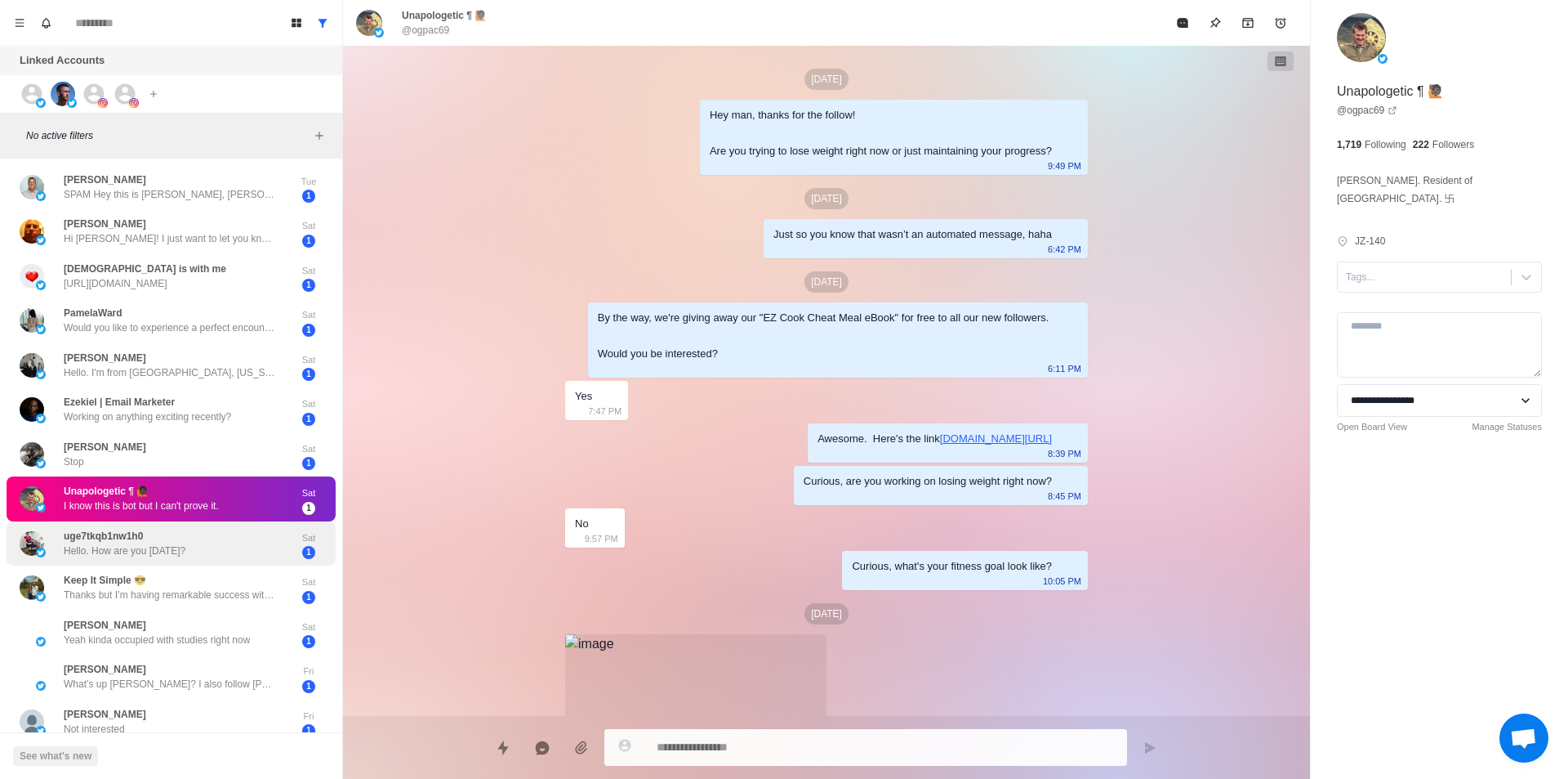
scroll to position [175, 0]
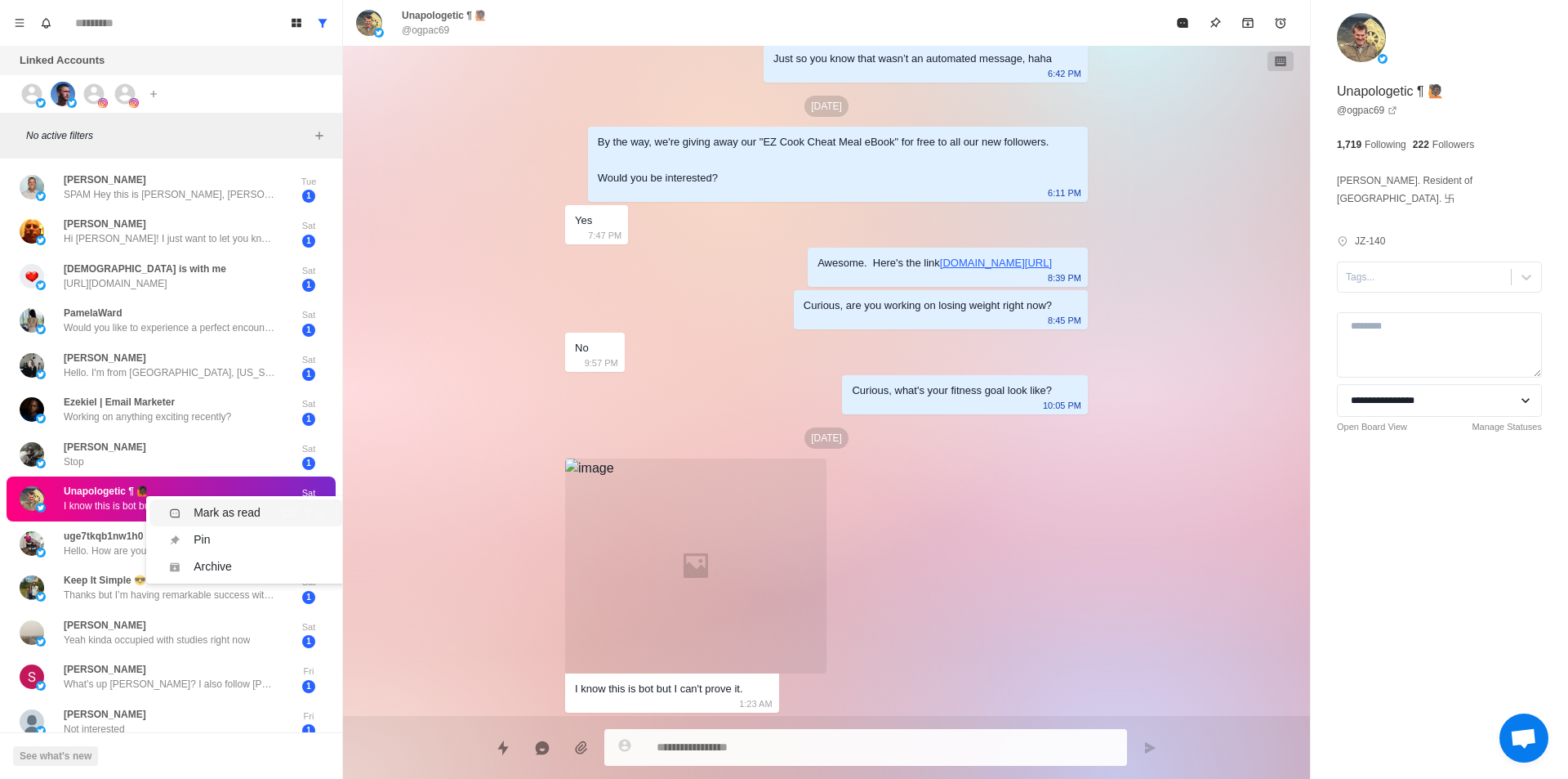
drag, startPoint x: 228, startPoint y: 505, endPoint x: 229, endPoint y: 490, distance: 15.0
click at [230, 505] on div "Mark as read" at bounding box center [227, 513] width 67 height 18
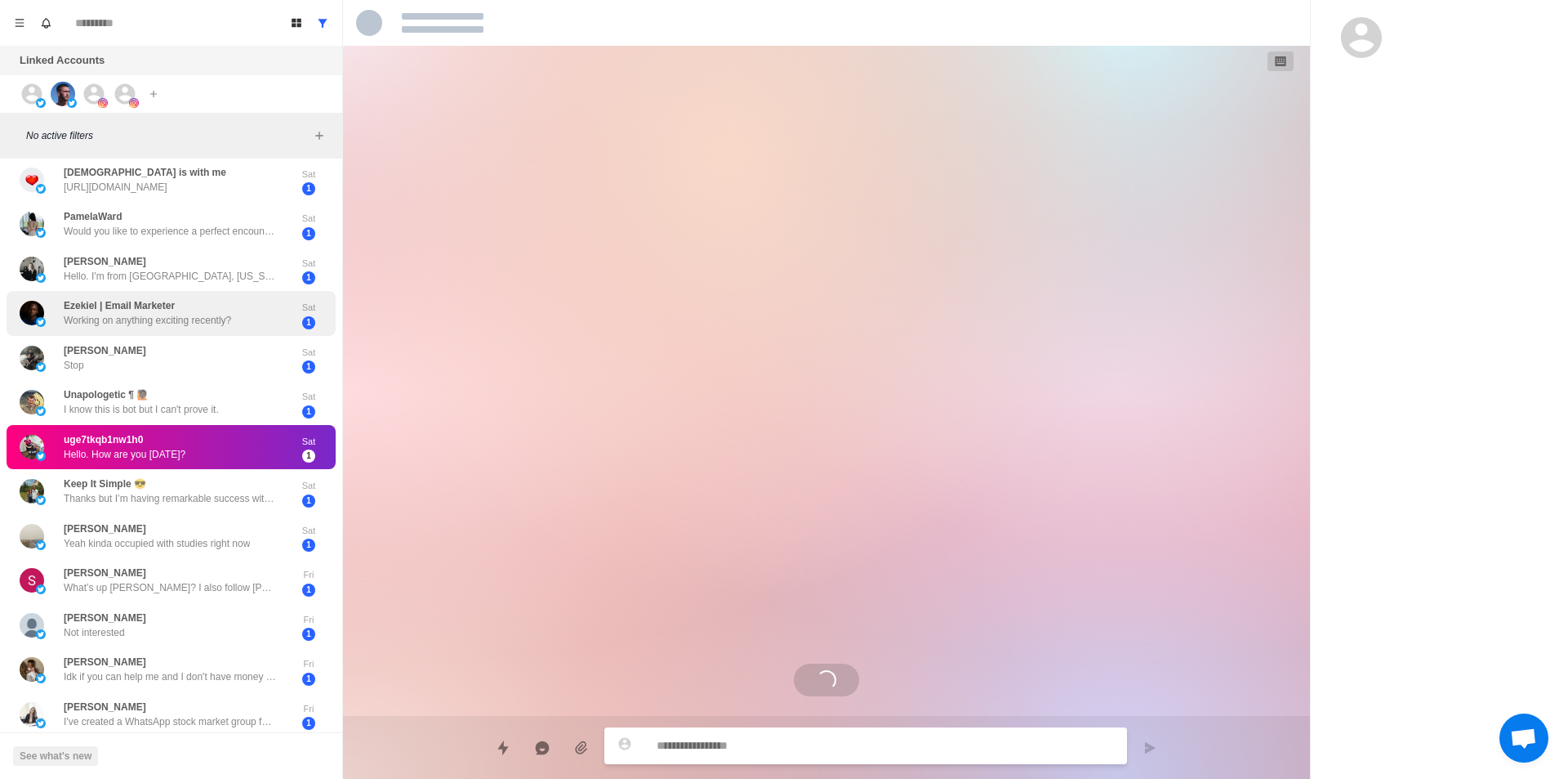
scroll to position [245, 0]
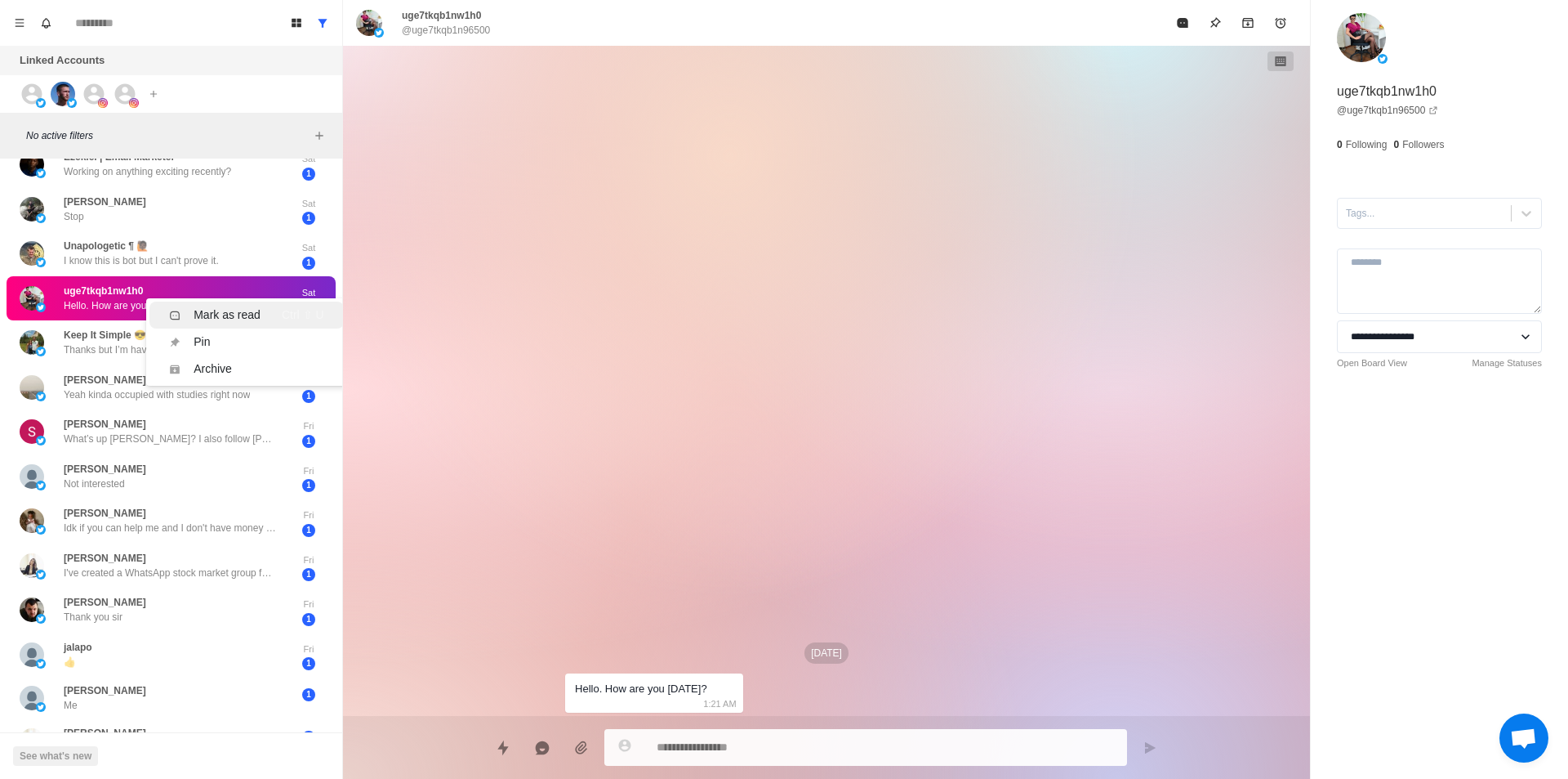
click at [203, 313] on div "Mark as read" at bounding box center [227, 315] width 67 height 18
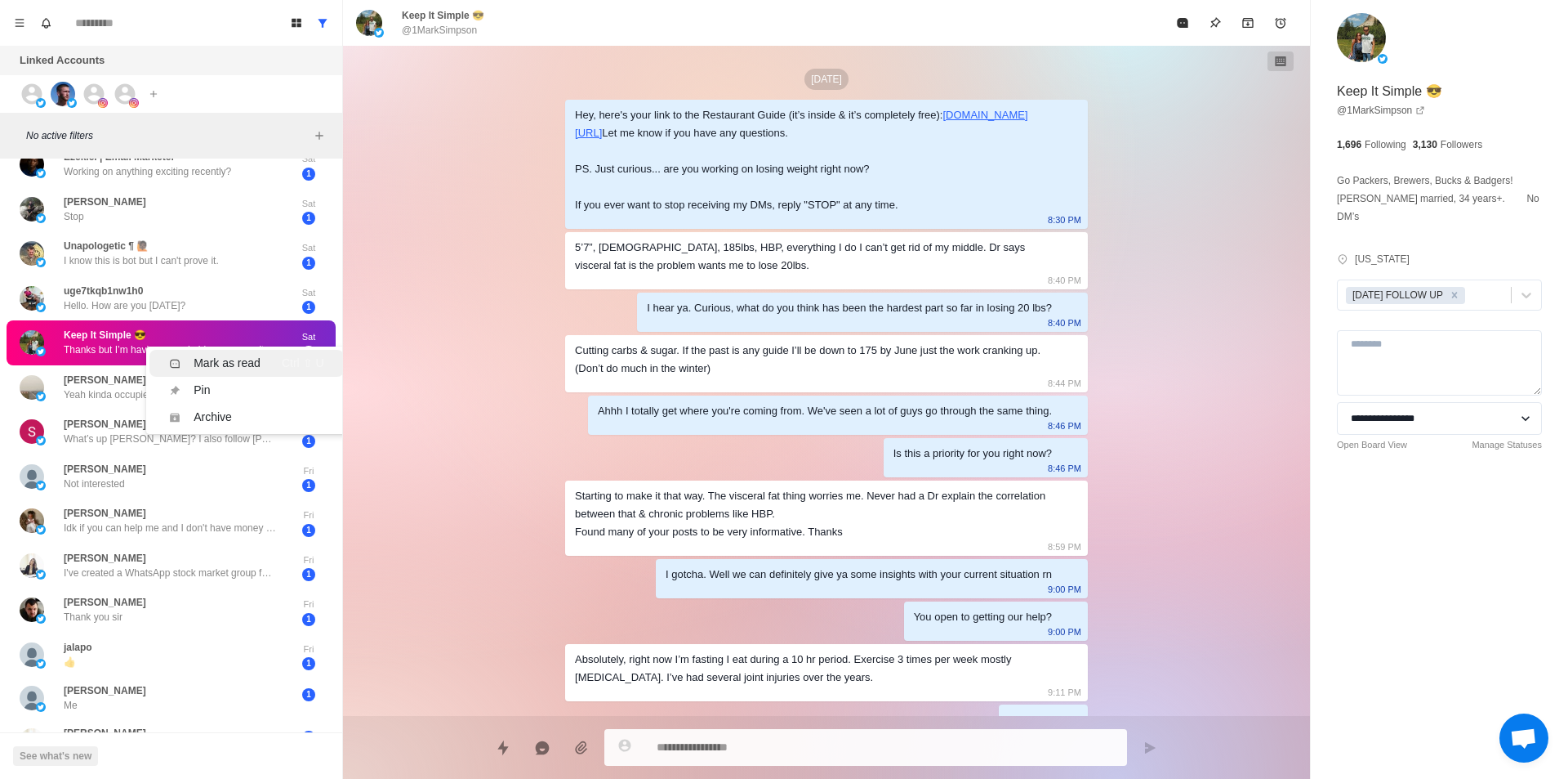
scroll to position [2566, 0]
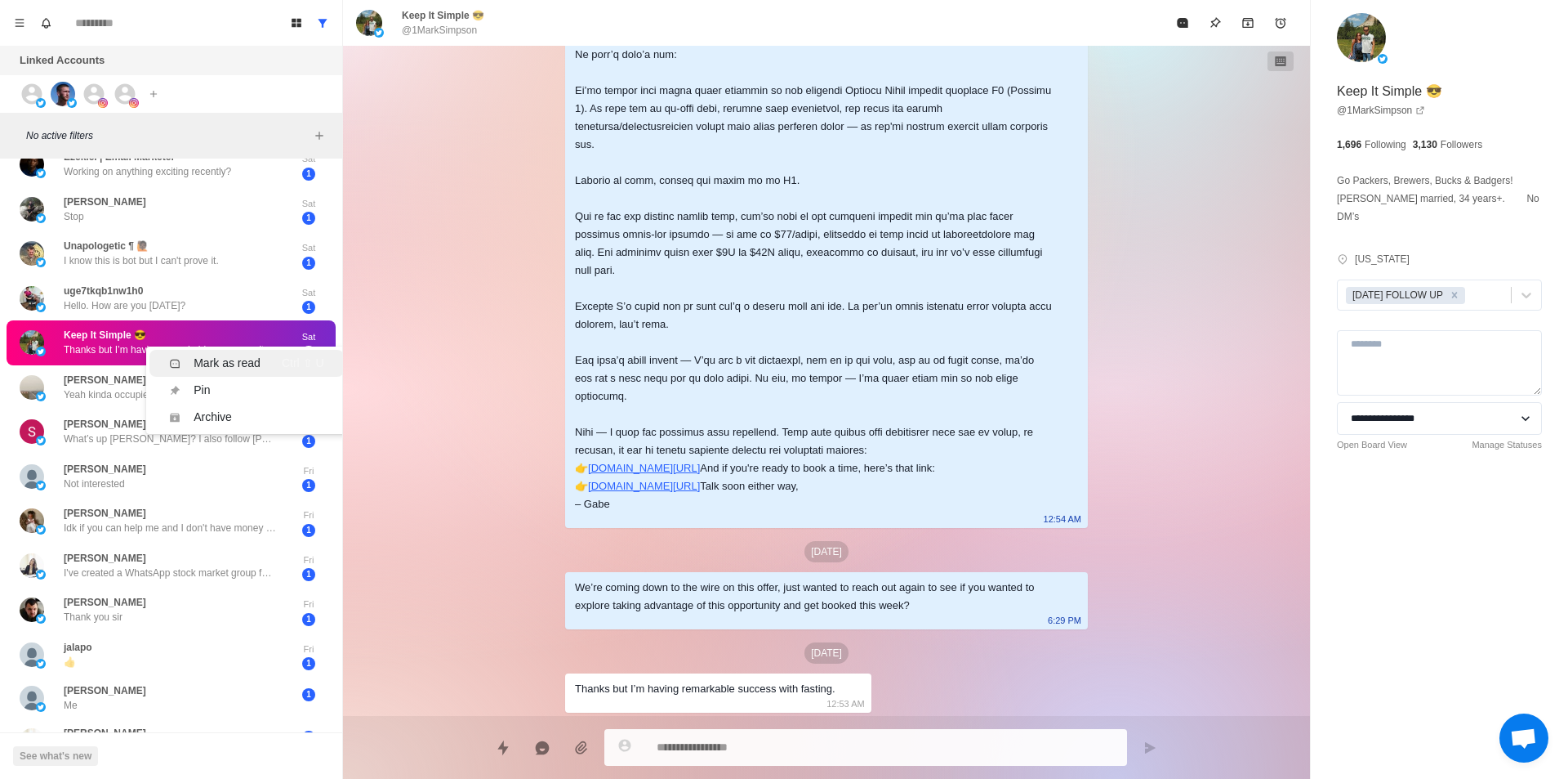
drag, startPoint x: 232, startPoint y: 357, endPoint x: 220, endPoint y: 369, distance: 17.0
click at [234, 357] on div "Mark as read" at bounding box center [227, 363] width 67 height 18
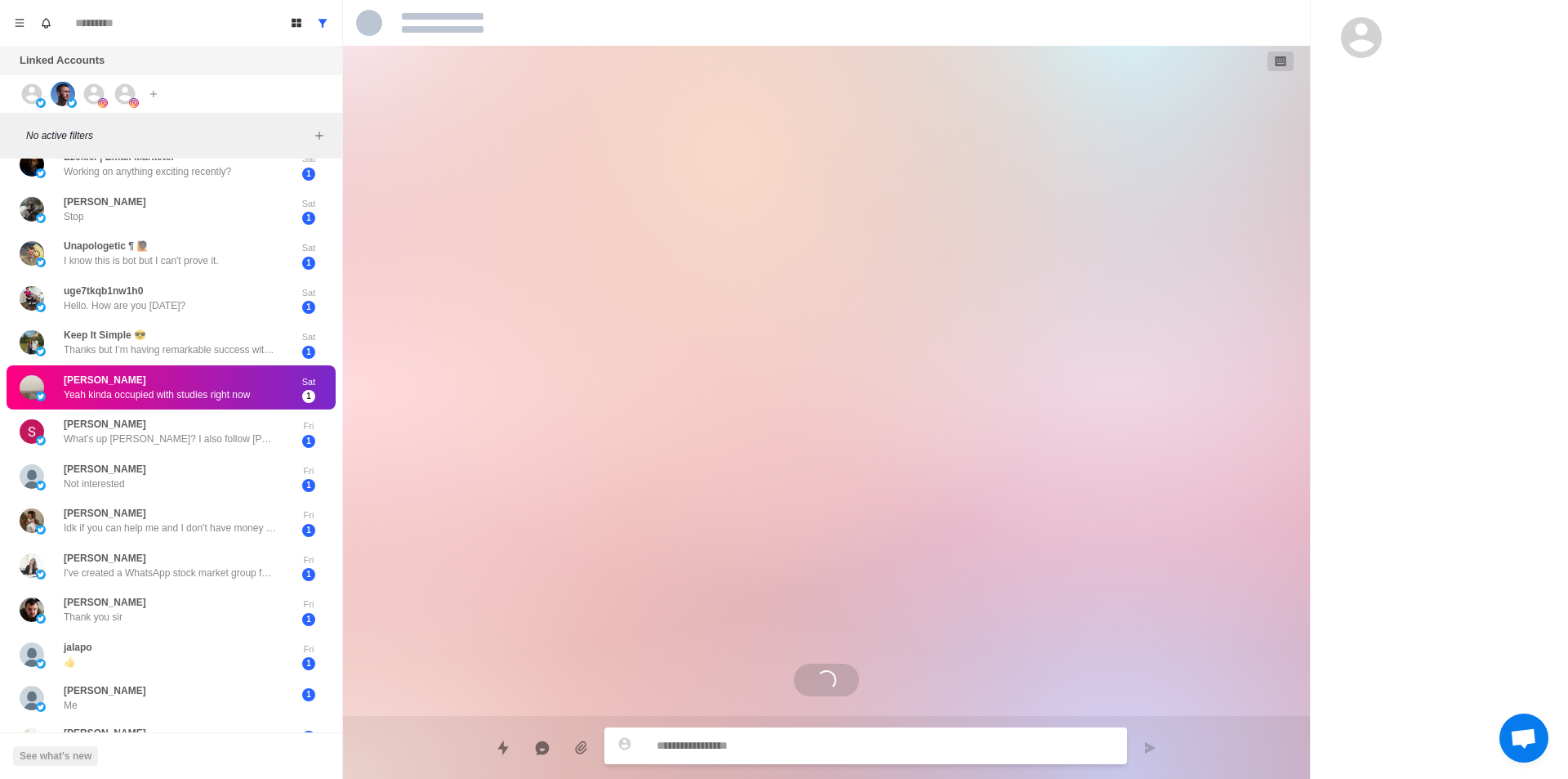
scroll to position [0, 0]
click at [229, 401] on div "Mark as read" at bounding box center [227, 401] width 67 height 18
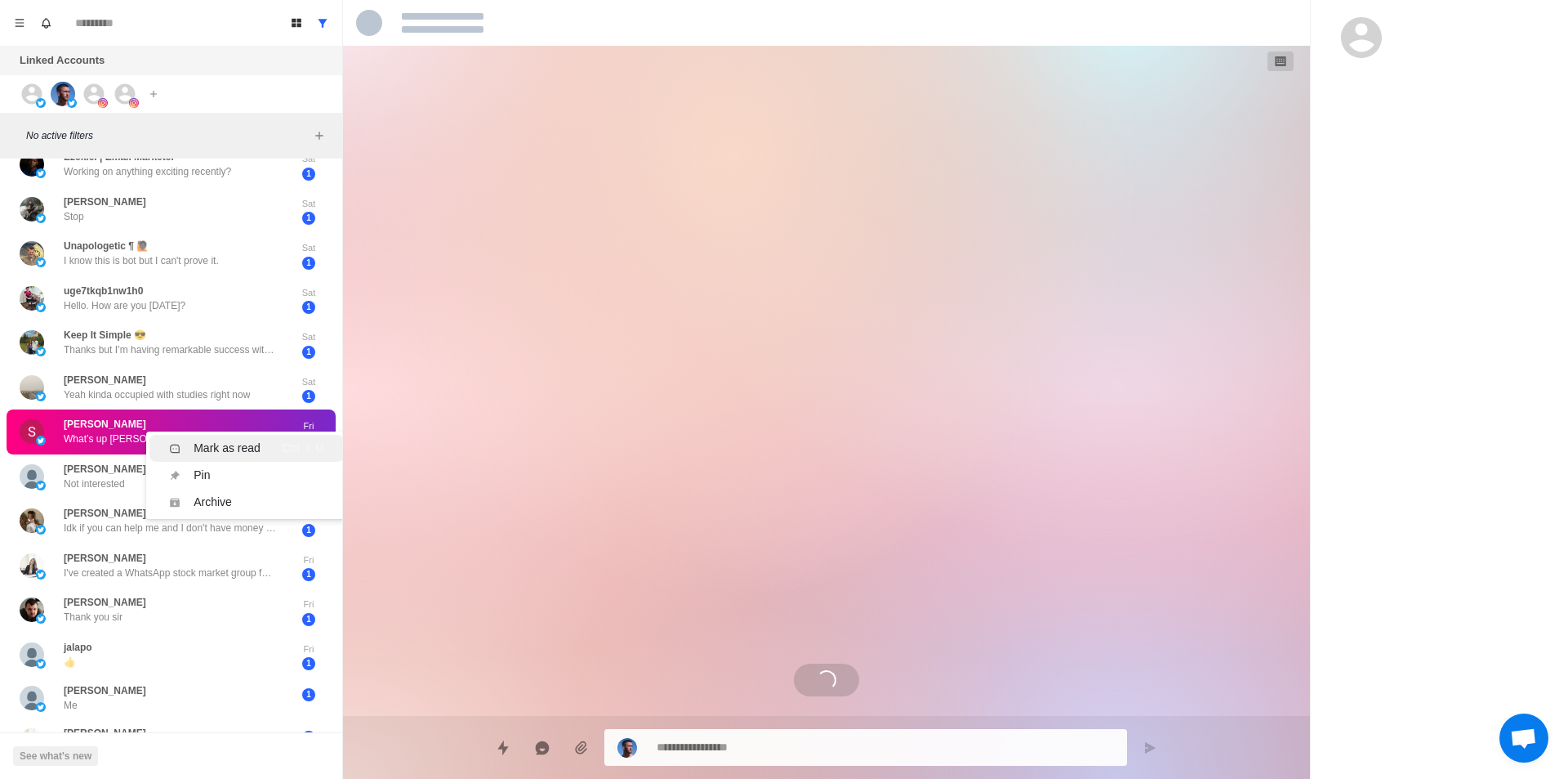
click at [231, 439] on li "Mark as read Ctrl ⇧ U" at bounding box center [246, 448] width 194 height 27
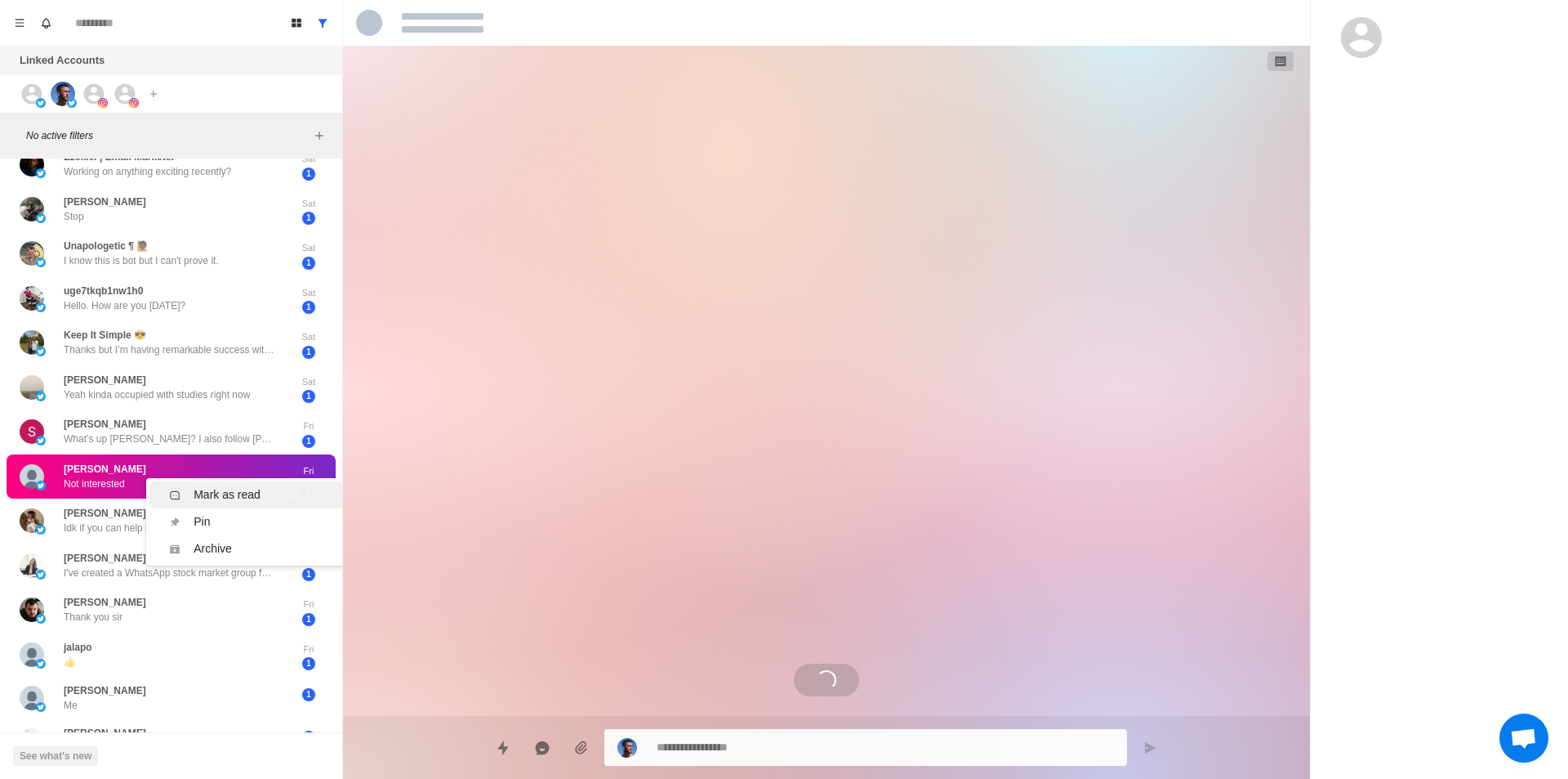
click at [227, 486] on div "Mark as read" at bounding box center [227, 495] width 67 height 18
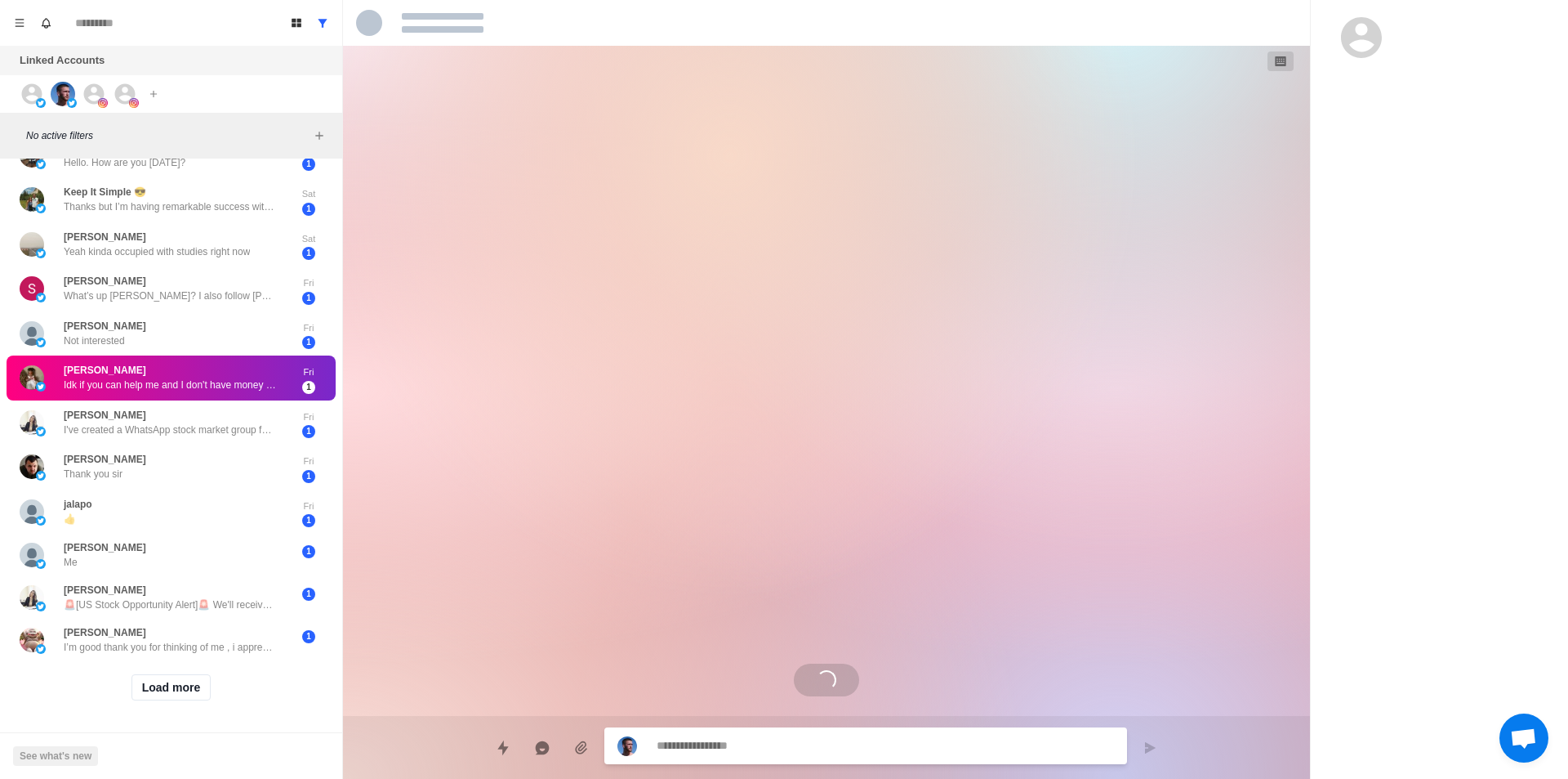
scroll to position [770, 0]
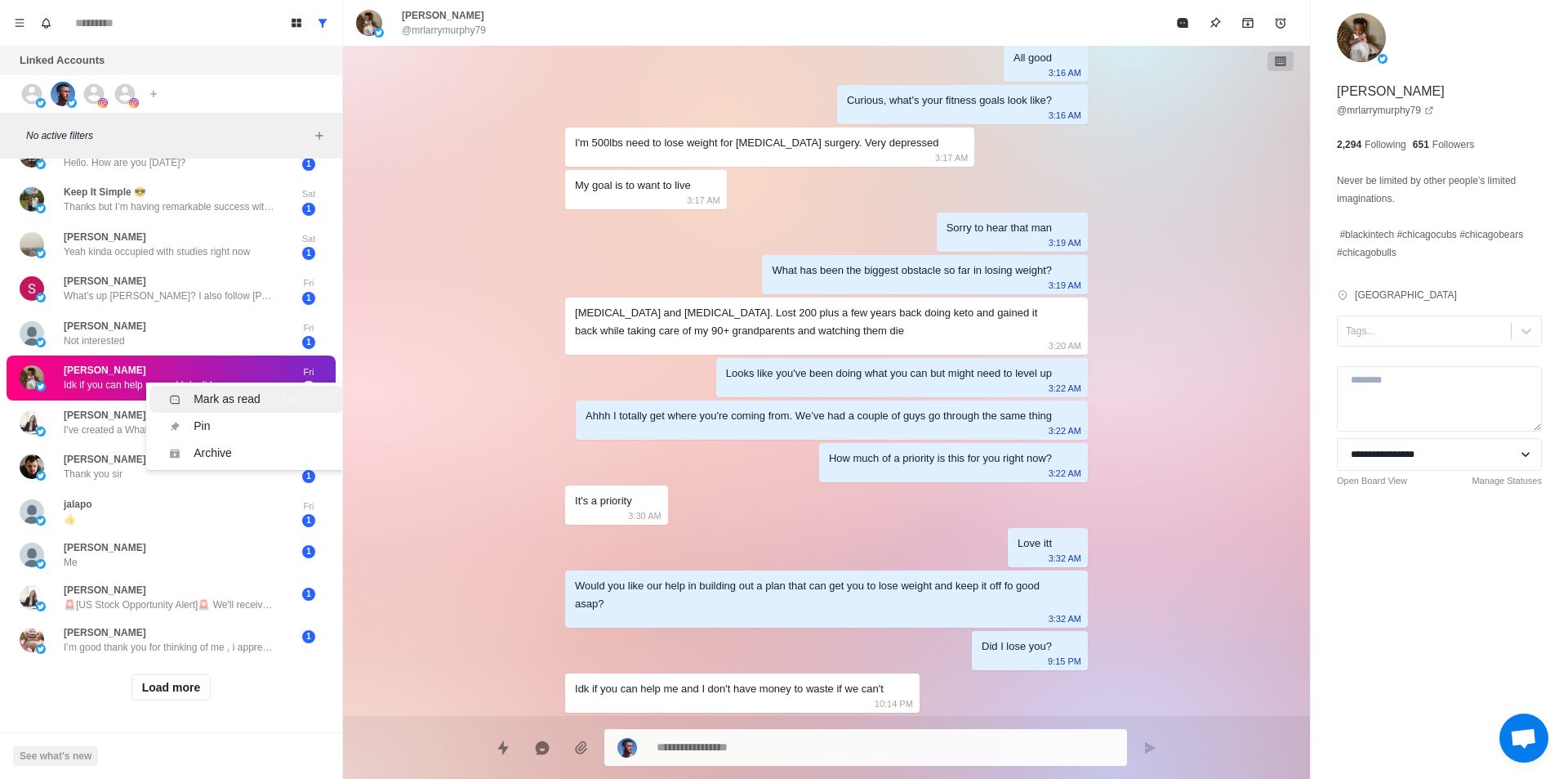
click at [207, 390] on div "Mark as read" at bounding box center [227, 399] width 67 height 18
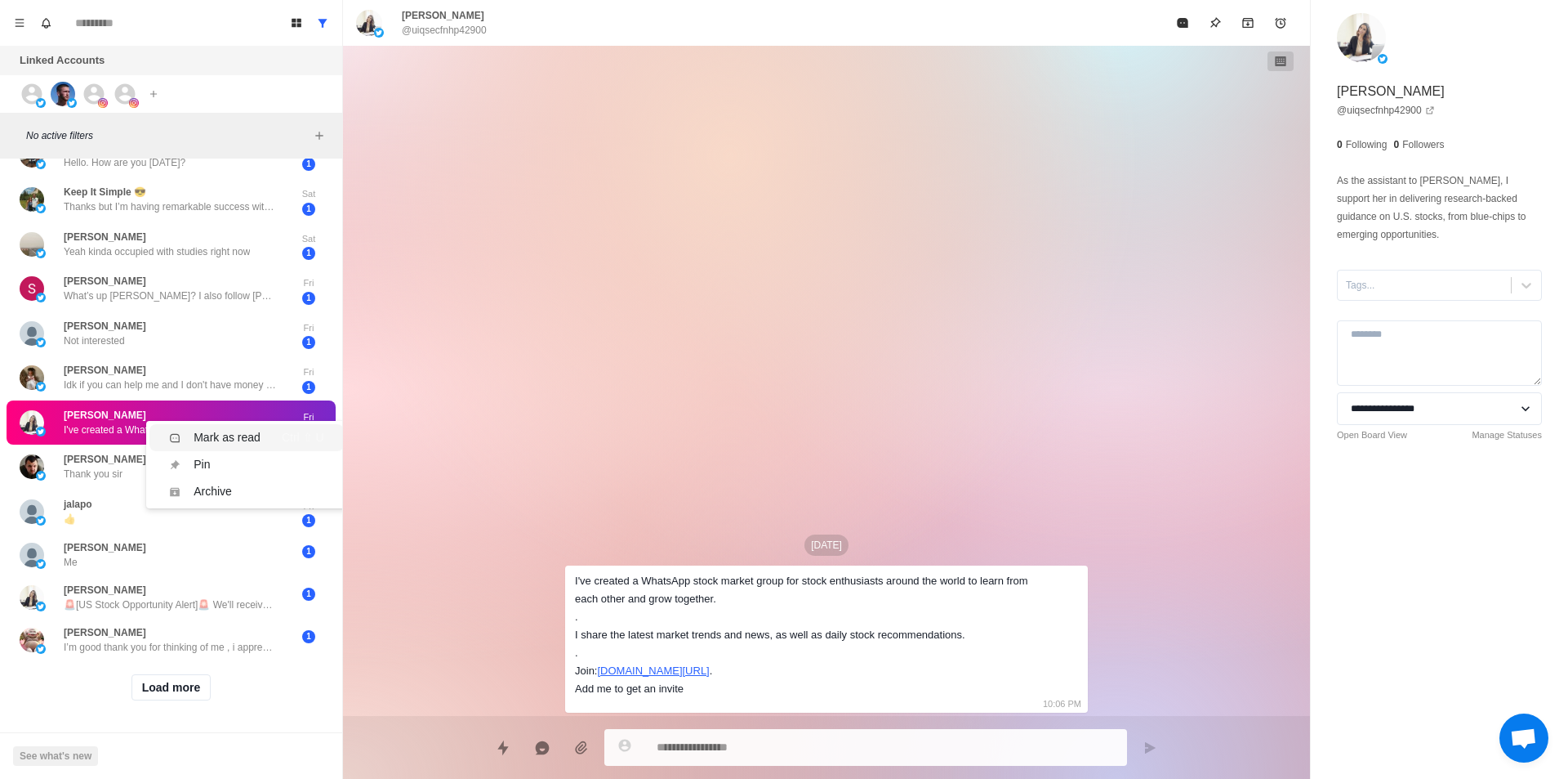
drag, startPoint x: 225, startPoint y: 428, endPoint x: 231, endPoint y: 407, distance: 21.8
click at [226, 429] on div "Mark as read" at bounding box center [227, 438] width 67 height 18
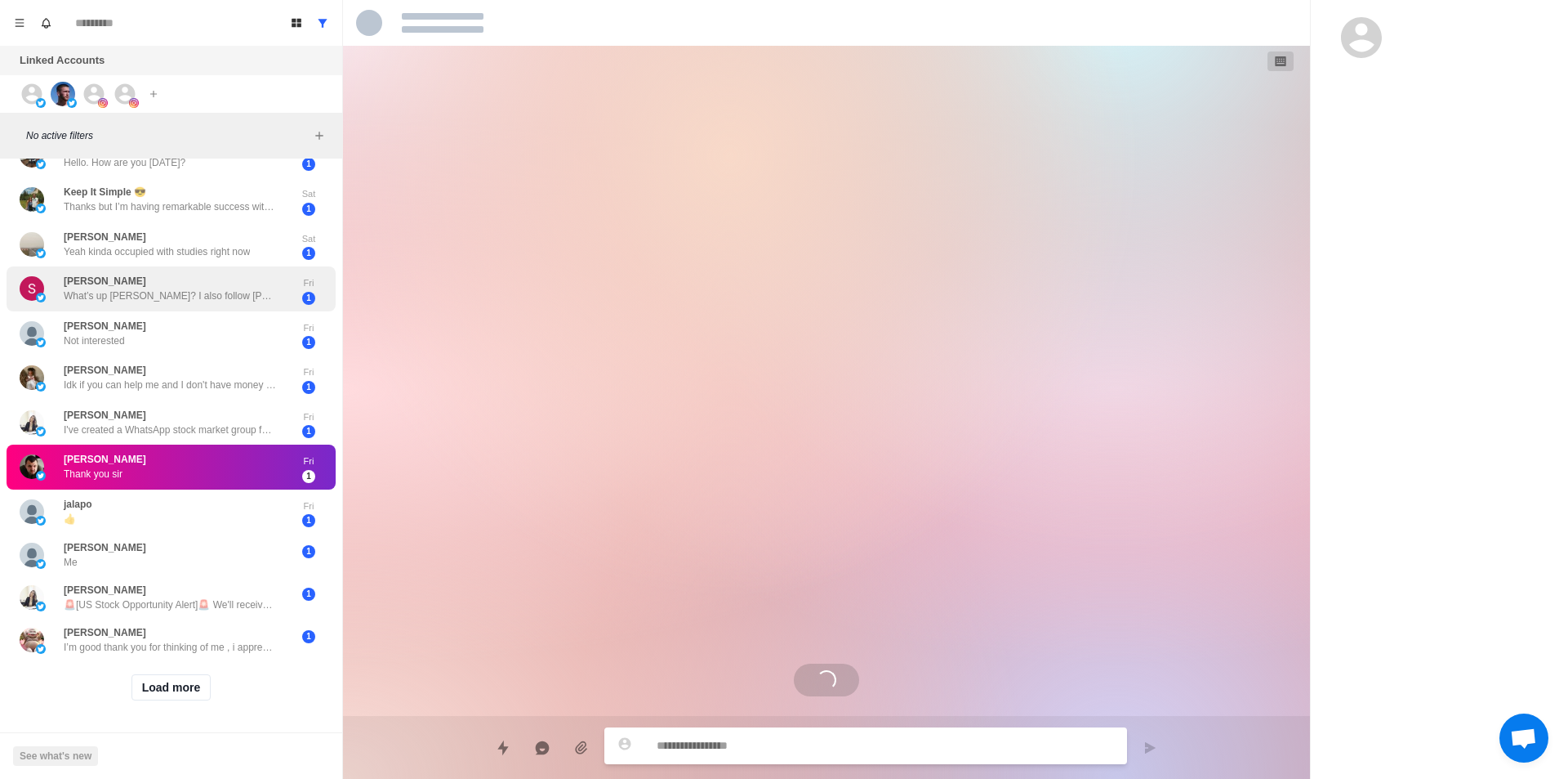
click at [230, 293] on div "[PERSON_NAME] What’s up [PERSON_NAME]? I also follow [PERSON_NAME] and read tha…" at bounding box center [171, 289] width 329 height 45
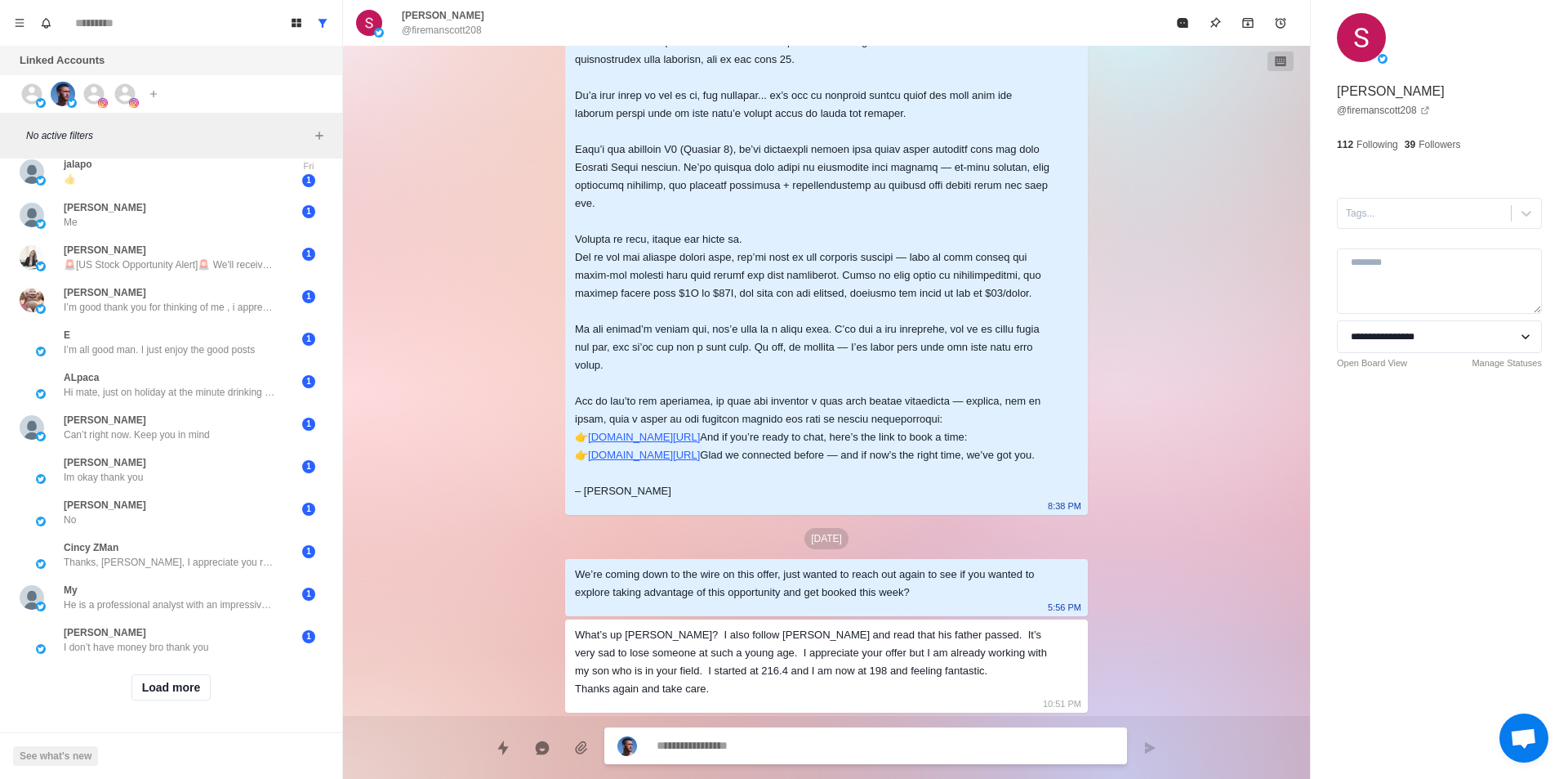
scroll to position [44, 0]
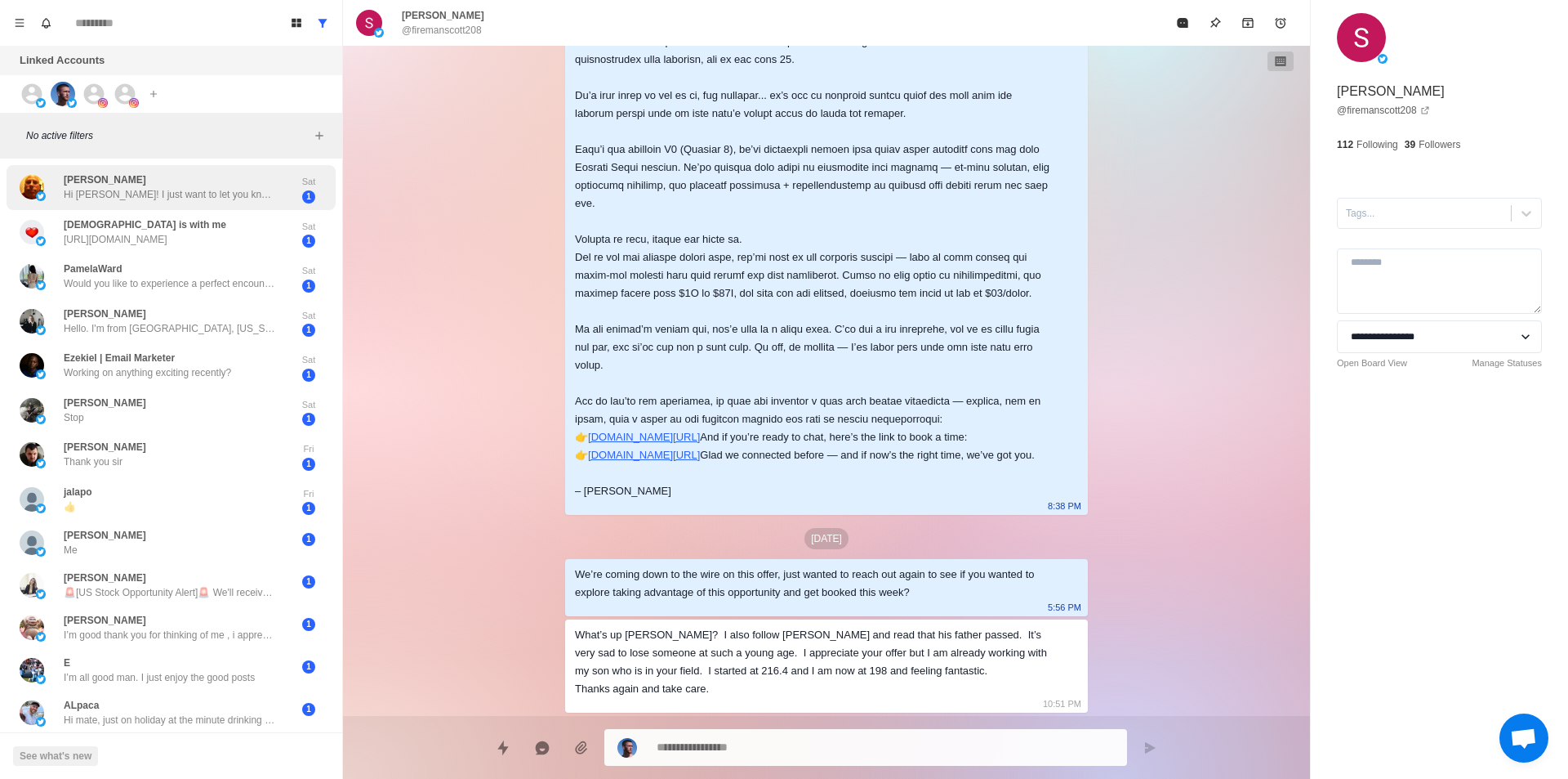
click at [253, 204] on div "[PERSON_NAME] Hi [PERSON_NAME]! I just want to let you know that I am down to 2…" at bounding box center [171, 188] width 329 height 45
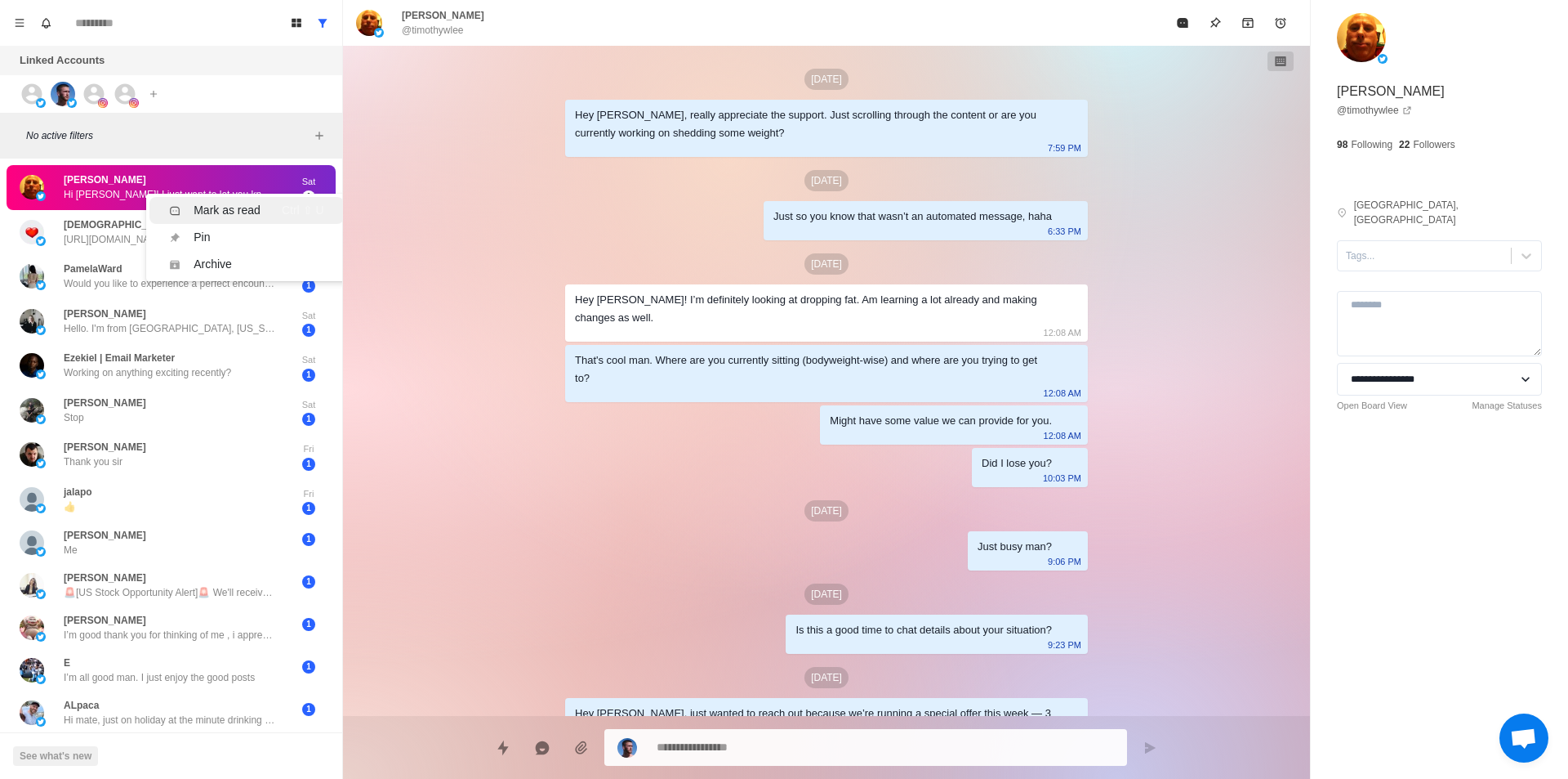
scroll to position [1533, 0]
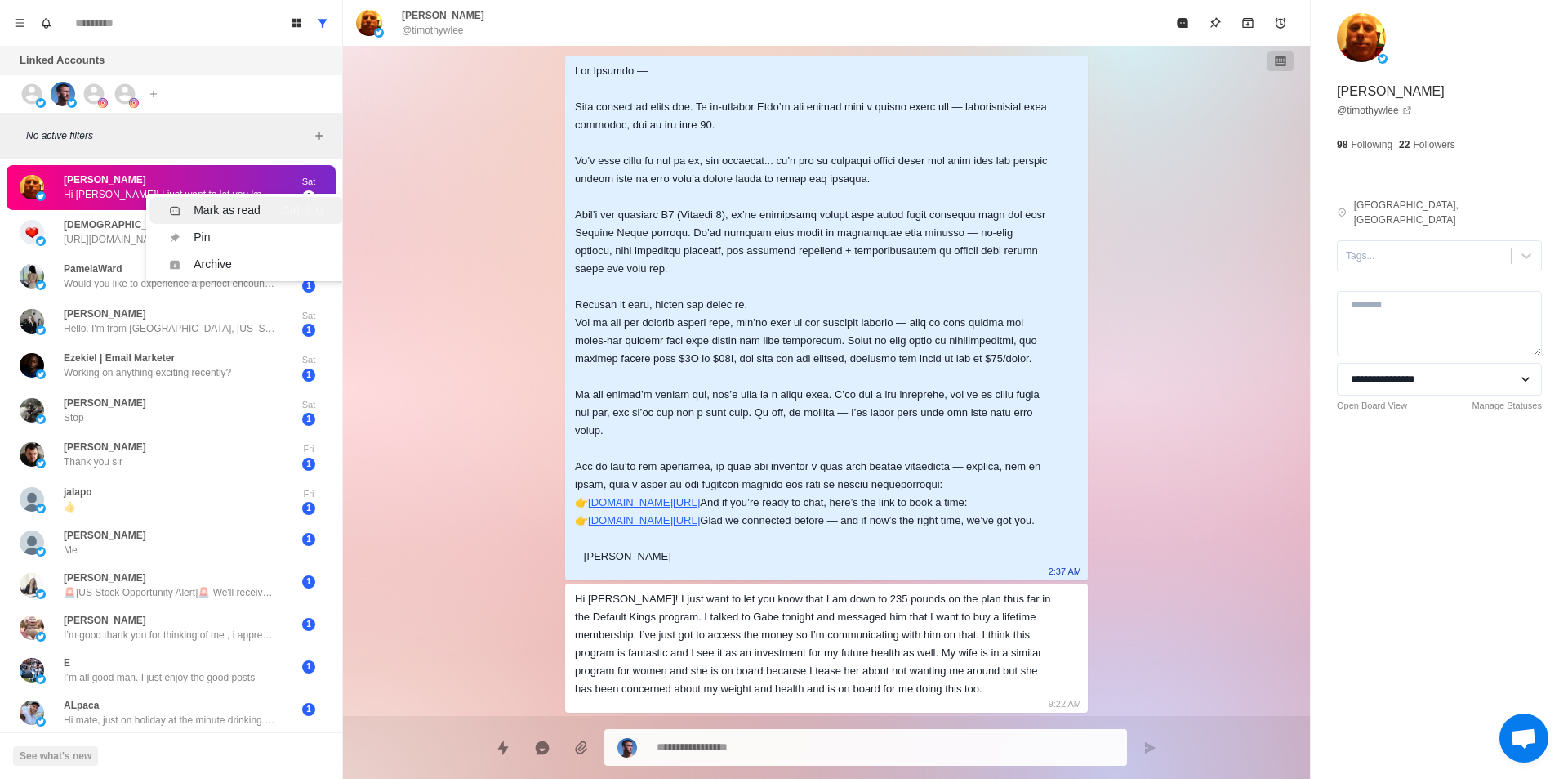
click at [258, 216] on div "Mark as read" at bounding box center [227, 210] width 67 height 18
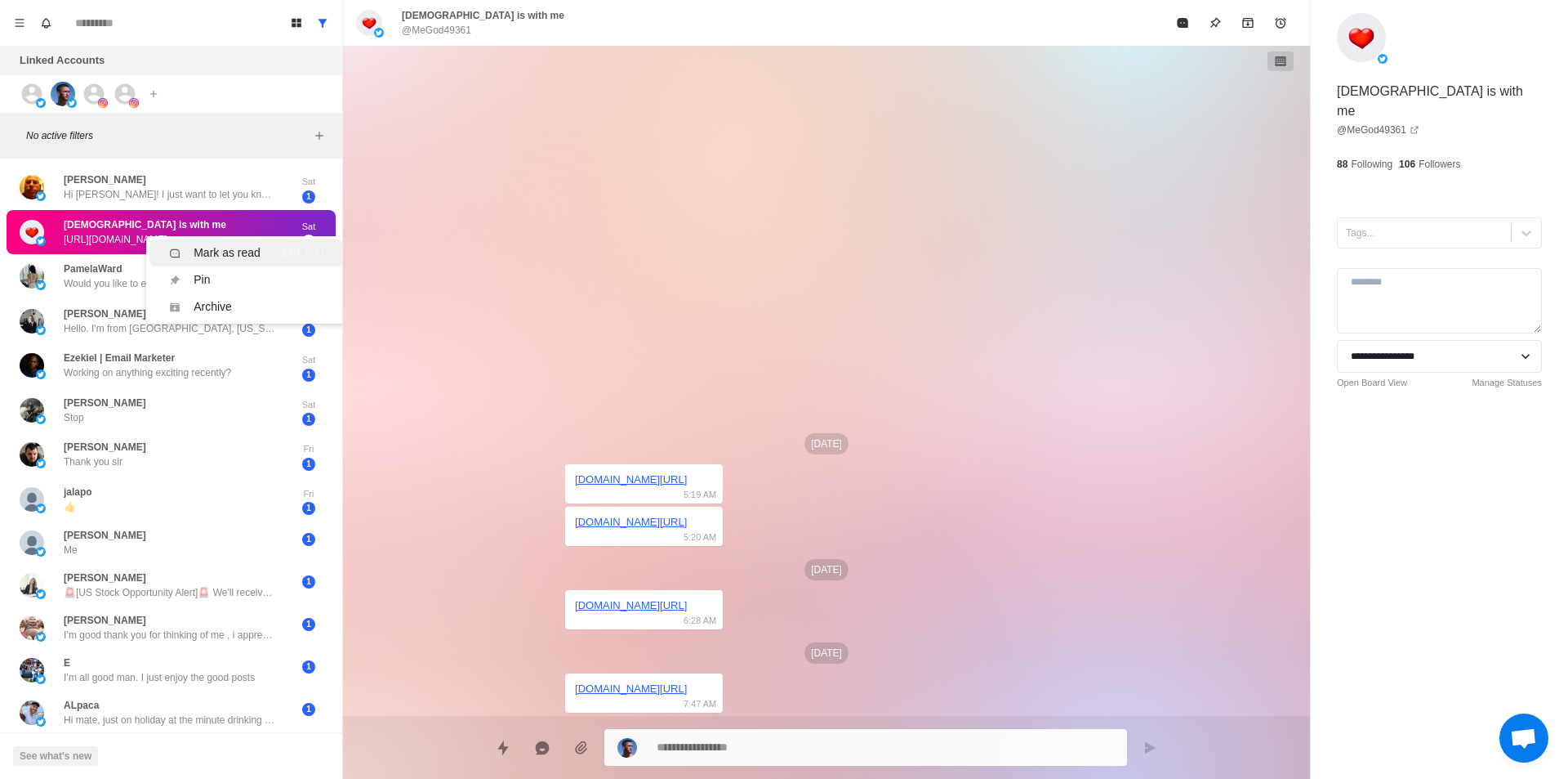
click at [247, 248] on div "Mark as read" at bounding box center [227, 253] width 67 height 18
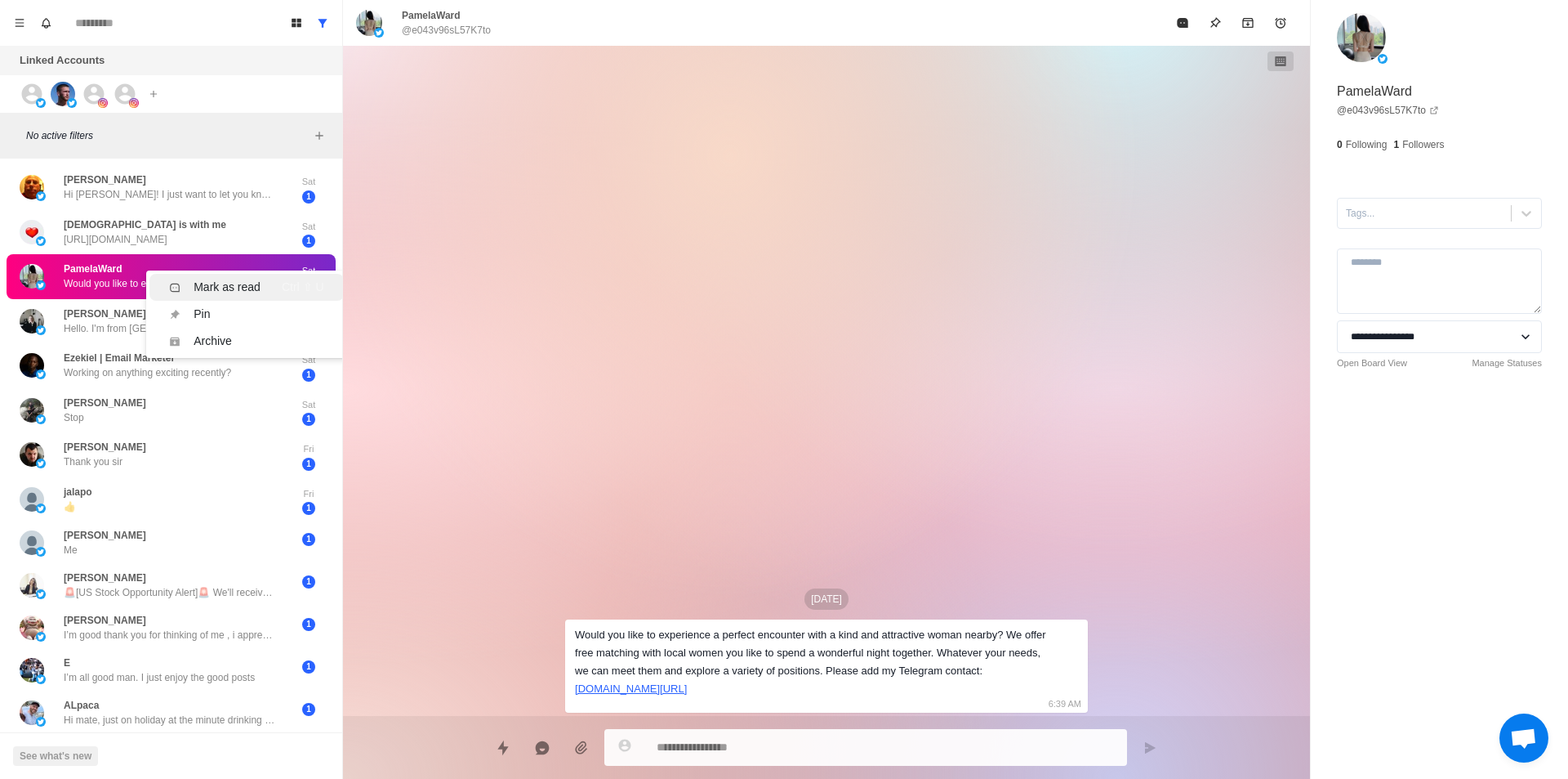
click at [253, 280] on div "Mark as read" at bounding box center [227, 287] width 67 height 18
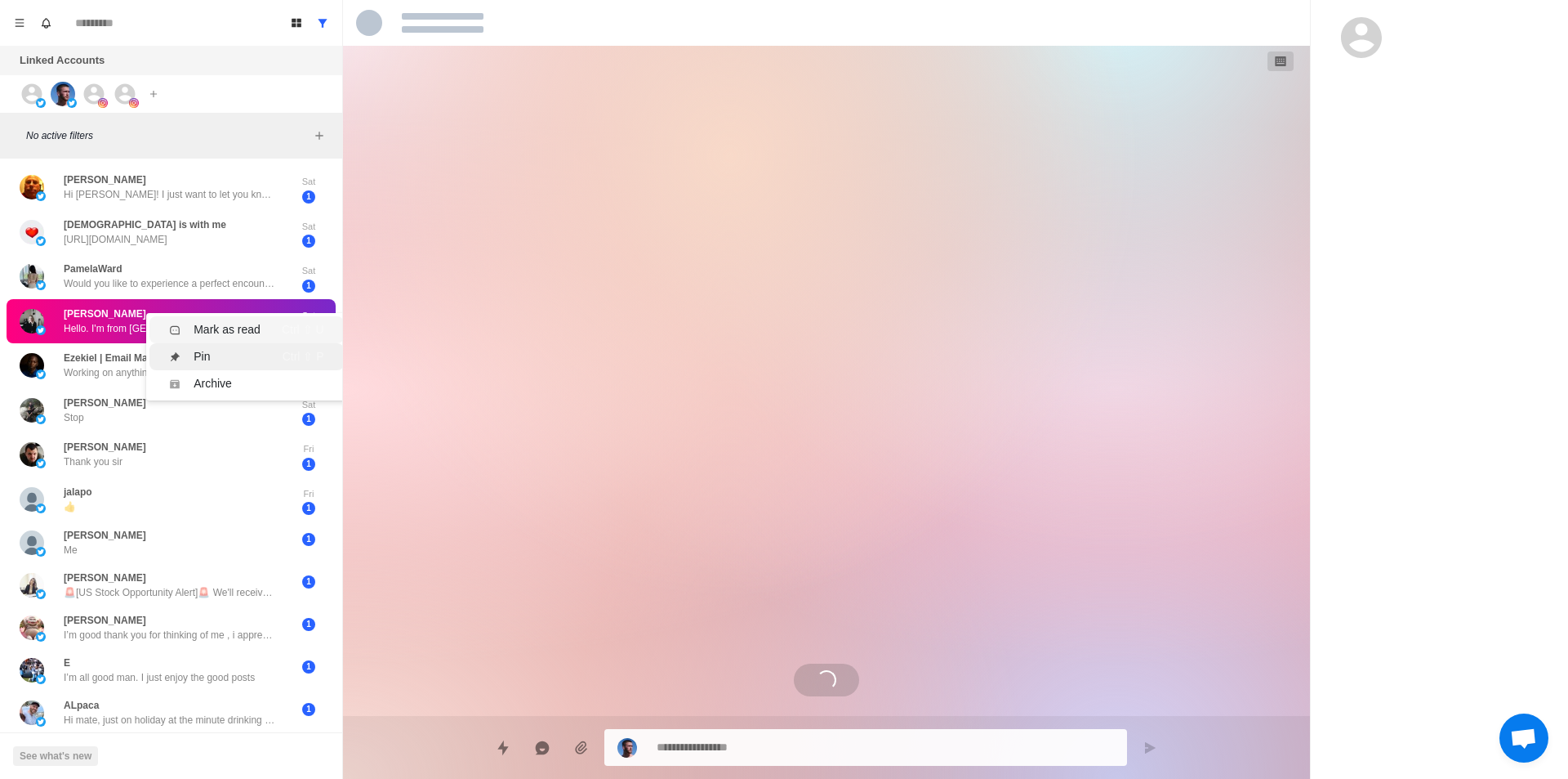
click at [247, 331] on div "Mark as read" at bounding box center [227, 330] width 67 height 18
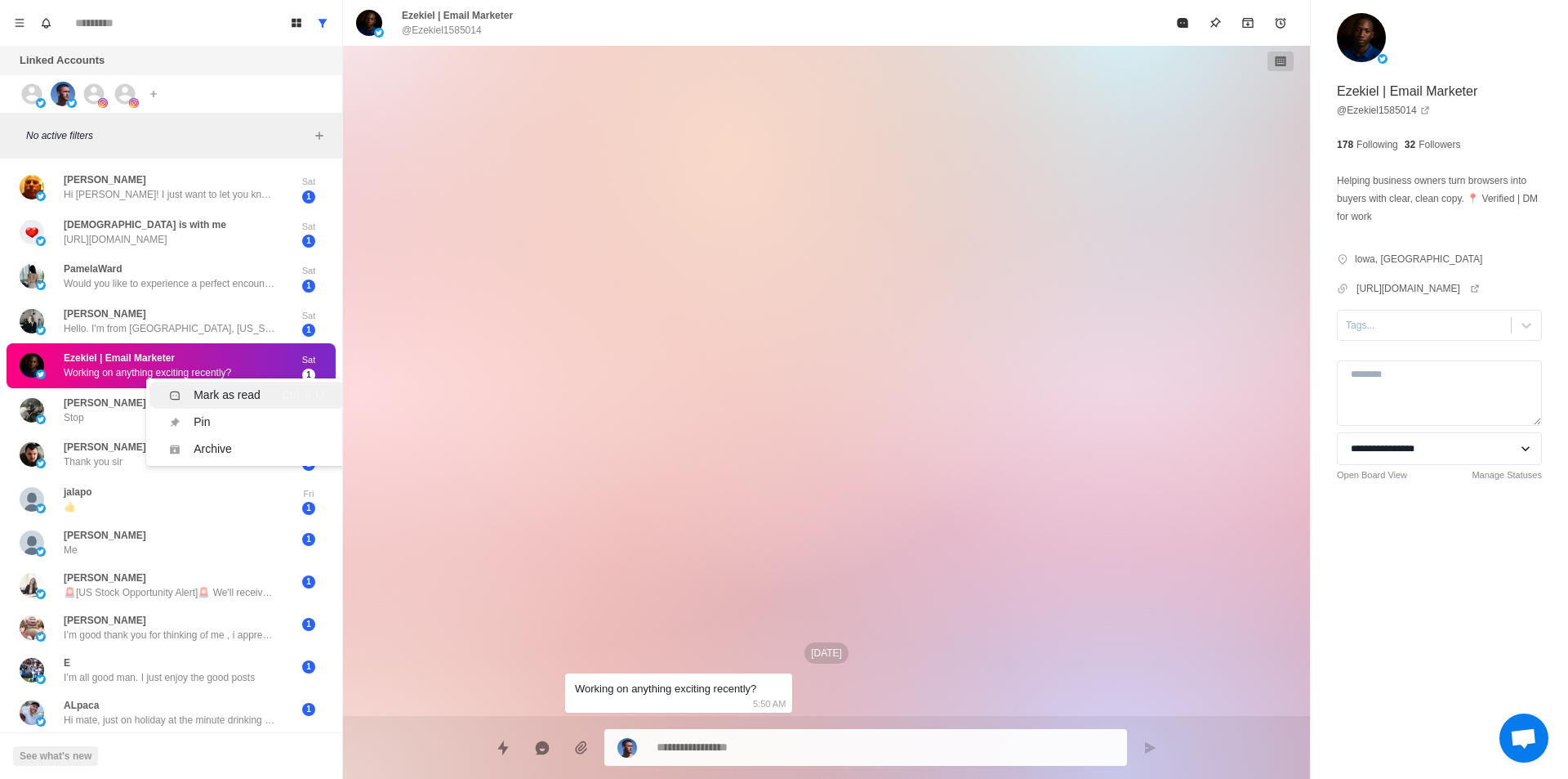
click at [237, 389] on div "Mark as read" at bounding box center [227, 395] width 67 height 18
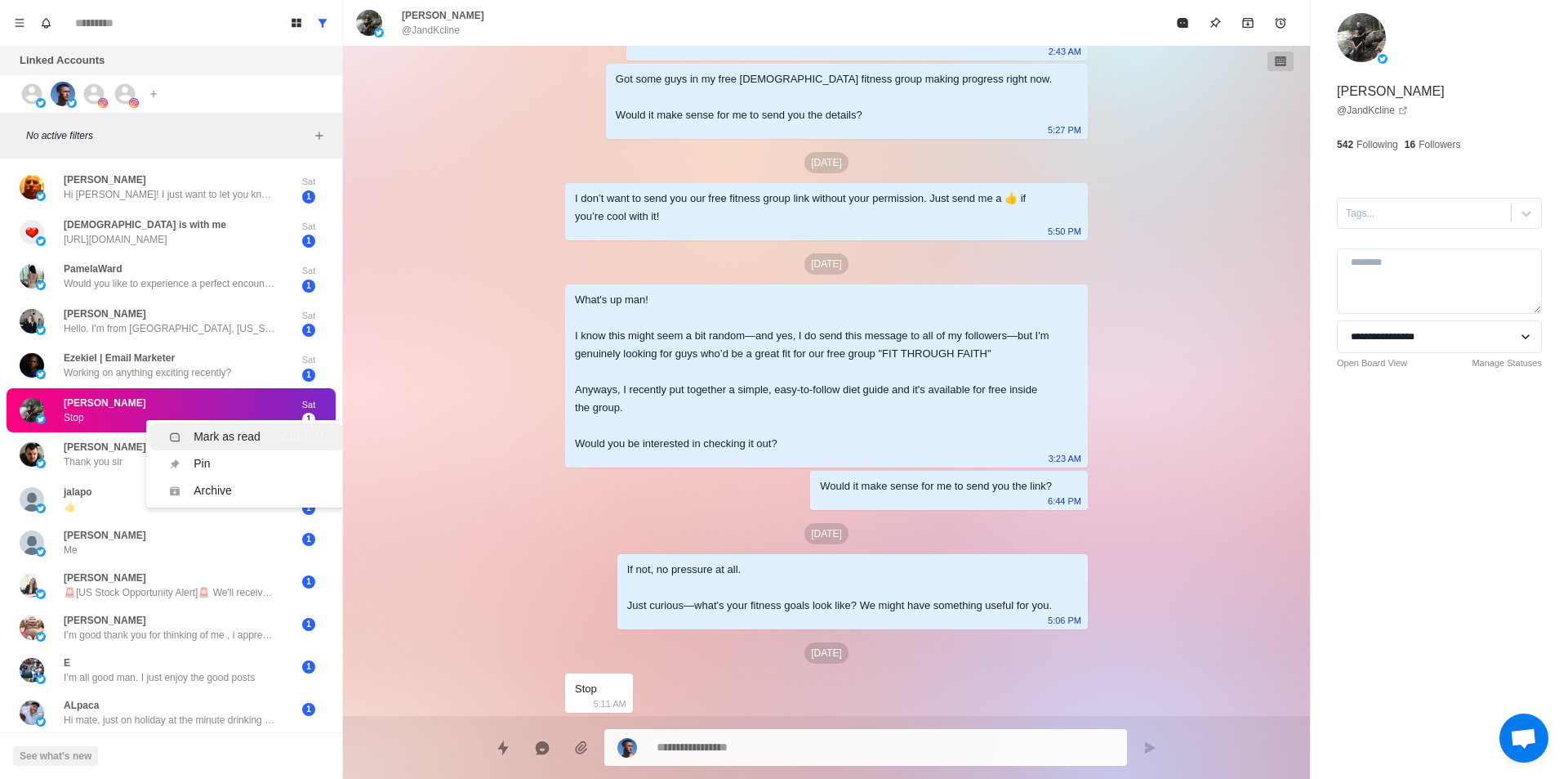
drag, startPoint x: 237, startPoint y: 429, endPoint x: 220, endPoint y: 441, distance: 20.8
click at [237, 429] on div "Mark as read" at bounding box center [227, 437] width 67 height 18
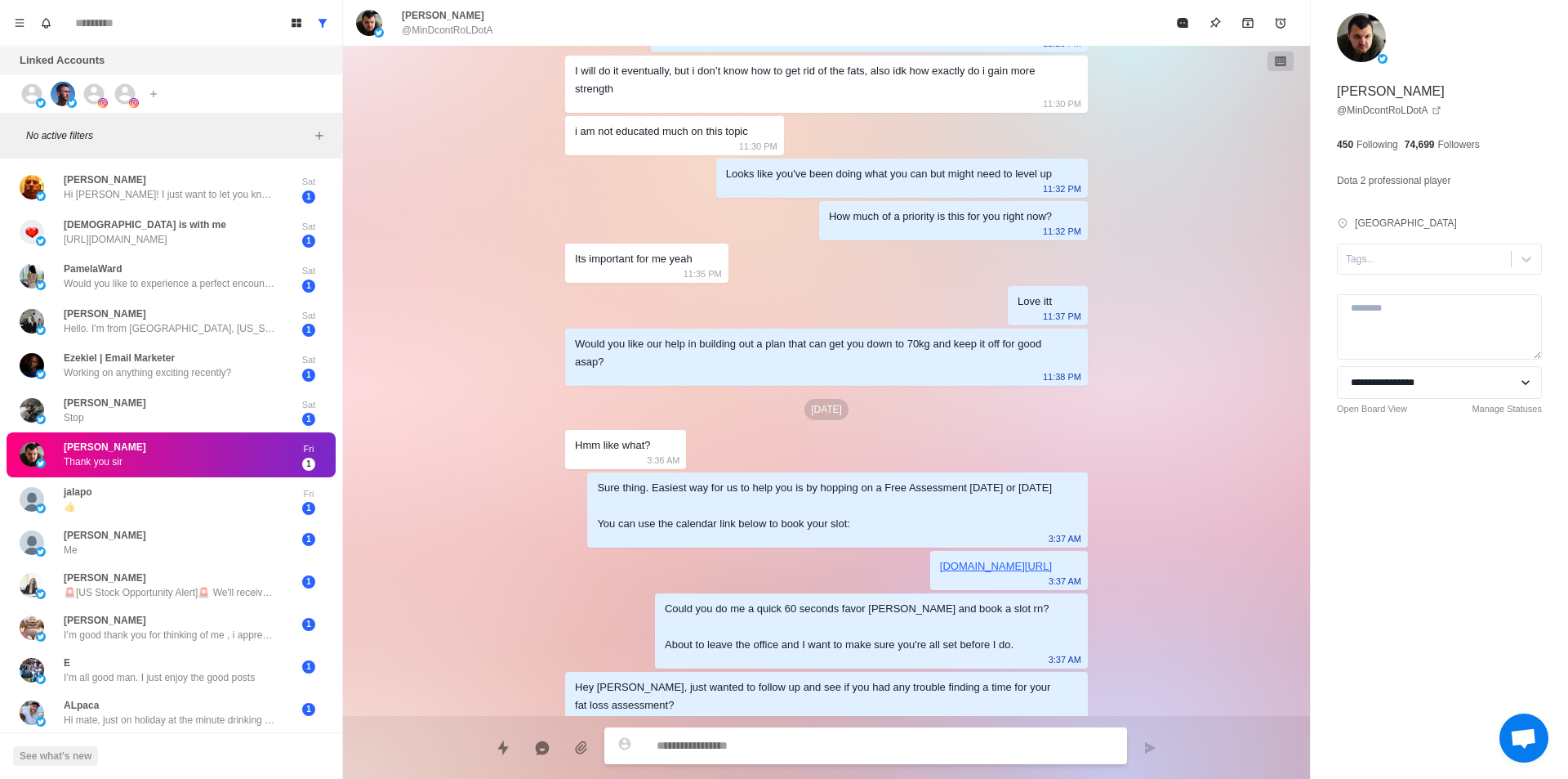
scroll to position [708, 0]
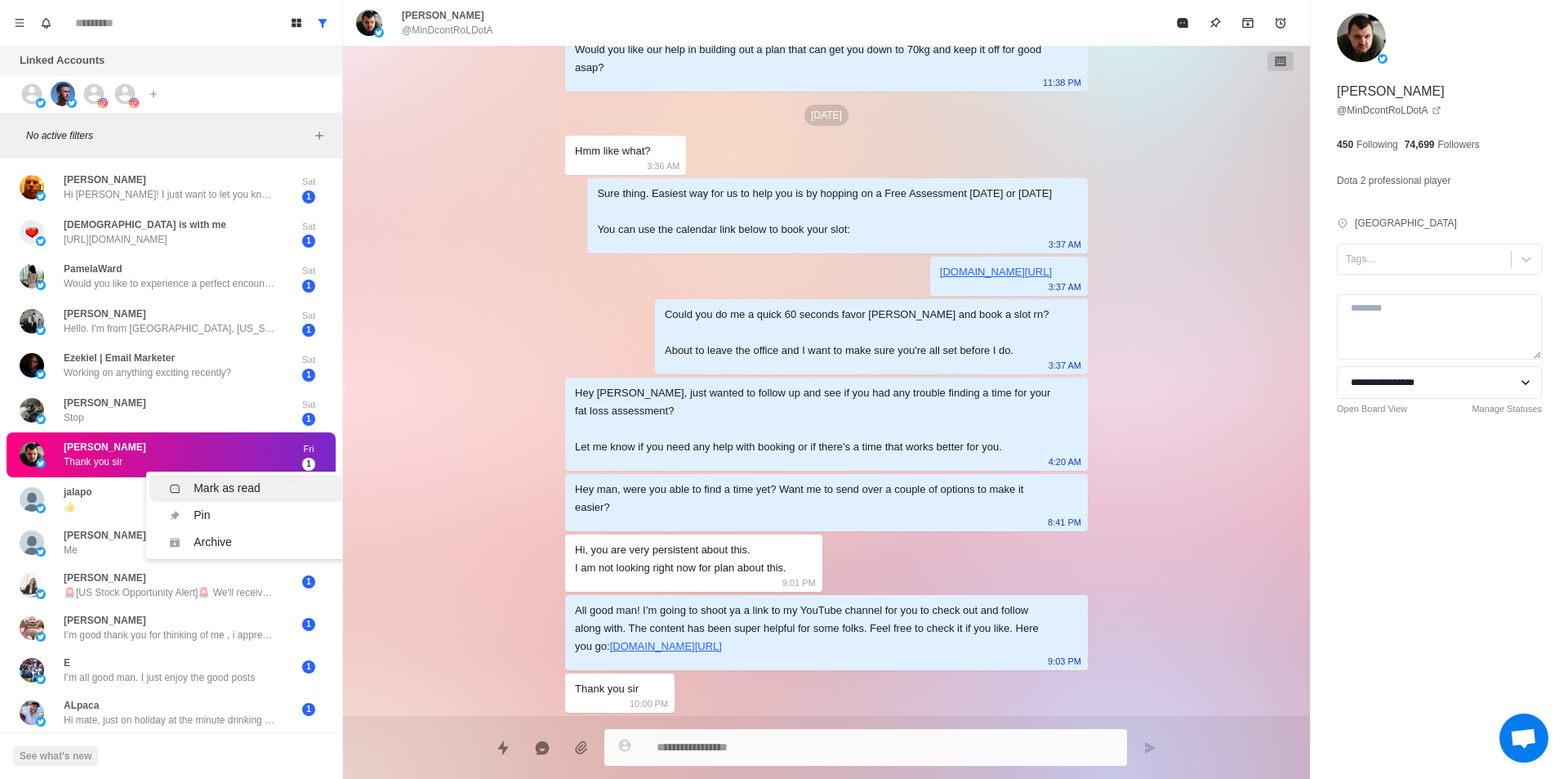
click at [236, 485] on div "Mark as read" at bounding box center [227, 489] width 67 height 18
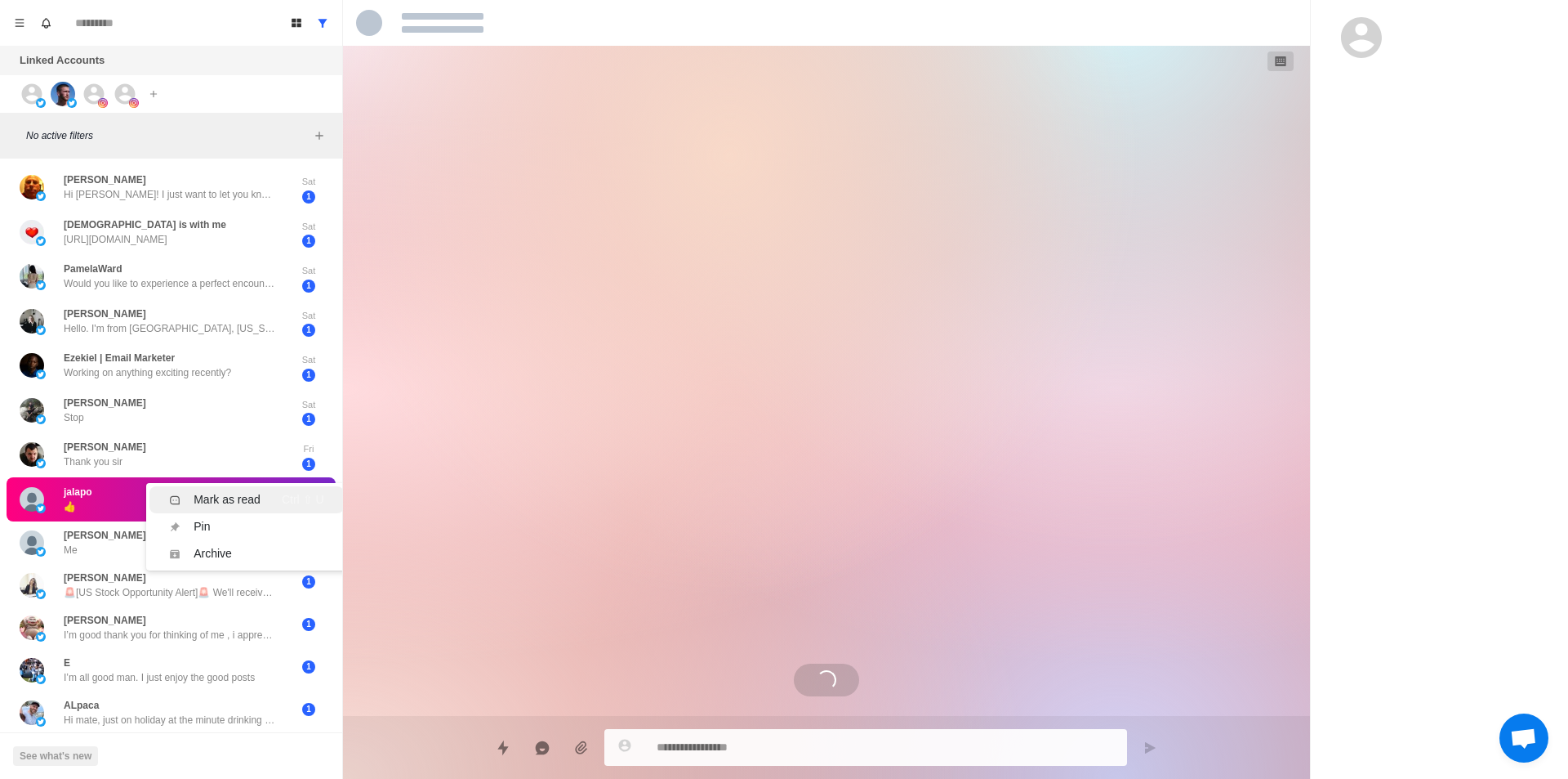
scroll to position [0, 0]
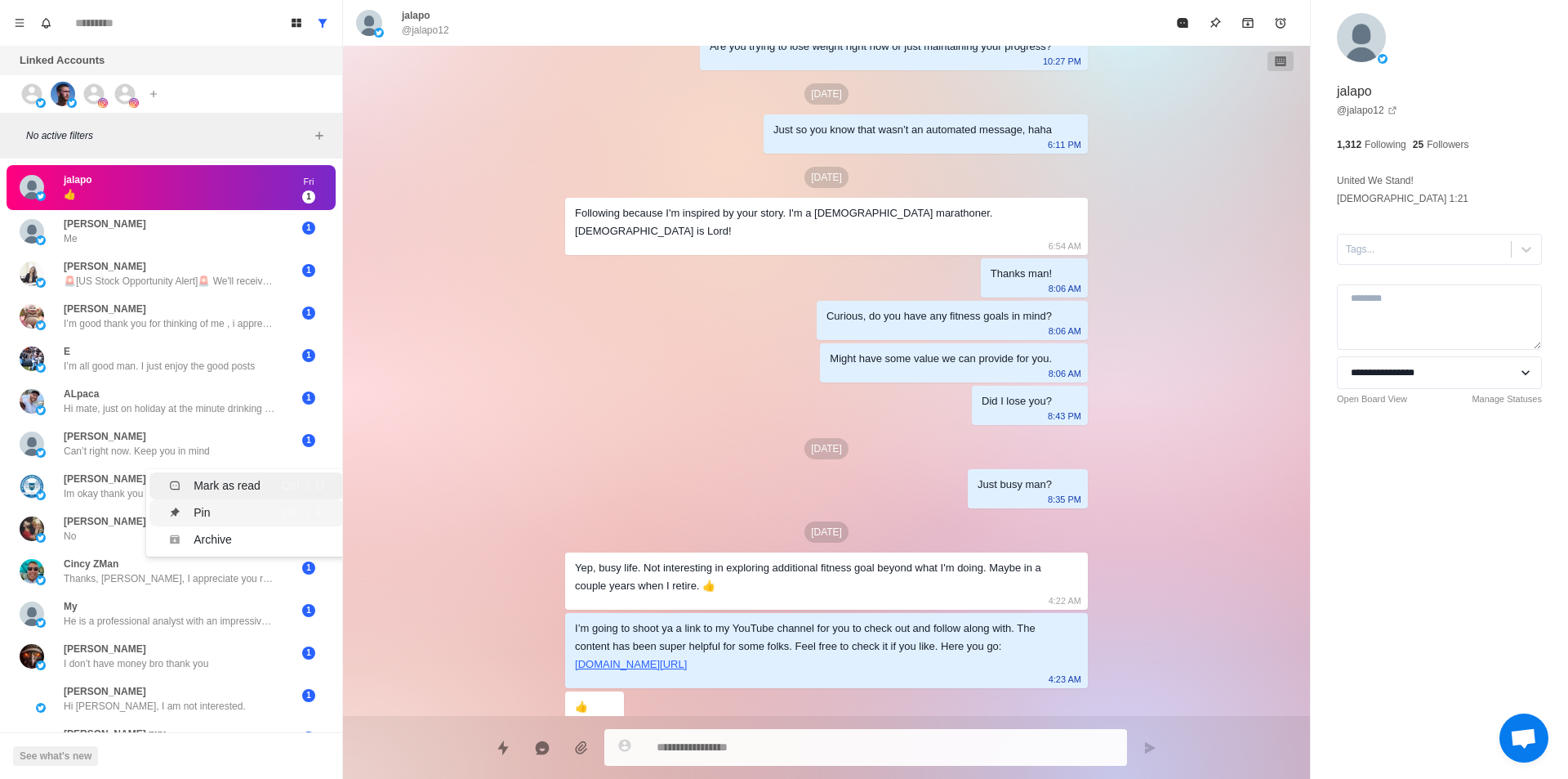
click at [248, 501] on li "Pin Ctrl ⇧ P" at bounding box center [246, 513] width 194 height 27
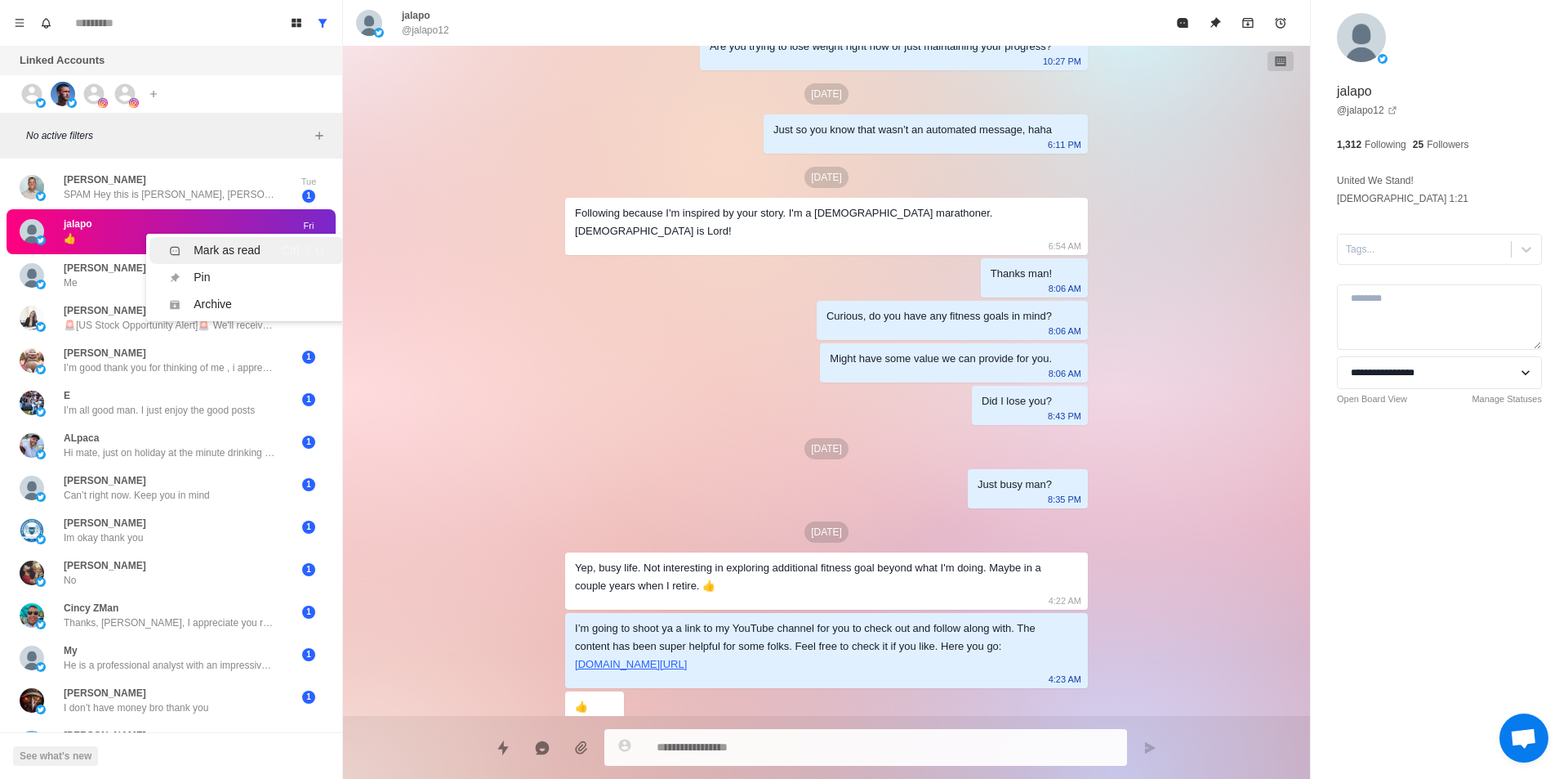
click at [221, 241] on li "Mark as read Ctrl ⇧ U" at bounding box center [246, 250] width 194 height 27
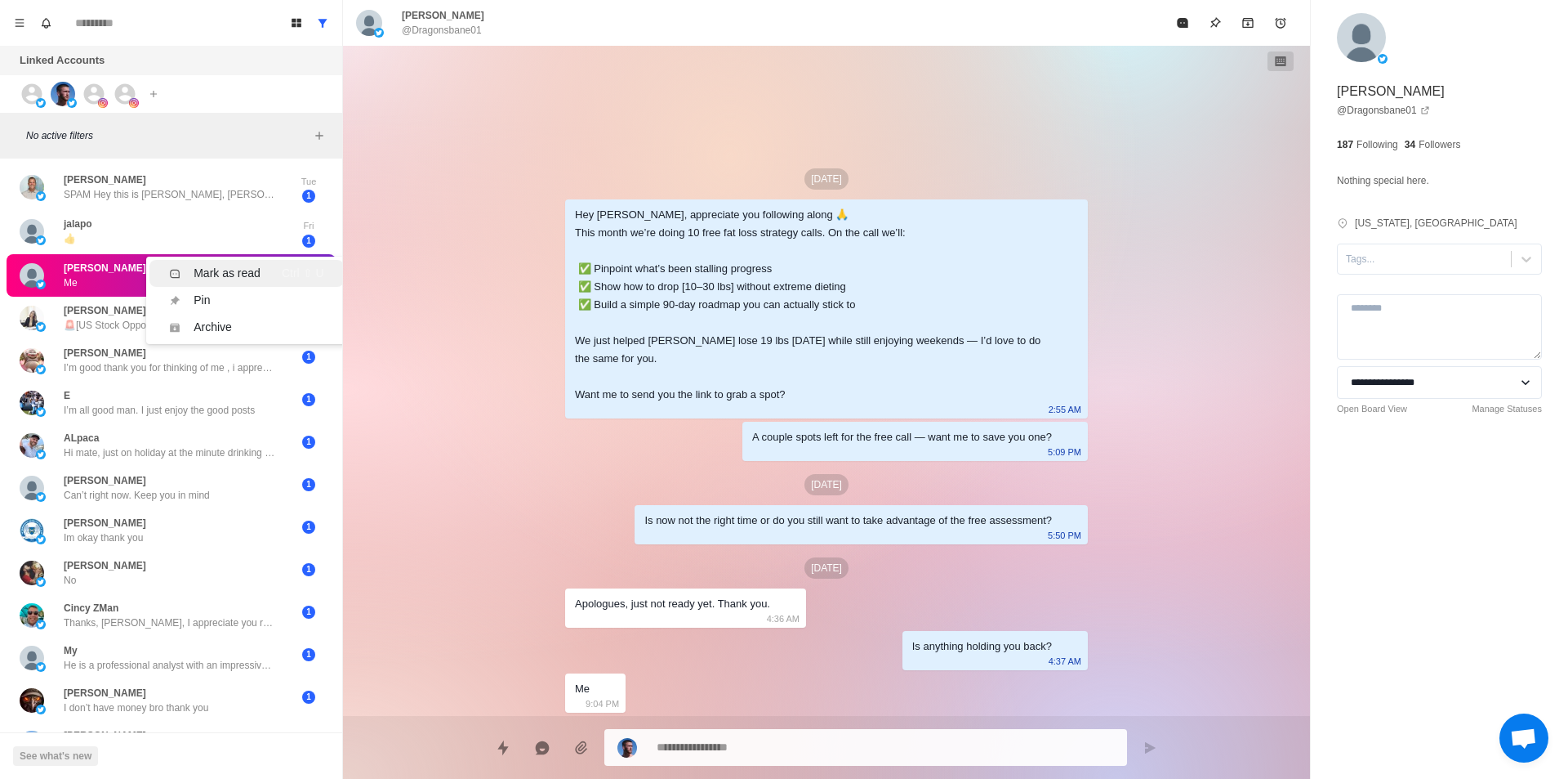
click at [234, 272] on div "Mark as read" at bounding box center [227, 274] width 67 height 18
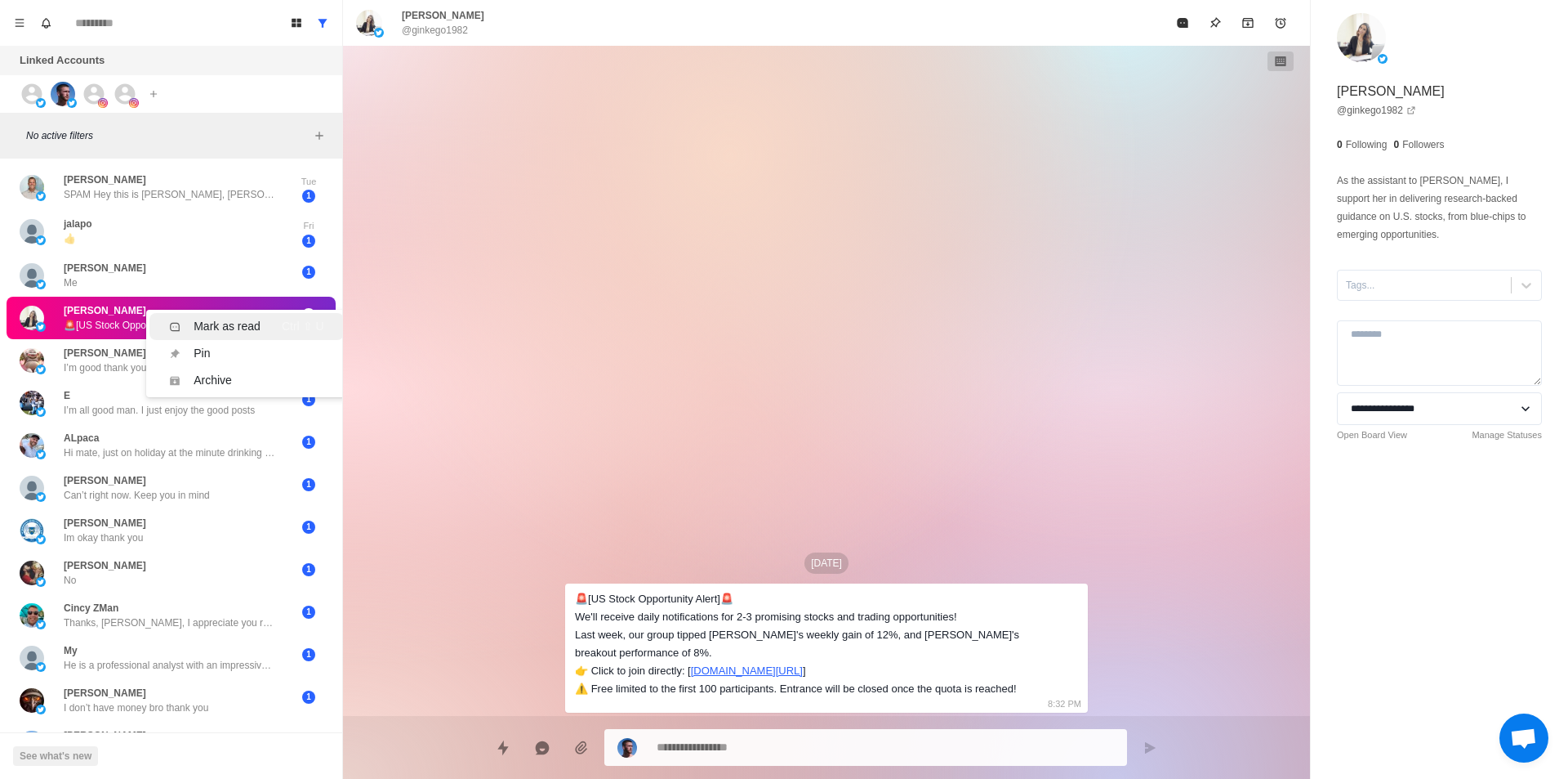
click at [237, 322] on div "Mark as read" at bounding box center [227, 326] width 67 height 18
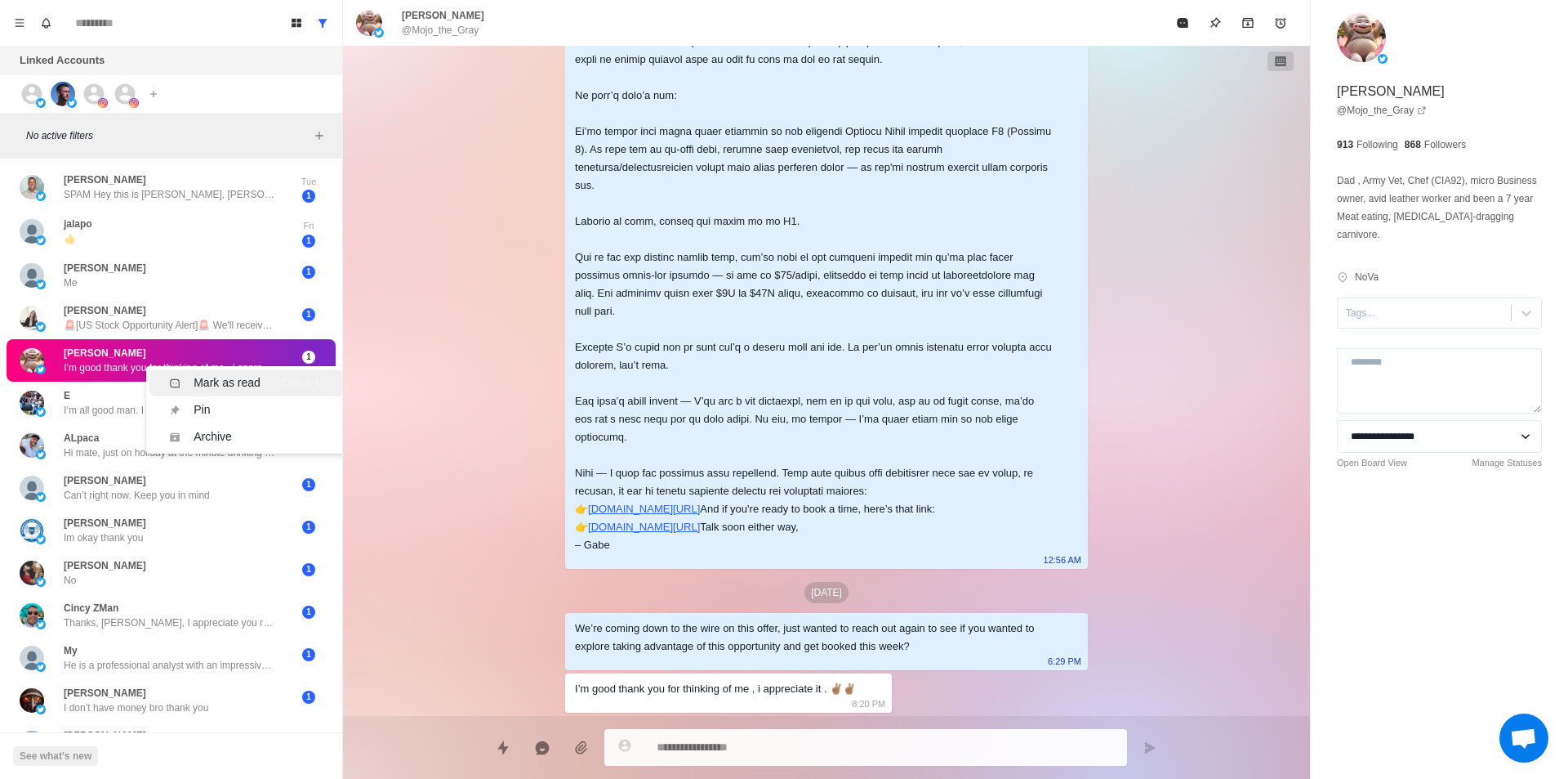
click at [221, 380] on div "Mark as read" at bounding box center [227, 383] width 67 height 18
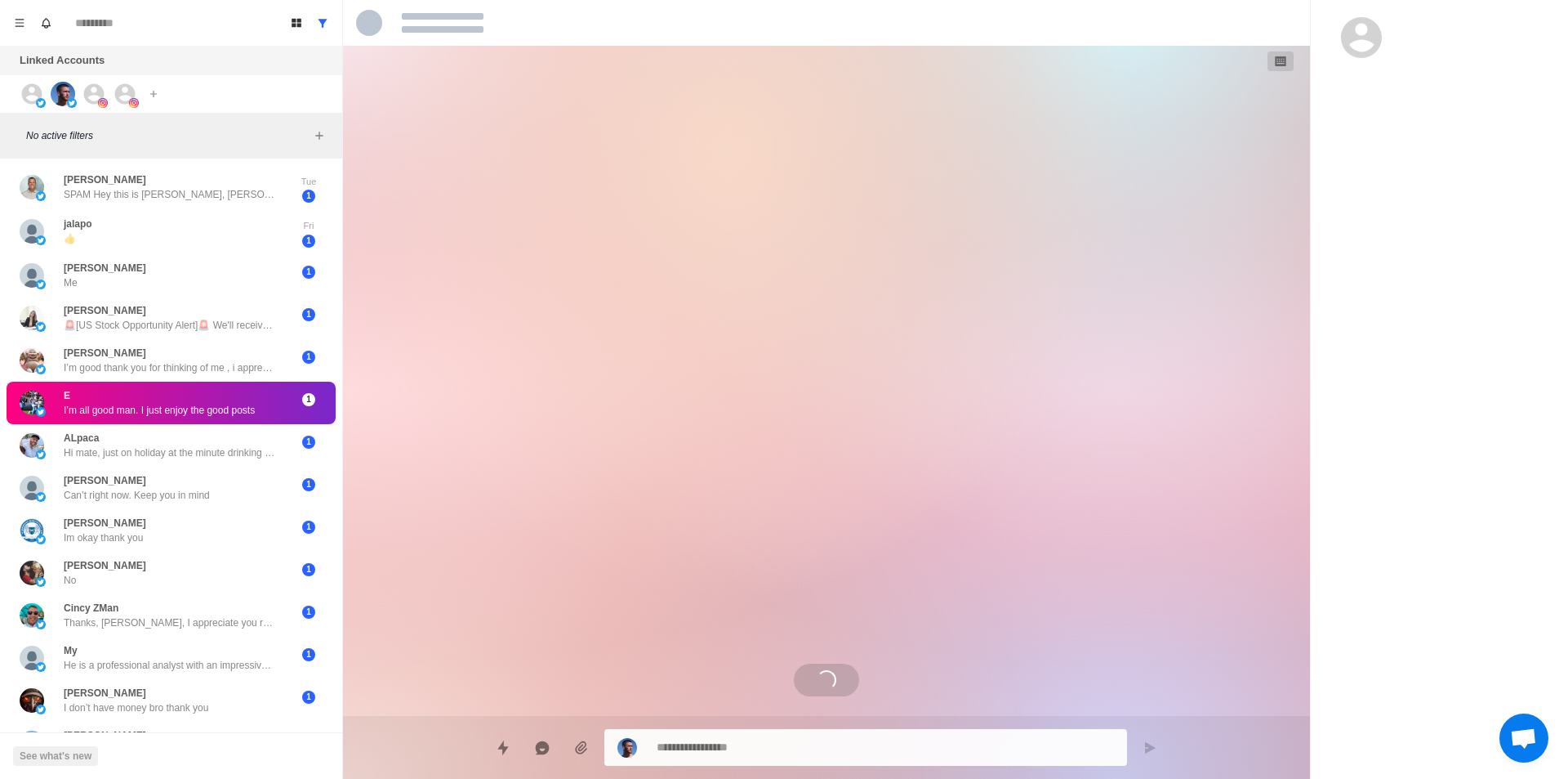
drag, startPoint x: 212, startPoint y: 419, endPoint x: 243, endPoint y: 430, distance: 32.9
click at [254, 433] on div "Mark as read" at bounding box center [227, 435] width 67 height 18
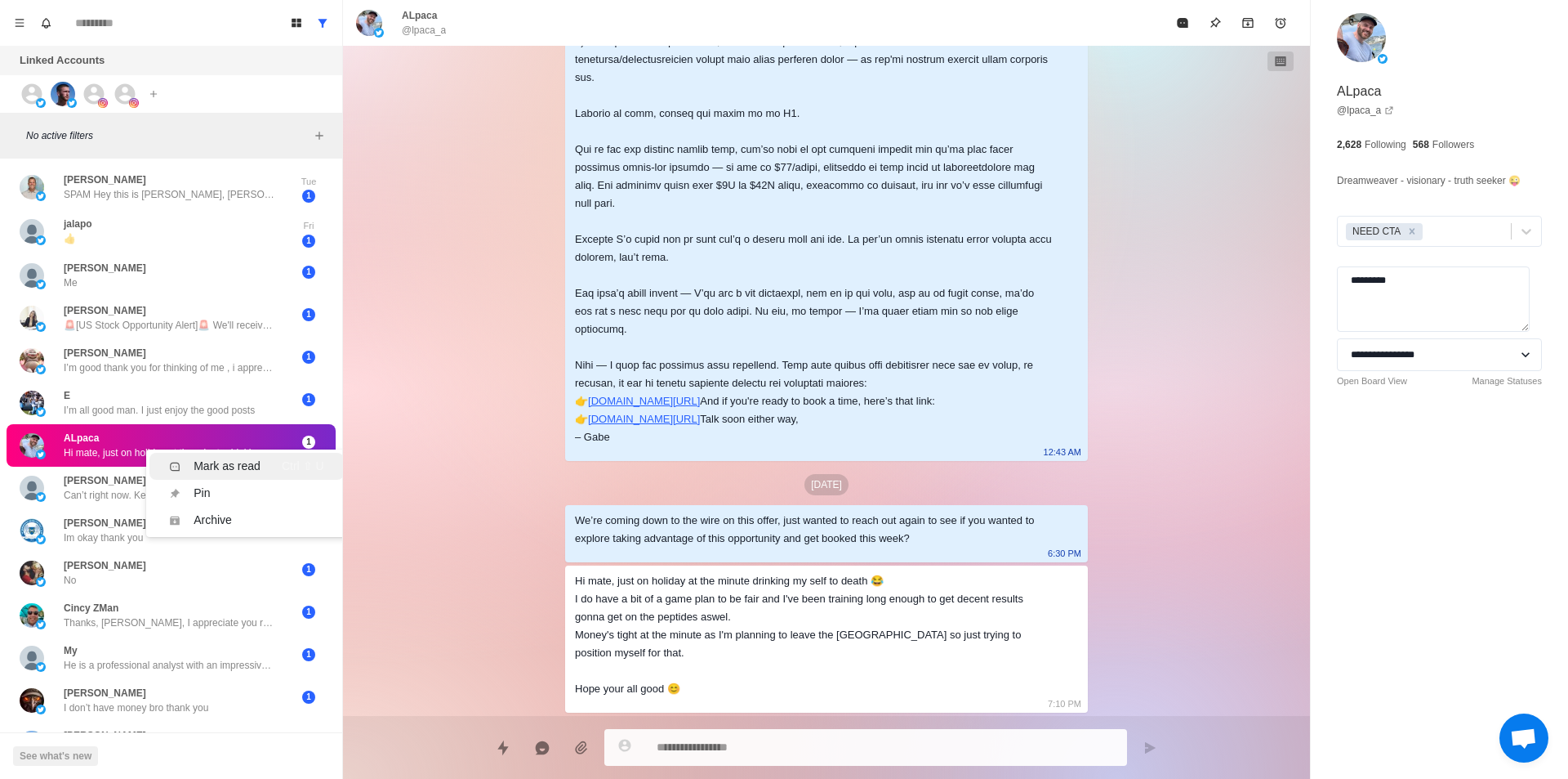
drag, startPoint x: 242, startPoint y: 464, endPoint x: 231, endPoint y: 473, distance: 14.2
click at [244, 464] on div "Mark as read" at bounding box center [227, 466] width 67 height 18
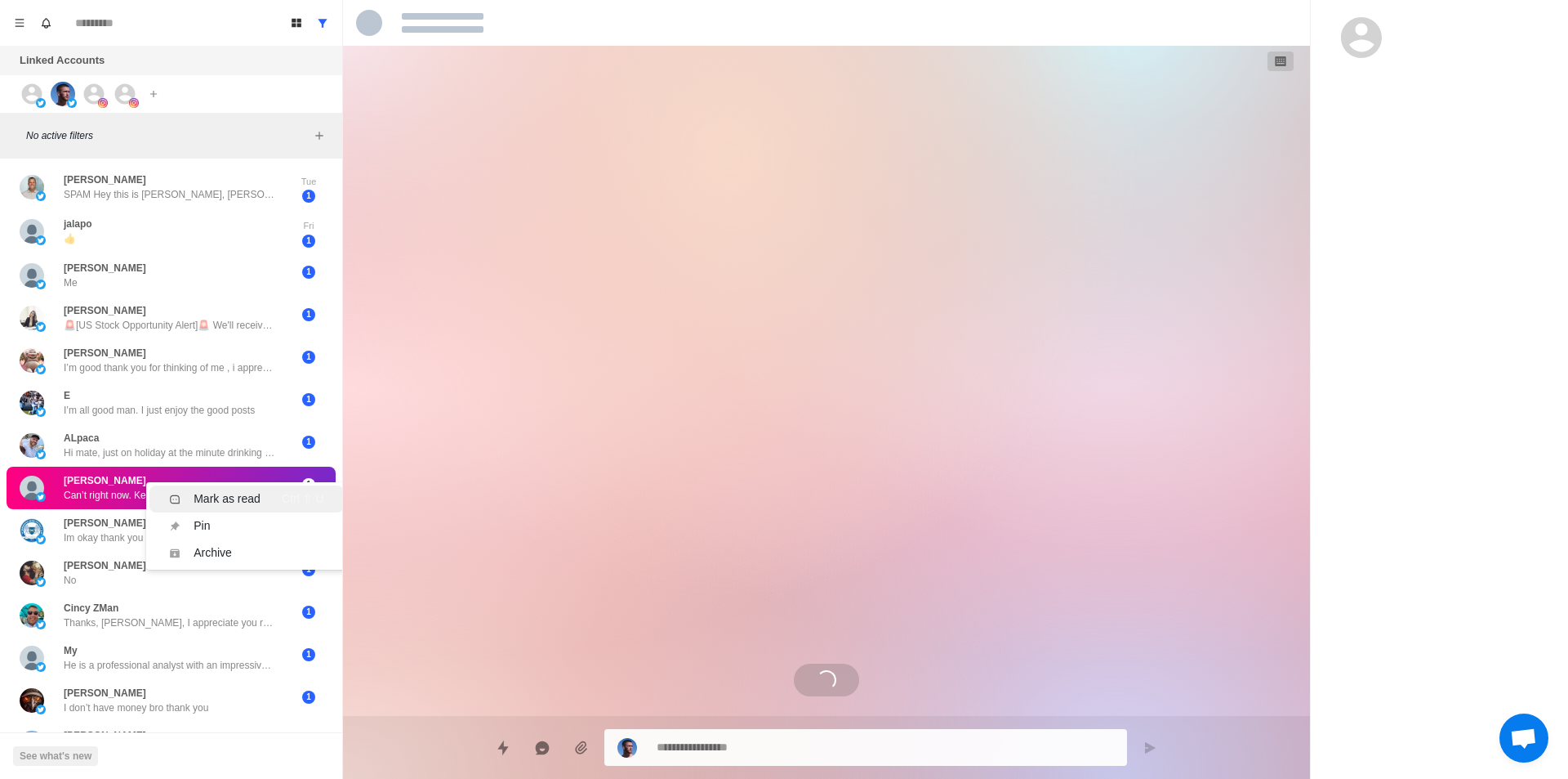
click at [259, 506] on div "Mark as read" at bounding box center [227, 500] width 67 height 18
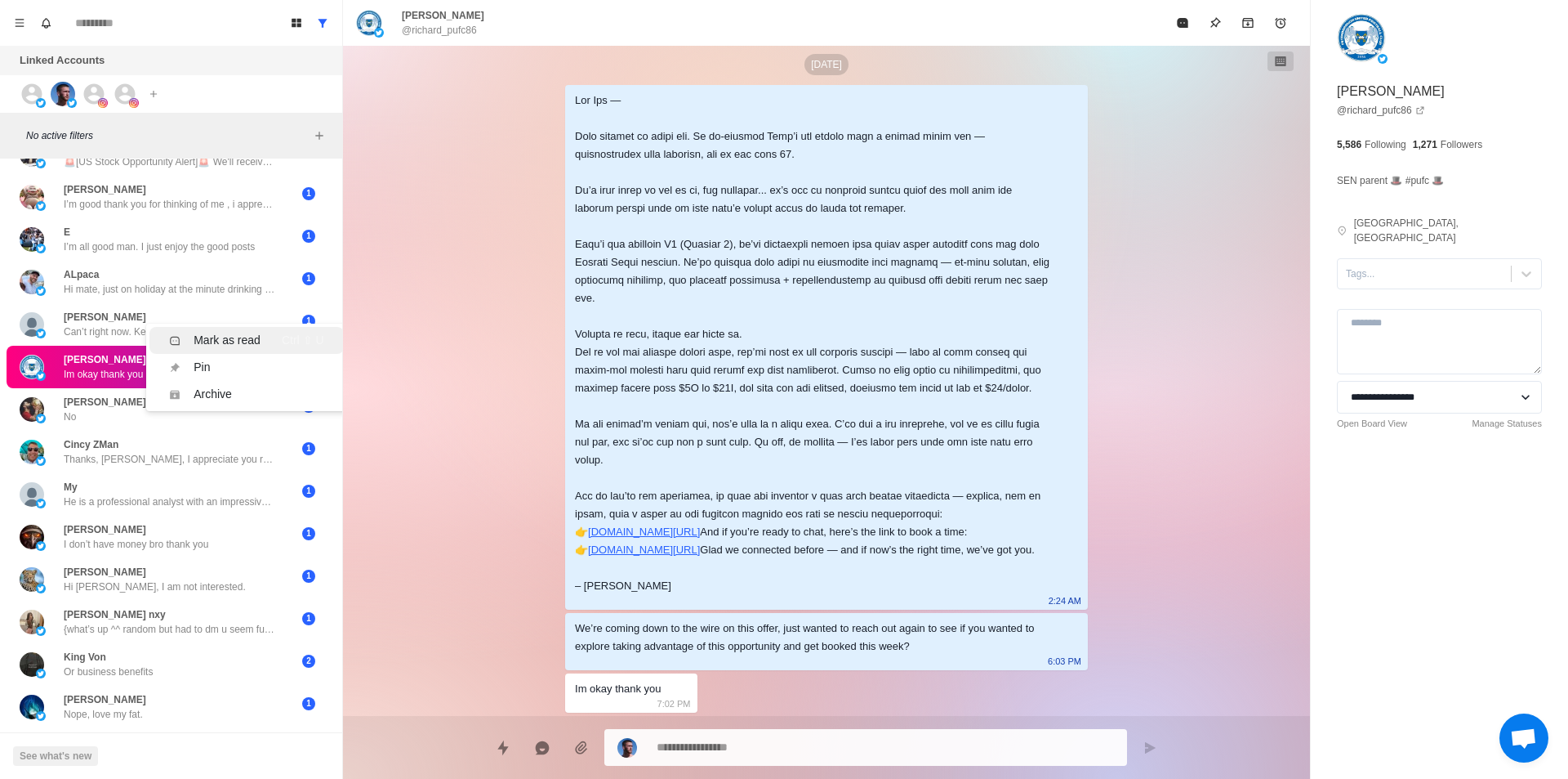
click at [247, 343] on div "Mark as read" at bounding box center [227, 341] width 67 height 18
click at [253, 370] on div "Mark as read" at bounding box center [227, 373] width 67 height 18
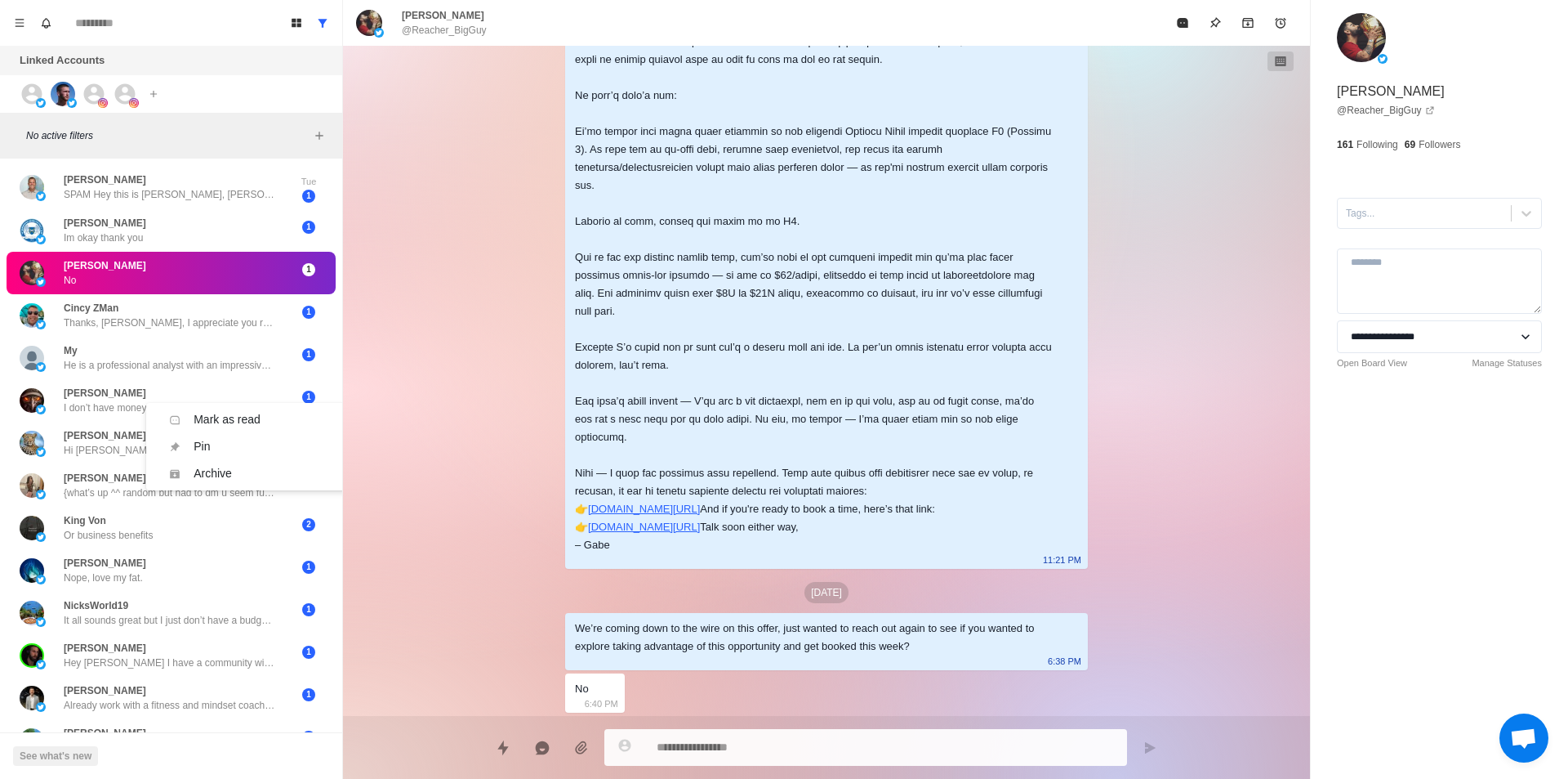
drag, startPoint x: 231, startPoint y: 290, endPoint x: 233, endPoint y: 278, distance: 12.2
click at [243, 294] on li "Mark as read Ctrl ⇧ U" at bounding box center [246, 306] width 194 height 27
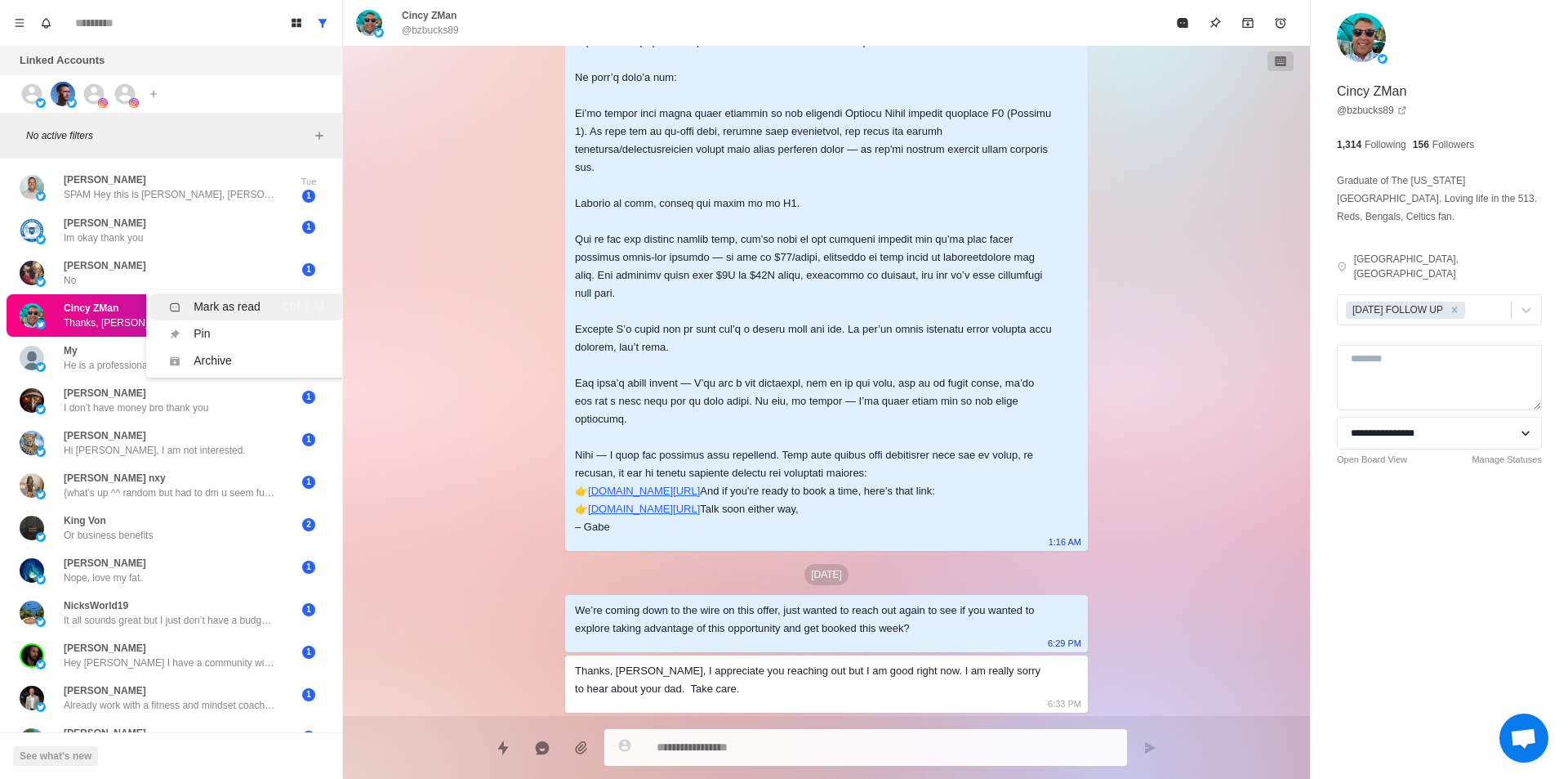
click at [257, 308] on div "Mark as read" at bounding box center [227, 307] width 67 height 18
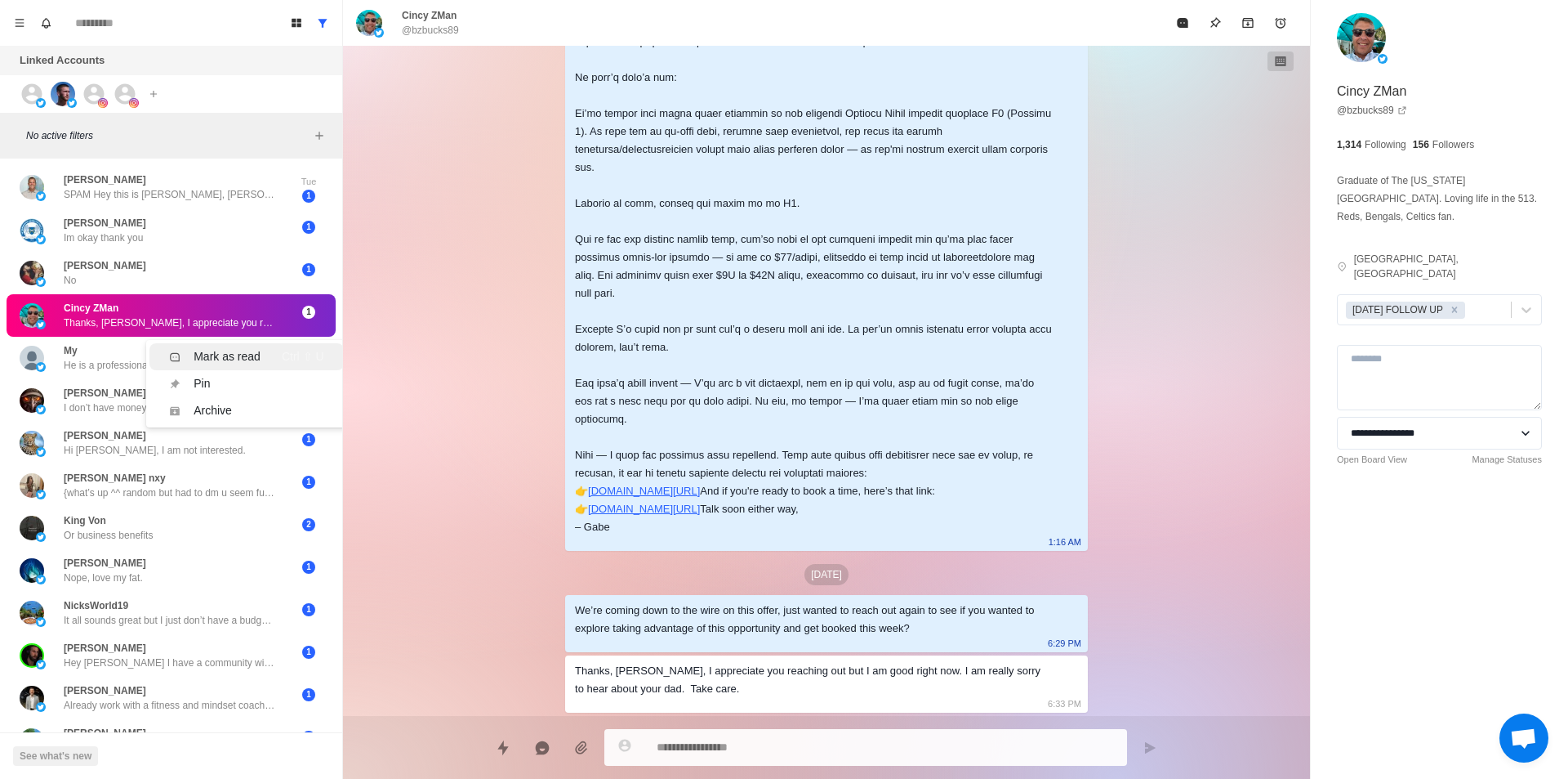
click at [257, 351] on div "Mark as read" at bounding box center [227, 357] width 67 height 18
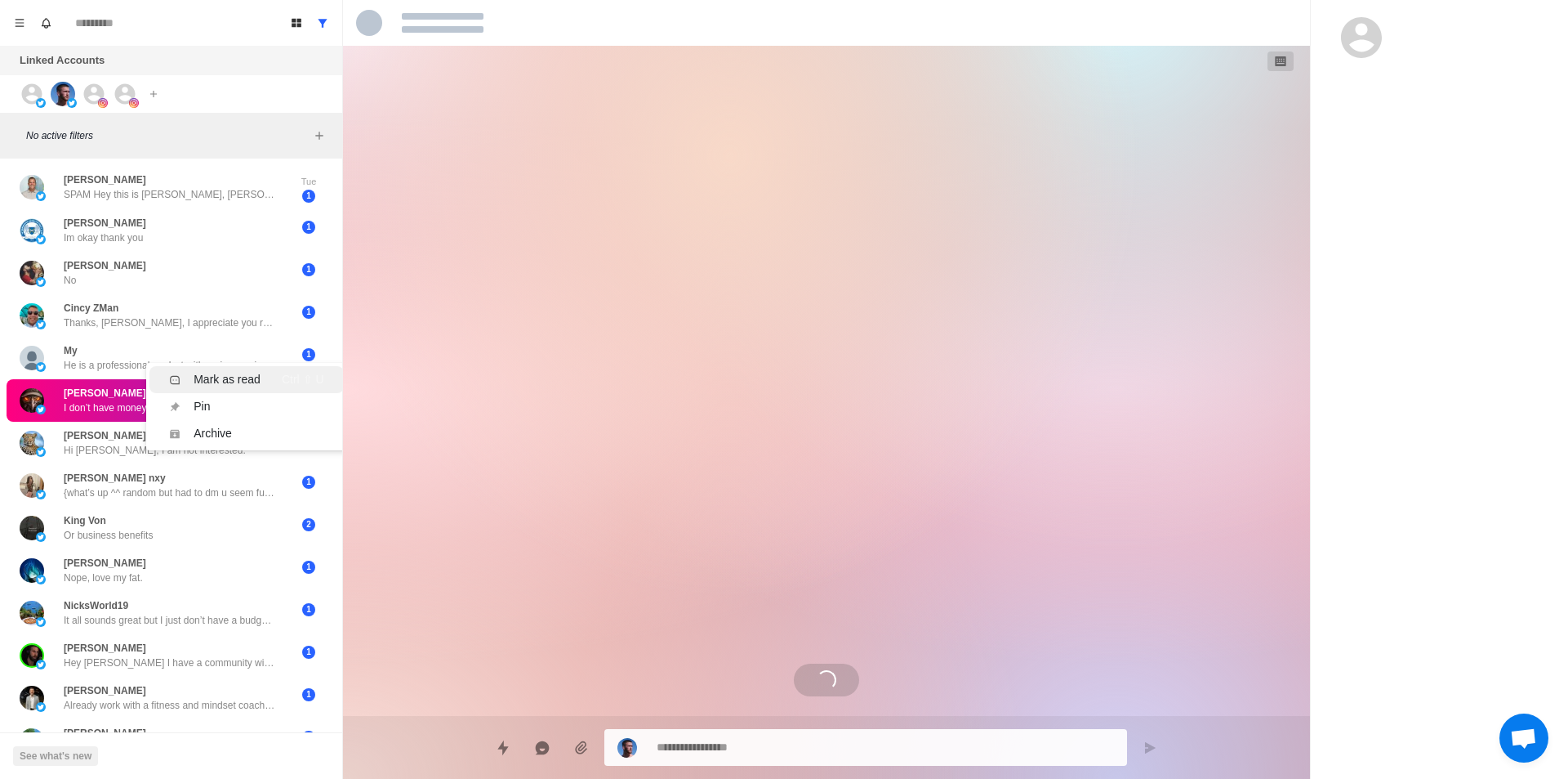
click at [237, 374] on div "Mark as read" at bounding box center [227, 380] width 67 height 18
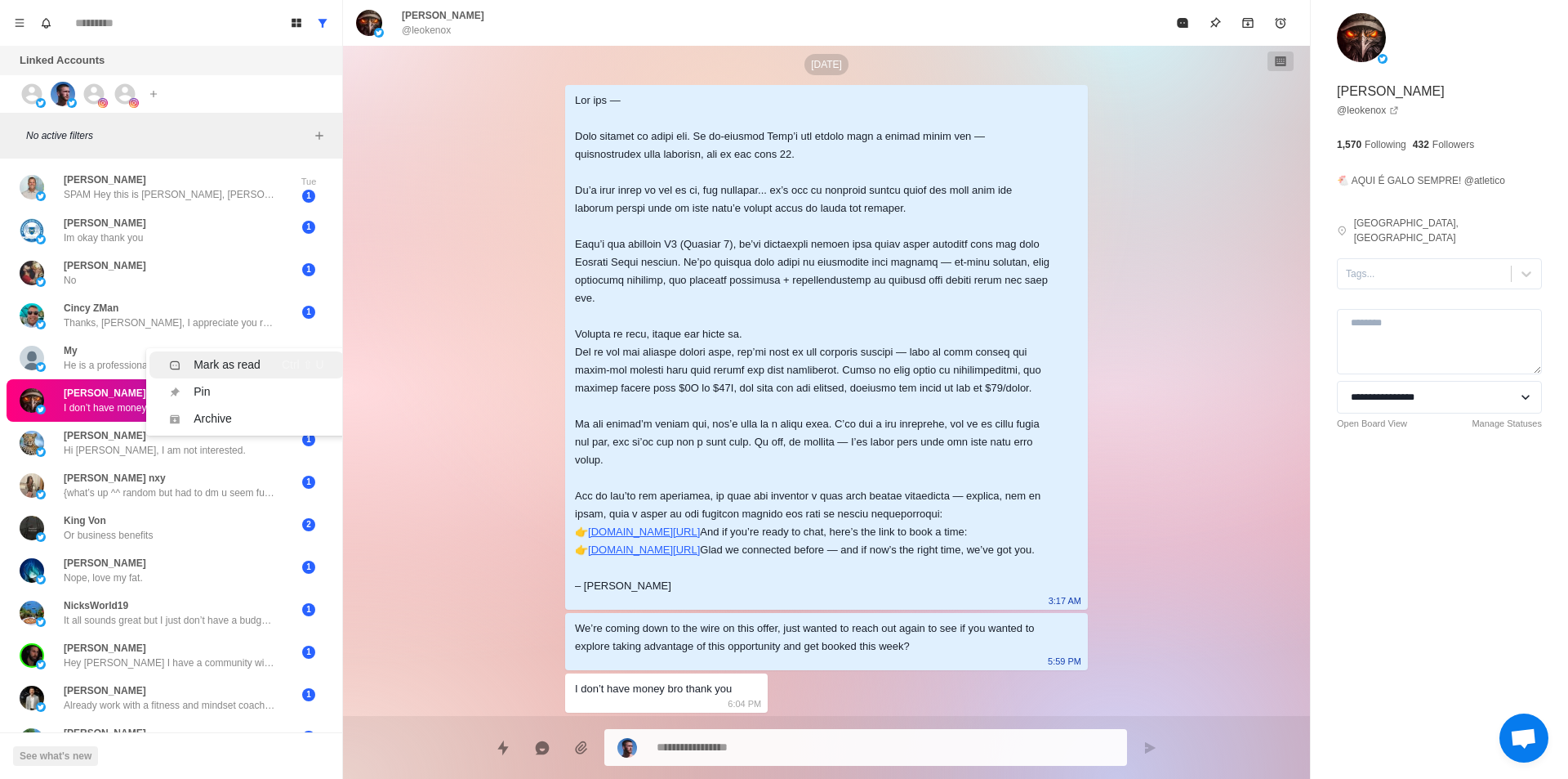
drag, startPoint x: 241, startPoint y: 362, endPoint x: 231, endPoint y: 370, distance: 12.8
click at [242, 362] on div "Mark as read" at bounding box center [227, 365] width 67 height 18
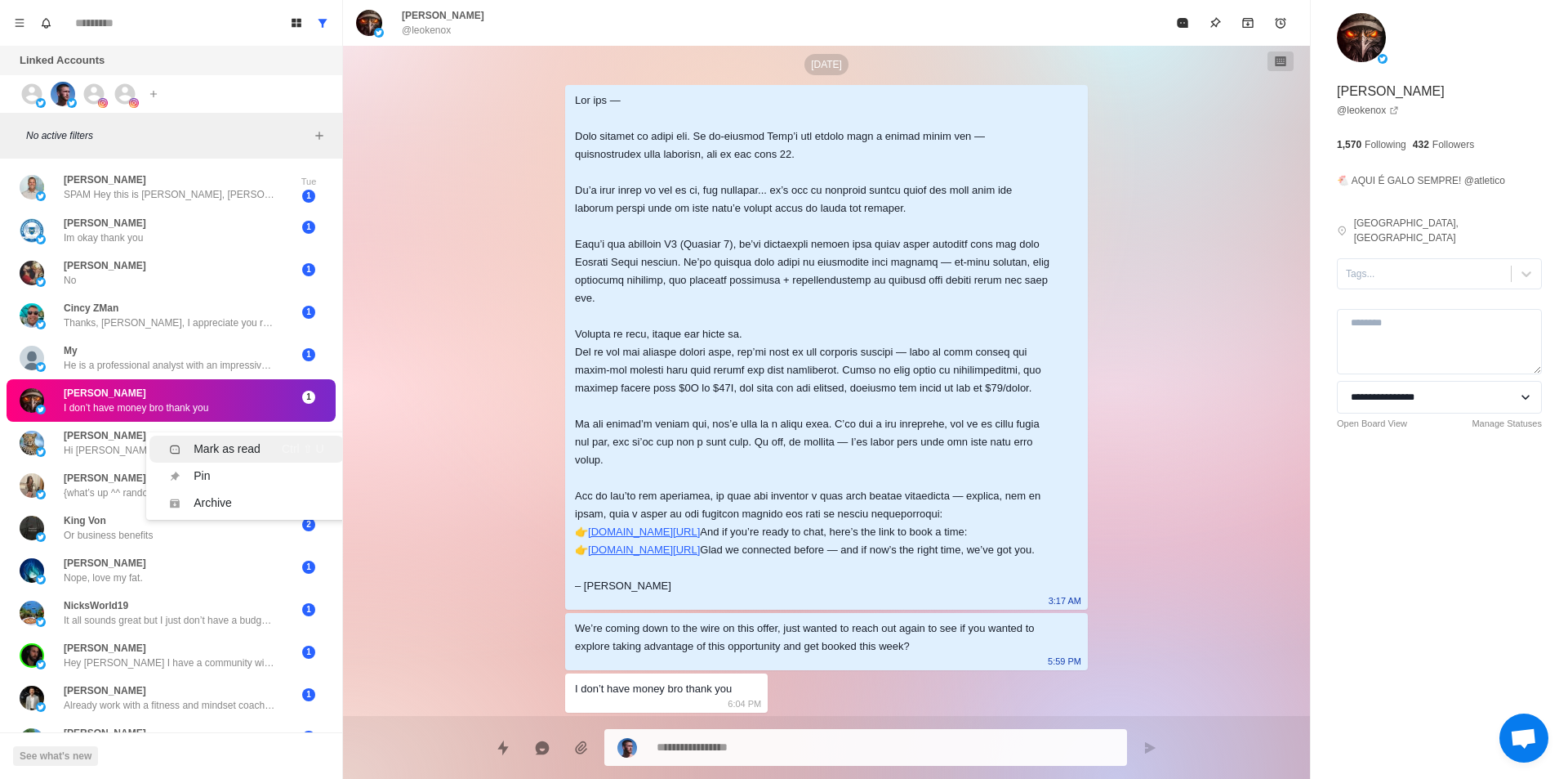
click at [220, 445] on div "Mark as read" at bounding box center [227, 449] width 67 height 18
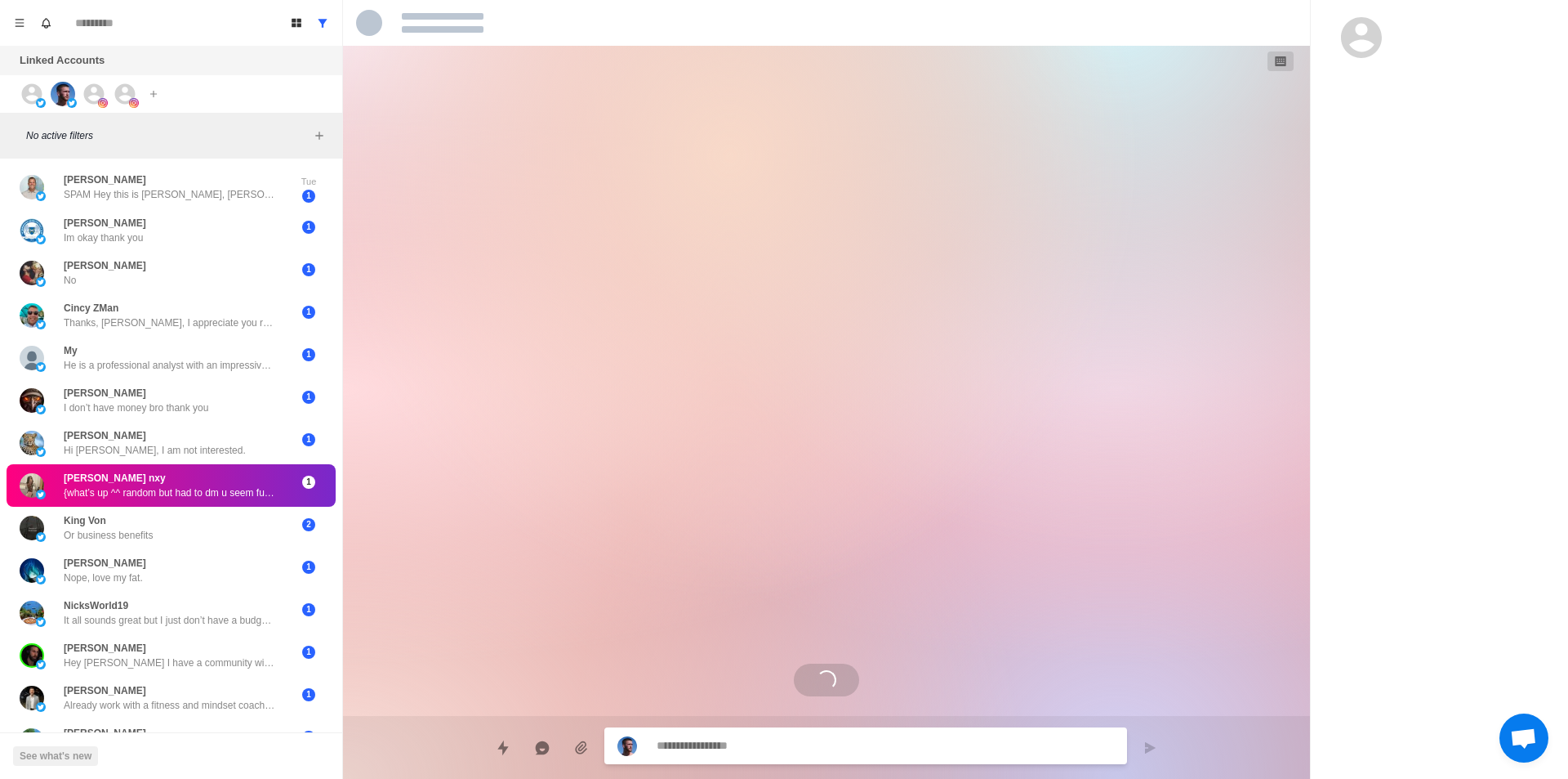
drag, startPoint x: 206, startPoint y: 481, endPoint x: 230, endPoint y: 477, distance: 24.3
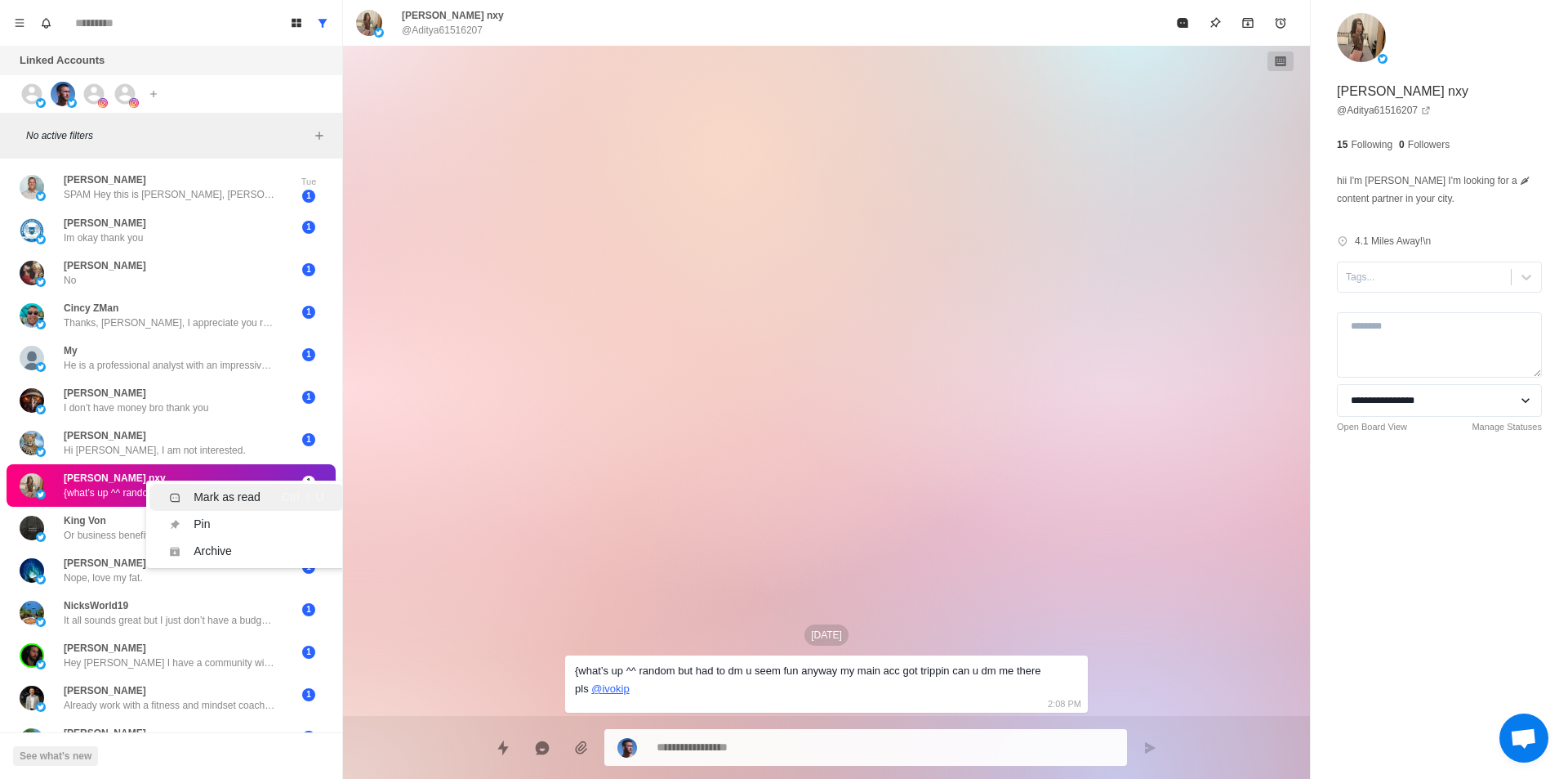
click at [246, 488] on li "Mark as read Ctrl ⇧ U" at bounding box center [246, 498] width 194 height 27
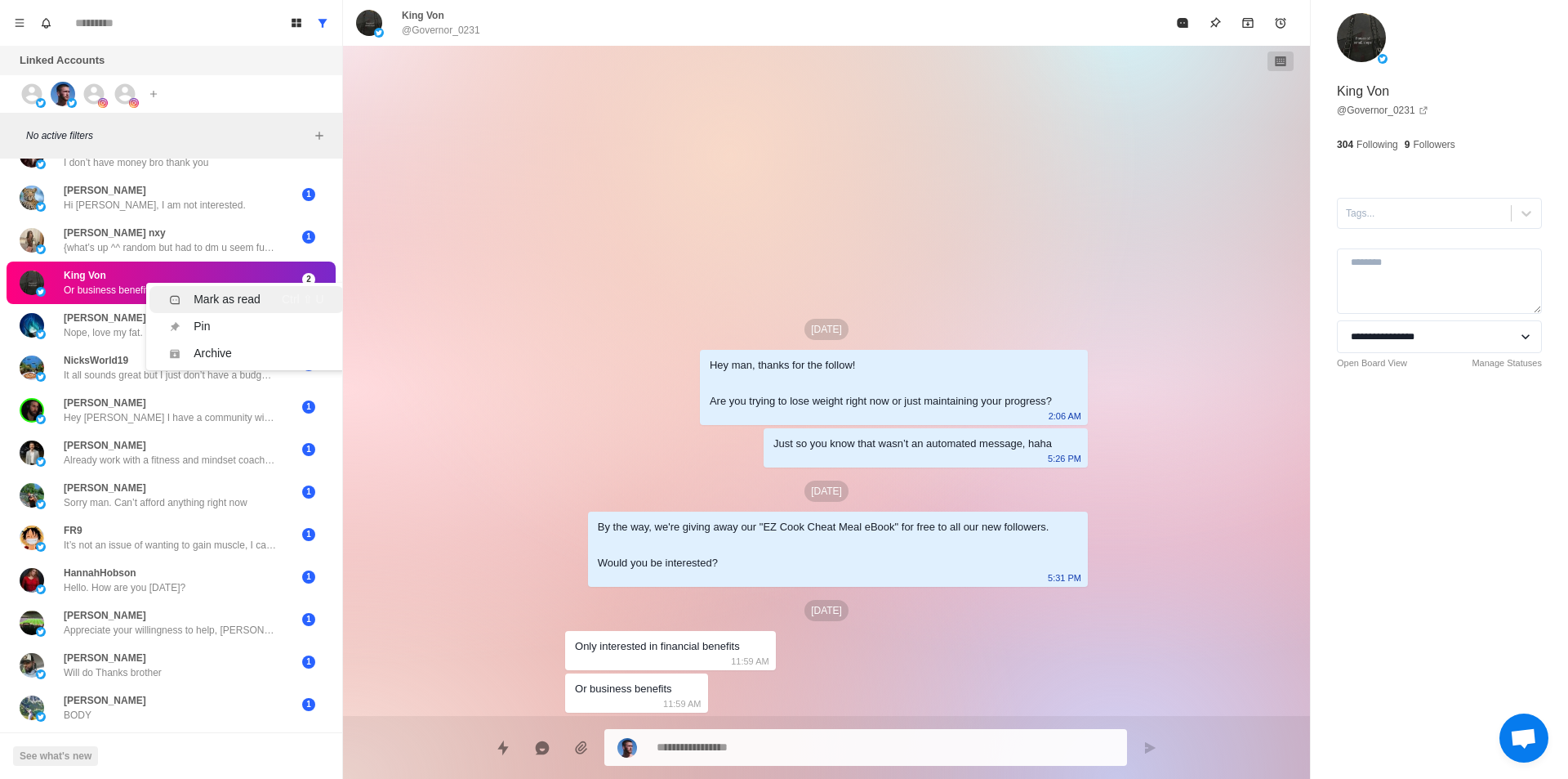
click at [223, 302] on div "Mark as read" at bounding box center [227, 300] width 67 height 18
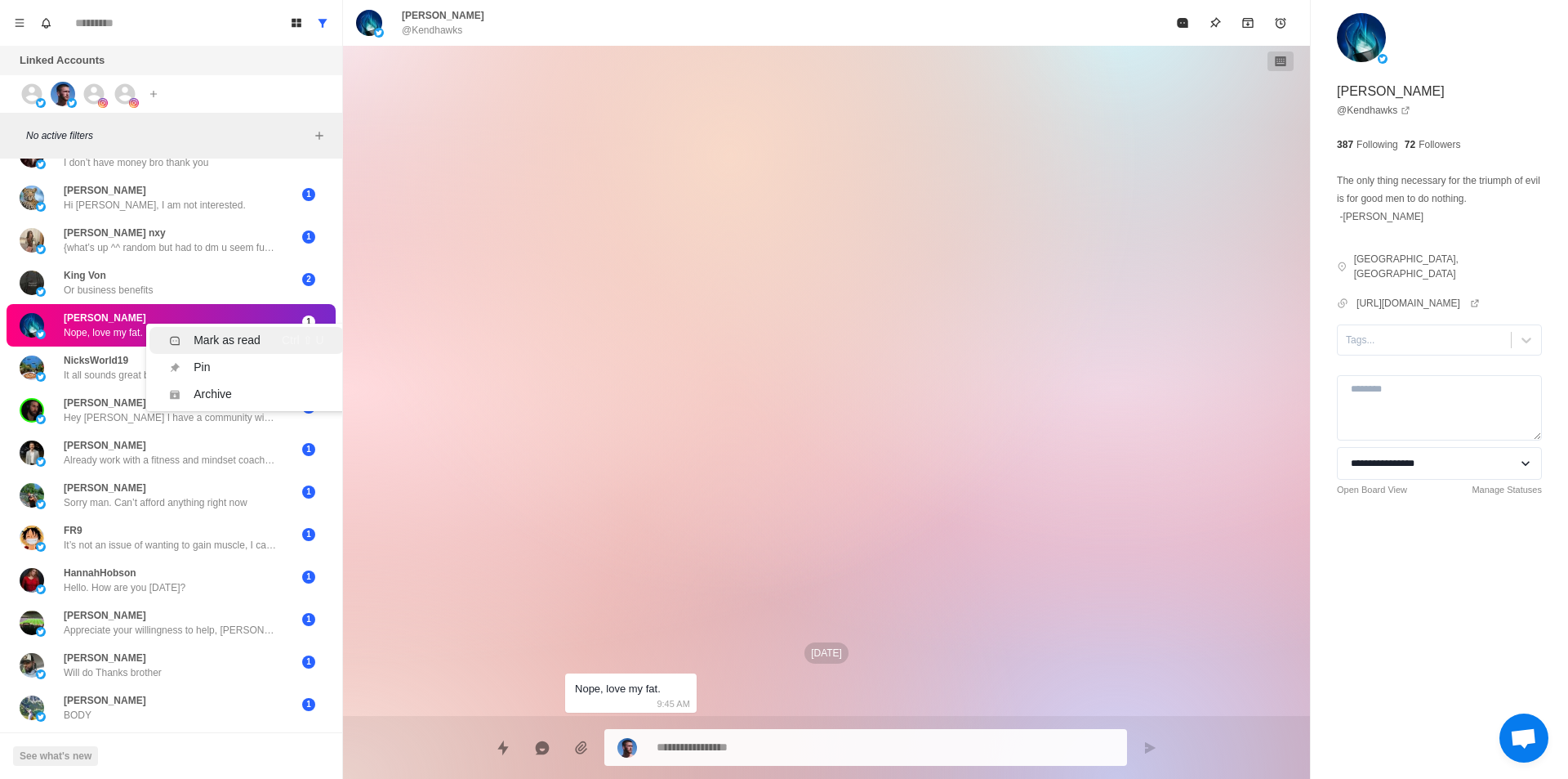
click at [232, 337] on div "Mark as read" at bounding box center [227, 341] width 67 height 18
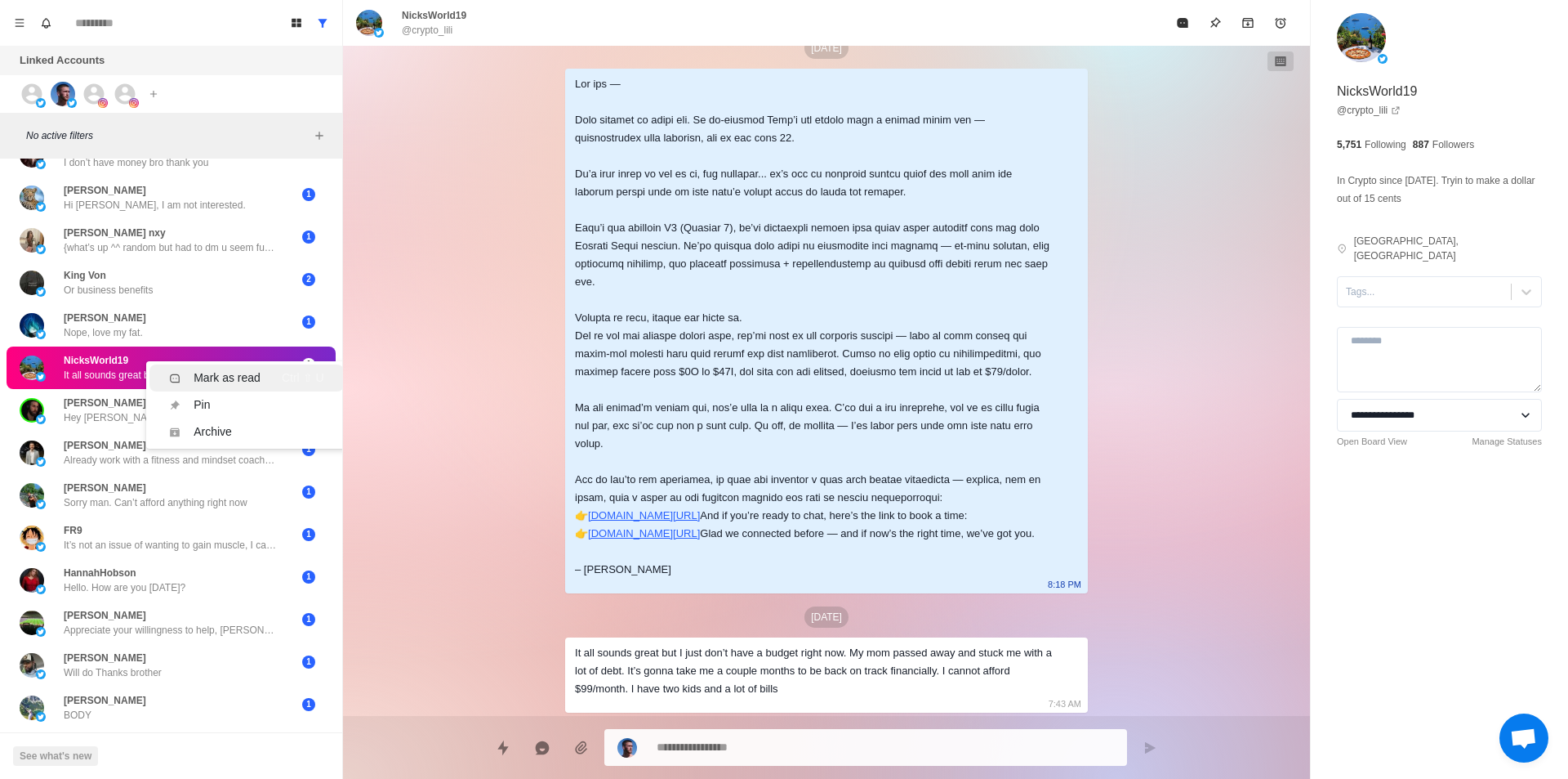
click at [245, 375] on div "Mark as read" at bounding box center [227, 378] width 67 height 18
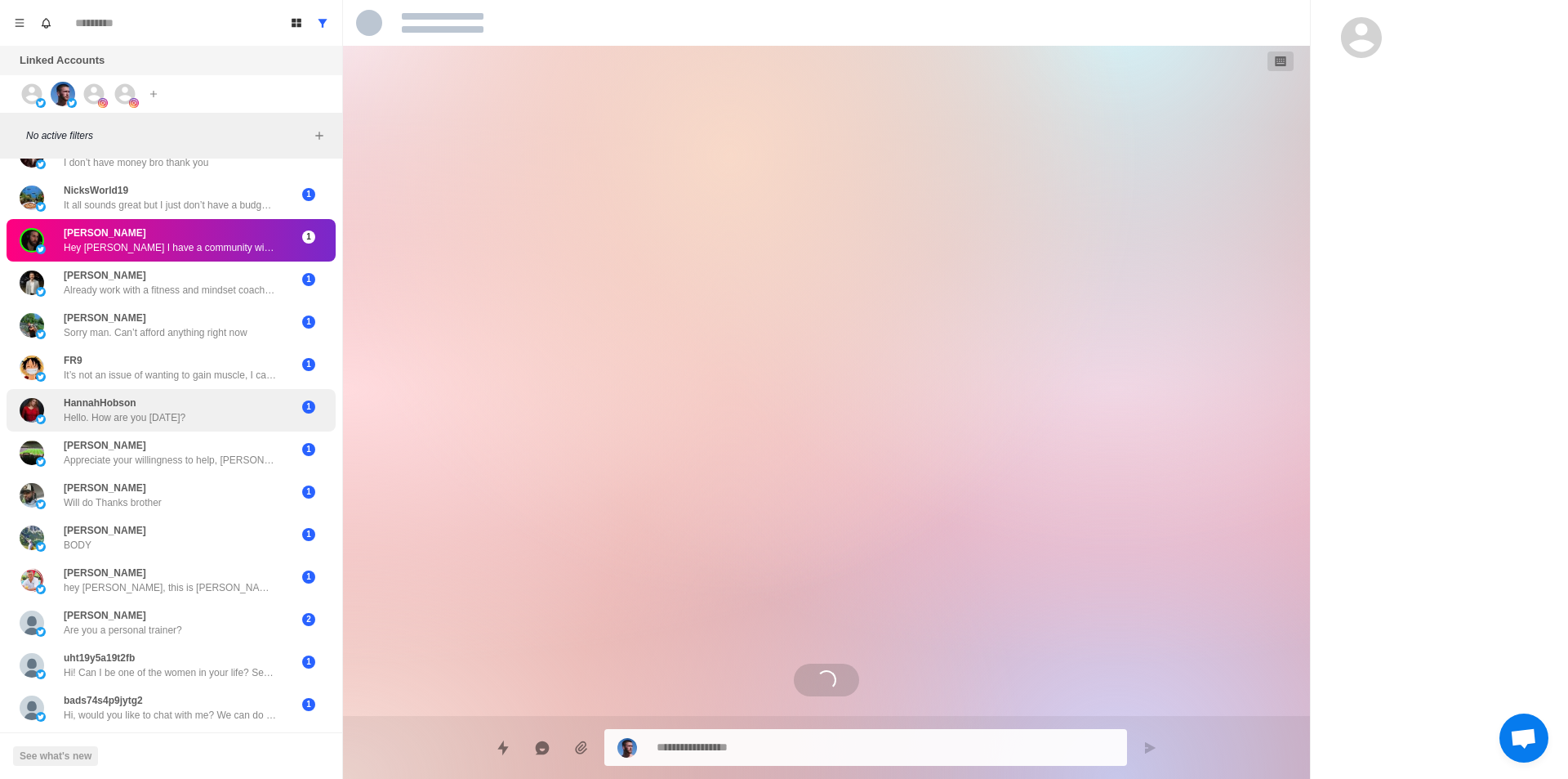
click at [247, 418] on div "HannahHobson Hello. How are you [DATE]?" at bounding box center [154, 410] width 269 height 29
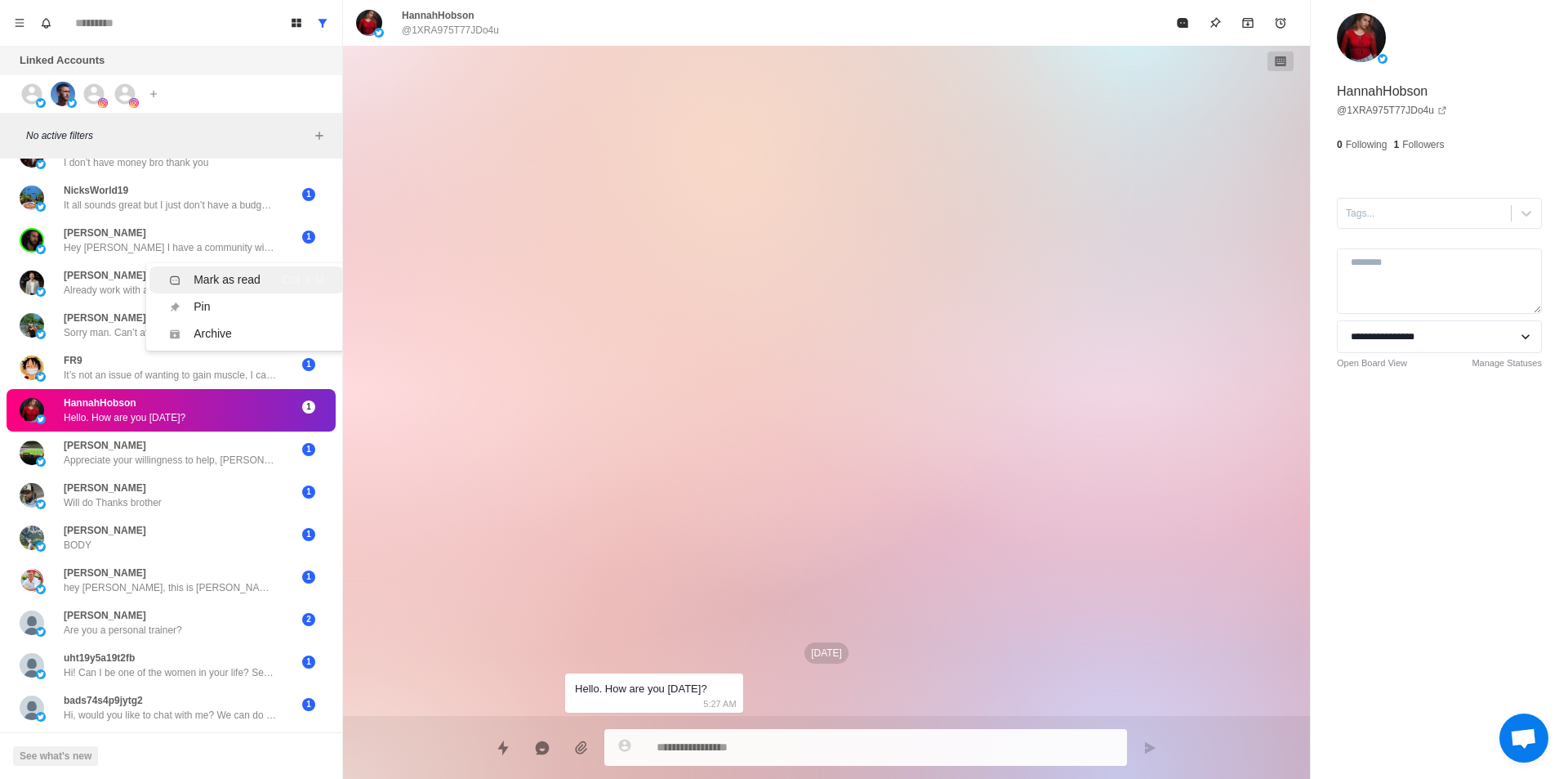
click at [253, 272] on div "Mark as read" at bounding box center [227, 280] width 67 height 18
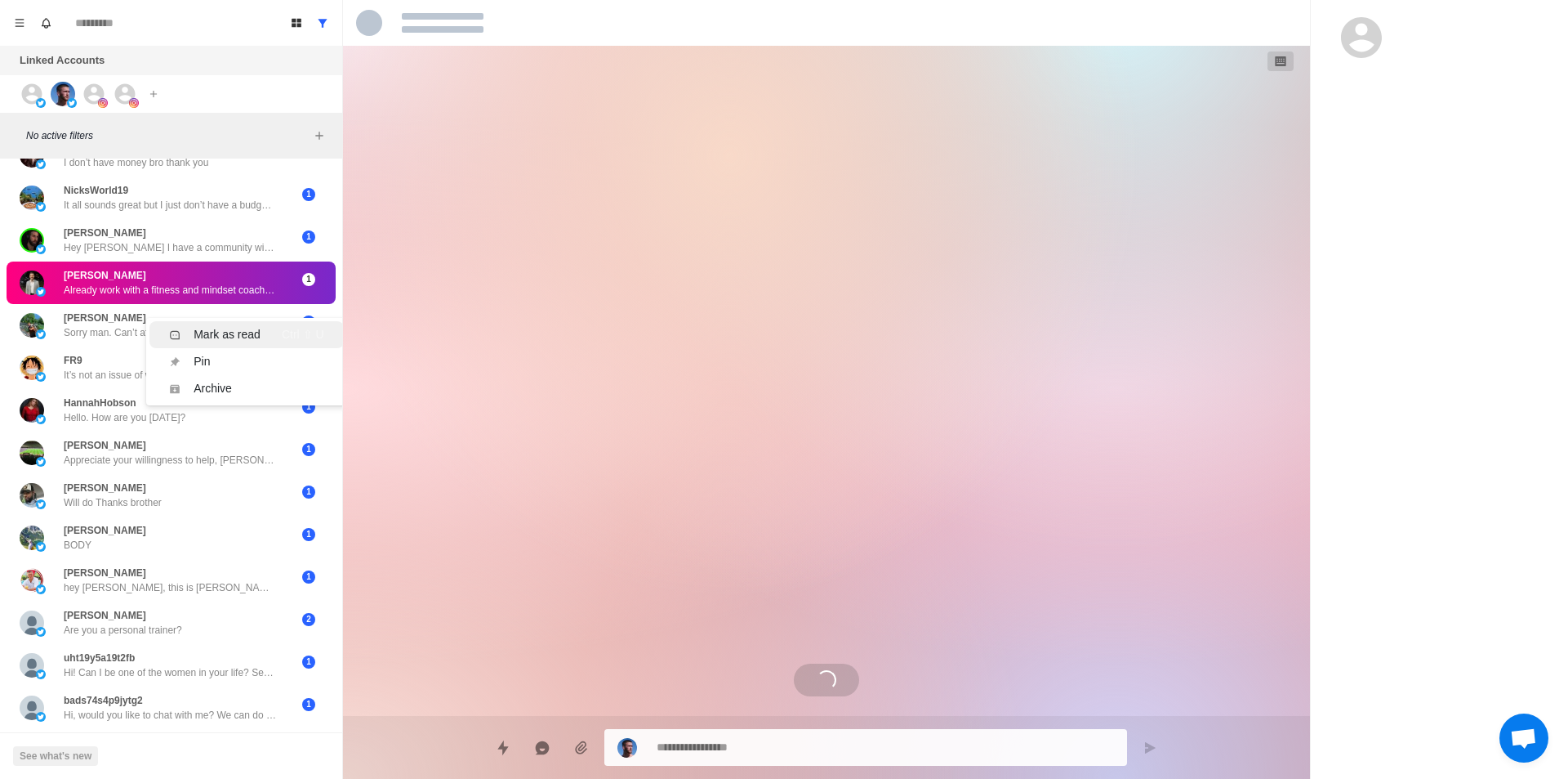
click at [241, 326] on div "Mark as read" at bounding box center [227, 335] width 67 height 18
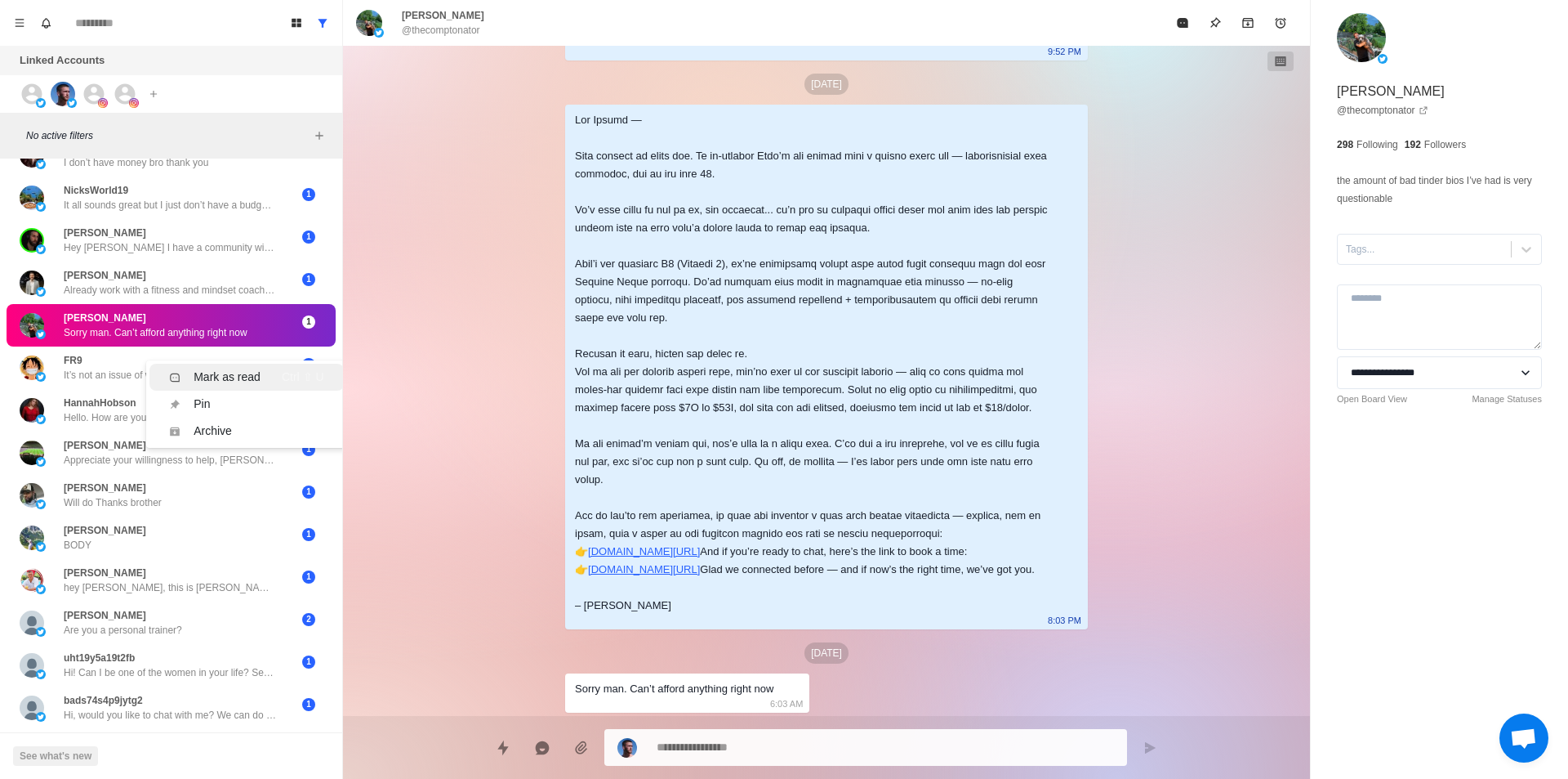
click at [241, 368] on div "Mark as read" at bounding box center [227, 377] width 67 height 18
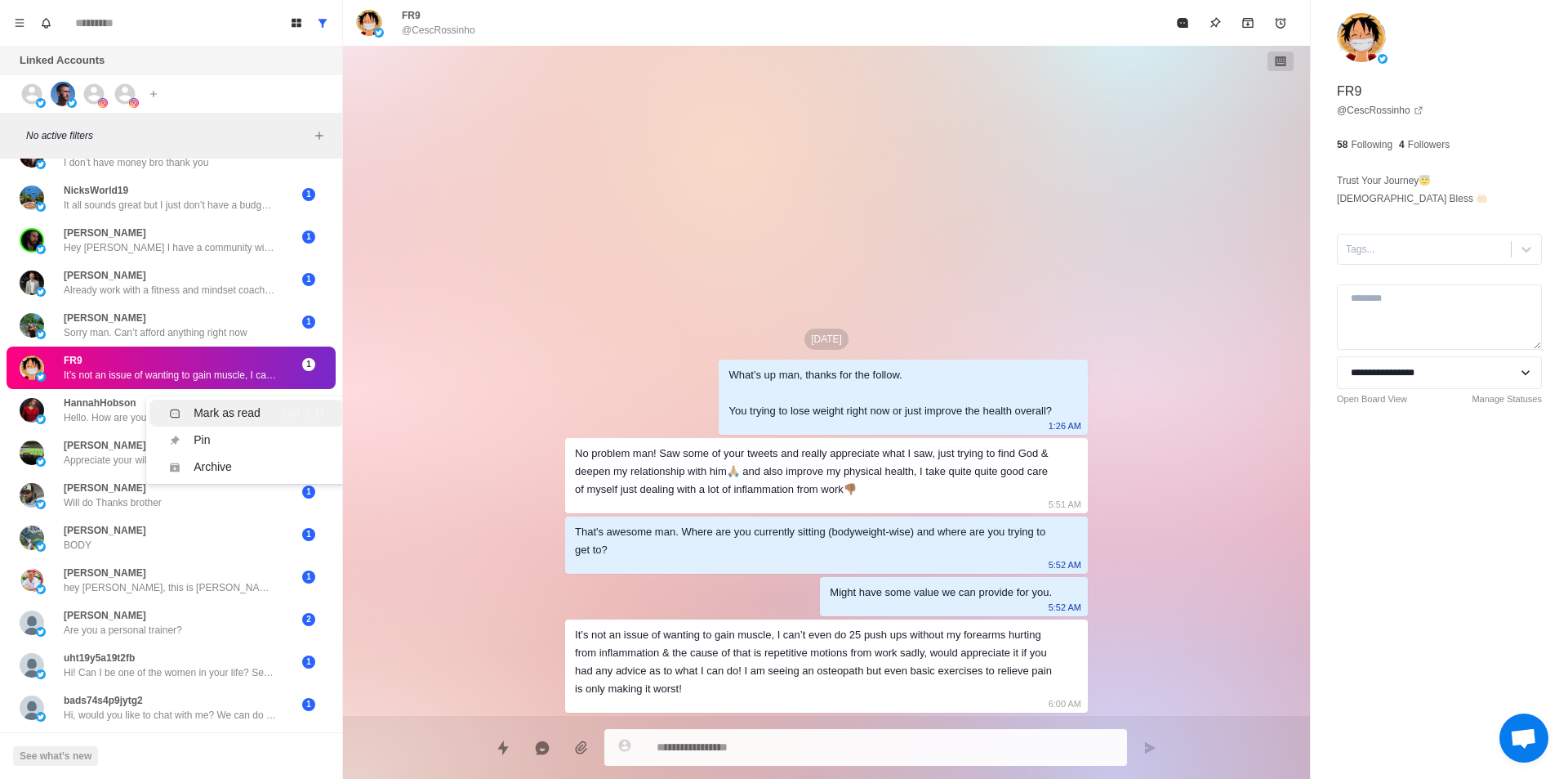
click at [250, 404] on div "Mark as read" at bounding box center [227, 413] width 67 height 18
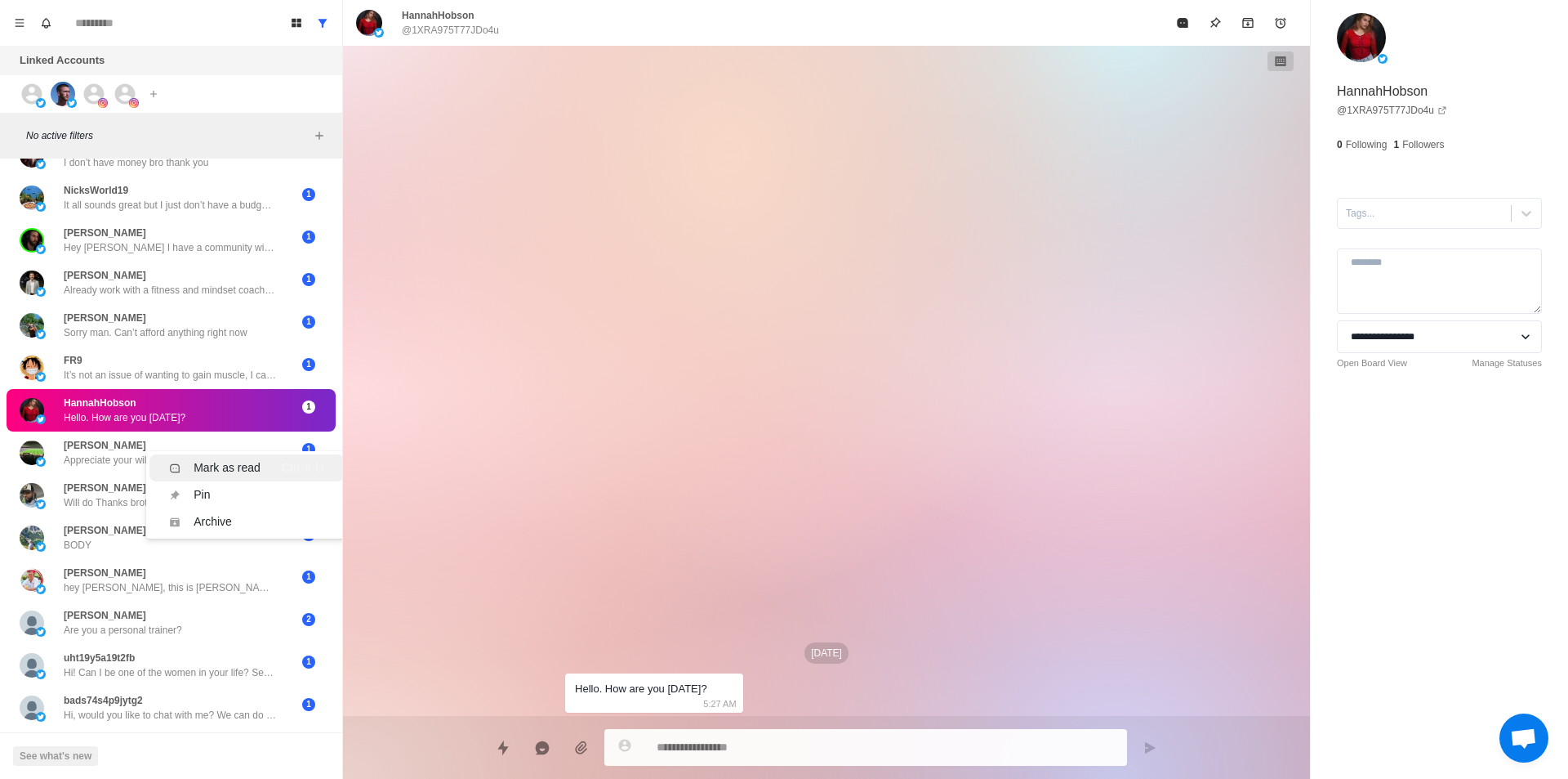
click at [231, 460] on div "Mark as read" at bounding box center [227, 468] width 67 height 18
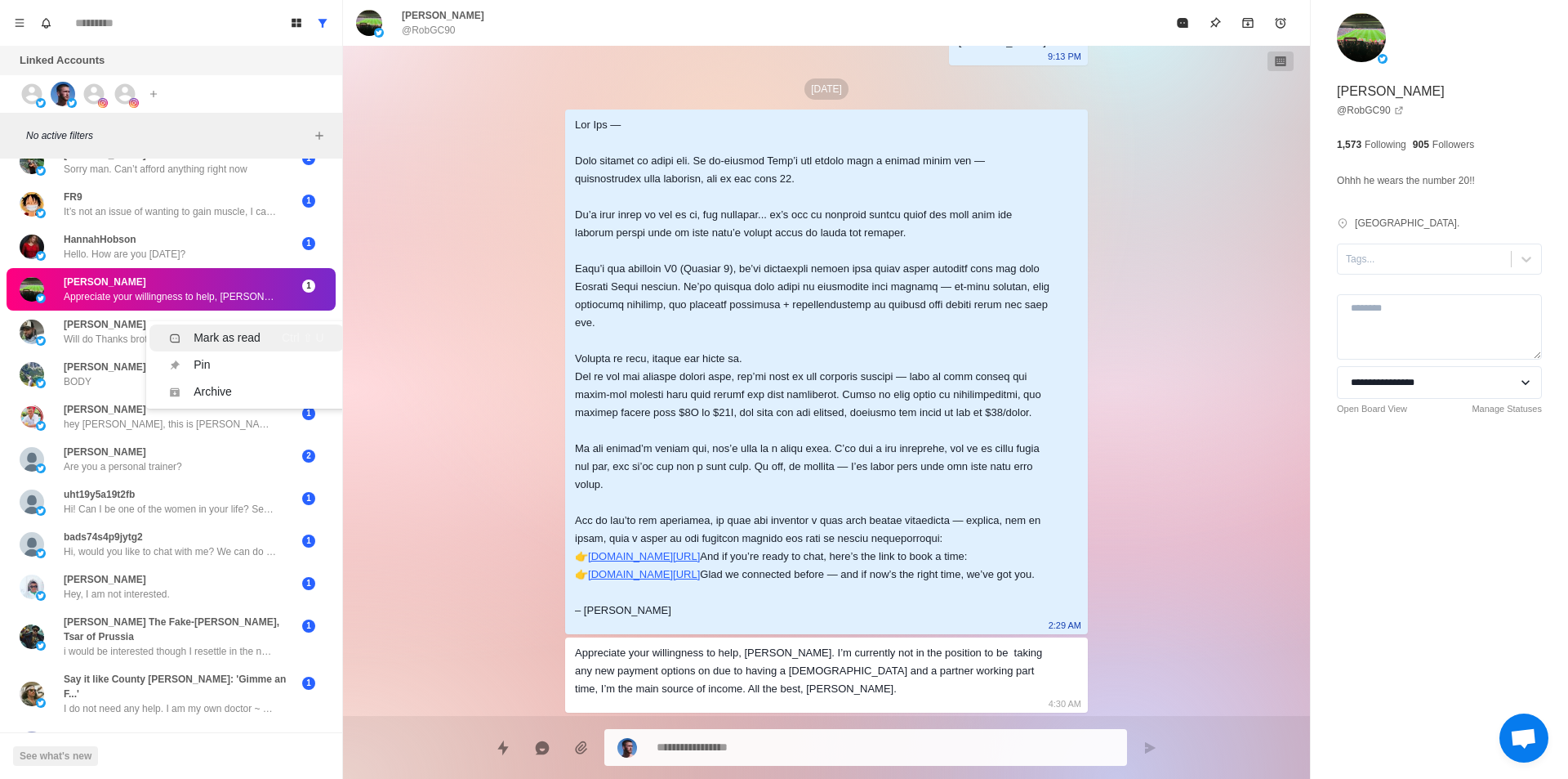
click at [246, 329] on div "Mark as read" at bounding box center [227, 338] width 67 height 18
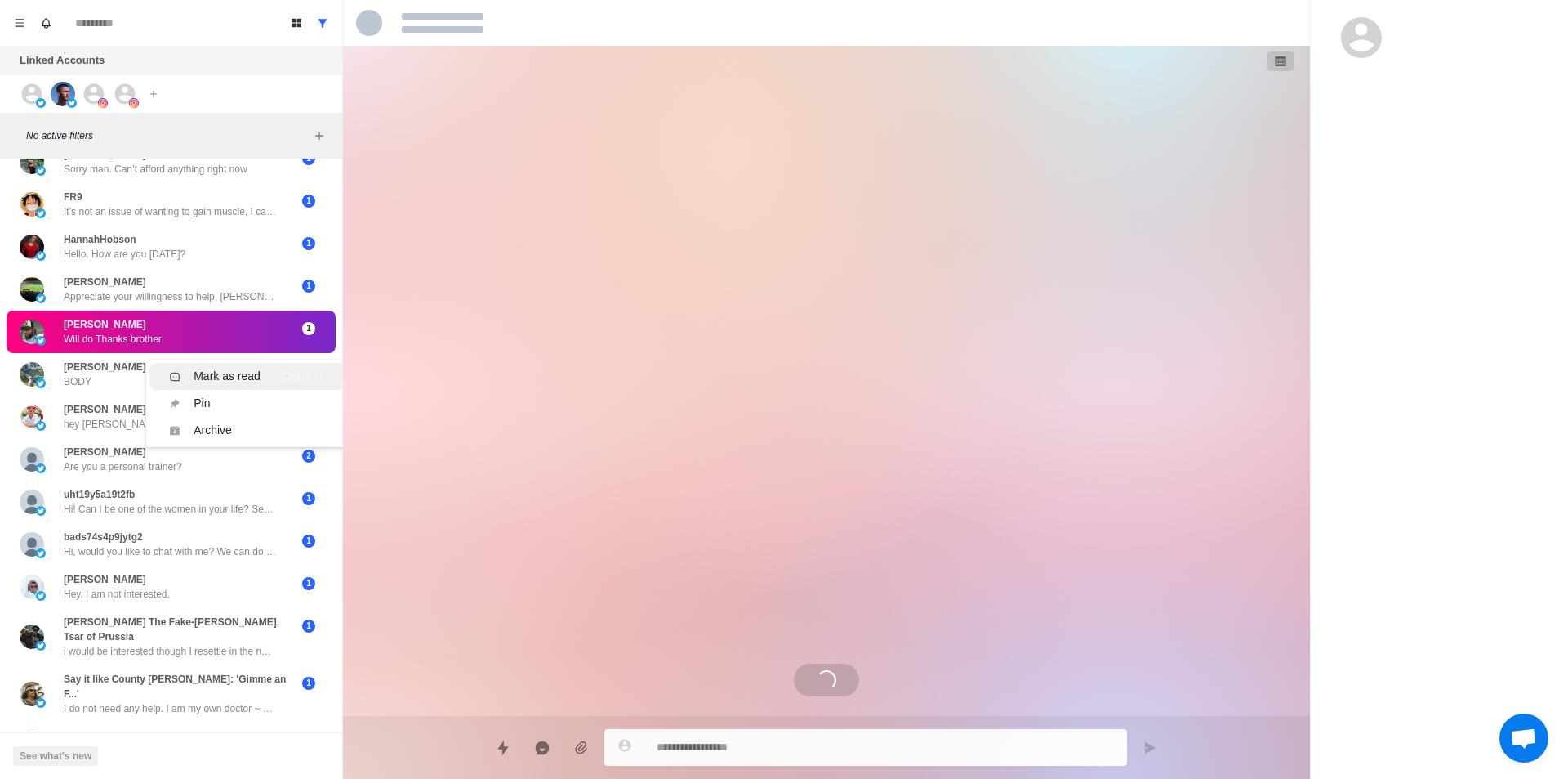
click at [231, 368] on div "Mark as read" at bounding box center [227, 377] width 67 height 18
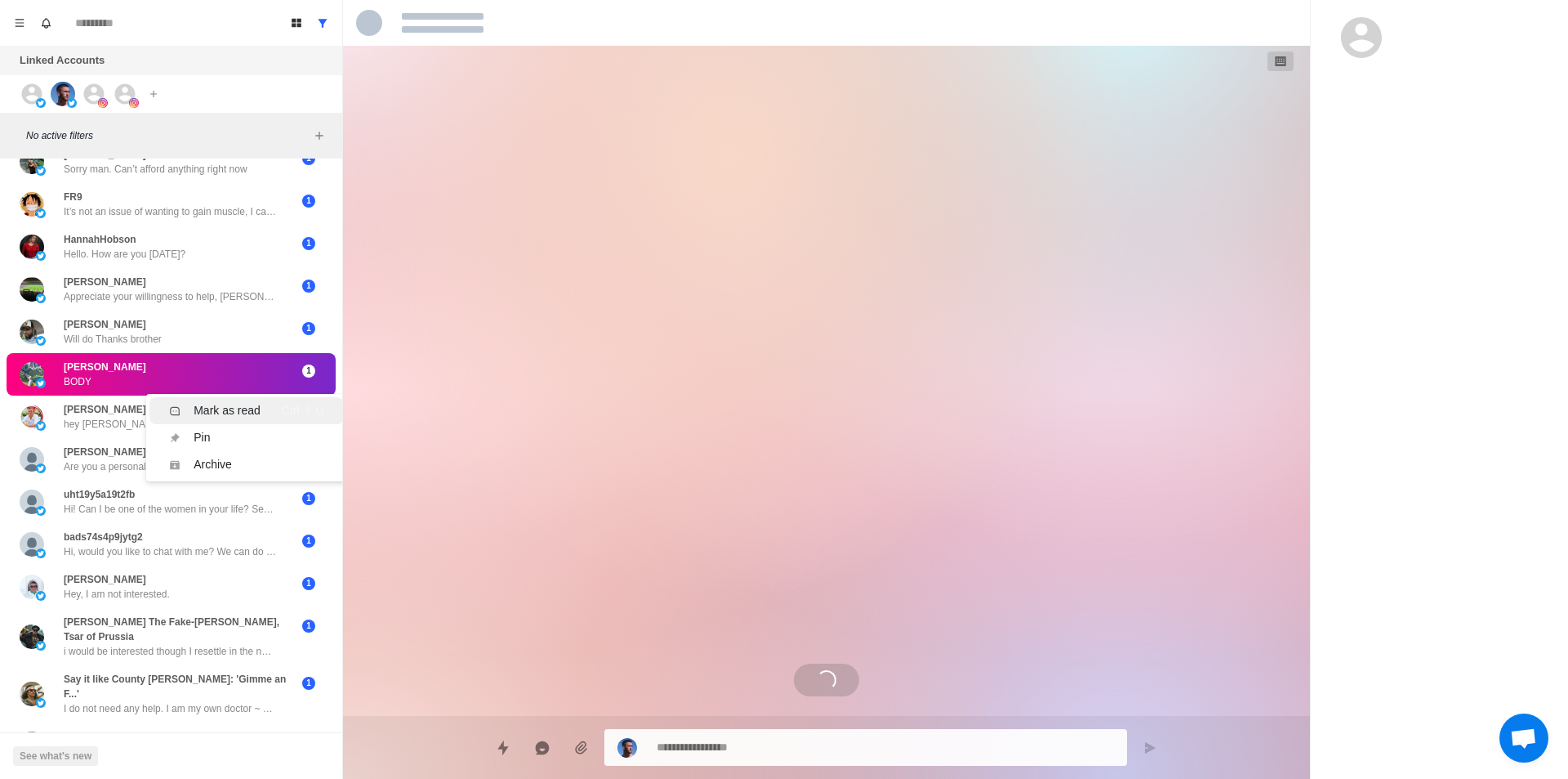
click at [221, 402] on div "Mark as read" at bounding box center [227, 411] width 67 height 18
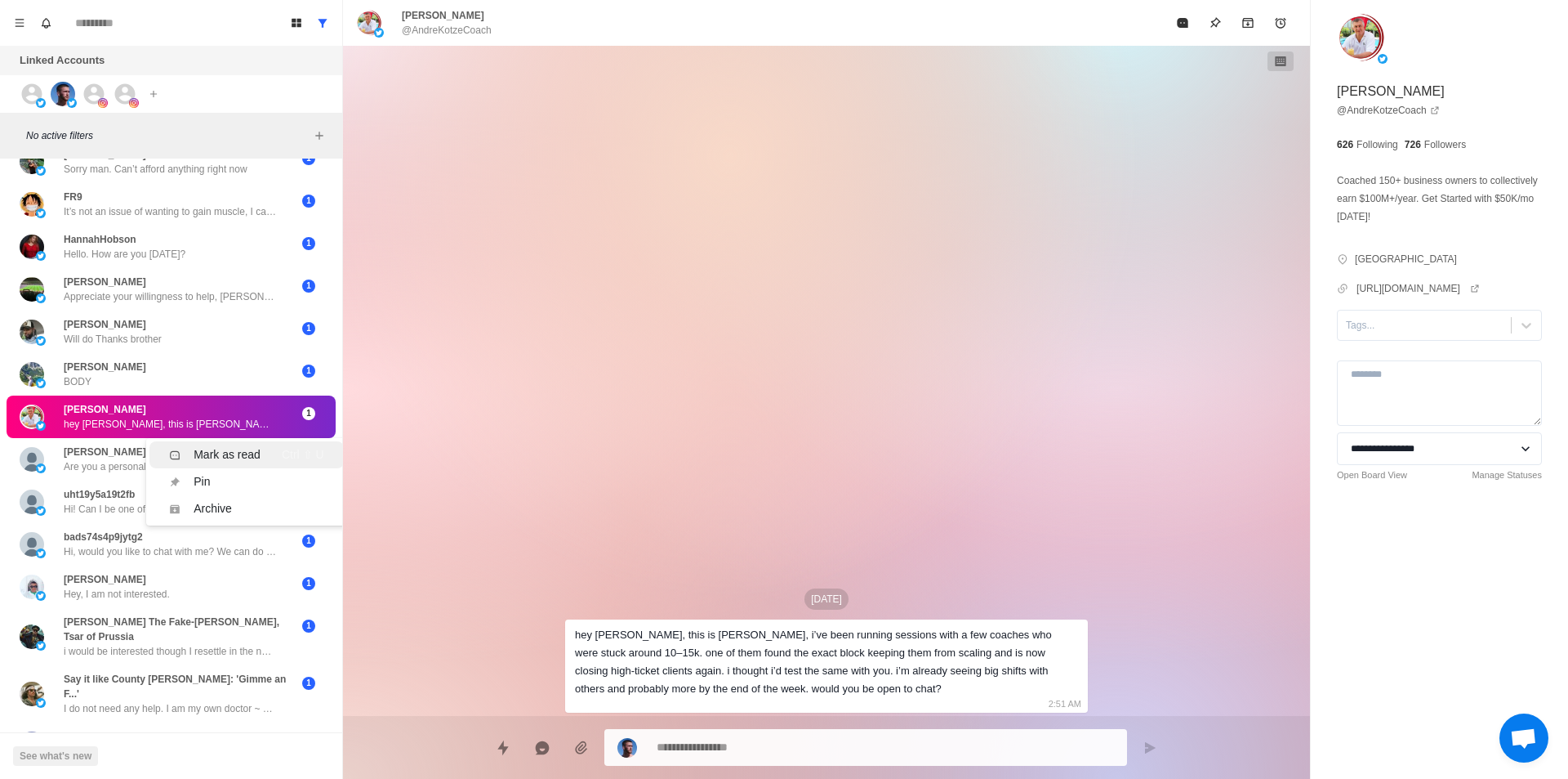
click at [221, 441] on li "Mark as read Ctrl ⇧ U" at bounding box center [246, 455] width 194 height 27
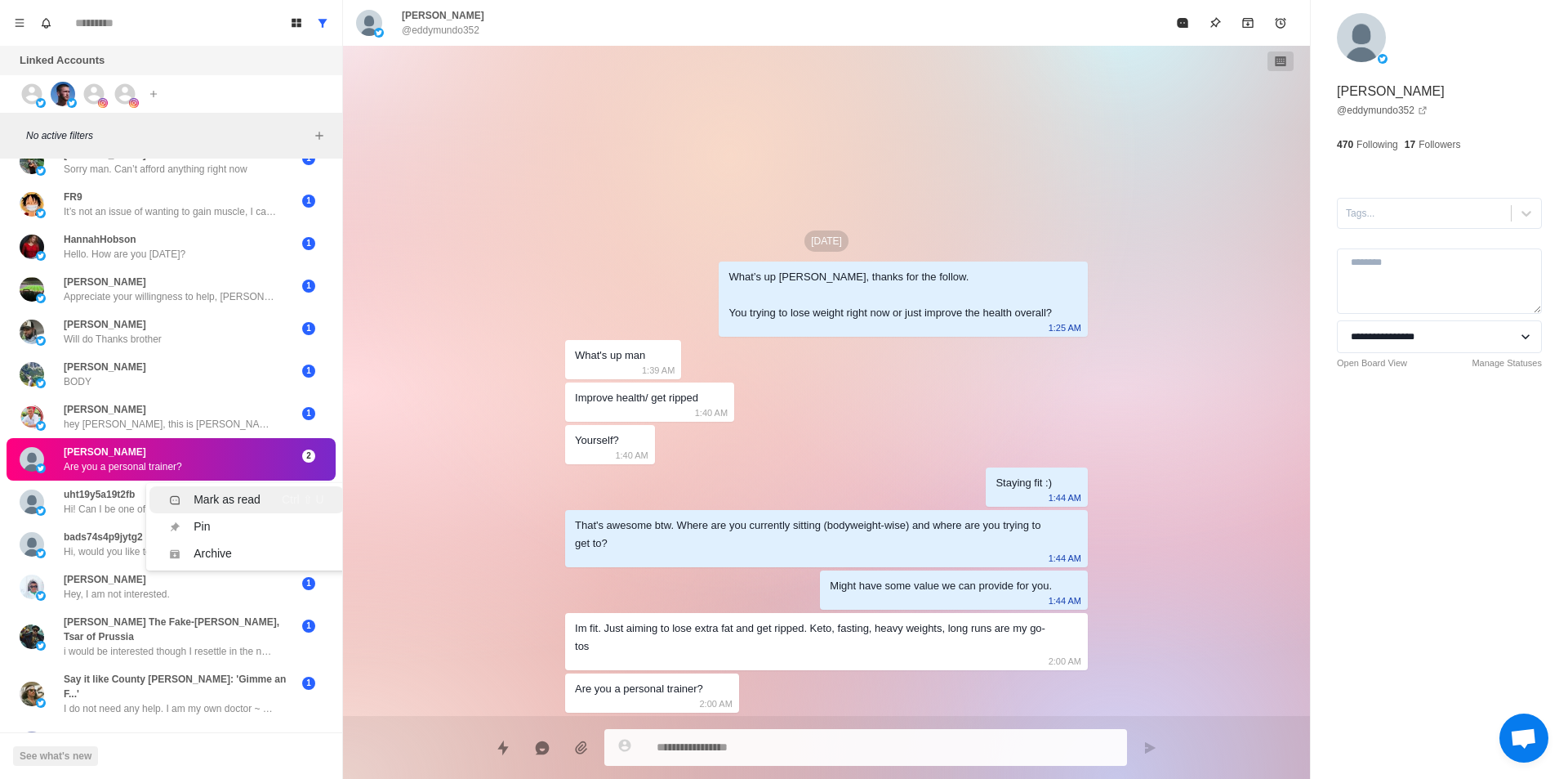
click at [233, 486] on li "Mark as read Ctrl ⇧ U" at bounding box center [246, 500] width 194 height 27
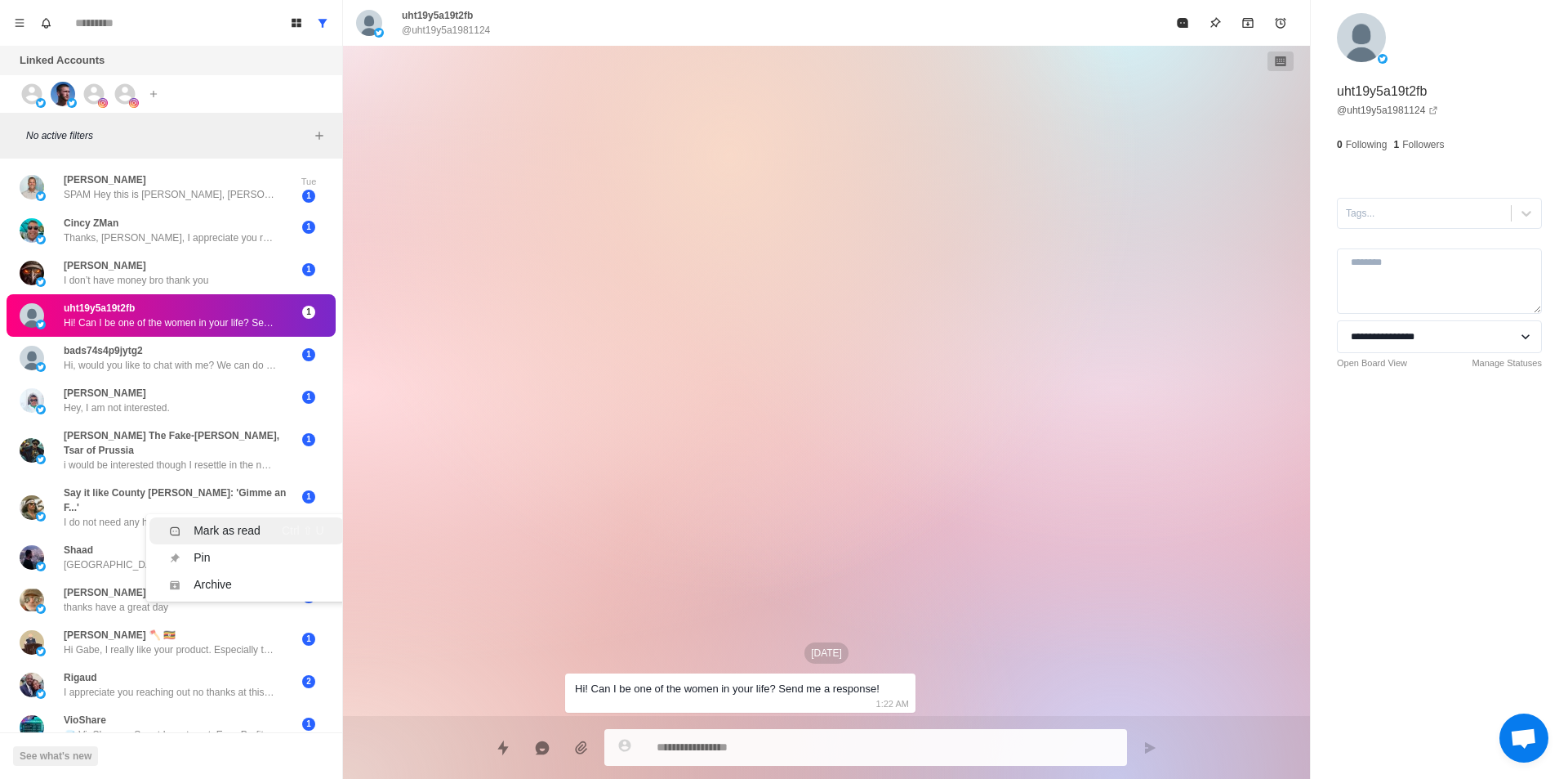
click at [257, 522] on div "Mark as read" at bounding box center [227, 531] width 67 height 18
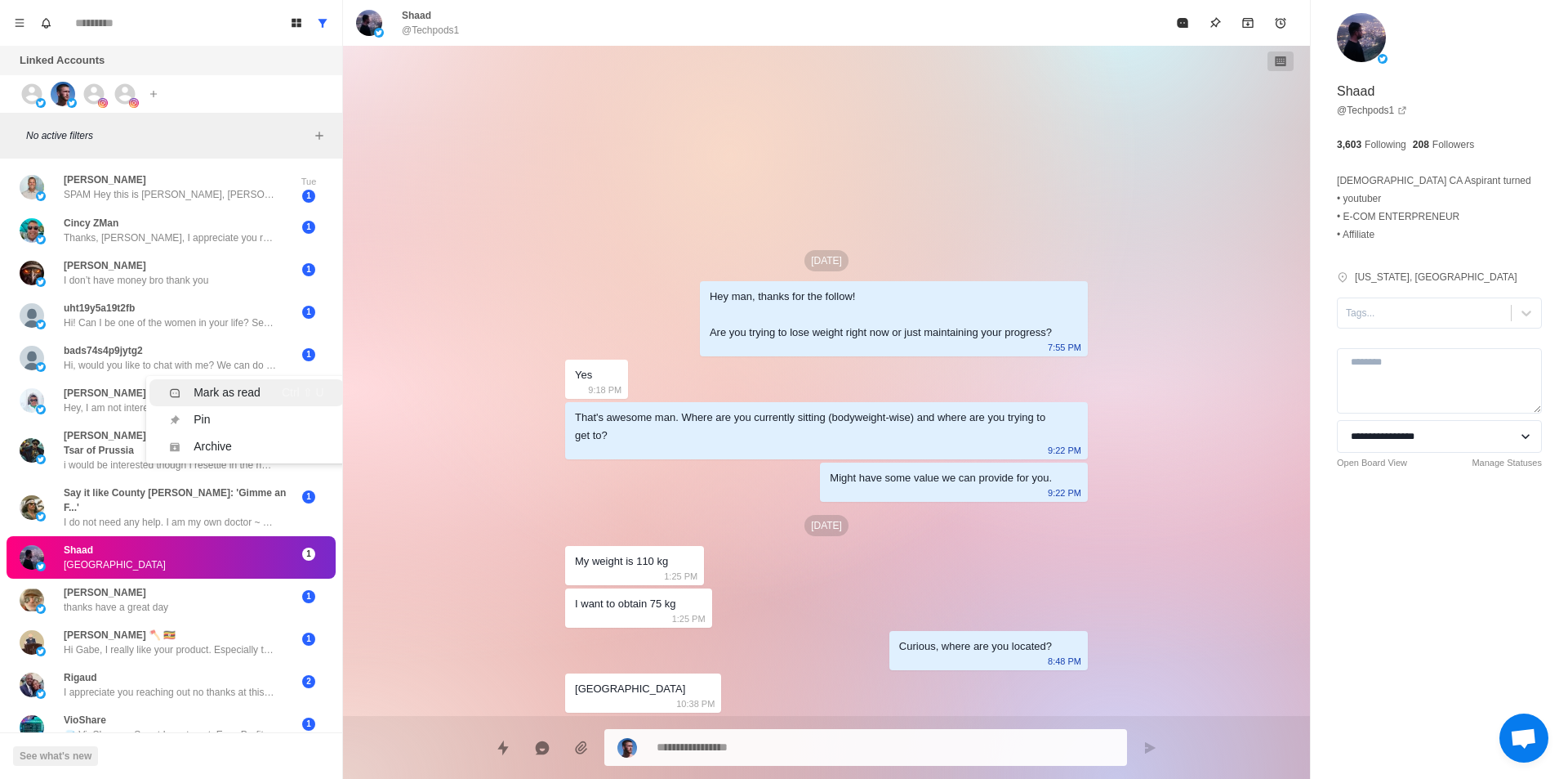
click at [255, 379] on li "Mark as read Ctrl ⇧ U" at bounding box center [246, 392] width 194 height 27
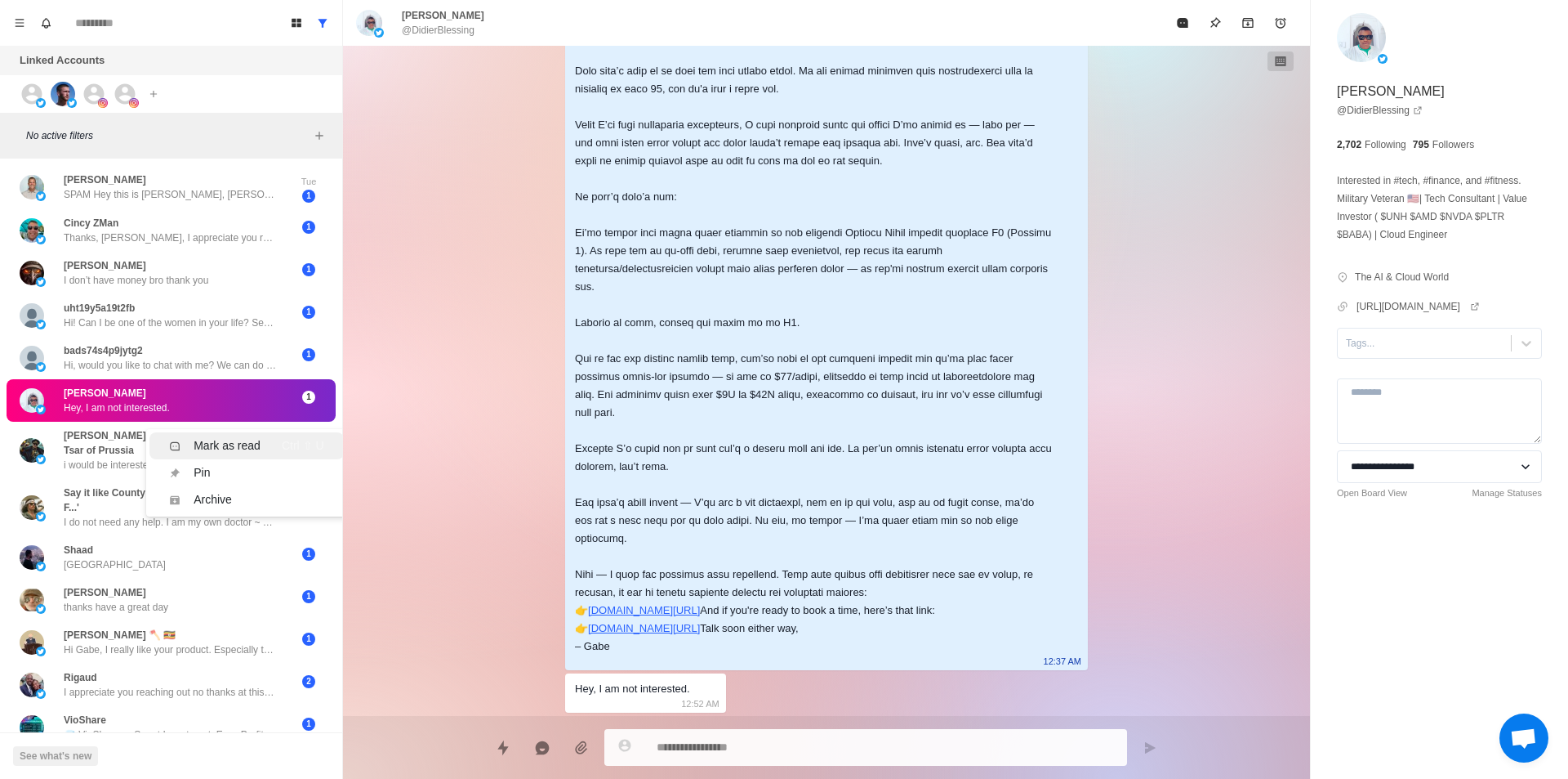
click at [262, 437] on div "Mark as read Ctrl ⇧ U" at bounding box center [246, 446] width 155 height 18
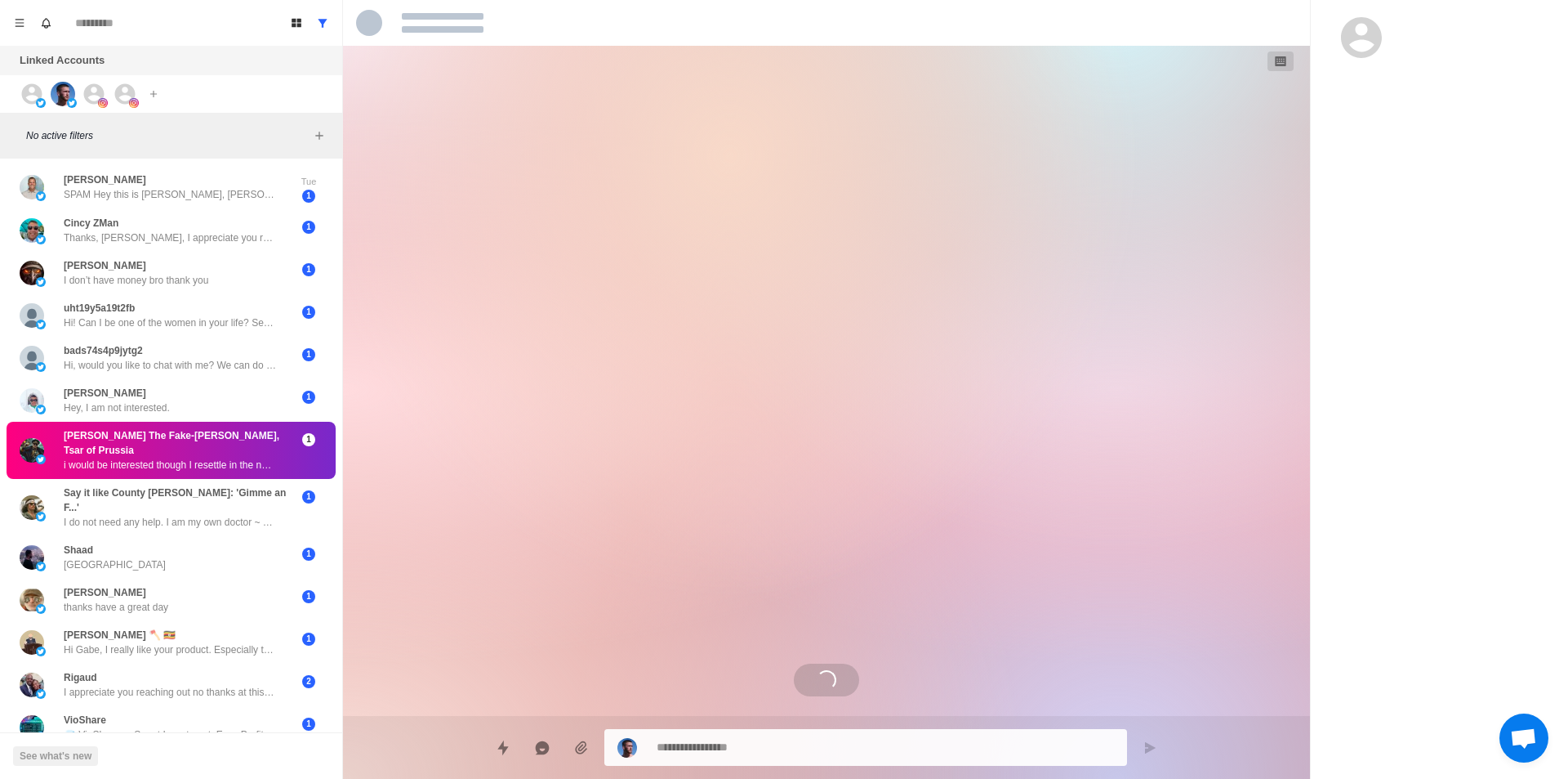
drag, startPoint x: 223, startPoint y: 429, endPoint x: 245, endPoint y: 442, distance: 25.6
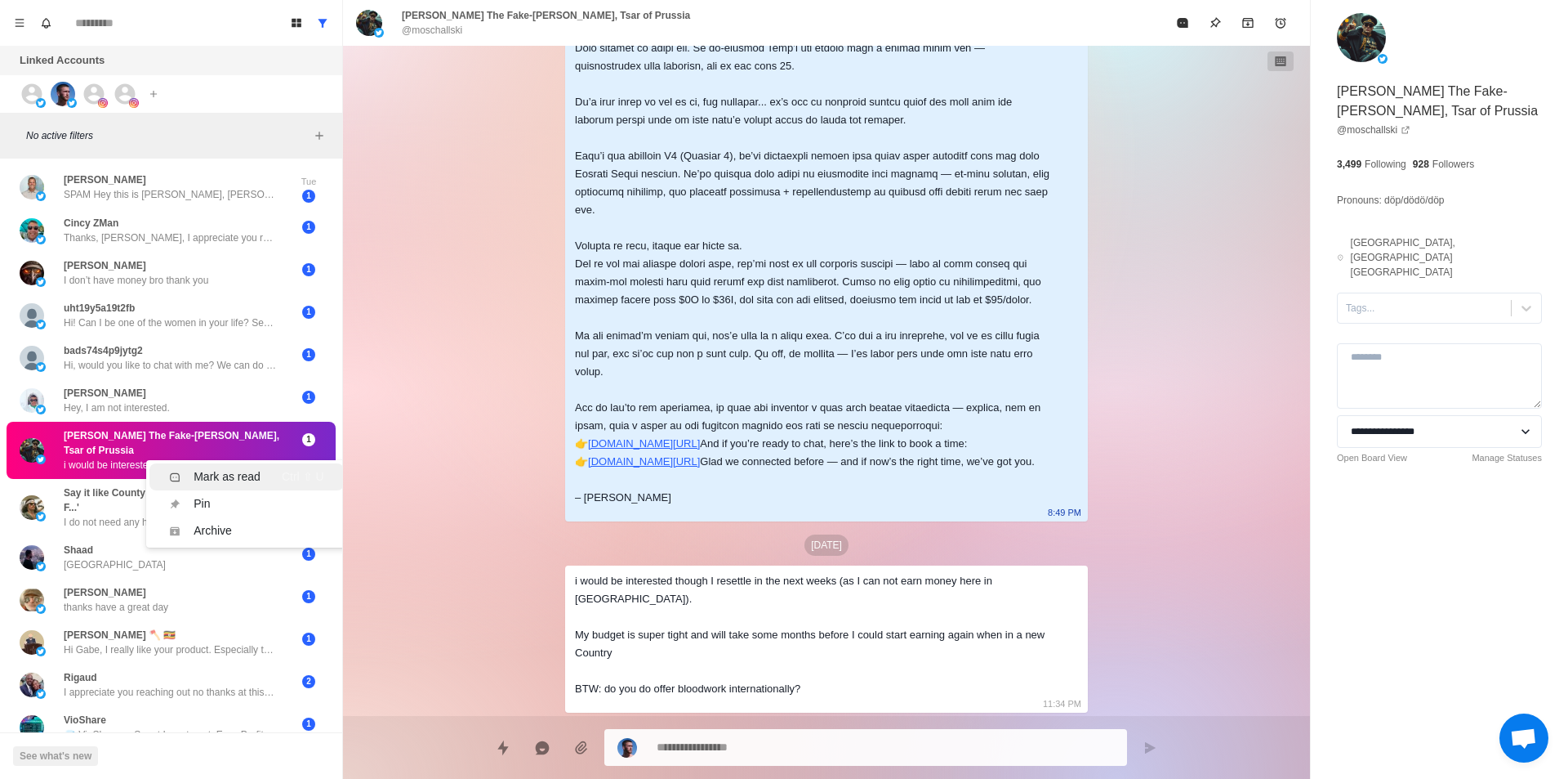
click at [258, 468] on div "Mark as read" at bounding box center [227, 477] width 67 height 18
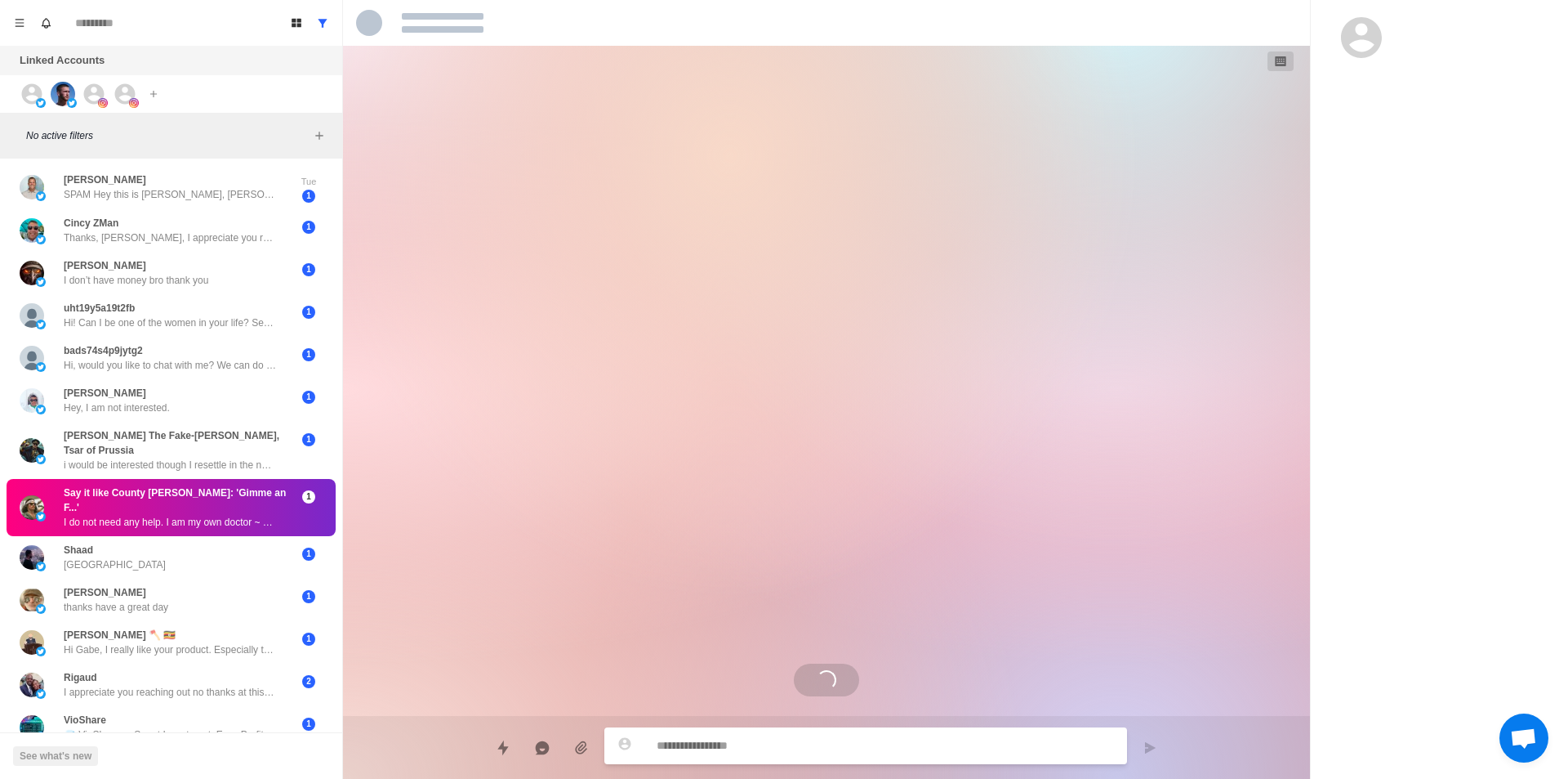
drag, startPoint x: 223, startPoint y: 465, endPoint x: 279, endPoint y: 480, distance: 58.0
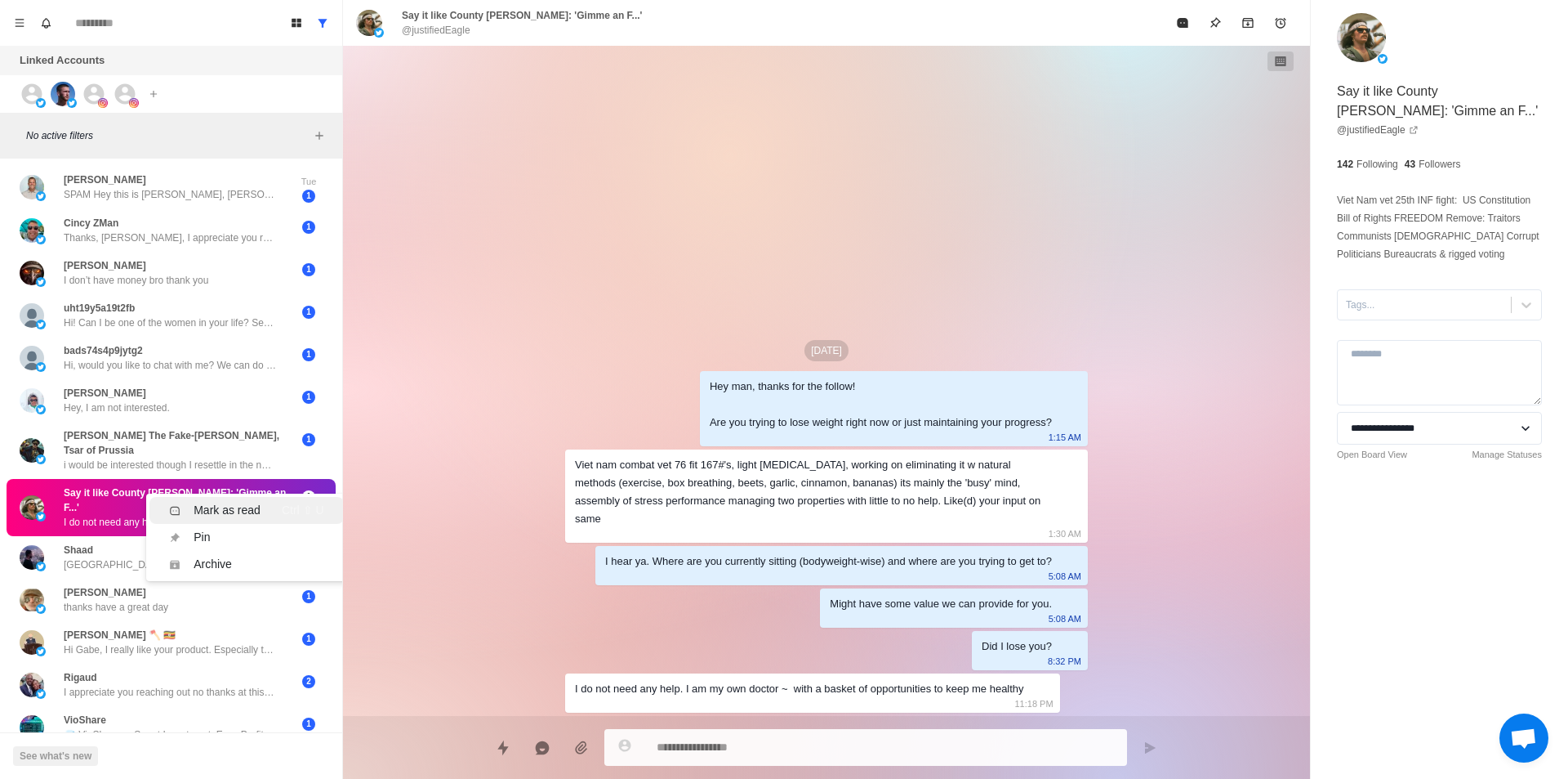
click at [282, 501] on div "Ctrl ⇧ U" at bounding box center [304, 510] width 43 height 18
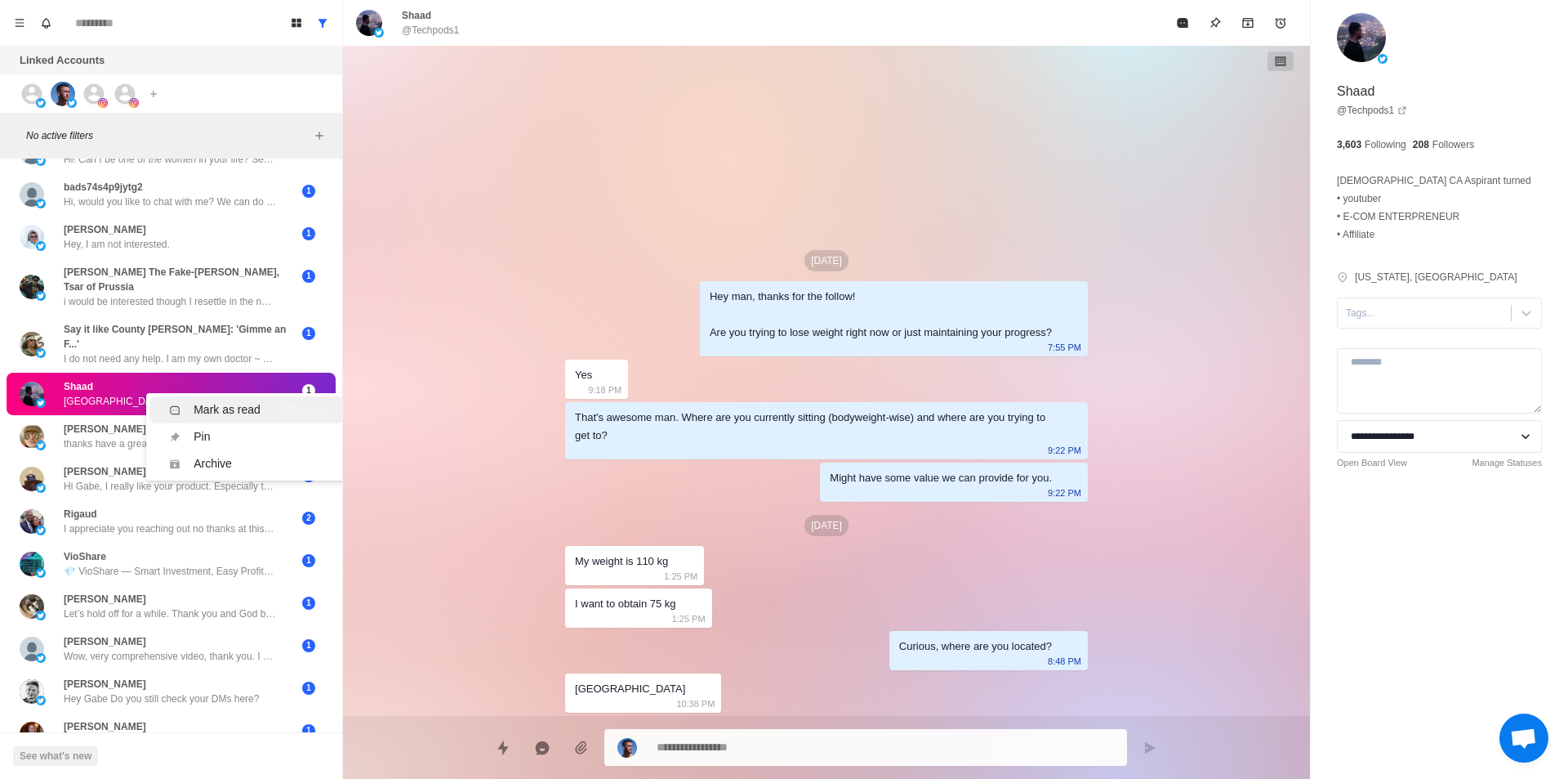
click at [234, 401] on div "Mark as read" at bounding box center [227, 410] width 67 height 18
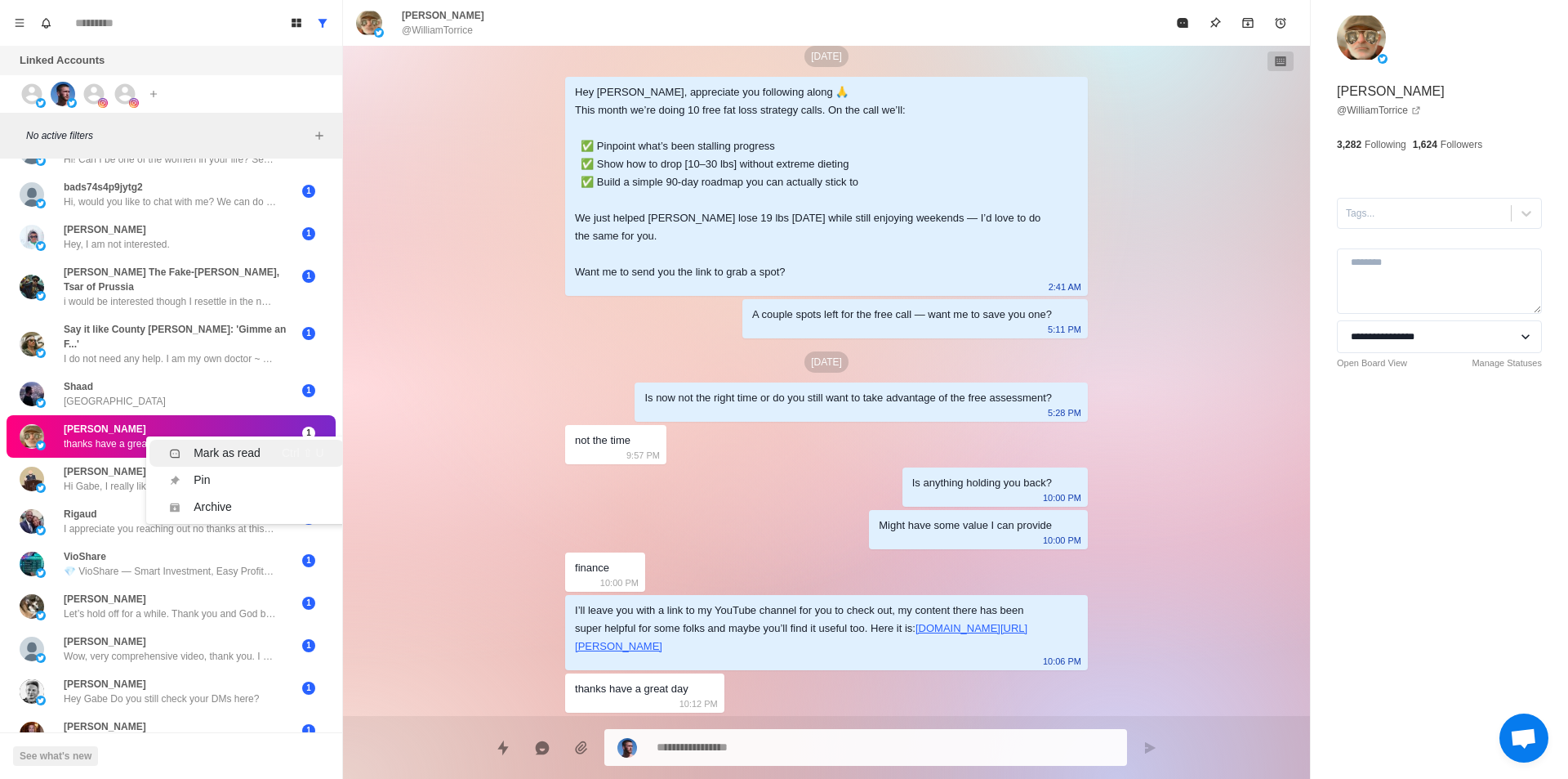
click at [236, 445] on div "Mark as read" at bounding box center [227, 454] width 67 height 18
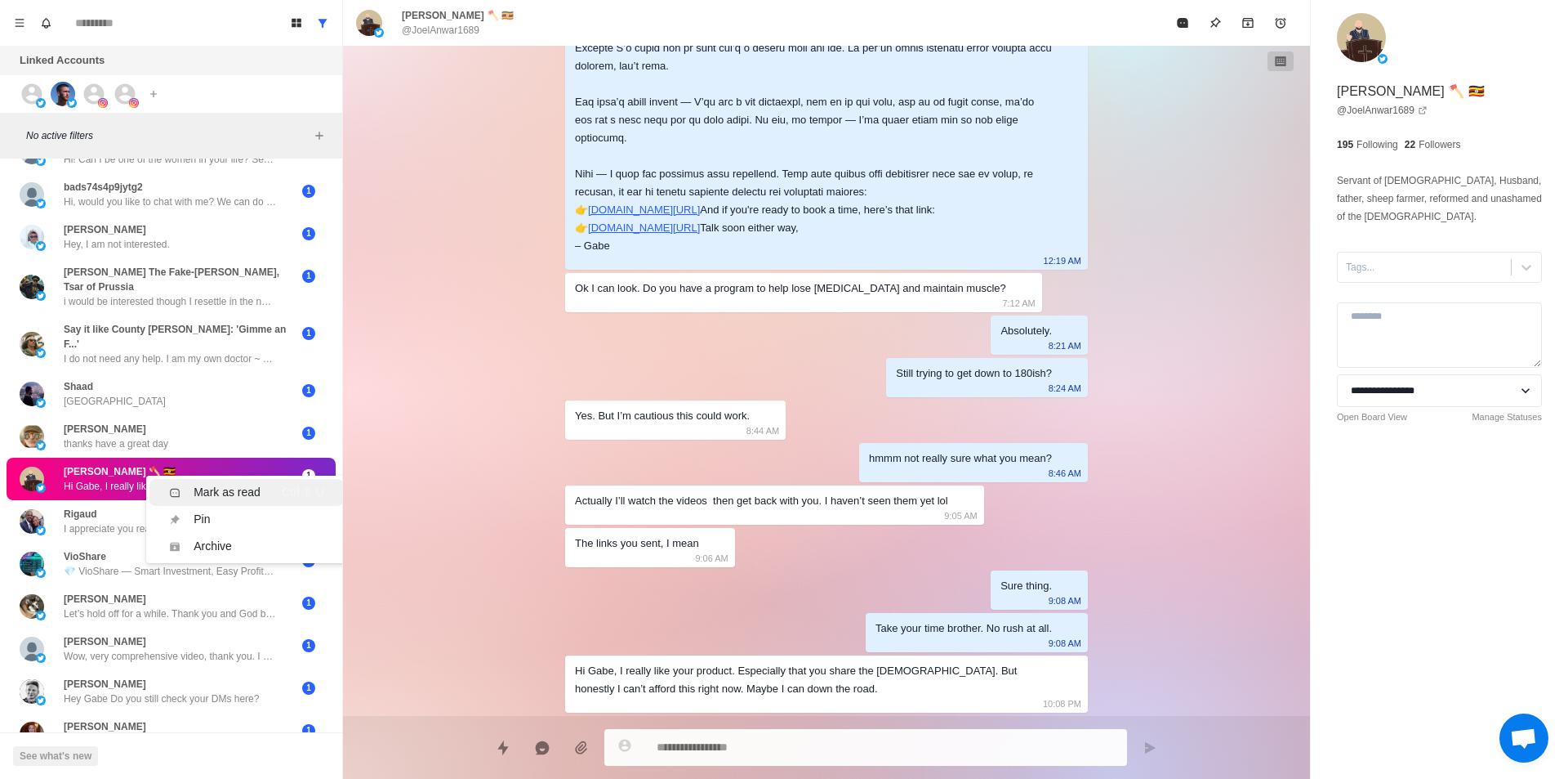
click at [230, 479] on li "Mark as read Ctrl ⇧ U" at bounding box center [246, 493] width 194 height 27
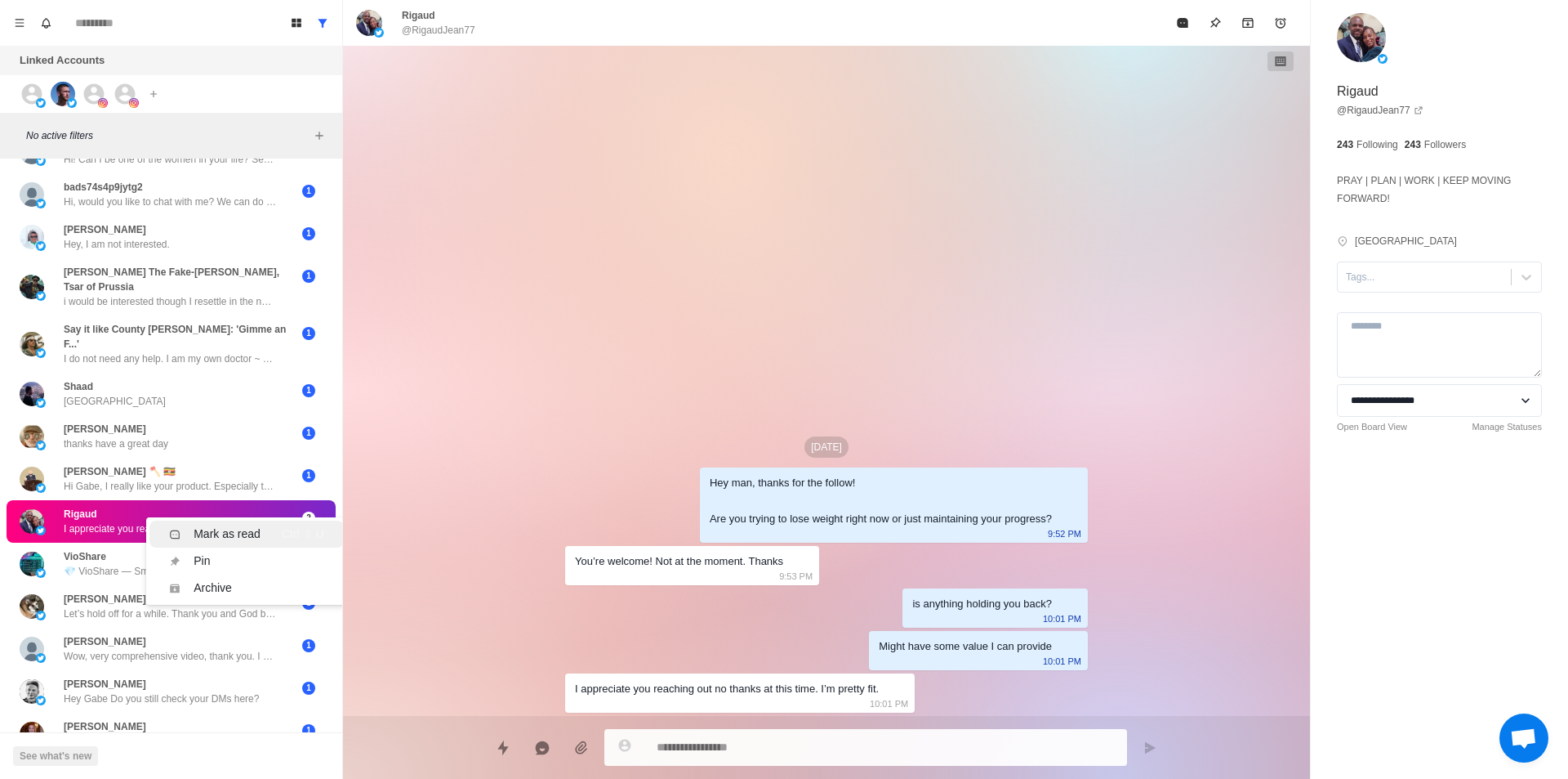
click at [257, 526] on div "Mark as read" at bounding box center [227, 535] width 67 height 18
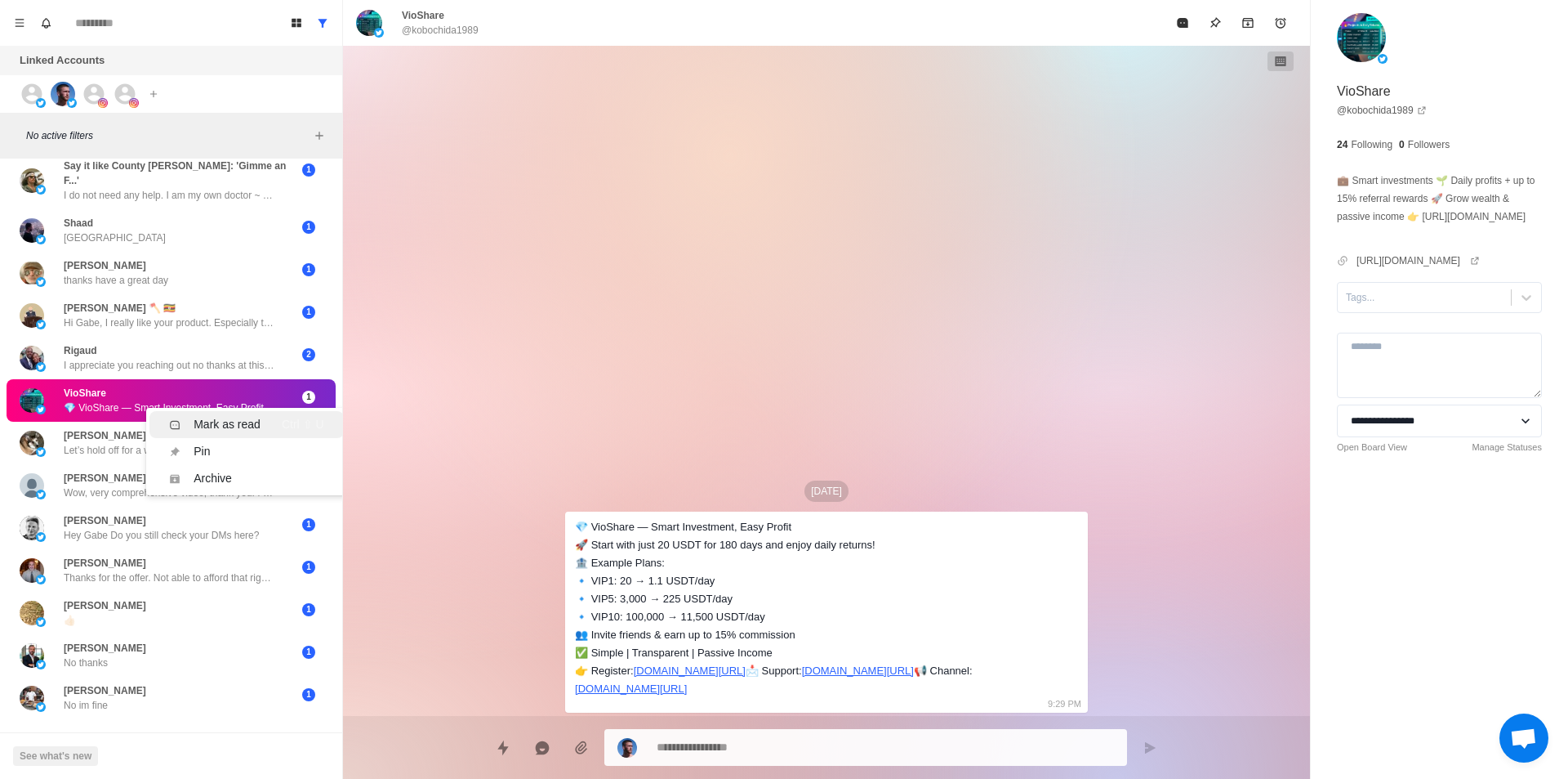
click at [235, 416] on div "Mark as read" at bounding box center [227, 425] width 67 height 18
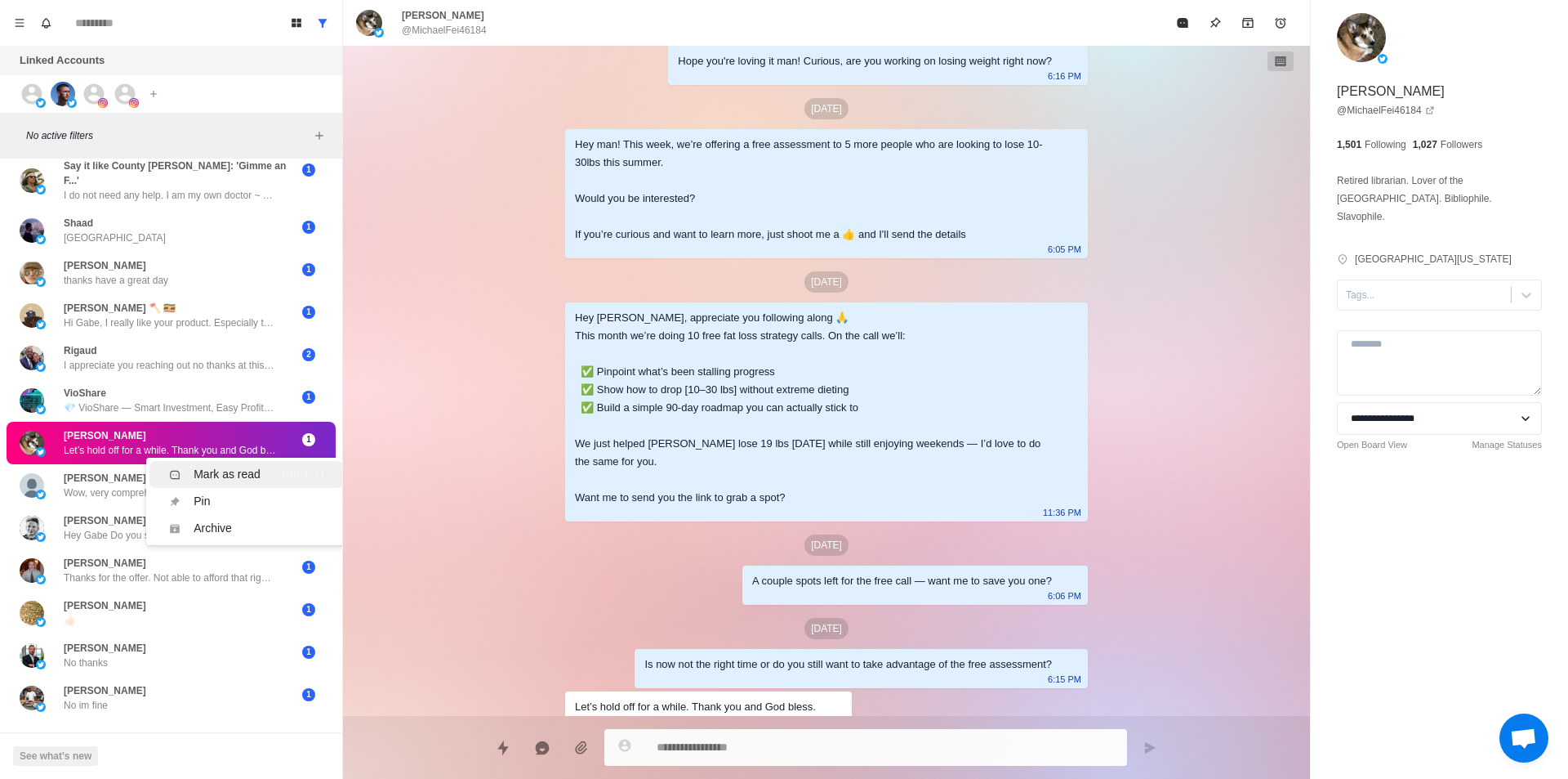
click at [233, 461] on li "Mark as read Ctrl ⇧ U" at bounding box center [246, 474] width 194 height 27
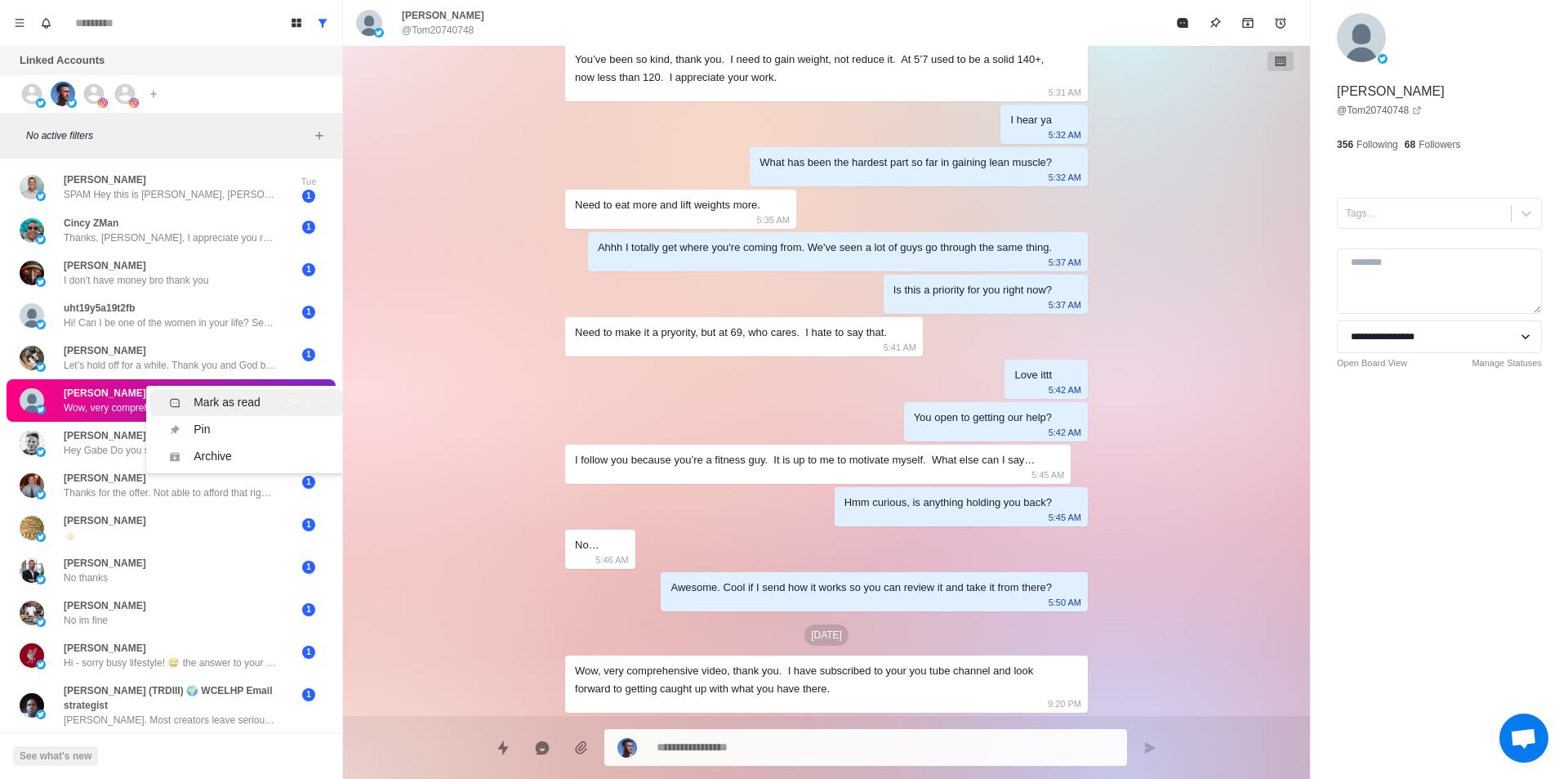
click at [236, 395] on div "Mark as read" at bounding box center [227, 402] width 67 height 18
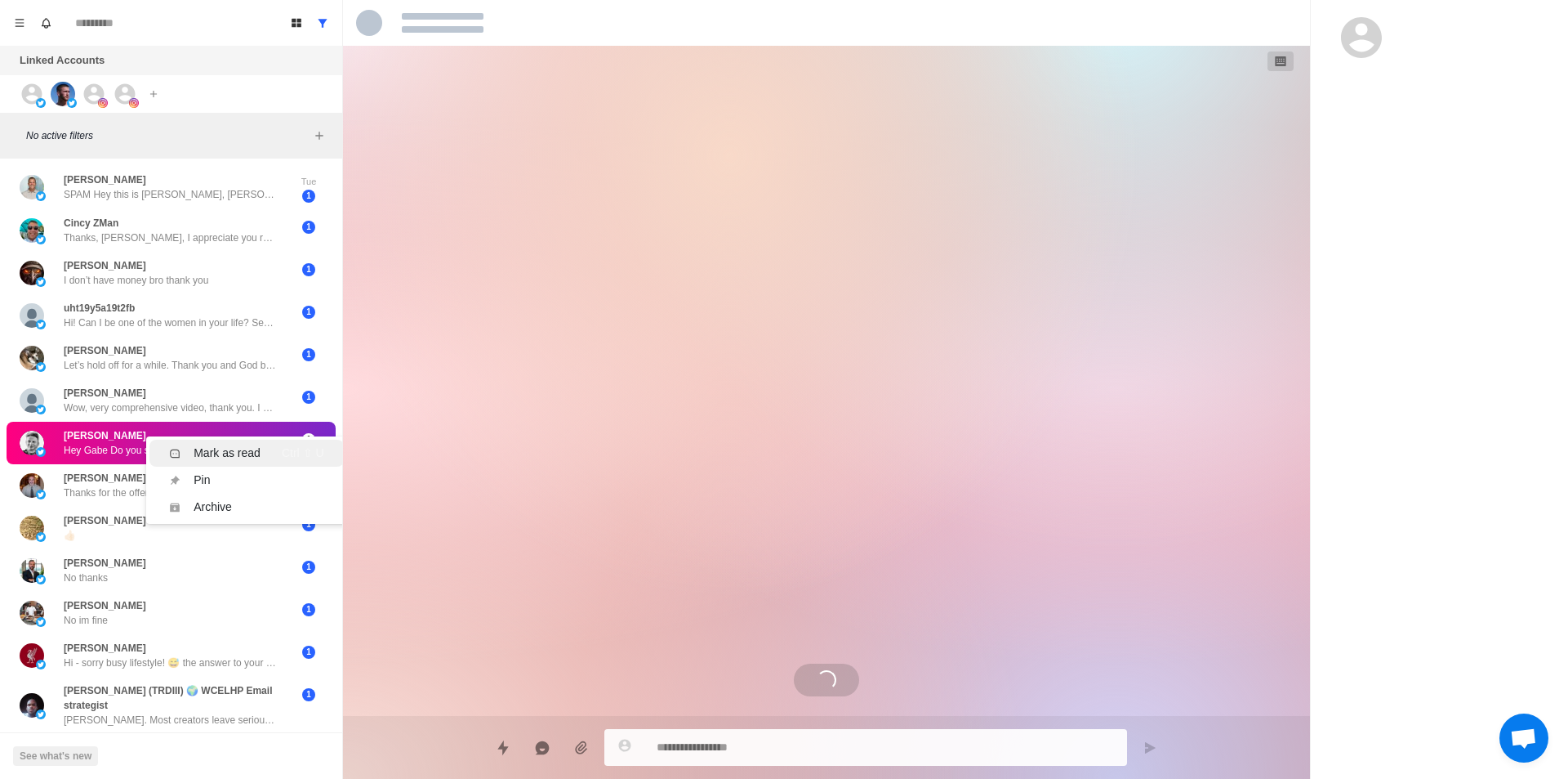
click at [246, 446] on div "Mark as read" at bounding box center [227, 454] width 67 height 18
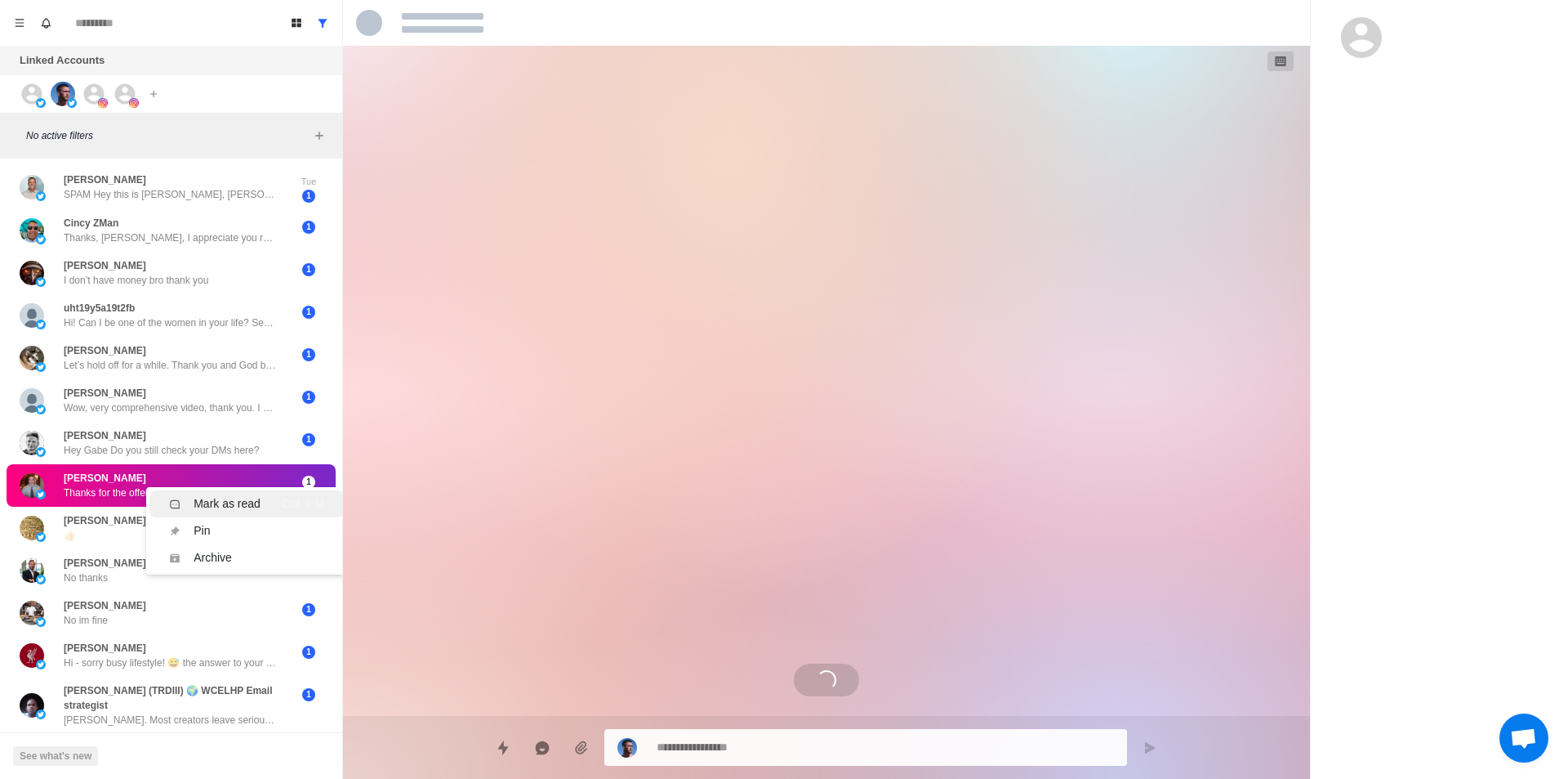
click at [231, 501] on div "Mark as read" at bounding box center [227, 504] width 67 height 18
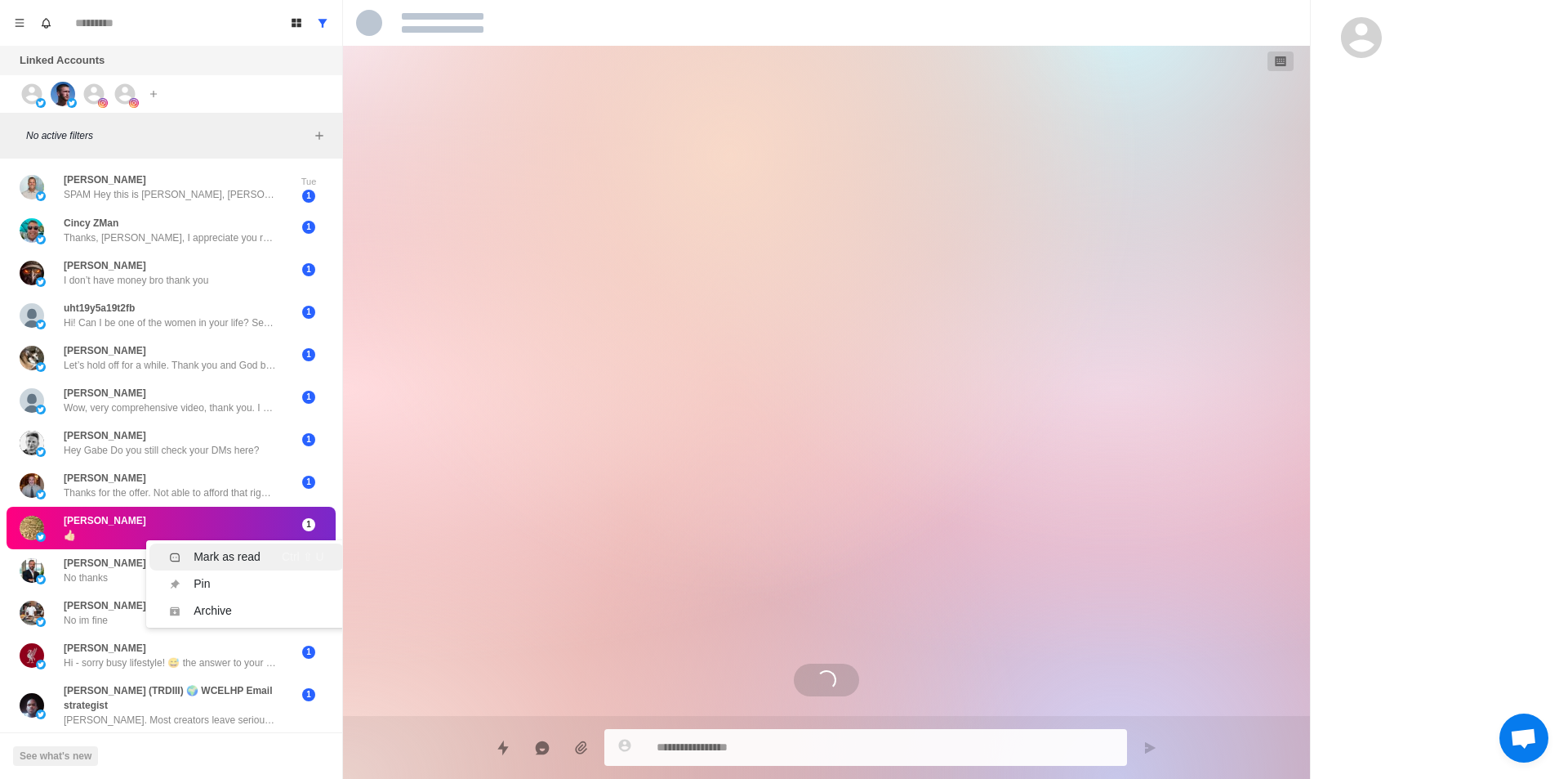
click at [230, 546] on li "Mark as read Ctrl ⇧ U" at bounding box center [246, 557] width 194 height 27
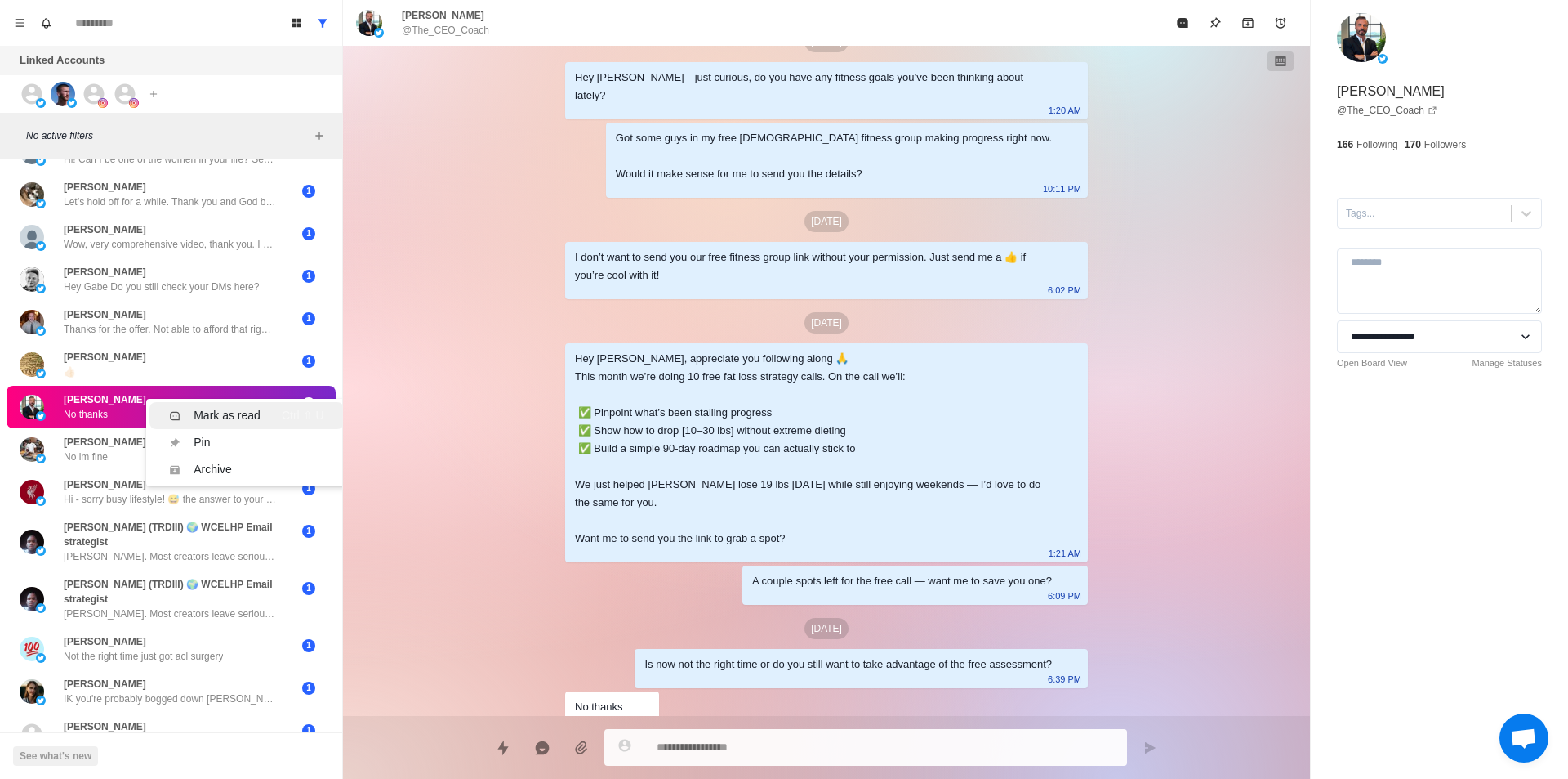
click at [222, 410] on div "Mark as read" at bounding box center [227, 416] width 67 height 18
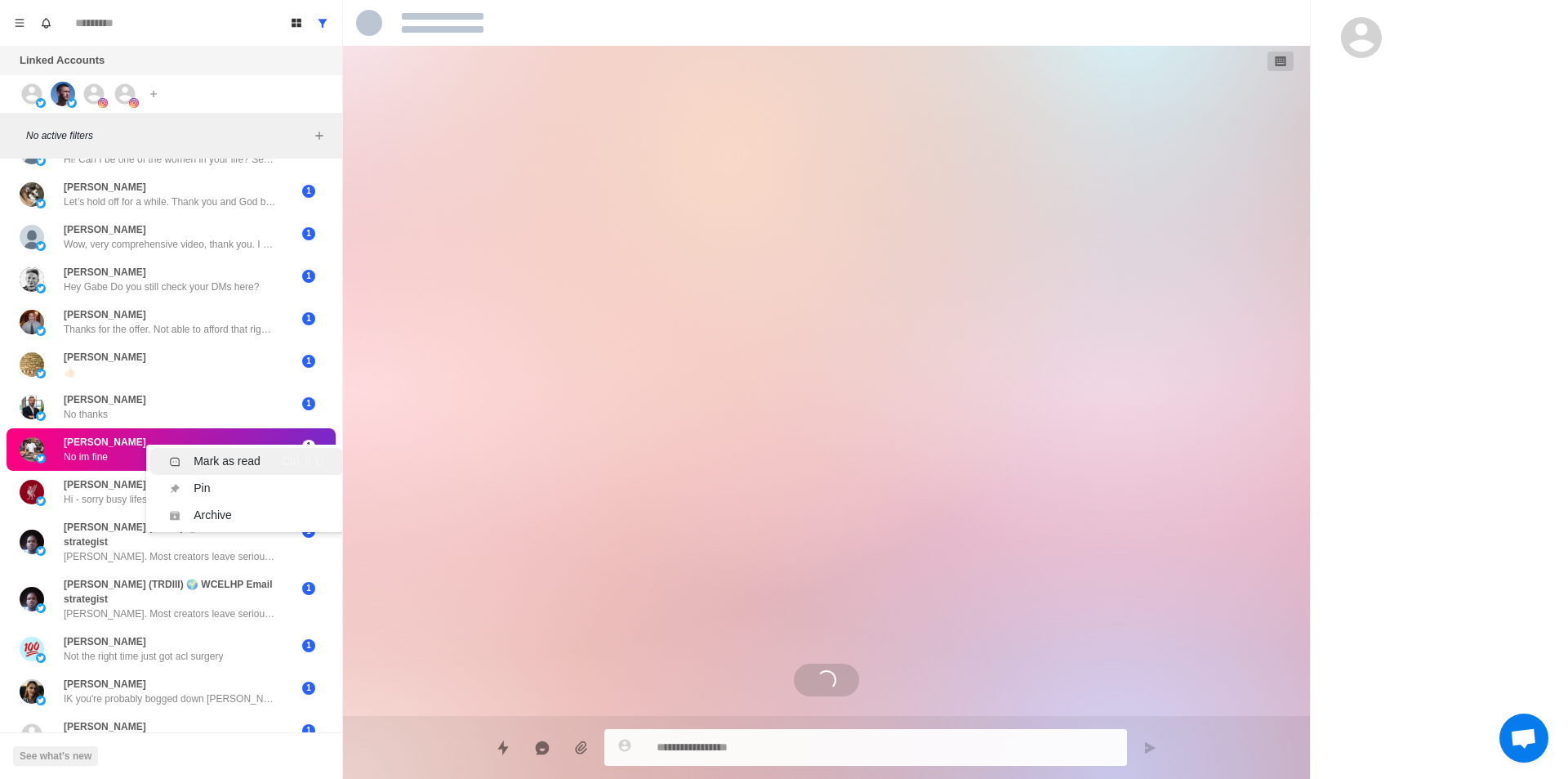
click at [239, 459] on div "Mark as read" at bounding box center [227, 462] width 67 height 18
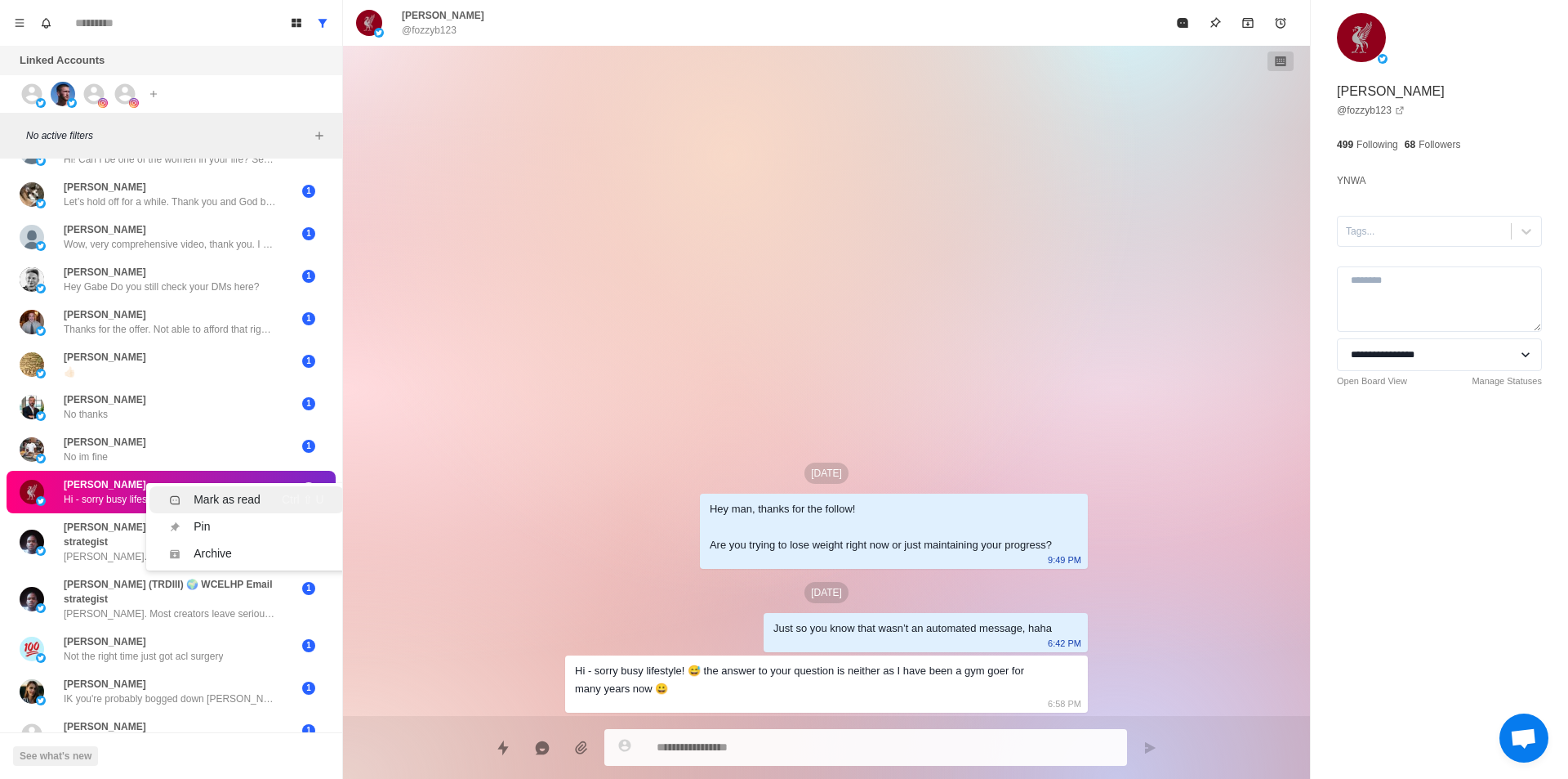
drag, startPoint x: 231, startPoint y: 499, endPoint x: 221, endPoint y: 501, distance: 10.2
click at [231, 498] on div "Mark as read" at bounding box center [227, 500] width 67 height 18
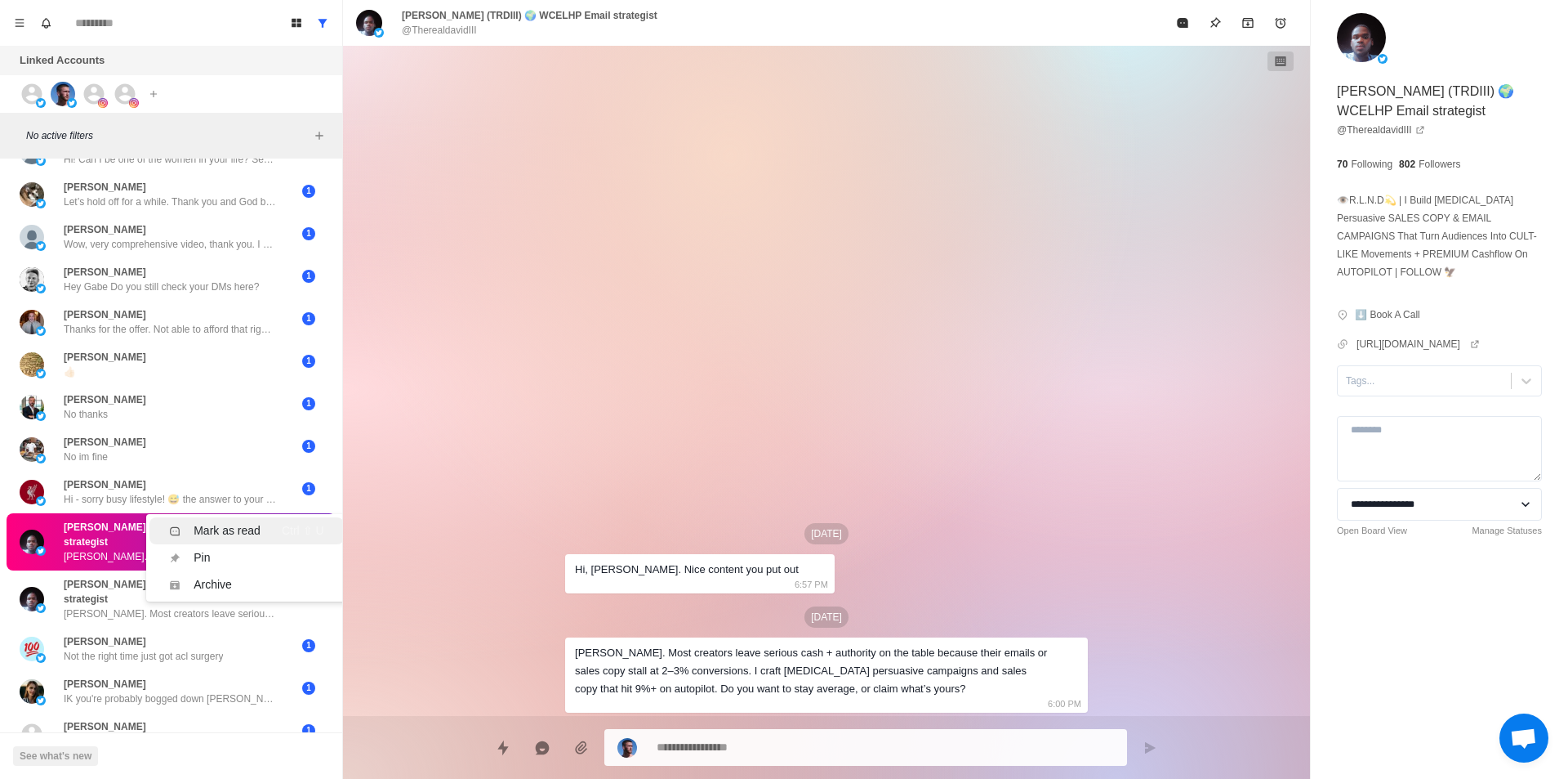
click at [233, 531] on div "Mark as read" at bounding box center [227, 531] width 67 height 18
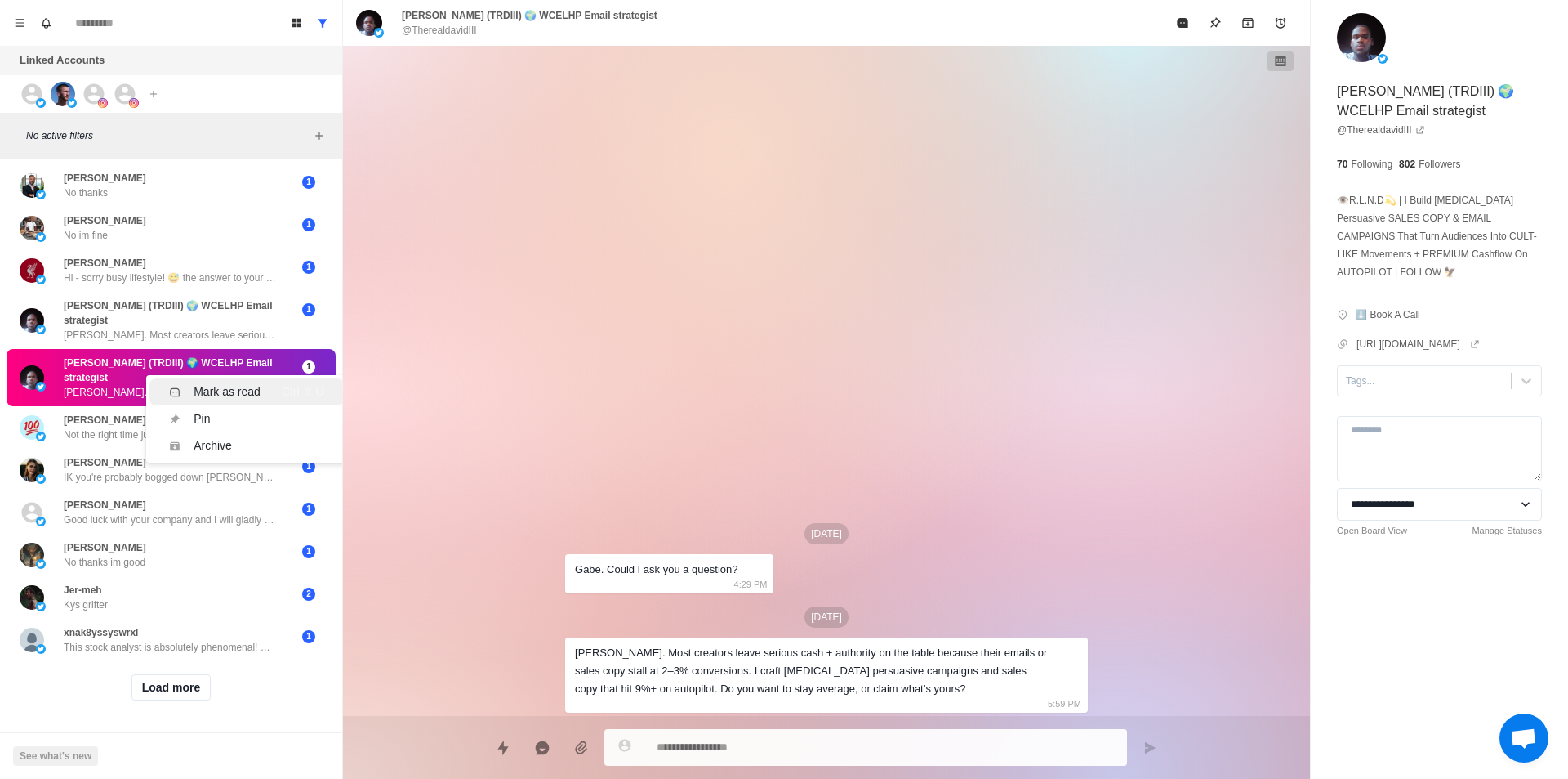
click at [225, 384] on div "Mark as read" at bounding box center [227, 392] width 67 height 18
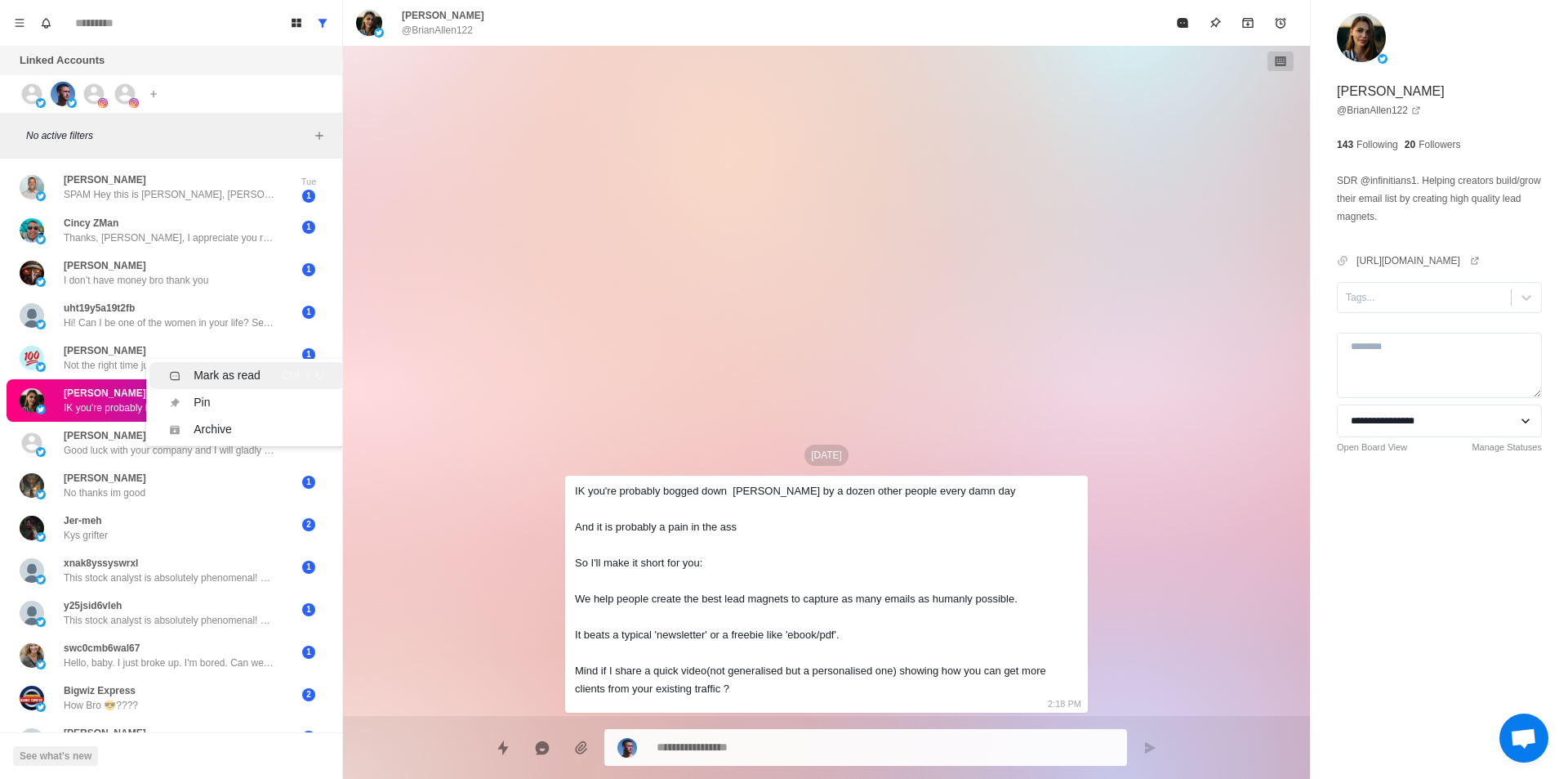
click at [240, 376] on div "Mark as read" at bounding box center [227, 376] width 67 height 18
click at [210, 434] on div "Mark as read" at bounding box center [227, 434] width 67 height 18
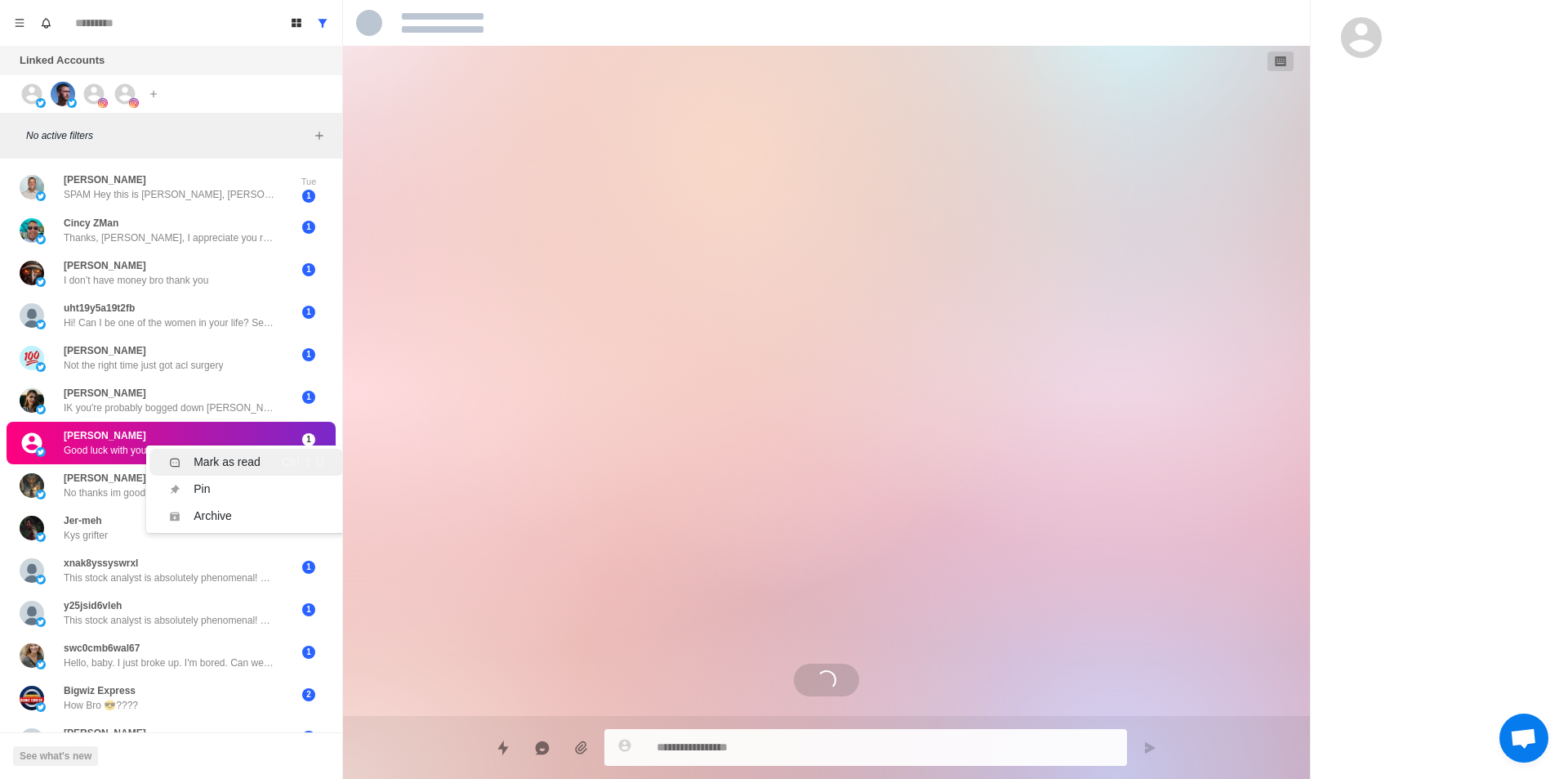
click at [213, 456] on div "Mark as read" at bounding box center [227, 463] width 67 height 18
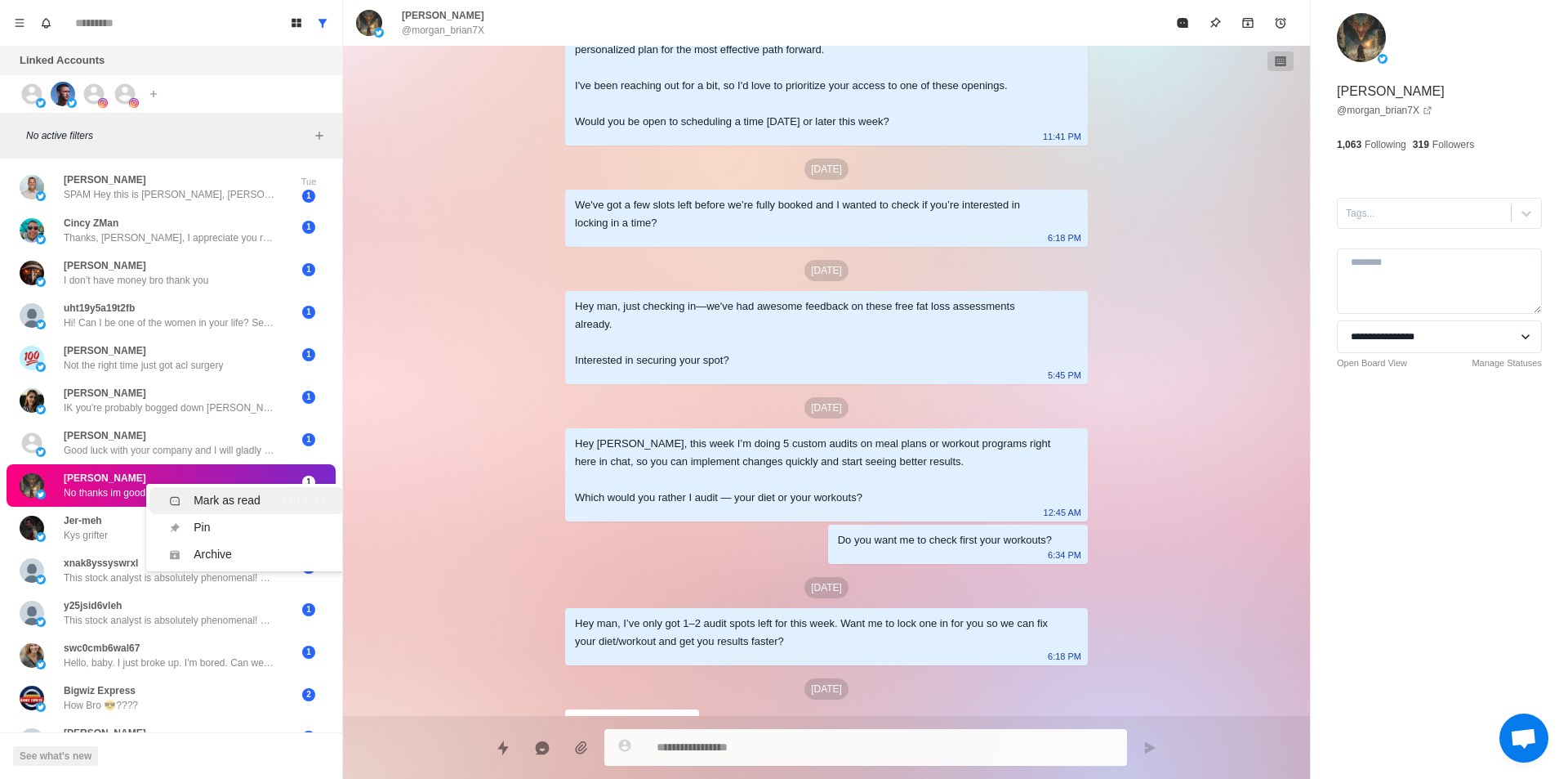
click at [212, 499] on div "Mark as read" at bounding box center [227, 501] width 67 height 18
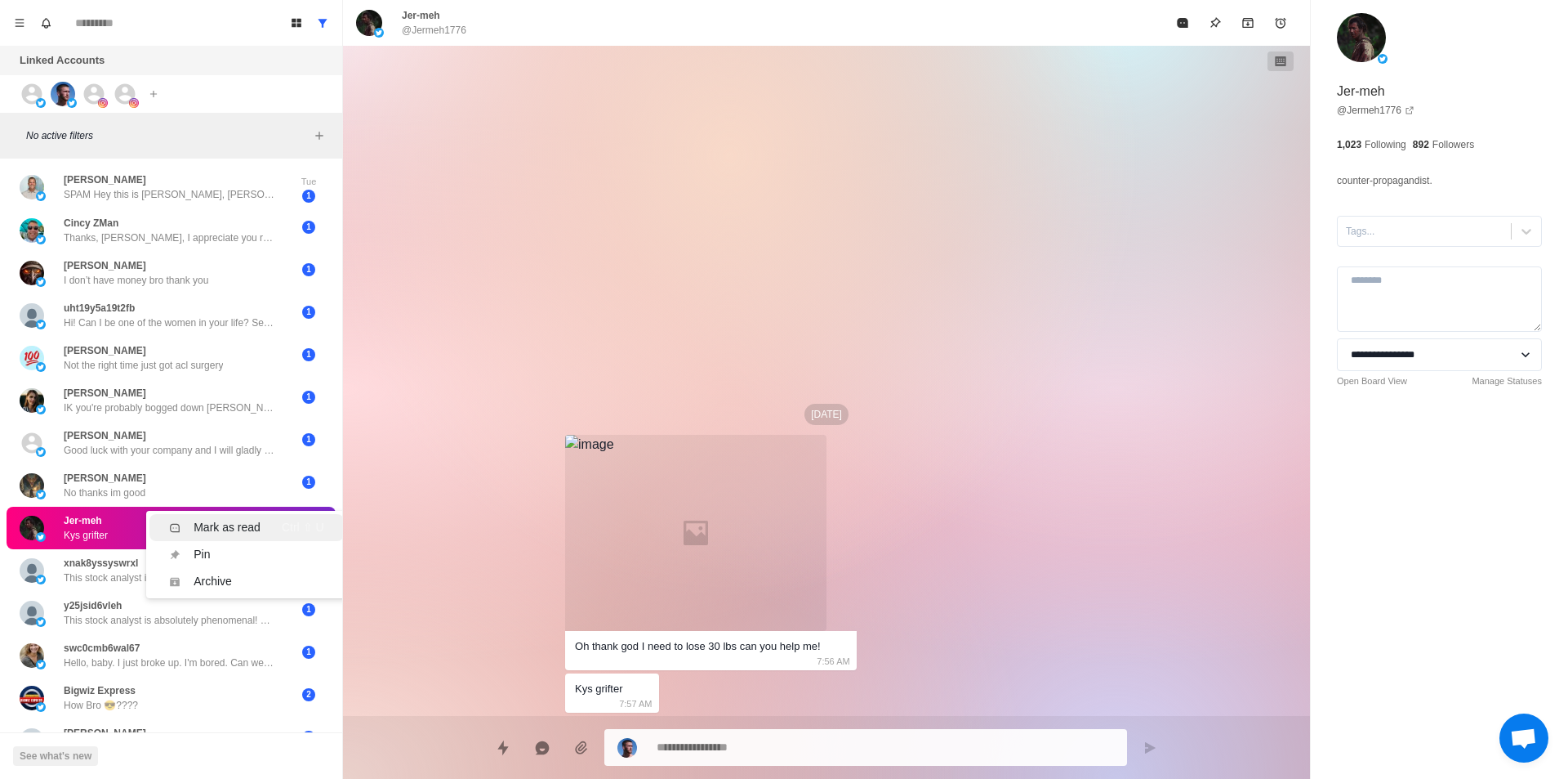
click at [222, 523] on div "Mark as read" at bounding box center [227, 528] width 67 height 18
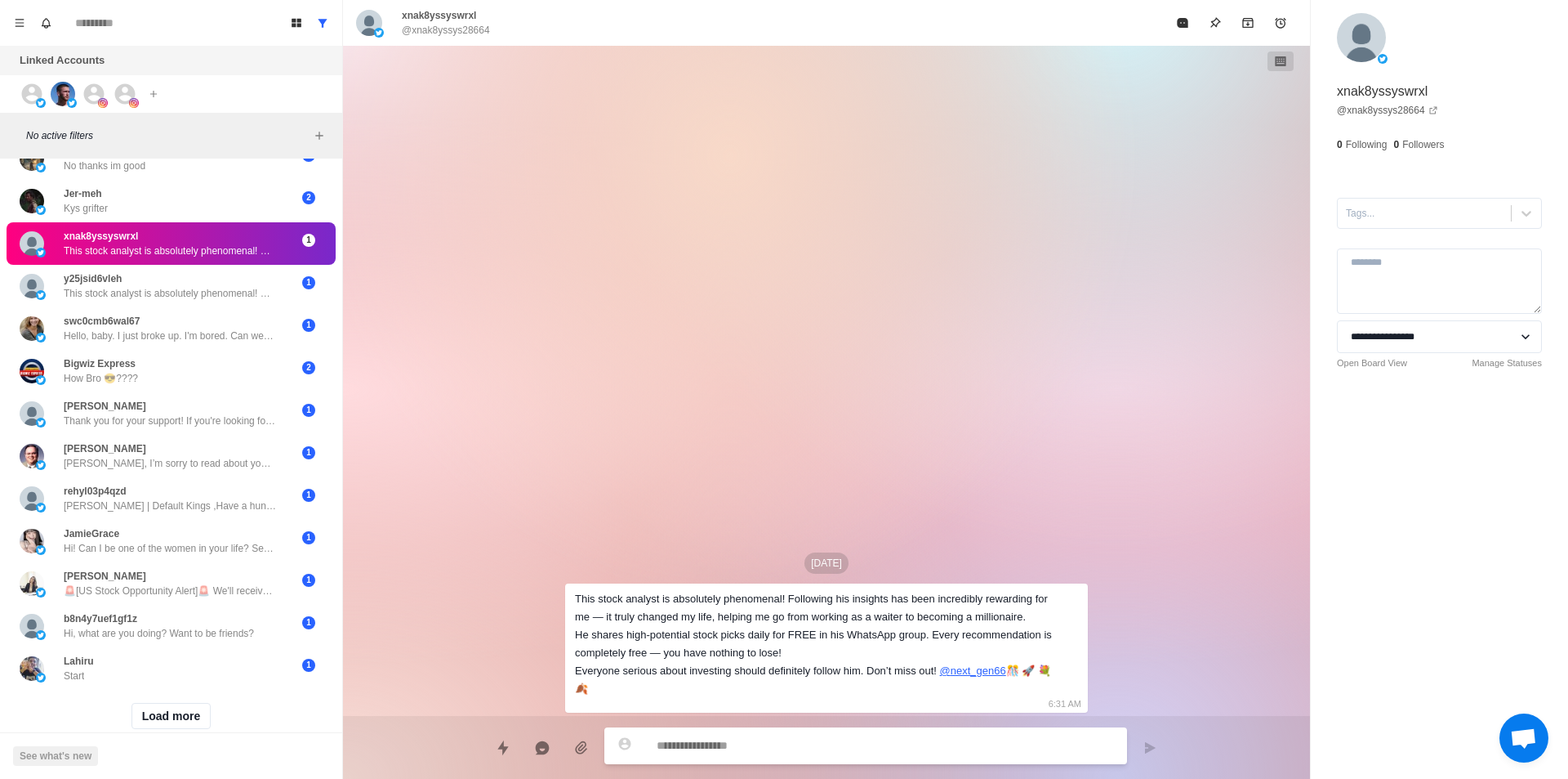
drag, startPoint x: 151, startPoint y: 259, endPoint x: 160, endPoint y: 251, distance: 12.0
click at [178, 267] on div "Mark as read" at bounding box center [215, 275] width 91 height 18
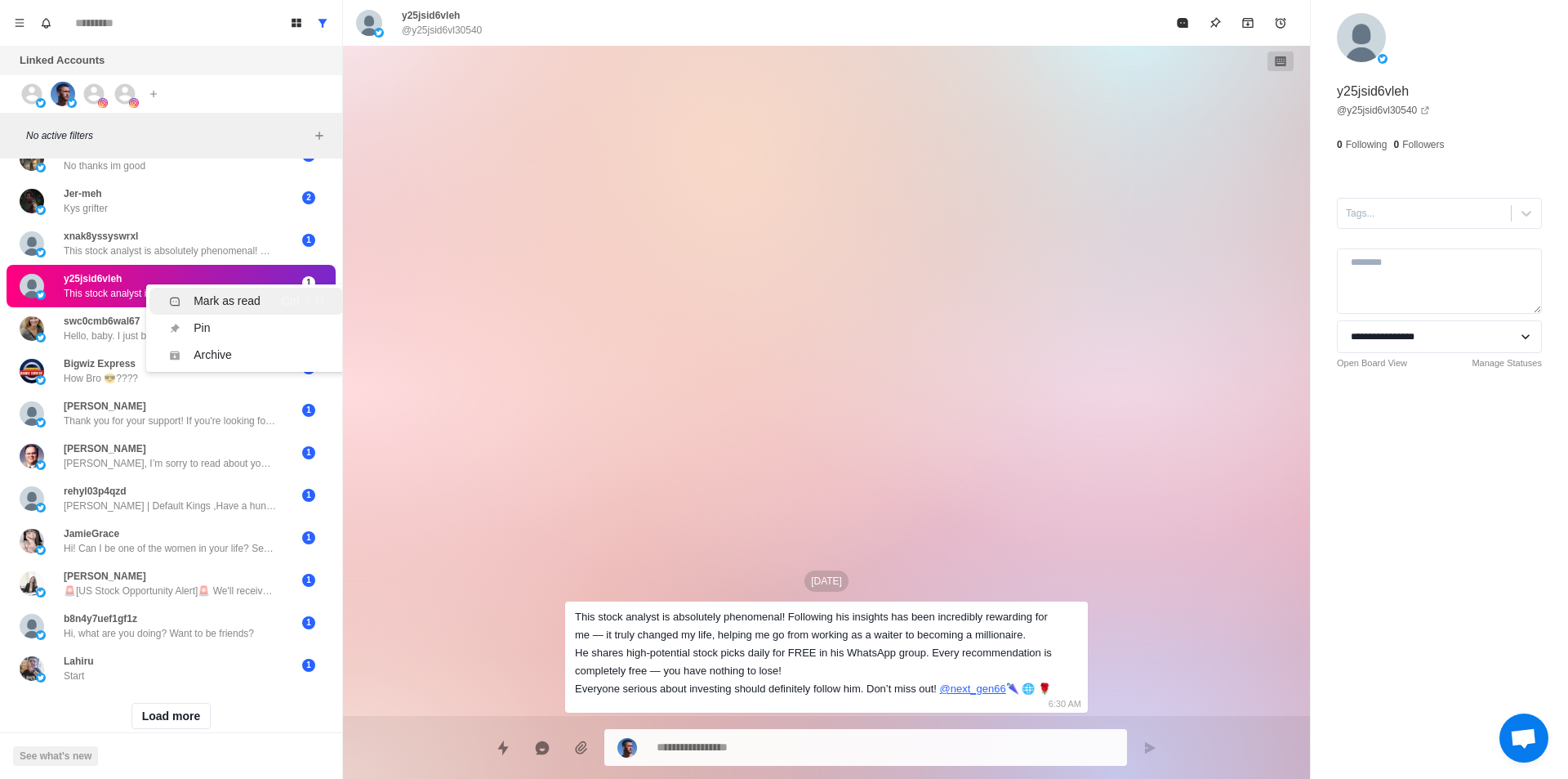
click at [241, 309] on div "Mark as read" at bounding box center [227, 301] width 67 height 18
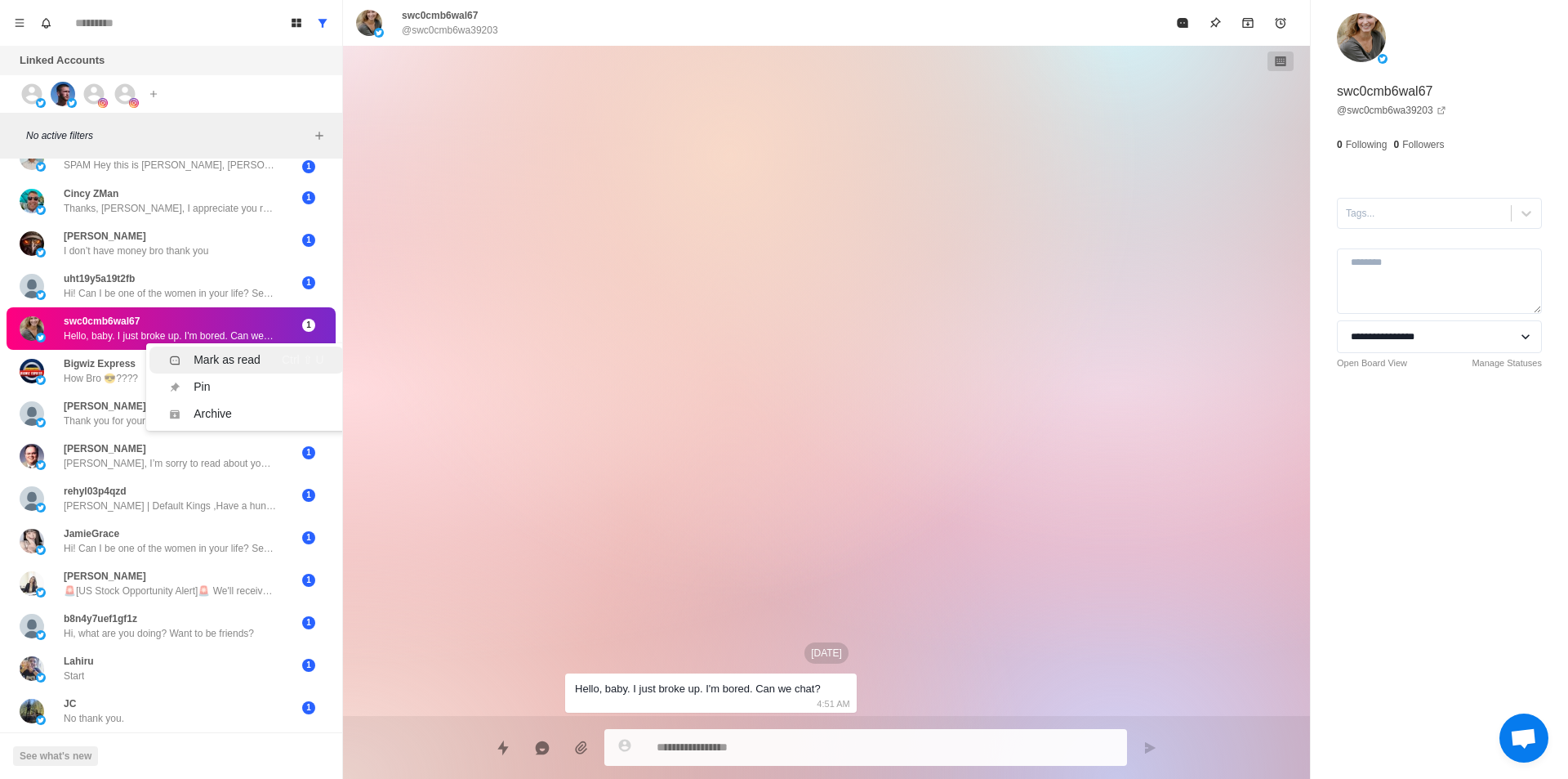
click at [265, 361] on div "Mark as read Ctrl ⇧ U" at bounding box center [246, 360] width 155 height 18
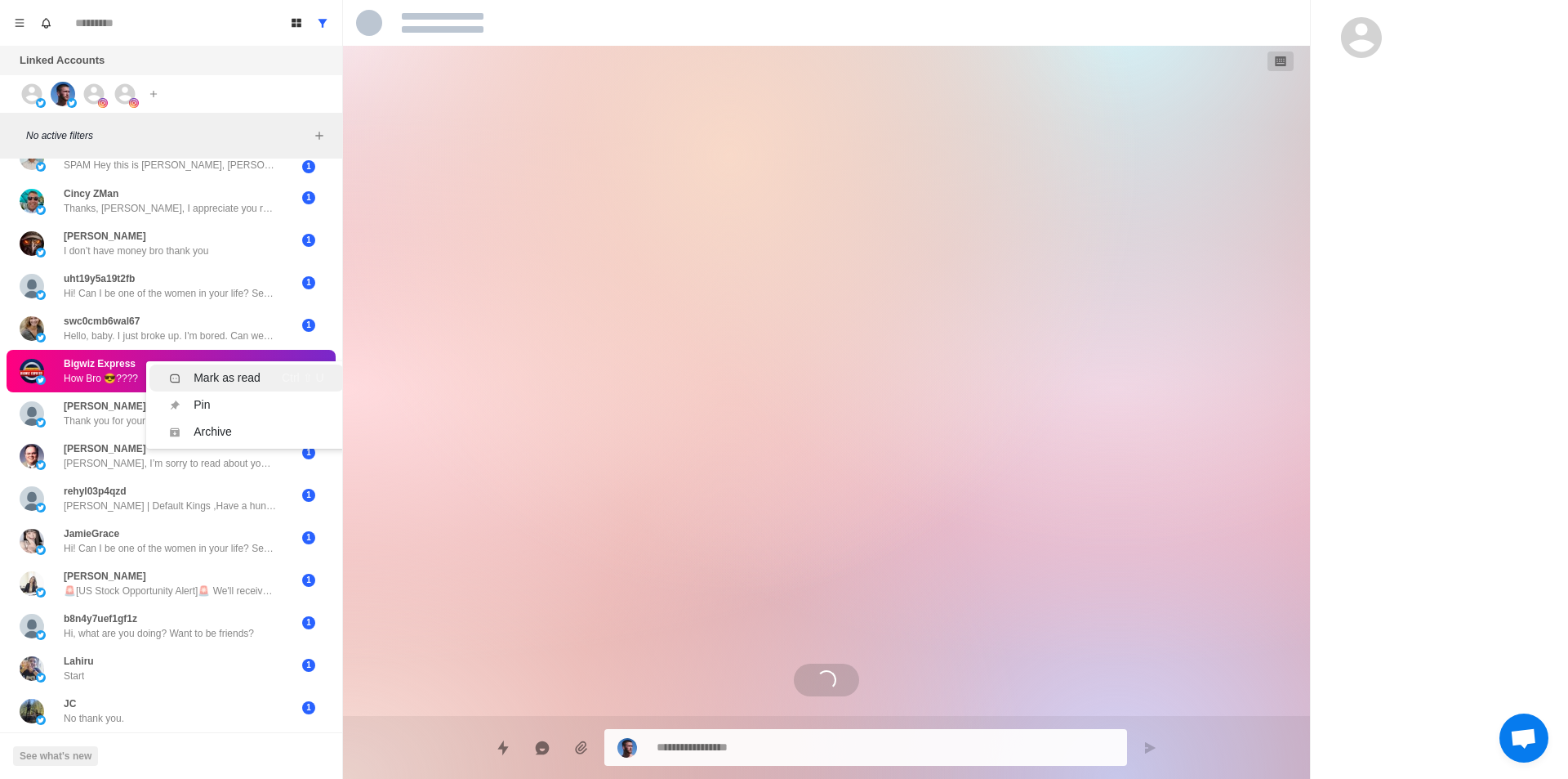
click at [268, 365] on li "Mark as read Ctrl ⇧ U" at bounding box center [246, 378] width 194 height 27
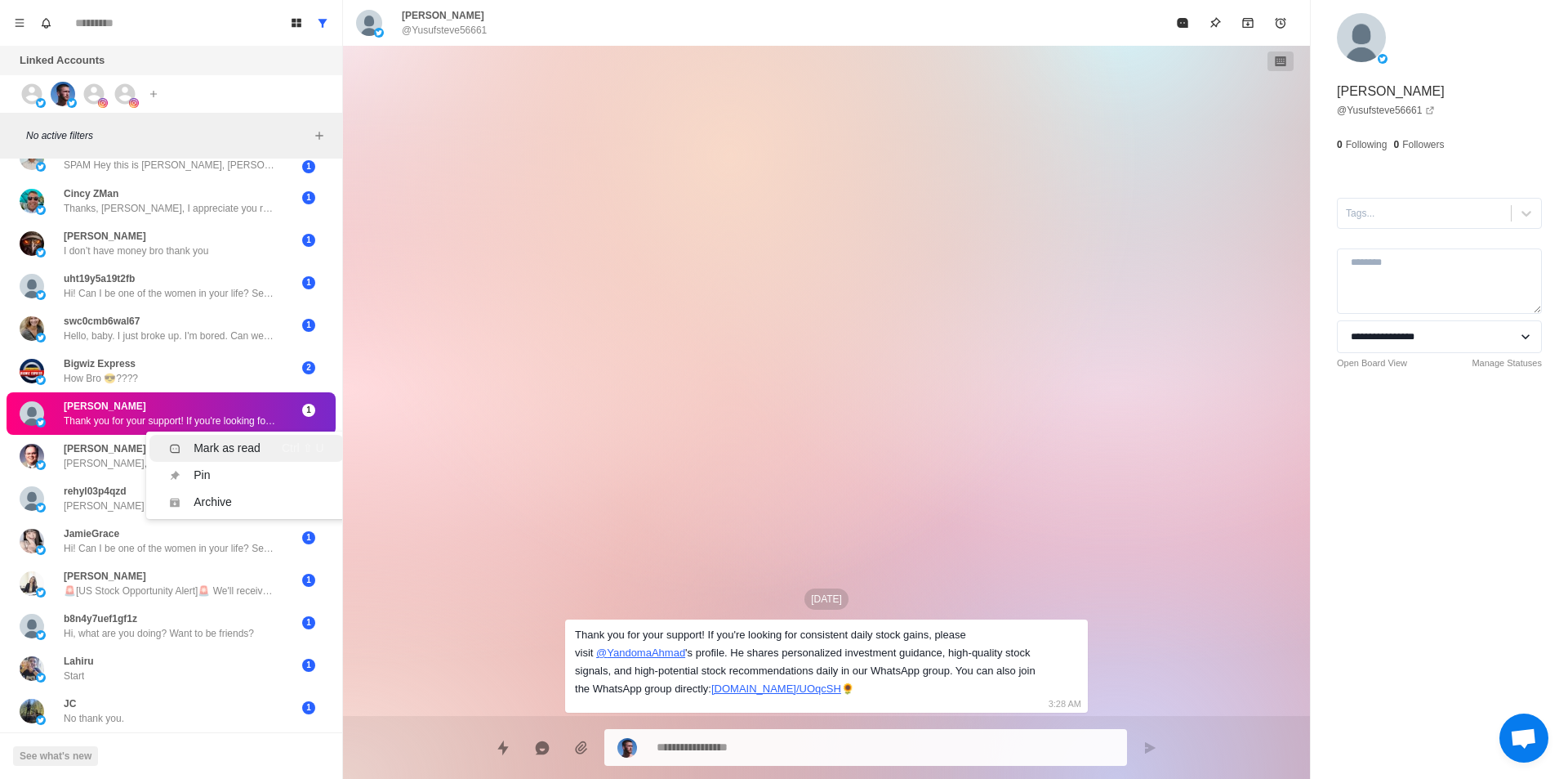
click at [235, 447] on div "Mark as read" at bounding box center [227, 448] width 67 height 18
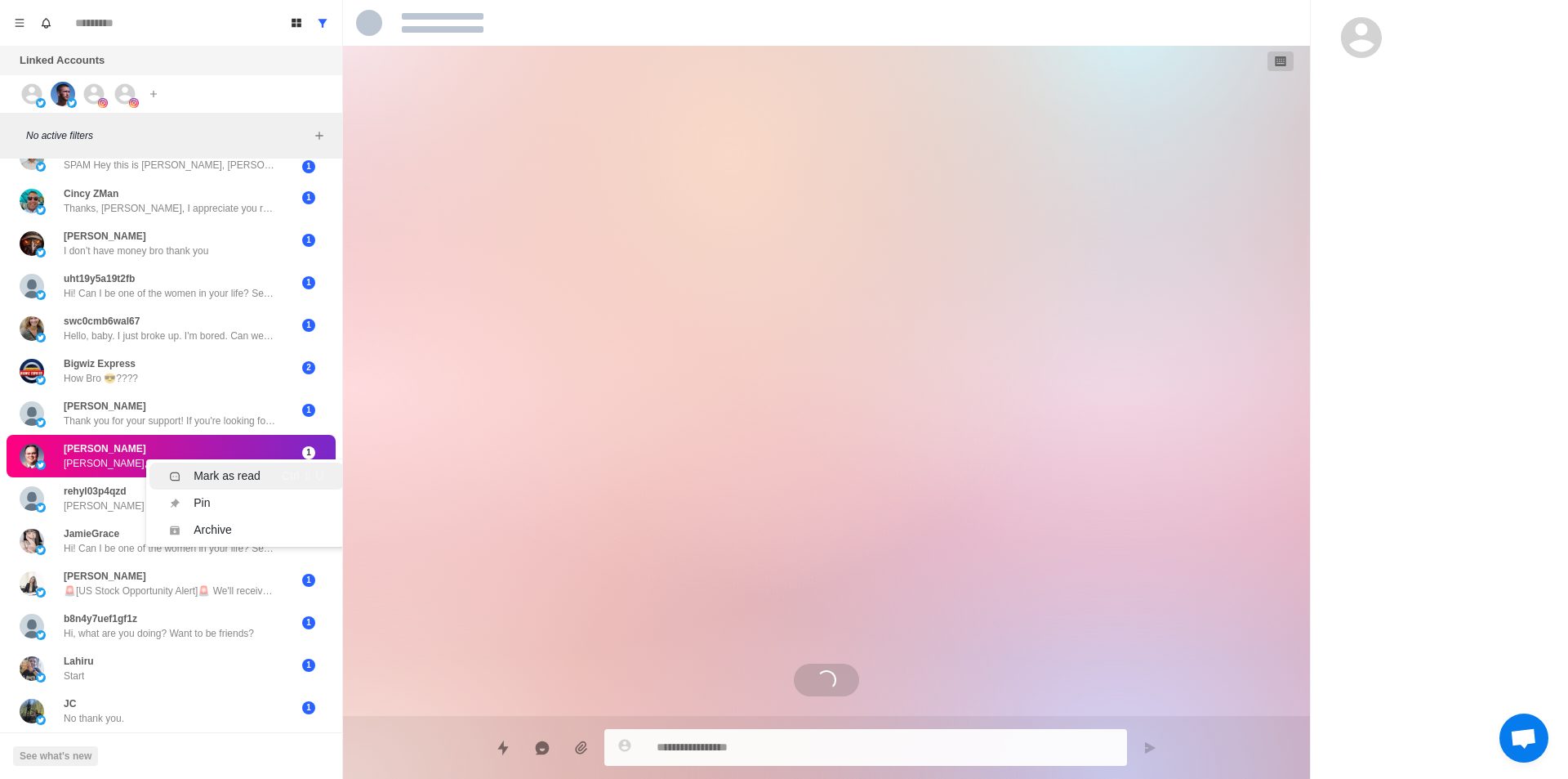
click at [244, 473] on div "Mark as read" at bounding box center [227, 476] width 67 height 18
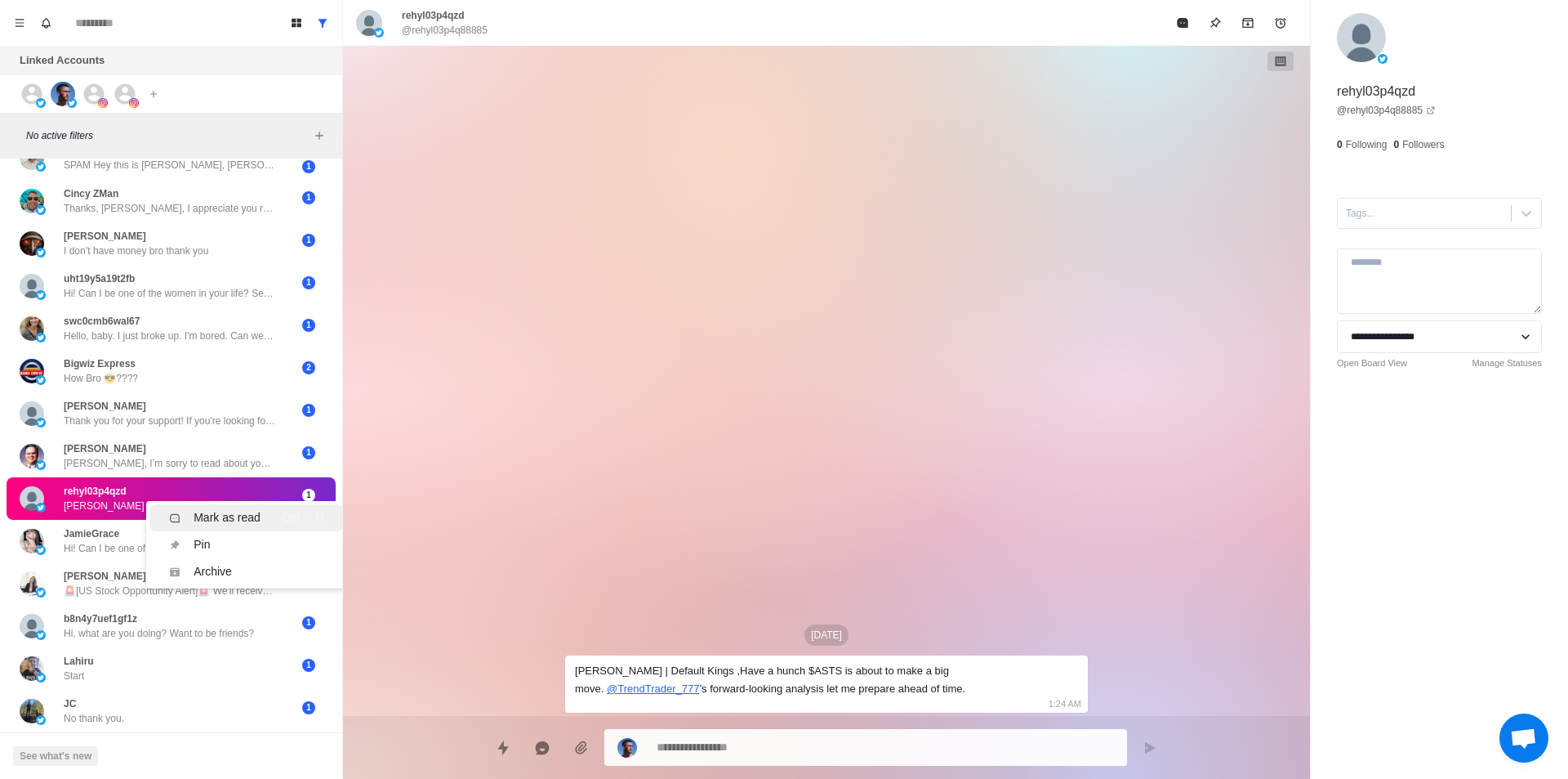
click at [262, 513] on div "Mark as read Ctrl ⇧ U" at bounding box center [246, 518] width 155 height 18
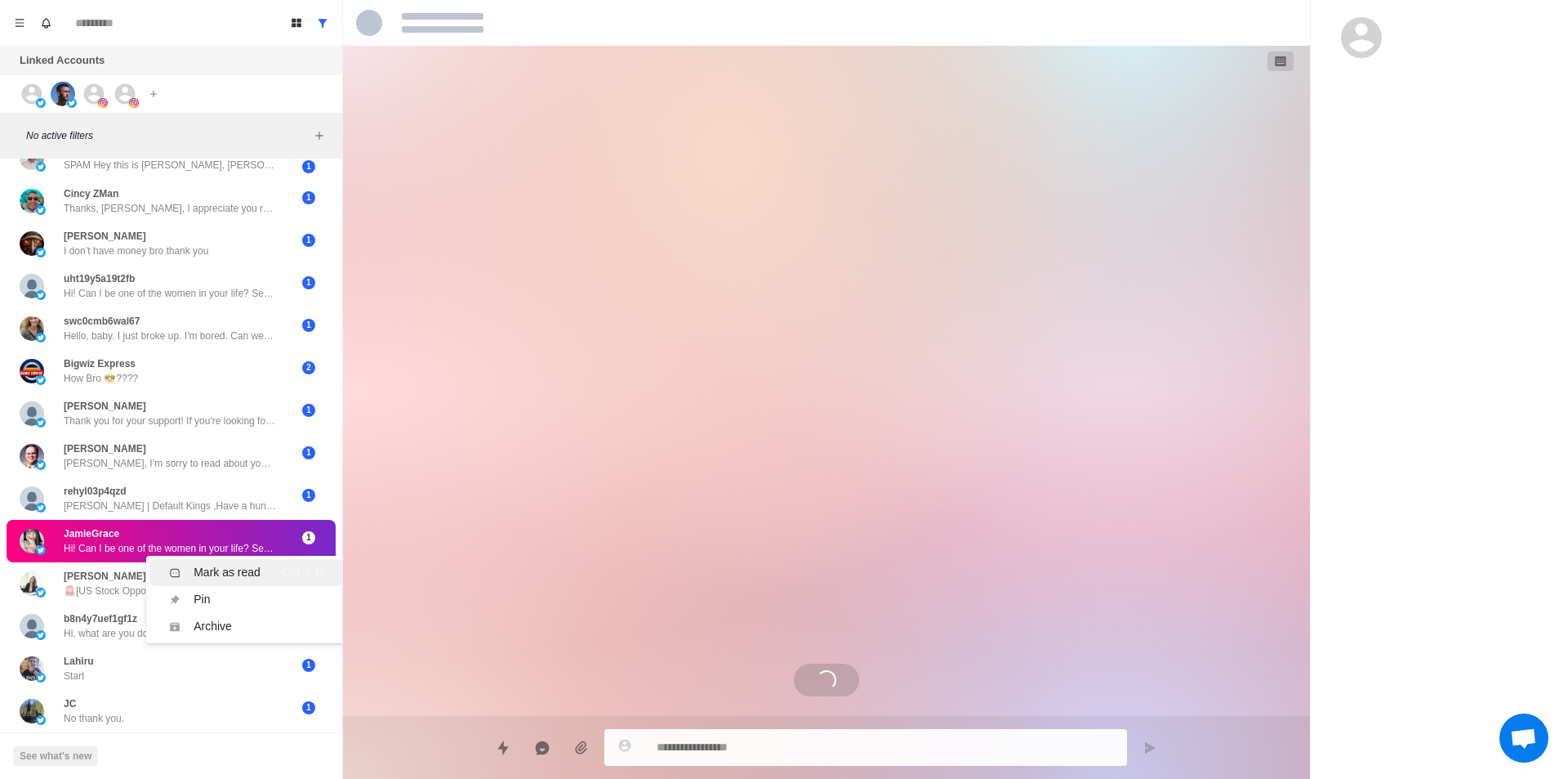
click at [249, 562] on li "Mark as read Ctrl ⇧ U" at bounding box center [246, 573] width 194 height 27
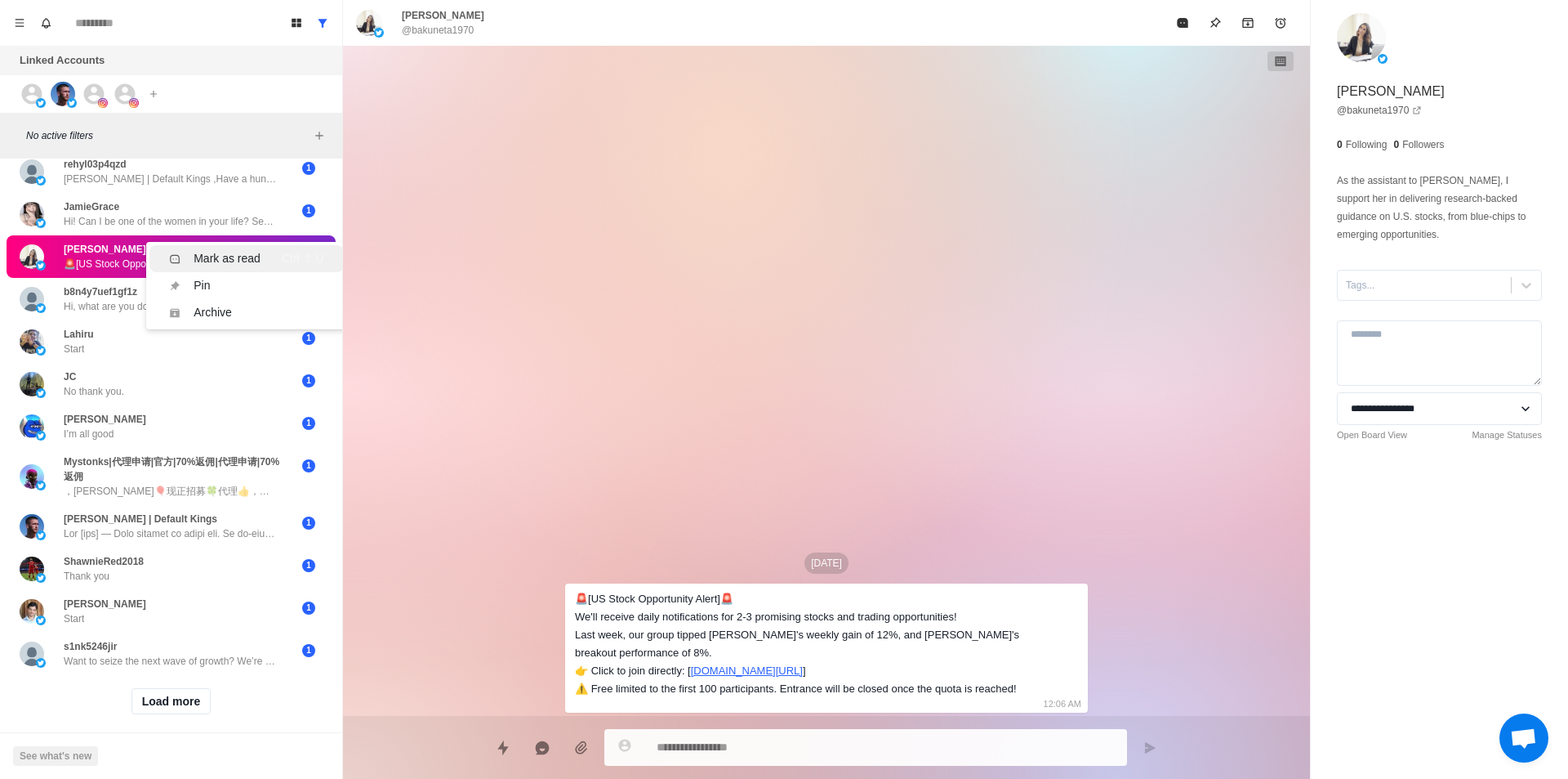
click at [248, 260] on div "Mark as read" at bounding box center [227, 259] width 67 height 18
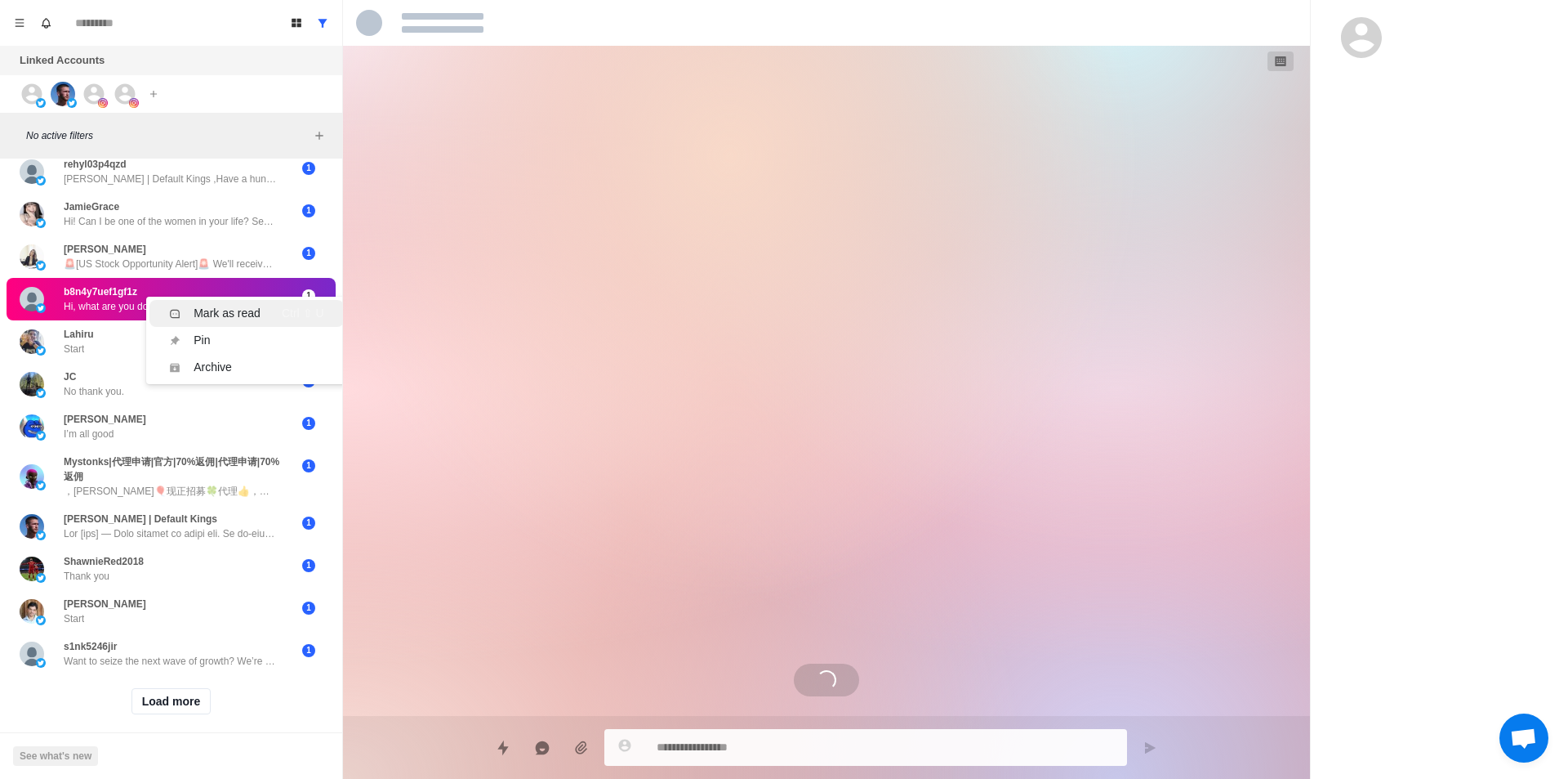
click at [223, 309] on div "Mark as read" at bounding box center [227, 314] width 67 height 18
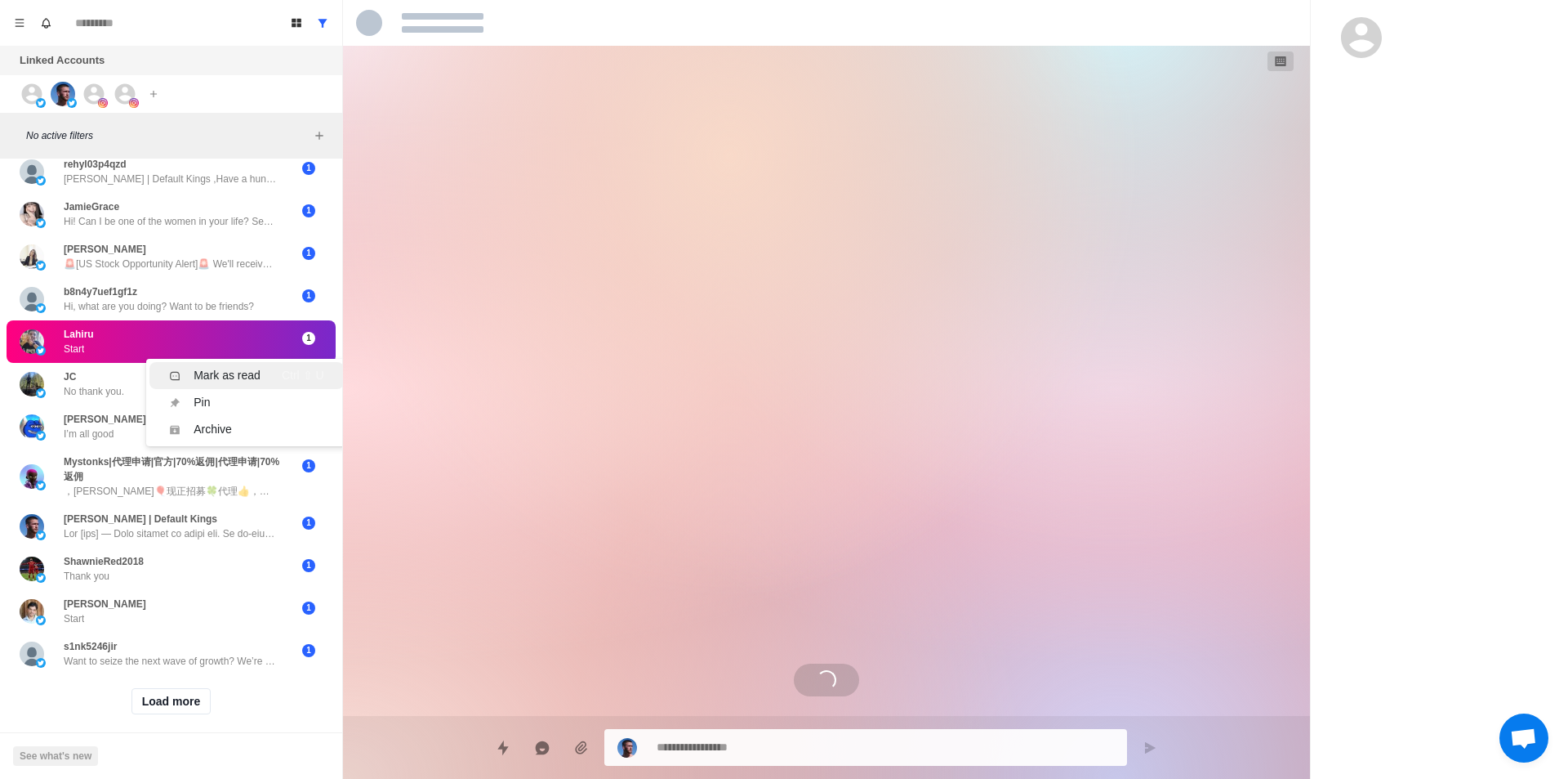
click at [203, 368] on div "Mark as read" at bounding box center [227, 376] width 67 height 18
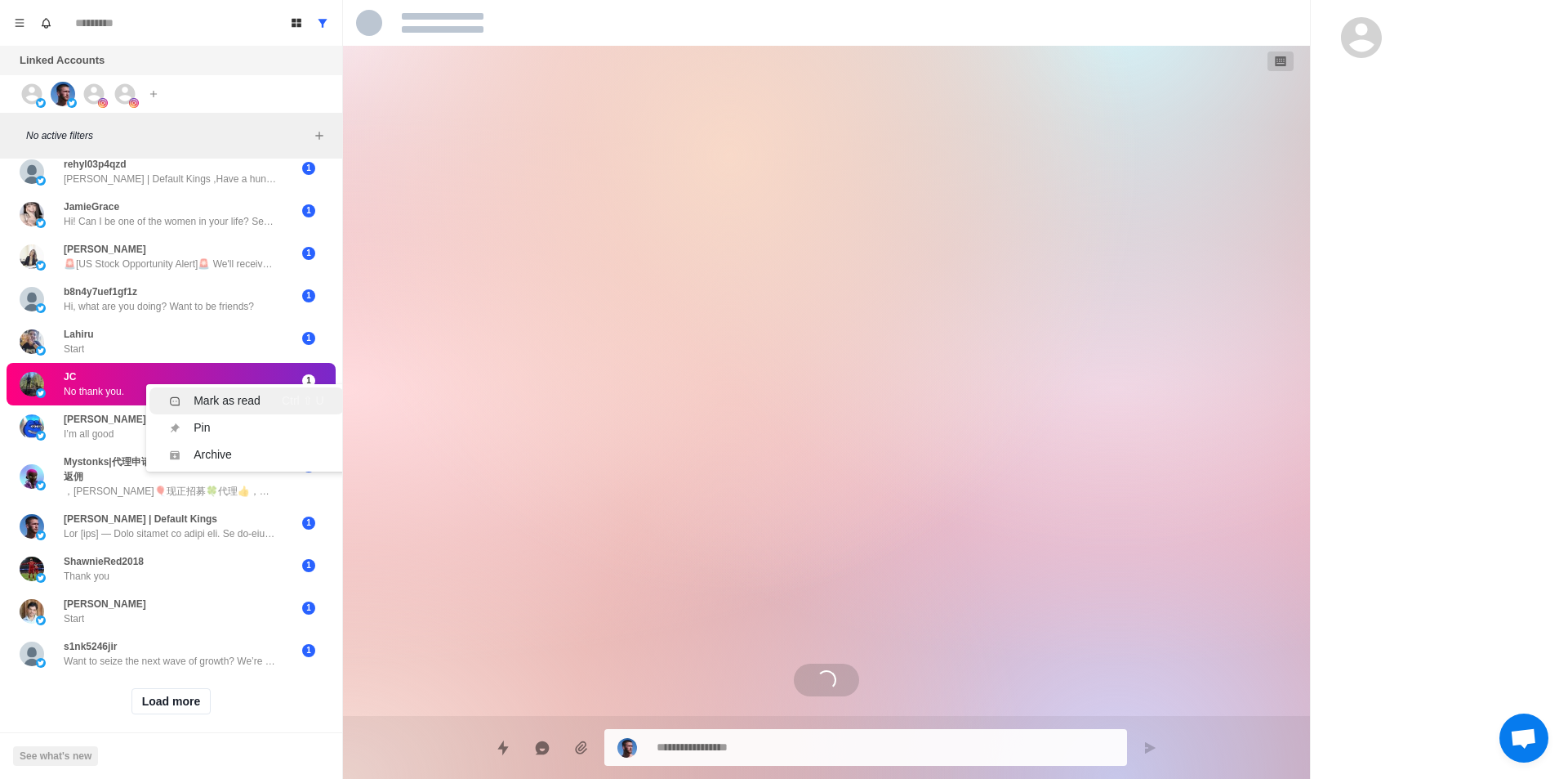
click at [216, 398] on div "Mark as read" at bounding box center [227, 401] width 67 height 18
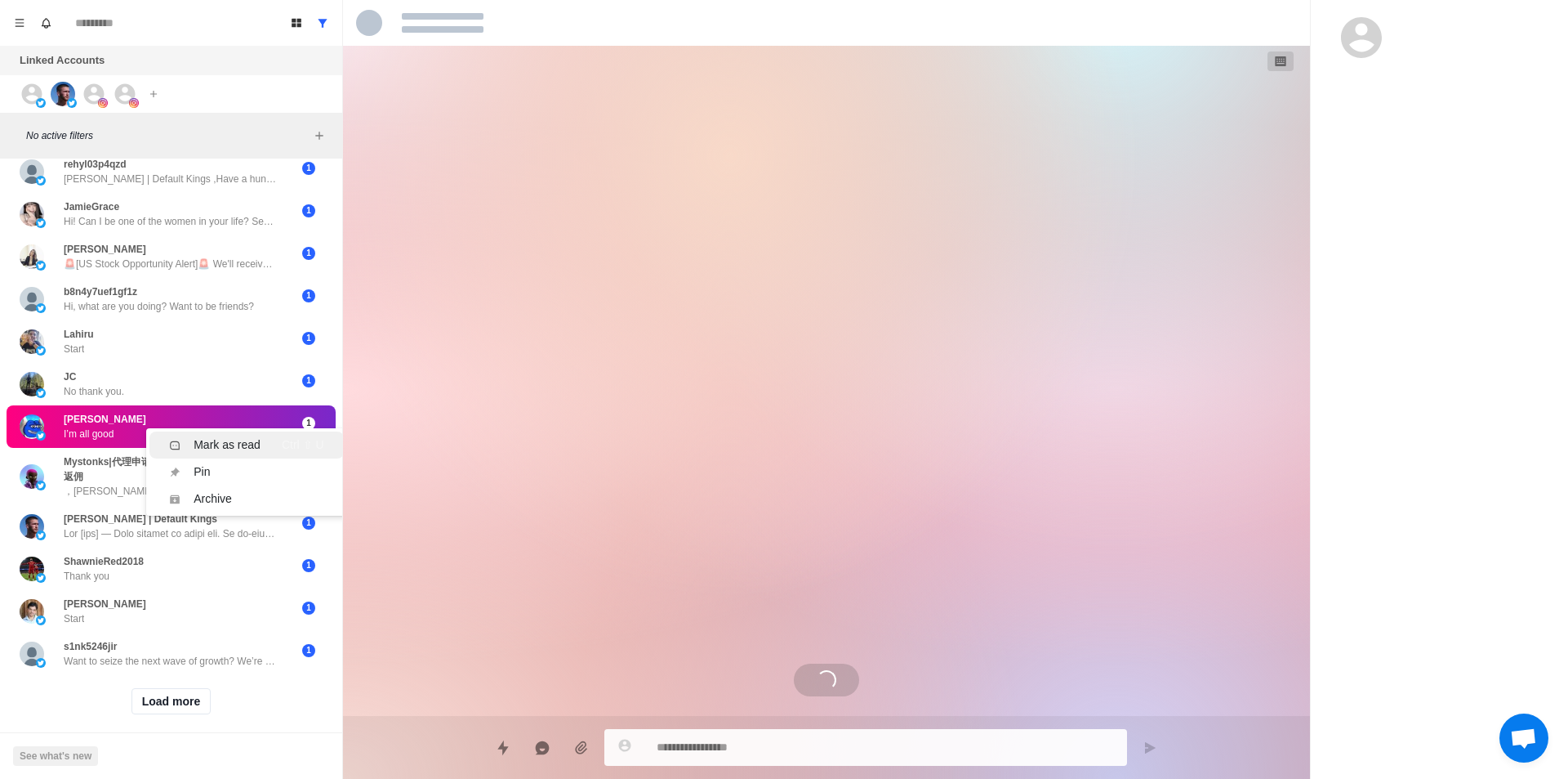
click at [229, 442] on div "Mark as read" at bounding box center [227, 445] width 67 height 18
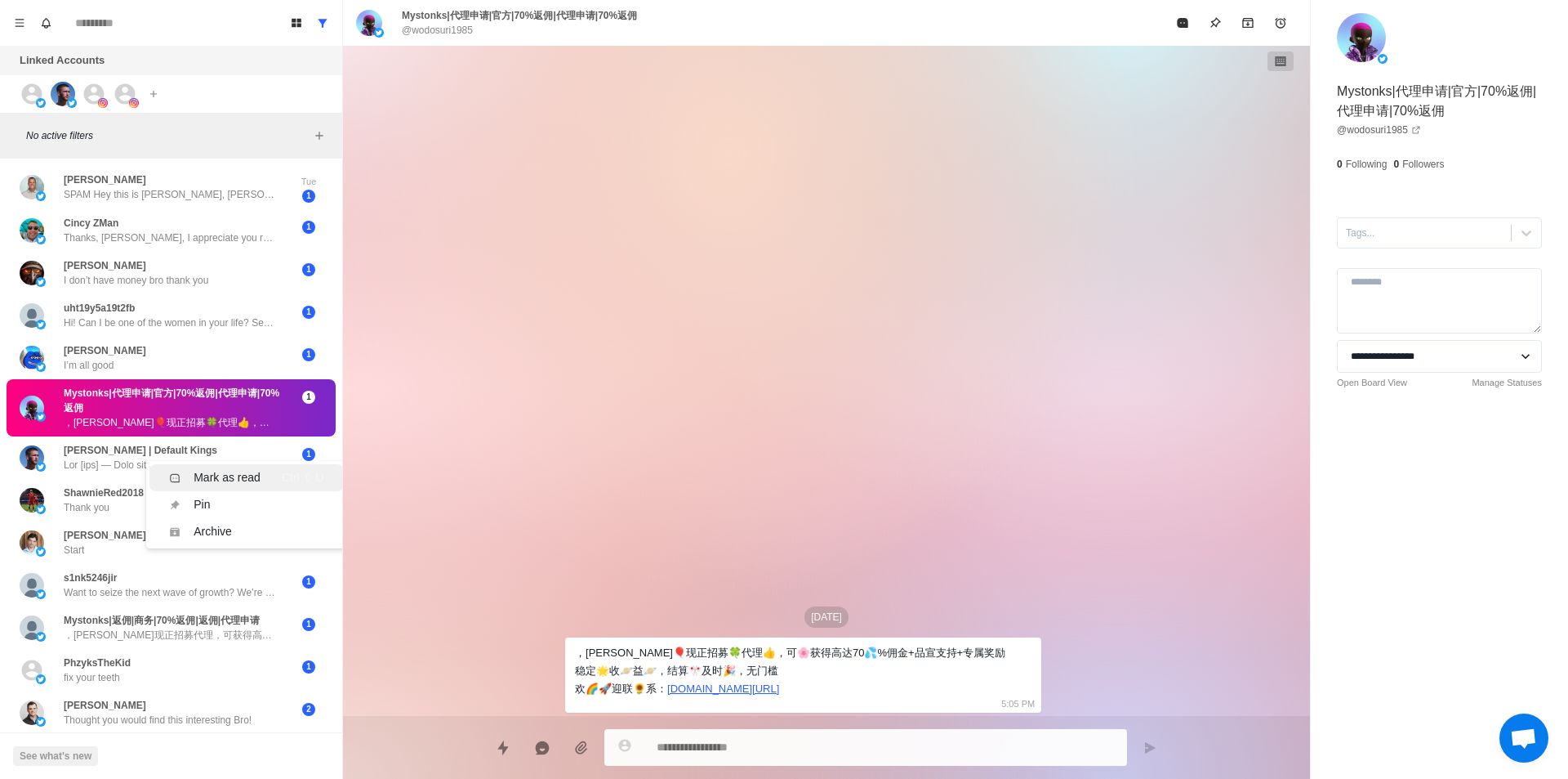
click at [246, 473] on div "Mark as read" at bounding box center [227, 478] width 67 height 18
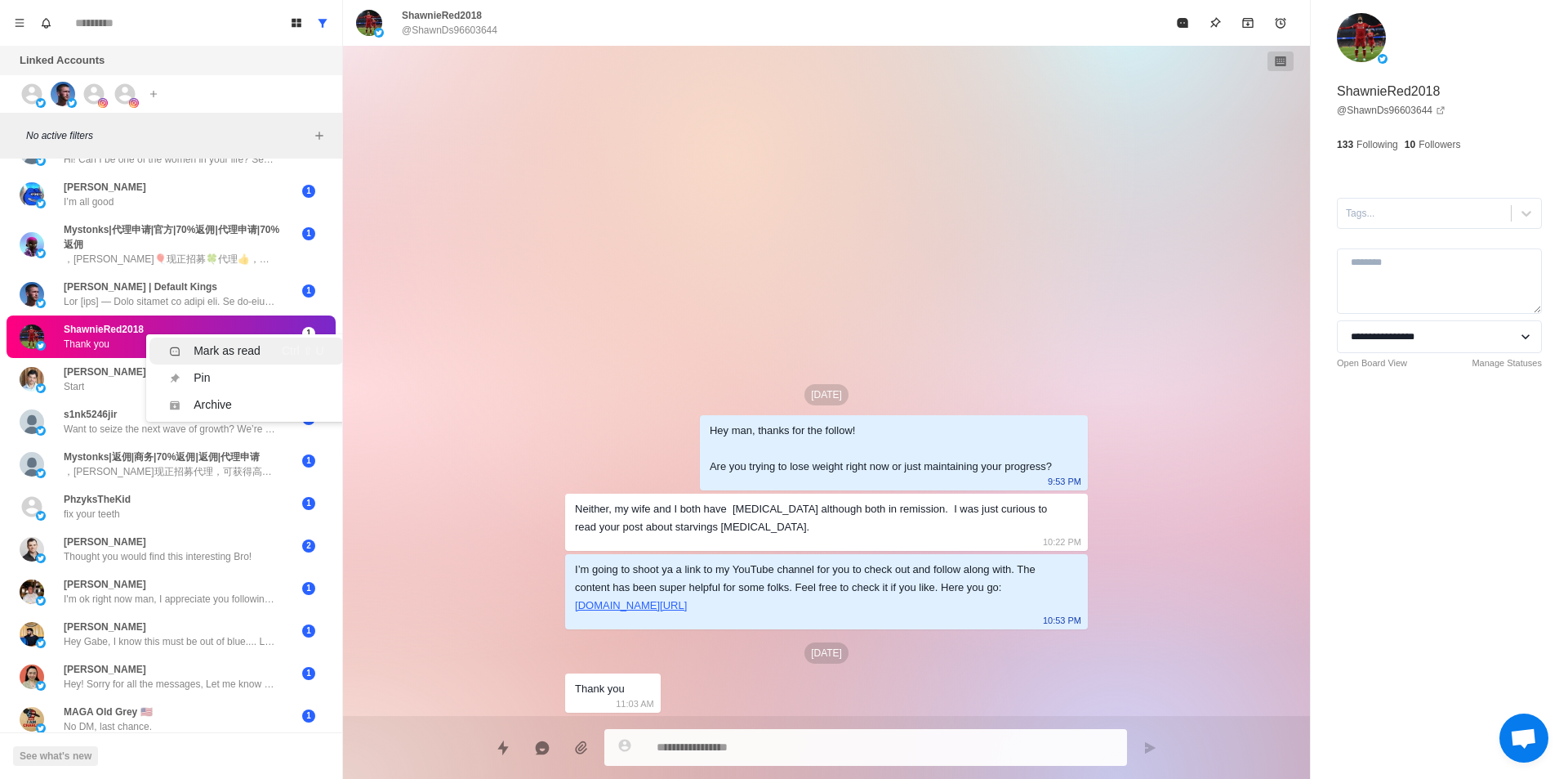
click at [226, 356] on div "Mark as read" at bounding box center [227, 352] width 67 height 18
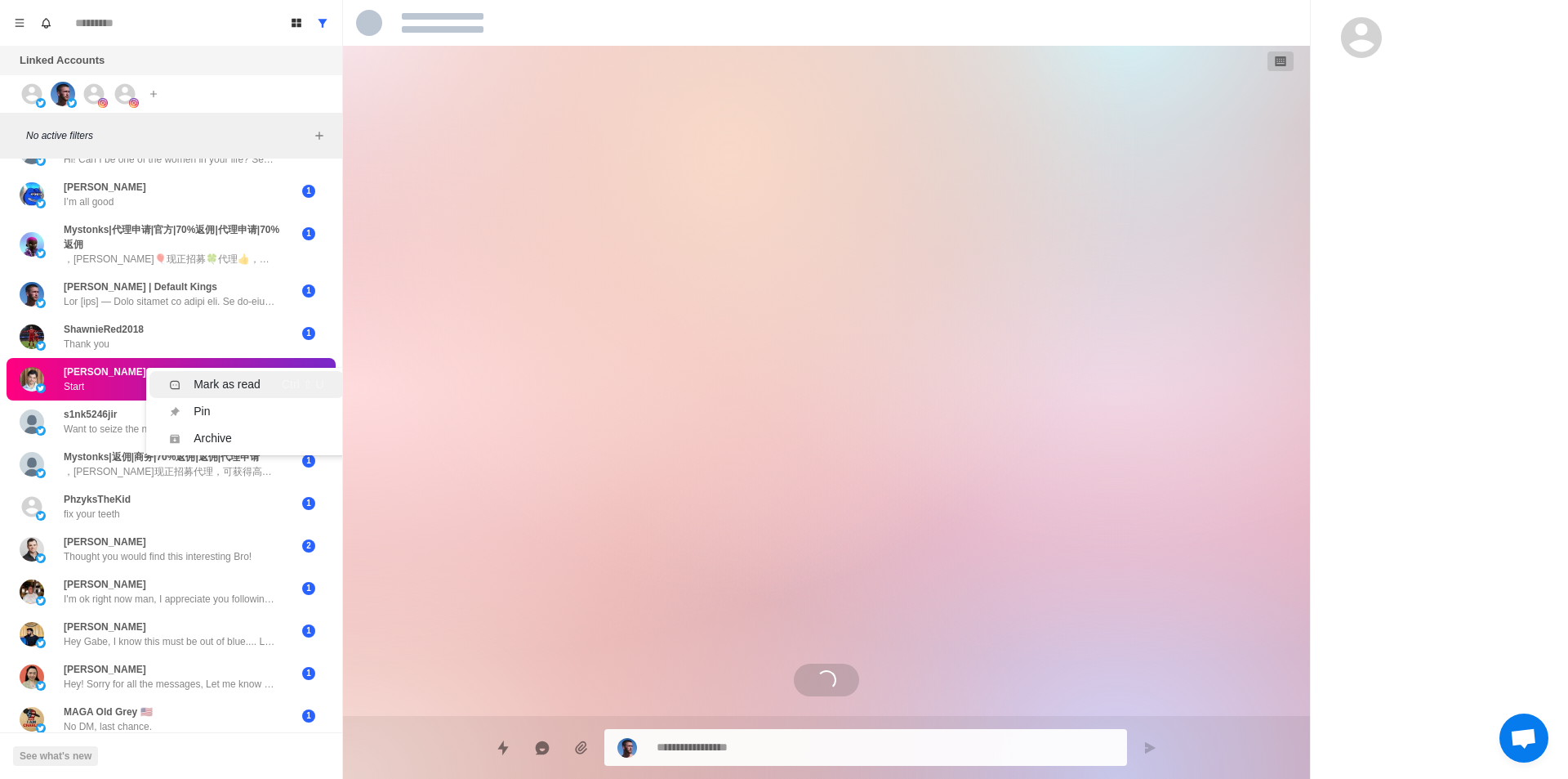
click at [237, 382] on div "Mark as read" at bounding box center [227, 385] width 67 height 18
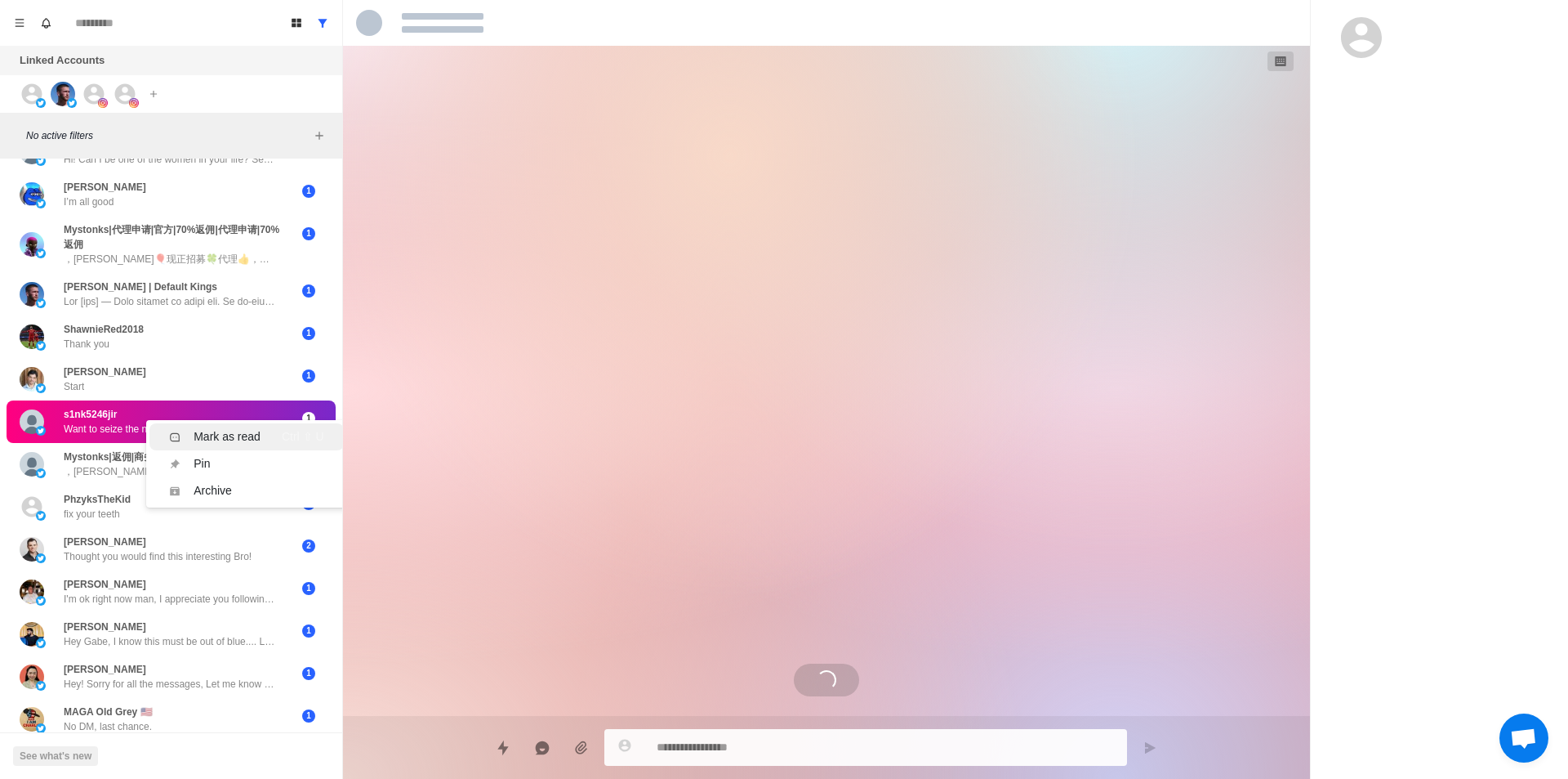
click at [228, 429] on div "Mark as read" at bounding box center [227, 437] width 67 height 18
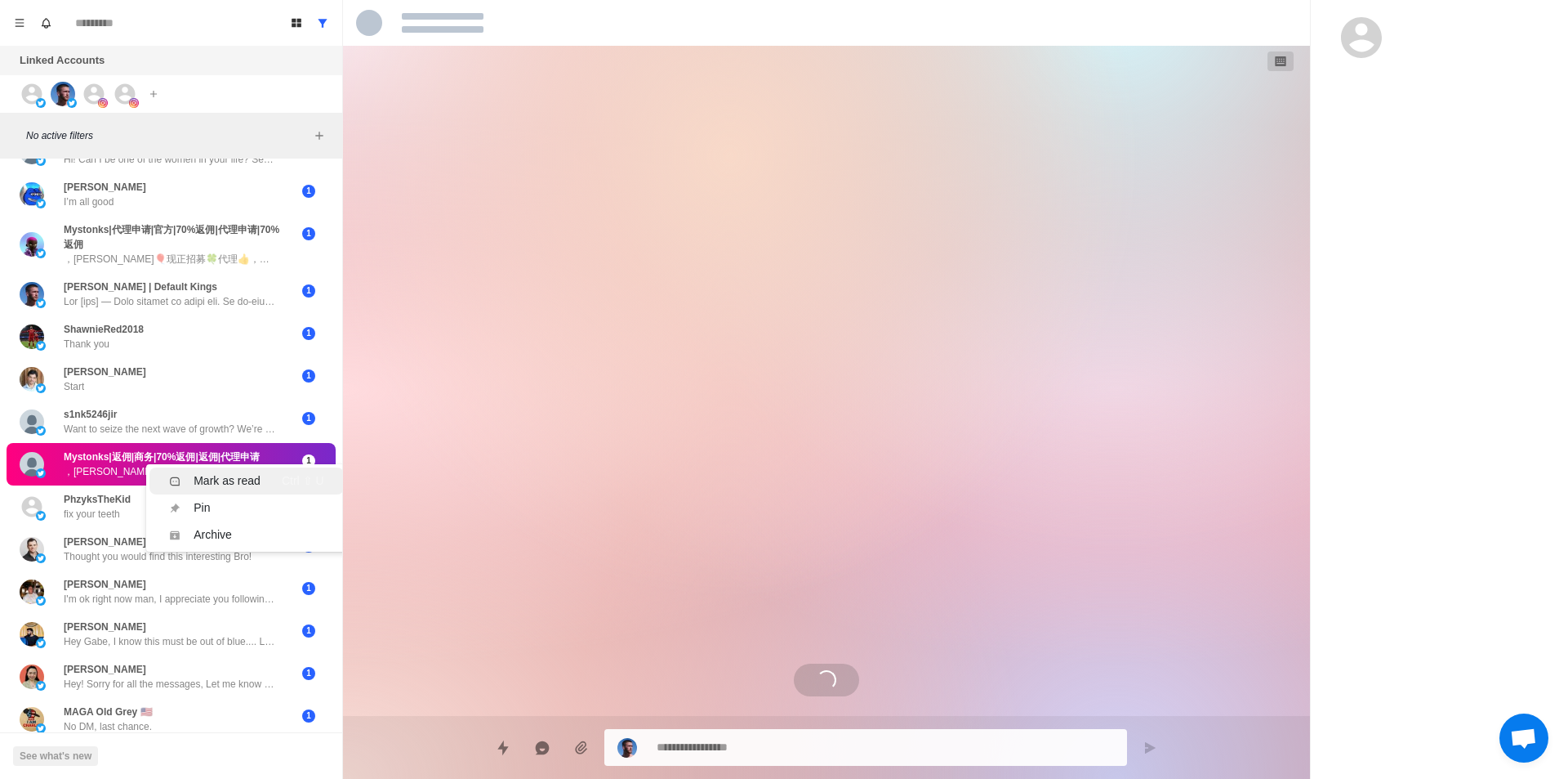
click at [230, 469] on li "Mark as read Ctrl ⇧ U" at bounding box center [246, 481] width 194 height 27
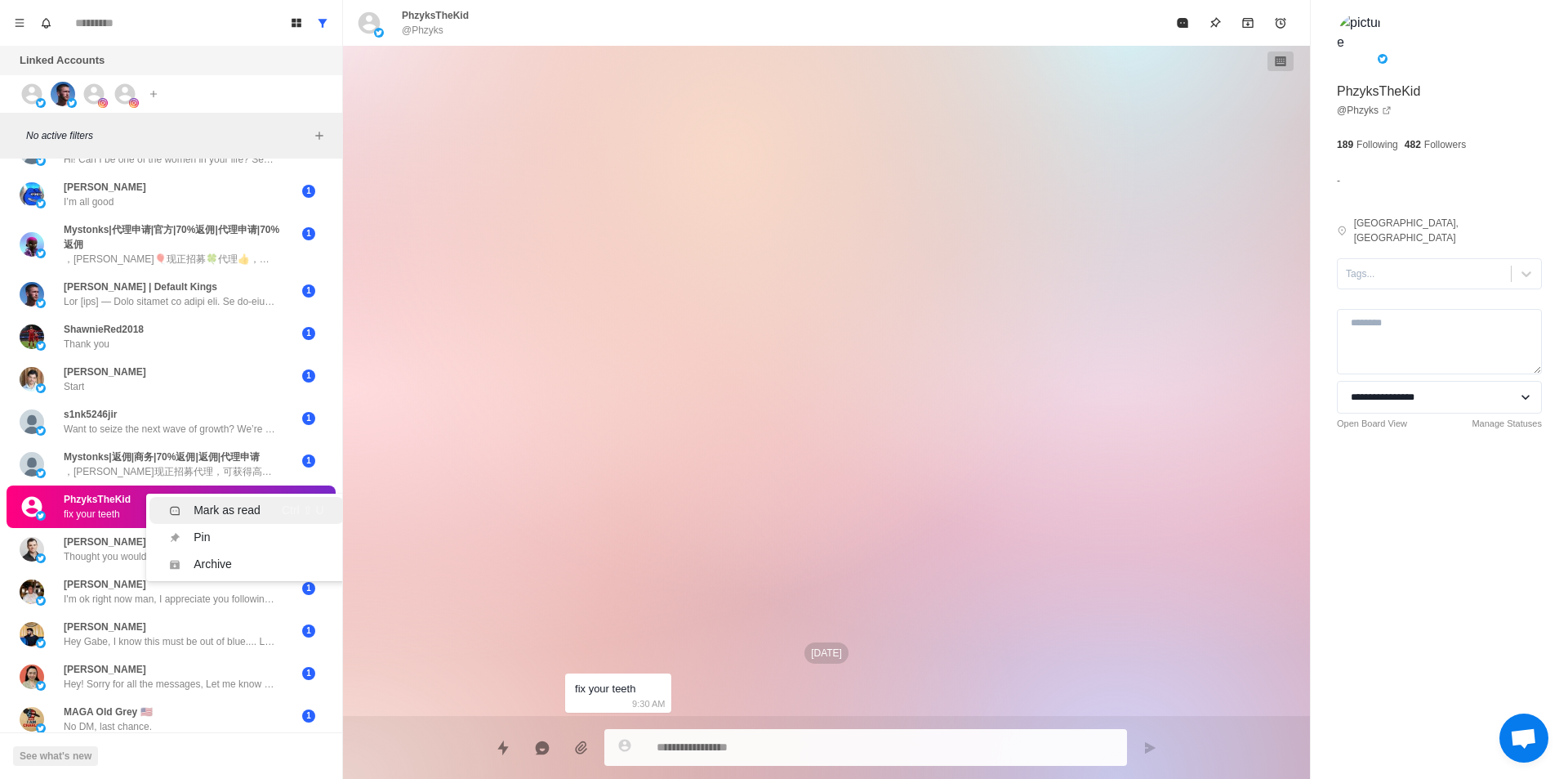
click at [227, 505] on div "Mark as read" at bounding box center [227, 510] width 67 height 18
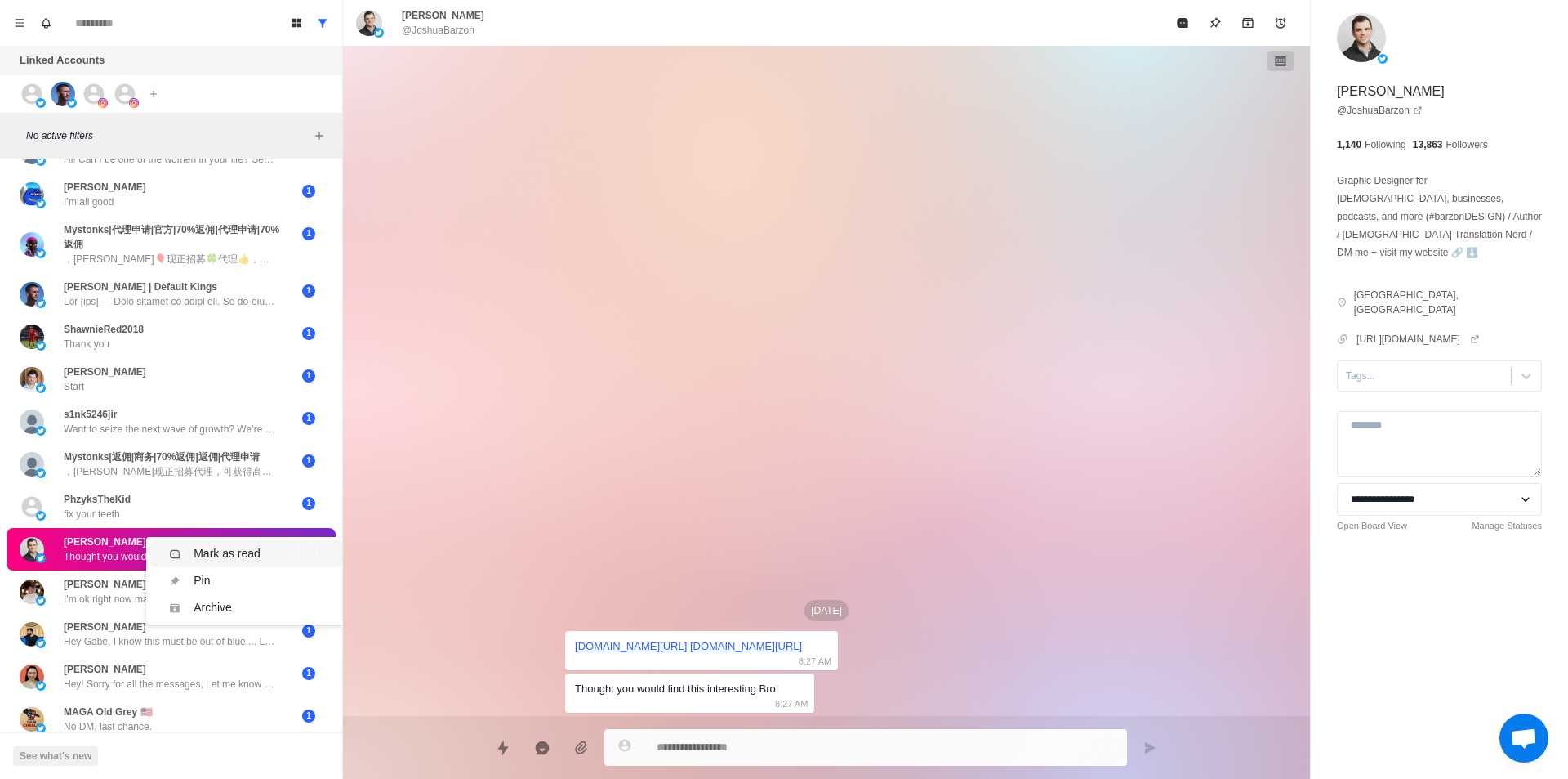
drag, startPoint x: 234, startPoint y: 543, endPoint x: 234, endPoint y: 535, distance: 8.0
click at [235, 543] on li "Mark as read Ctrl ⇧ U" at bounding box center [246, 554] width 194 height 27
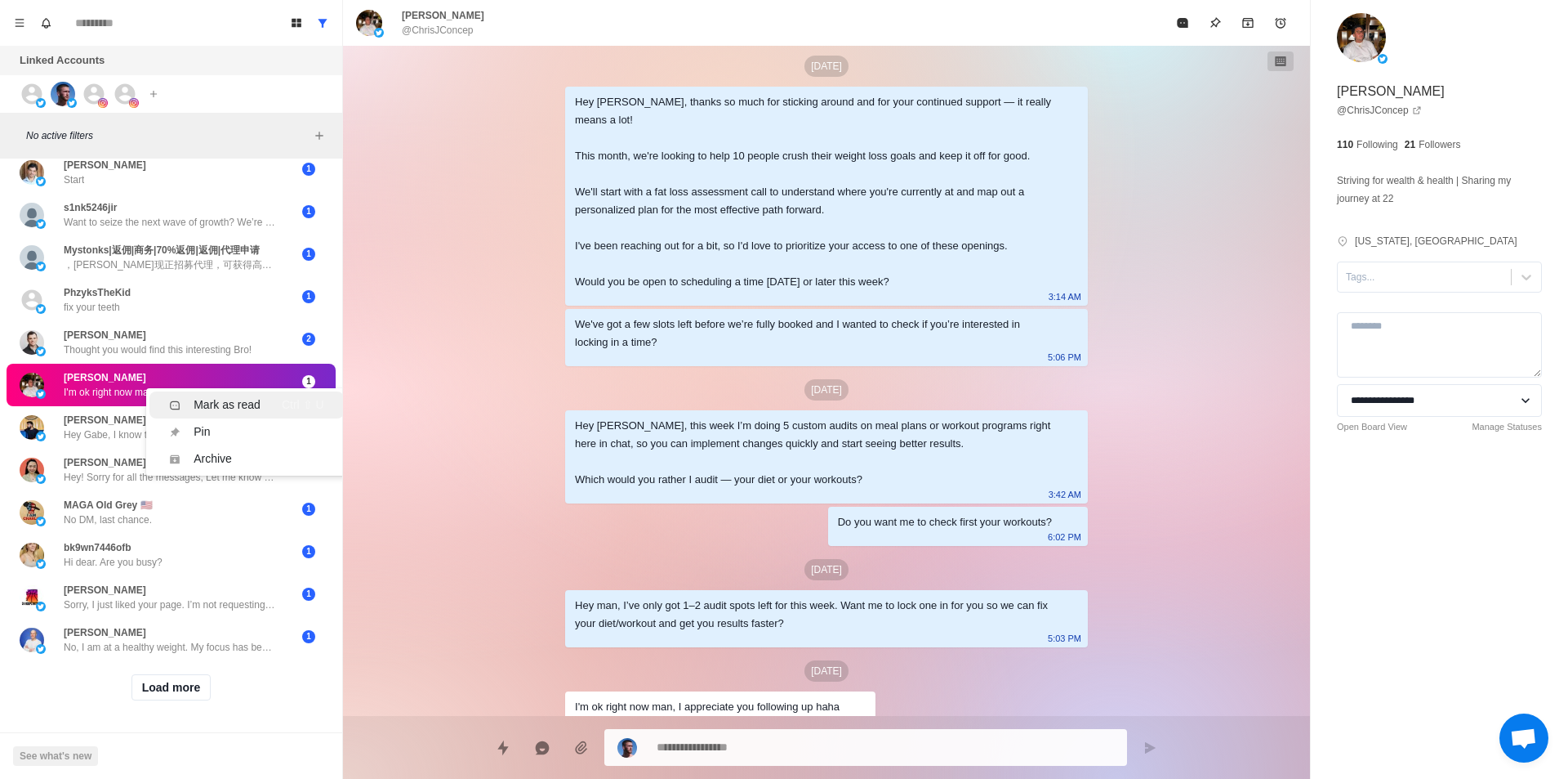
click at [182, 396] on div "Mark as read" at bounding box center [215, 405] width 91 height 18
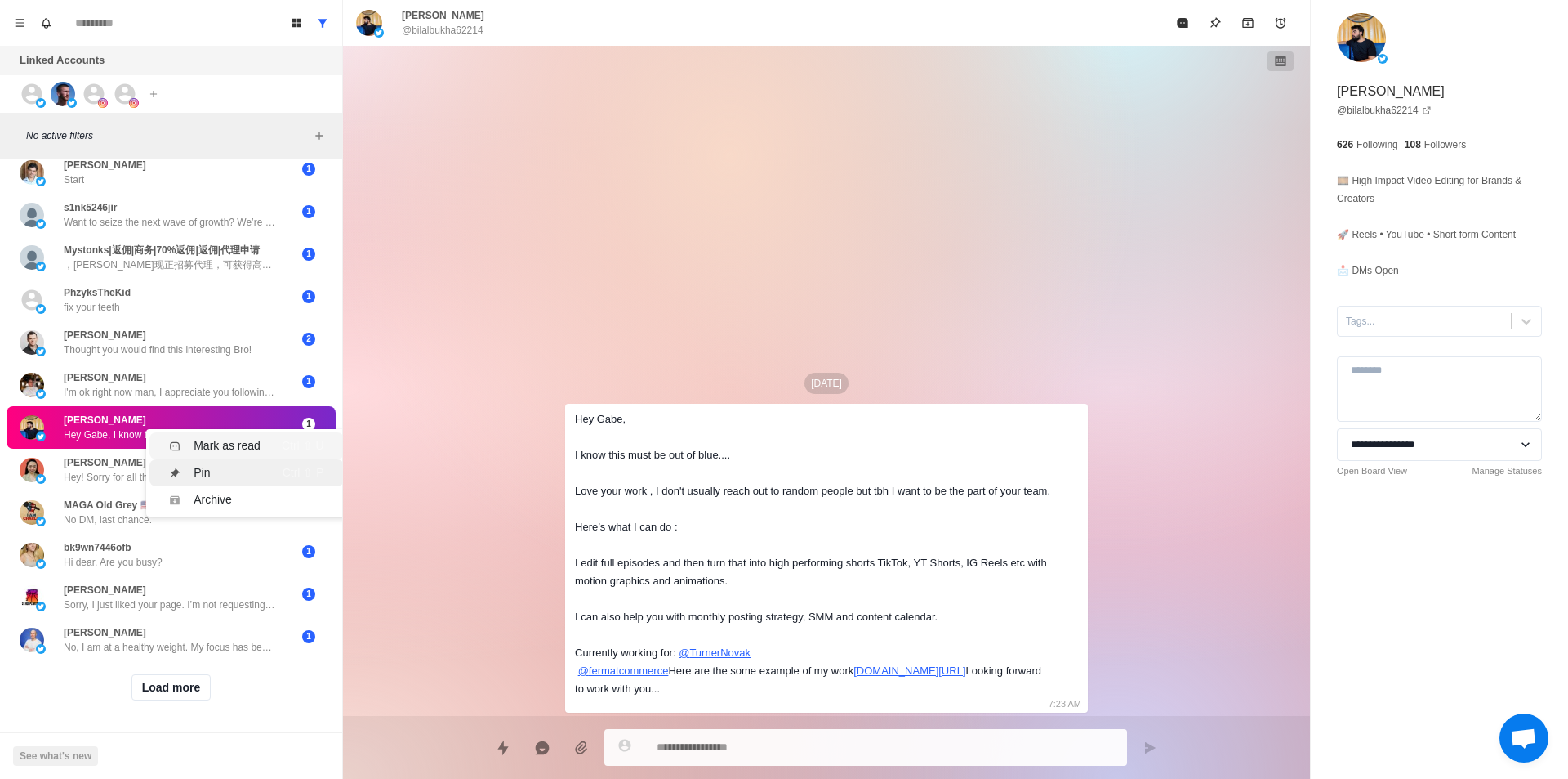
click at [213, 437] on div "Mark as read" at bounding box center [227, 446] width 67 height 18
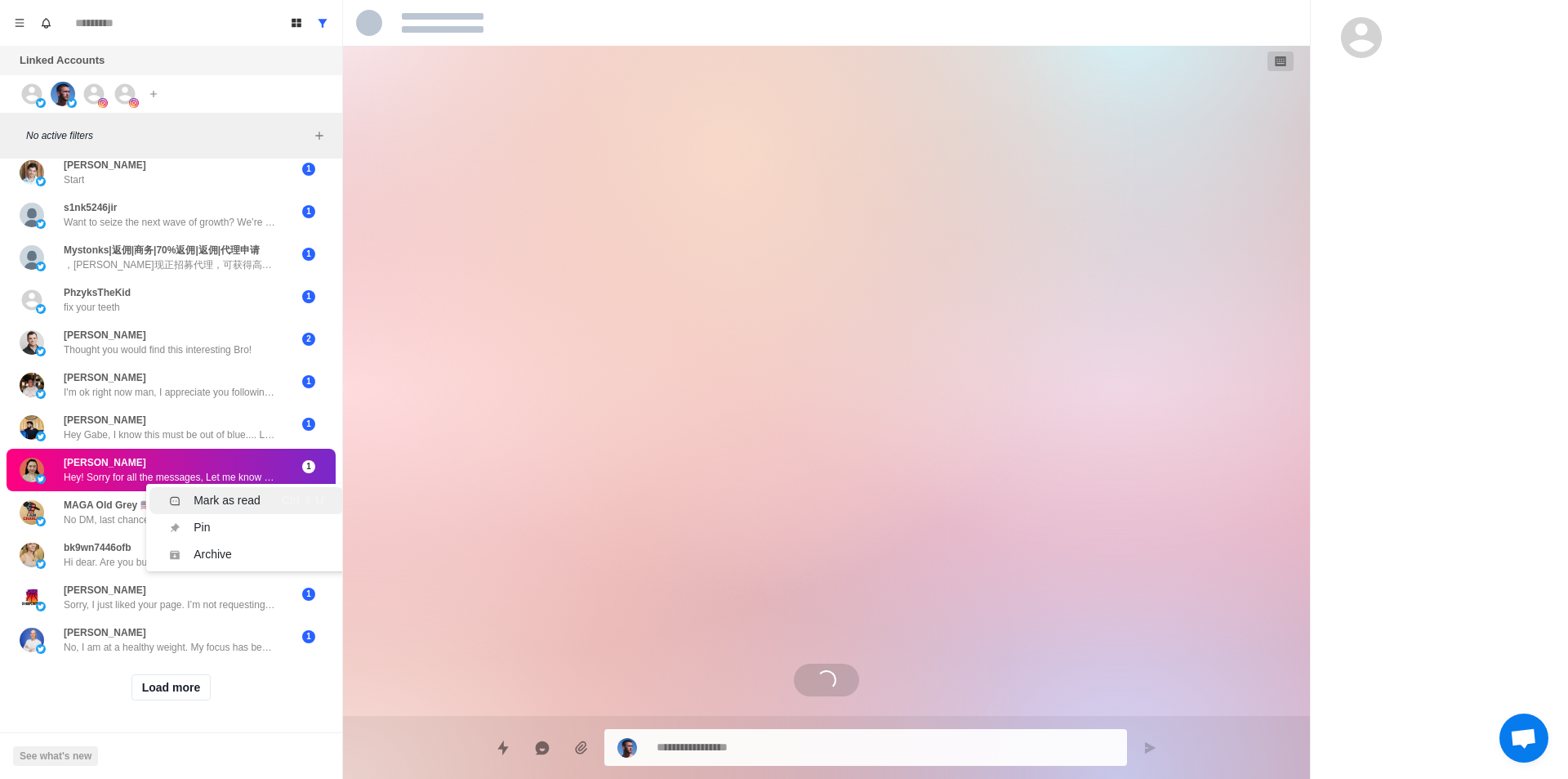
click at [201, 487] on li "Mark as read Ctrl ⇧ U" at bounding box center [246, 501] width 194 height 27
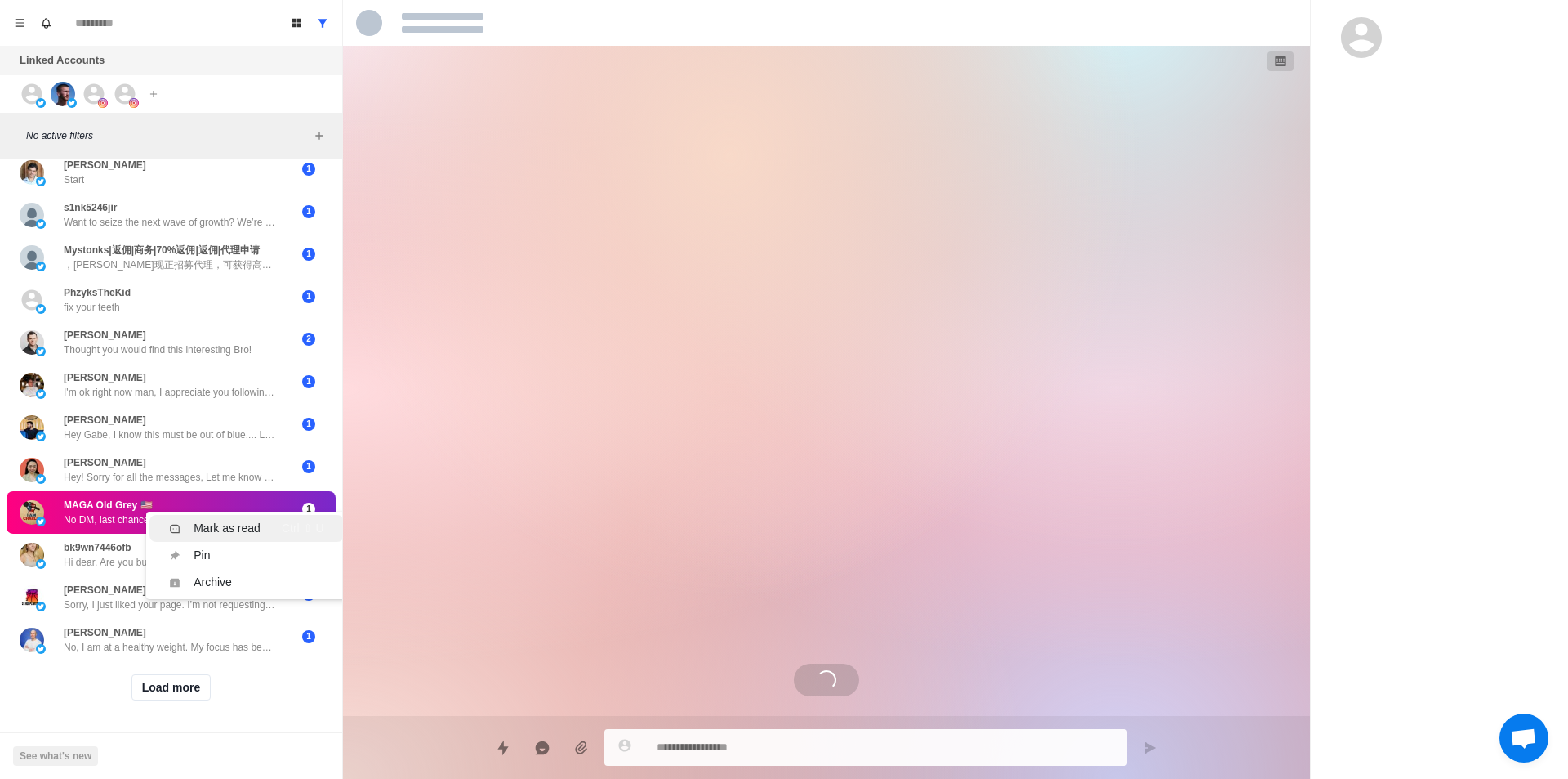
click at [211, 510] on div "[PERSON_NAME] SPAM Hey this is [PERSON_NAME], [PERSON_NAME] Personal Assistant!…" at bounding box center [171, 286] width 343 height 984
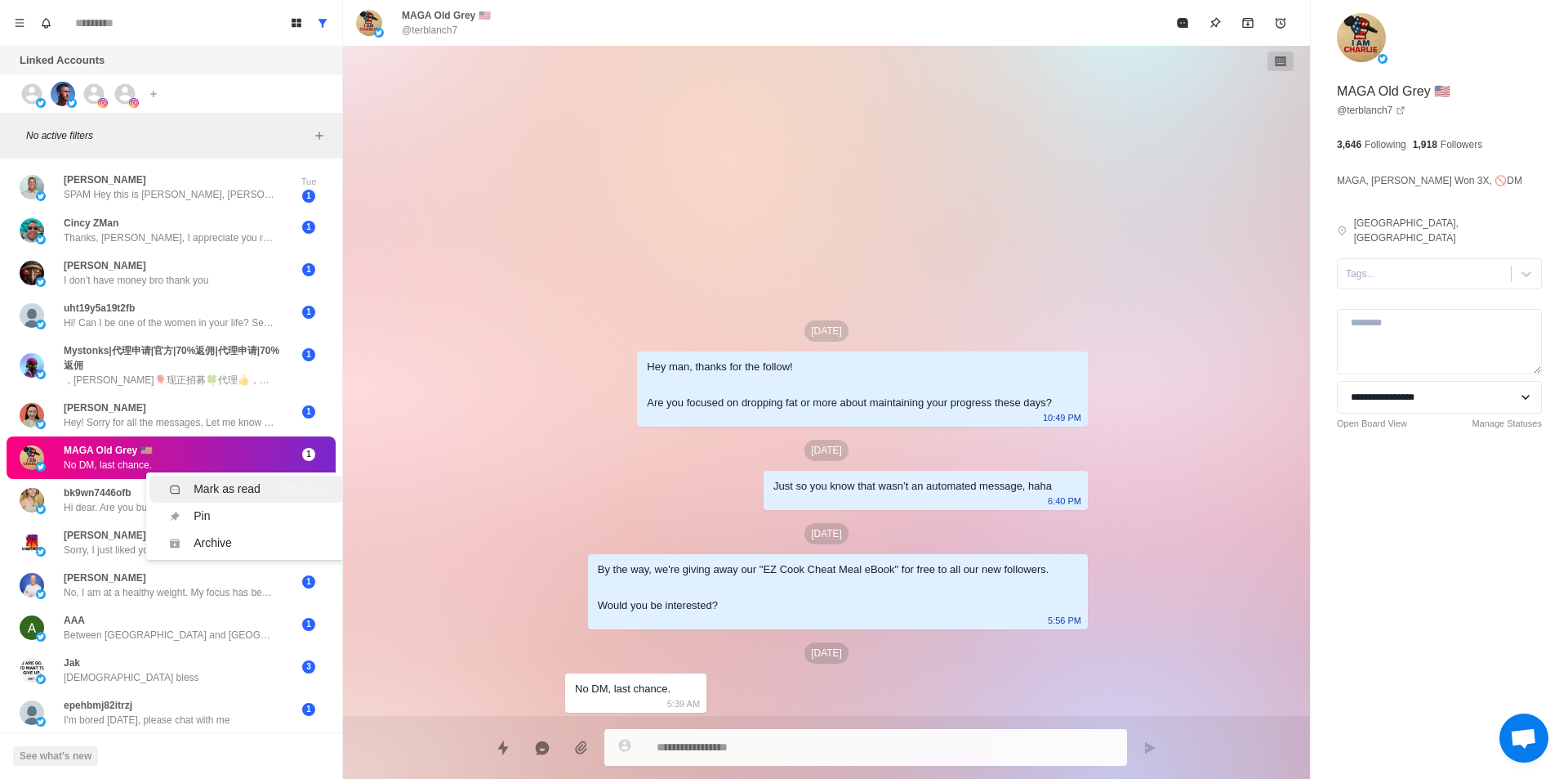
click at [221, 483] on div "Mark as read" at bounding box center [227, 489] width 67 height 18
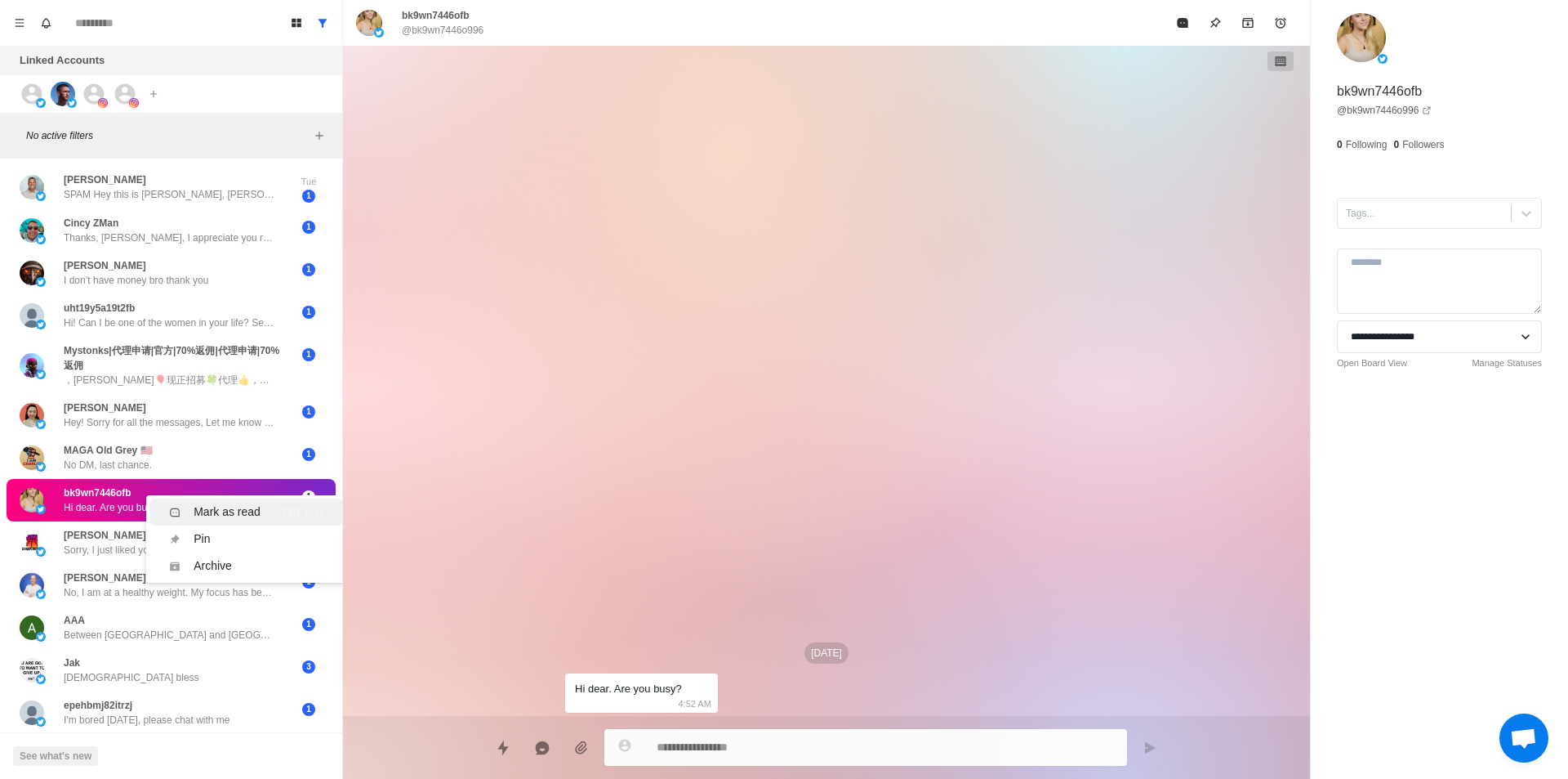
click at [228, 501] on li "Mark as read Ctrl ⇧ U" at bounding box center [246, 512] width 194 height 27
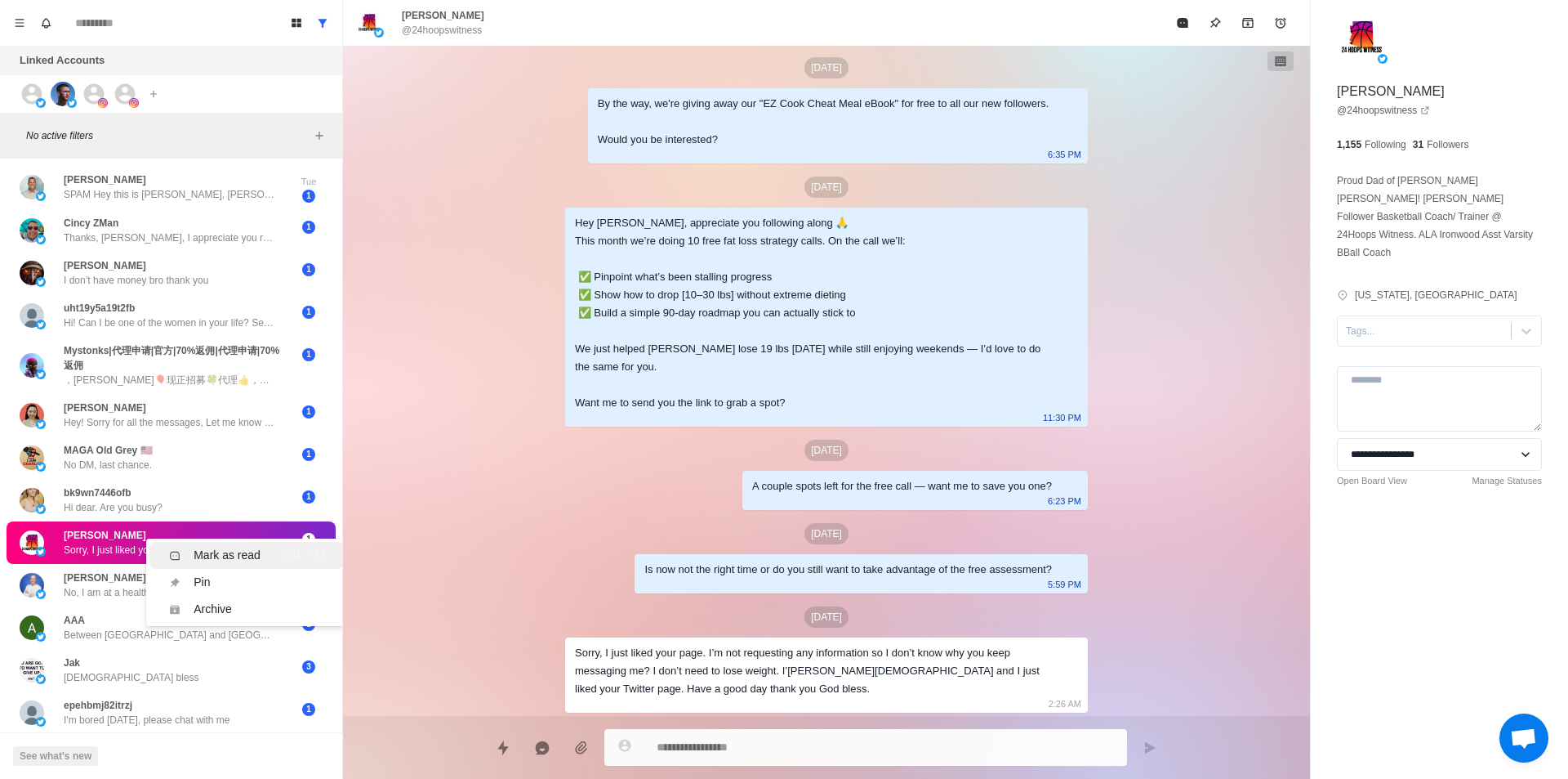
click at [239, 551] on div "Mark as read" at bounding box center [227, 555] width 67 height 18
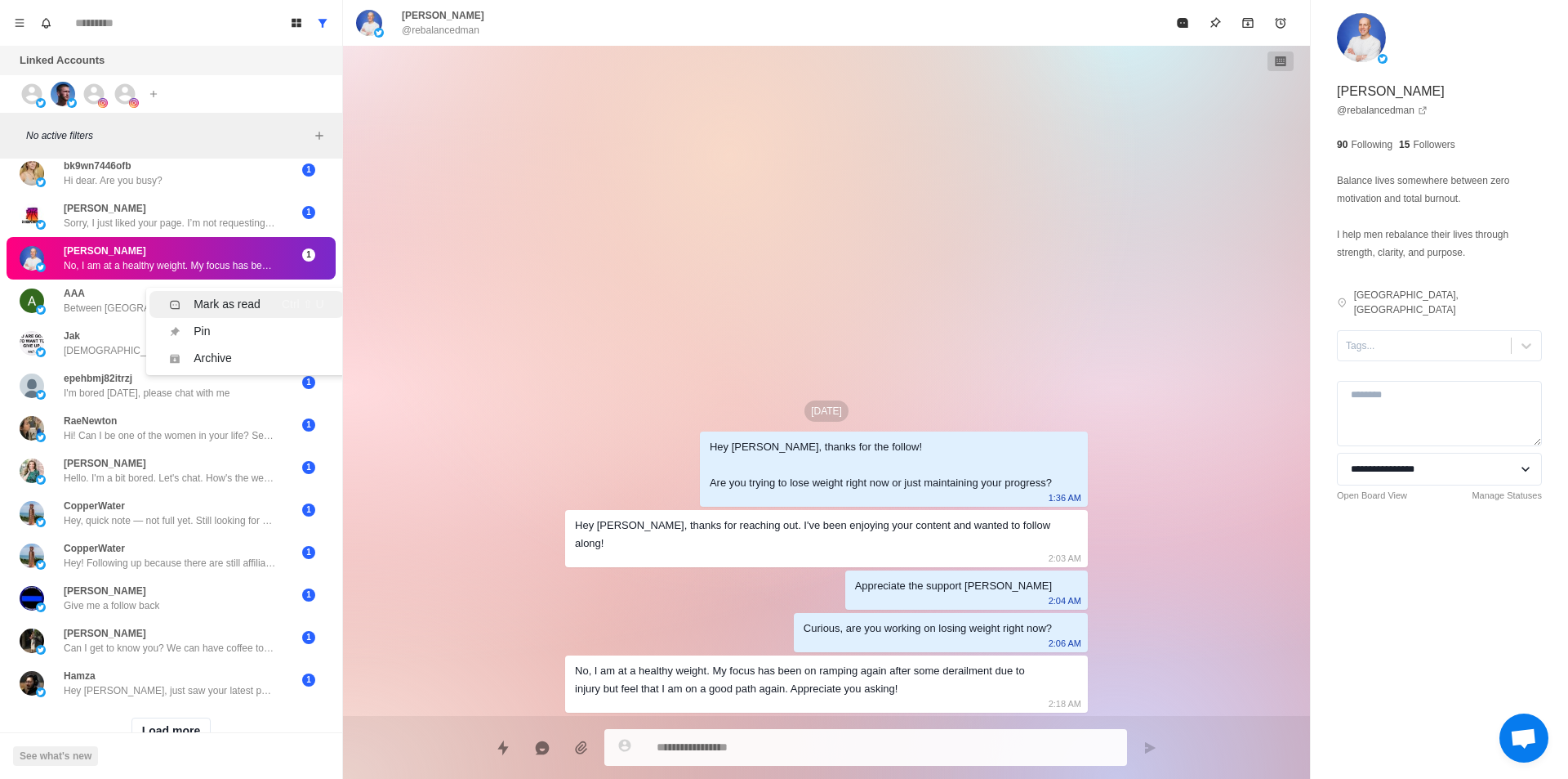
click at [257, 308] on div "Mark as read" at bounding box center [227, 305] width 67 height 18
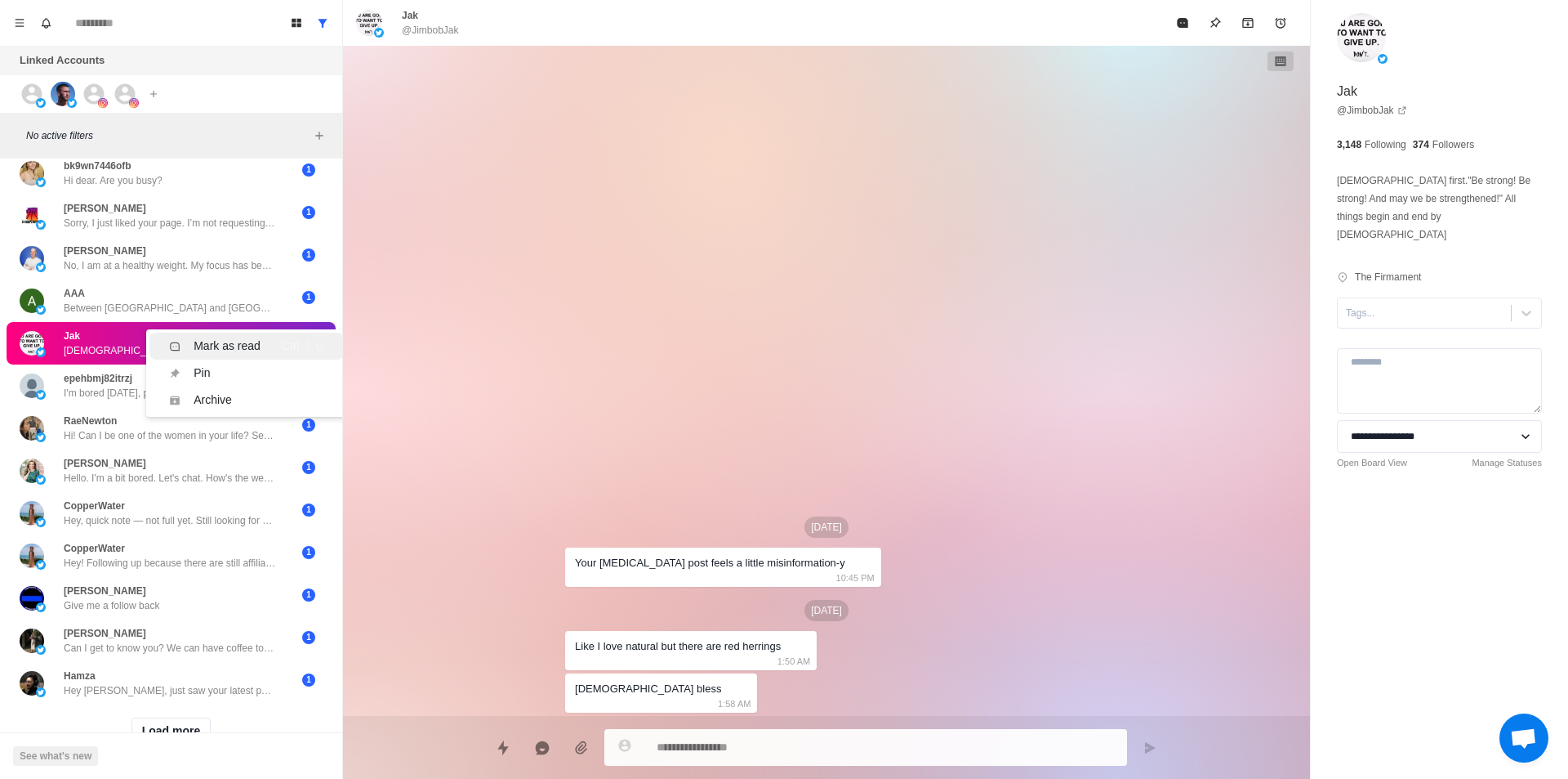
click at [220, 338] on div "Mark as read" at bounding box center [227, 347] width 67 height 18
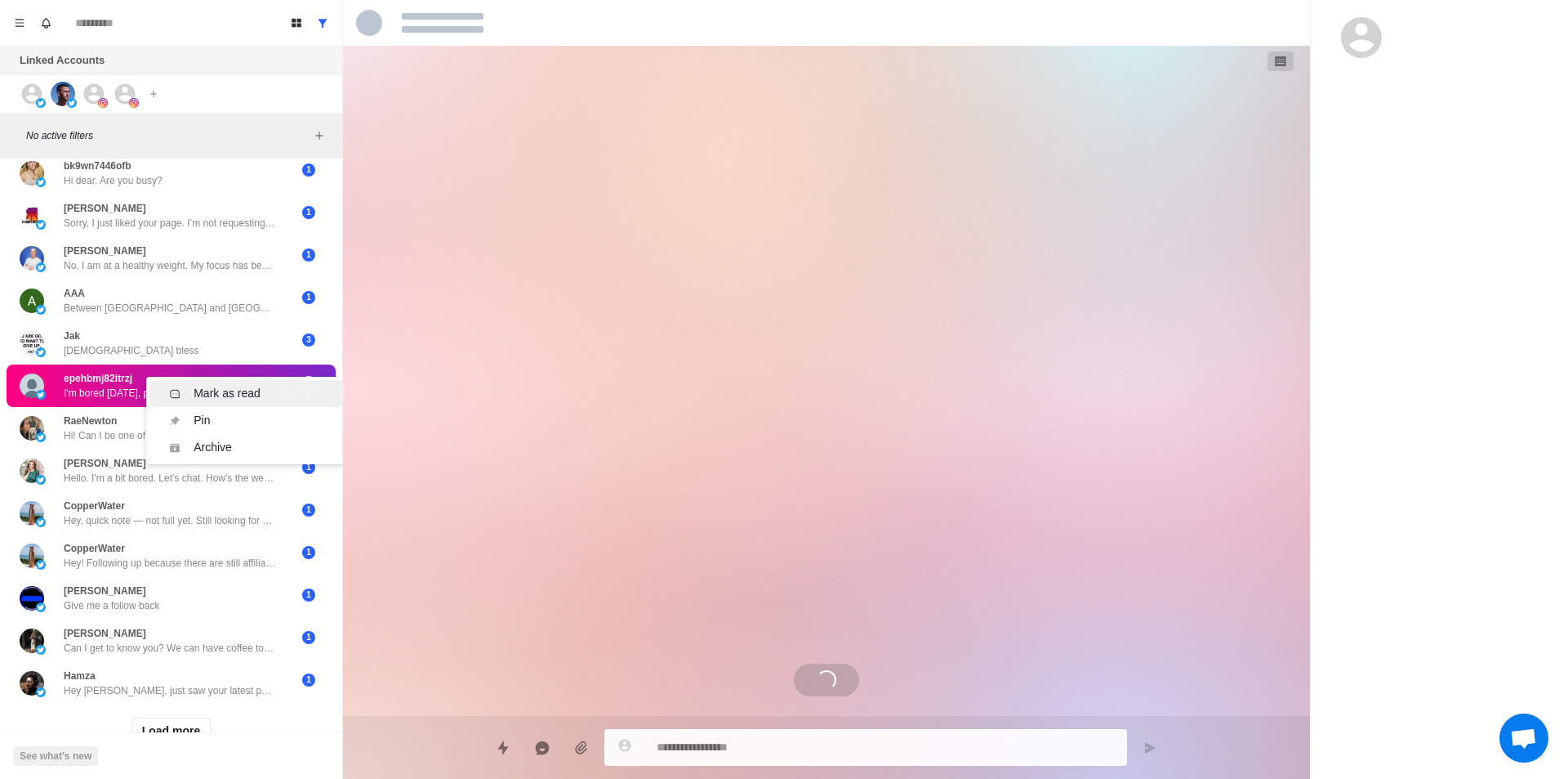
click at [223, 389] on div "Mark as read" at bounding box center [227, 393] width 67 height 18
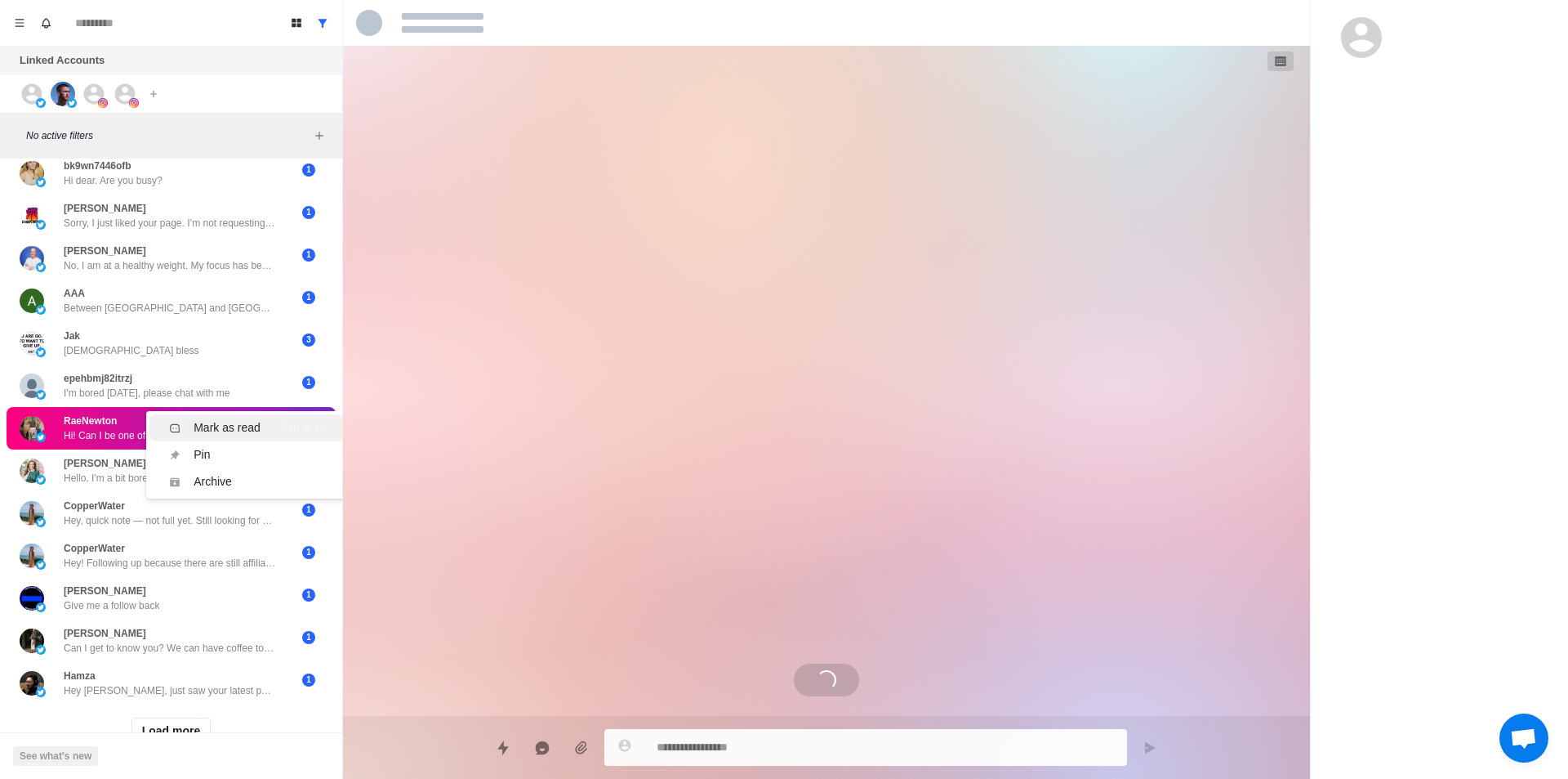
click at [226, 415] on li "Mark as read Ctrl ⇧ U" at bounding box center [246, 427] width 194 height 27
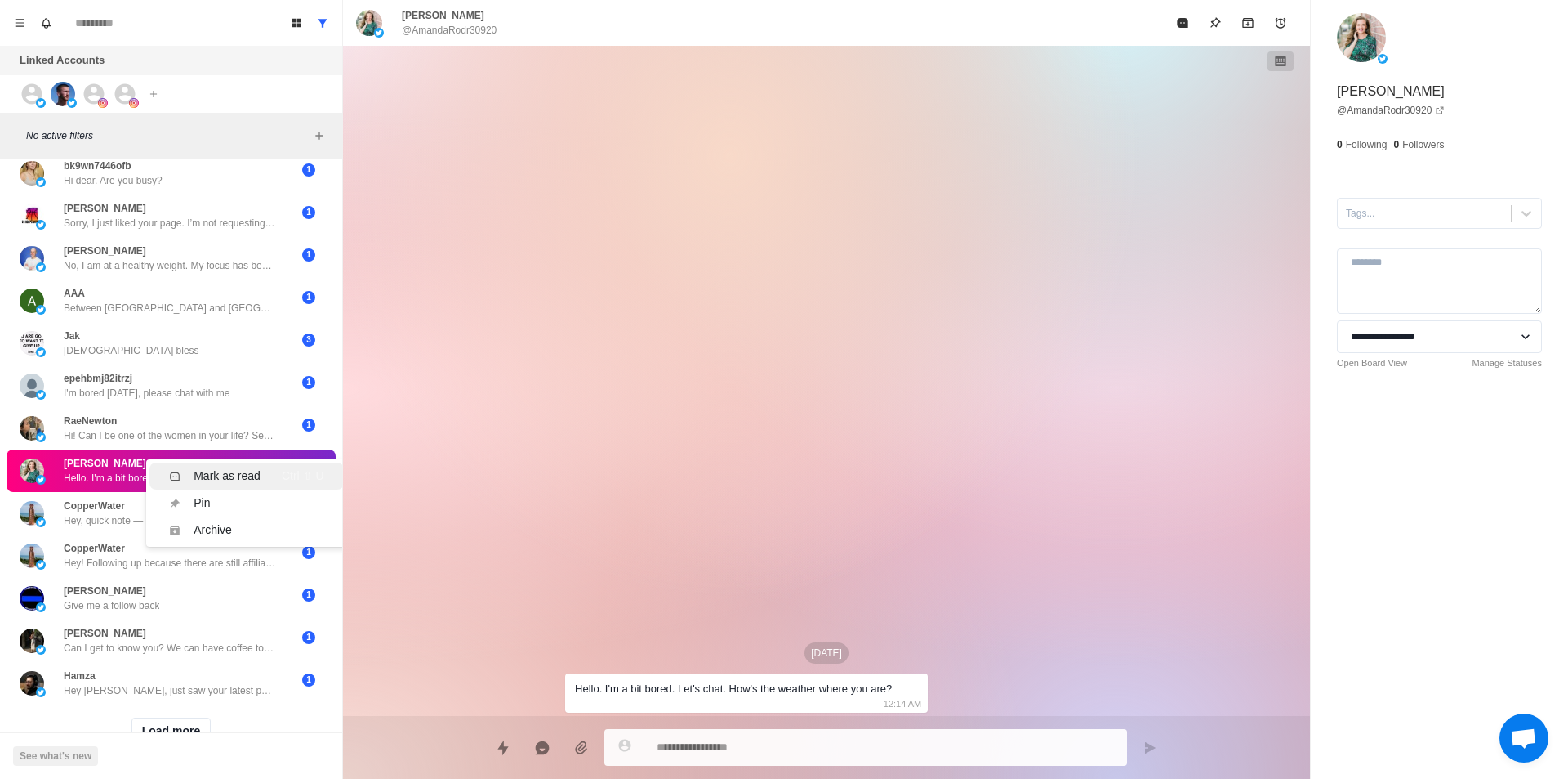
click at [237, 478] on div "Mark as read" at bounding box center [227, 476] width 67 height 18
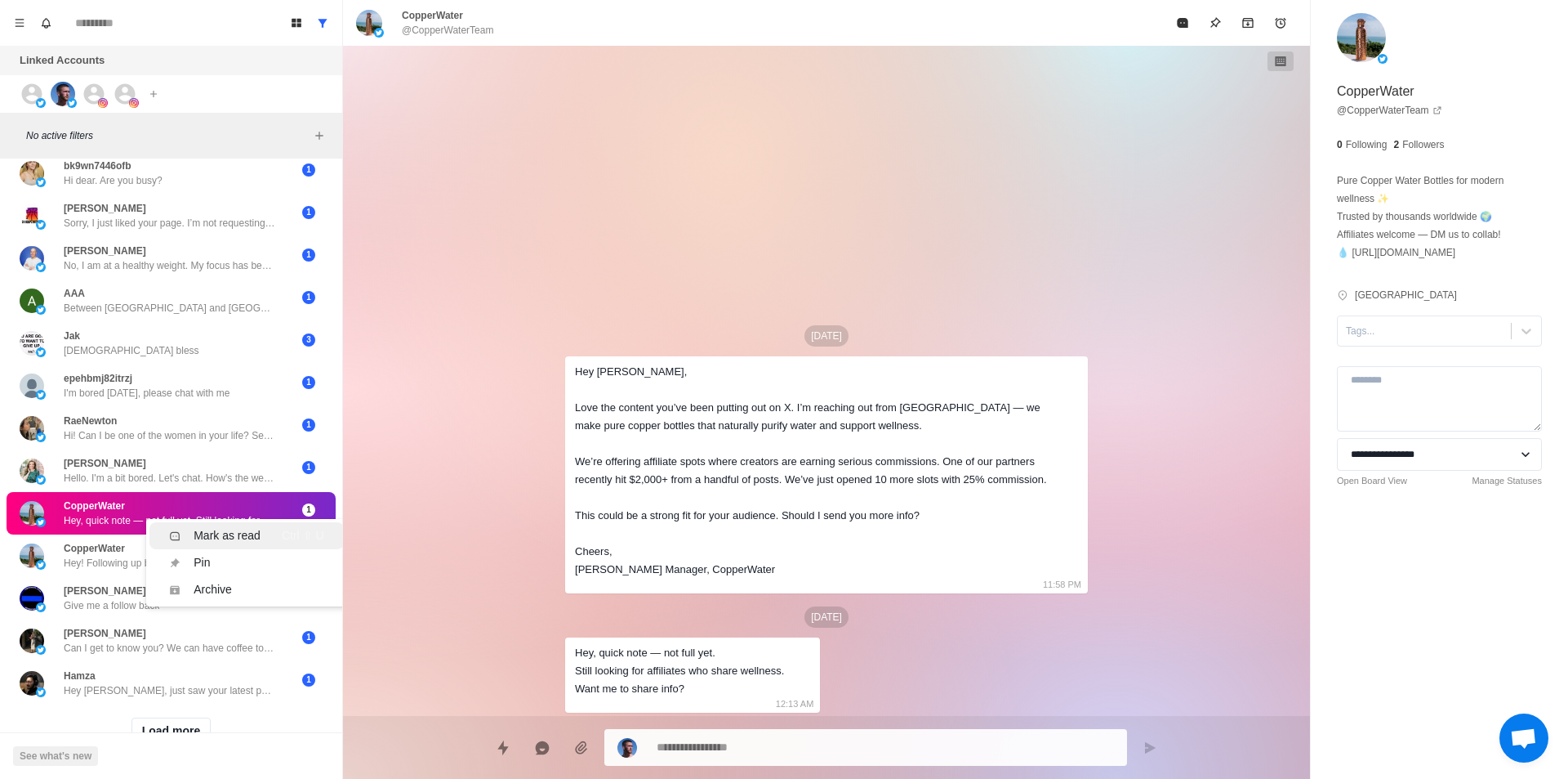
click at [243, 537] on div "Mark as read" at bounding box center [227, 536] width 67 height 18
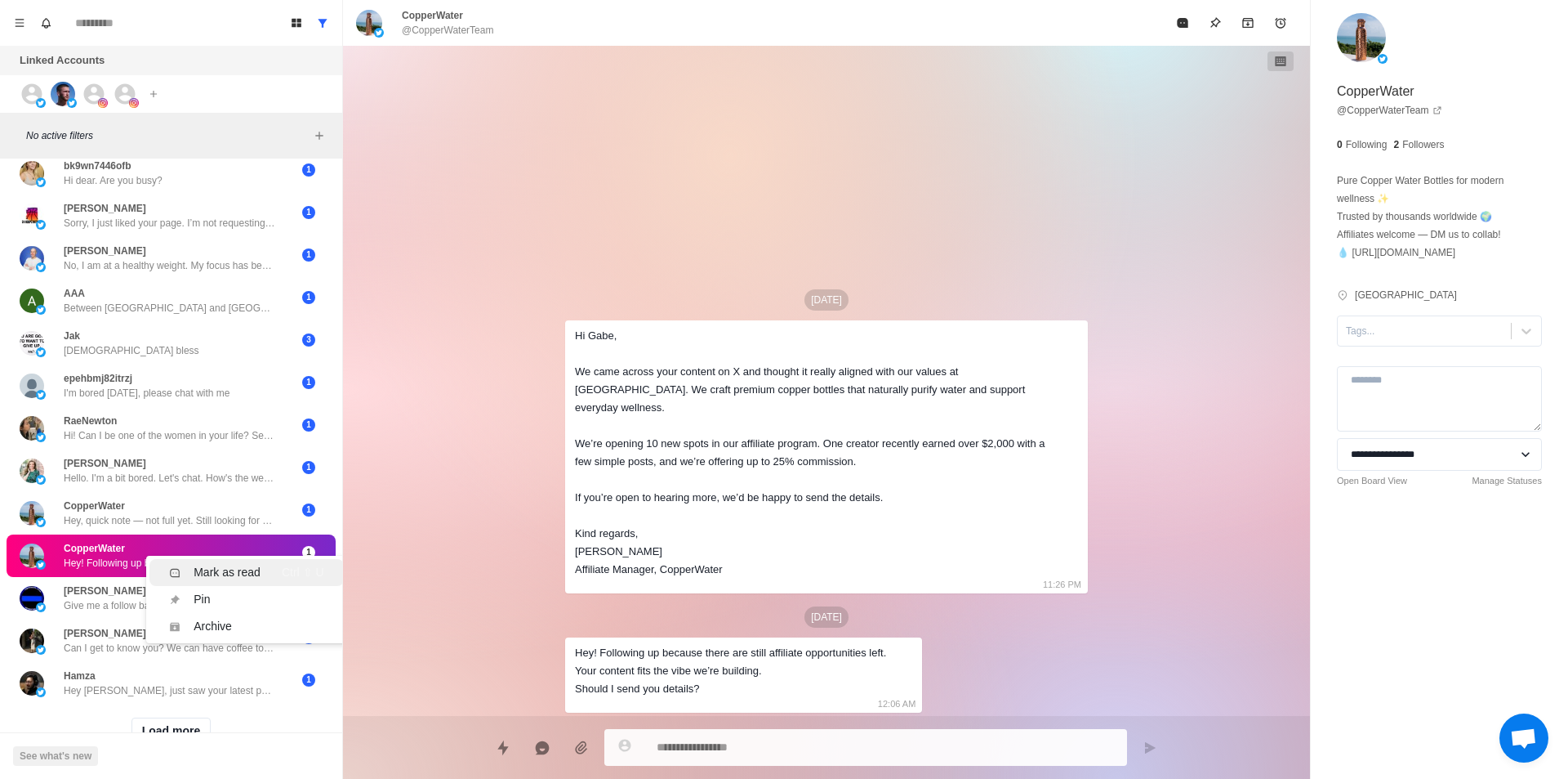
click at [234, 575] on div "Mark as read" at bounding box center [227, 573] width 67 height 18
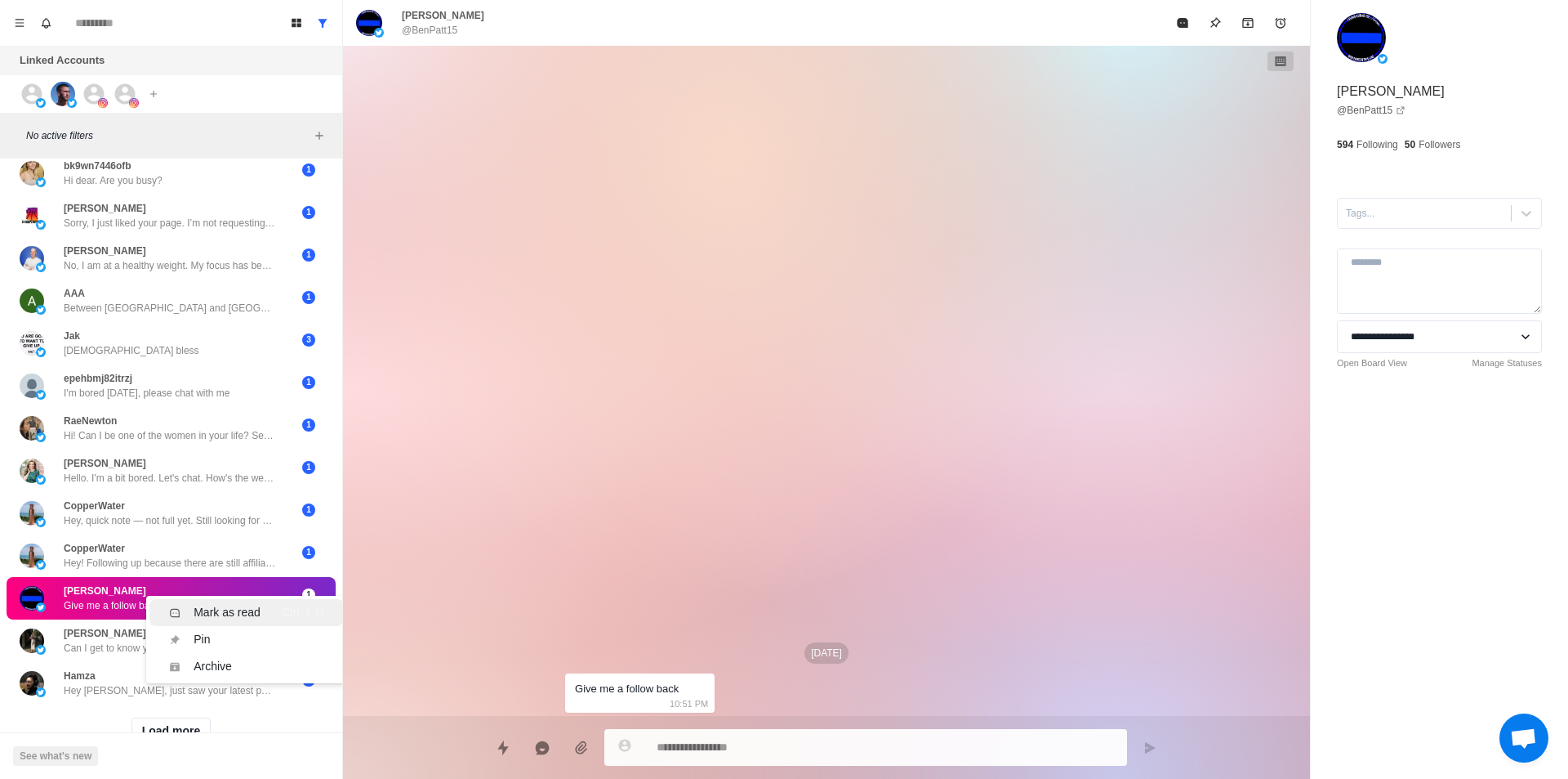
click at [225, 603] on li "Mark as read Ctrl ⇧ U" at bounding box center [246, 612] width 194 height 27
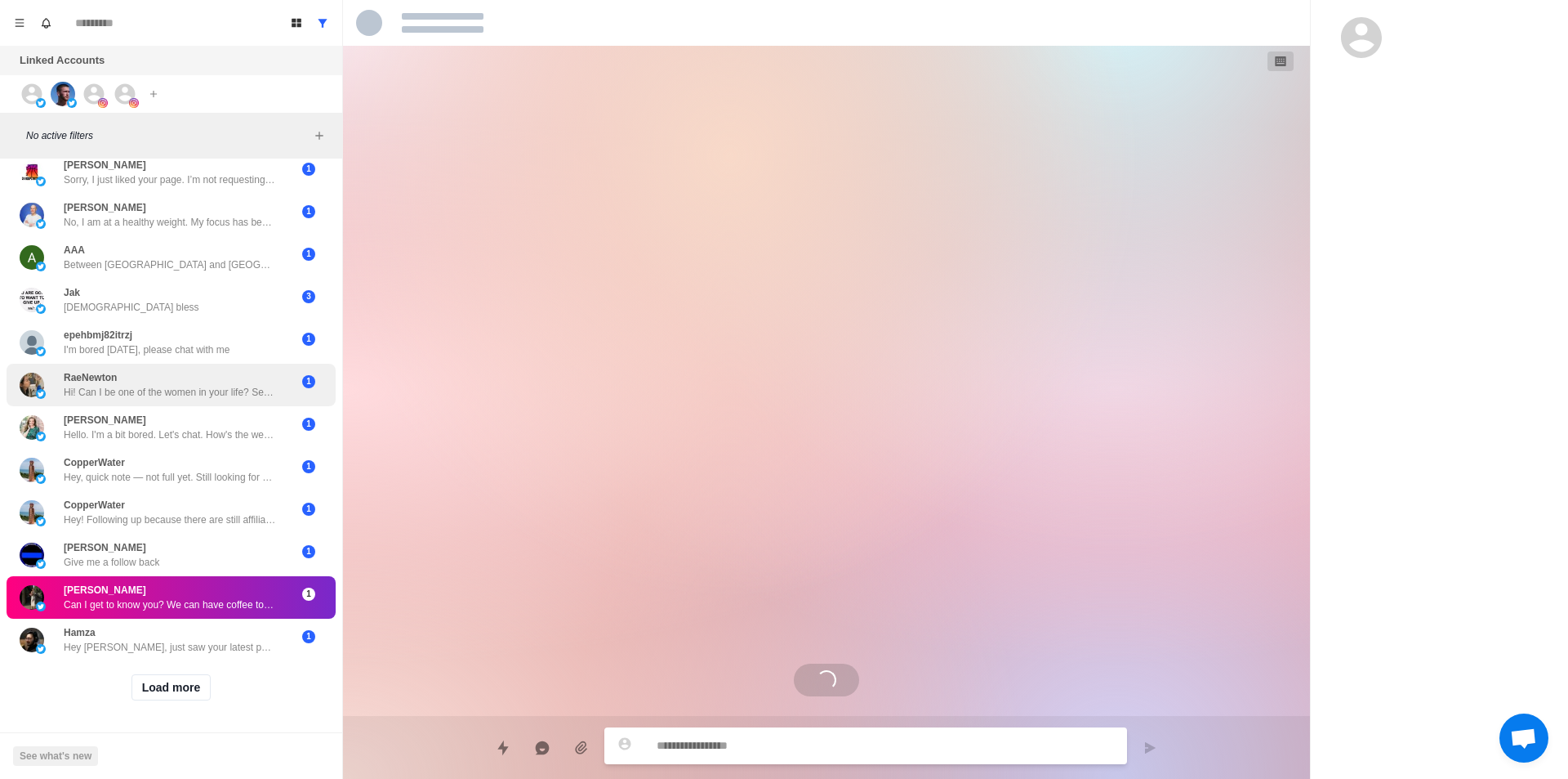
scroll to position [212, 0]
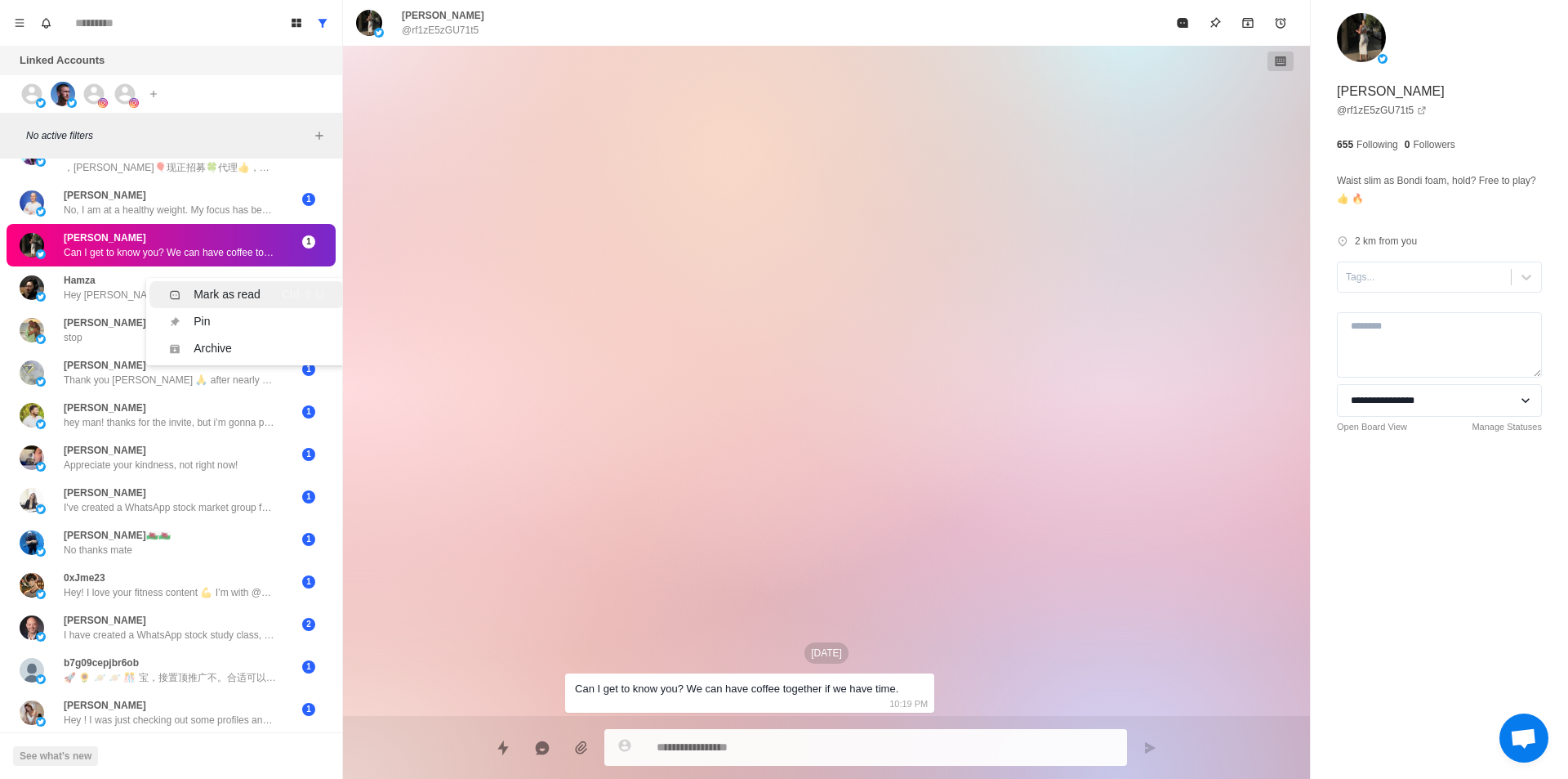
click at [262, 292] on div "Mark as read Ctrl ⇧ U" at bounding box center [246, 295] width 155 height 18
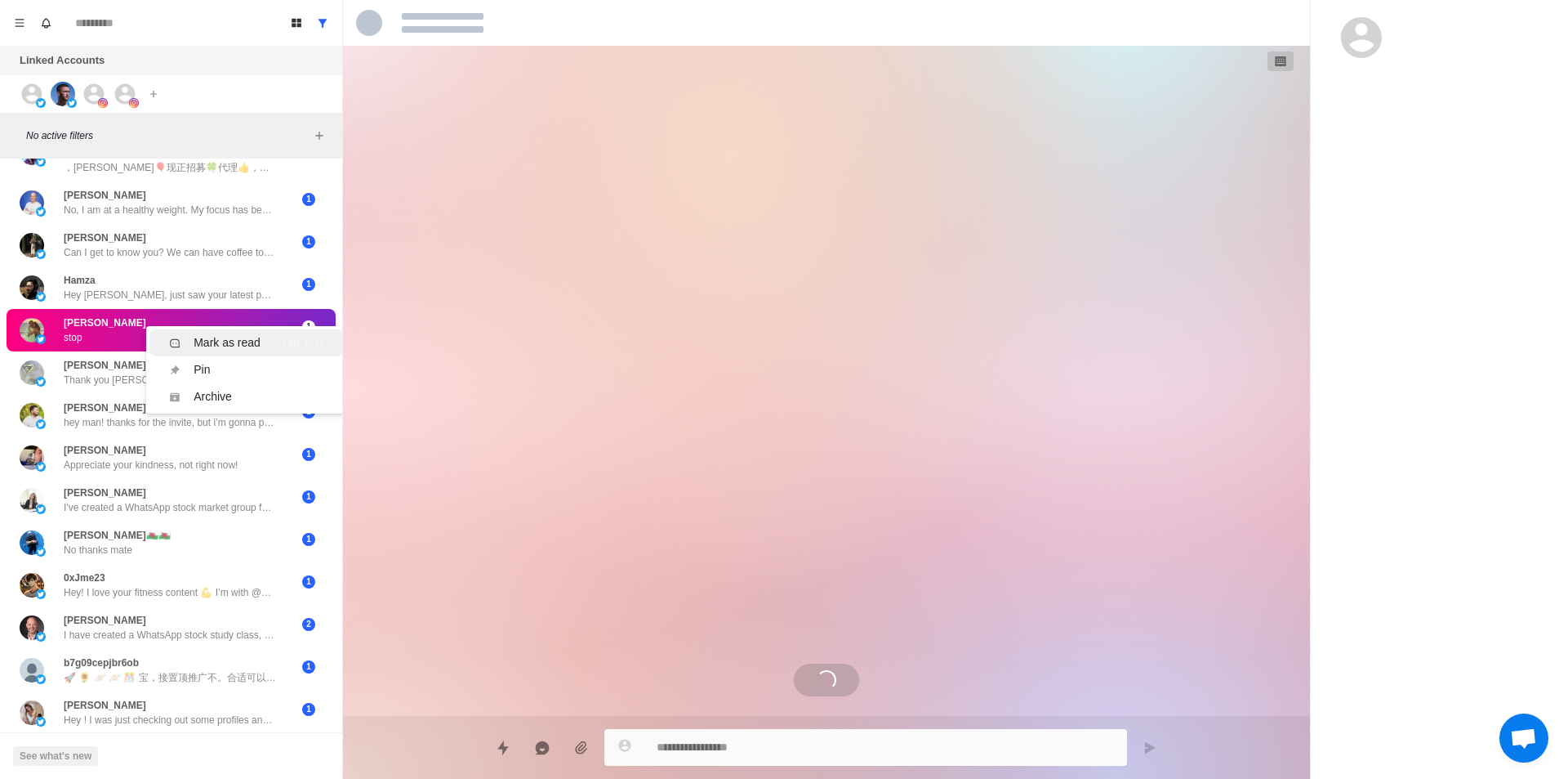
scroll to position [1183, 0]
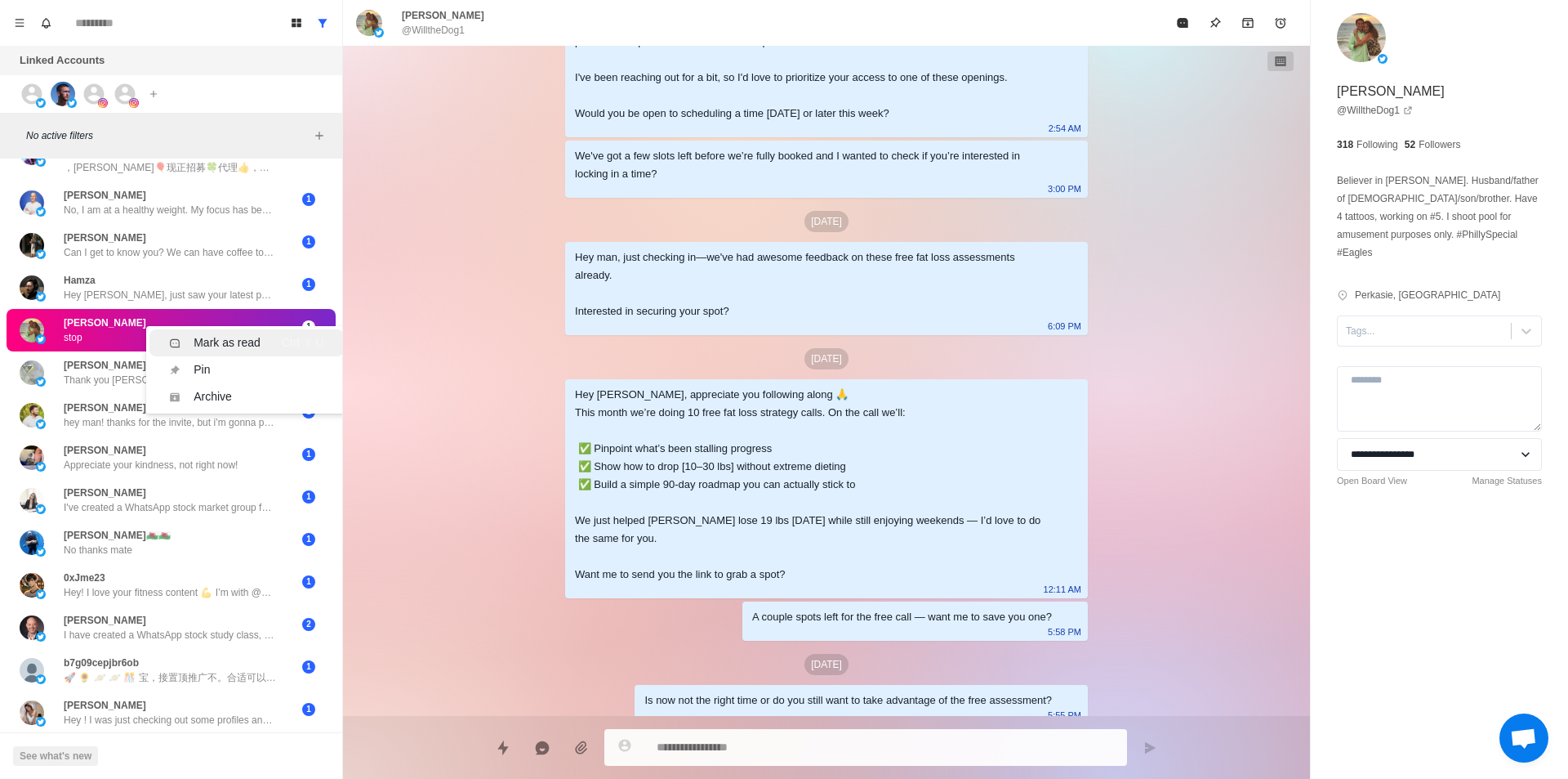
click at [204, 338] on div "Mark as read" at bounding box center [227, 343] width 67 height 18
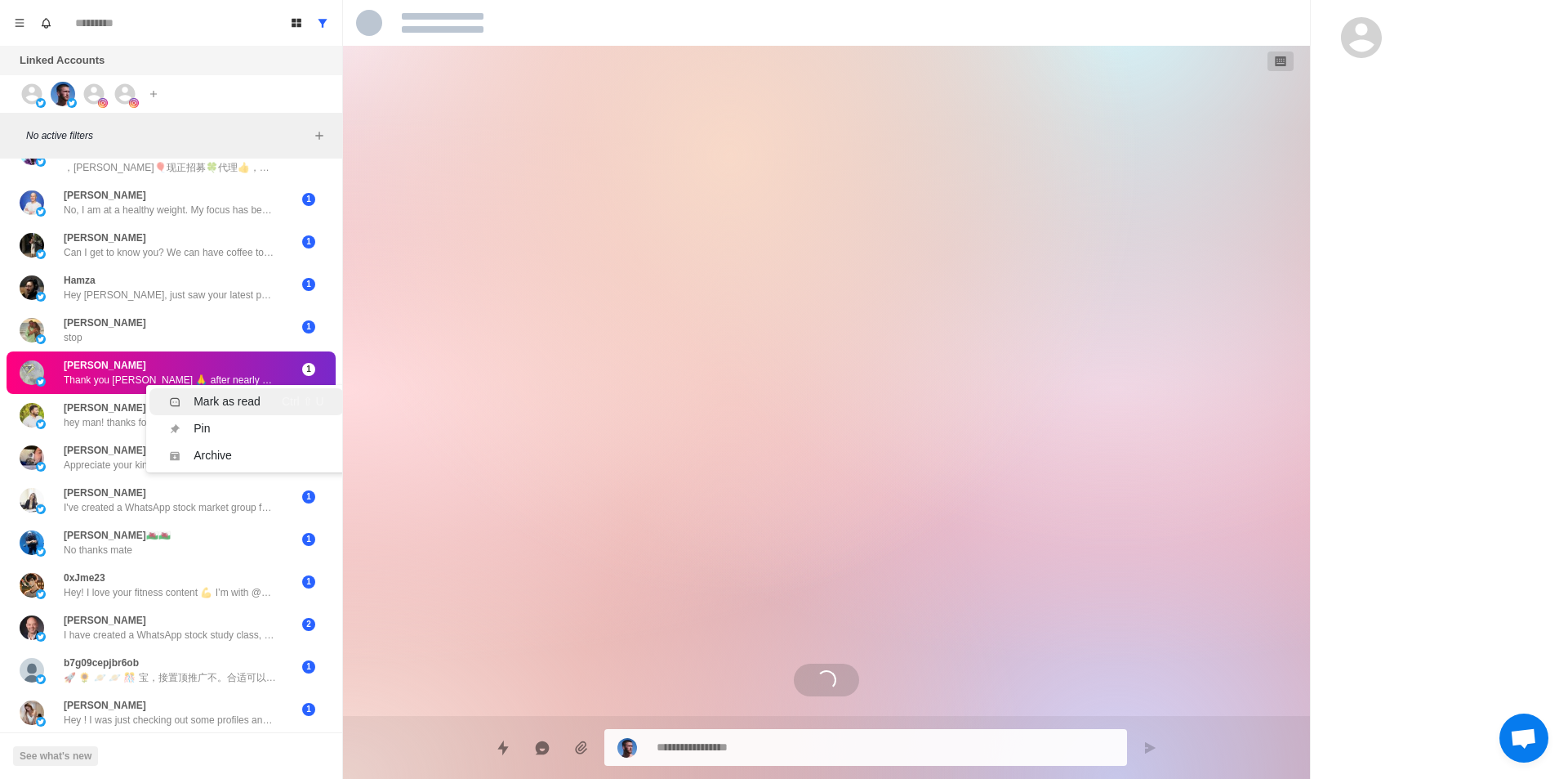
scroll to position [724, 0]
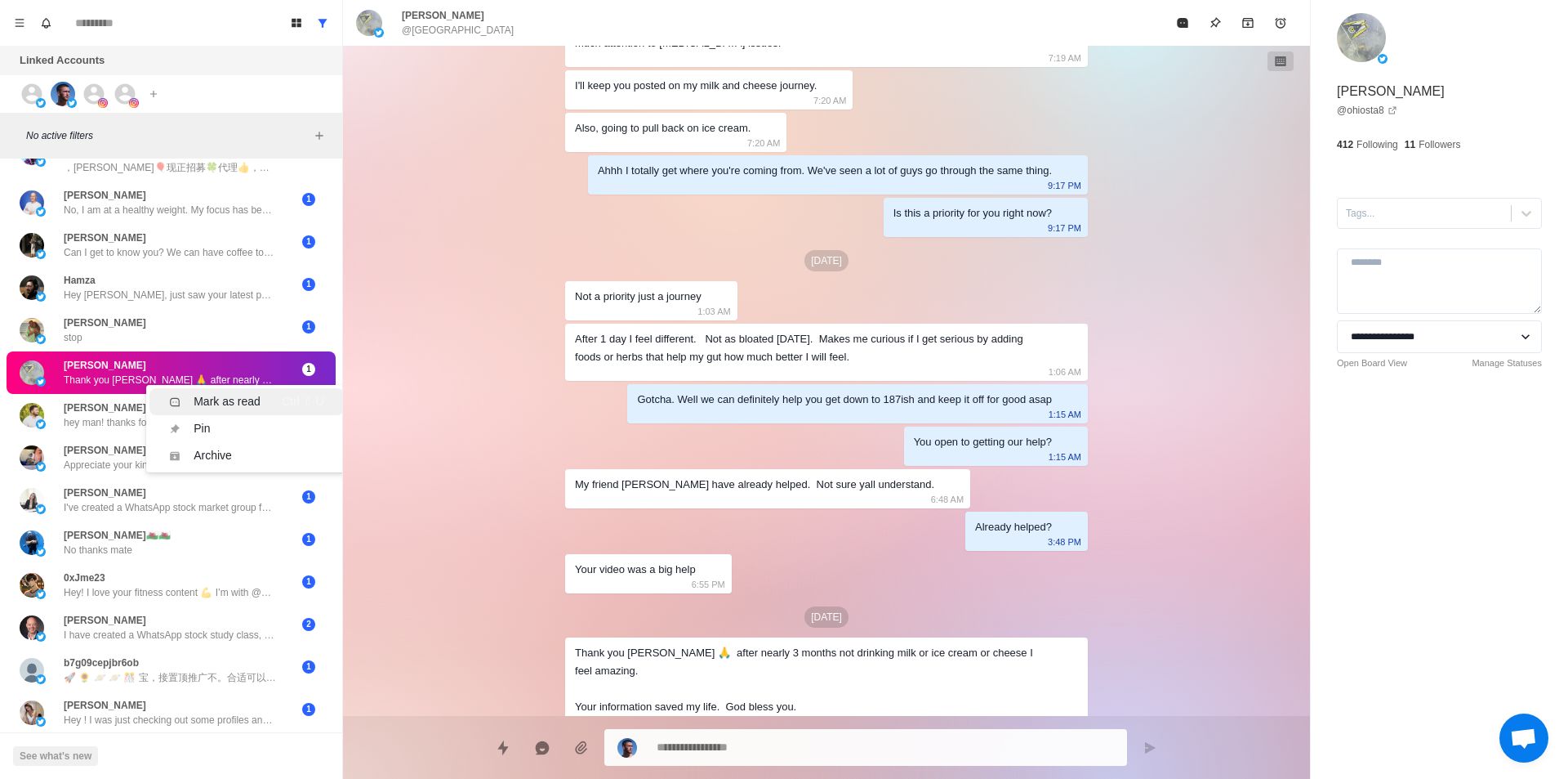
click at [205, 403] on div "Mark as read" at bounding box center [227, 402] width 67 height 18
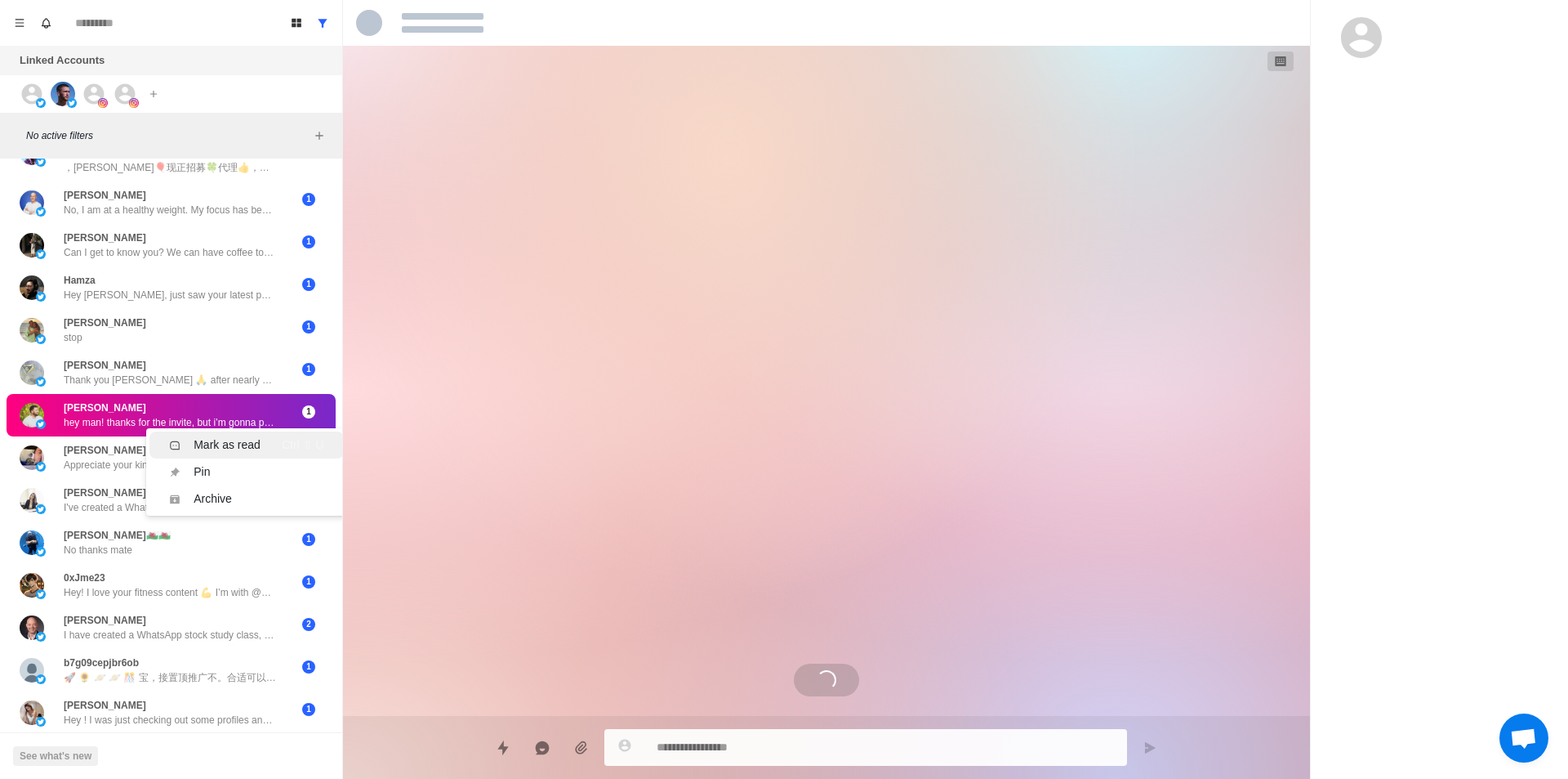
click at [237, 442] on div "Mark as read" at bounding box center [227, 445] width 67 height 18
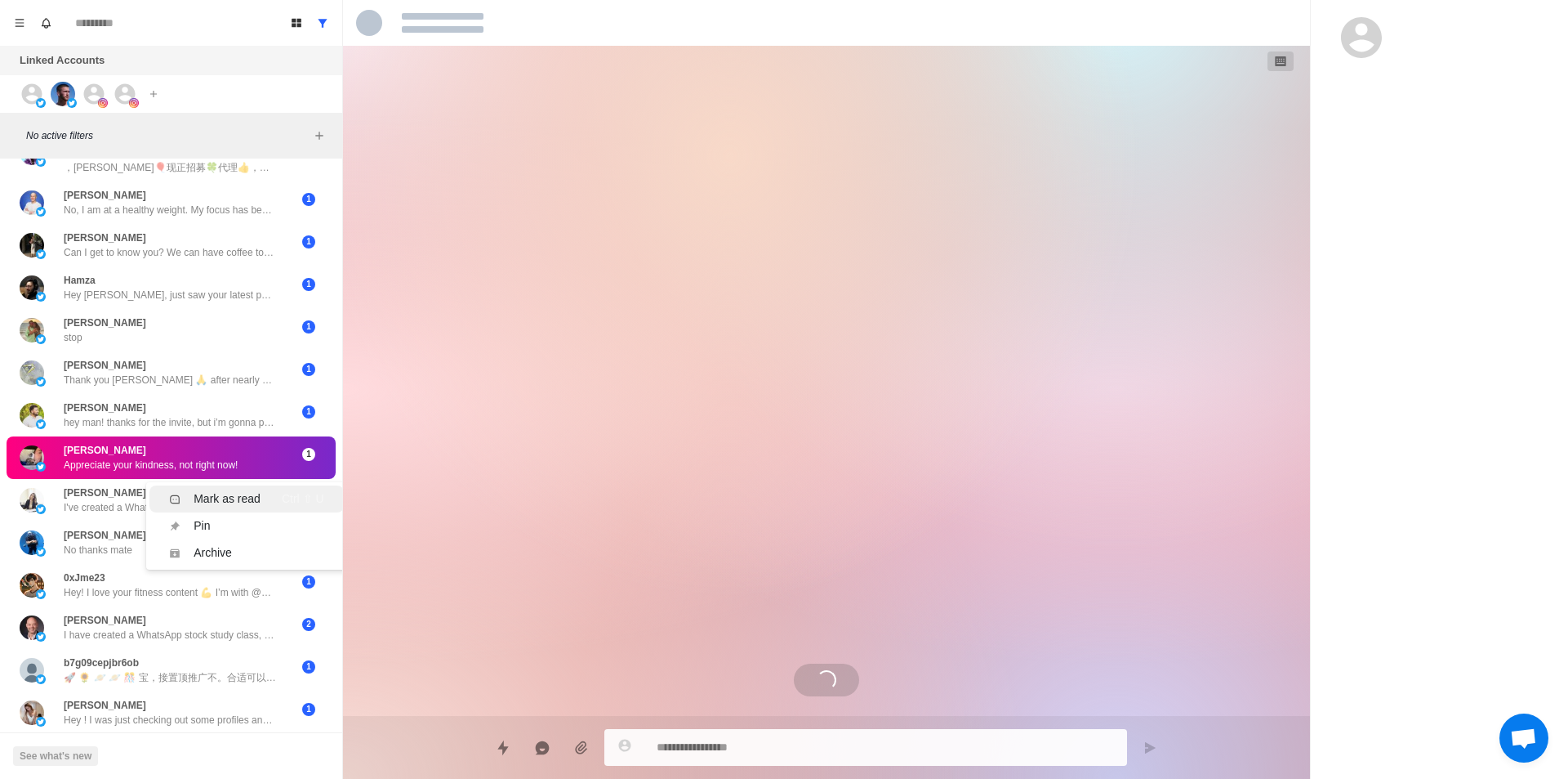
click at [226, 503] on div "Mark as read" at bounding box center [227, 500] width 67 height 18
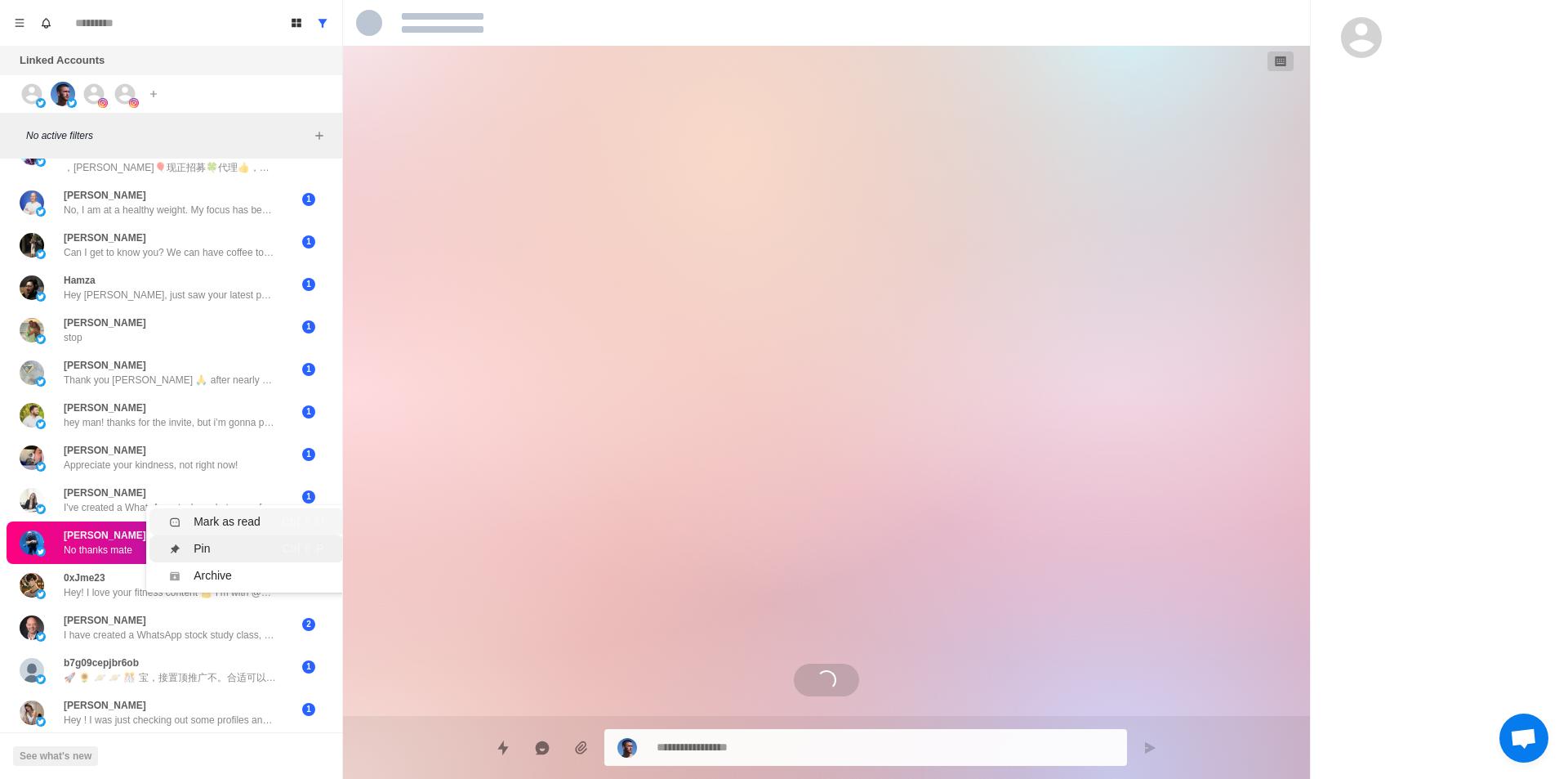
click at [223, 516] on div "Mark as read" at bounding box center [227, 522] width 67 height 18
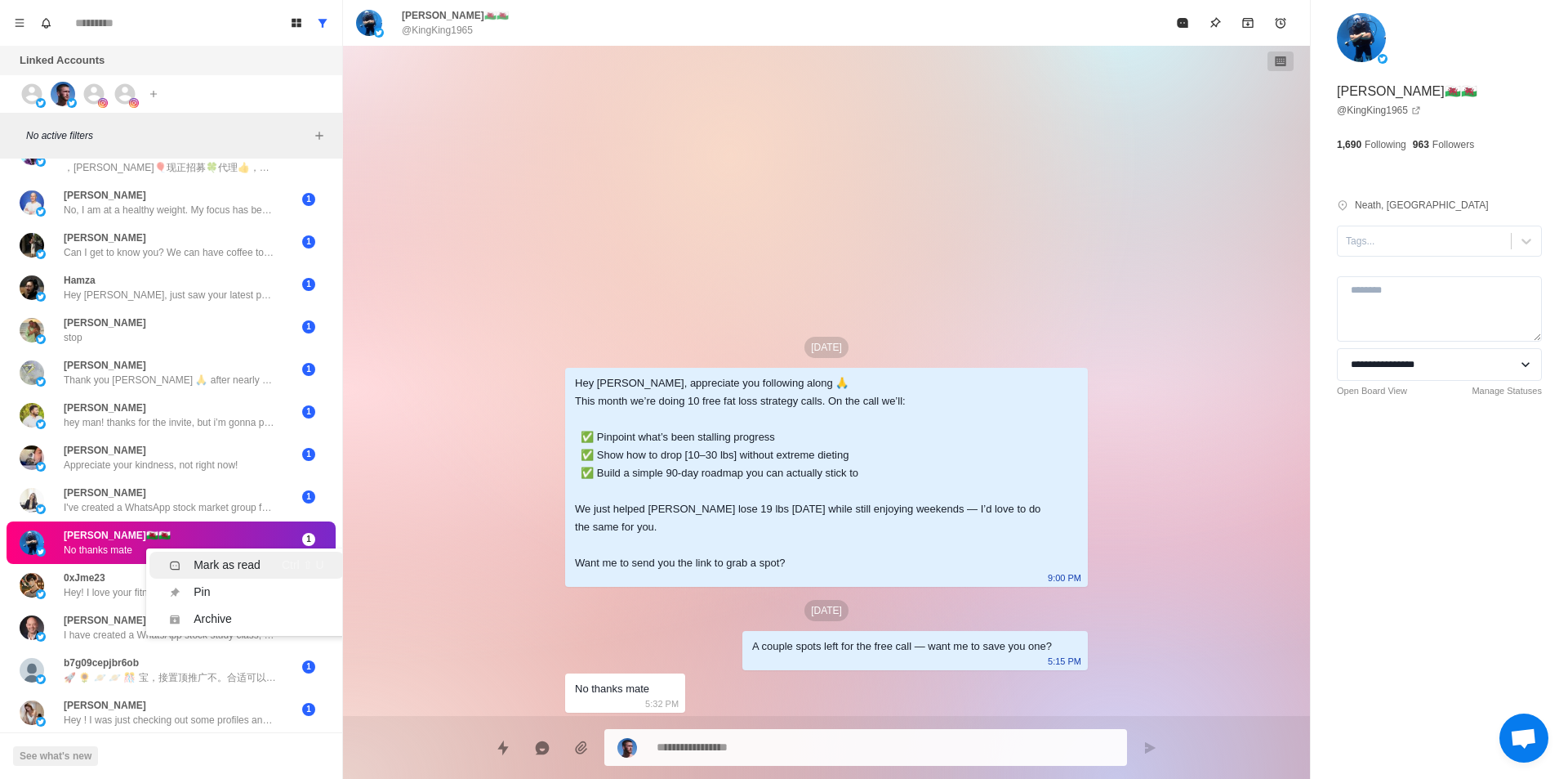
click at [226, 558] on div "Mark as read" at bounding box center [227, 565] width 67 height 18
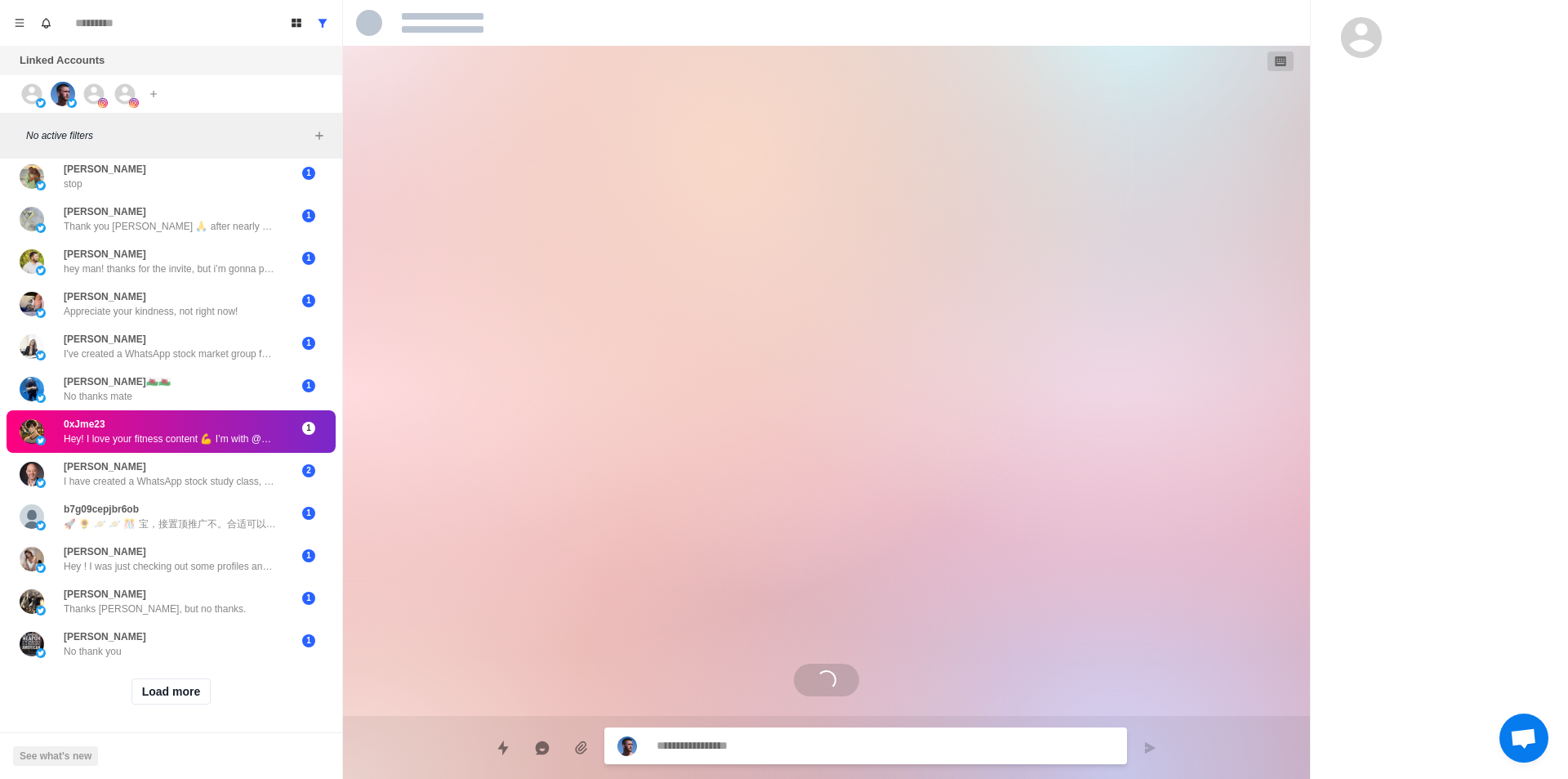
scroll to position [383, 0]
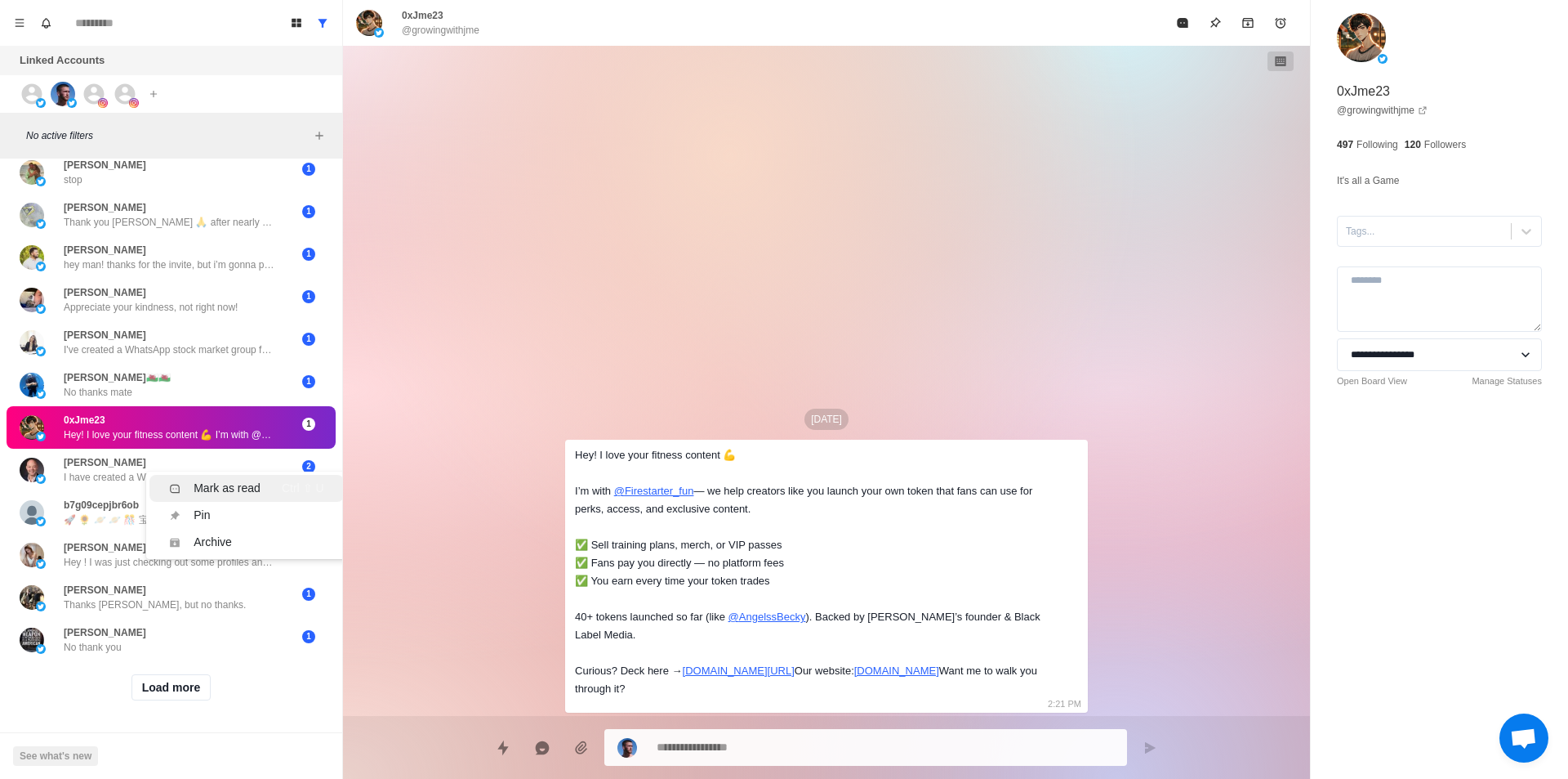
click at [234, 480] on div "Mark as read" at bounding box center [227, 489] width 67 height 18
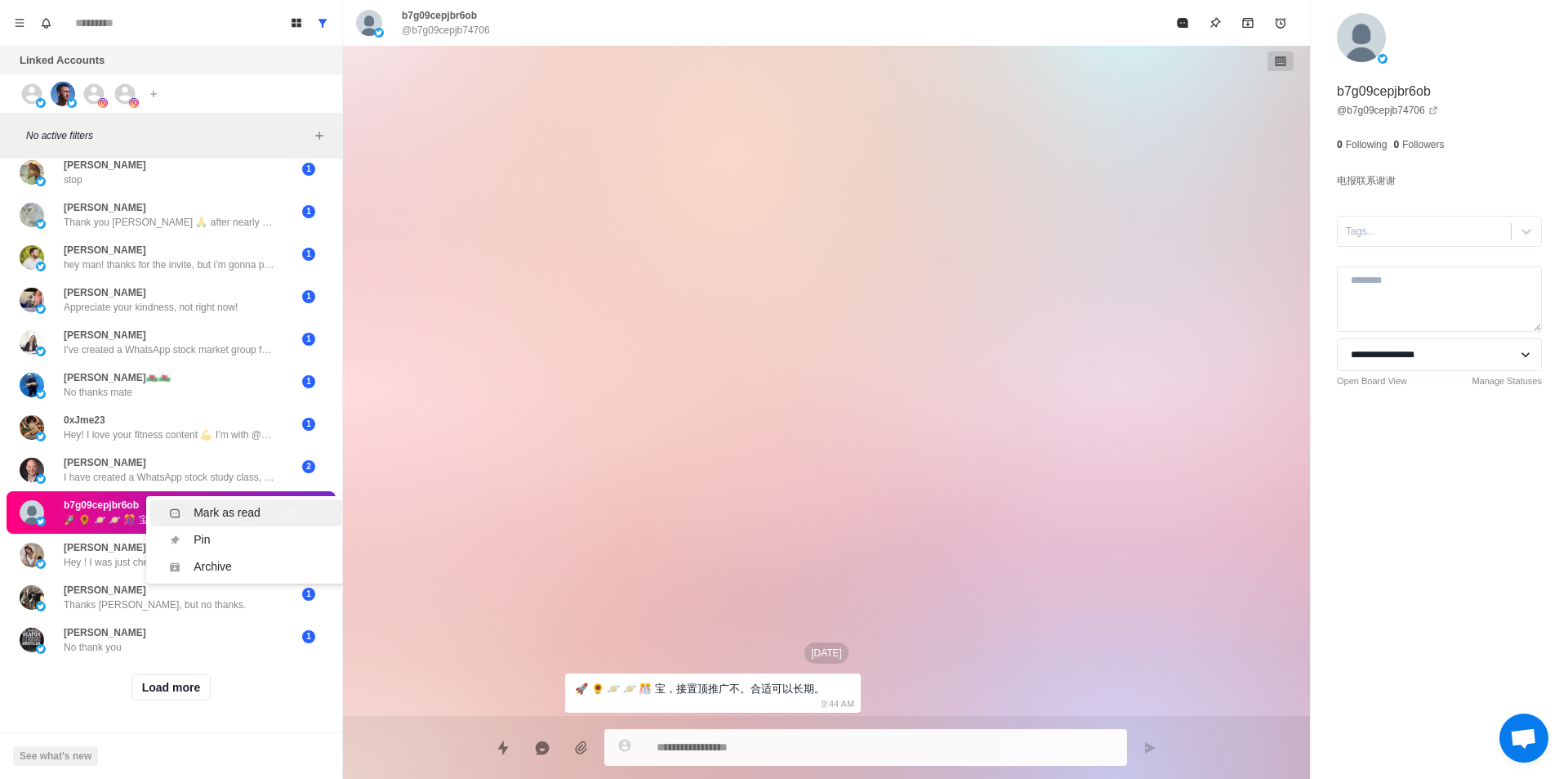
click at [253, 504] on div "Mark as read" at bounding box center [227, 513] width 67 height 18
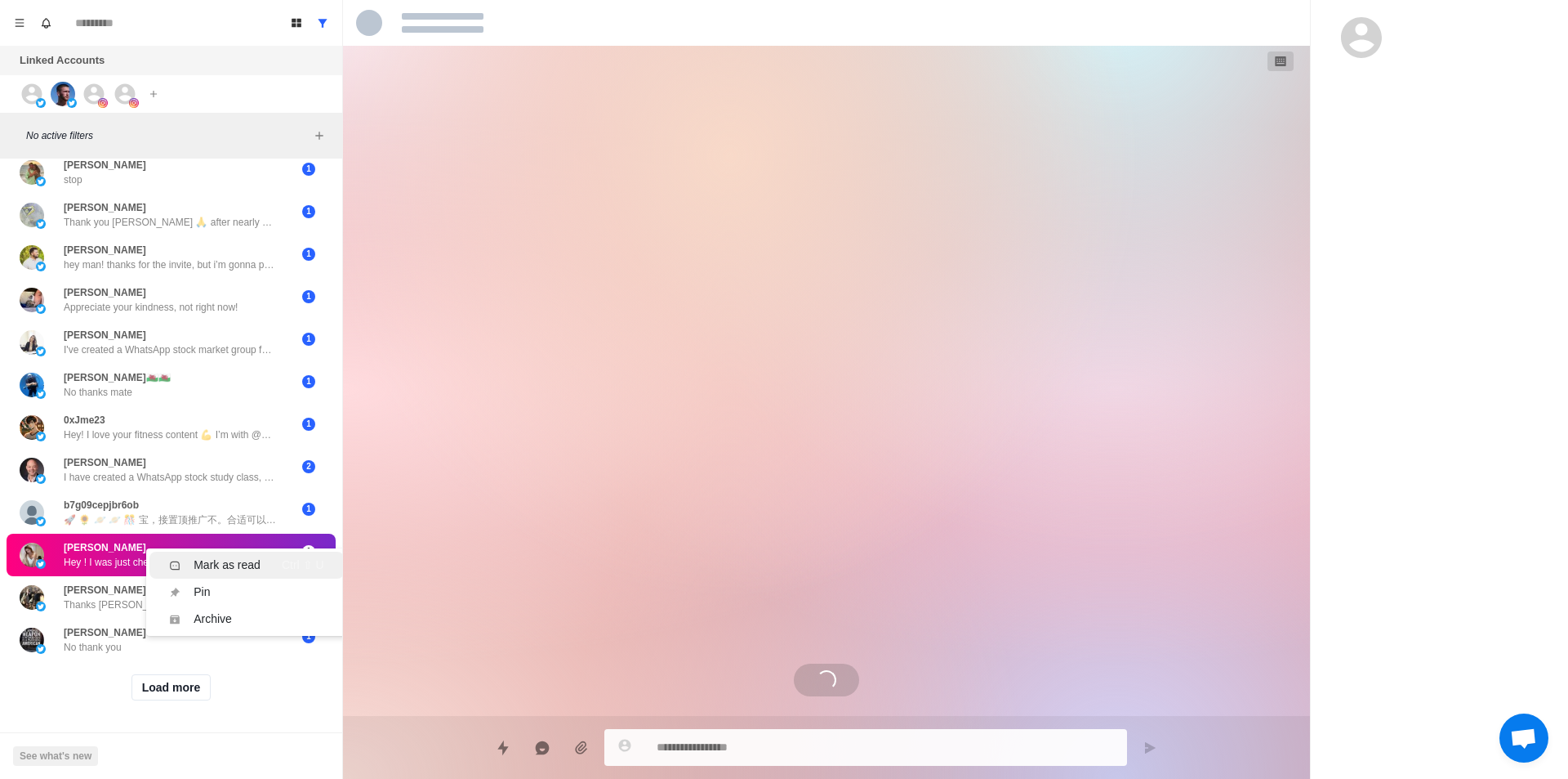
click at [262, 556] on div "Mark as read Ctrl ⇧ U" at bounding box center [246, 565] width 155 height 18
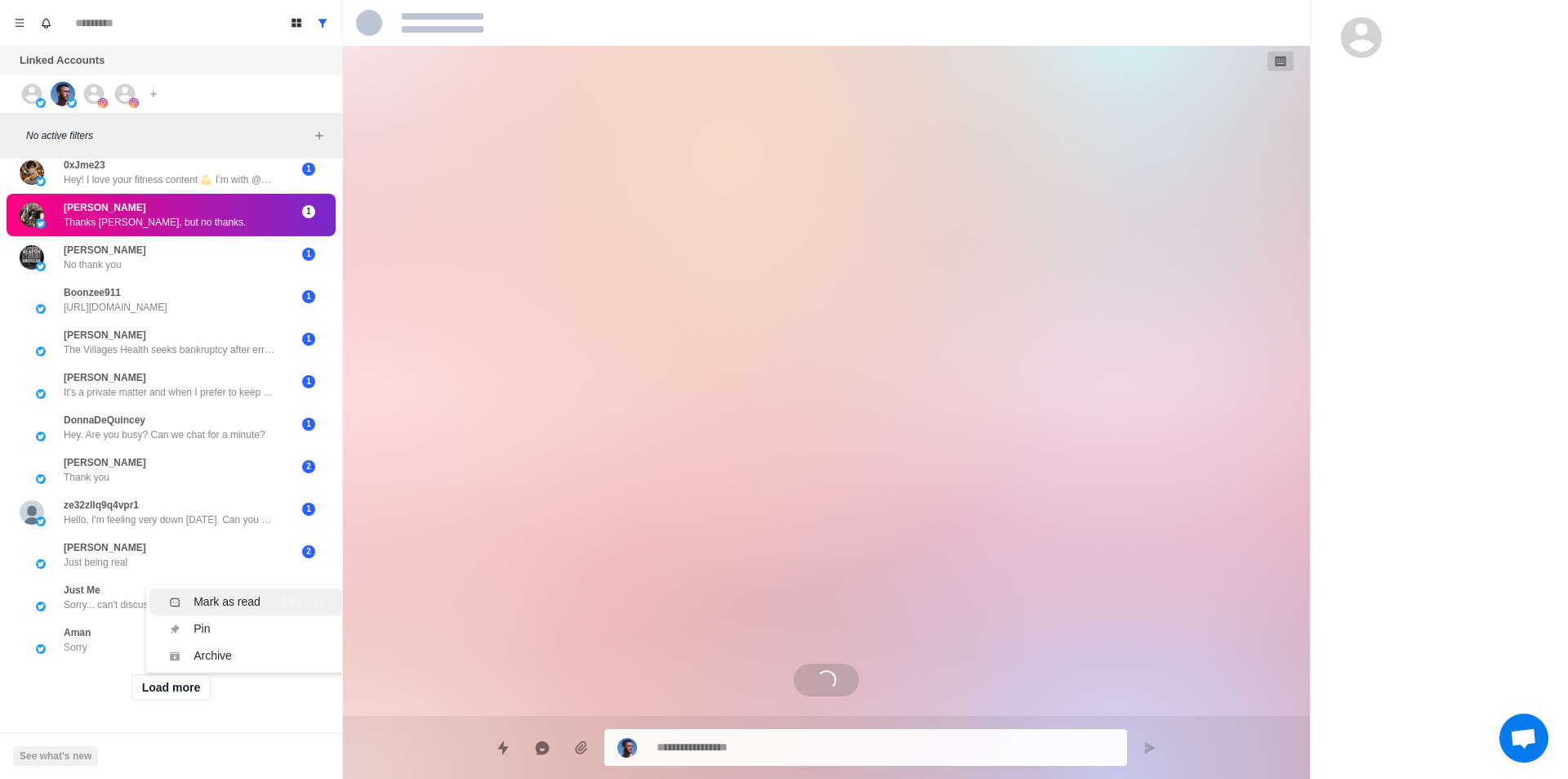
scroll to position [212, 0]
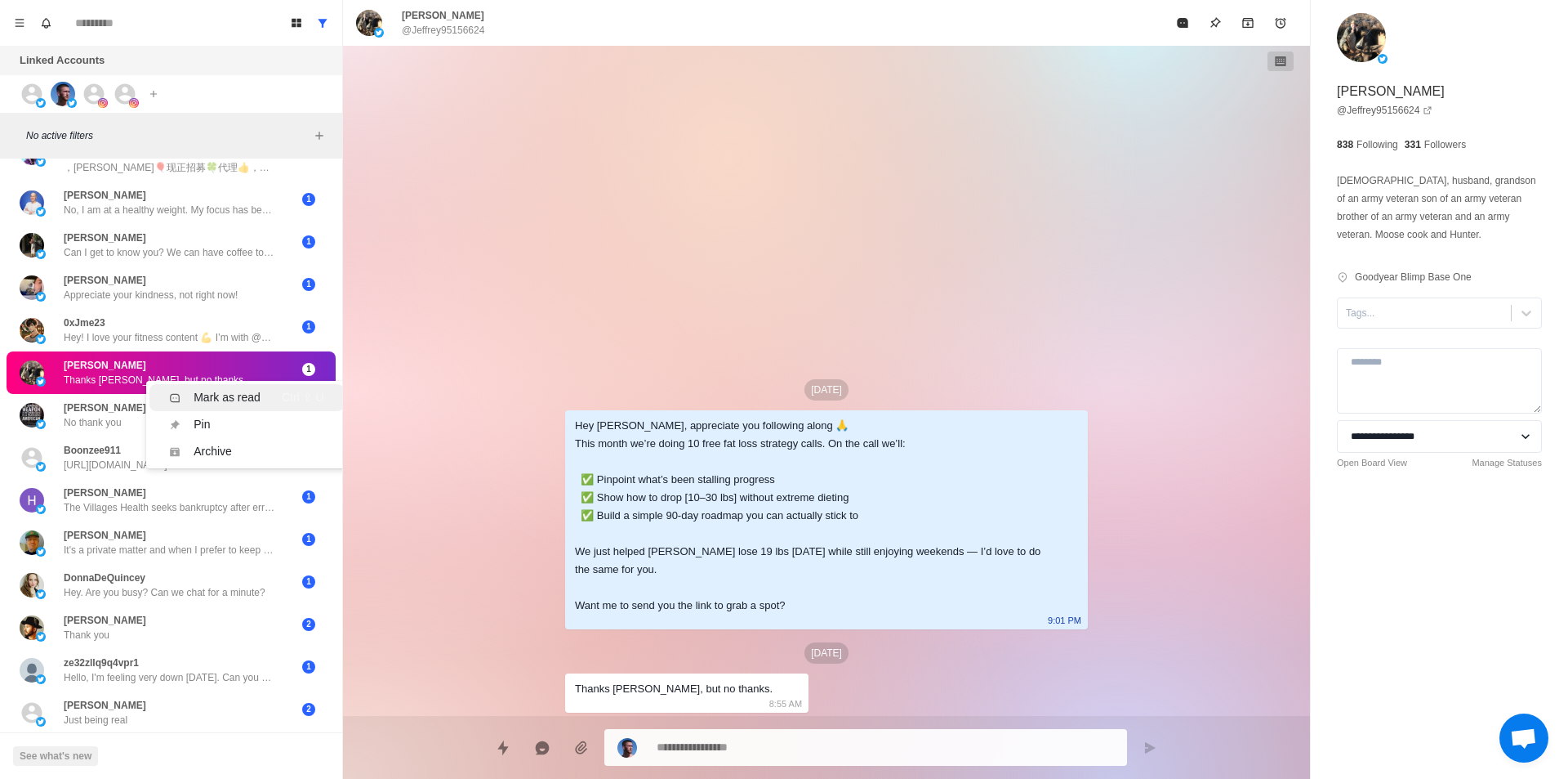
click at [231, 393] on div "Mark as read" at bounding box center [227, 397] width 67 height 18
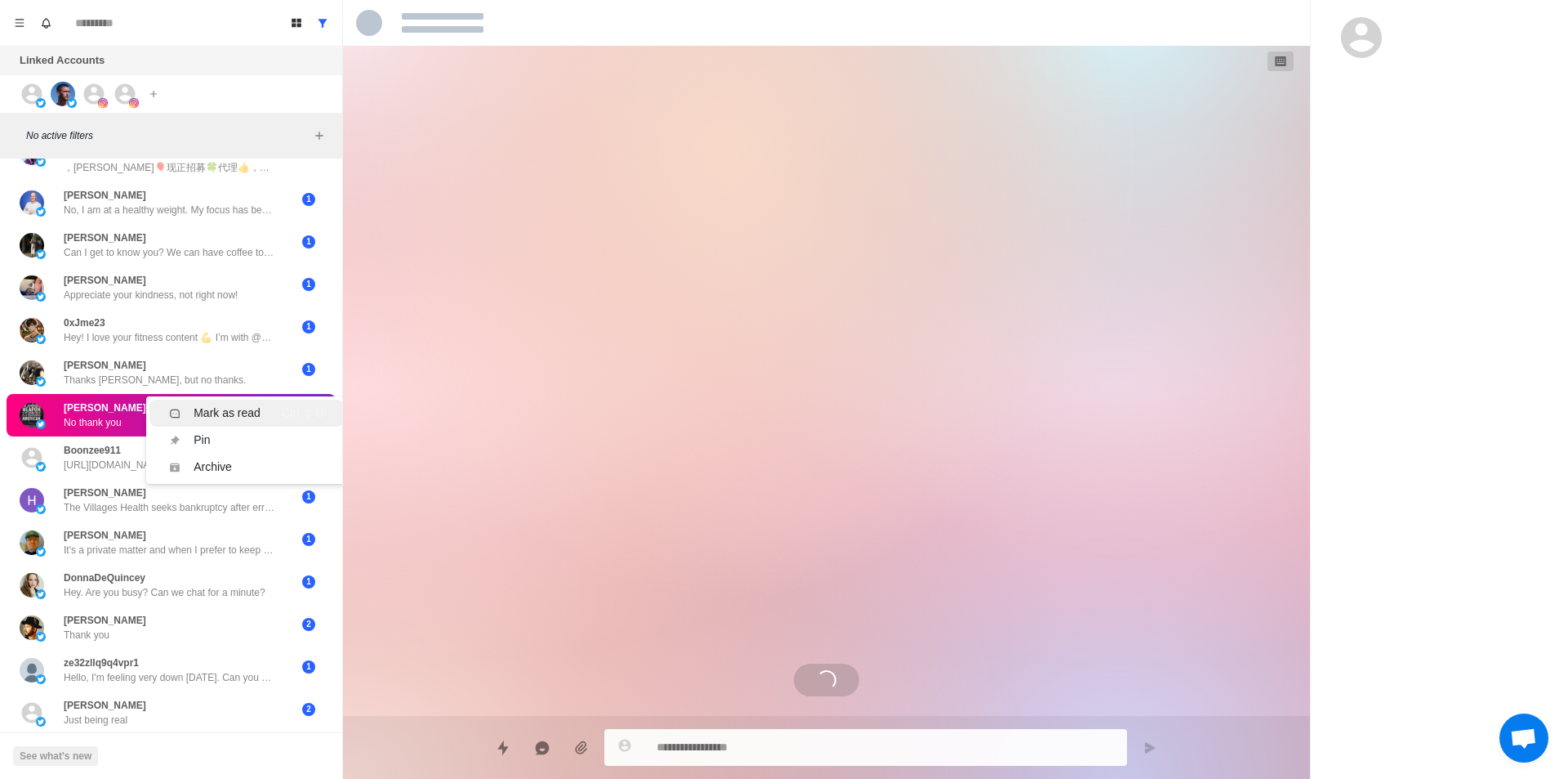
click at [221, 408] on div "Mark as read" at bounding box center [227, 413] width 67 height 18
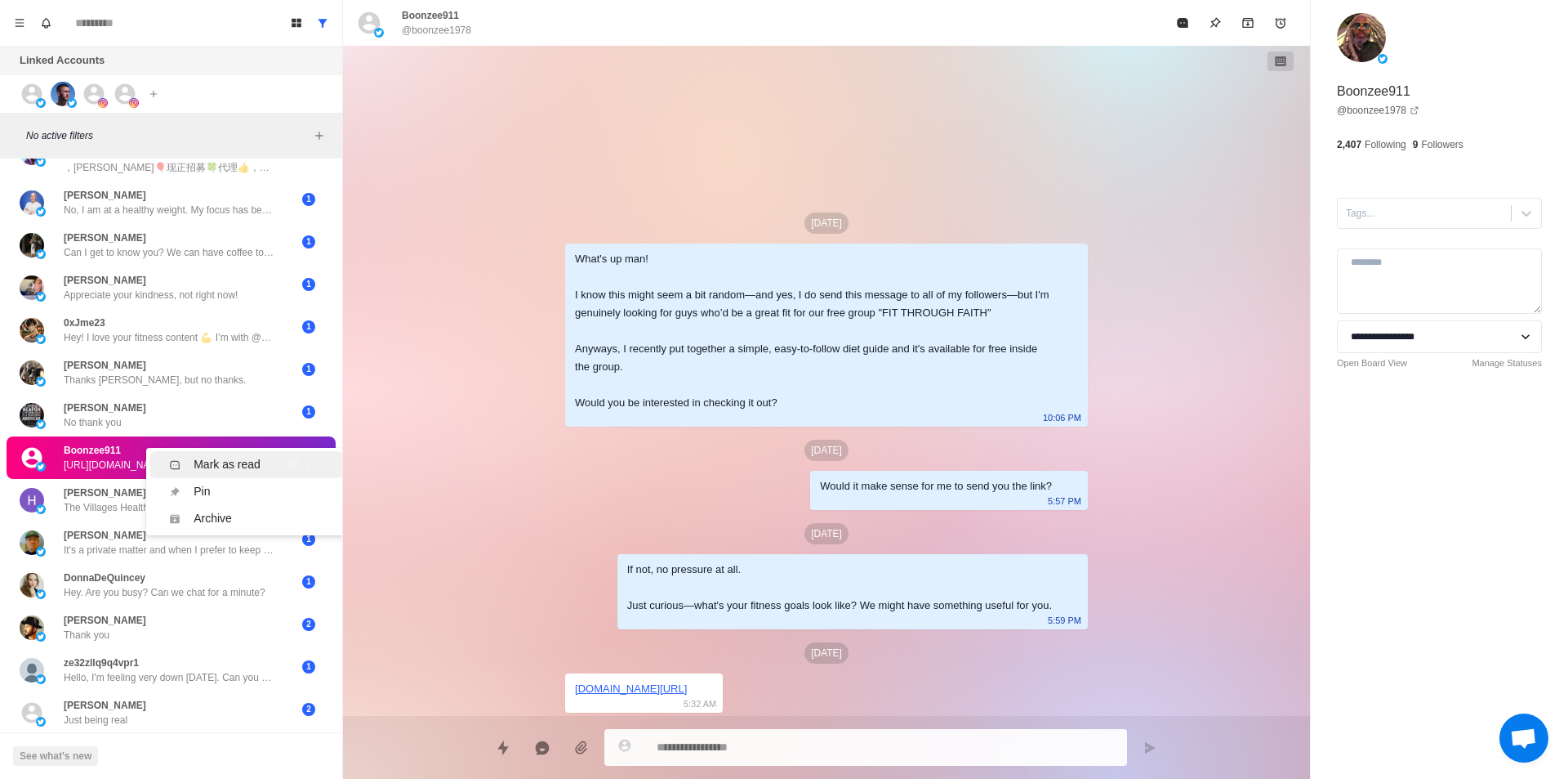
click at [199, 455] on li "Mark as read Ctrl ⇧ U" at bounding box center [246, 464] width 194 height 27
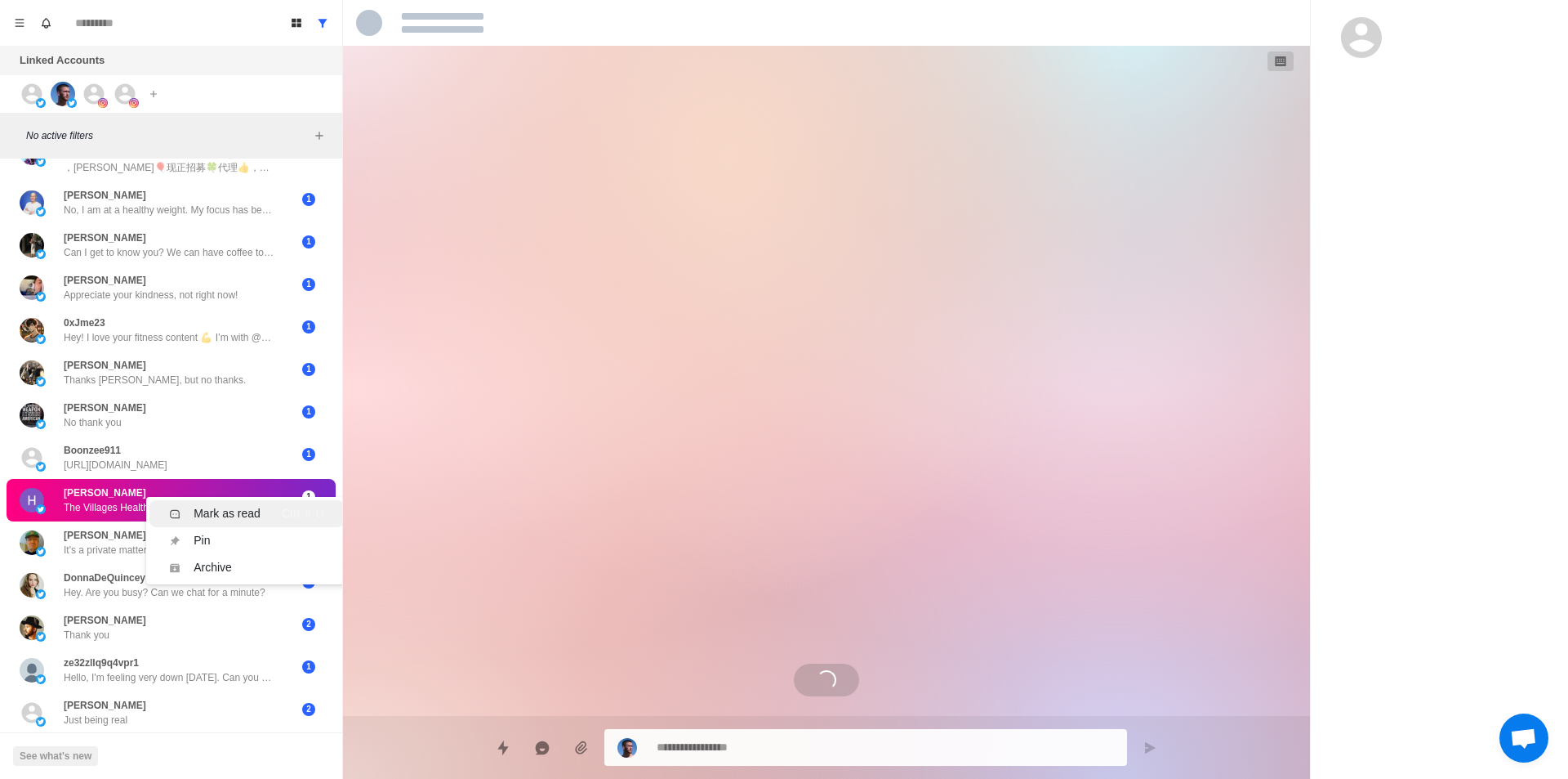
scroll to position [29, 0]
click at [211, 520] on div "Mark as read" at bounding box center [227, 514] width 67 height 18
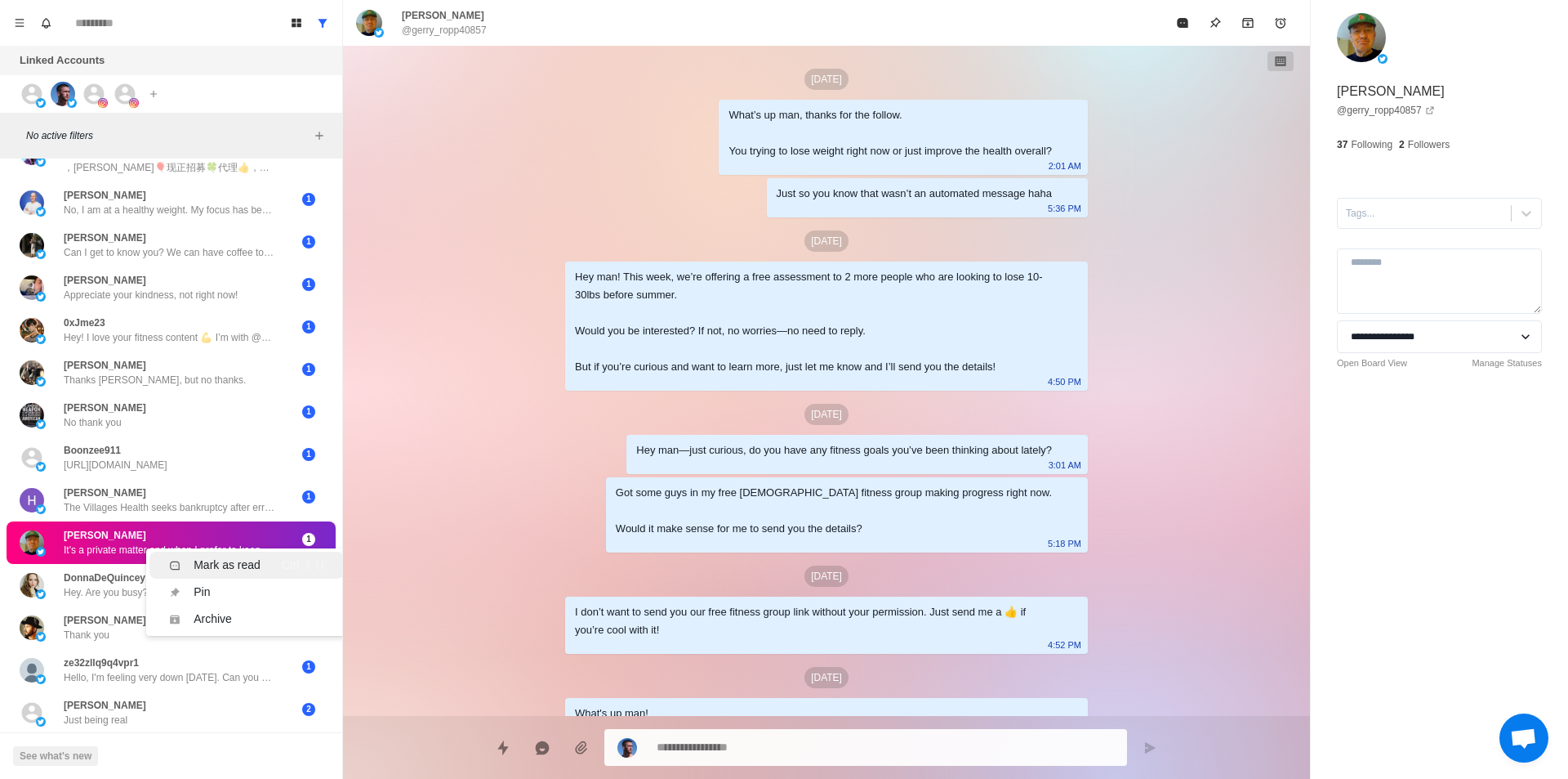
scroll to position [2192, 0]
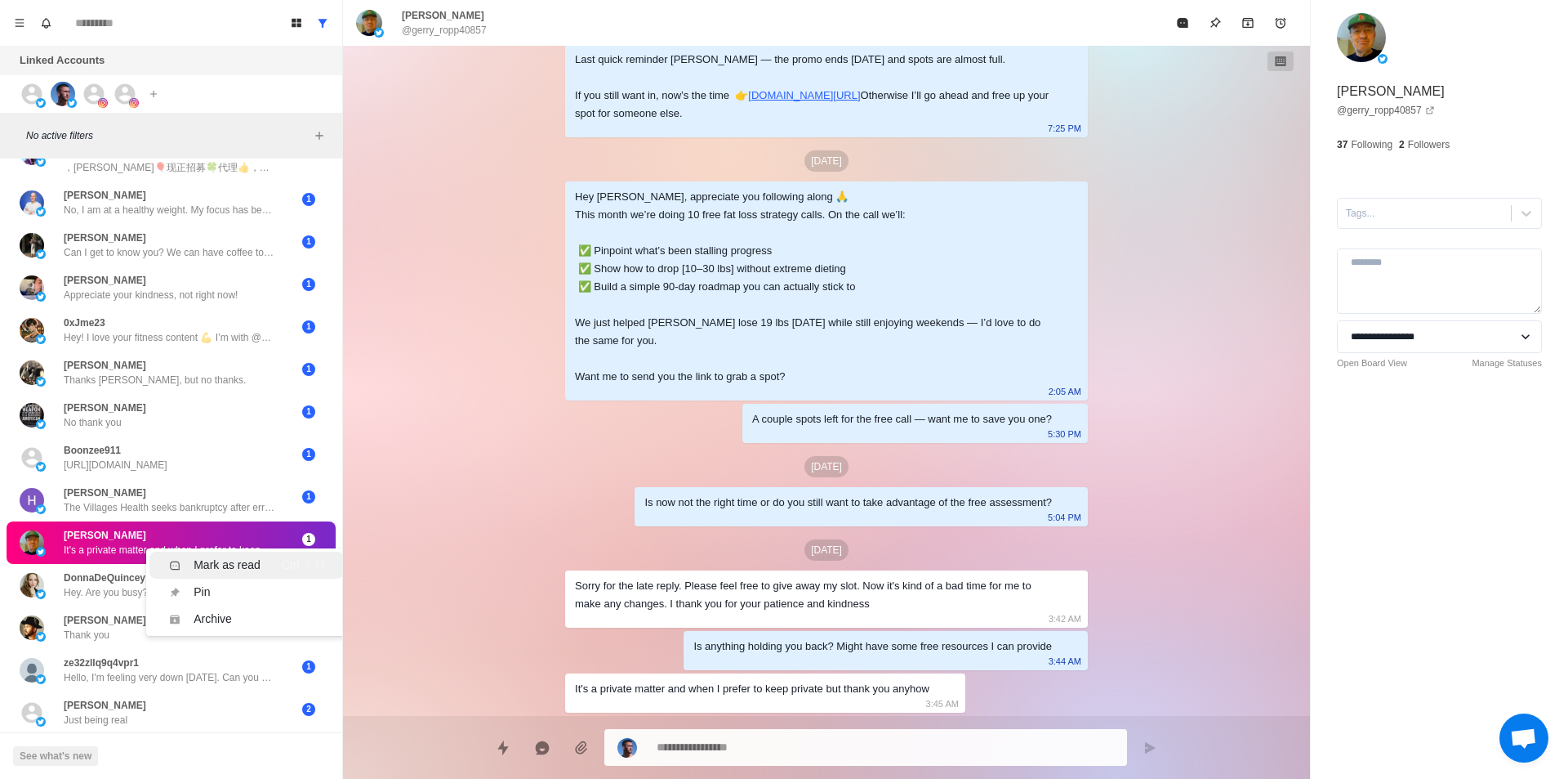
click at [226, 562] on div "Mark as read" at bounding box center [227, 565] width 67 height 18
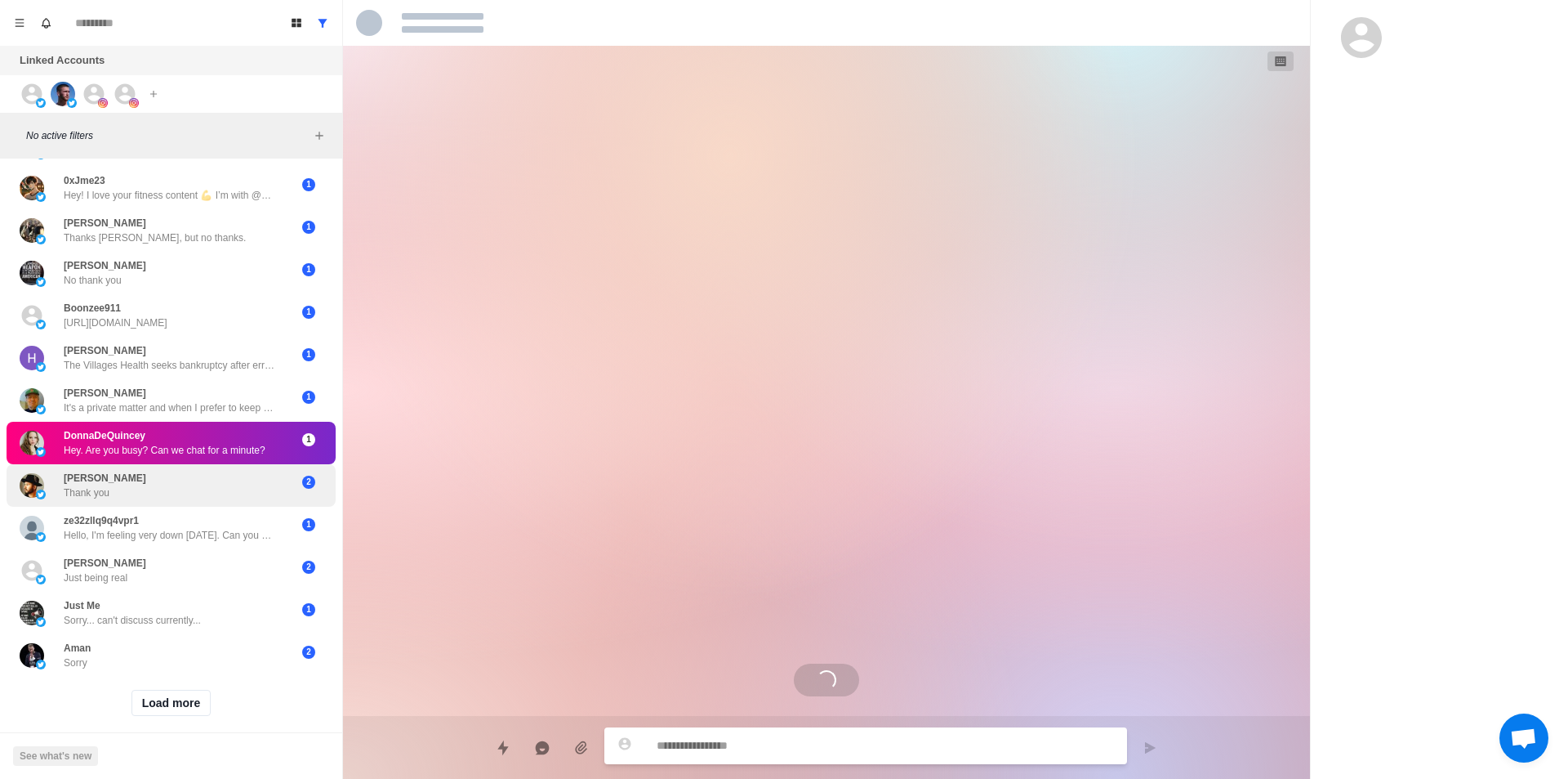
scroll to position [383, 0]
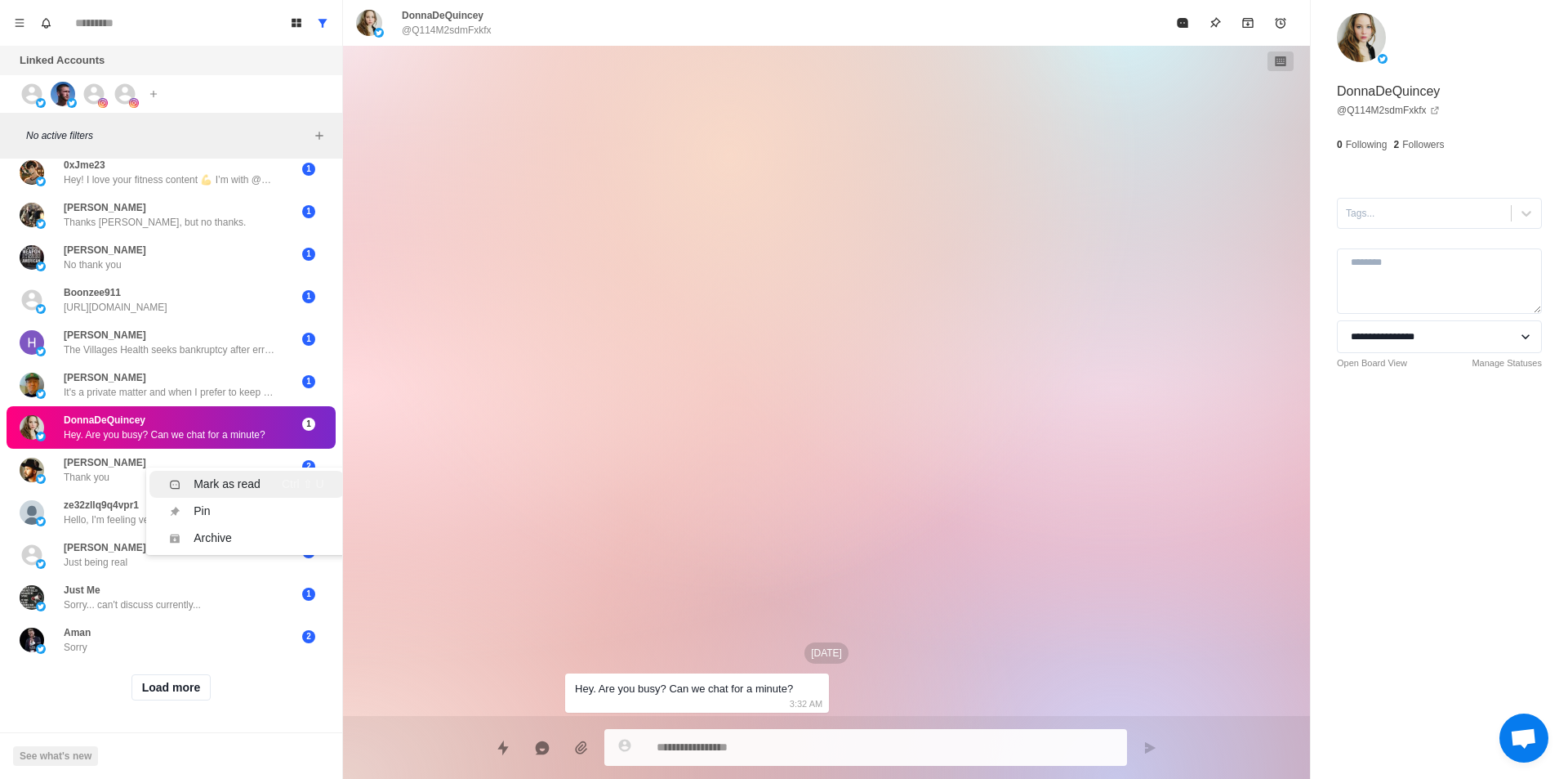
click at [217, 475] on div "Mark as read" at bounding box center [227, 484] width 67 height 18
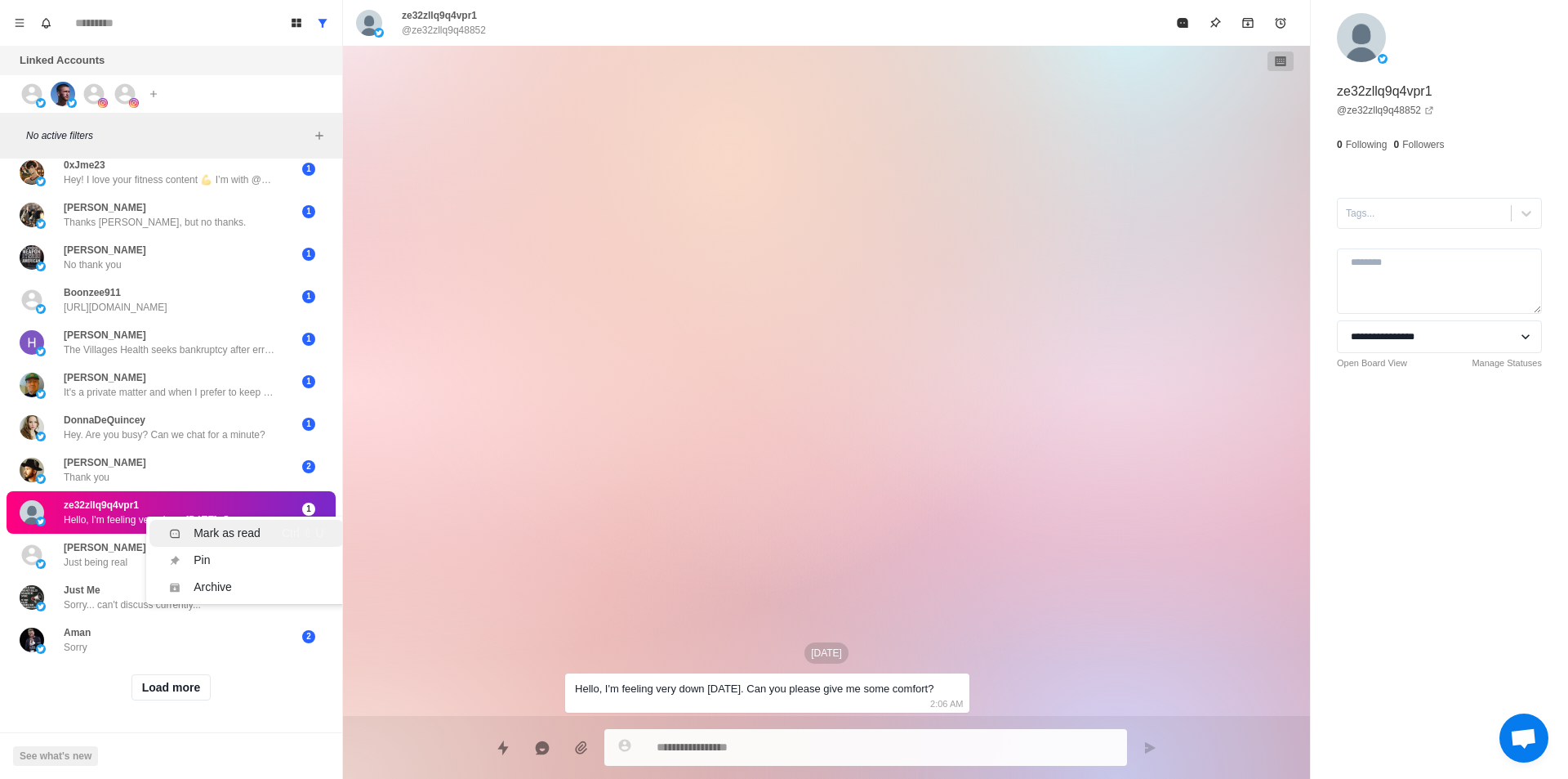
click at [215, 525] on div "Mark as read" at bounding box center [227, 534] width 67 height 18
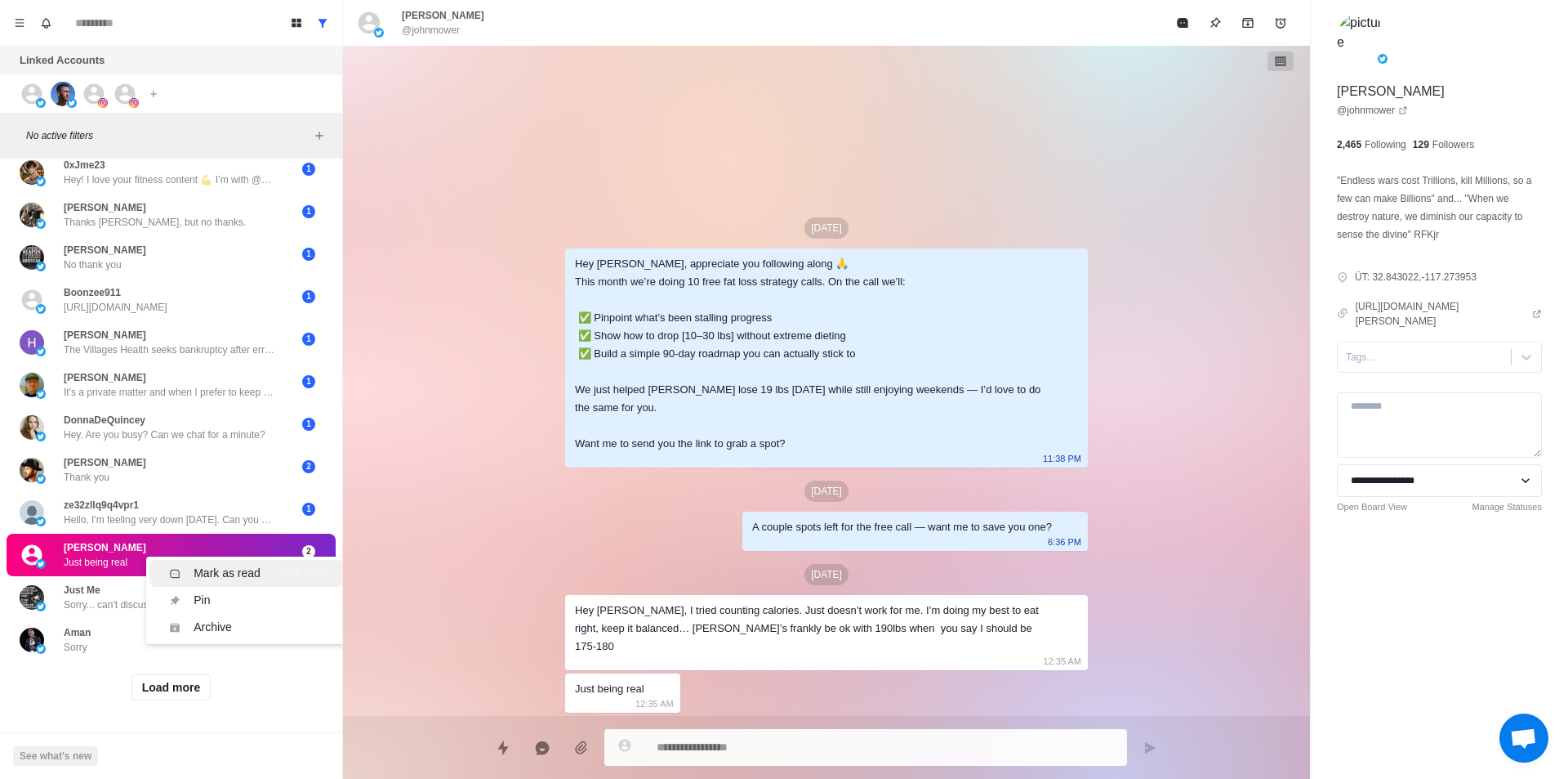
click at [227, 565] on div "Mark as read" at bounding box center [227, 574] width 67 height 18
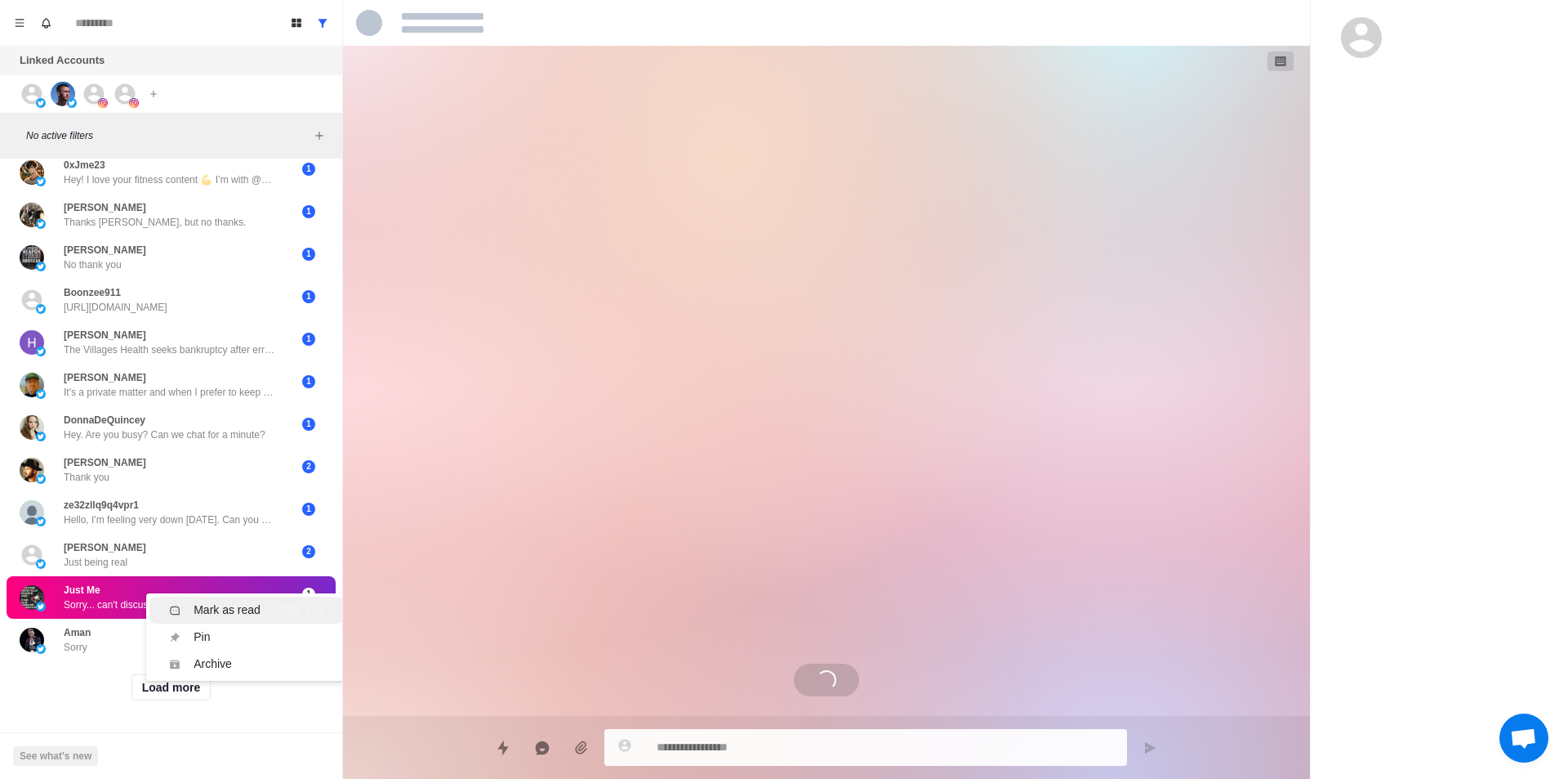
scroll to position [178, 0]
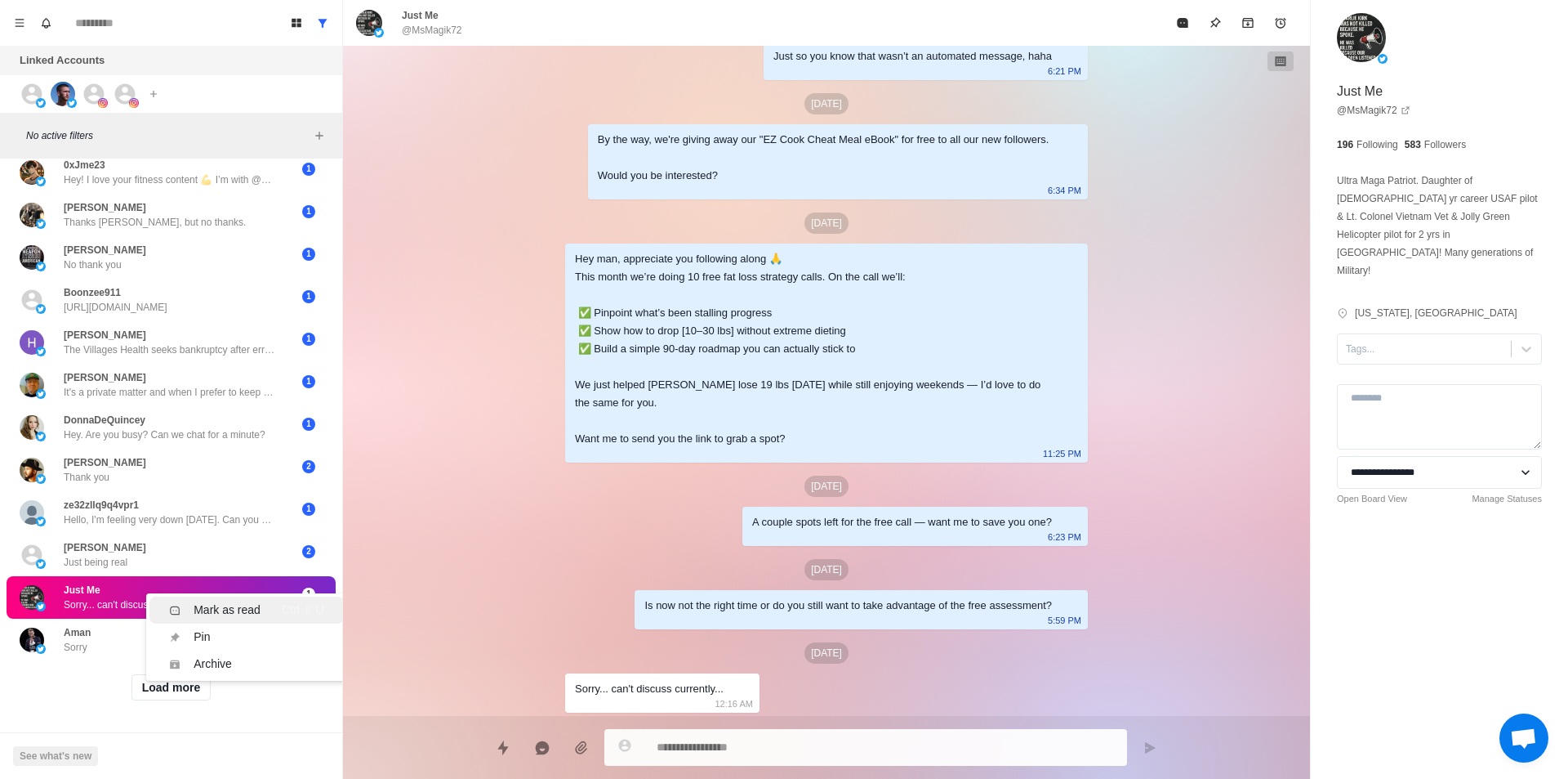
click at [254, 602] on div "Mark as read" at bounding box center [227, 611] width 67 height 18
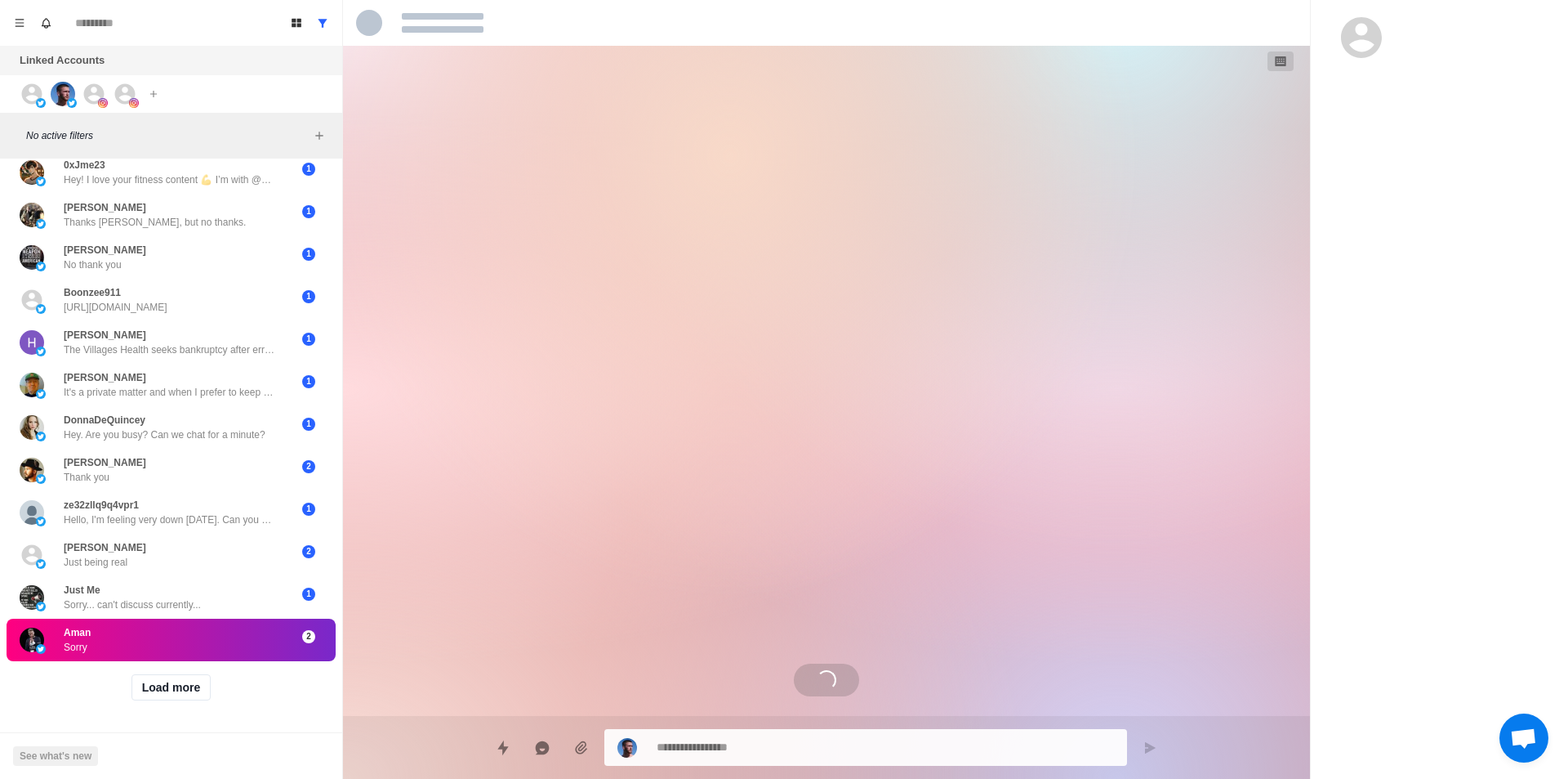
drag, startPoint x: 185, startPoint y: 641, endPoint x: 194, endPoint y: 633, distance: 12.0
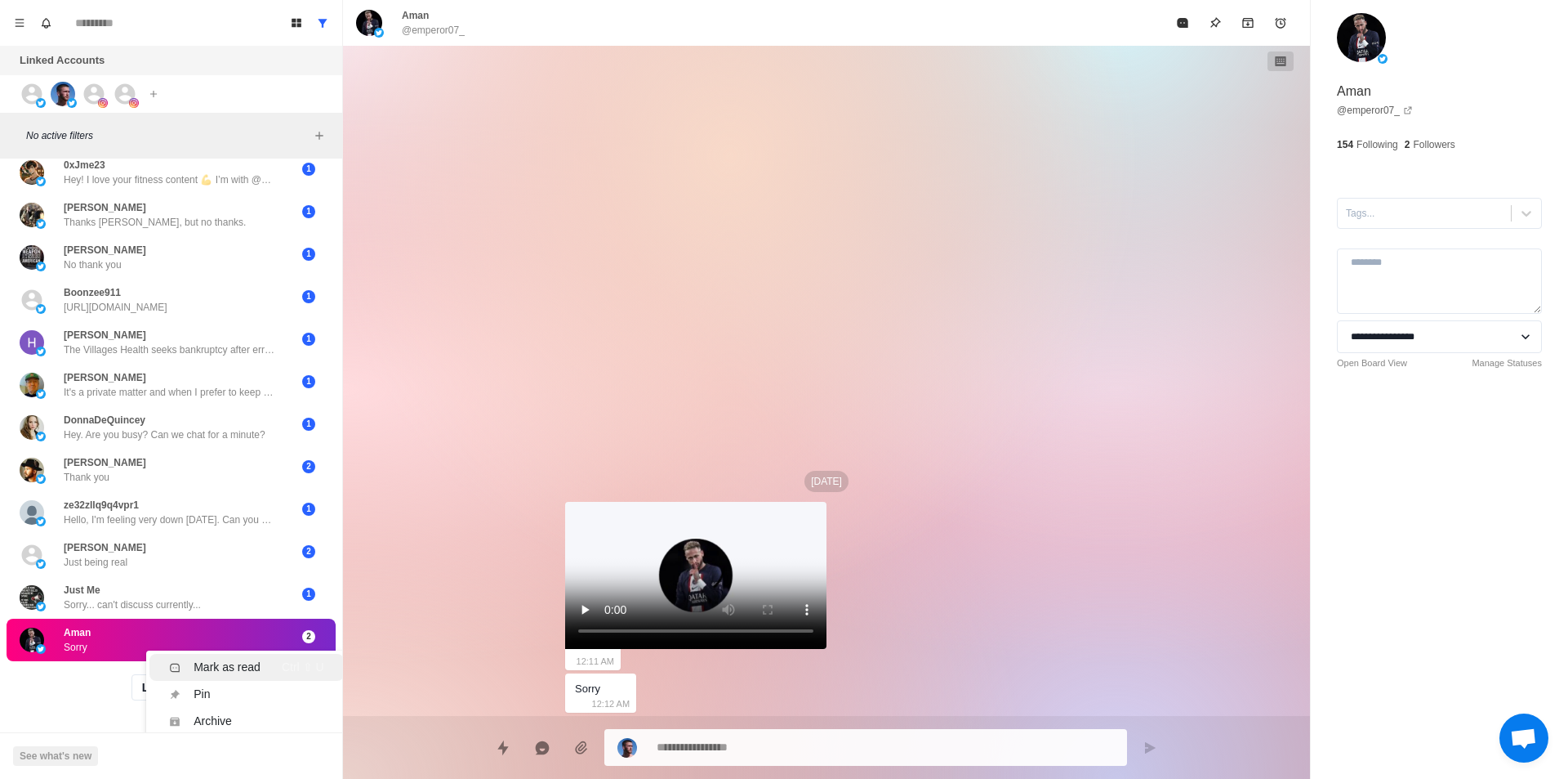
click at [221, 658] on div "Mark as read" at bounding box center [227, 667] width 67 height 18
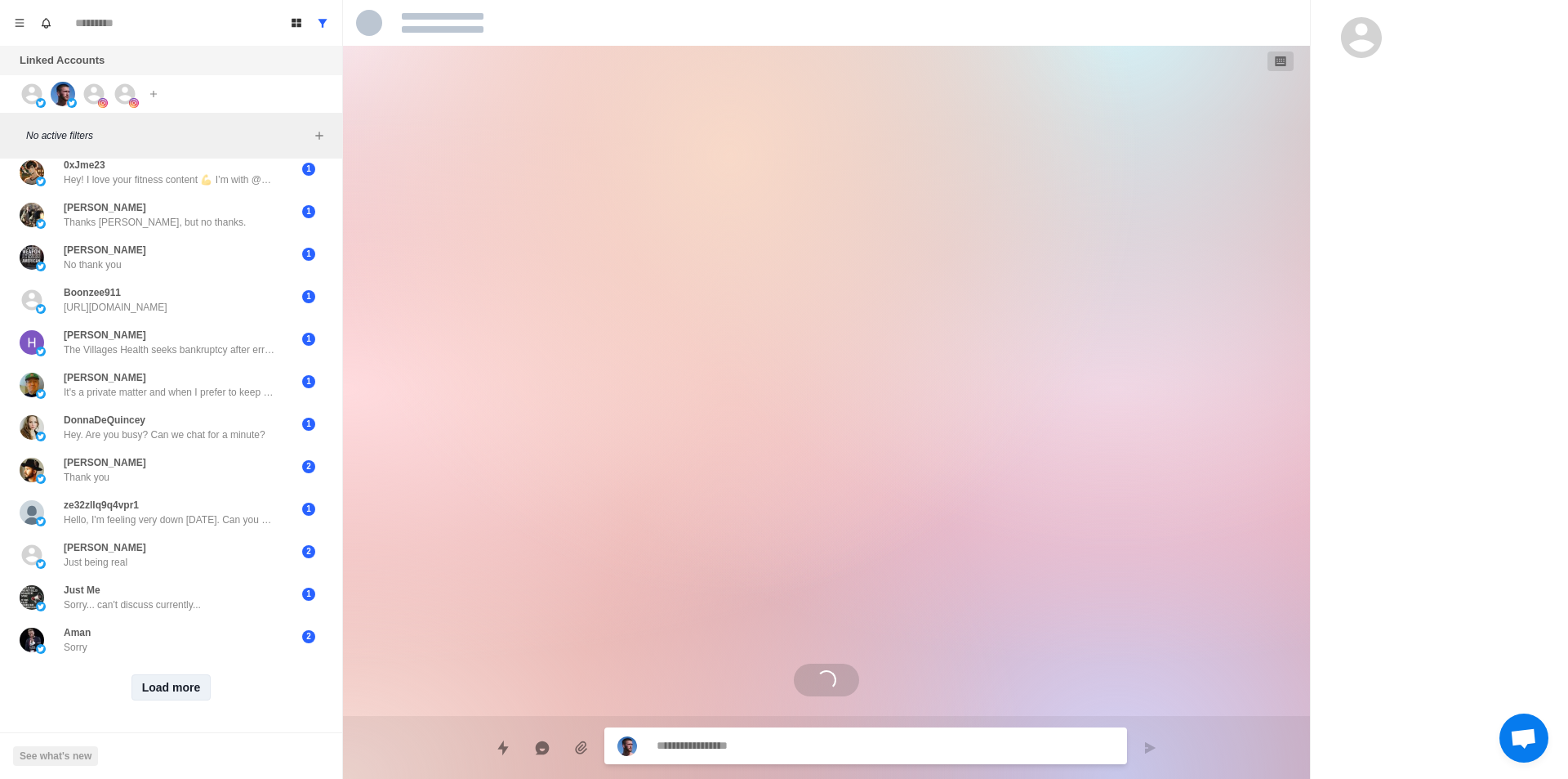
click at [196, 674] on button "Load more" at bounding box center [171, 686] width 80 height 26
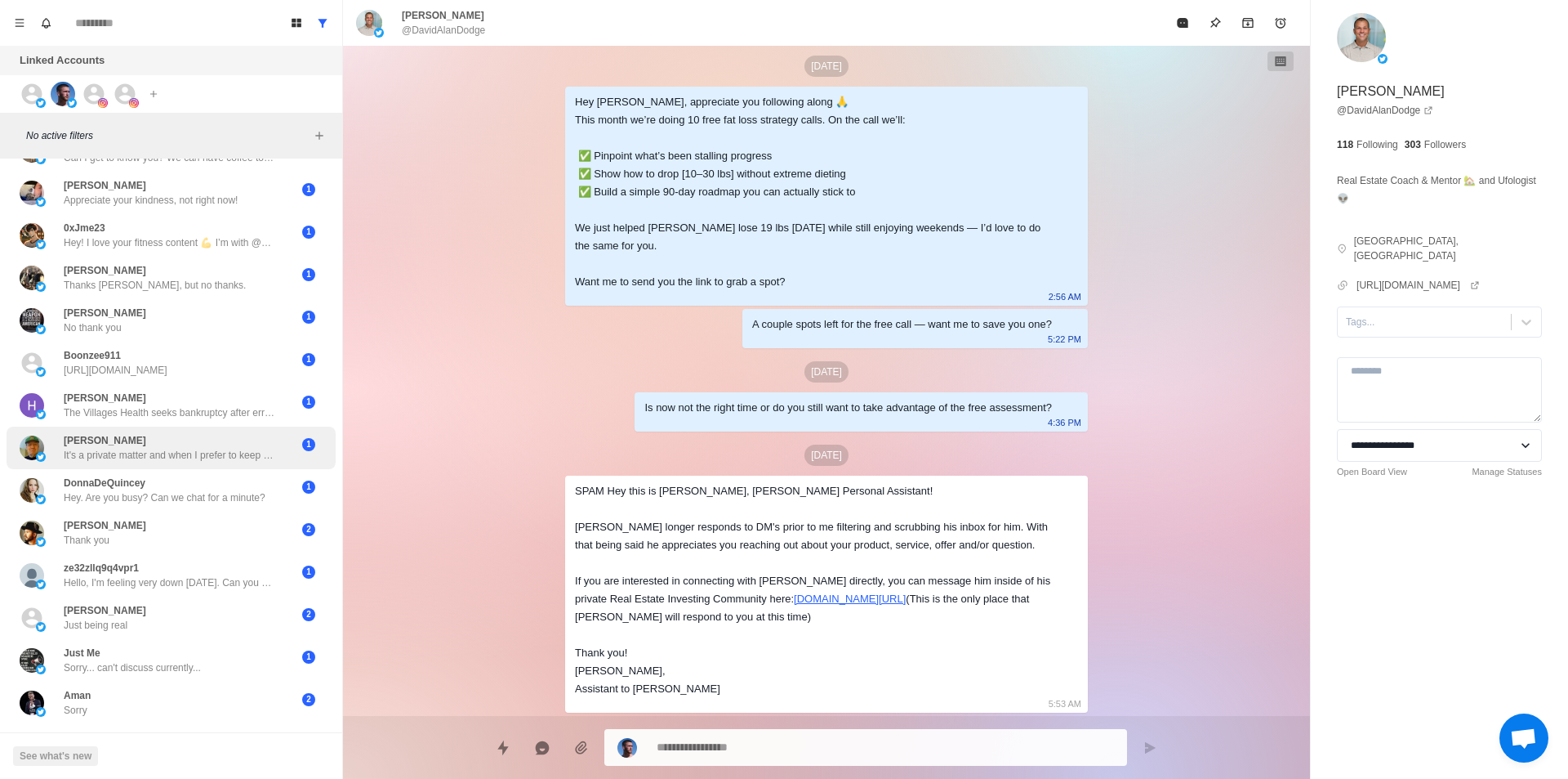
scroll to position [353, 0]
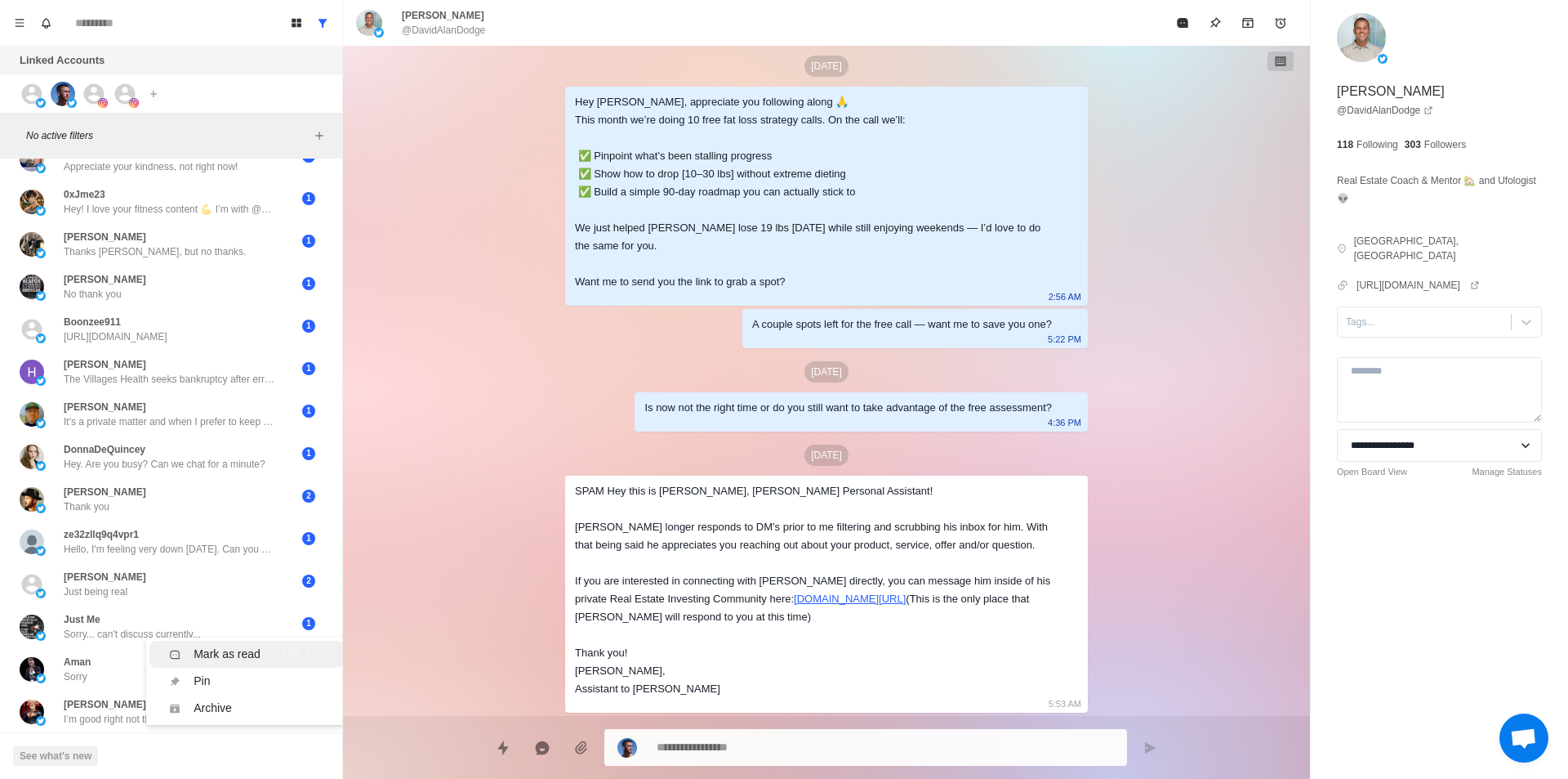
click at [228, 646] on div "Mark as read" at bounding box center [227, 654] width 67 height 18
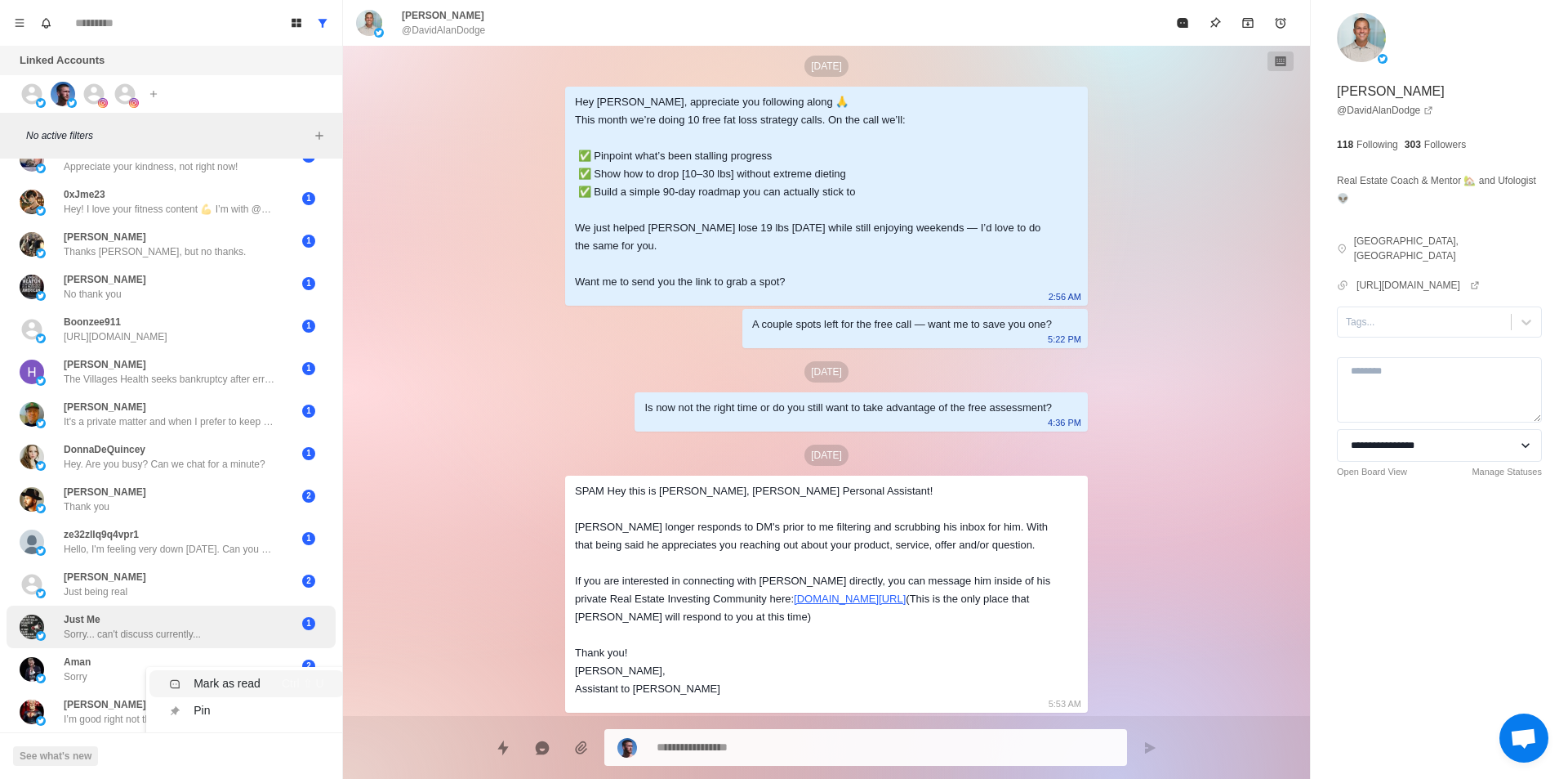
drag, startPoint x: 220, startPoint y: 674, endPoint x: 219, endPoint y: 635, distance: 39.0
click at [221, 675] on div "Mark as read" at bounding box center [227, 684] width 67 height 18
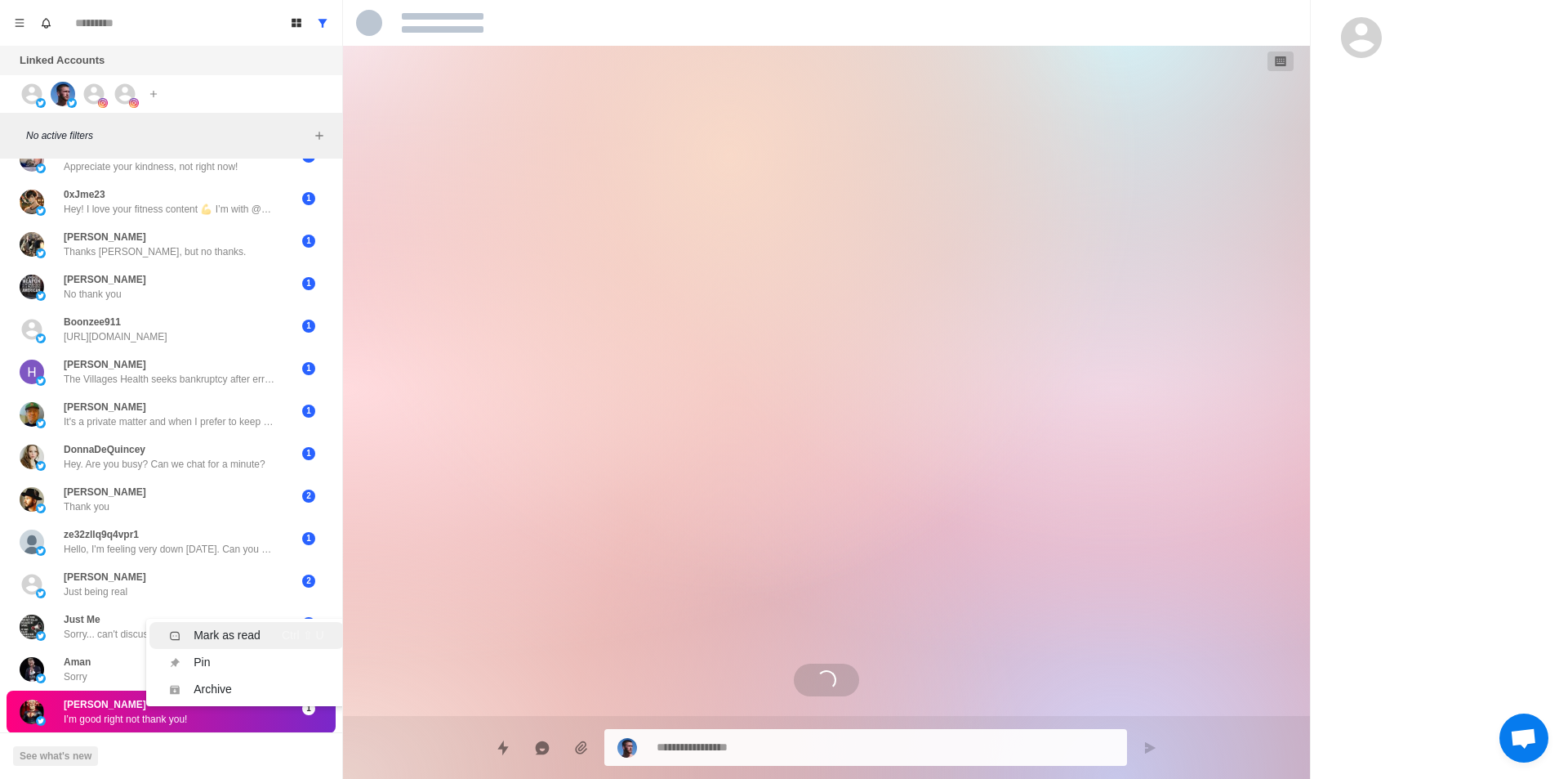
scroll to position [959, 0]
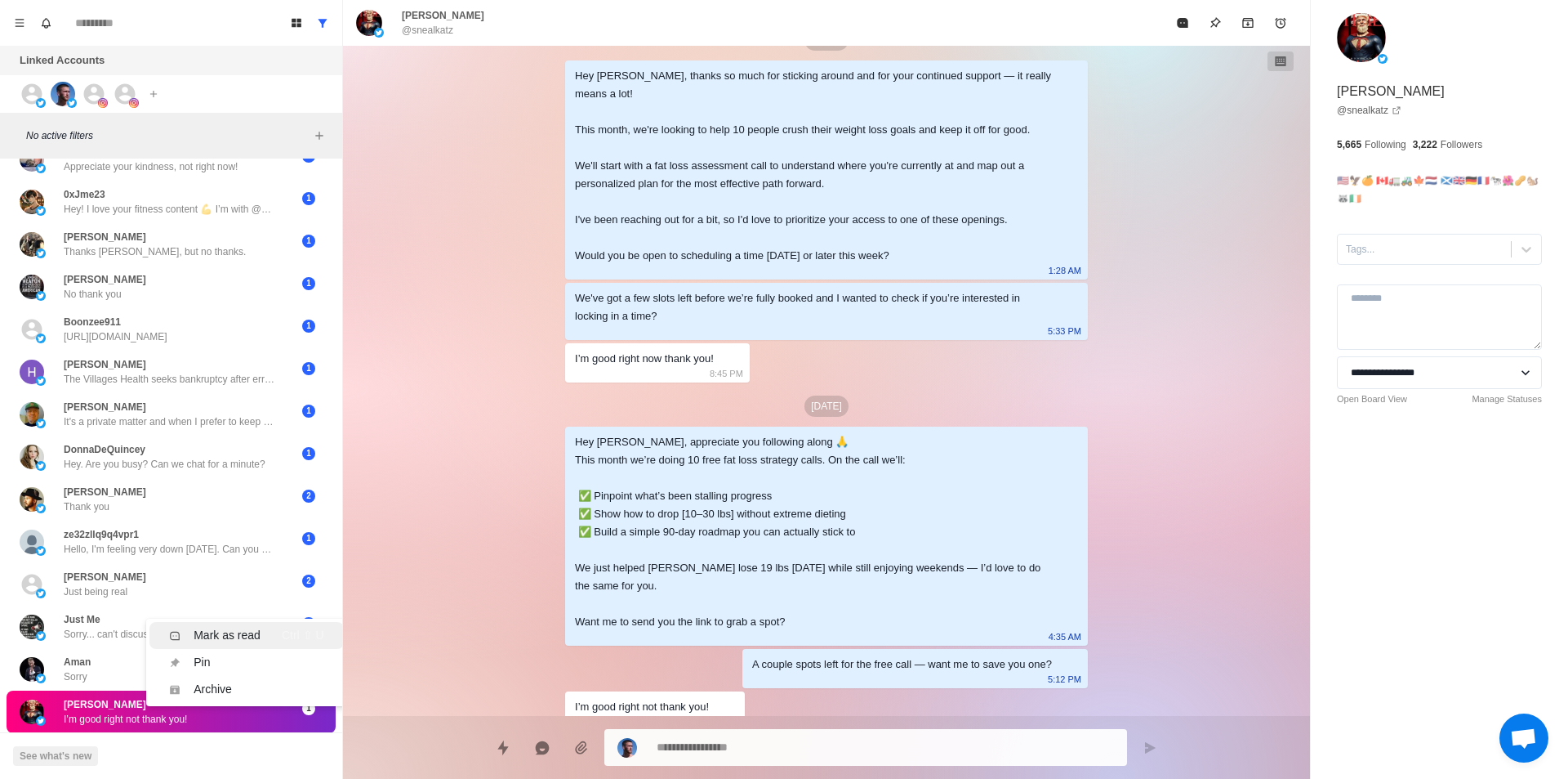
click at [222, 627] on div "Mark as read" at bounding box center [227, 636] width 67 height 18
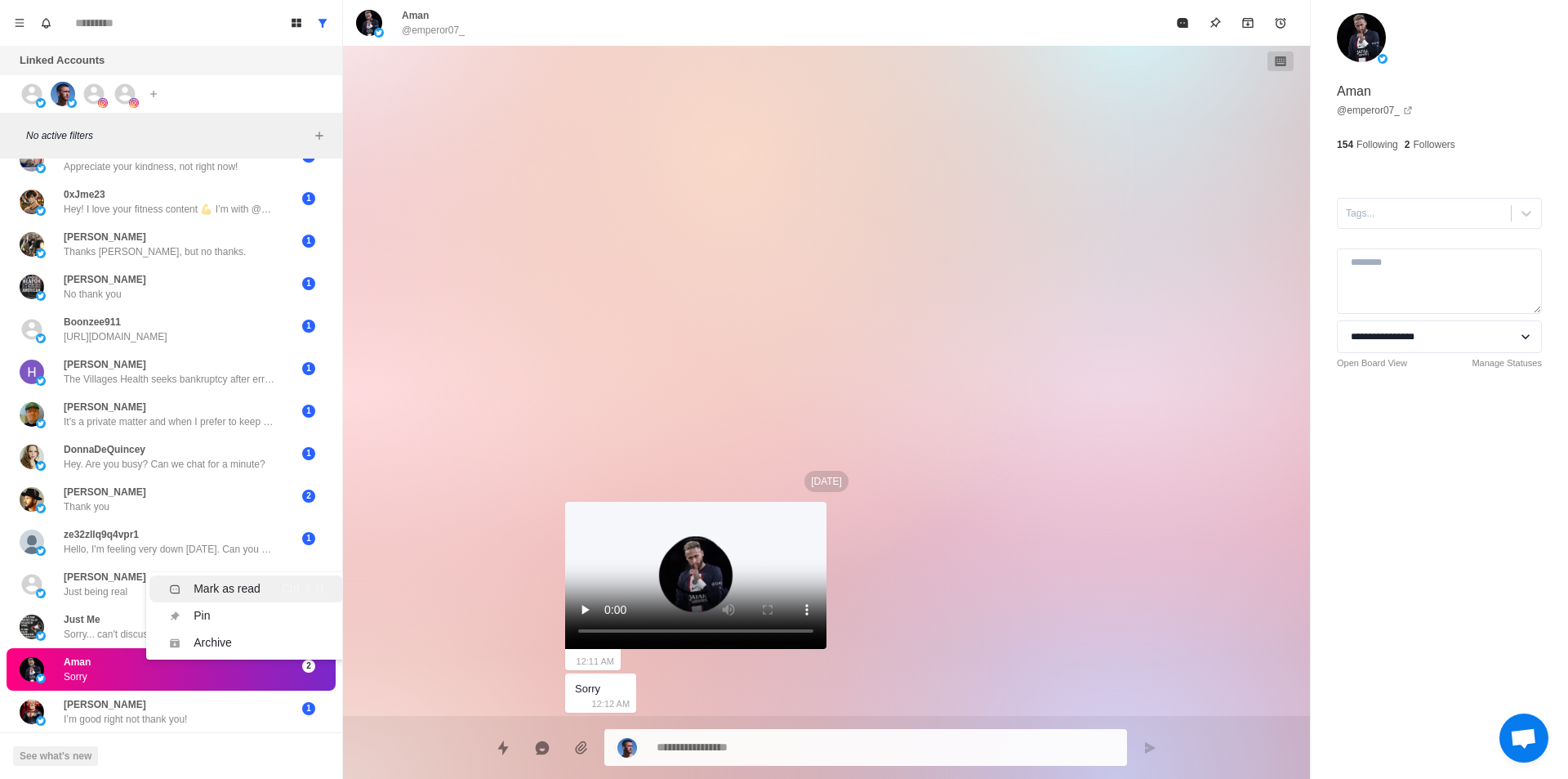
click at [216, 580] on div "Mark as read" at bounding box center [227, 589] width 67 height 18
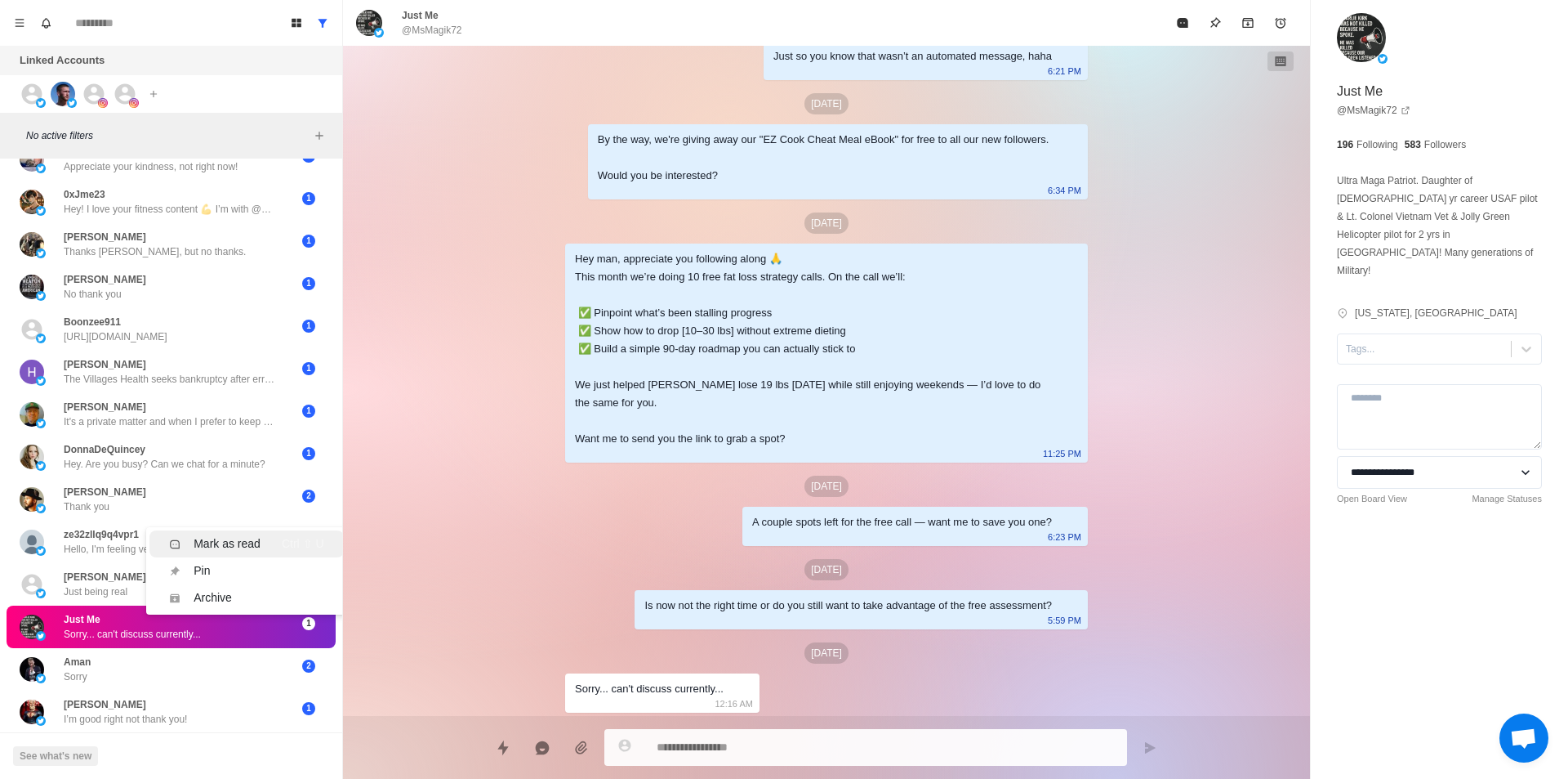
click at [236, 536] on div "Mark as read" at bounding box center [227, 544] width 67 height 18
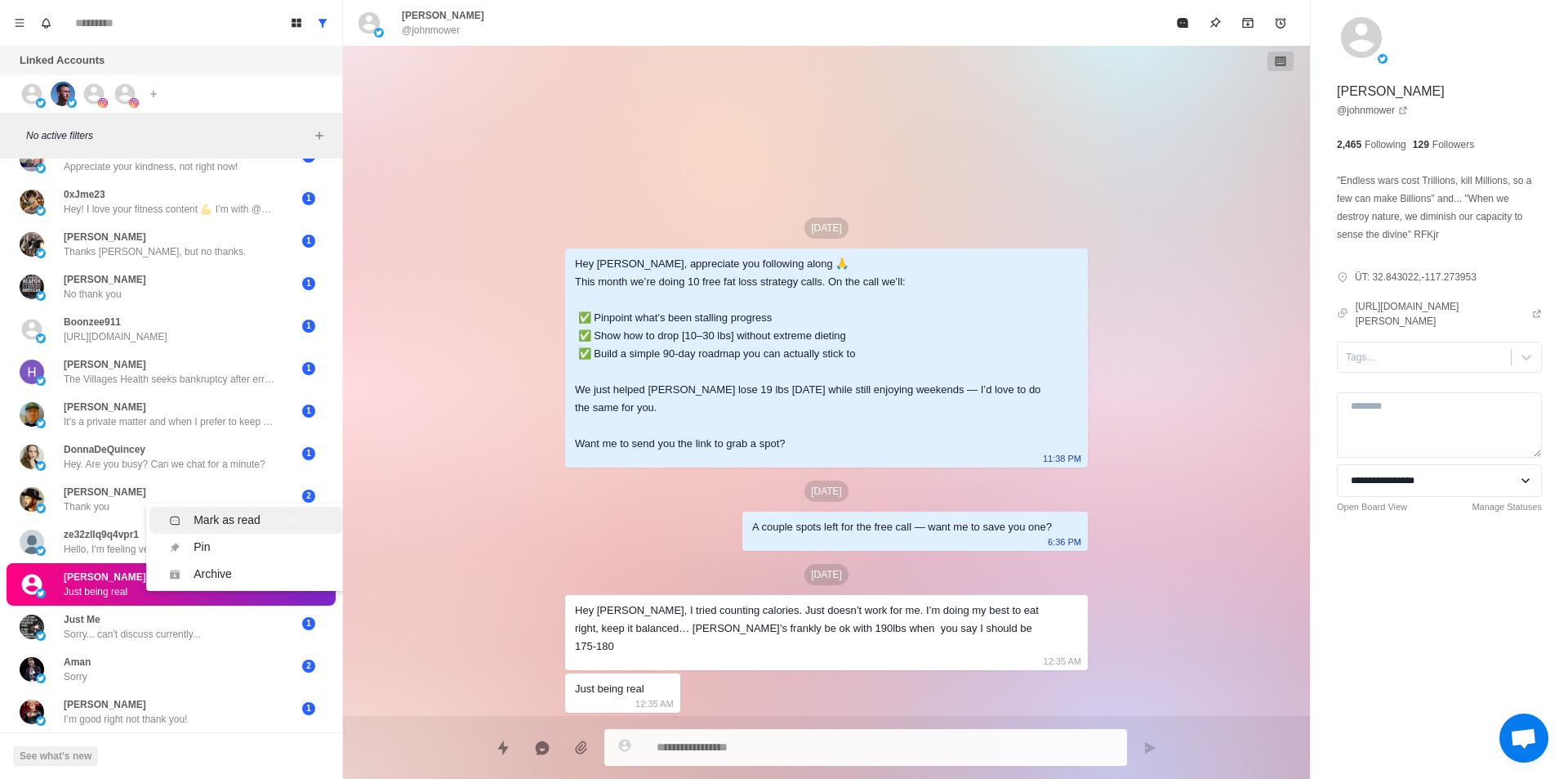
click at [245, 511] on div "Mark as read" at bounding box center [227, 520] width 67 height 18
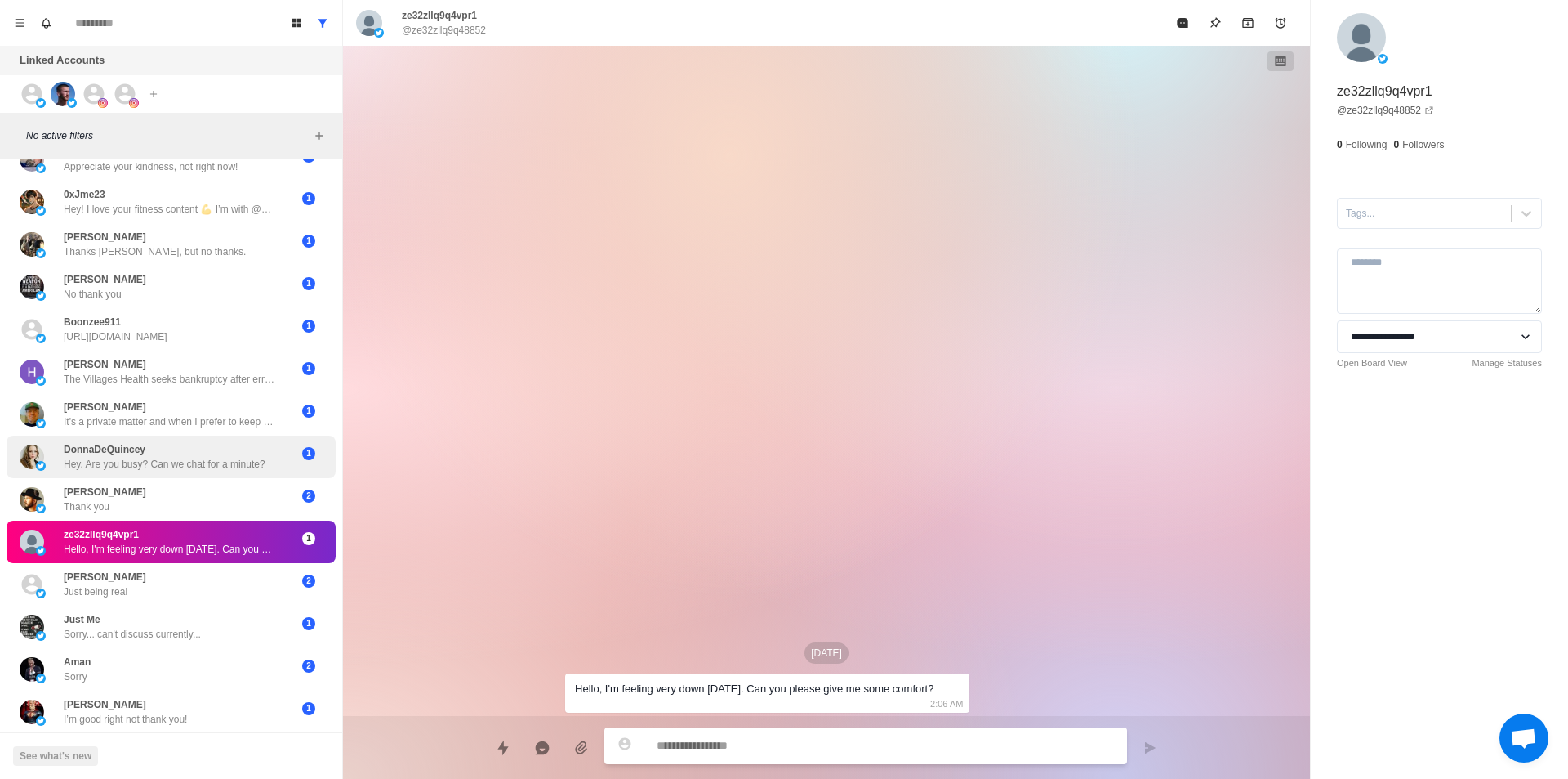
drag, startPoint x: 257, startPoint y: 437, endPoint x: 266, endPoint y: 469, distance: 33.2
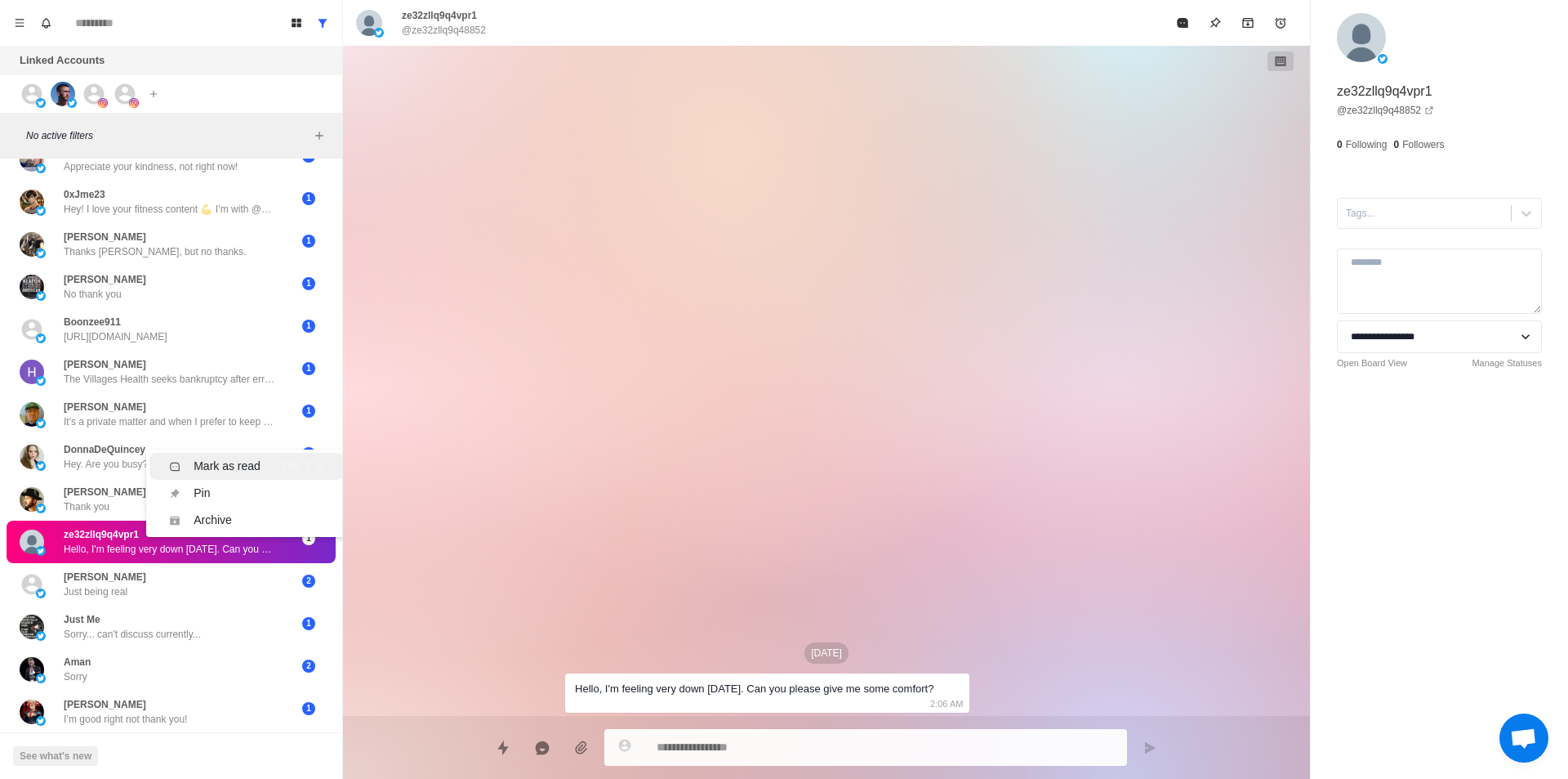
click at [267, 458] on div "Mark as read Ctrl ⇧ U" at bounding box center [246, 466] width 155 height 18
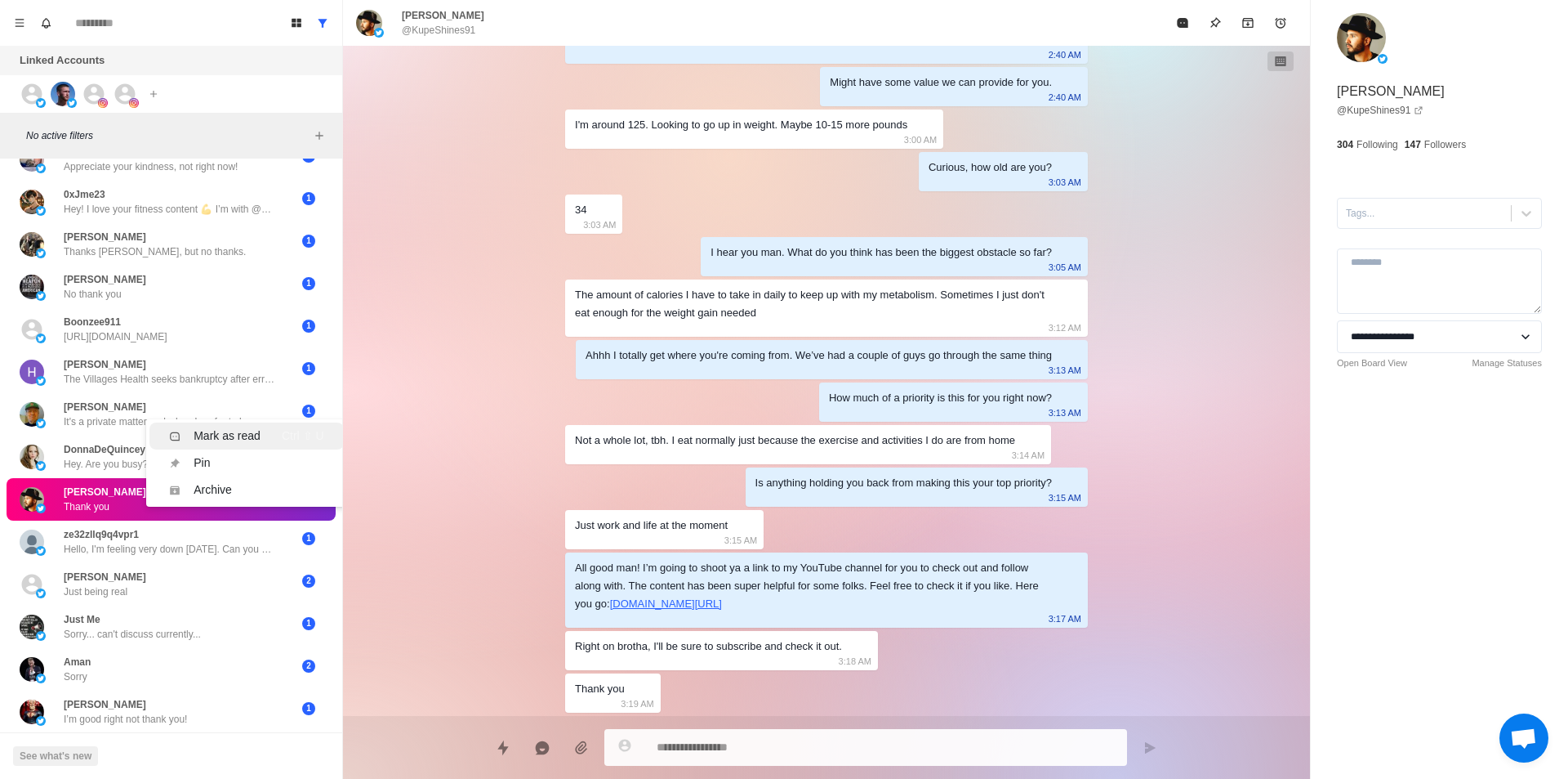
click at [266, 427] on div "Mark as read Ctrl ⇧ U" at bounding box center [246, 436] width 155 height 18
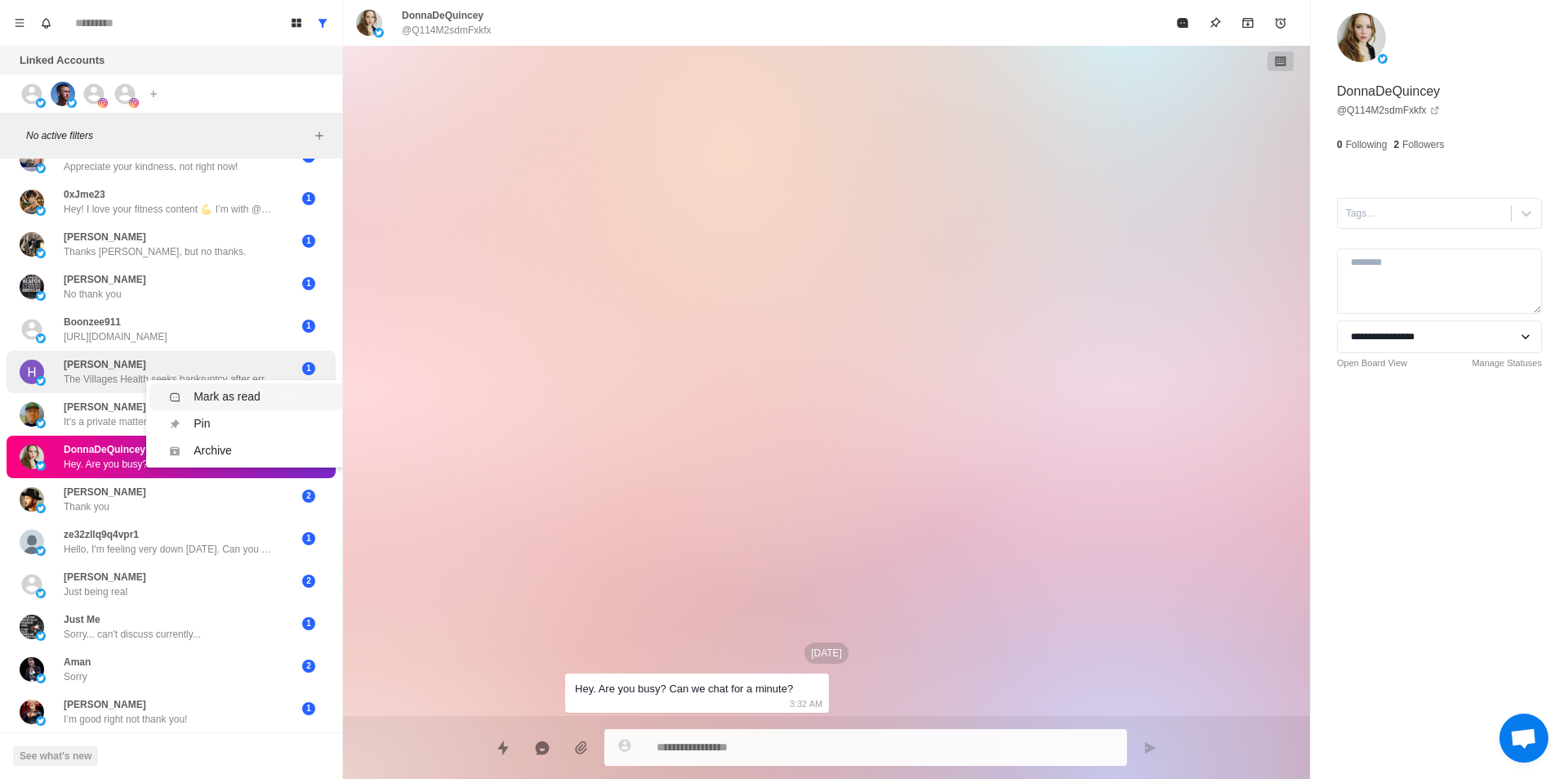
click at [262, 389] on div "Mark as read Ctrl ⇧ U" at bounding box center [246, 397] width 155 height 18
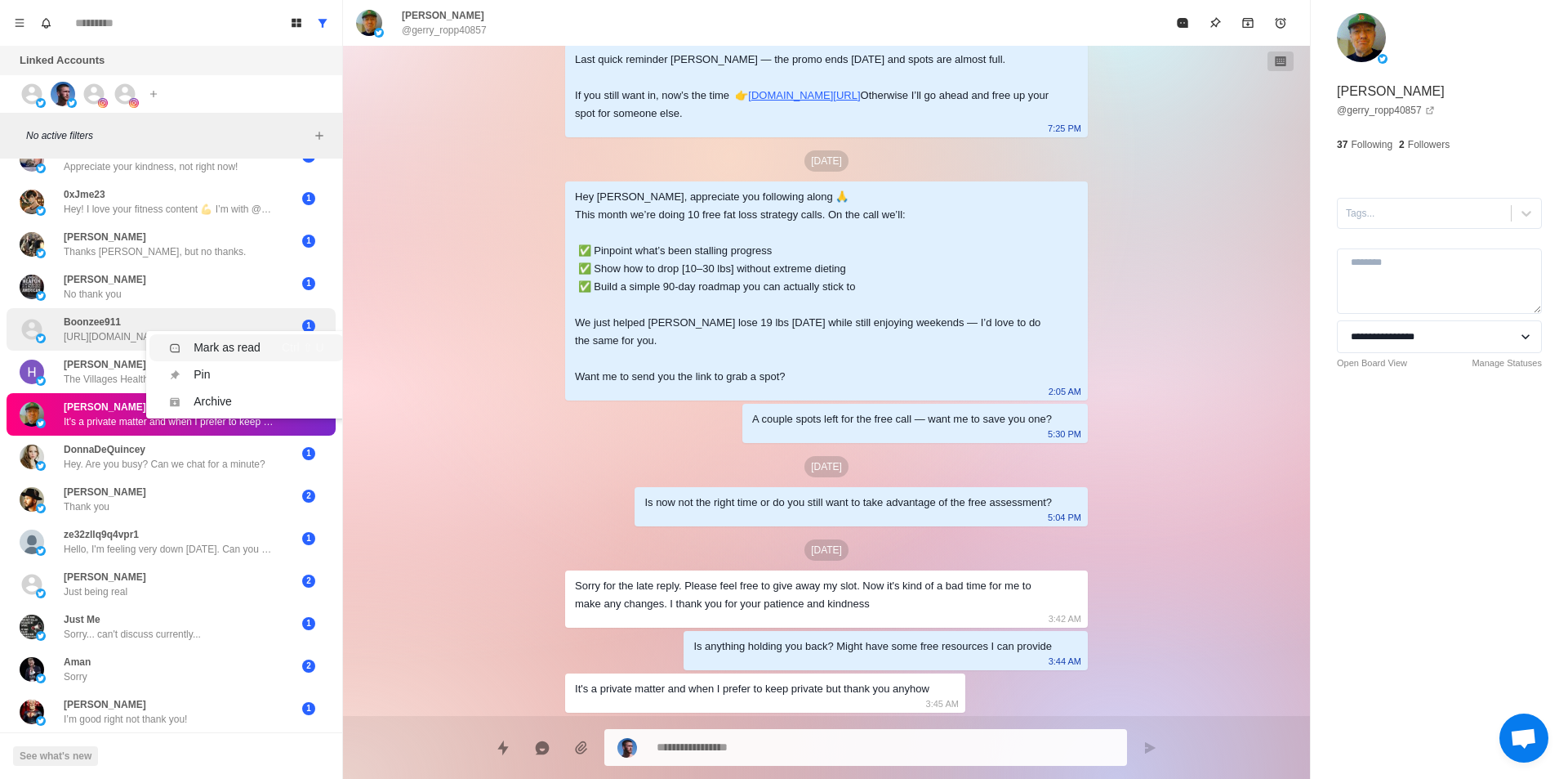
click at [255, 339] on div "Mark as read" at bounding box center [227, 348] width 67 height 18
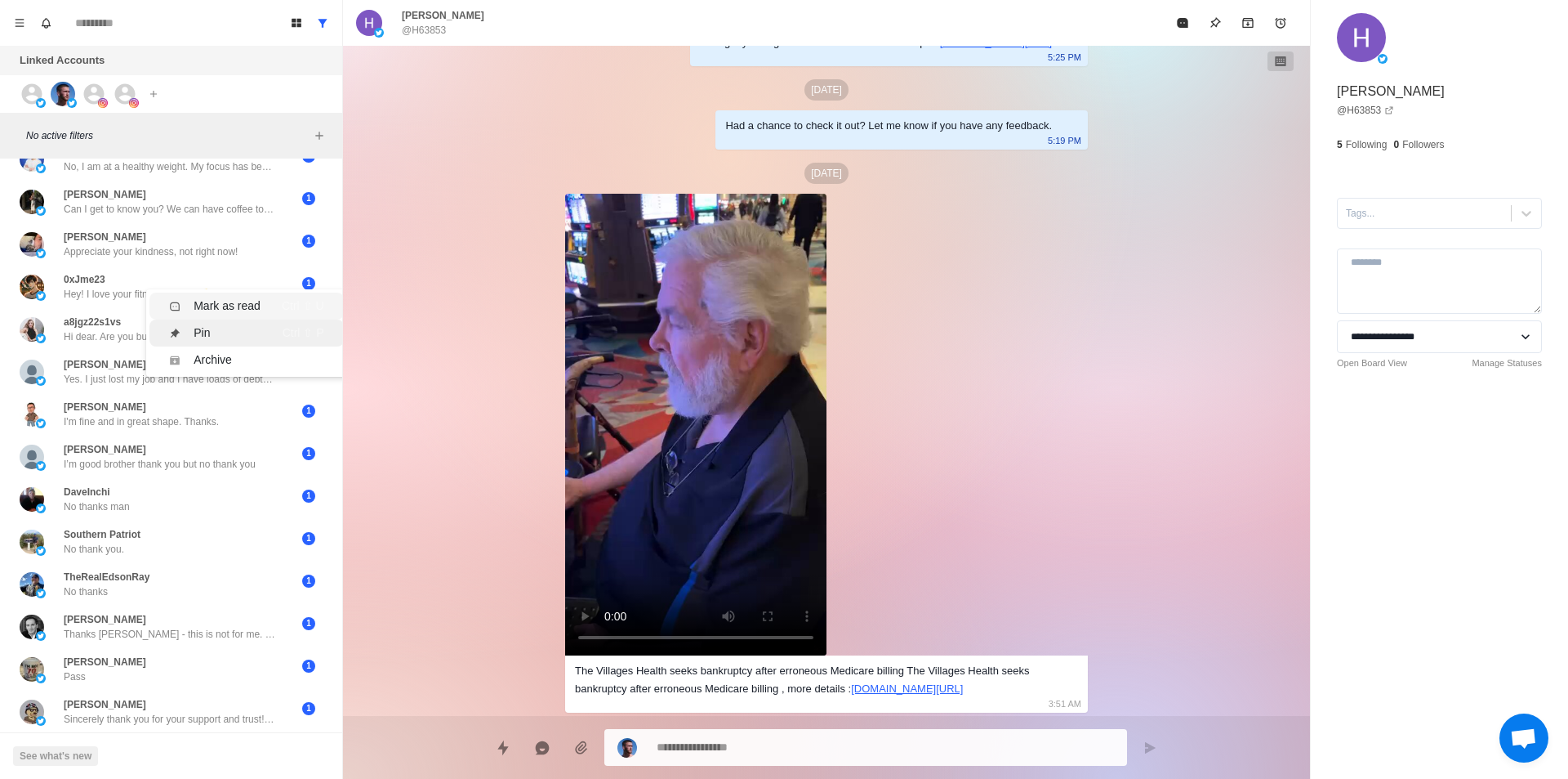
click at [267, 298] on div "Mark as read Ctrl ⇧ U" at bounding box center [246, 306] width 155 height 18
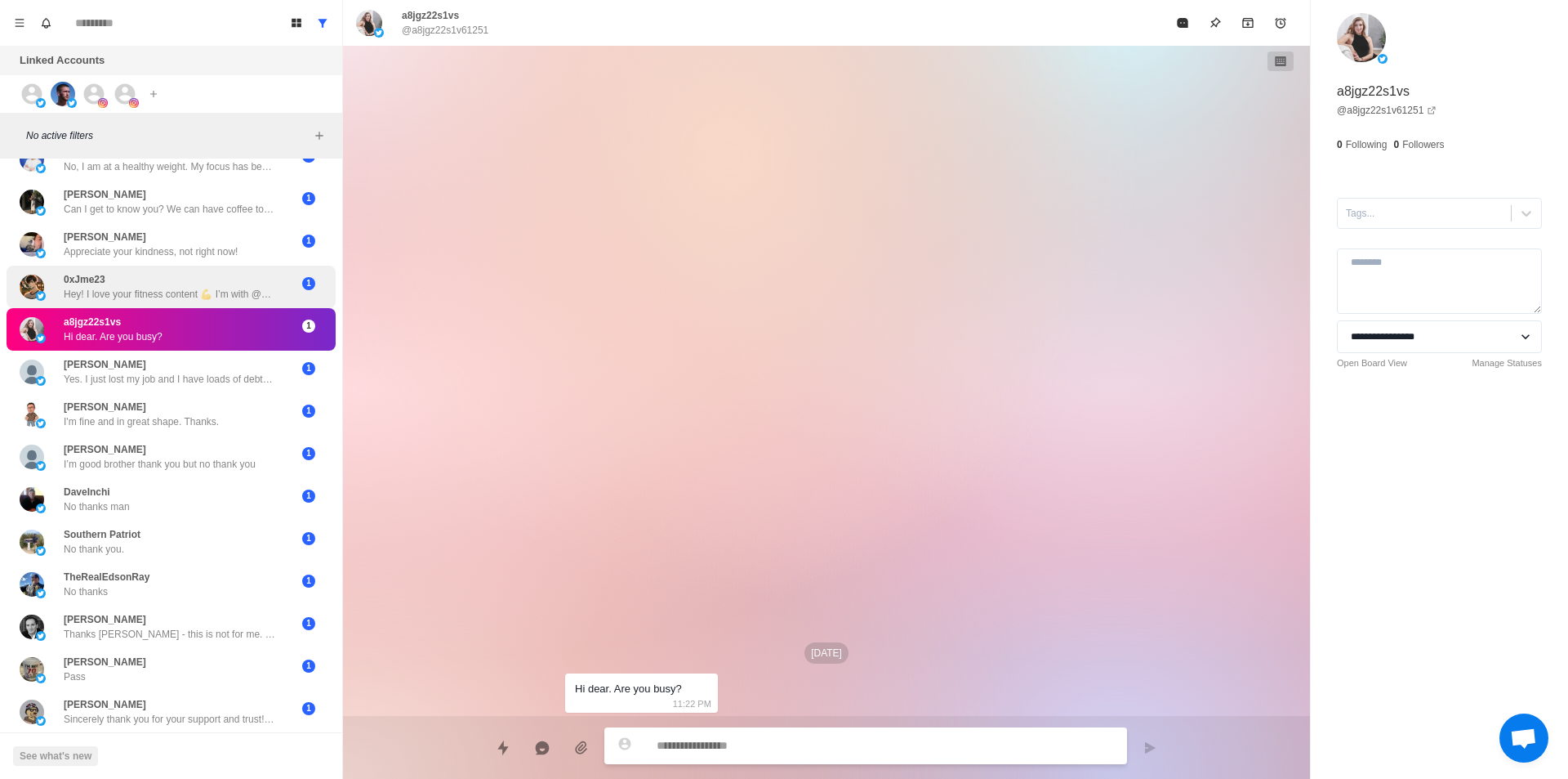
type textarea "*"
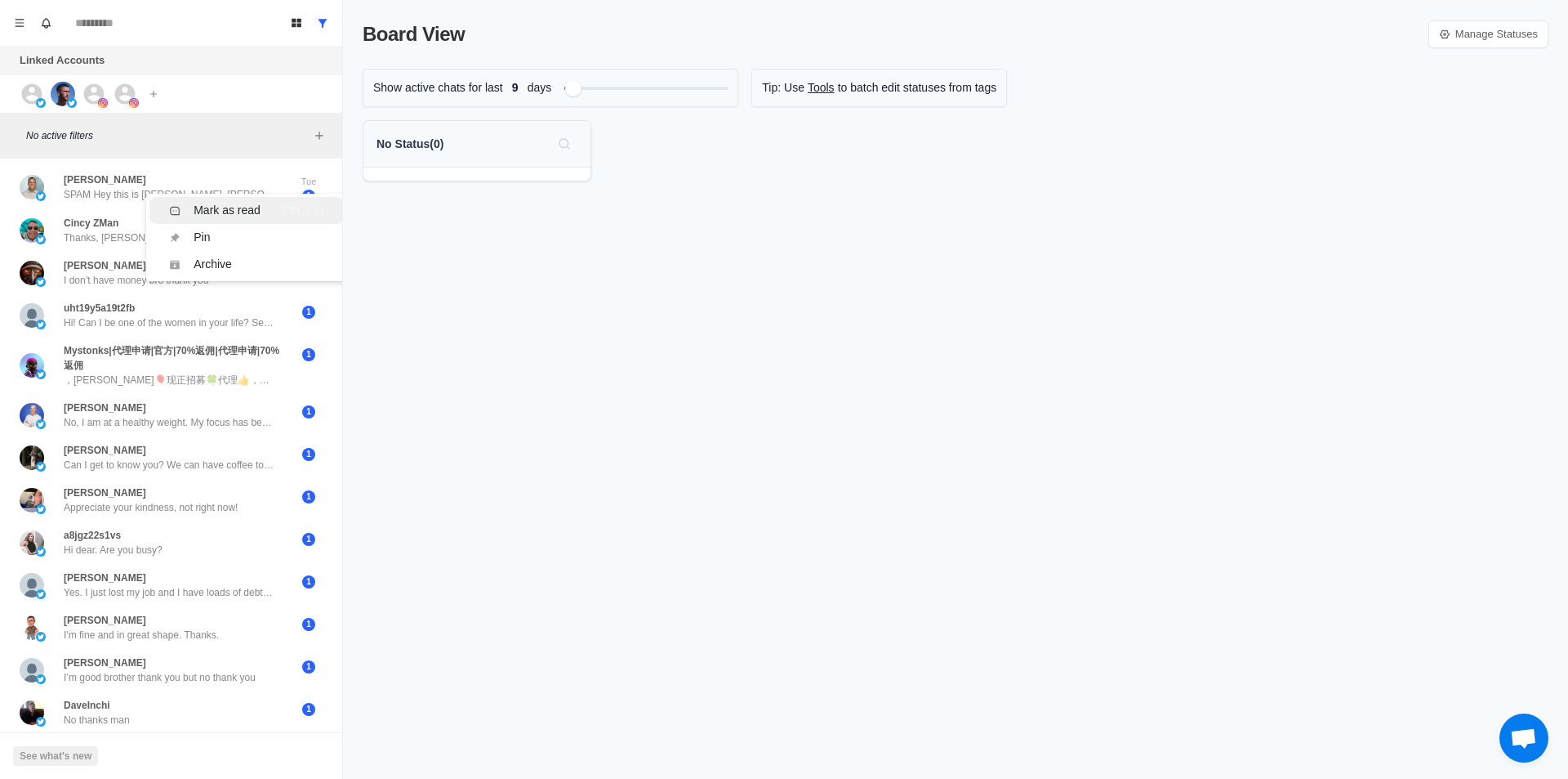
click at [218, 212] on div "Mark as read" at bounding box center [227, 210] width 67 height 18
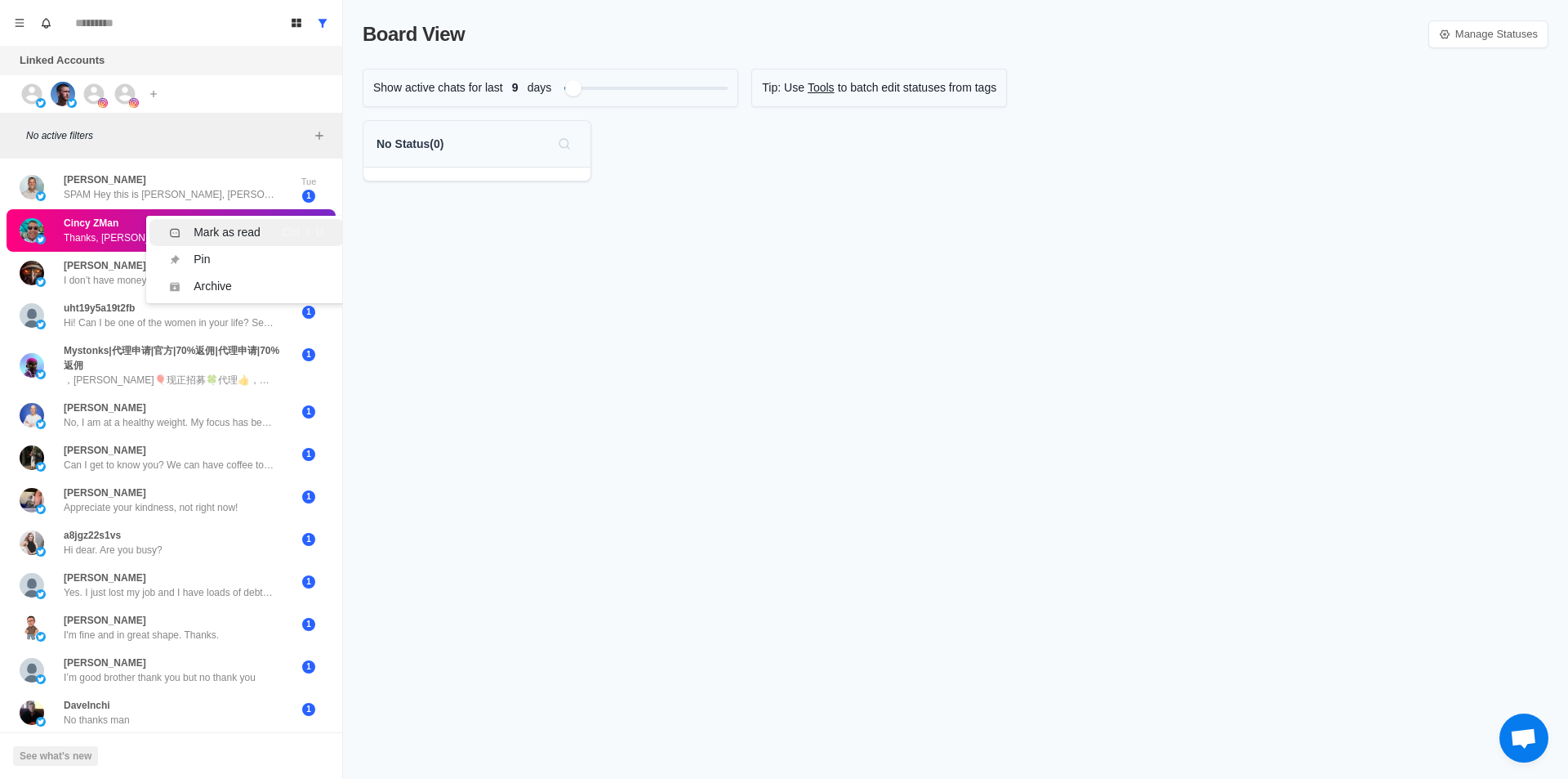
click at [239, 230] on div "Mark as read" at bounding box center [227, 233] width 67 height 18
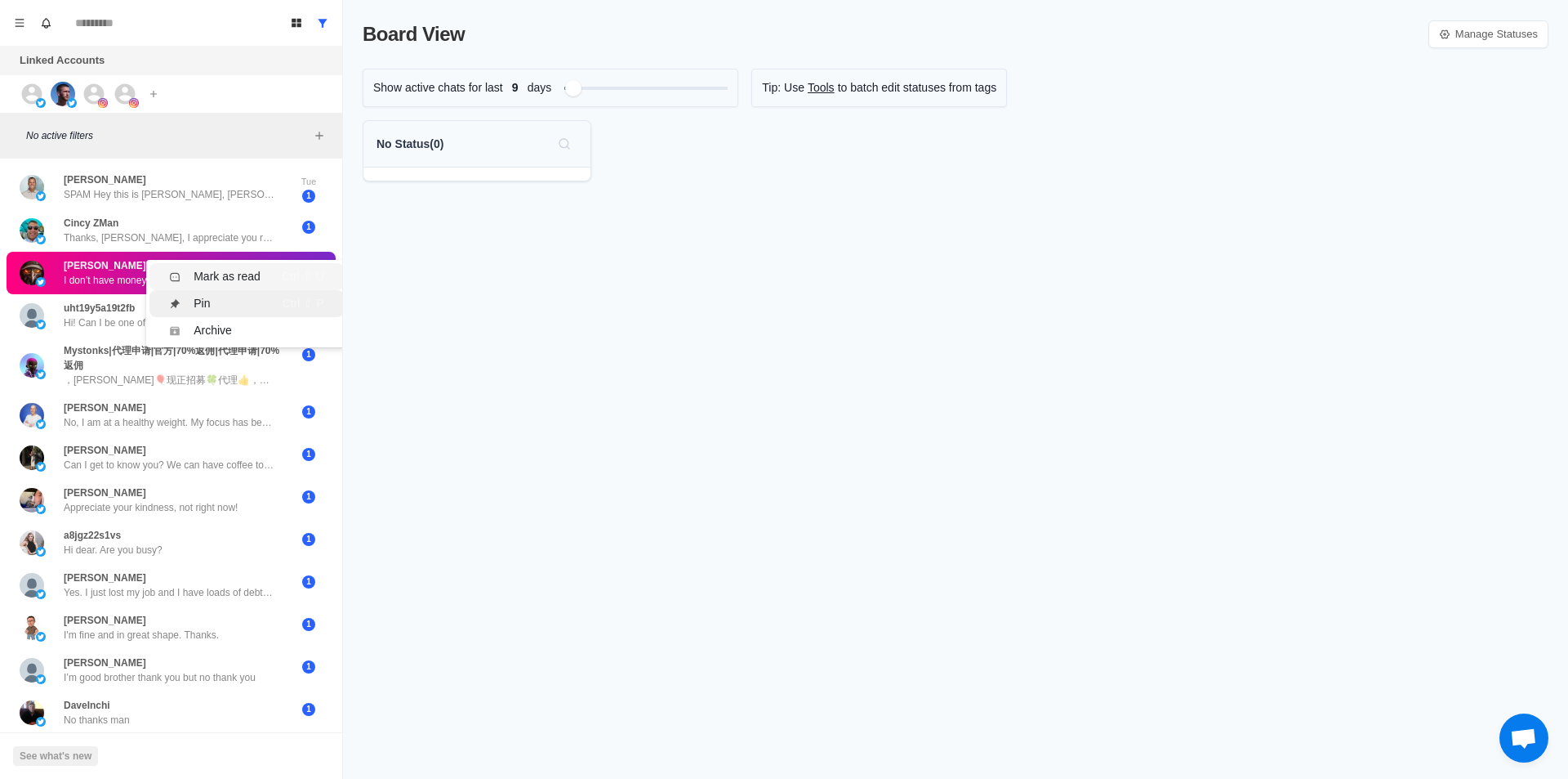
drag, startPoint x: 251, startPoint y: 279, endPoint x: 238, endPoint y: 294, distance: 19.8
click at [252, 279] on div "Mark as read" at bounding box center [227, 277] width 67 height 18
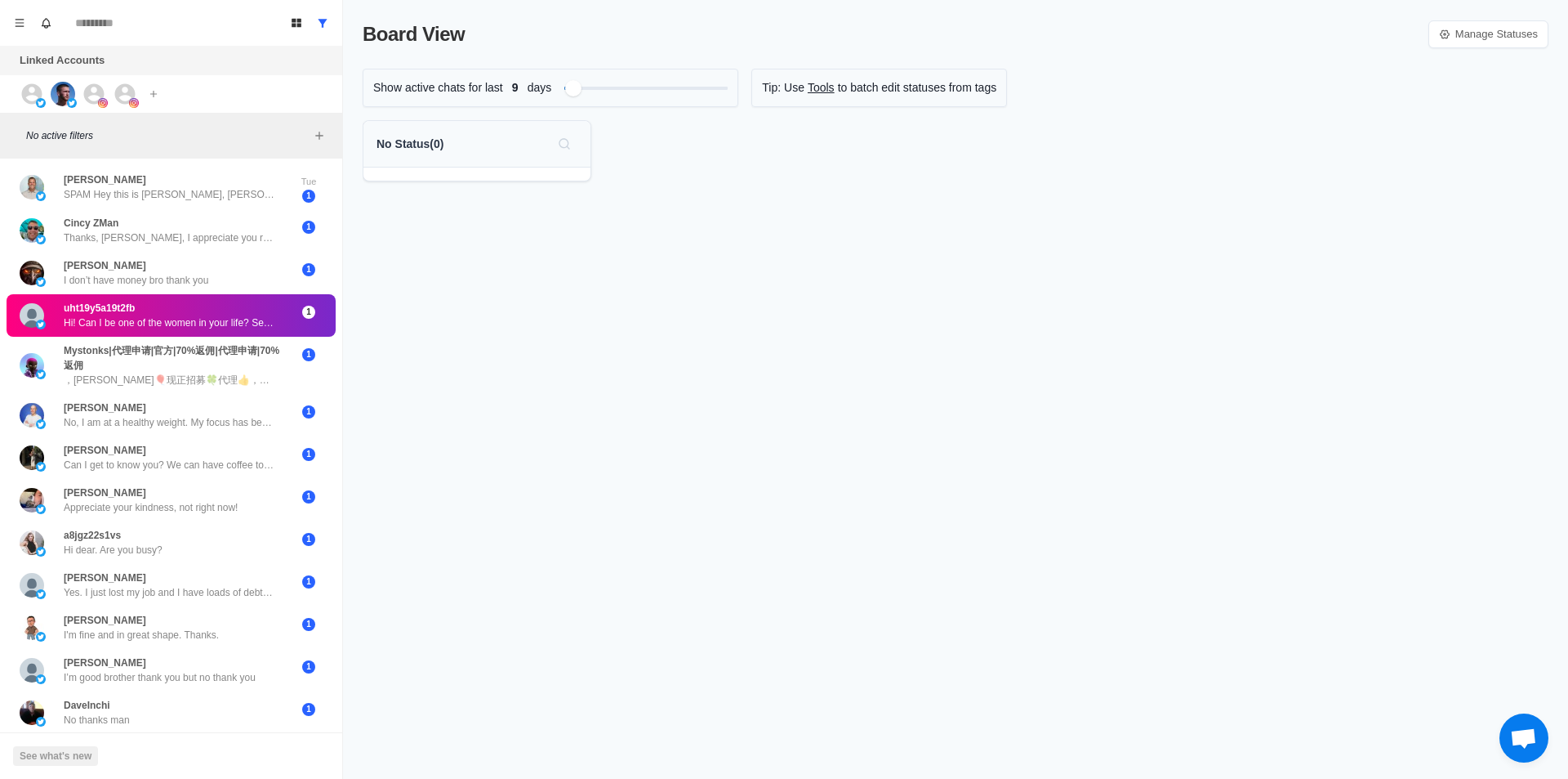
drag, startPoint x: 229, startPoint y: 305, endPoint x: 237, endPoint y: 308, distance: 8.5
drag, startPoint x: 295, startPoint y: 318, endPoint x: 269, endPoint y: 330, distance: 28.6
click at [294, 318] on div "Ctrl ⇧ U" at bounding box center [304, 321] width 43 height 18
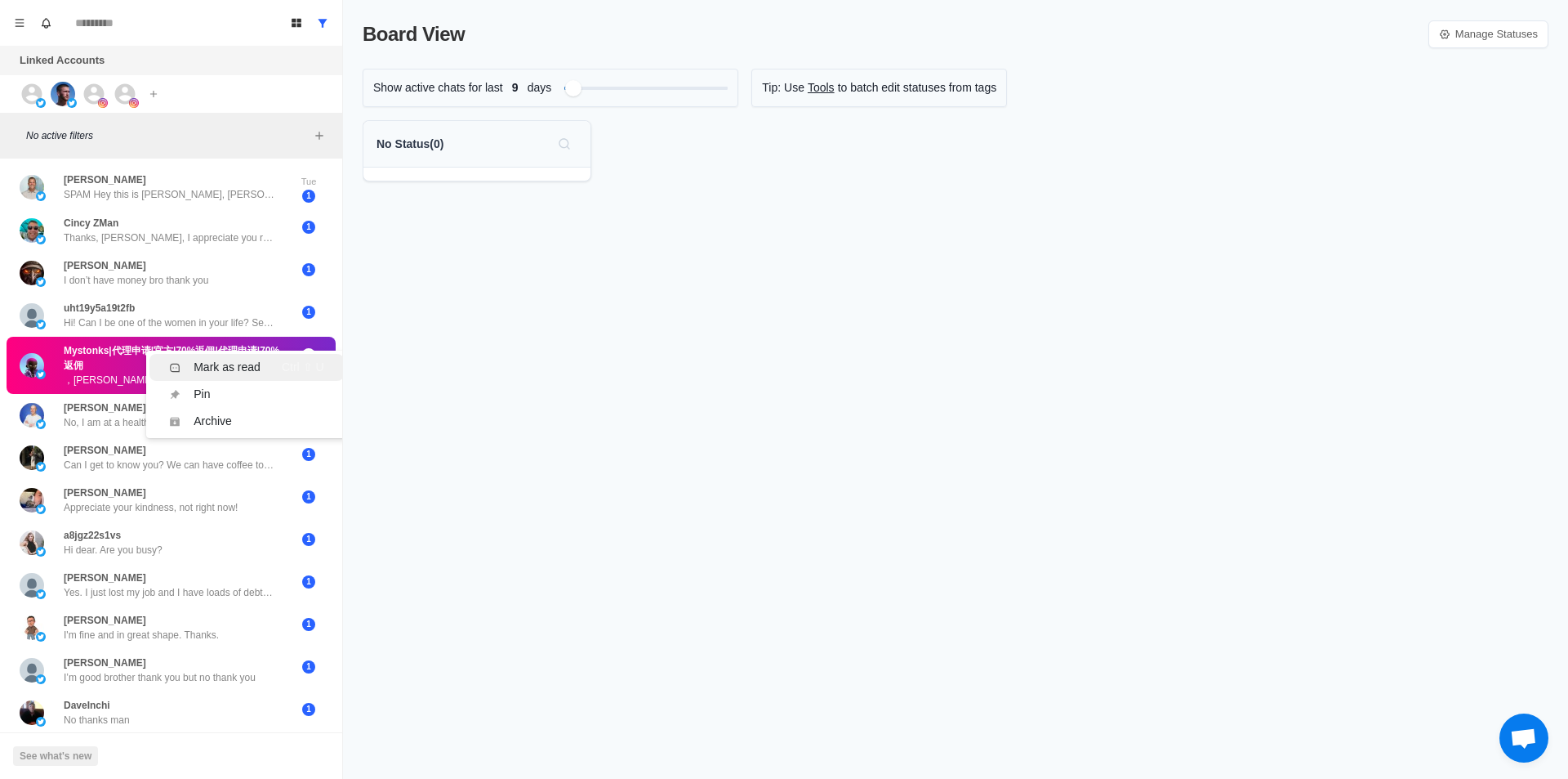
click at [251, 359] on div "Mark as read" at bounding box center [227, 367] width 67 height 18
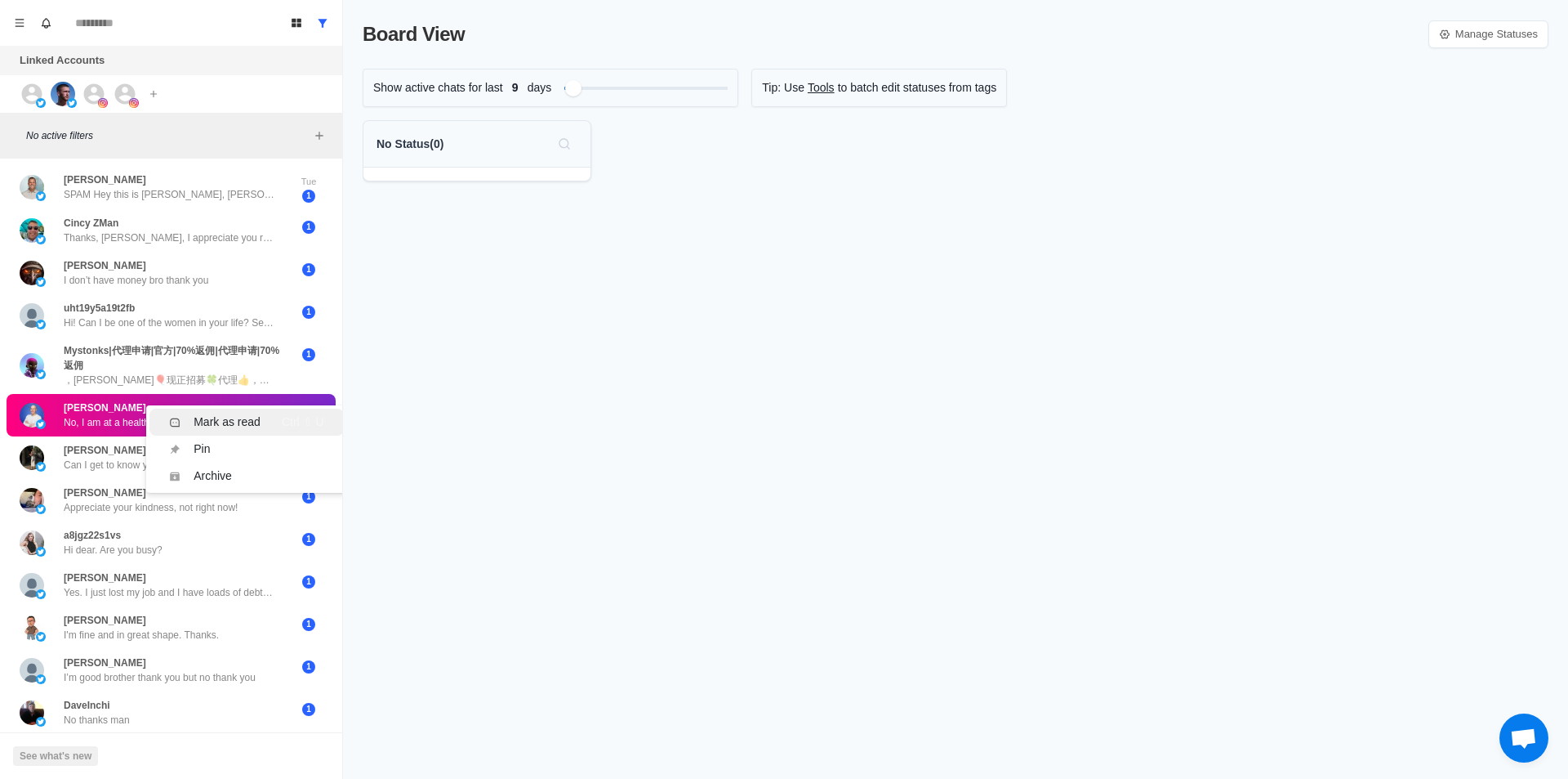
click at [253, 420] on div "Mark as read" at bounding box center [227, 423] width 67 height 18
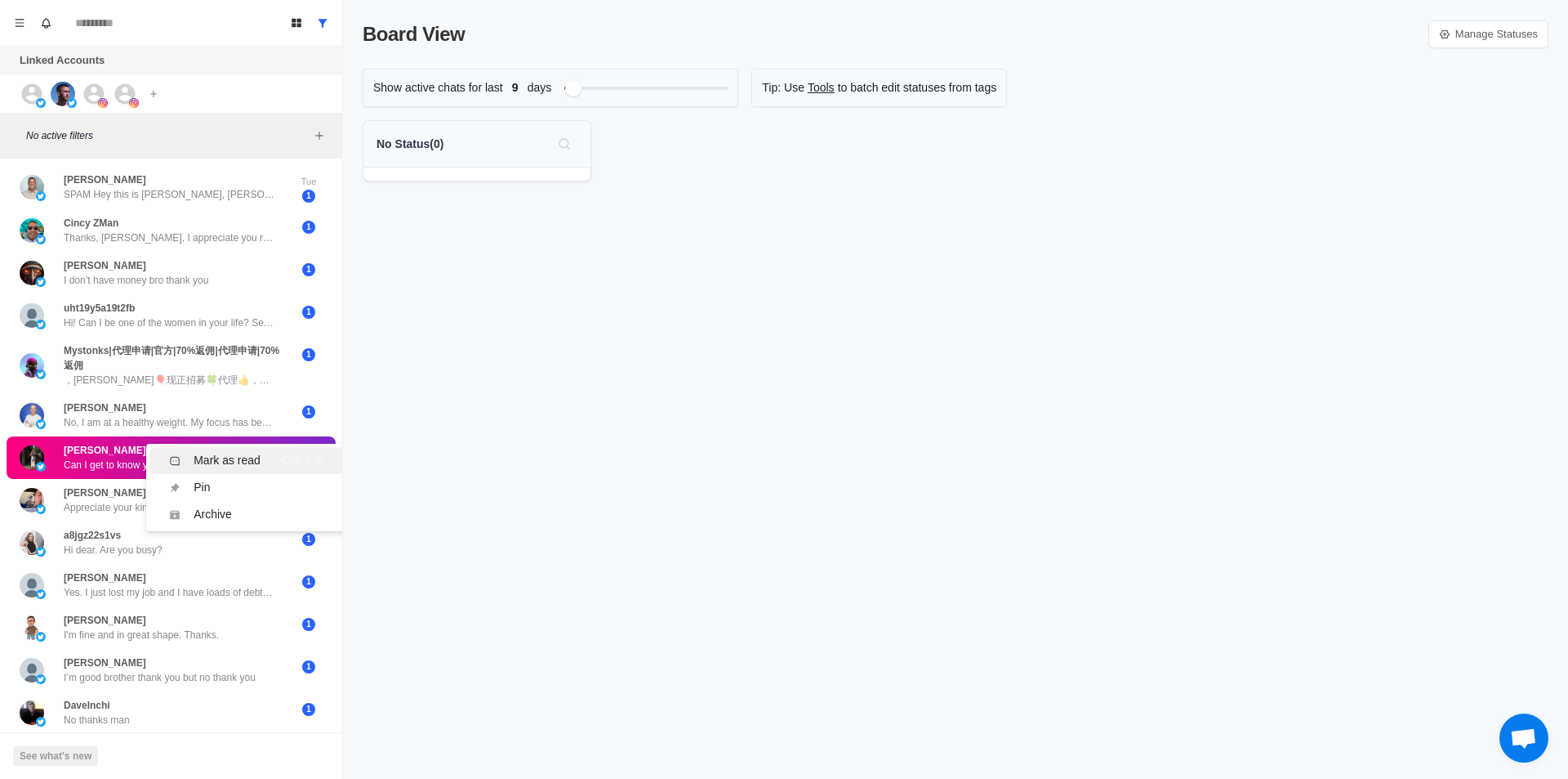
click at [250, 451] on li "Mark as read Ctrl ⇧ U" at bounding box center [246, 461] width 194 height 27
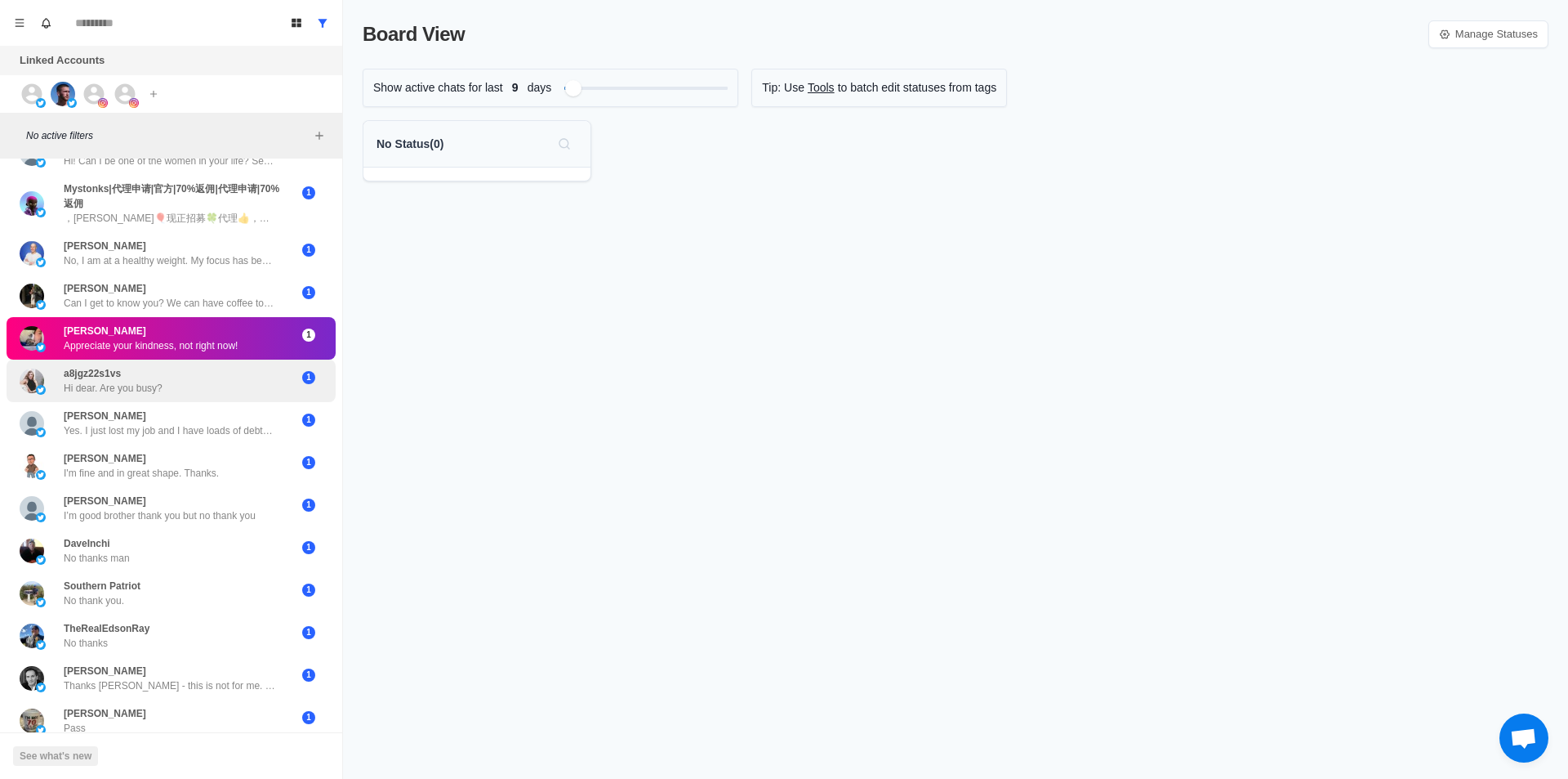
scroll to position [164, 0]
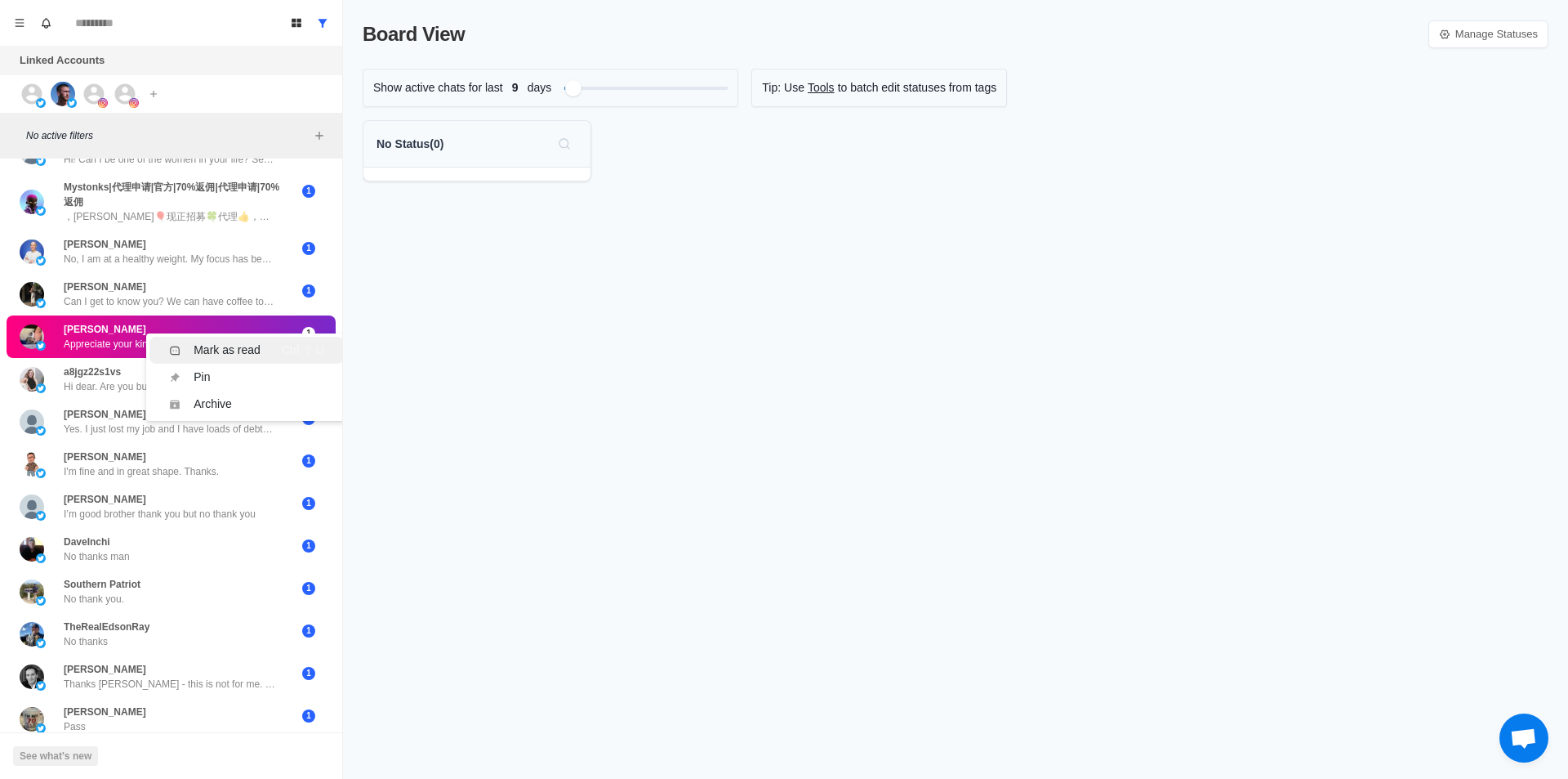
click at [208, 339] on li "Mark as read Ctrl ⇧ U" at bounding box center [246, 351] width 194 height 27
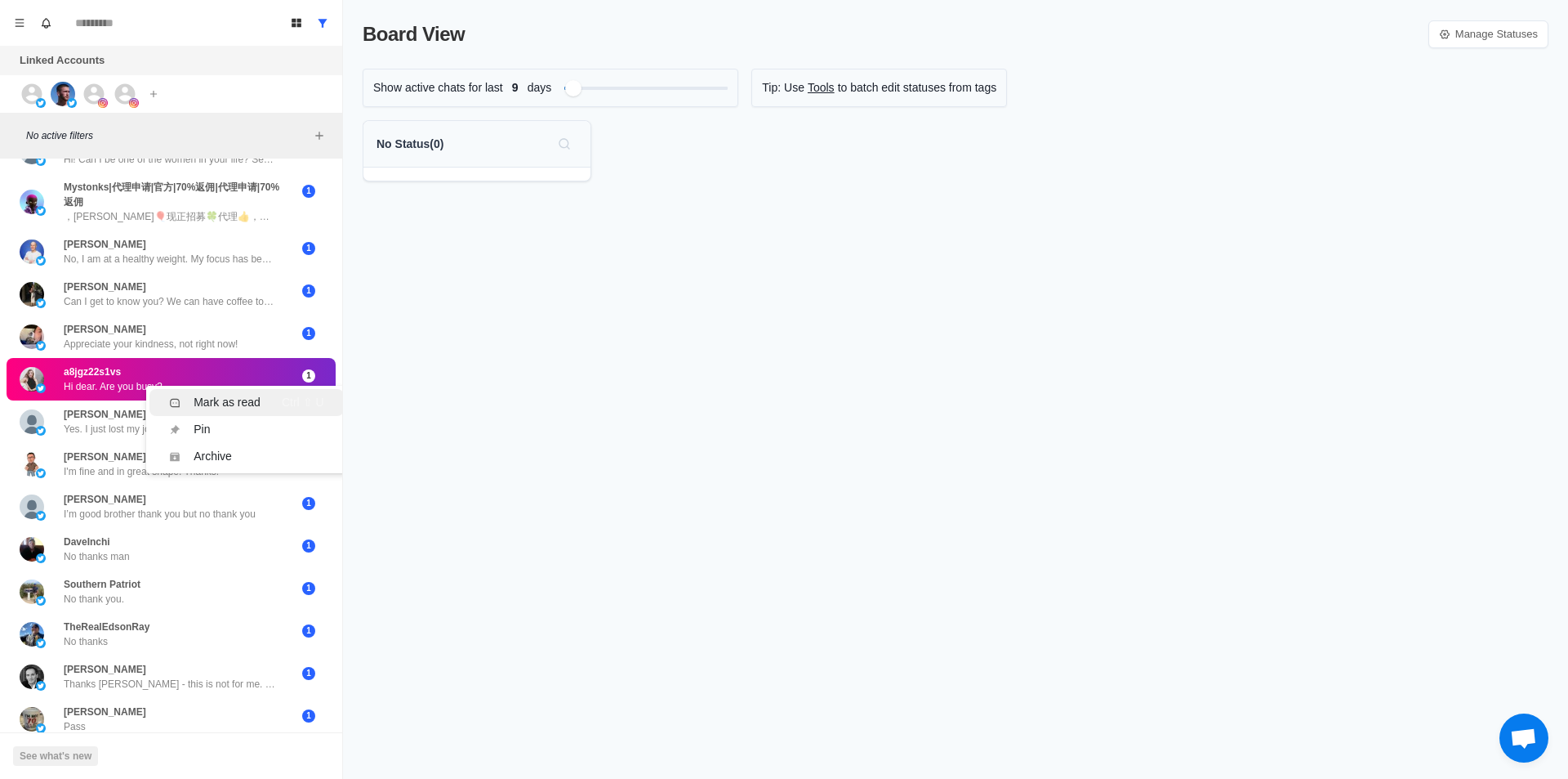
click at [191, 394] on div "Mark as read" at bounding box center [215, 402] width 91 height 18
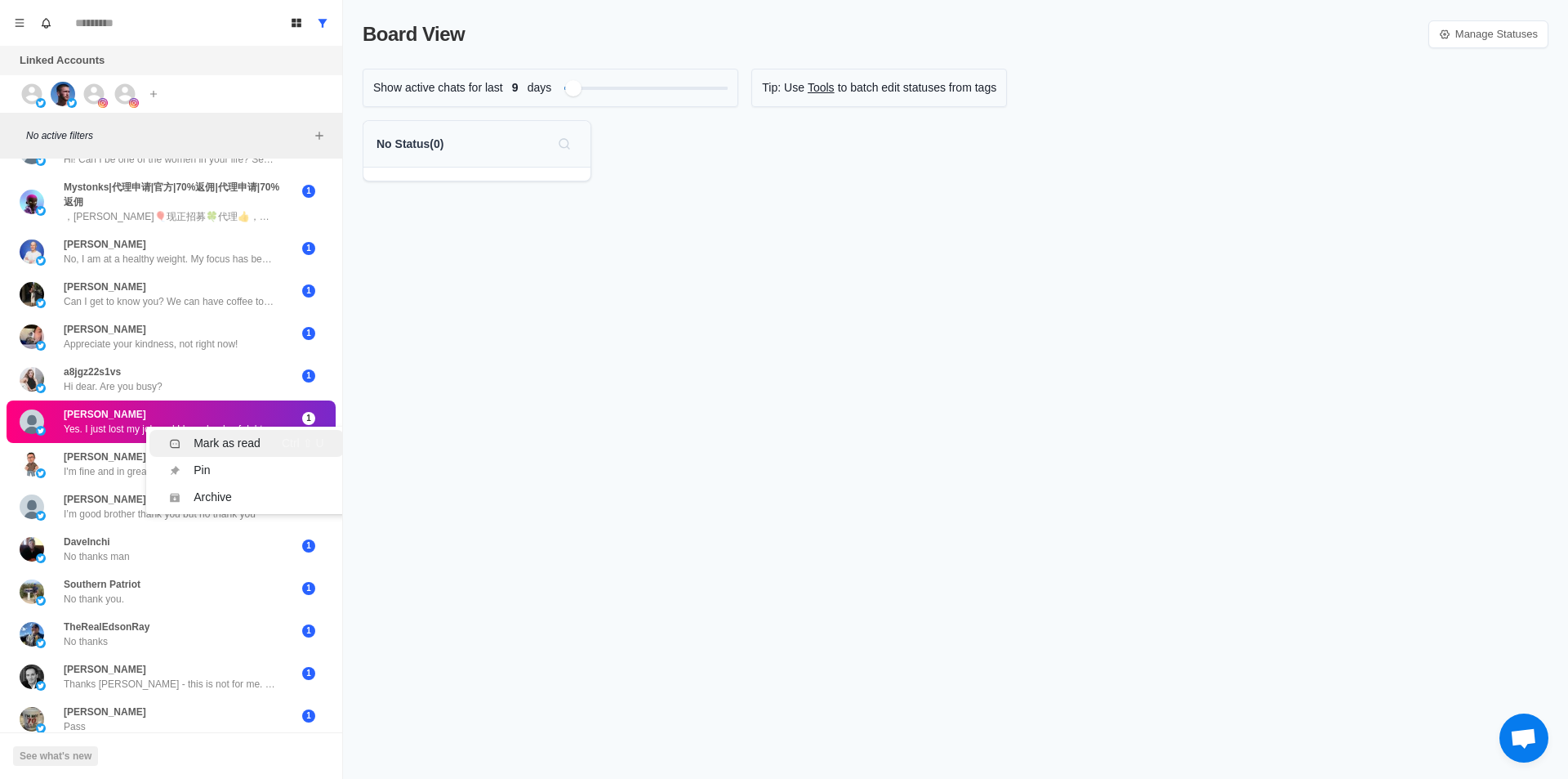
click at [201, 438] on div "Mark as read" at bounding box center [227, 443] width 67 height 18
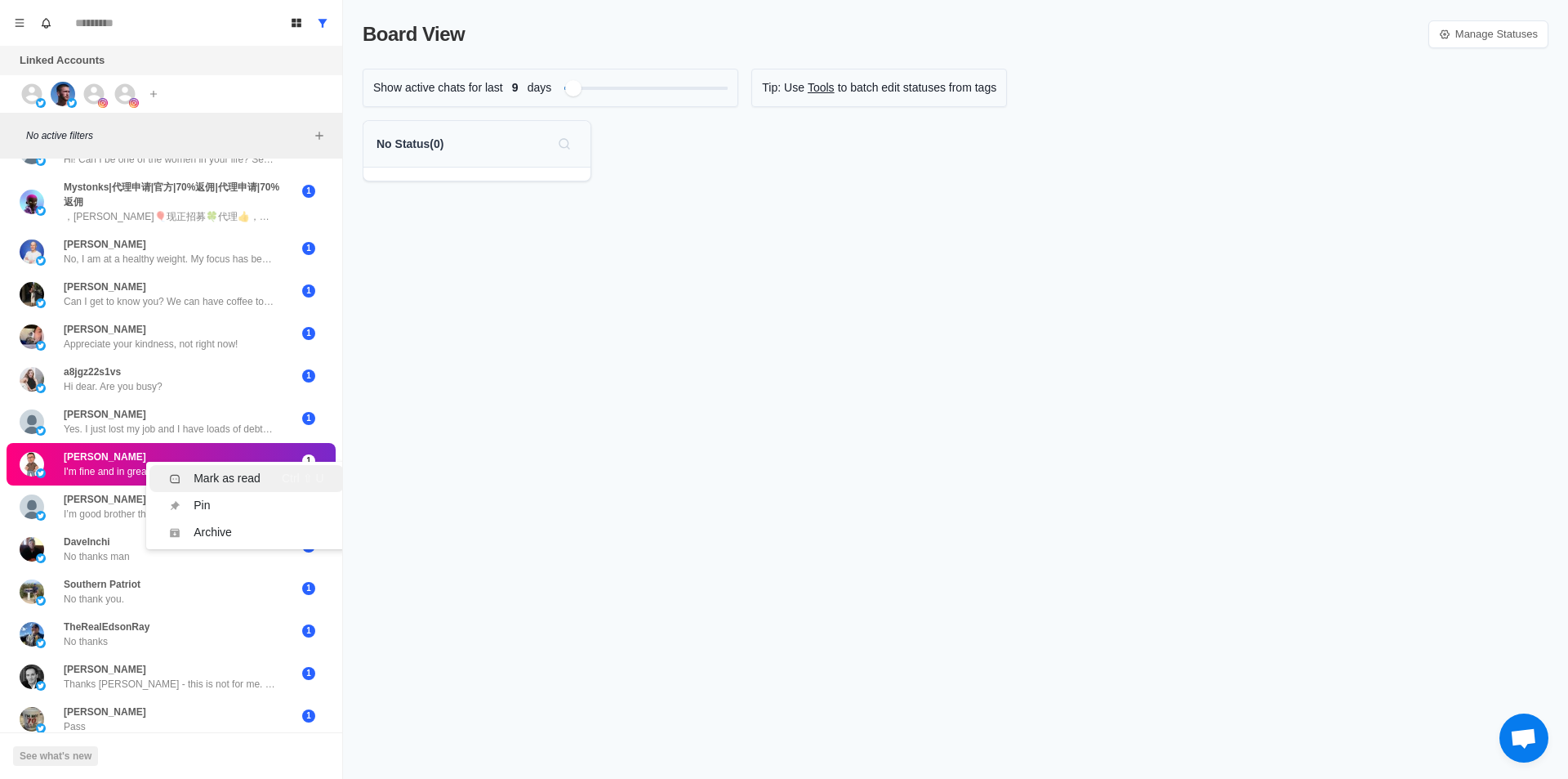
click at [207, 469] on li "Mark as read Ctrl ⇧ U" at bounding box center [246, 479] width 194 height 27
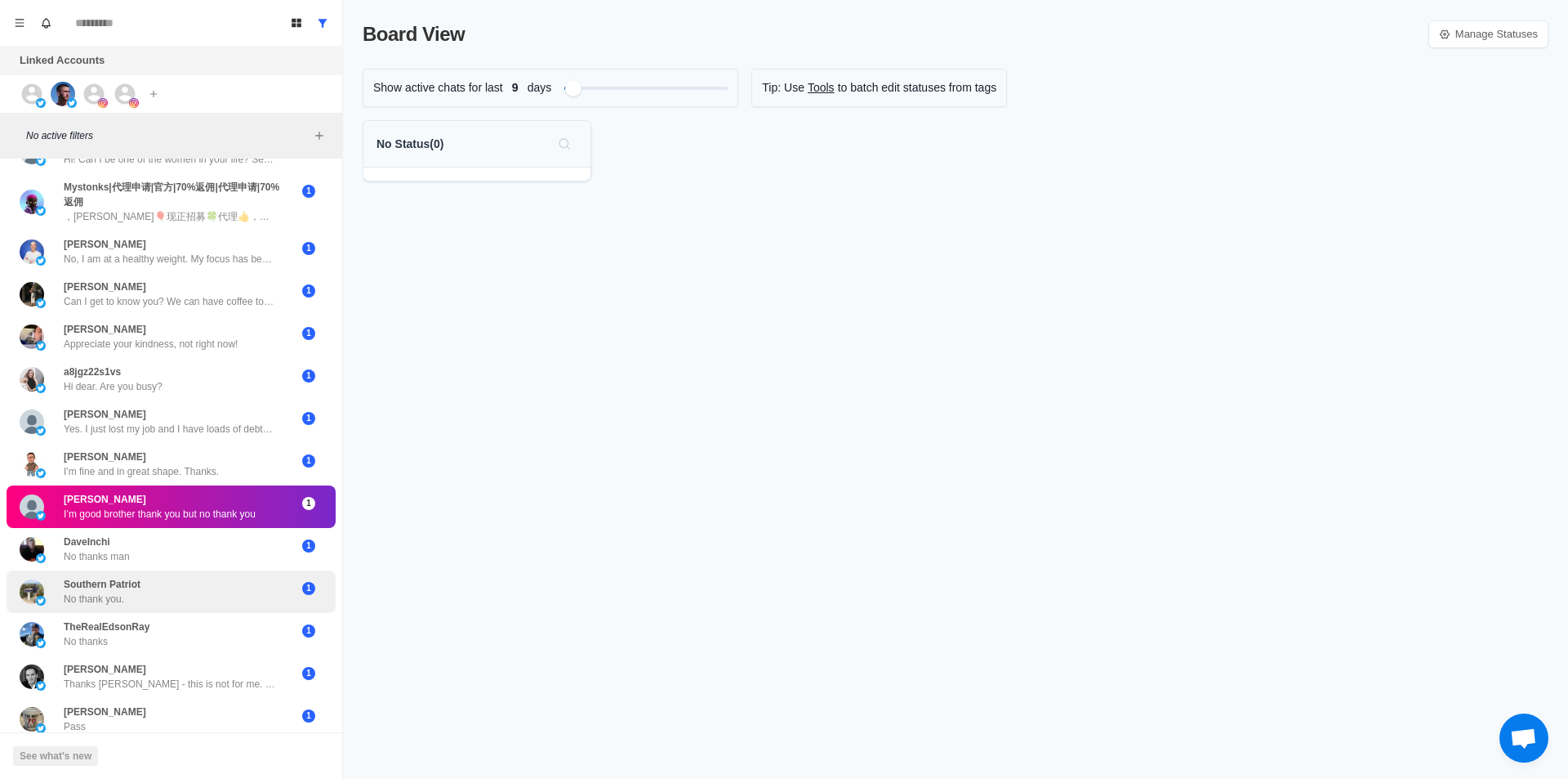
scroll to position [0, 0]
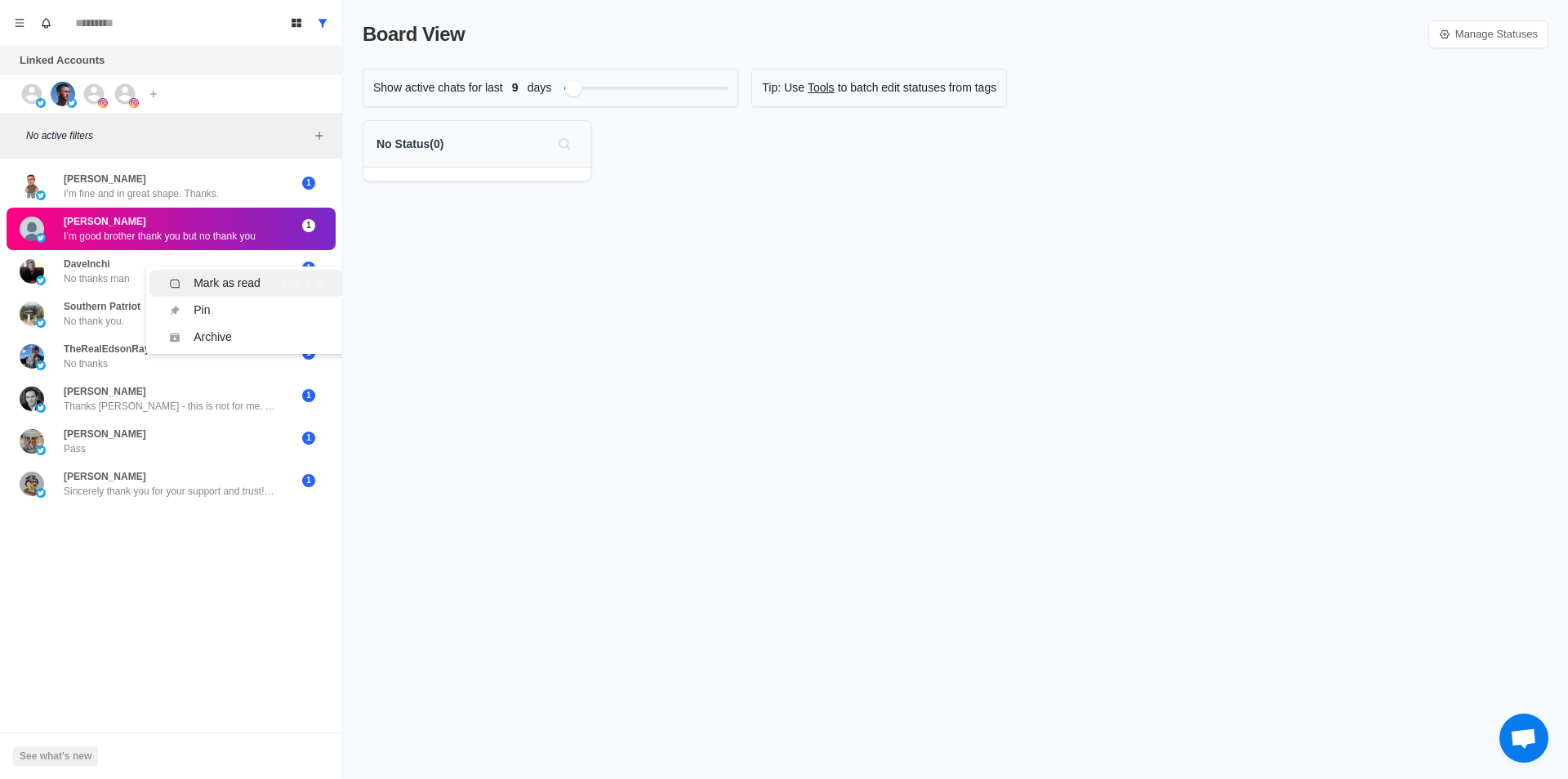
click at [191, 275] on div "Mark as read" at bounding box center [215, 283] width 91 height 18
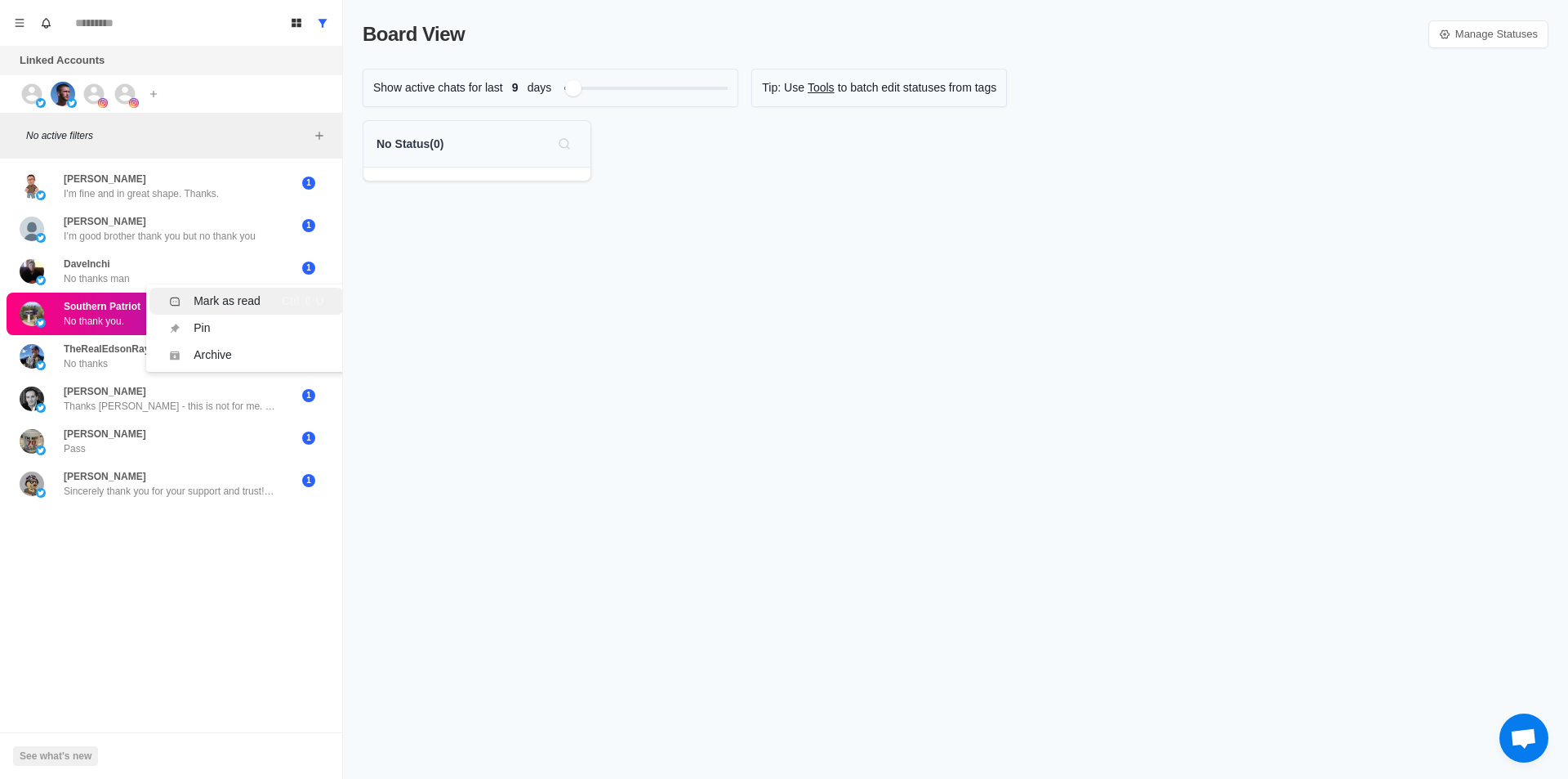
click at [219, 297] on div "Mark as read" at bounding box center [227, 301] width 67 height 18
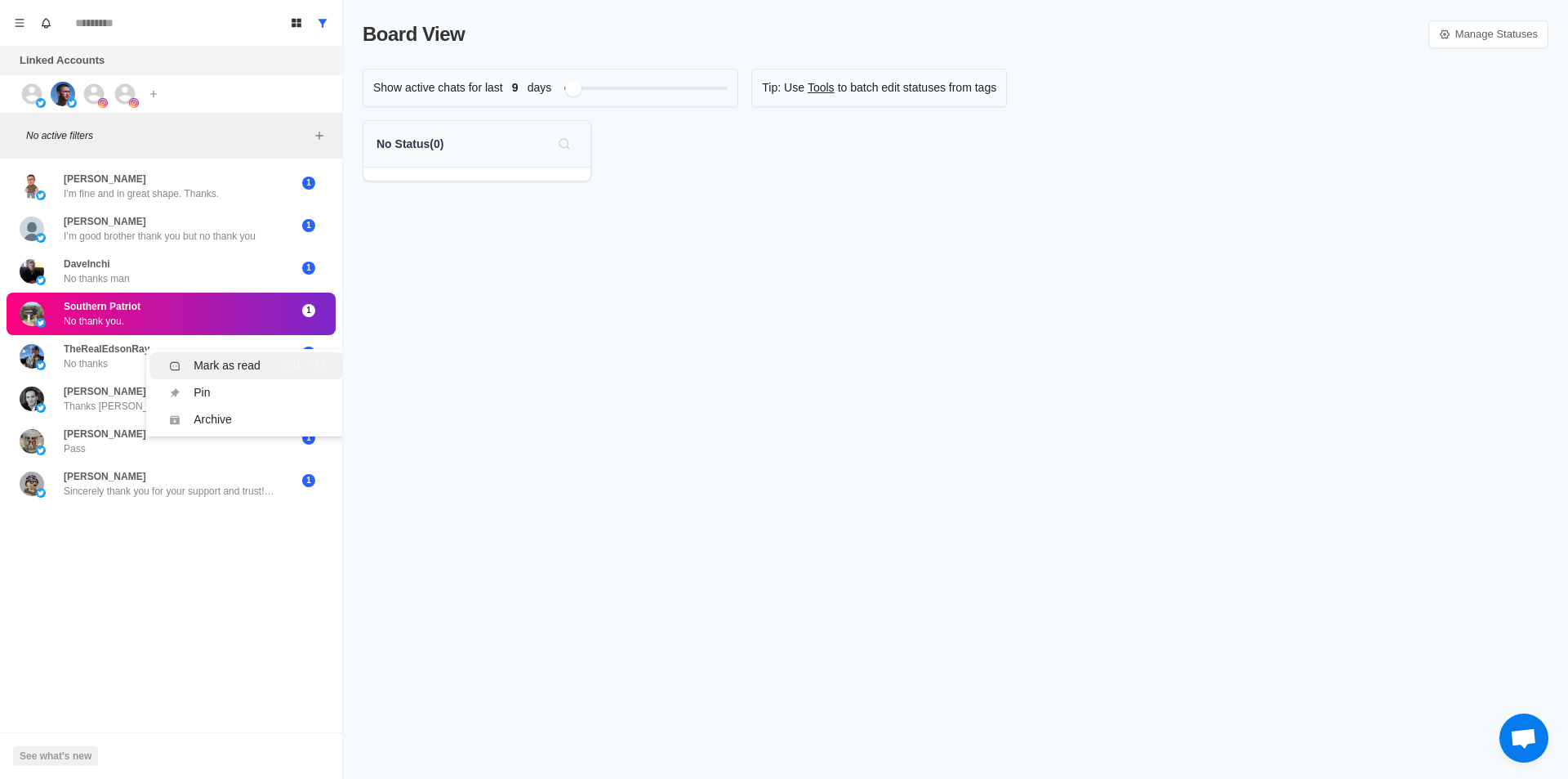
click at [218, 357] on div "Mark as read" at bounding box center [227, 366] width 67 height 18
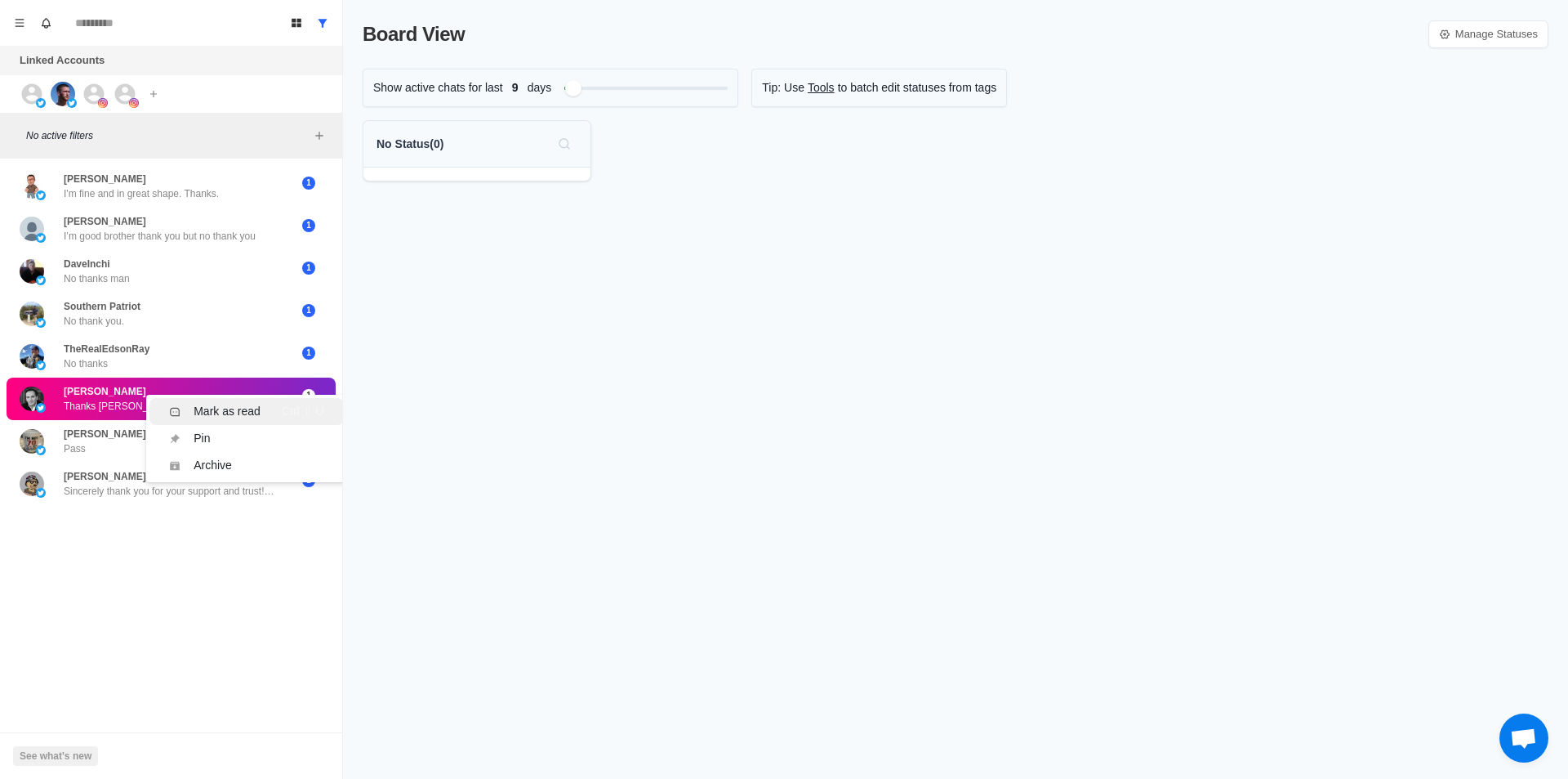
click at [221, 419] on div "Mark as read" at bounding box center [227, 412] width 67 height 18
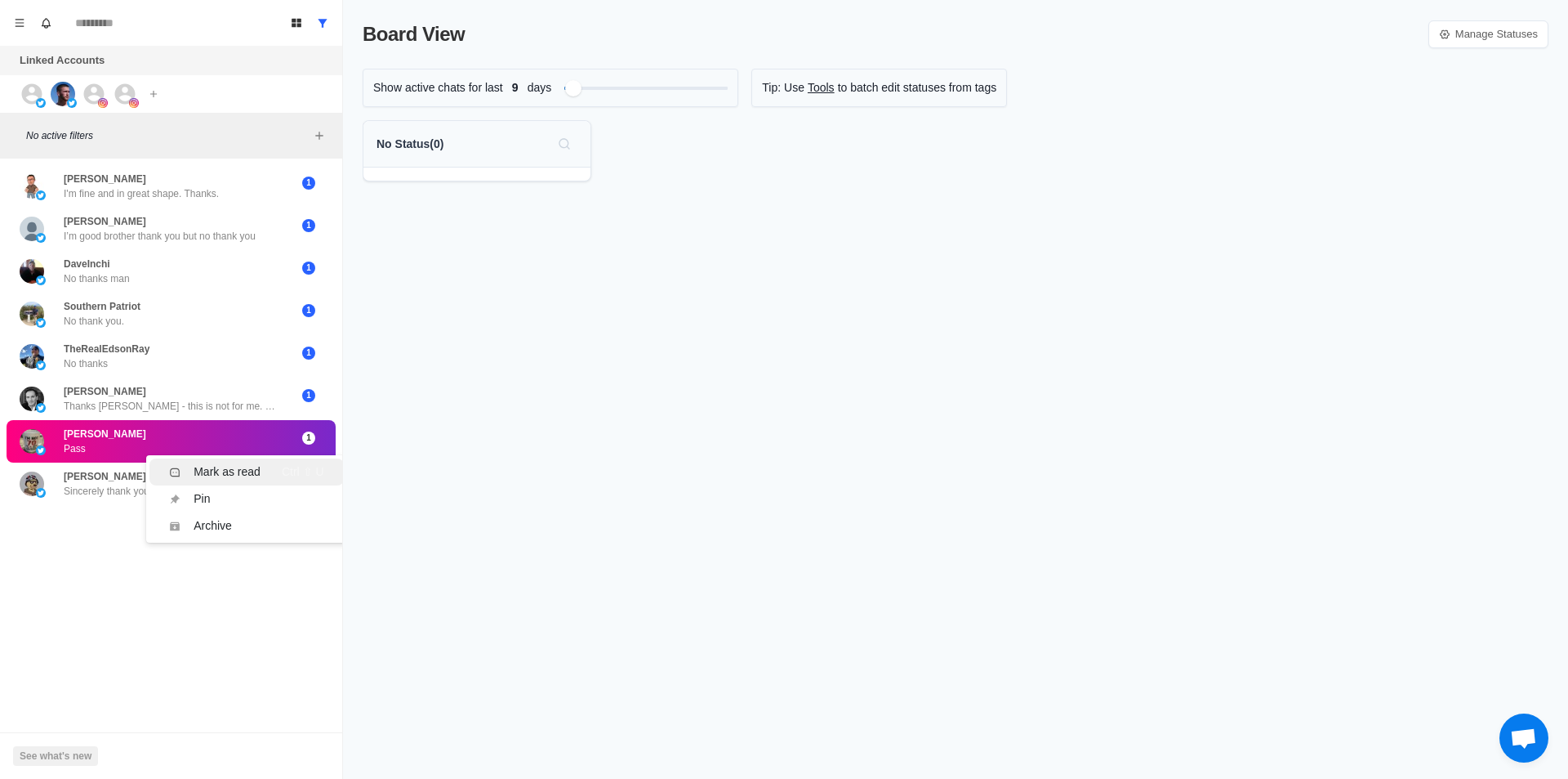
click at [237, 468] on div "Mark as read" at bounding box center [227, 472] width 67 height 18
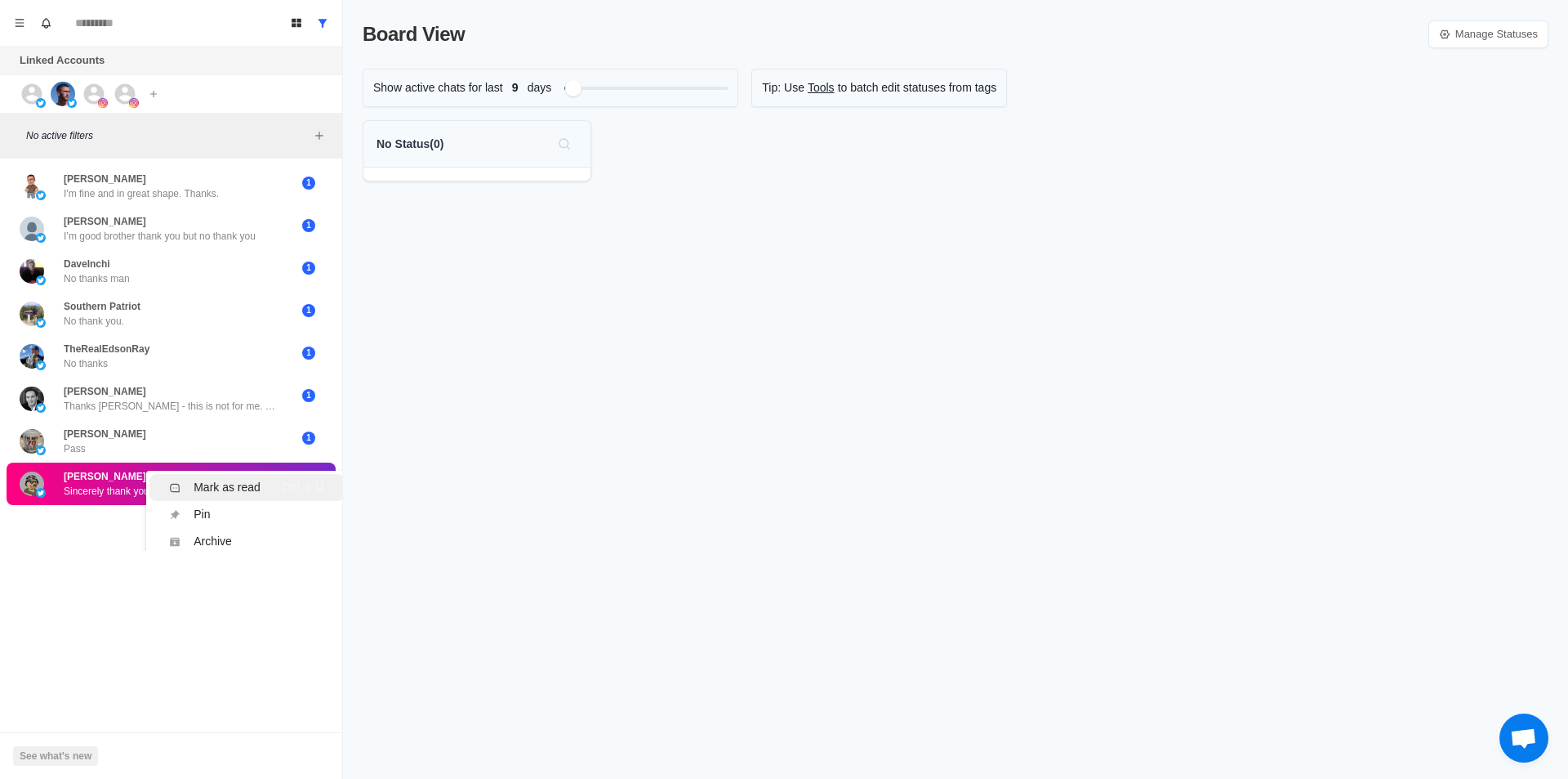
click at [243, 478] on li "Mark as read Ctrl ⇧ U" at bounding box center [246, 488] width 194 height 27
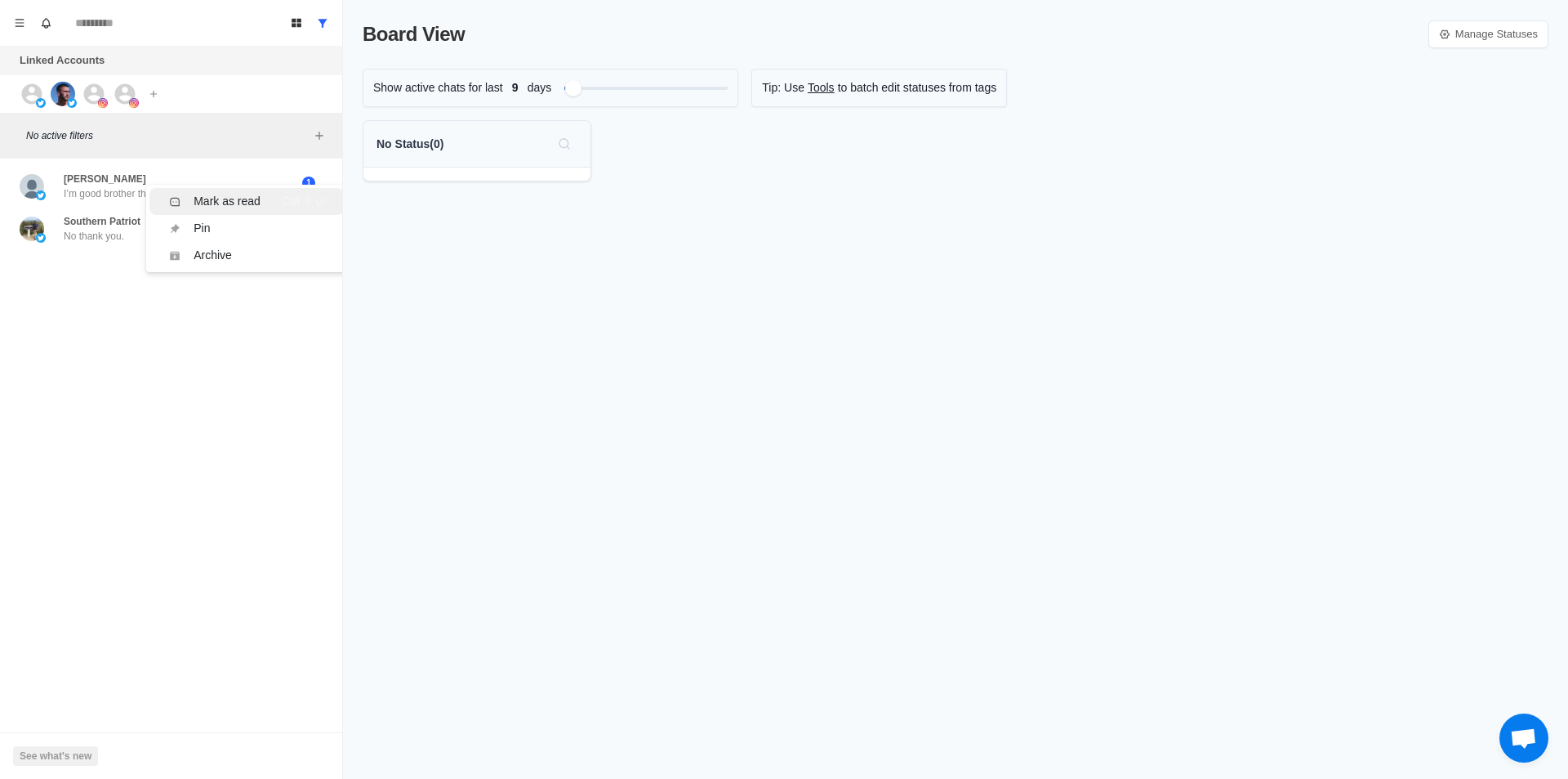
click at [221, 194] on div "Mark as read" at bounding box center [227, 202] width 67 height 18
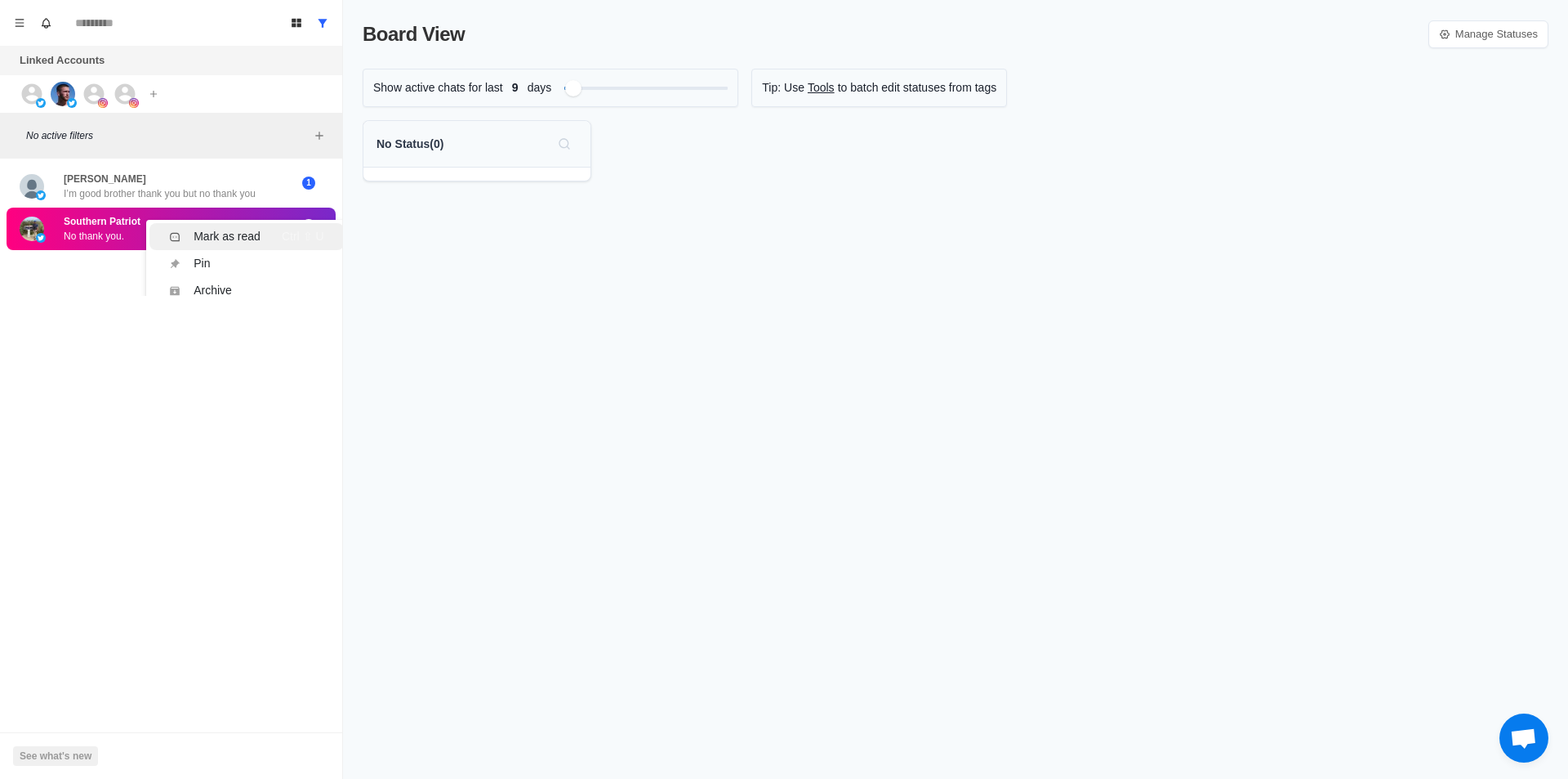
click at [249, 227] on li "Mark as read Ctrl ⇧ U" at bounding box center [246, 237] width 194 height 27
